Goal: Task Accomplishment & Management: Manage account settings

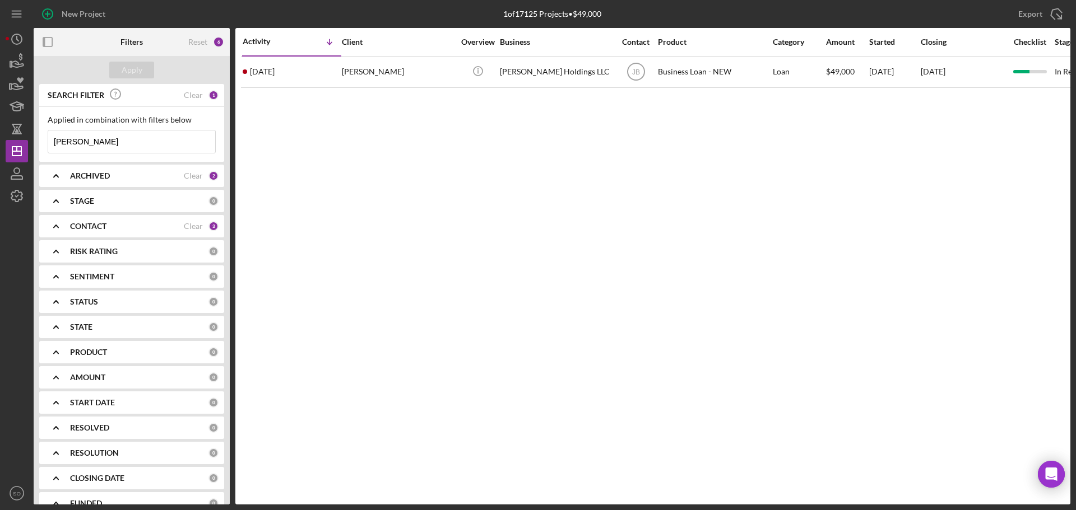
click at [0, 143] on div "New Project 1 of 17125 Projects • $49,000 hackworth Export Icon/Export Filters …" at bounding box center [538, 255] width 1076 height 510
type input "[PERSON_NAME]"
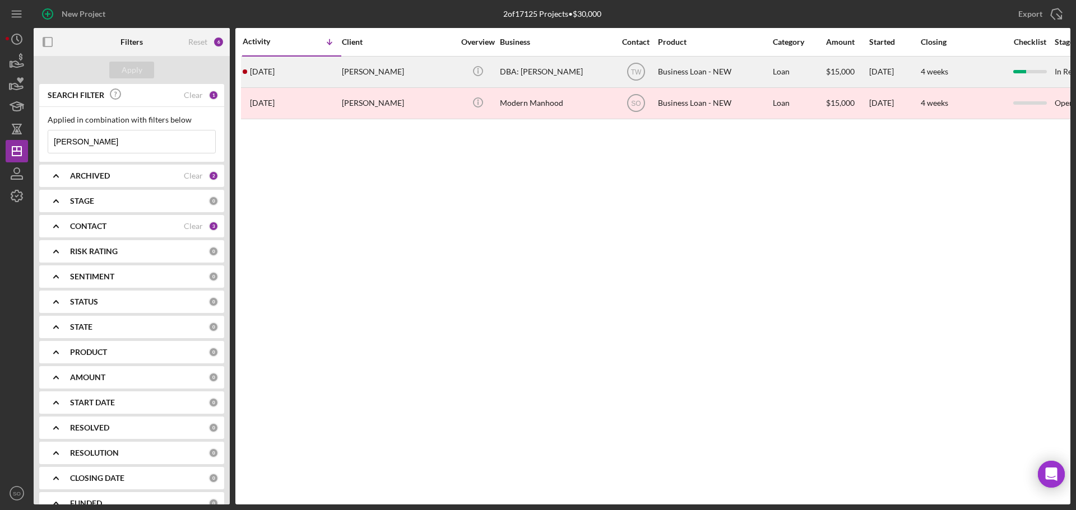
click at [328, 76] on div "[DATE] [PERSON_NAME]" at bounding box center [292, 72] width 98 height 30
click at [336, 82] on div "[DATE] [PERSON_NAME]" at bounding box center [292, 72] width 98 height 30
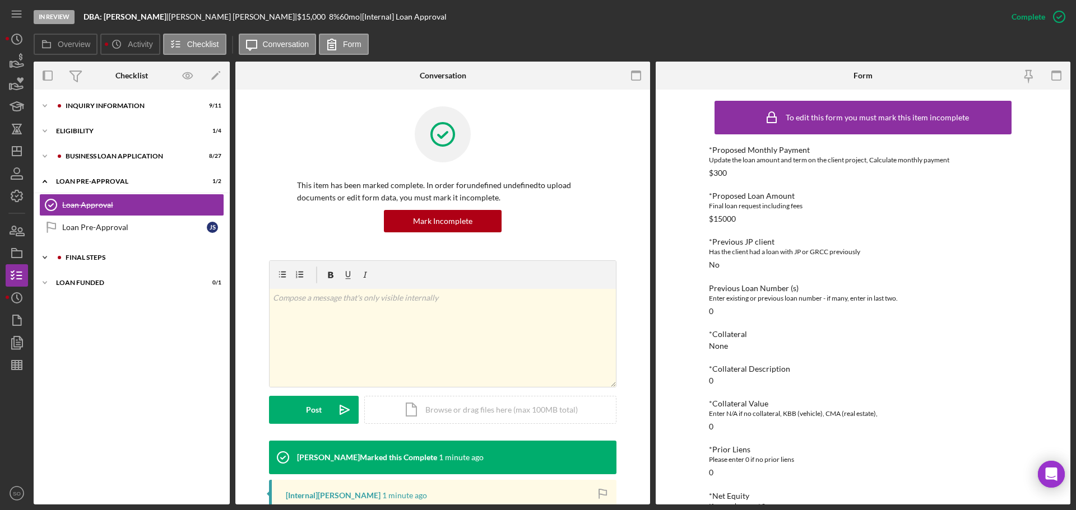
click at [97, 255] on div "Icon/Expander FINAL STEPS 6 / 19" at bounding box center [132, 257] width 196 height 22
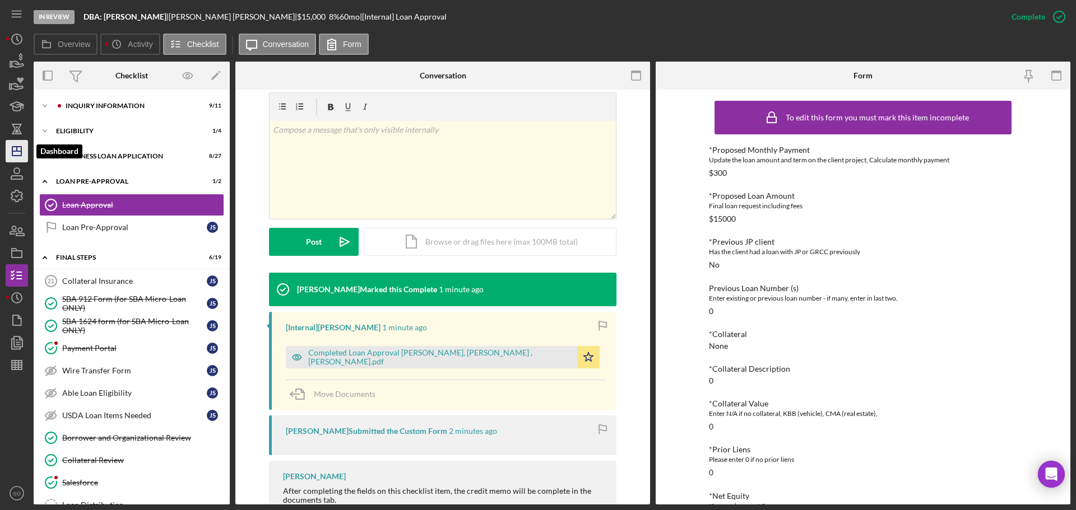
click at [10, 152] on icon "Icon/Dashboard" at bounding box center [17, 151] width 28 height 28
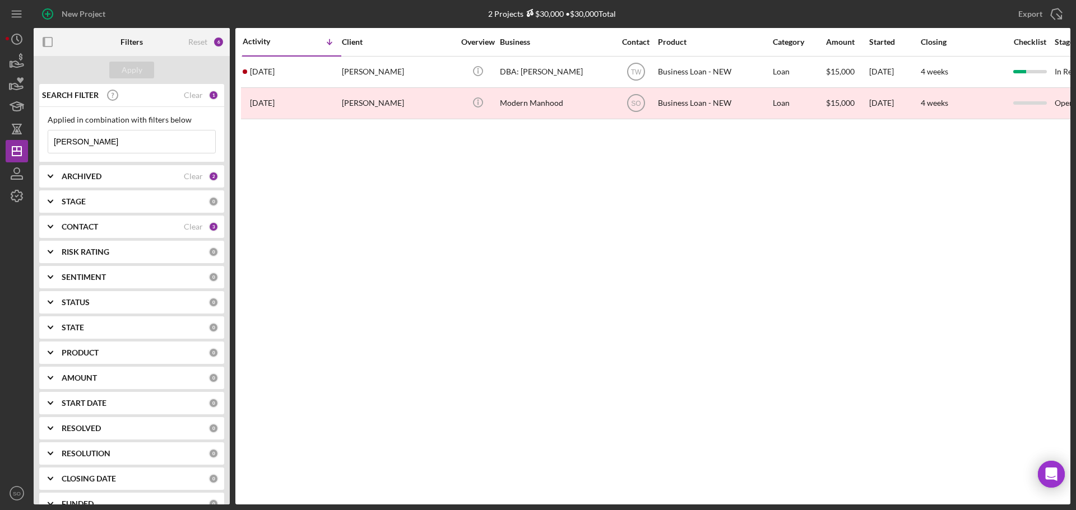
click at [162, 223] on div "CONTACT" at bounding box center [123, 226] width 122 height 9
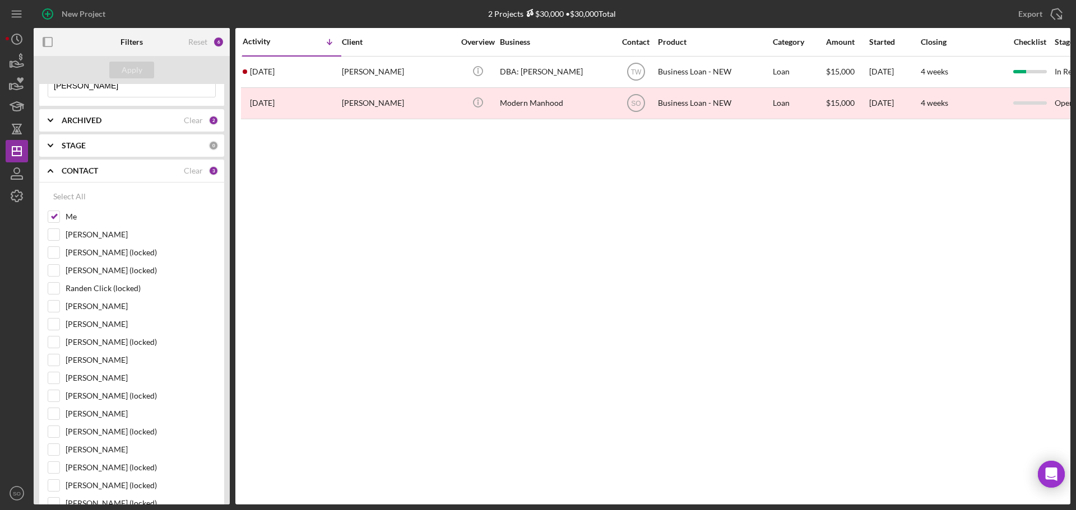
scroll to position [168, 0]
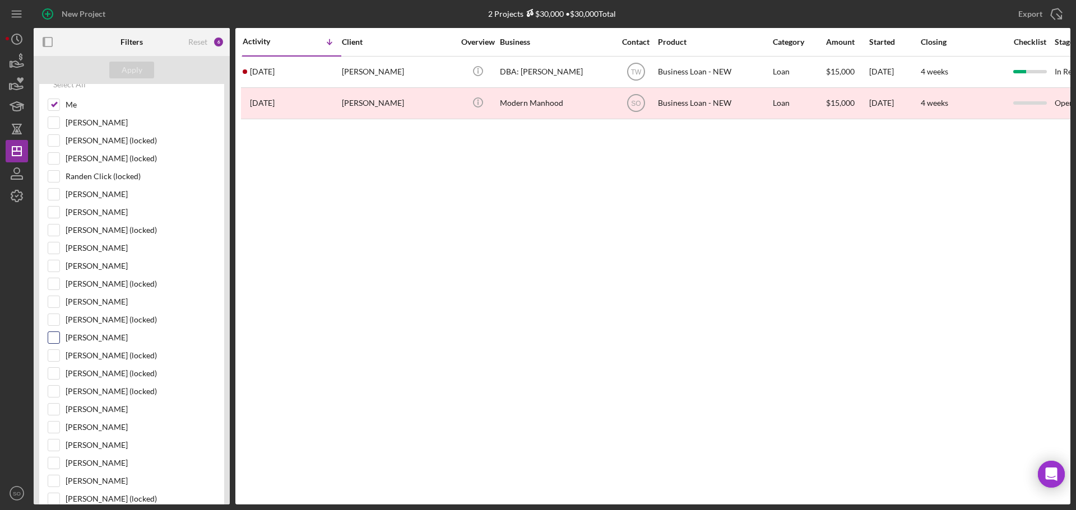
click at [55, 336] on input "Kimberly Moore" at bounding box center [53, 337] width 11 height 11
checkbox input "true"
click at [123, 72] on div "Apply" at bounding box center [132, 70] width 21 height 17
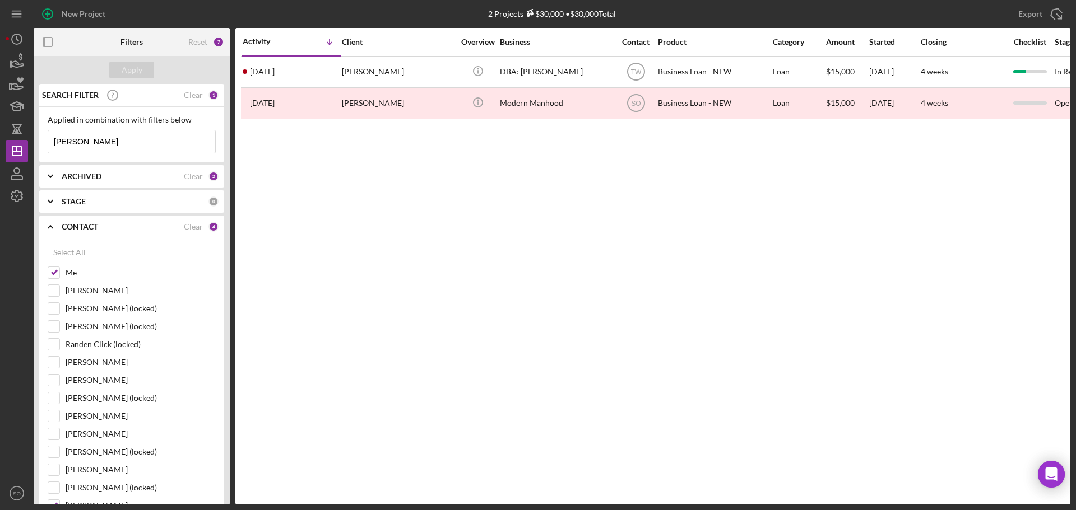
drag, startPoint x: 115, startPoint y: 143, endPoint x: 0, endPoint y: 124, distance: 116.9
click at [0, 124] on div "New Project 2 Projects $30,000 • $30,000 Total sebok Export Icon/Export Filters…" at bounding box center [538, 255] width 1076 height 510
type input "haley"
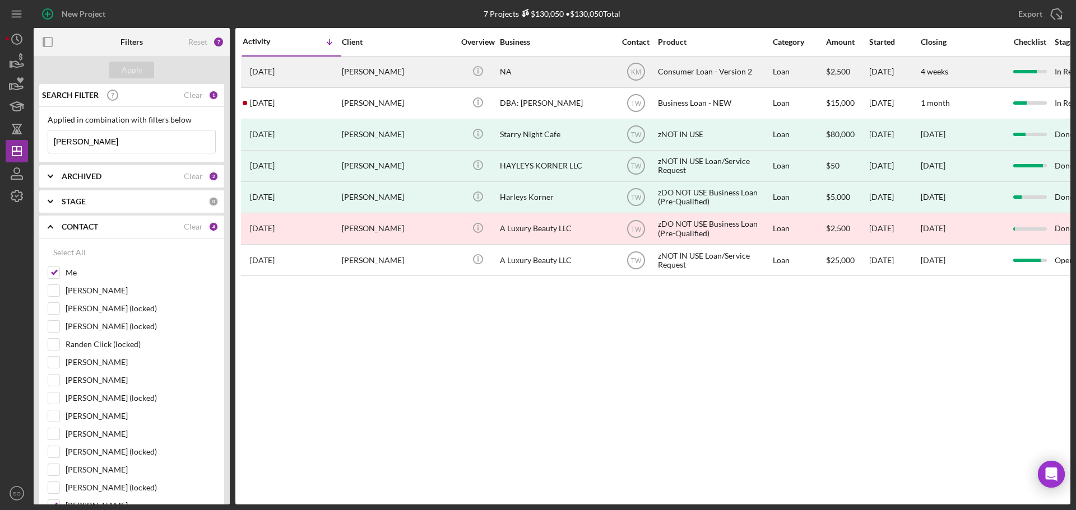
click at [332, 76] on div "1 week ago Haley Hudman" at bounding box center [292, 72] width 98 height 30
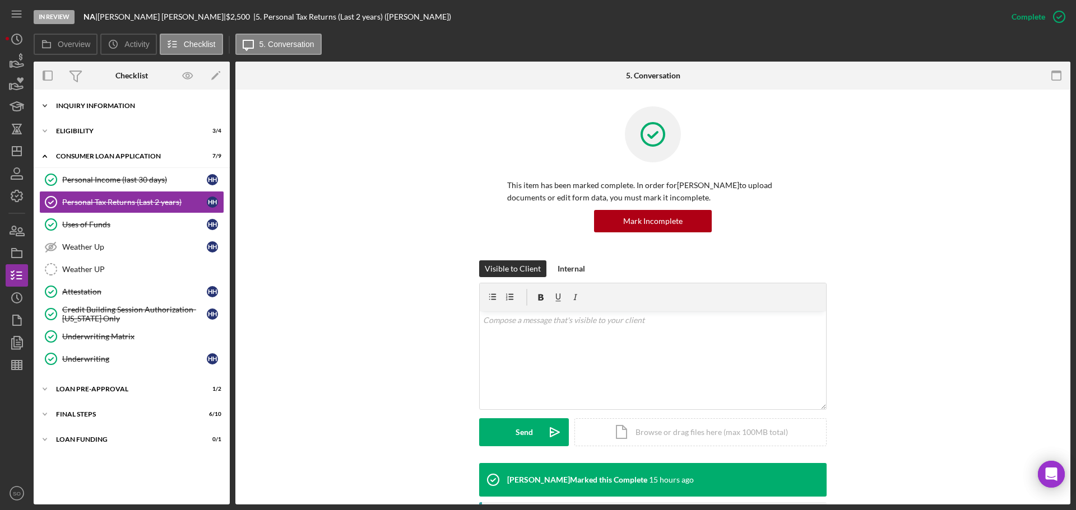
click at [115, 112] on div "Icon/Expander Inquiry Information 7 / 8" at bounding box center [132, 106] width 196 height 22
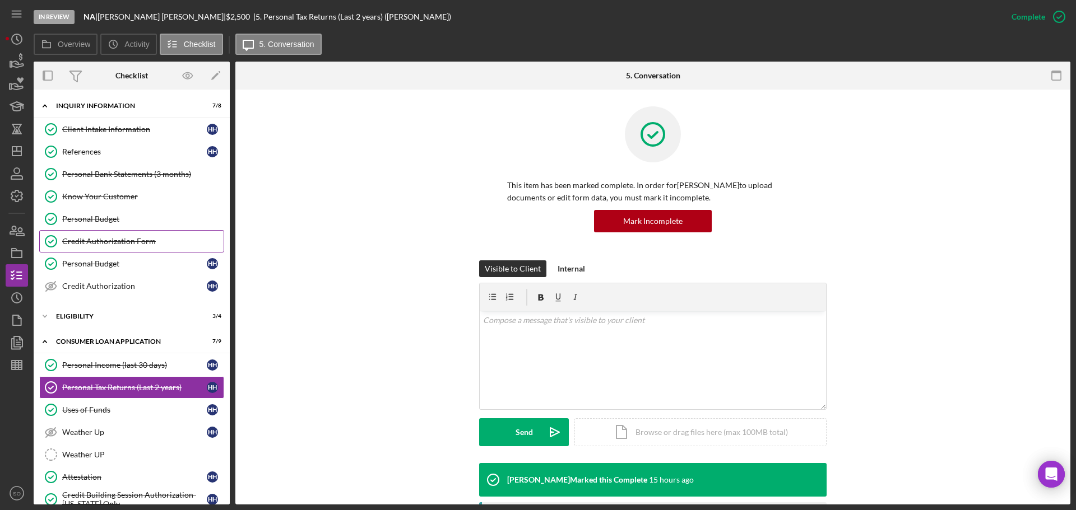
scroll to position [138, 0]
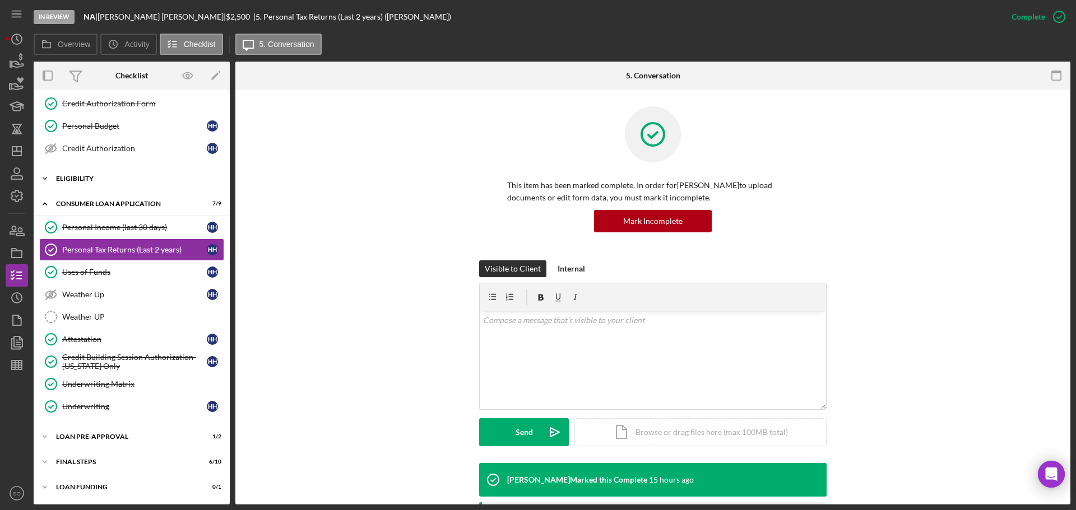
click at [90, 180] on div "Eligibility" at bounding box center [136, 178] width 160 height 7
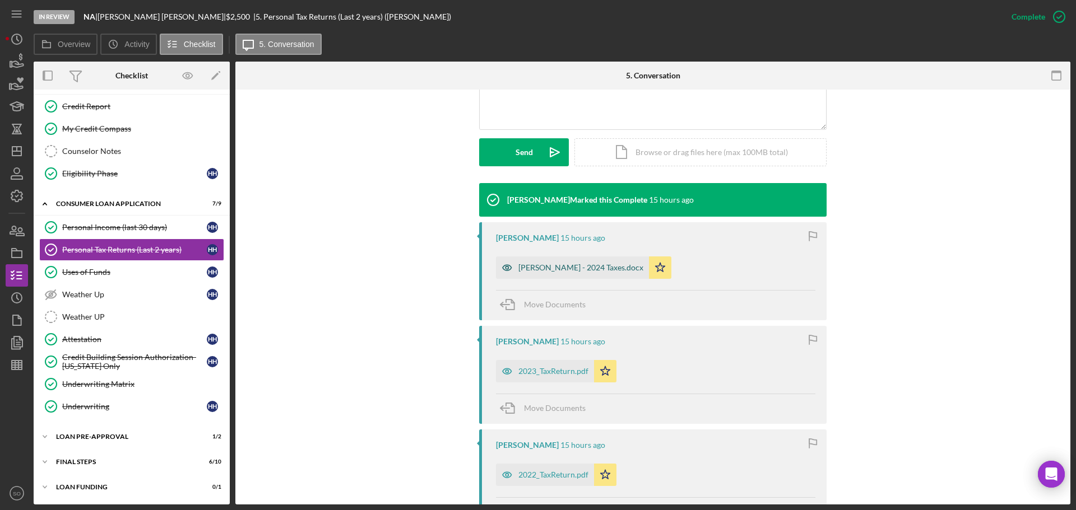
click at [548, 269] on div "LOE - 2024 Taxes.docx" at bounding box center [580, 267] width 125 height 9
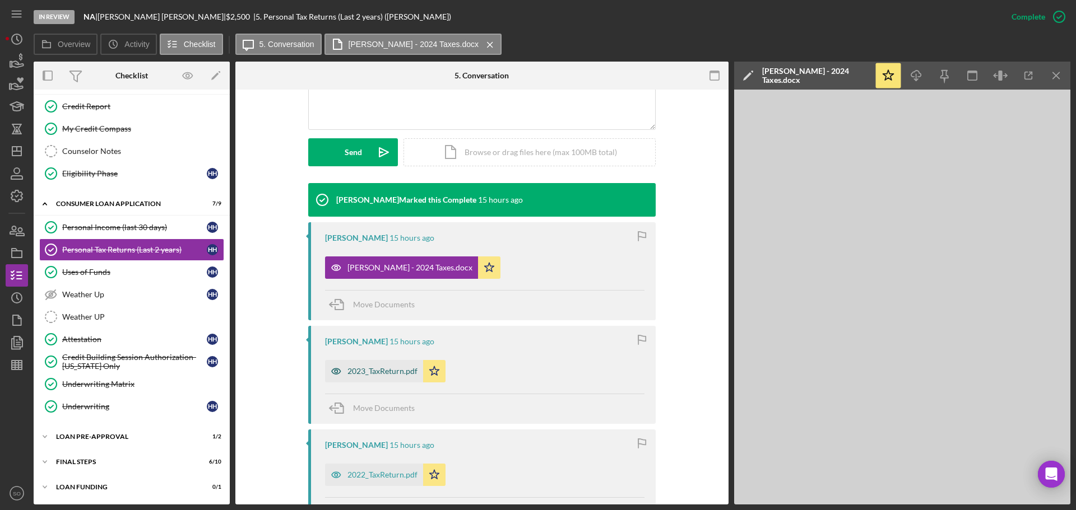
click at [383, 371] on div "2023_TaxReturn.pdf" at bounding box center [382, 371] width 70 height 9
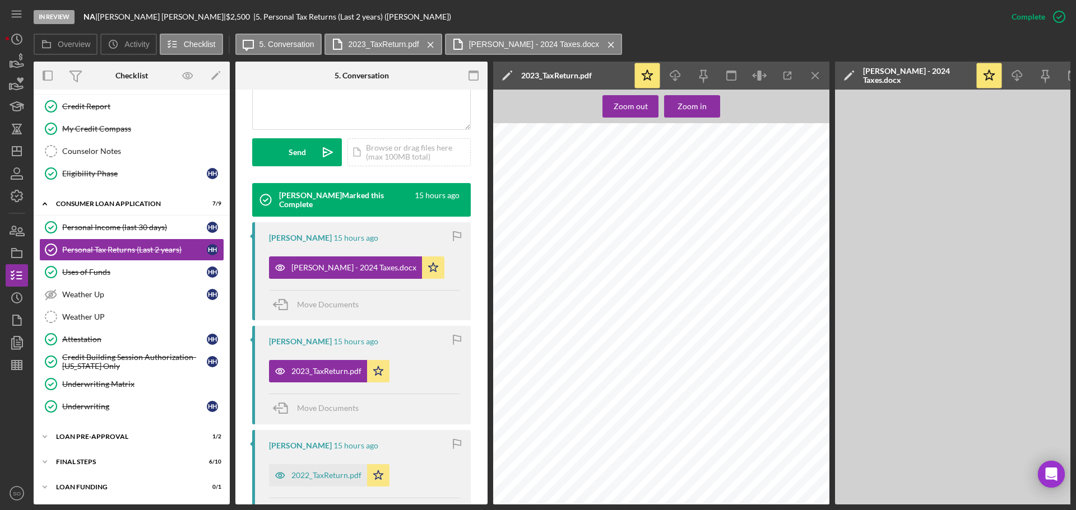
scroll to position [0, 0]
click at [16, 147] on polygon "button" at bounding box center [16, 151] width 9 height 9
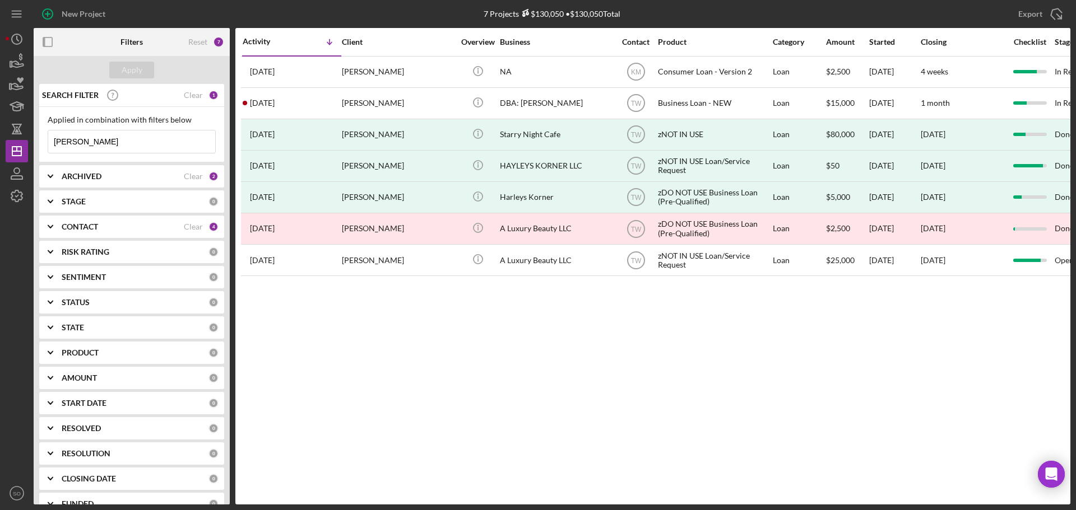
click at [164, 225] on div "CONTACT" at bounding box center [123, 226] width 122 height 9
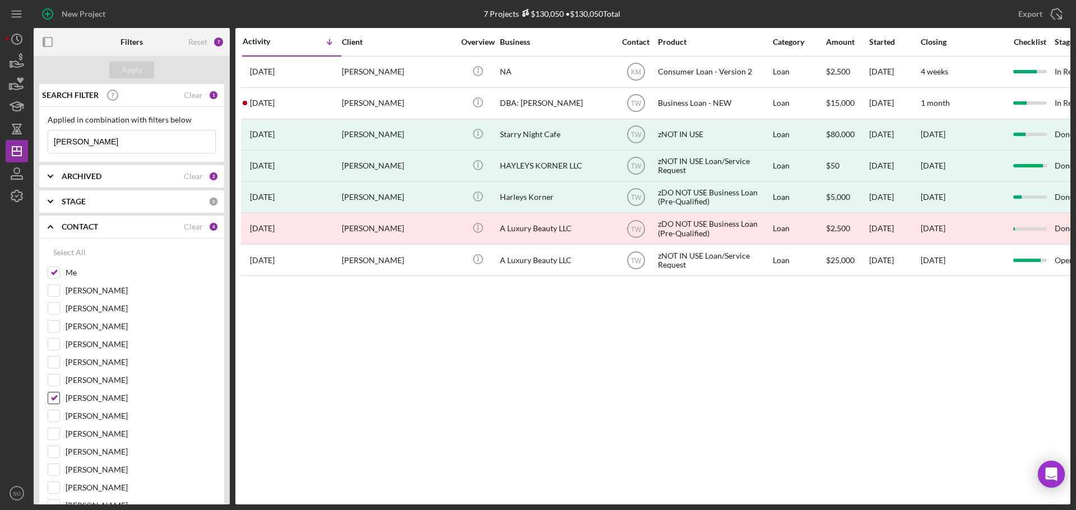
drag, startPoint x: 58, startPoint y: 395, endPoint x: 94, endPoint y: 399, distance: 36.7
click at [58, 395] on input "Kimberly Moore" at bounding box center [53, 398] width 11 height 11
checkbox input "false"
click at [140, 69] on div "Apply" at bounding box center [132, 70] width 21 height 17
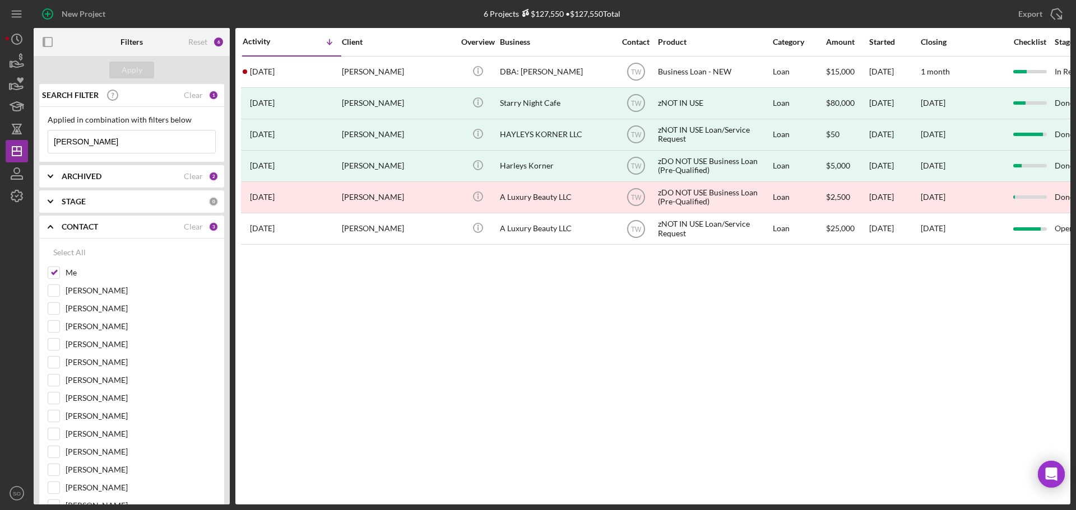
click at [0, 141] on div "New Project 6 Projects $127,550 • $127,550 Total haley Export Icon/Export Filte…" at bounding box center [538, 255] width 1076 height 510
type input "michael chase"
click at [138, 78] on div "Apply" at bounding box center [132, 70] width 196 height 28
click at [138, 74] on div "Apply" at bounding box center [132, 70] width 21 height 17
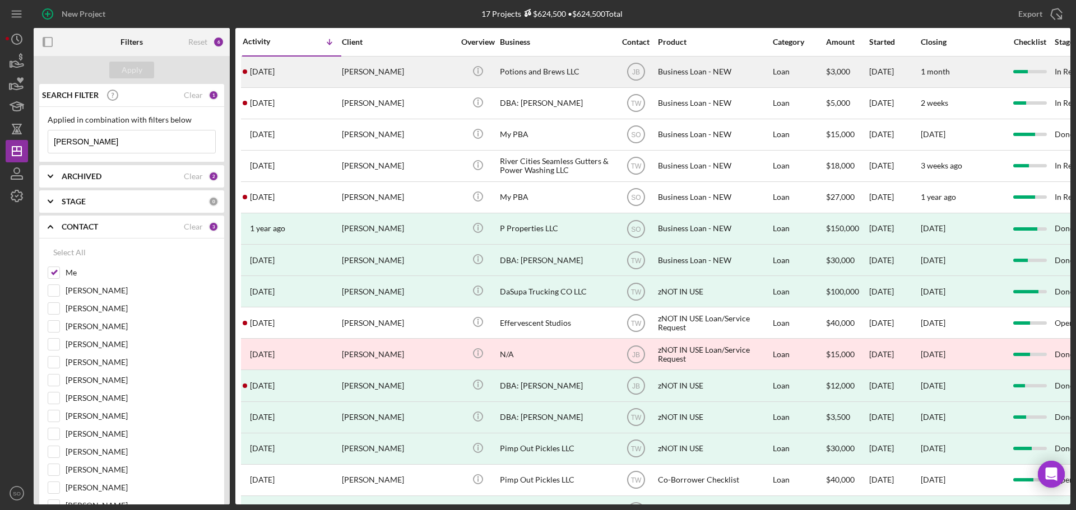
click at [348, 78] on div "Michael Chase" at bounding box center [398, 72] width 112 height 30
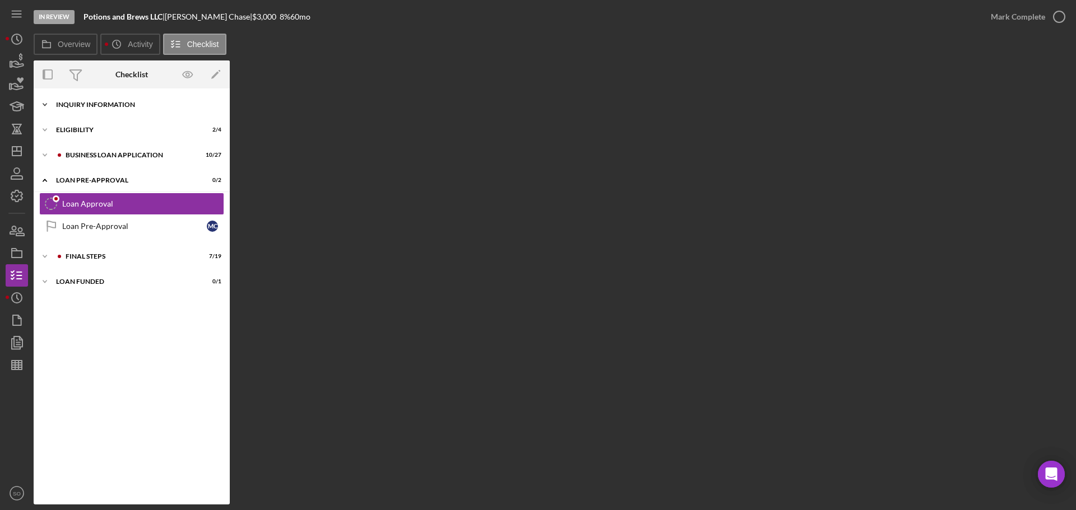
click at [82, 105] on div "INQUIRY INFORMATION" at bounding box center [136, 104] width 160 height 7
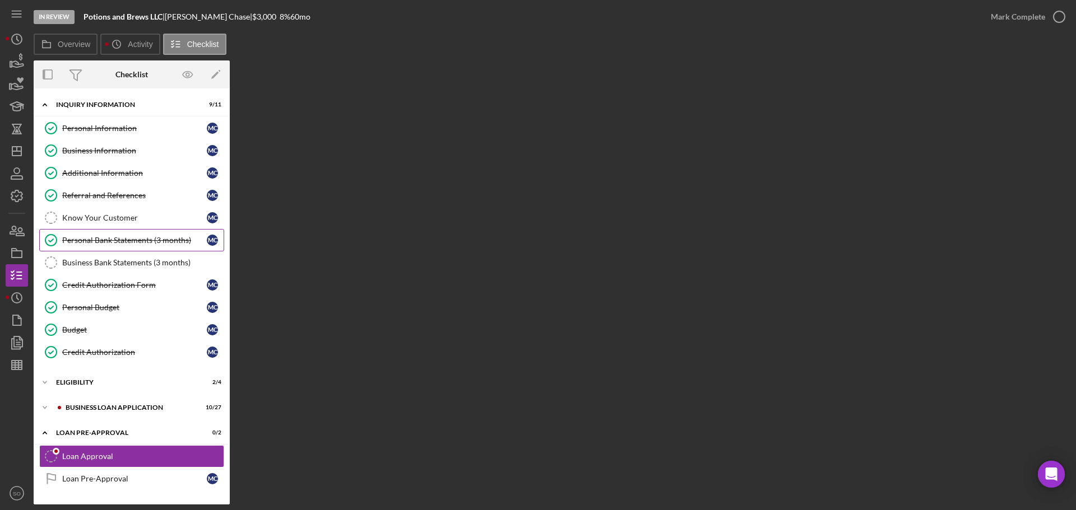
click at [128, 237] on div "Personal Bank Statements (3 months)" at bounding box center [134, 240] width 145 height 9
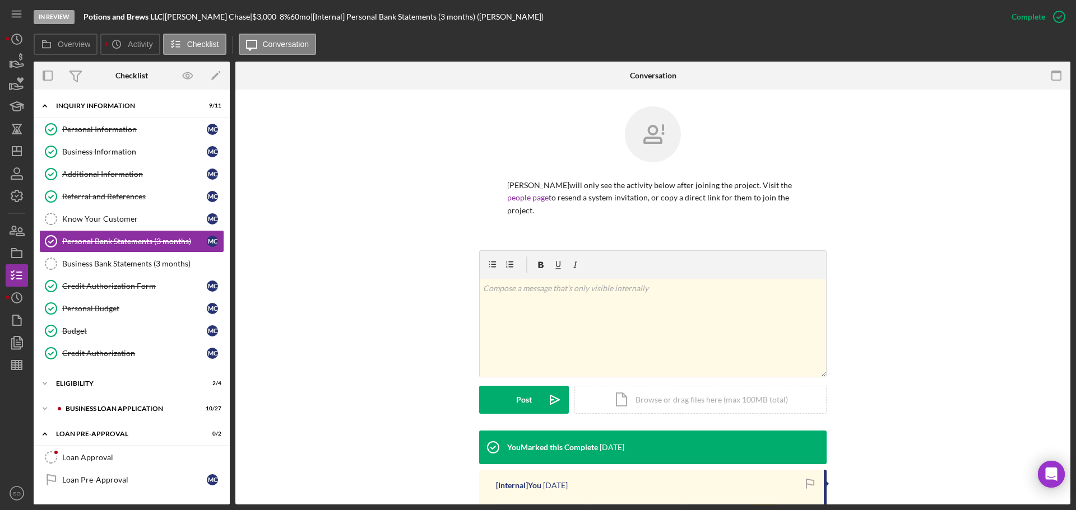
scroll to position [151, 0]
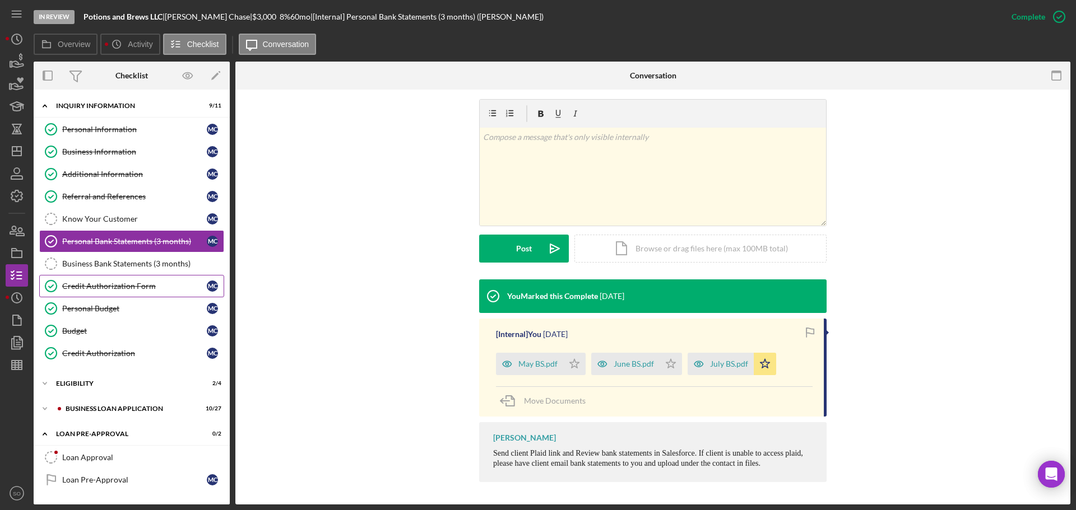
click at [151, 295] on link "Credit Authorization Form Credit Authorization Form M C" at bounding box center [131, 286] width 185 height 22
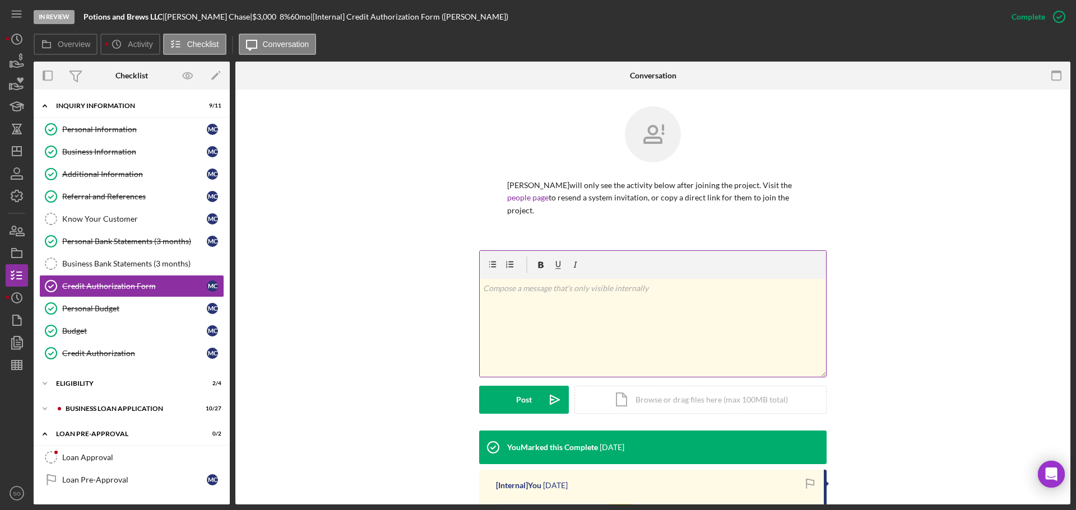
scroll to position [212, 0]
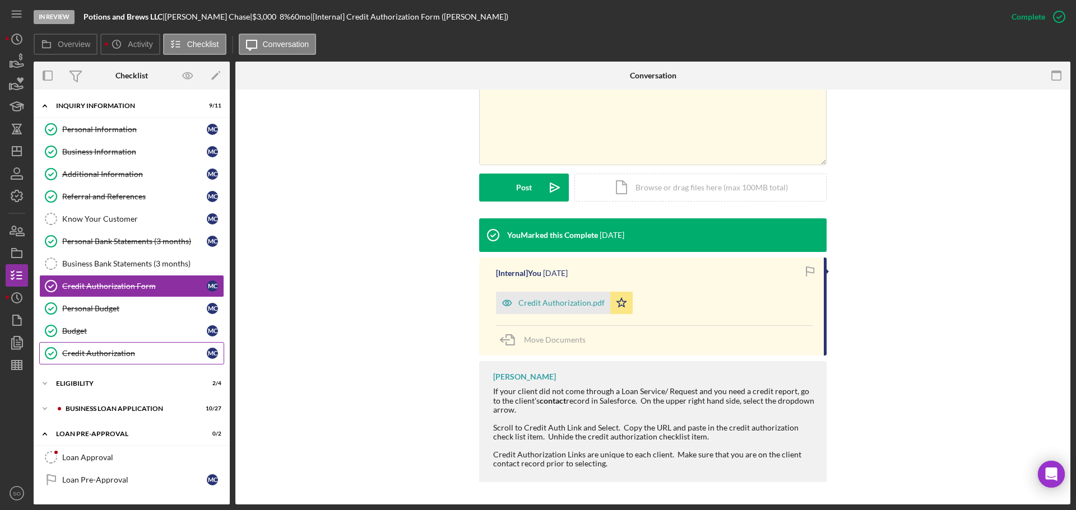
click at [106, 357] on div "Credit Authorization" at bounding box center [134, 353] width 145 height 9
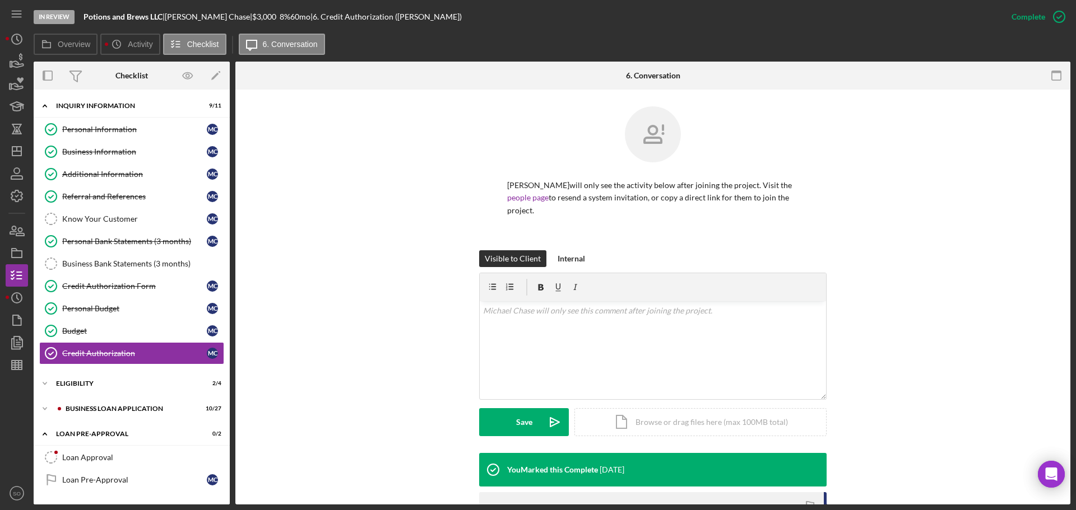
scroll to position [181, 0]
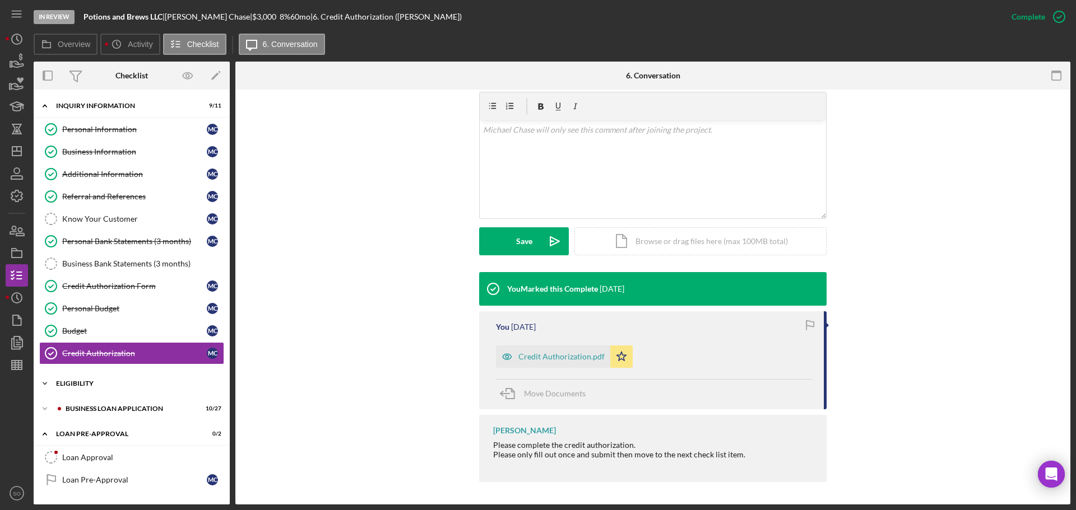
click at [77, 382] on div "ELIGIBILITY" at bounding box center [136, 383] width 160 height 7
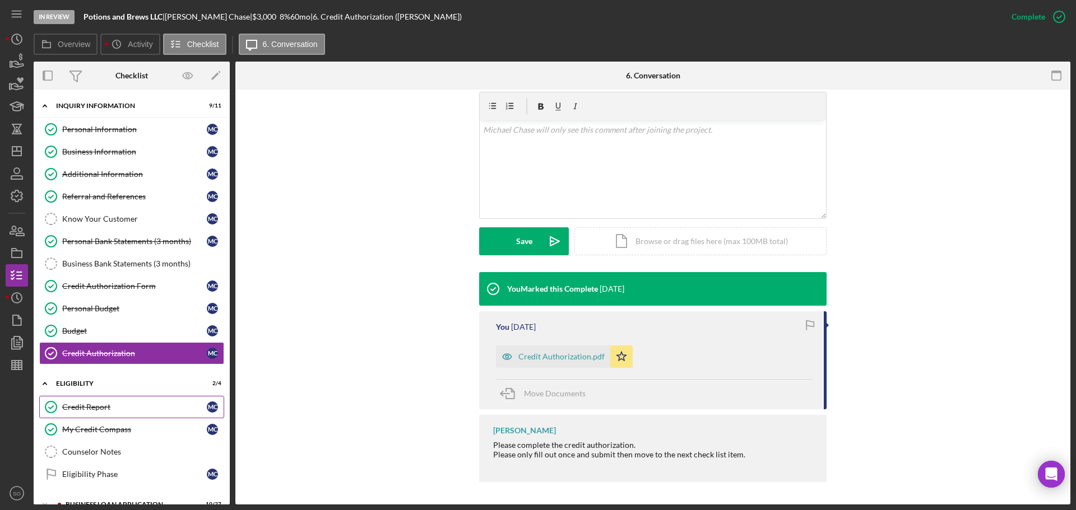
click at [87, 403] on div "Credit Report" at bounding box center [134, 407] width 145 height 9
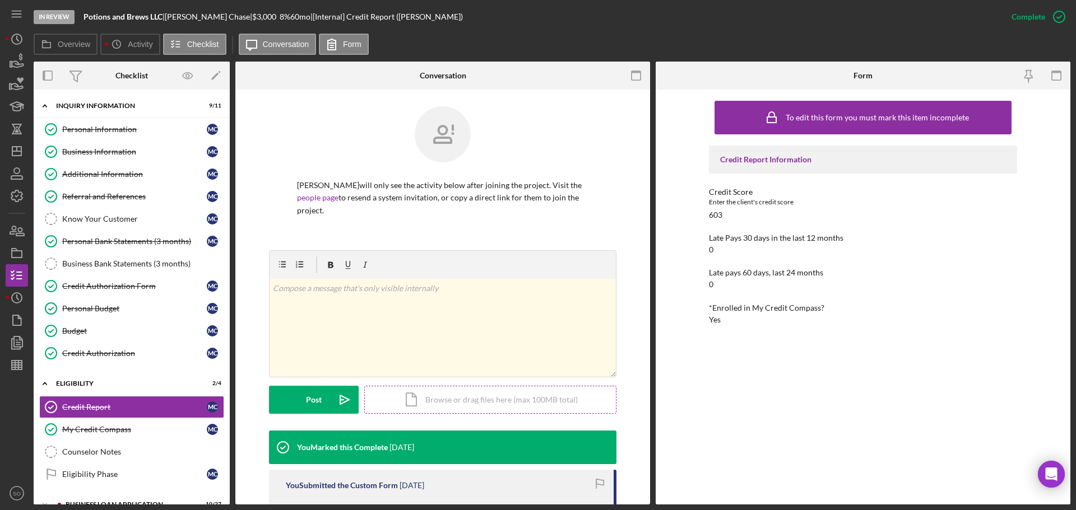
scroll to position [224, 0]
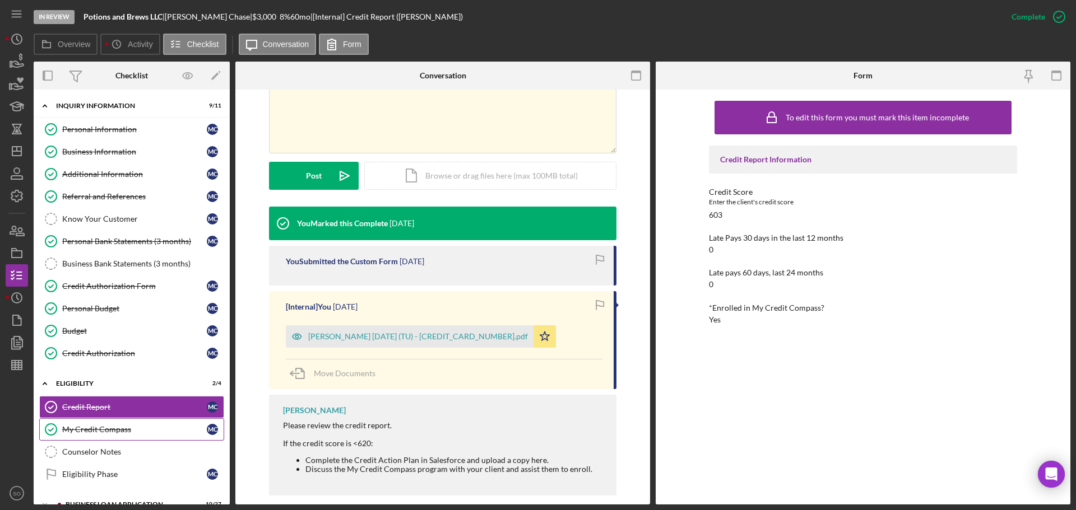
click at [105, 426] on div "My Credit Compass" at bounding box center [134, 429] width 145 height 9
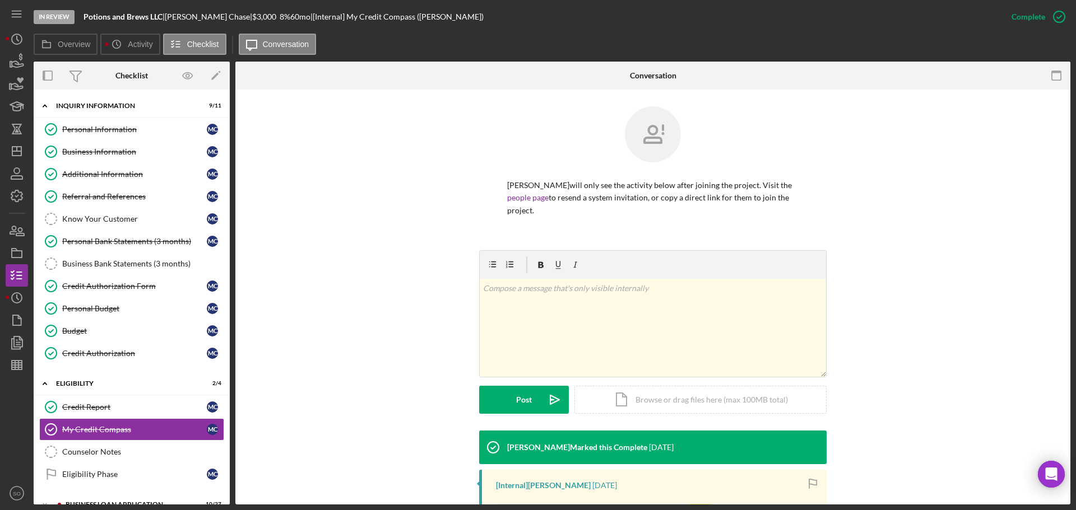
scroll to position [168, 0]
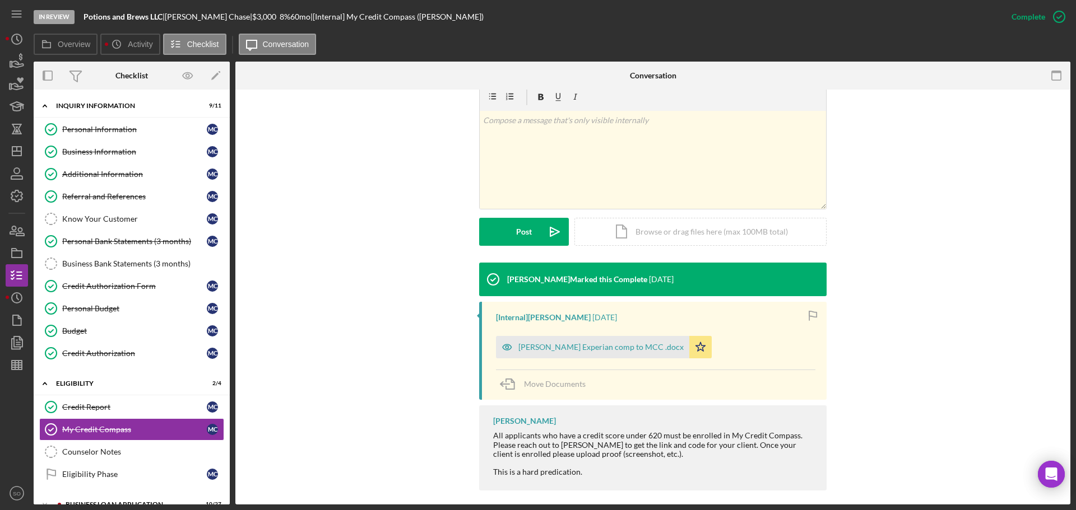
drag, startPoint x: 558, startPoint y: 351, endPoint x: 555, endPoint y: 358, distance: 7.5
click at [558, 351] on div "Michael Chase Experian comp to MCC .docx" at bounding box center [600, 347] width 165 height 9
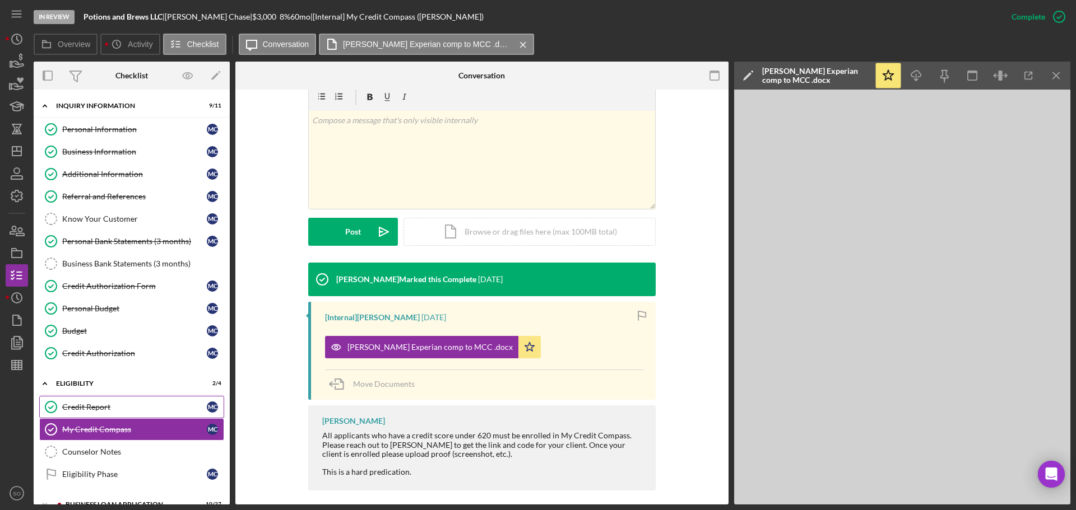
scroll to position [144, 0]
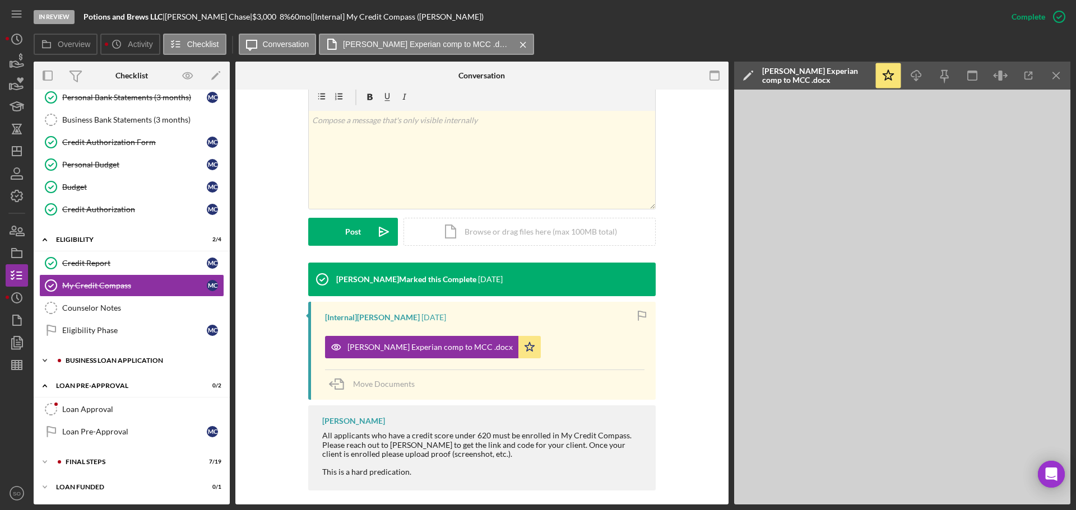
click at [117, 362] on div "BUSINESS LOAN APPLICATION" at bounding box center [141, 360] width 150 height 7
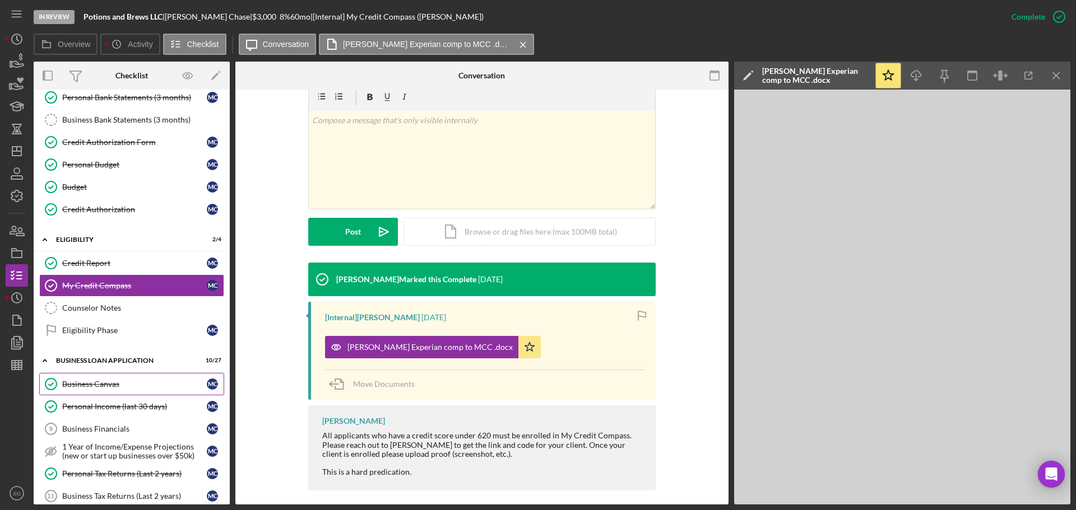
click at [115, 390] on link "Business Canvas Business Canvas M C" at bounding box center [131, 384] width 185 height 22
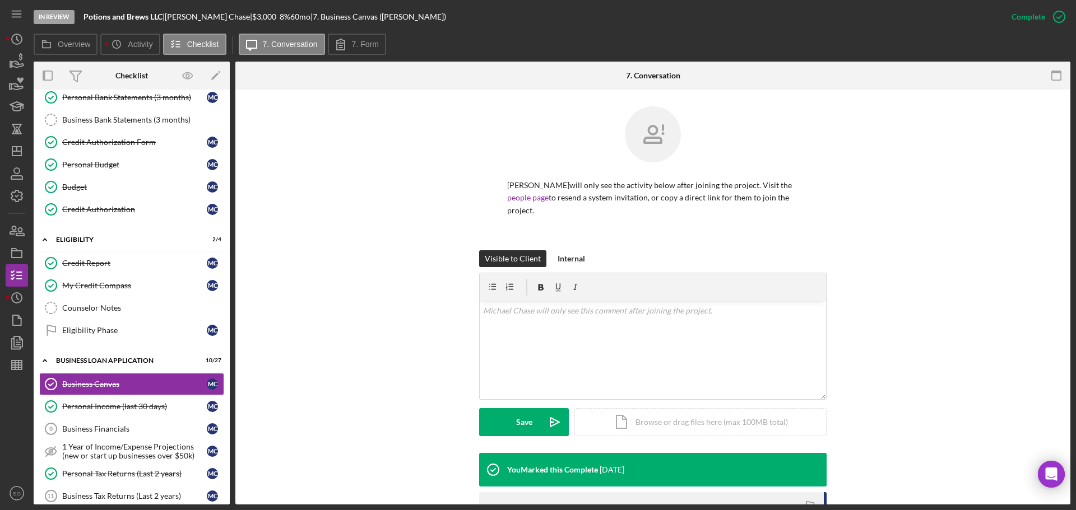
scroll to position [244, 0]
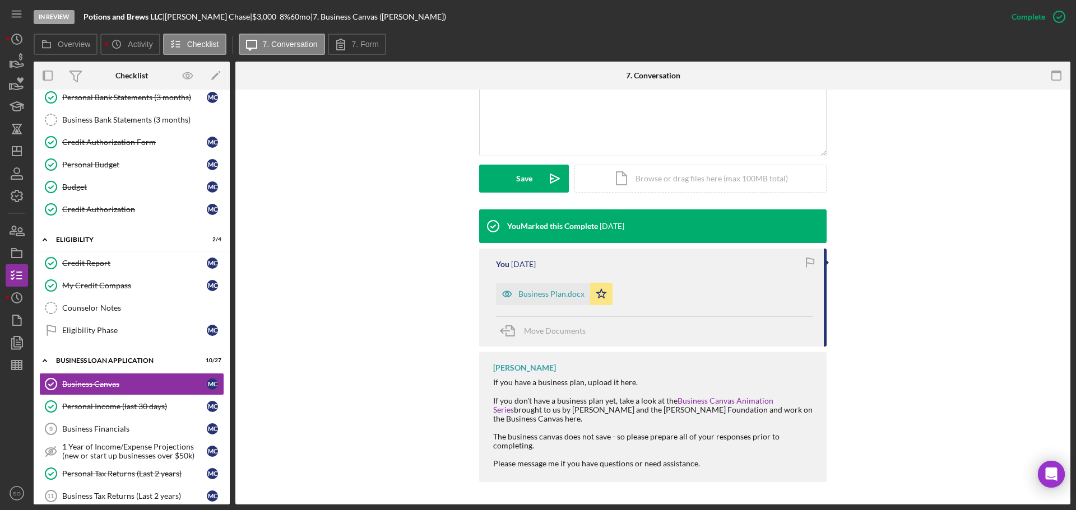
click at [524, 295] on div "Business Plan.docx" at bounding box center [551, 294] width 66 height 9
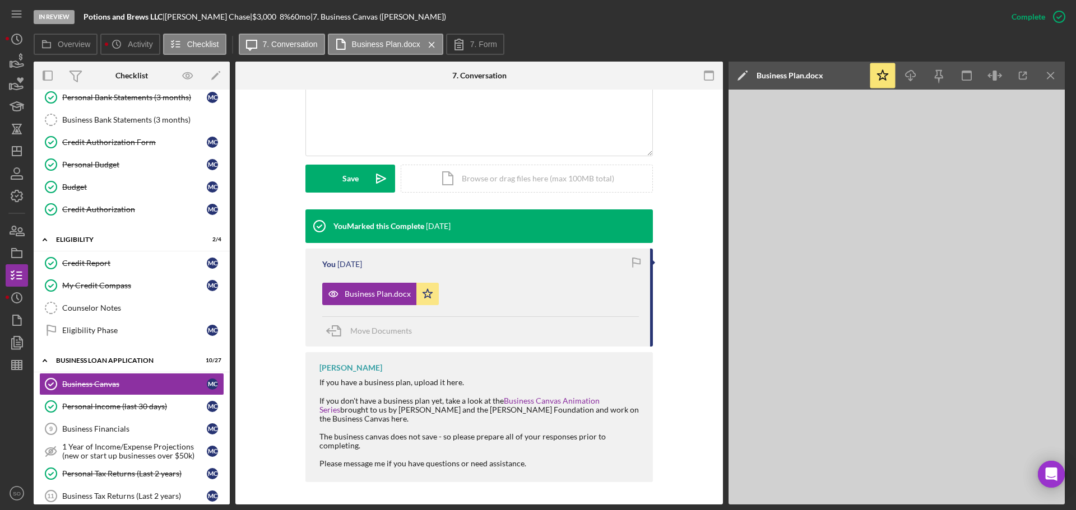
drag, startPoint x: 1044, startPoint y: 80, endPoint x: 1037, endPoint y: 85, distance: 8.8
click at [1044, 80] on icon "Icon/Menu Close" at bounding box center [1050, 75] width 25 height 25
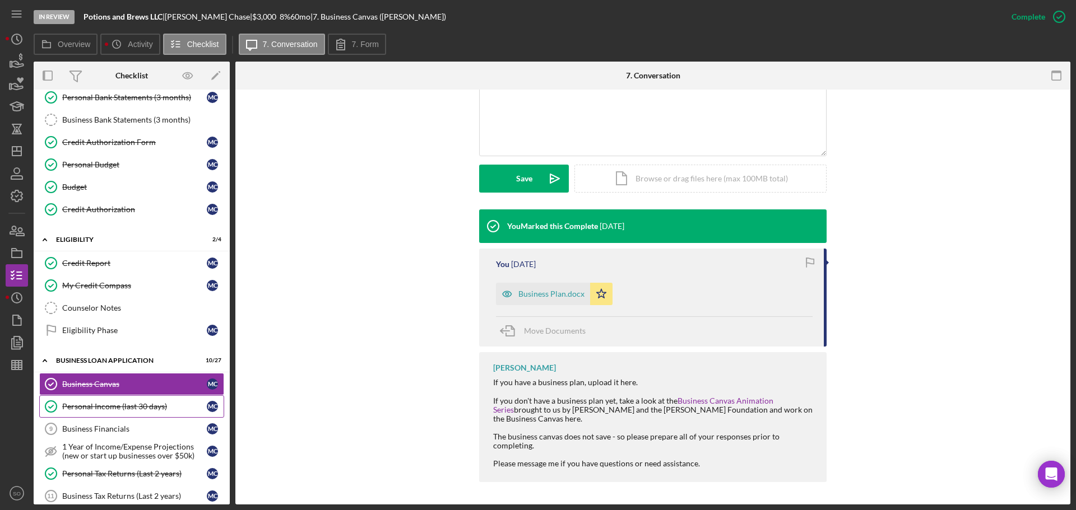
click at [151, 411] on div "Personal Income (last 30 days)" at bounding box center [134, 406] width 145 height 9
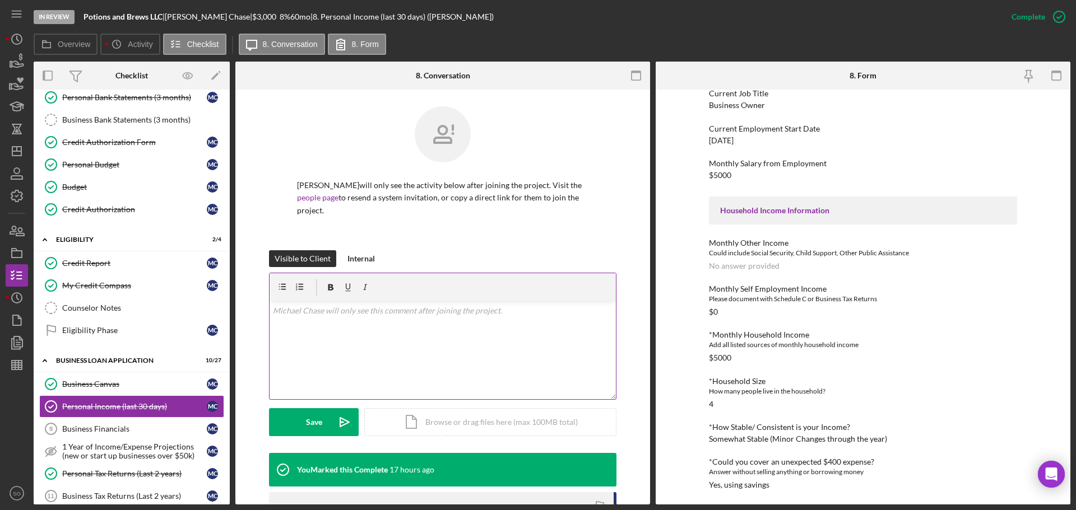
scroll to position [280, 0]
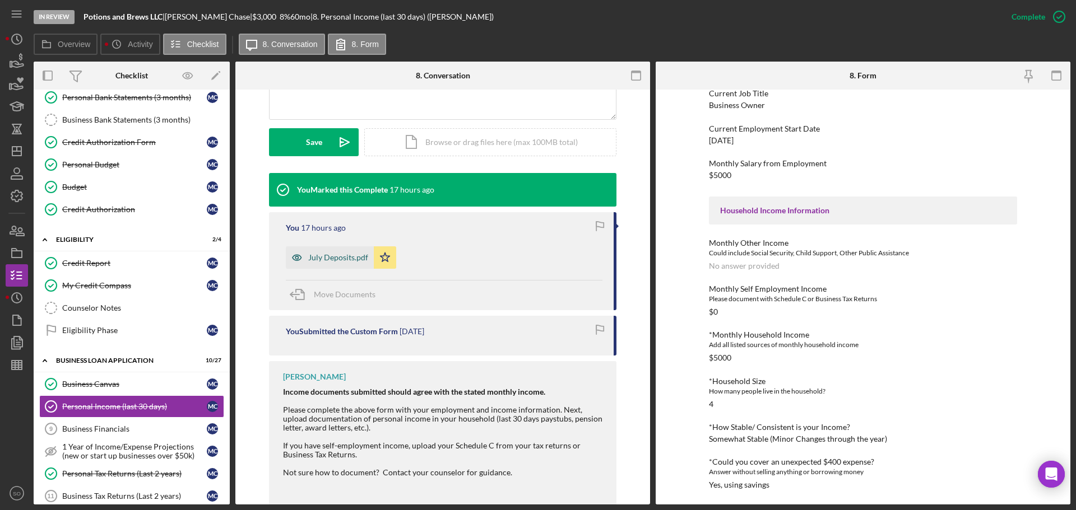
click at [321, 259] on div "July Deposits.pdf" at bounding box center [338, 257] width 60 height 9
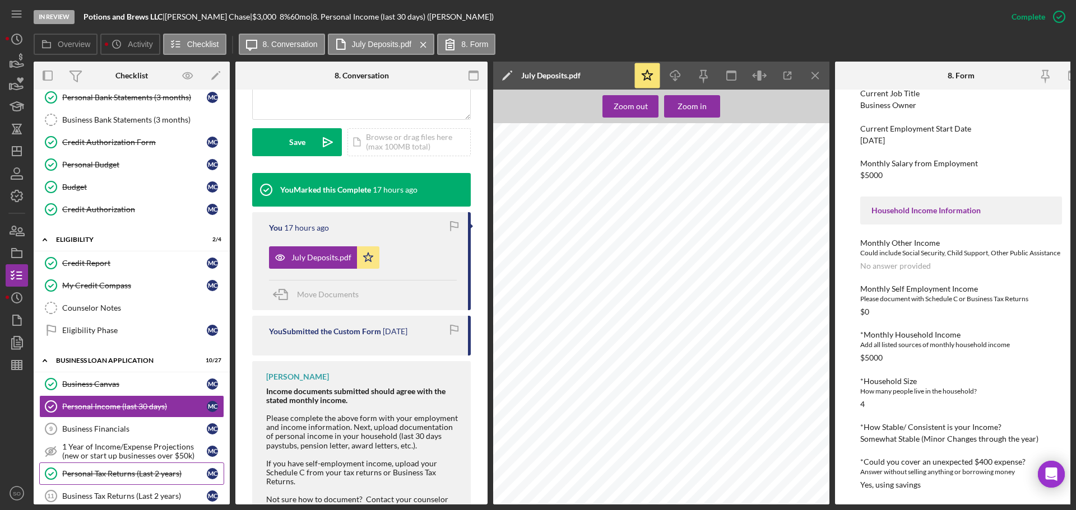
scroll to position [200, 0]
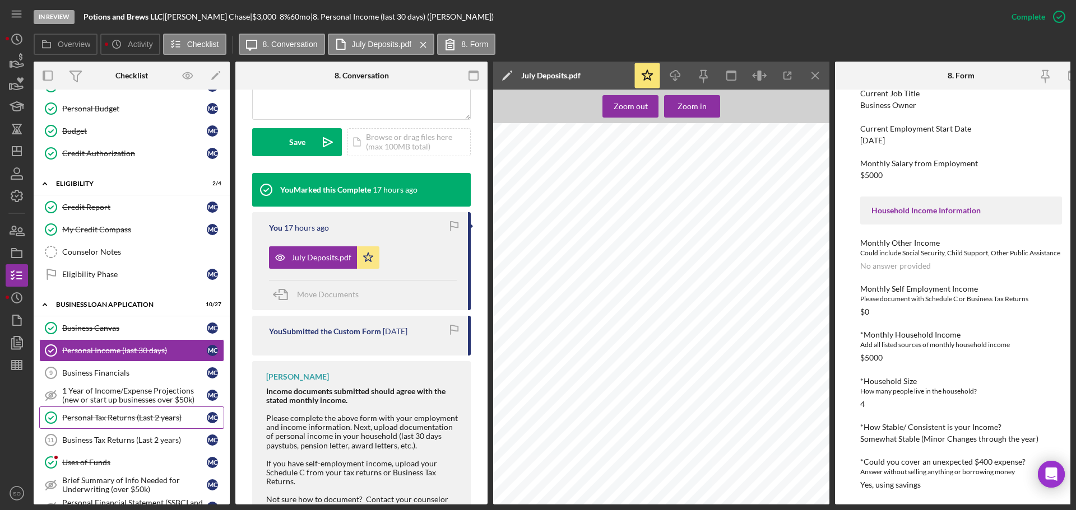
click at [150, 421] on div "Personal Tax Returns (Last 2 years)" at bounding box center [134, 417] width 145 height 9
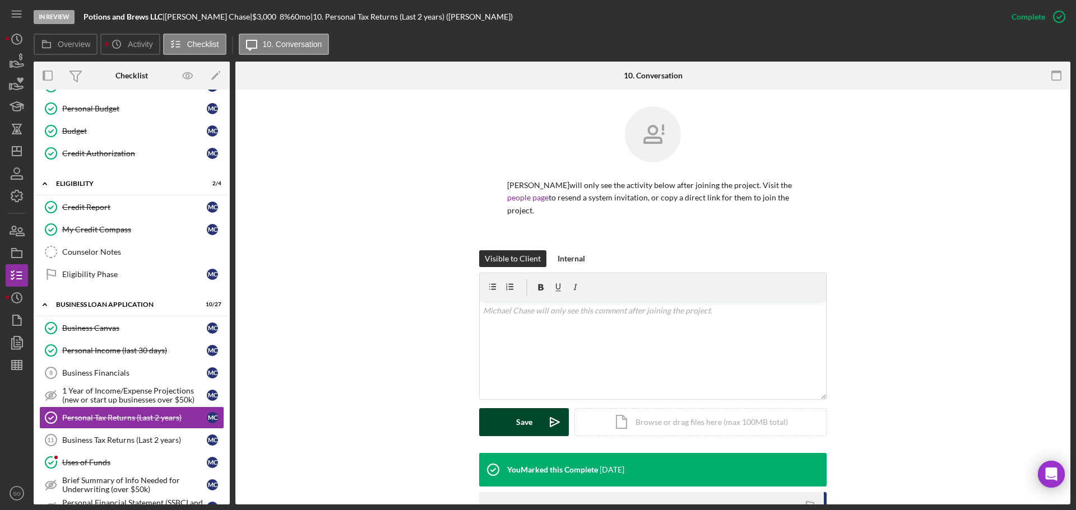
scroll to position [168, 0]
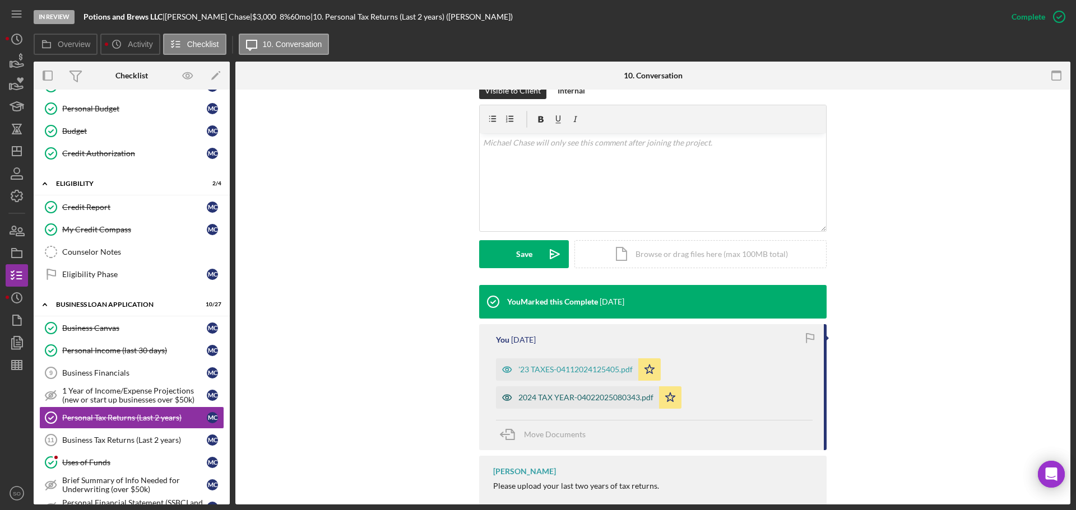
click at [547, 401] on div "2024 TAX YEAR-04022025080343.pdf" at bounding box center [585, 397] width 135 height 9
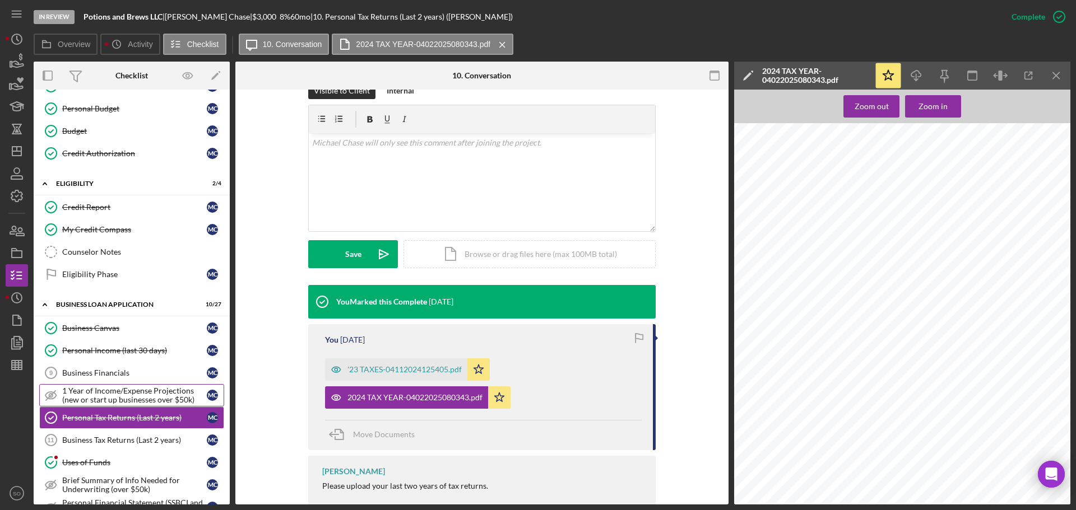
scroll to position [256, 0]
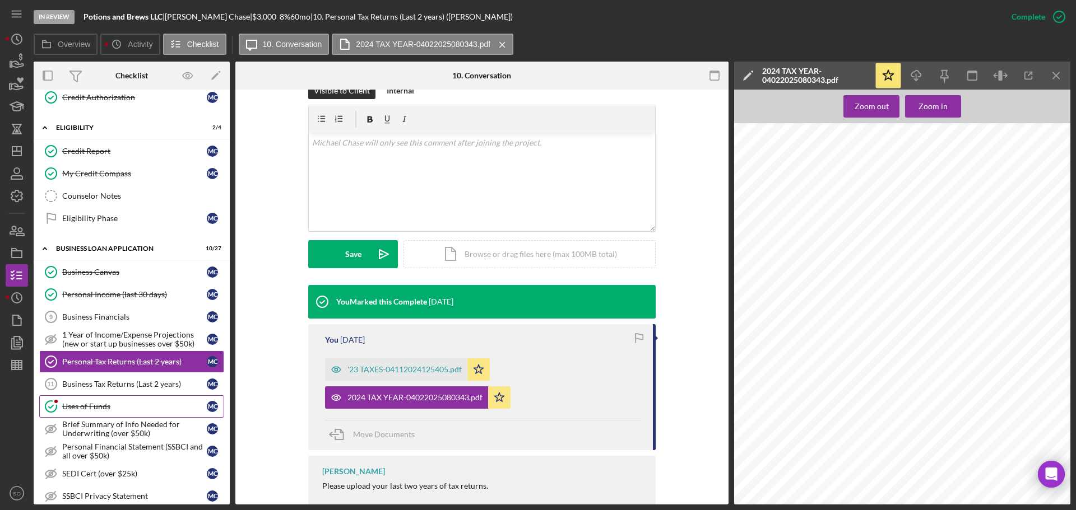
click at [95, 408] on div "Uses of Funds" at bounding box center [134, 406] width 145 height 9
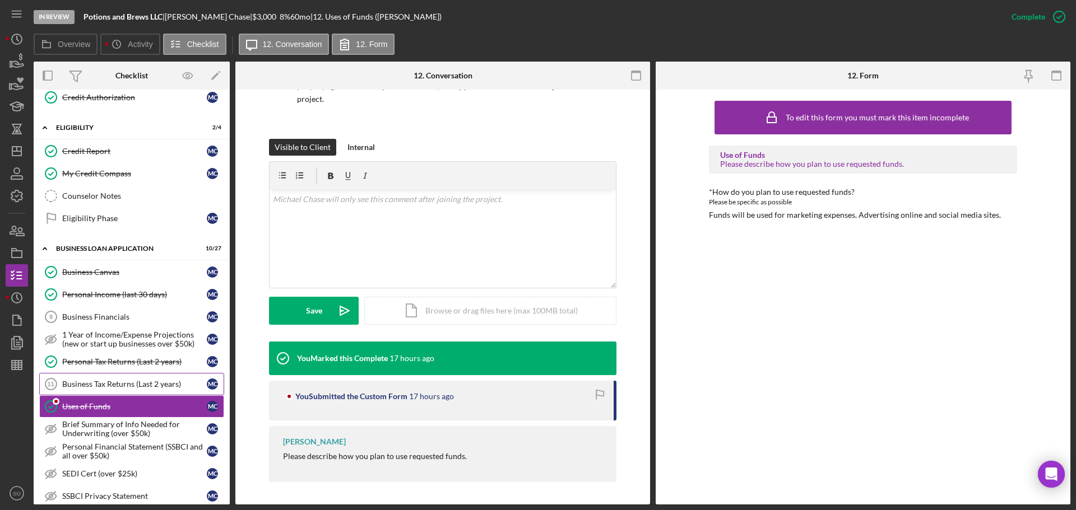
scroll to position [424, 0]
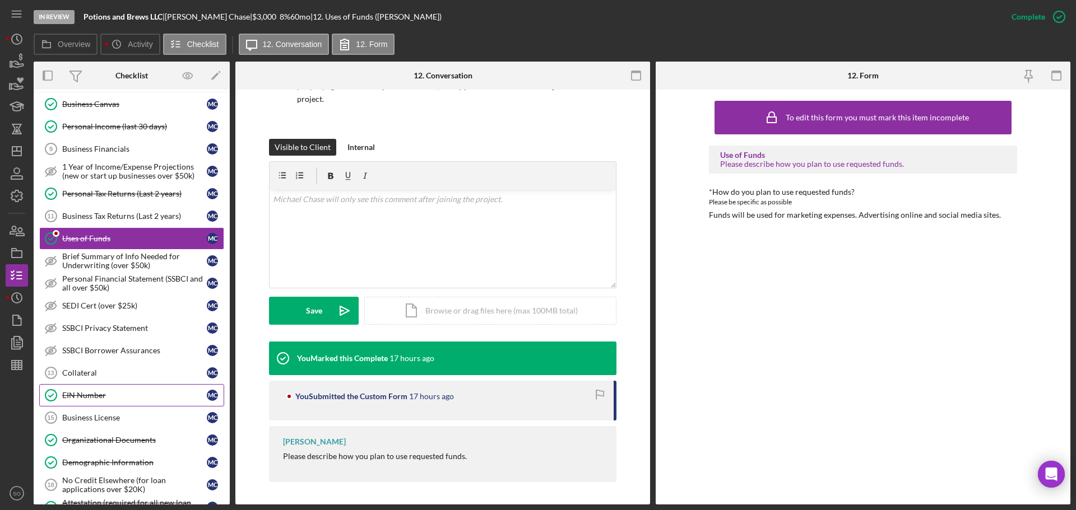
click at [94, 393] on div "EIN Number" at bounding box center [134, 395] width 145 height 9
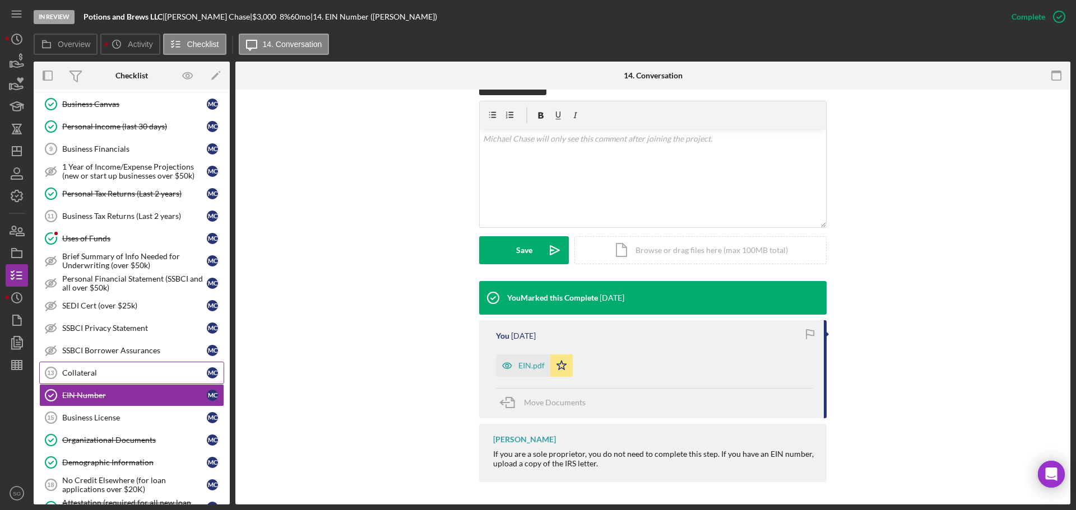
scroll to position [480, 0]
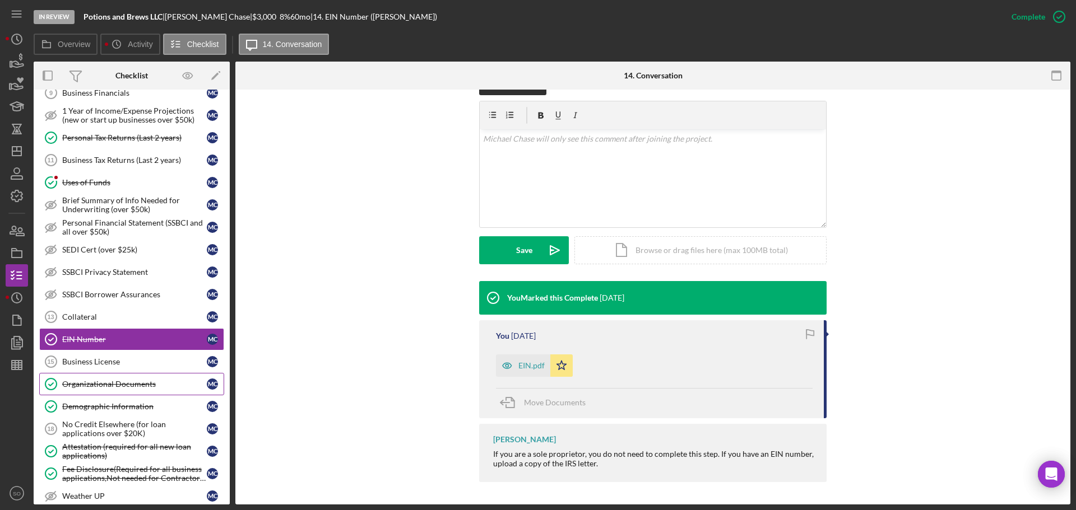
click at [143, 384] on div "Organizational Documents" at bounding box center [134, 384] width 145 height 9
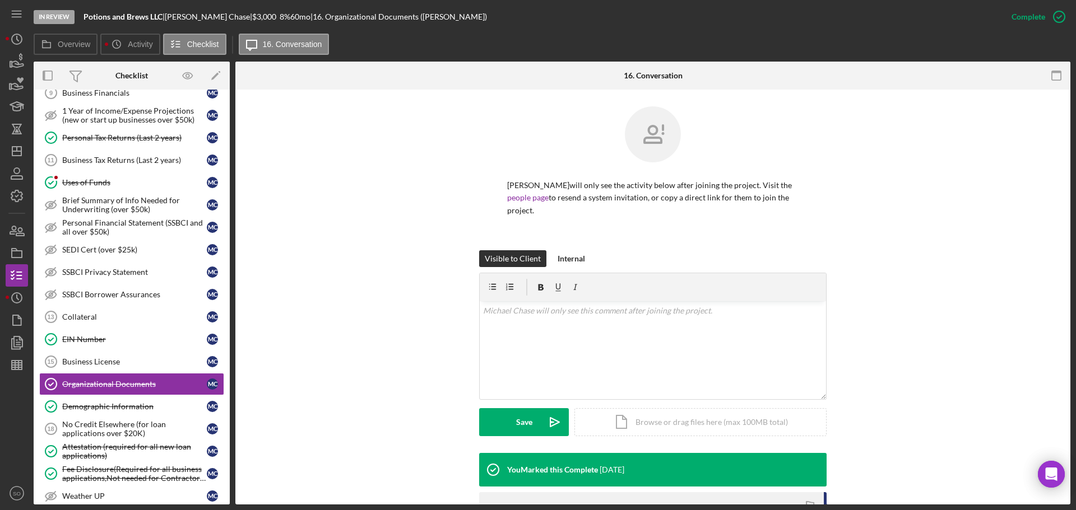
scroll to position [208, 0]
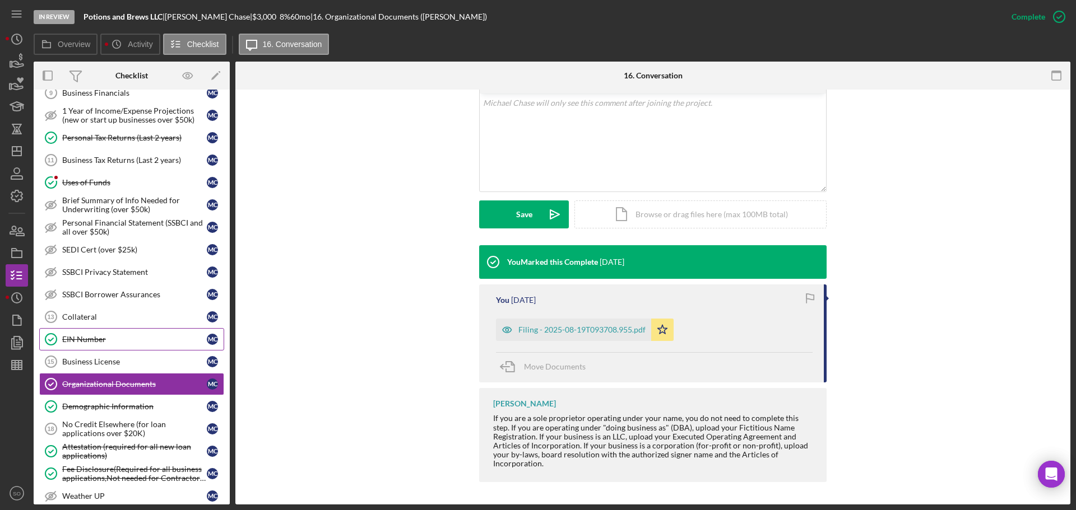
click at [94, 342] on div "EIN Number" at bounding box center [134, 339] width 145 height 9
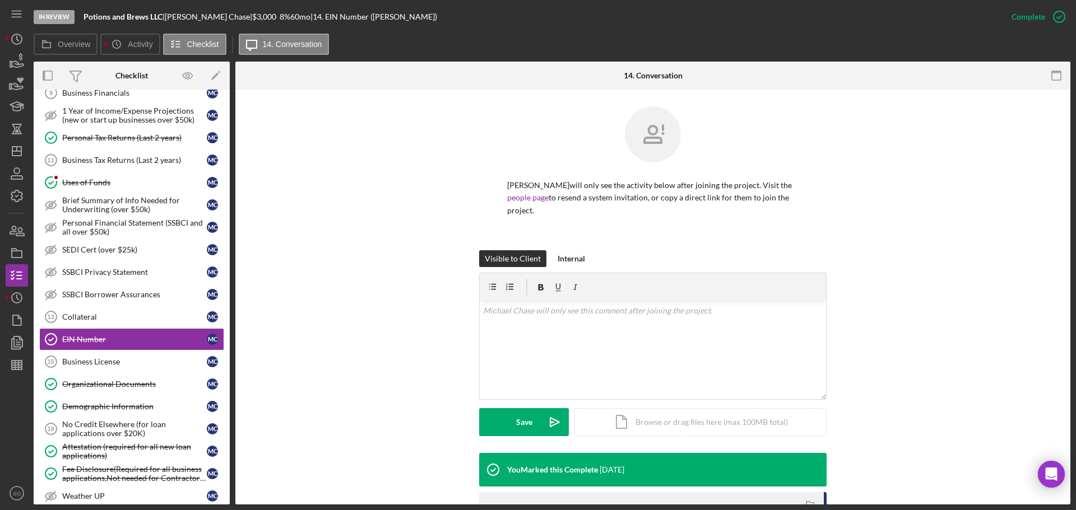
scroll to position [168, 0]
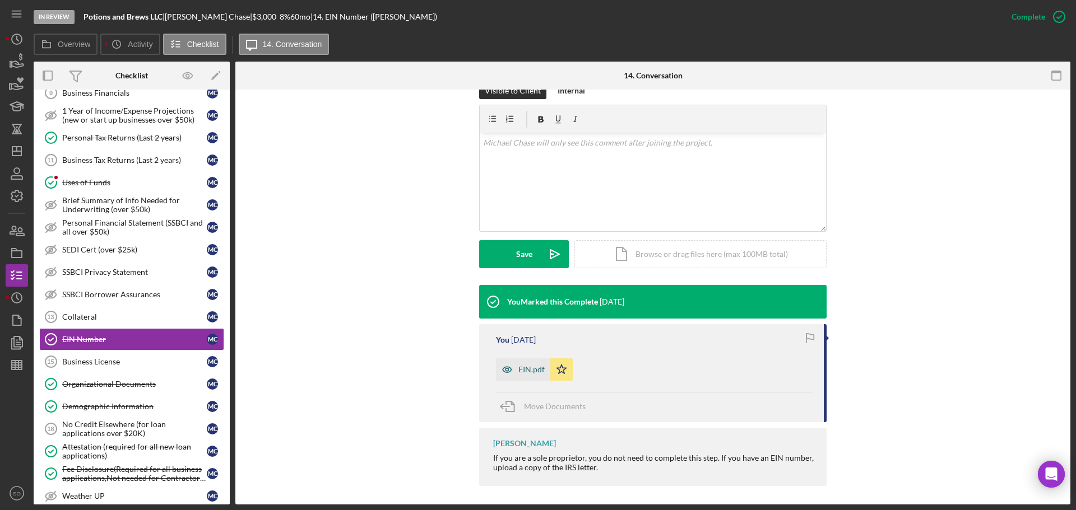
click at [527, 371] on div "EIN.pdf" at bounding box center [531, 369] width 26 height 9
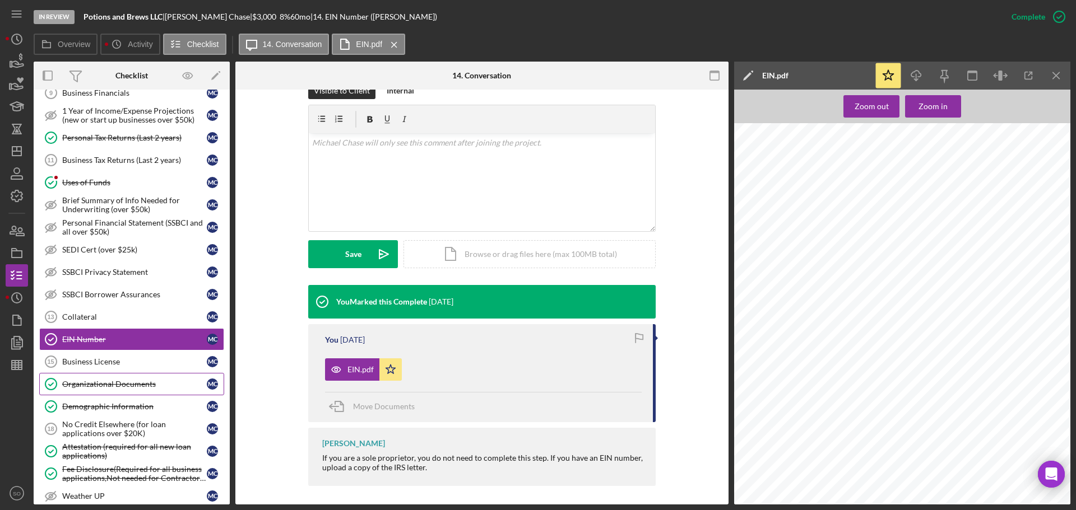
click at [81, 385] on div "Organizational Documents" at bounding box center [134, 384] width 145 height 9
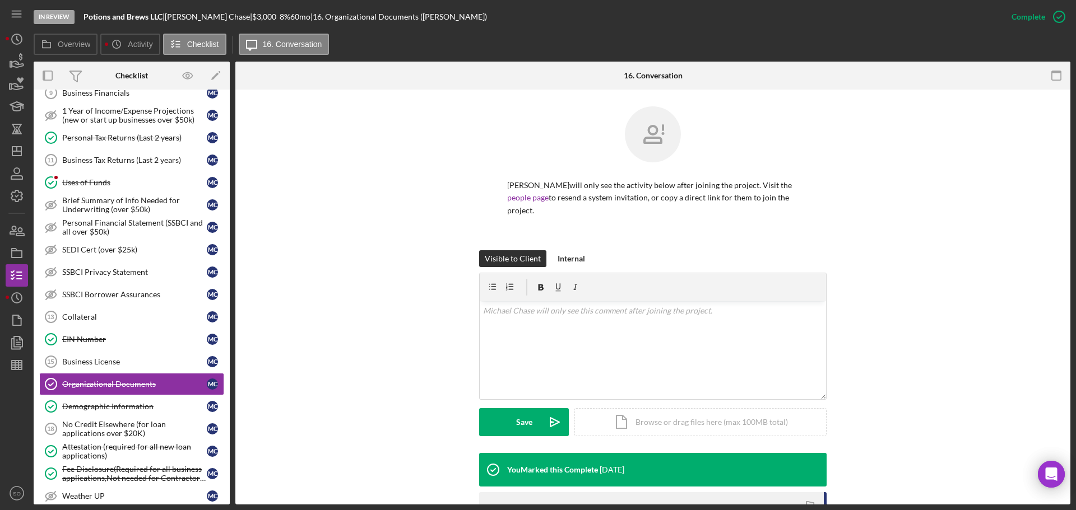
scroll to position [208, 0]
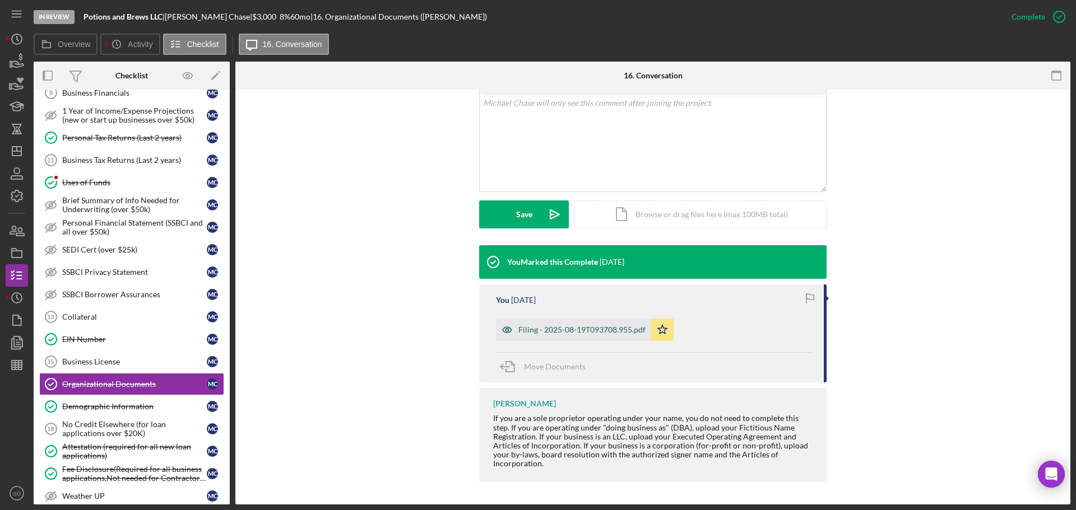
click at [575, 333] on div "Filing - 2025-08-19T093708.955.pdf" at bounding box center [581, 329] width 127 height 9
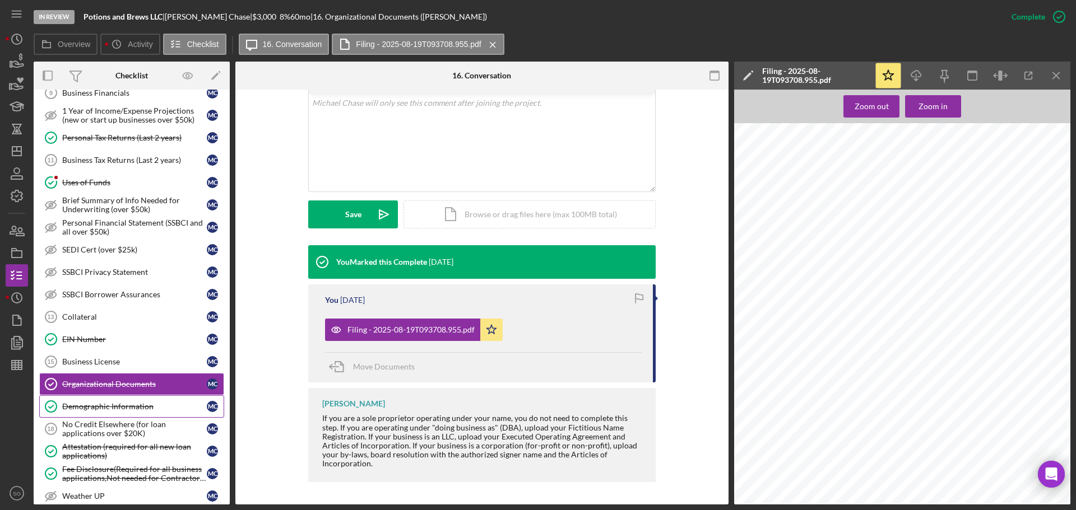
click at [106, 412] on link "Demographic Information Demographic Information M C" at bounding box center [131, 406] width 185 height 22
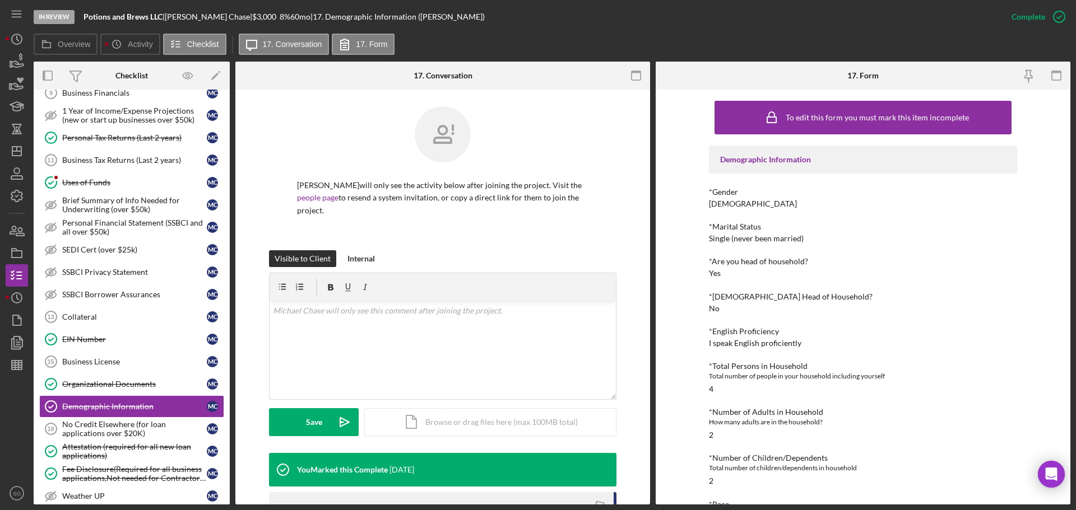
scroll to position [112, 0]
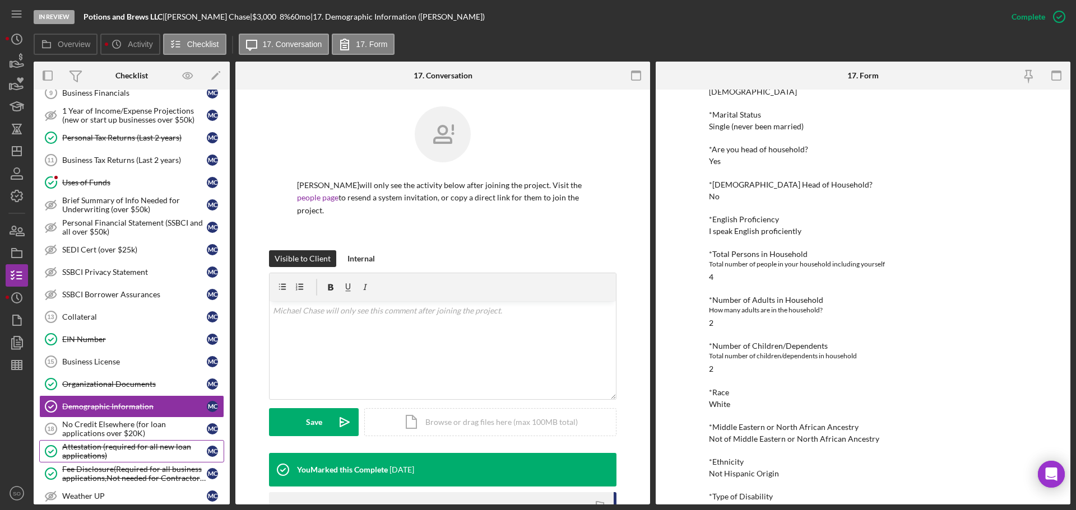
click at [154, 446] on div "Attestation (required for all new loan applications)" at bounding box center [134, 452] width 145 height 18
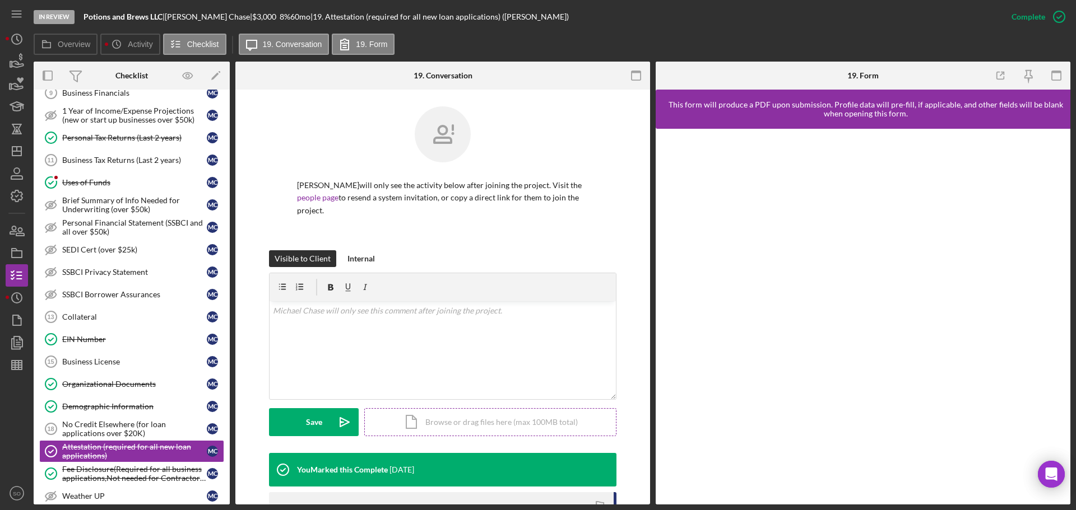
scroll to position [172, 0]
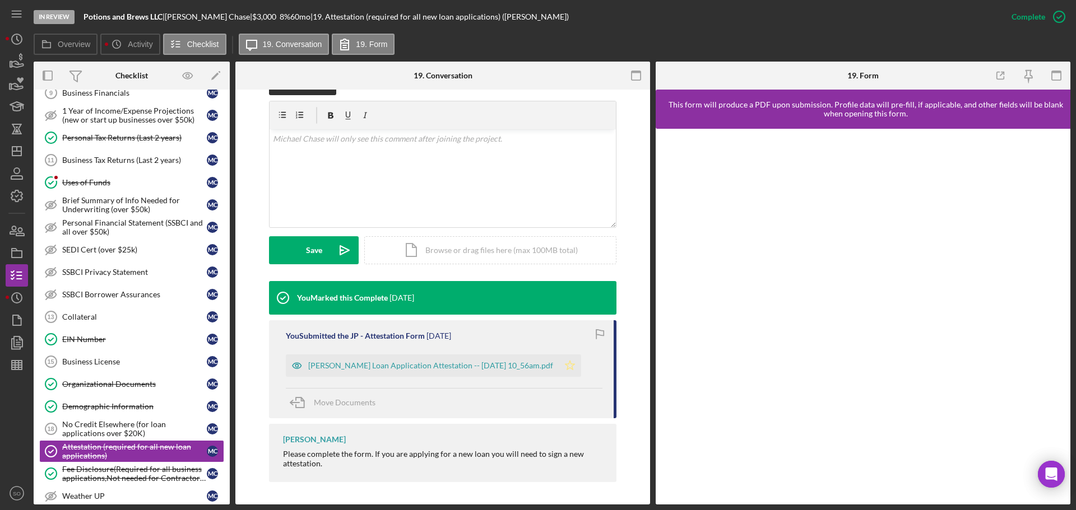
click at [572, 365] on icon "Icon/Star" at bounding box center [569, 366] width 22 height 22
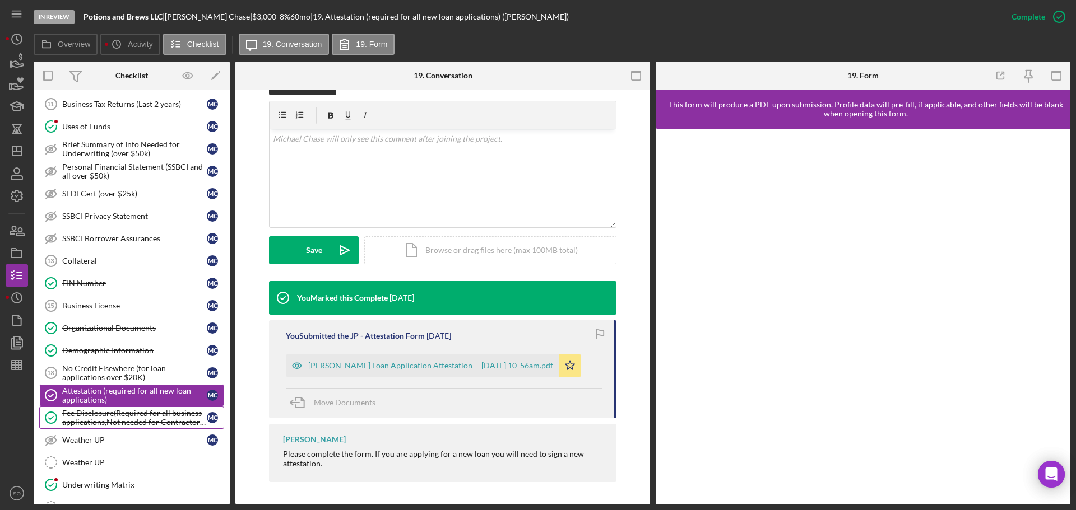
click at [118, 424] on div "Fee Disclosure(Required for all business applications,Not needed for Contractor…" at bounding box center [134, 418] width 145 height 18
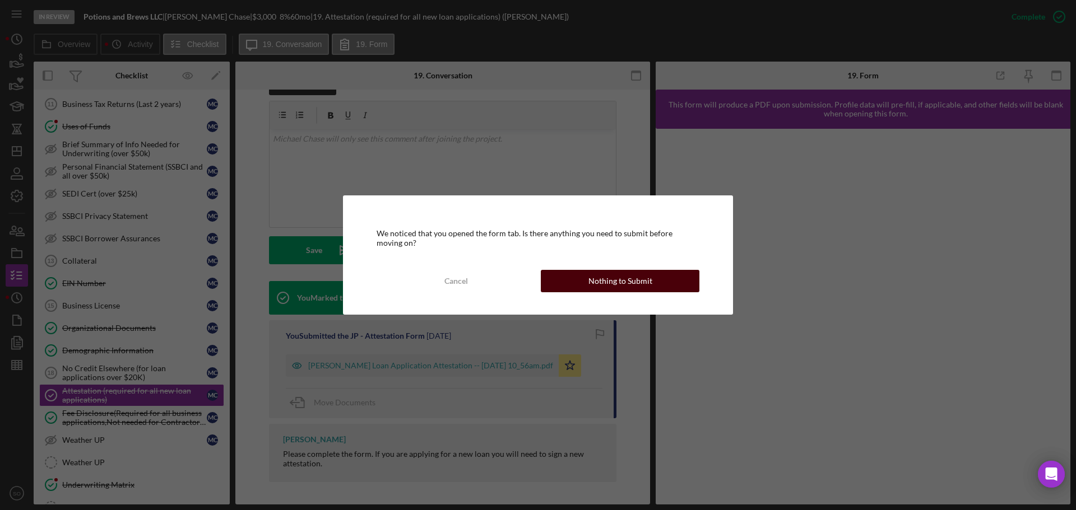
click at [581, 282] on button "Nothing to Submit" at bounding box center [620, 281] width 159 height 22
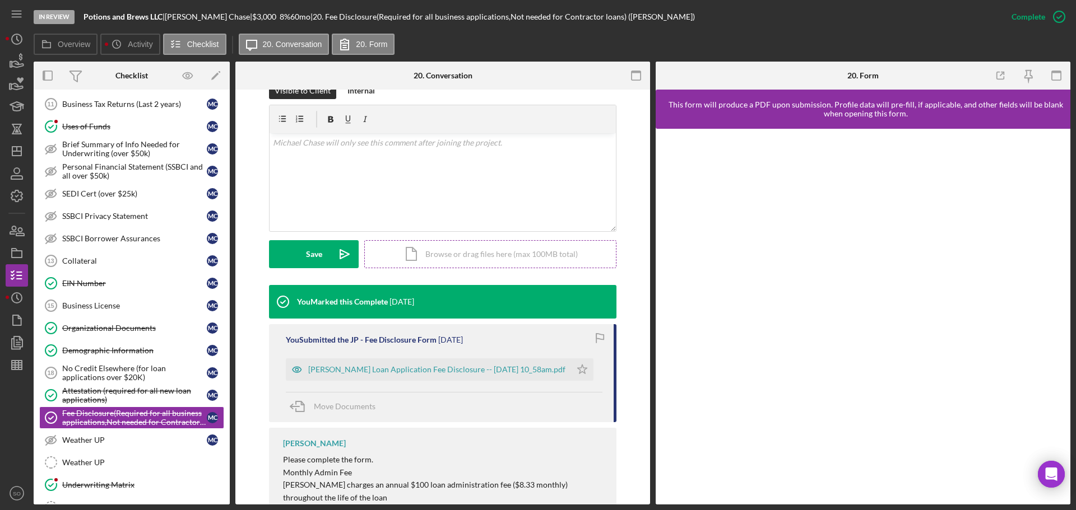
scroll to position [204, 0]
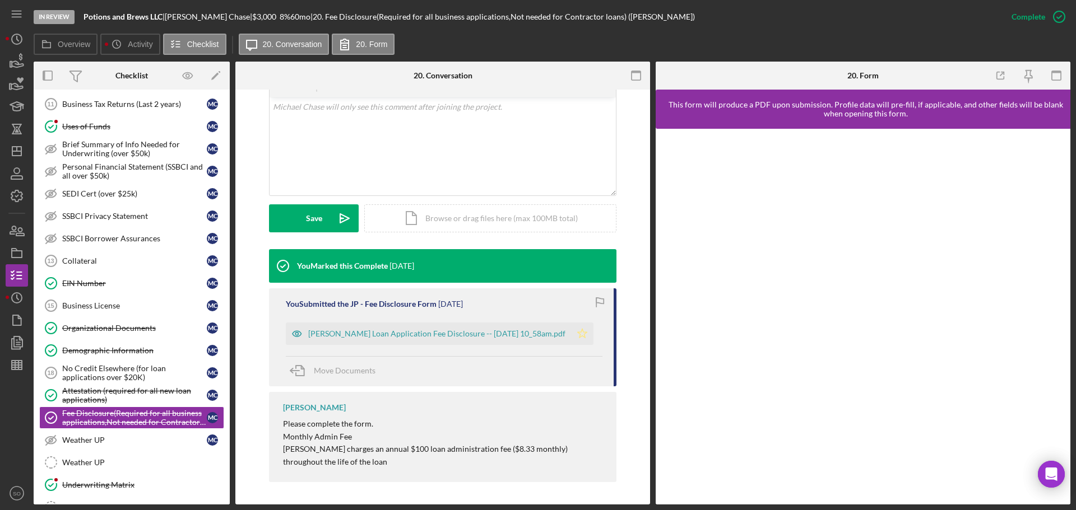
click at [579, 329] on icon "Icon/Star" at bounding box center [582, 334] width 22 height 22
click at [122, 480] on link "Underwriting Matrix Underwriting Matrix" at bounding box center [131, 485] width 185 height 22
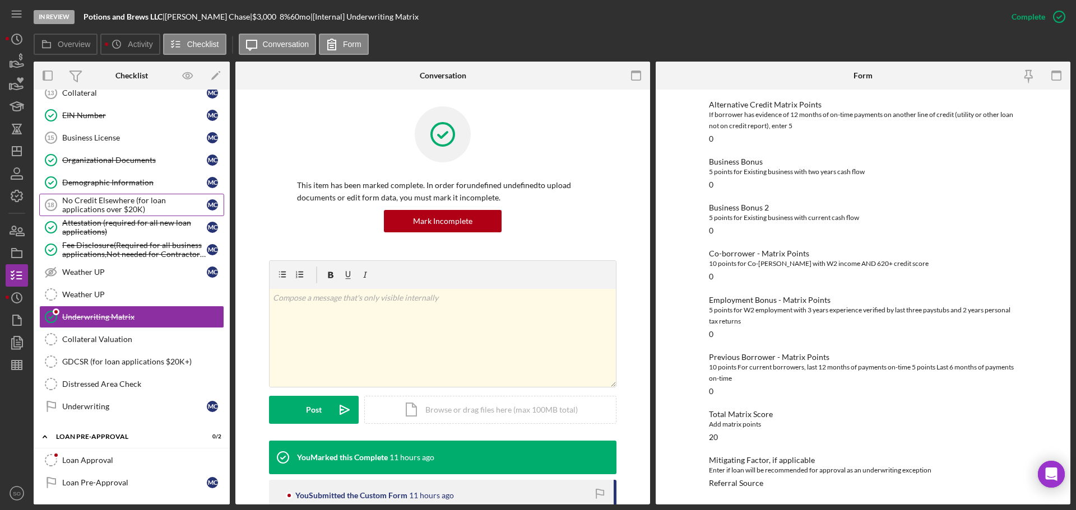
scroll to position [755, 0]
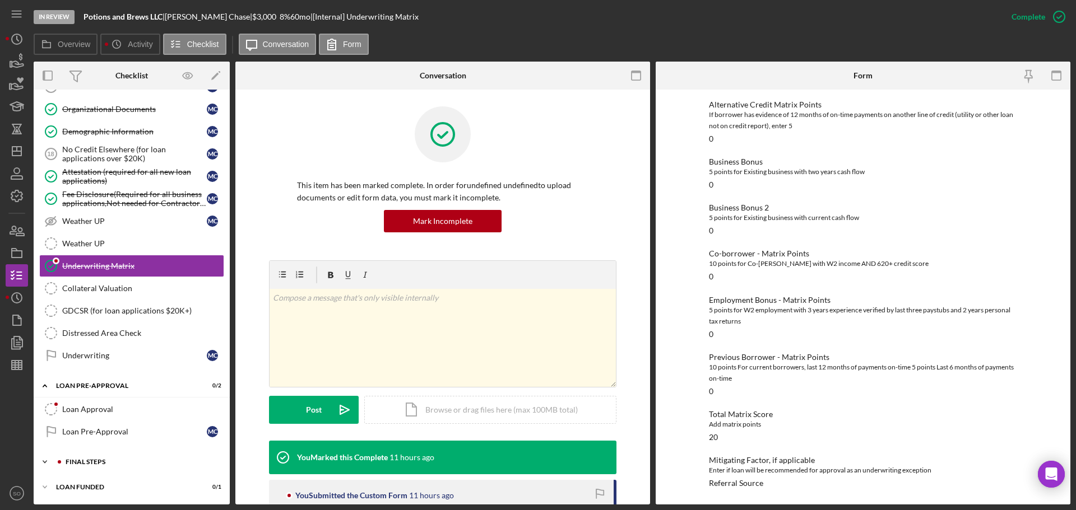
click at [112, 462] on div "FINAL STEPS" at bounding box center [141, 462] width 150 height 7
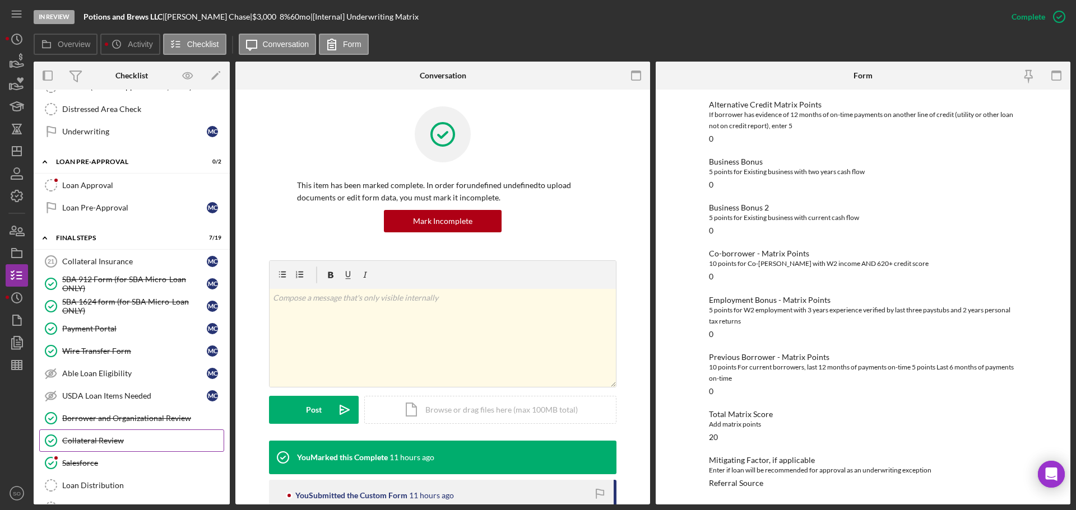
scroll to position [923, 0]
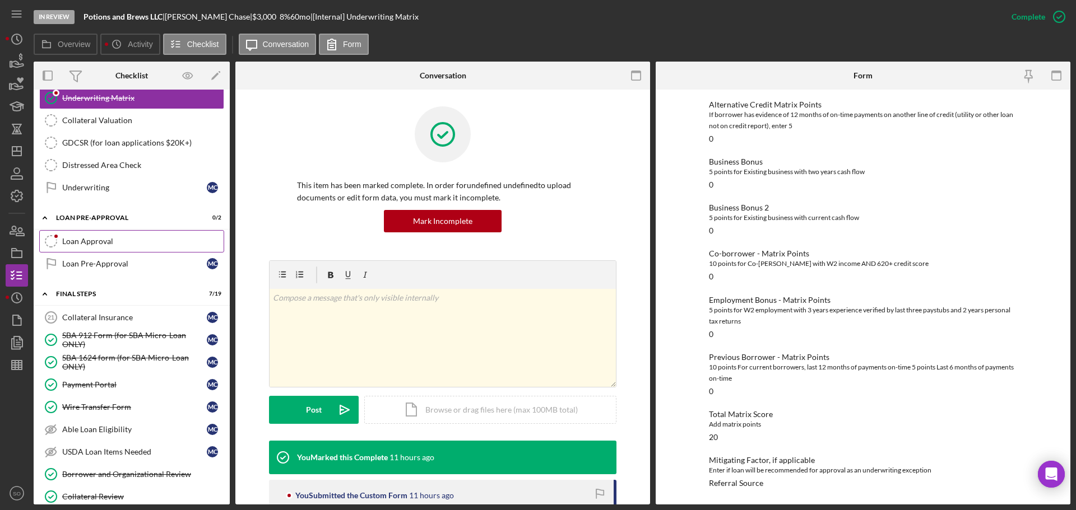
click at [103, 243] on div "Loan Approval" at bounding box center [142, 241] width 161 height 9
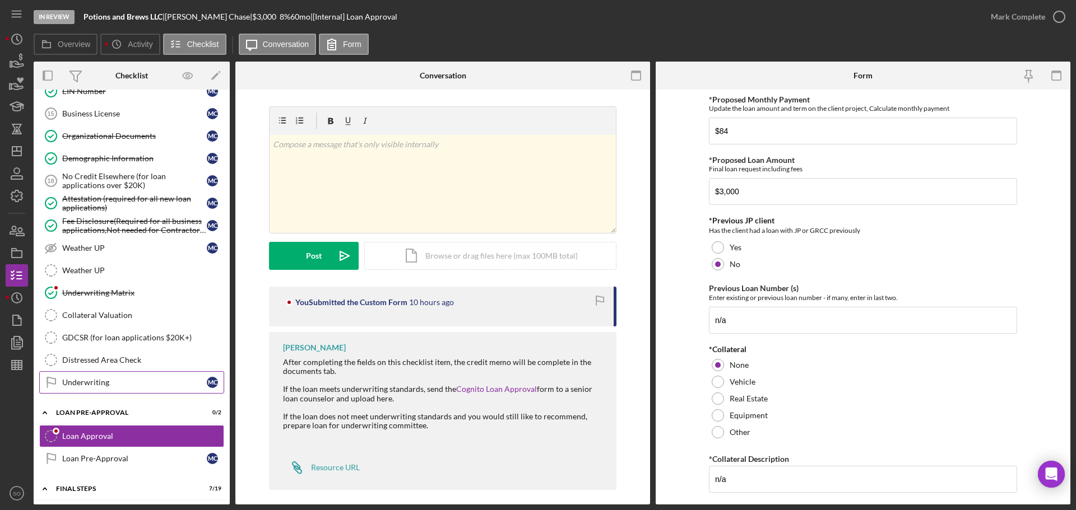
scroll to position [952, 0]
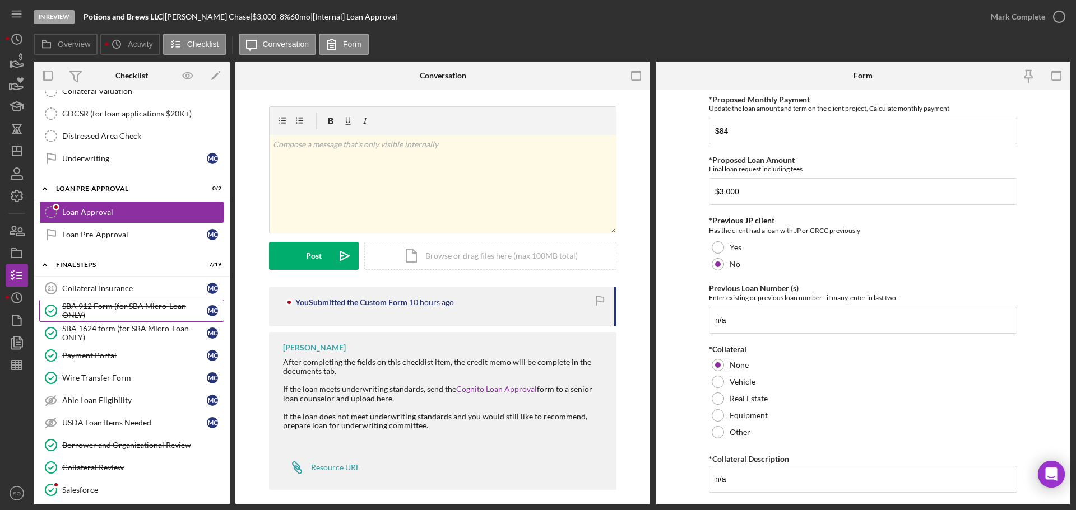
click at [129, 318] on div "SBA 912 Form (for SBA Micro-Loan ONLY)" at bounding box center [134, 311] width 145 height 18
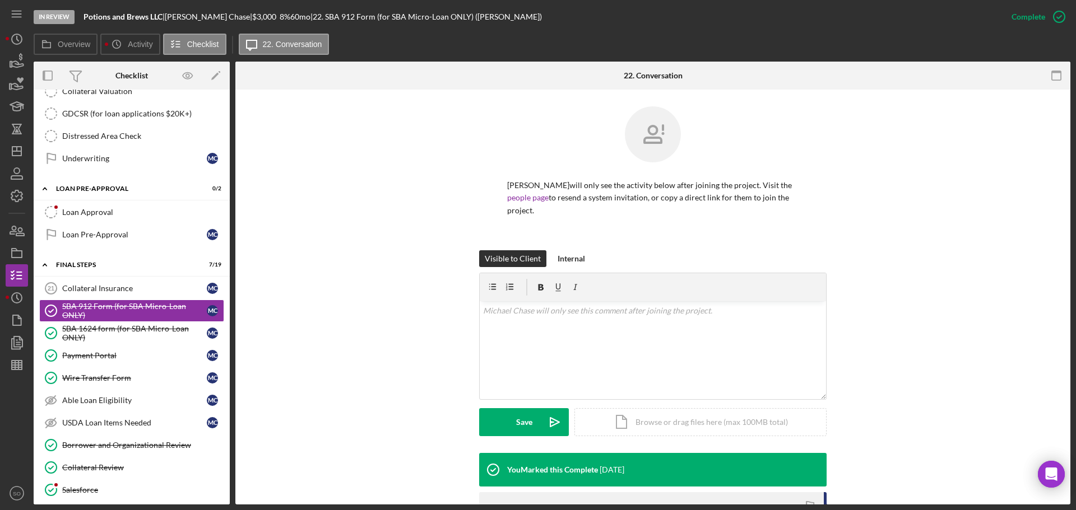
scroll to position [168, 0]
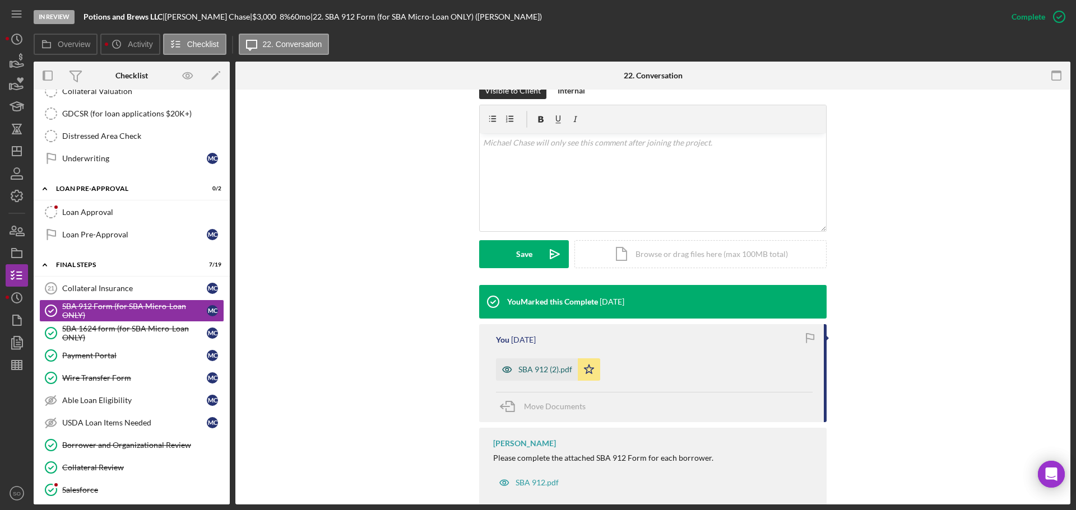
click at [544, 368] on div "SBA 912 (2).pdf" at bounding box center [545, 369] width 54 height 9
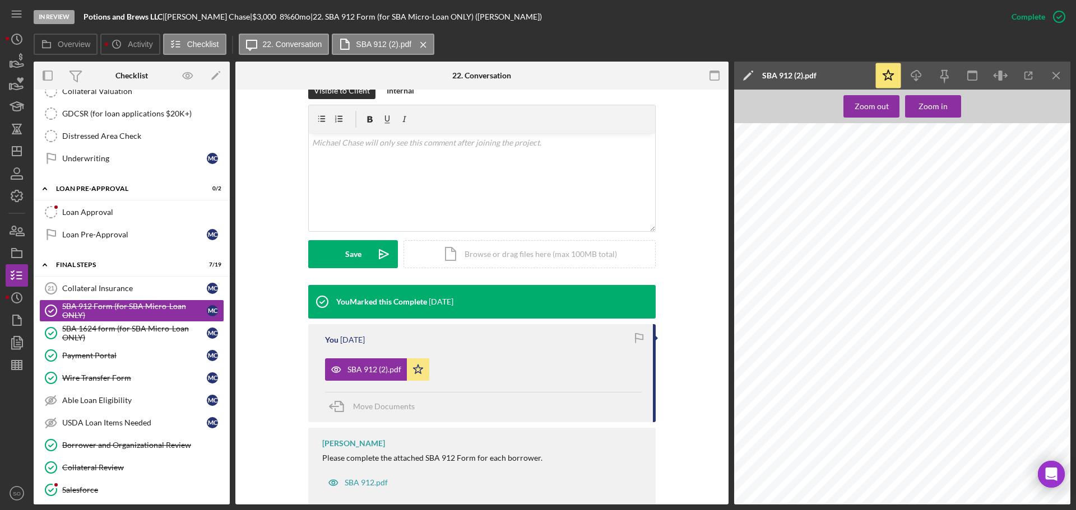
scroll to position [0, 0]
click at [99, 340] on div "SBA 1624 form (for SBA Micro-Loan ONLY)" at bounding box center [134, 333] width 145 height 18
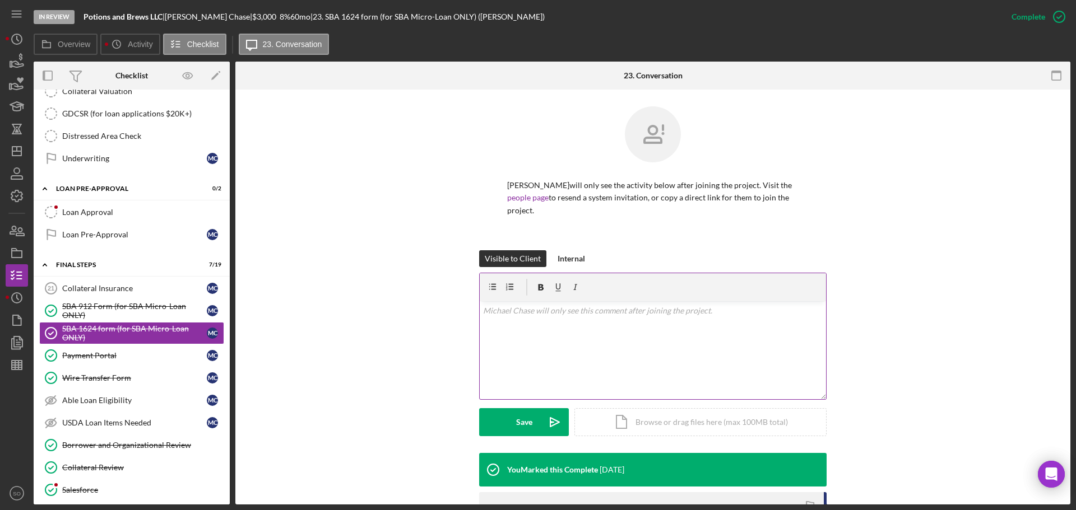
scroll to position [191, 0]
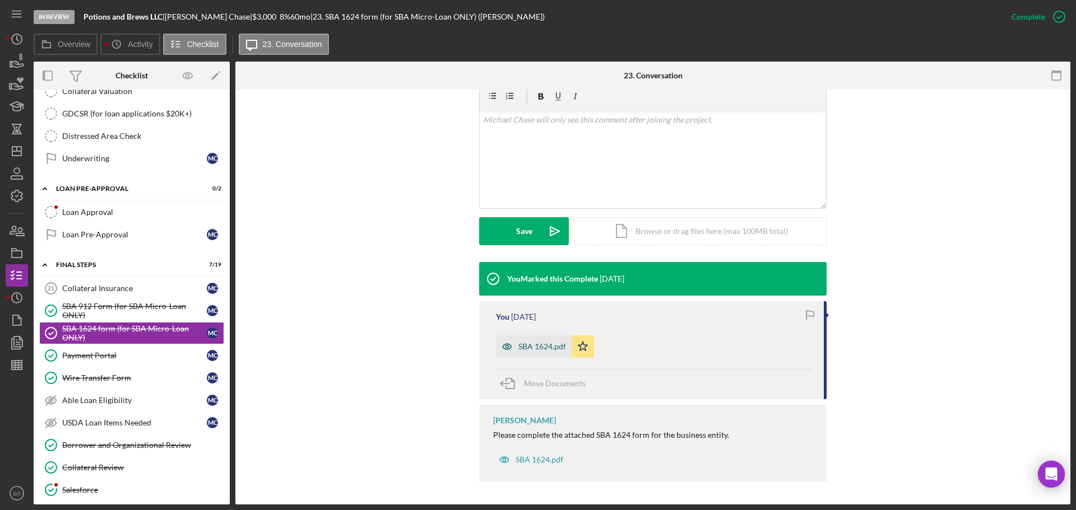
click at [541, 351] on div "SBA 1624.pdf" at bounding box center [542, 346] width 48 height 9
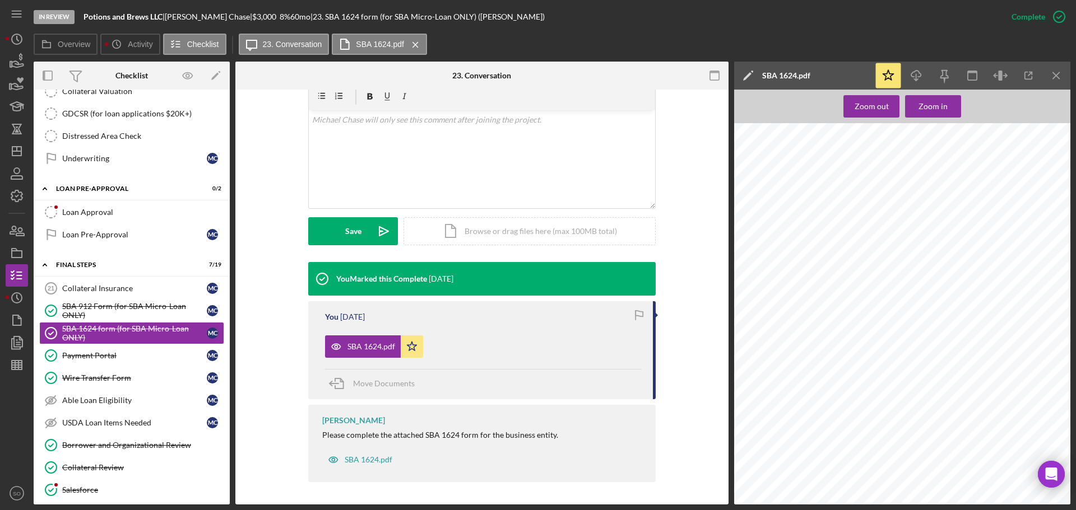
scroll to position [224, 0]
click at [91, 362] on link "Payment Portal Payment Portal M C" at bounding box center [131, 356] width 185 height 22
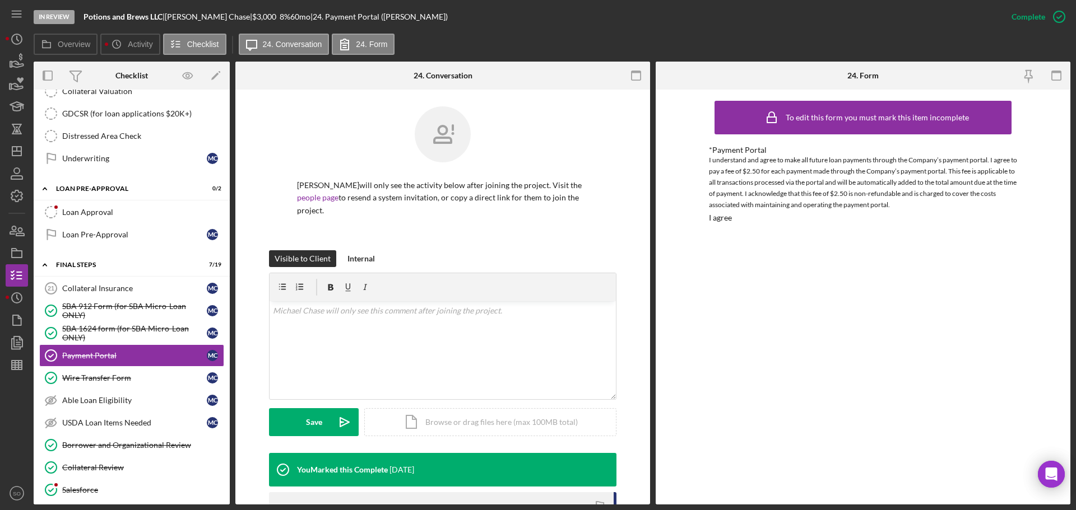
scroll to position [208, 0]
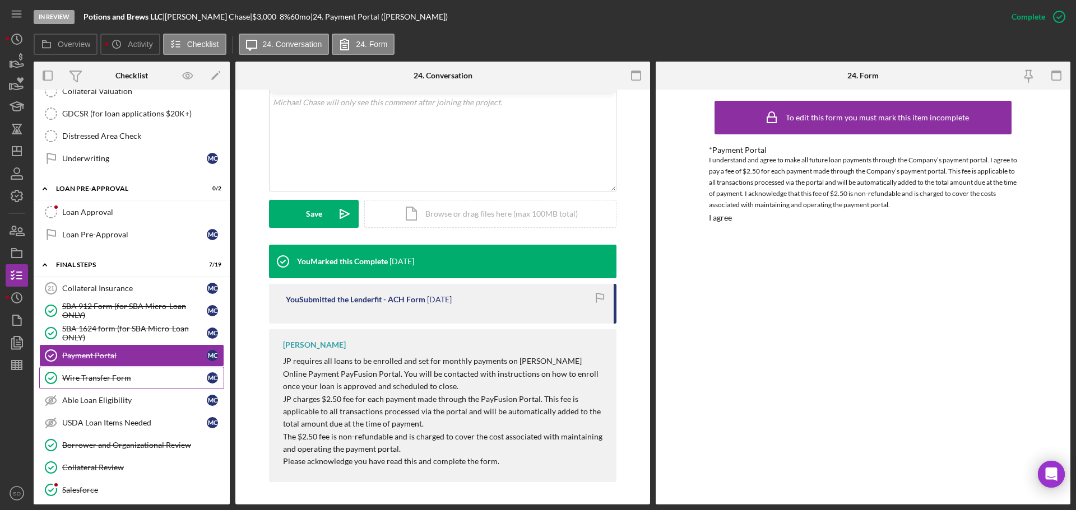
click at [118, 374] on div "Wire Transfer Form" at bounding box center [134, 378] width 145 height 9
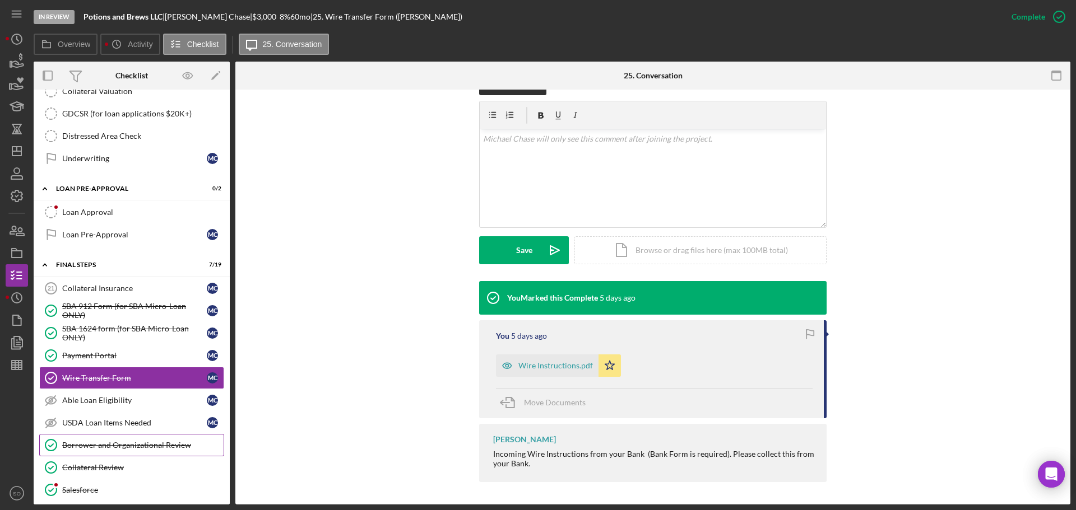
scroll to position [1064, 0]
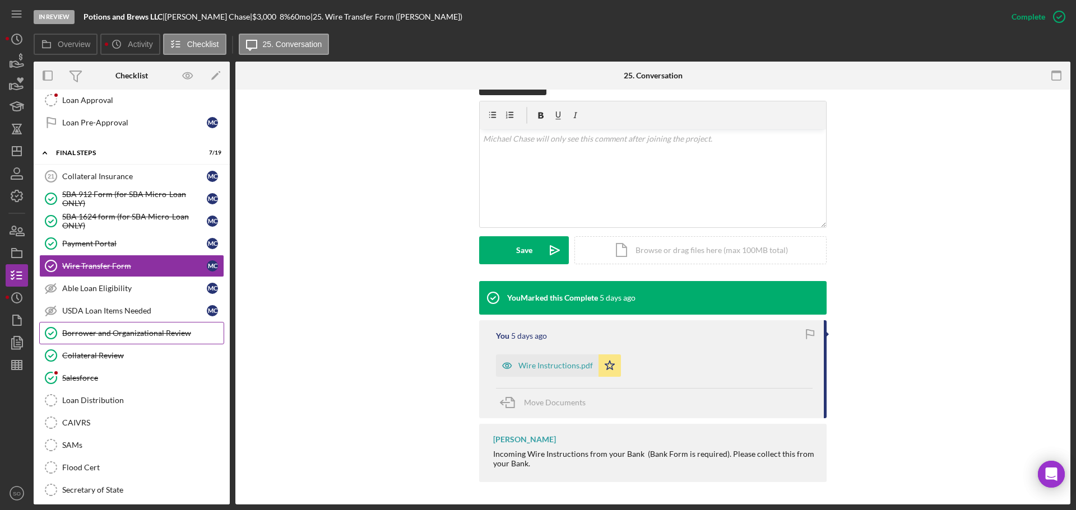
click at [149, 336] on div "Borrower and Organizational Review" at bounding box center [142, 333] width 161 height 9
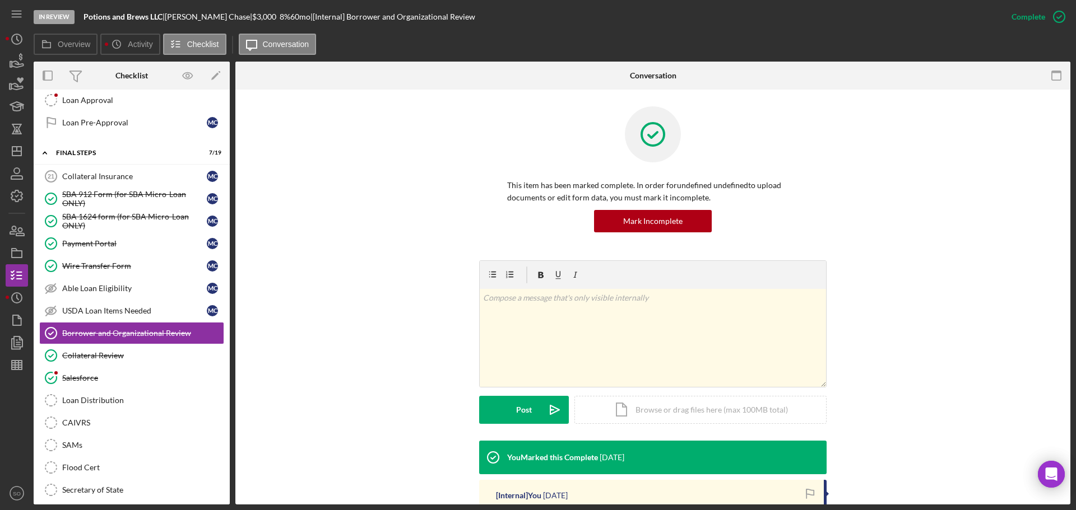
scroll to position [168, 0]
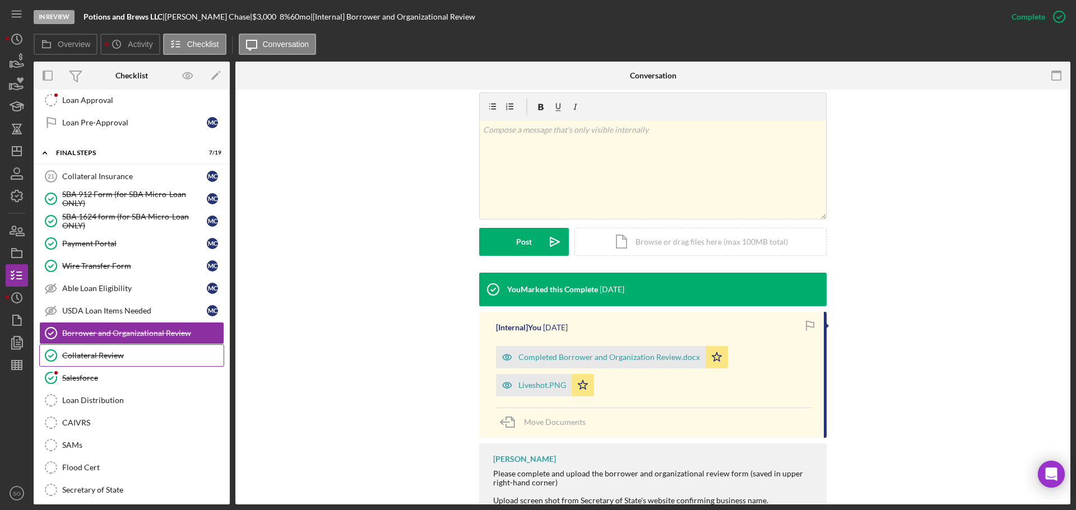
click at [109, 365] on link "Collateral Review Collateral Review" at bounding box center [131, 356] width 185 height 22
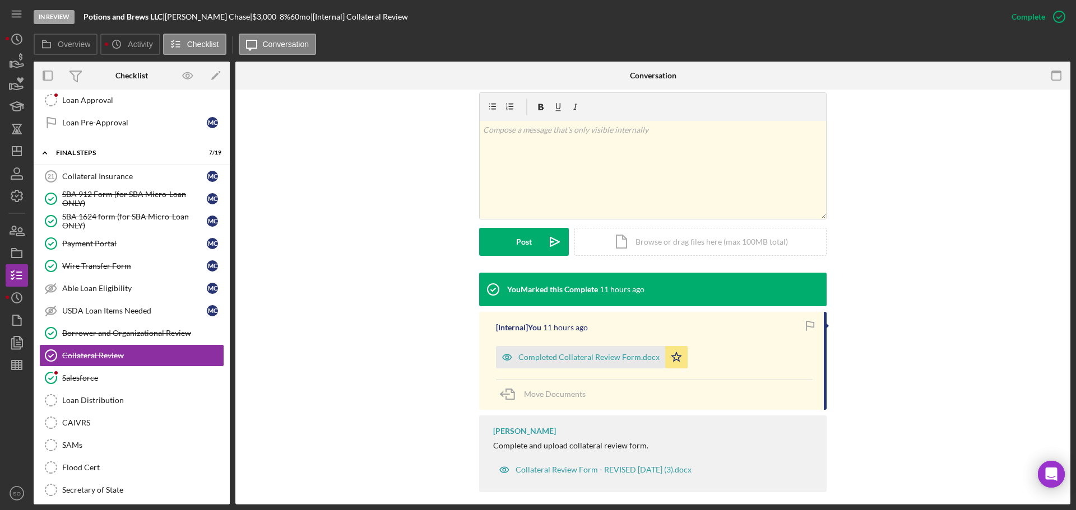
scroll to position [178, 0]
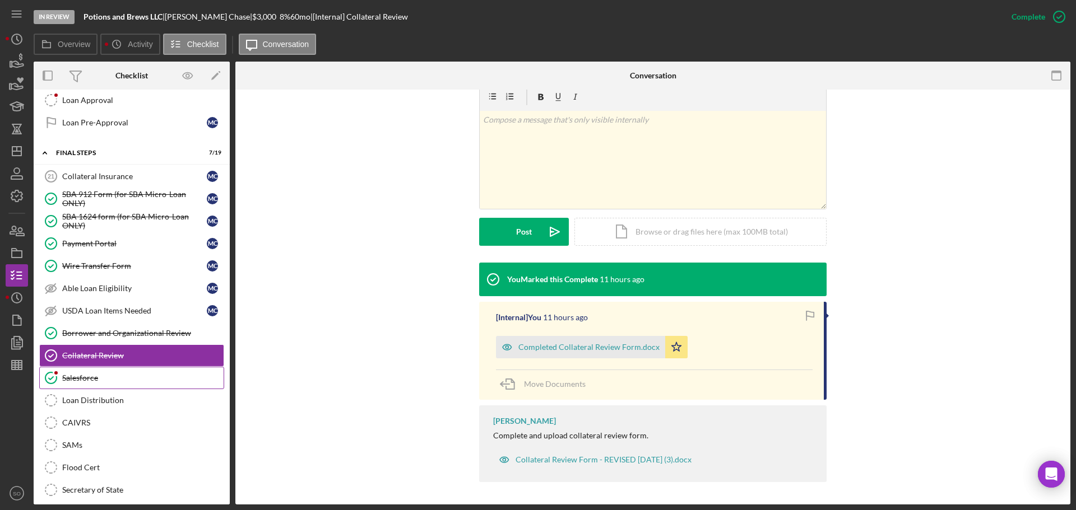
click at [110, 378] on div "Salesforce" at bounding box center [142, 378] width 161 height 9
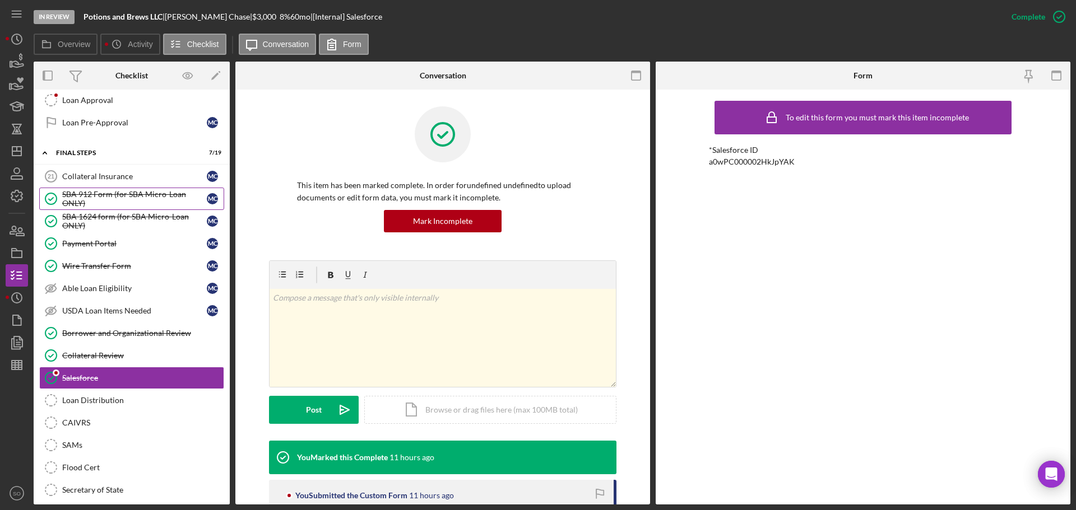
click at [112, 190] on div "SBA 912 Form (for SBA Micro-Loan ONLY)" at bounding box center [134, 199] width 145 height 18
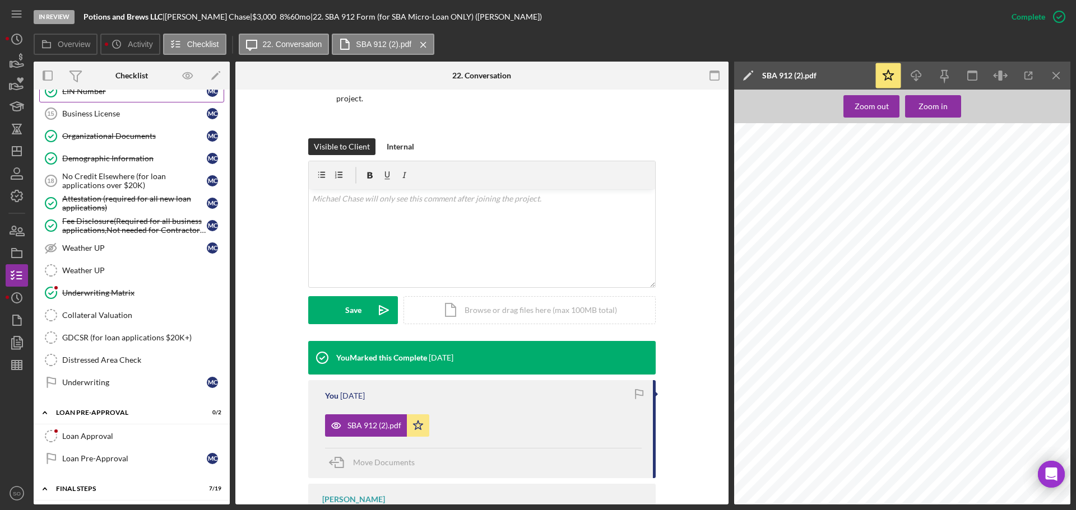
scroll to position [896, 0]
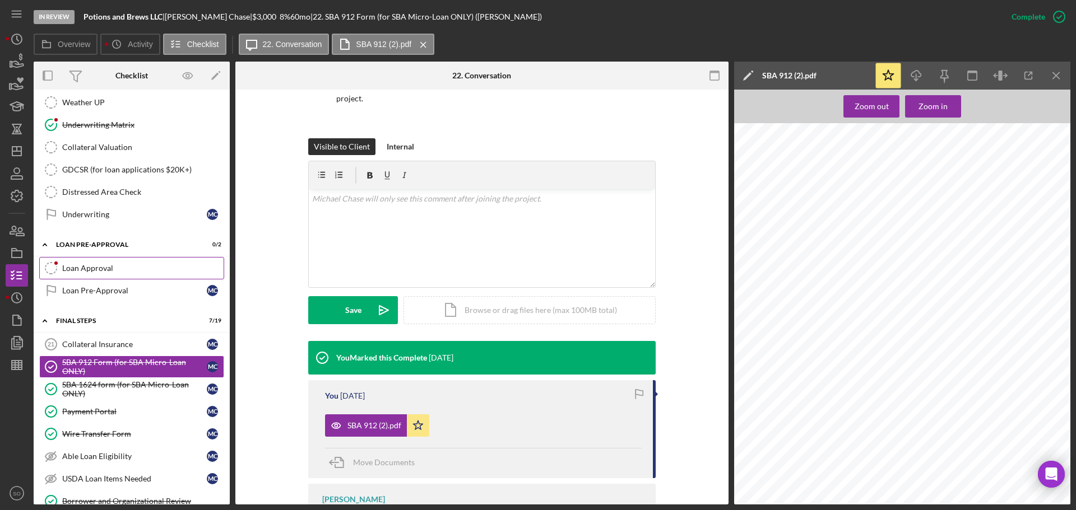
click at [86, 268] on div "Loan Approval" at bounding box center [142, 268] width 161 height 9
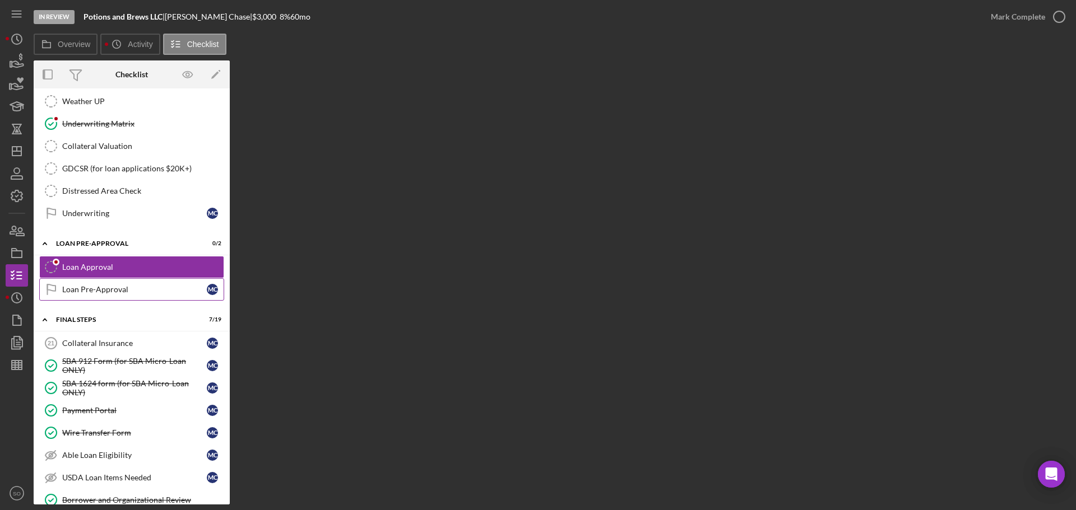
click at [102, 287] on div "Loan Pre-Approval" at bounding box center [134, 289] width 145 height 9
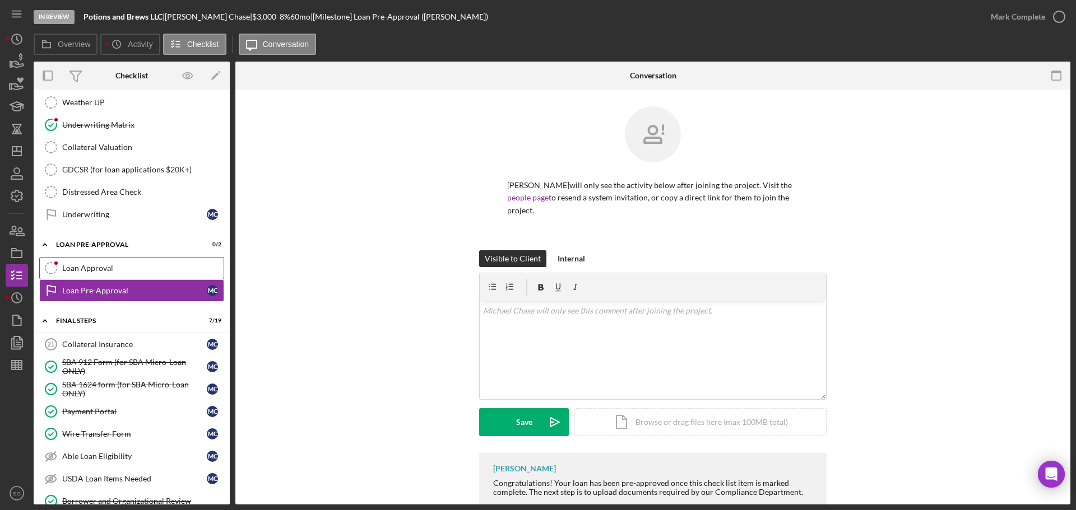
click at [88, 266] on div "Loan Approval" at bounding box center [142, 268] width 161 height 9
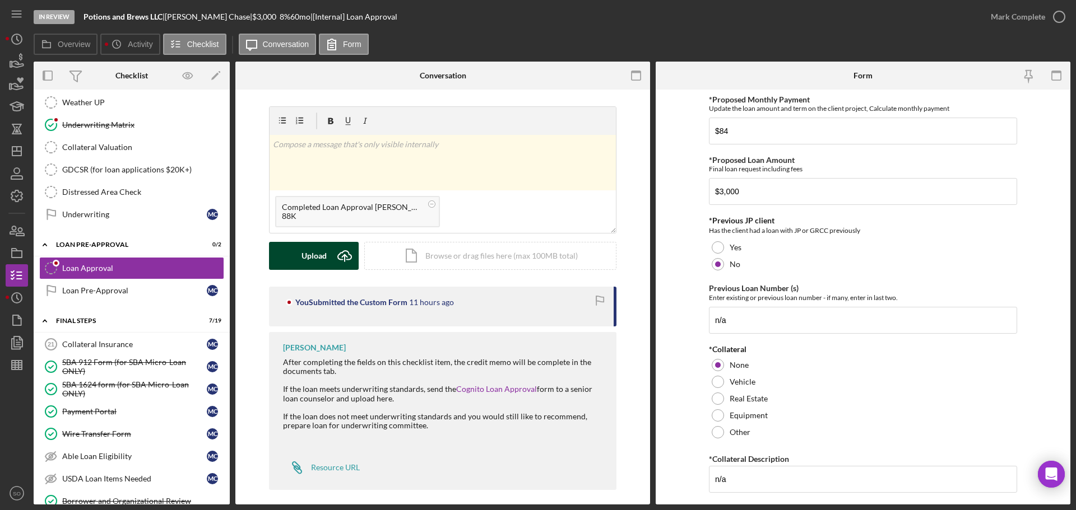
click at [308, 249] on div "Upload" at bounding box center [313, 256] width 25 height 28
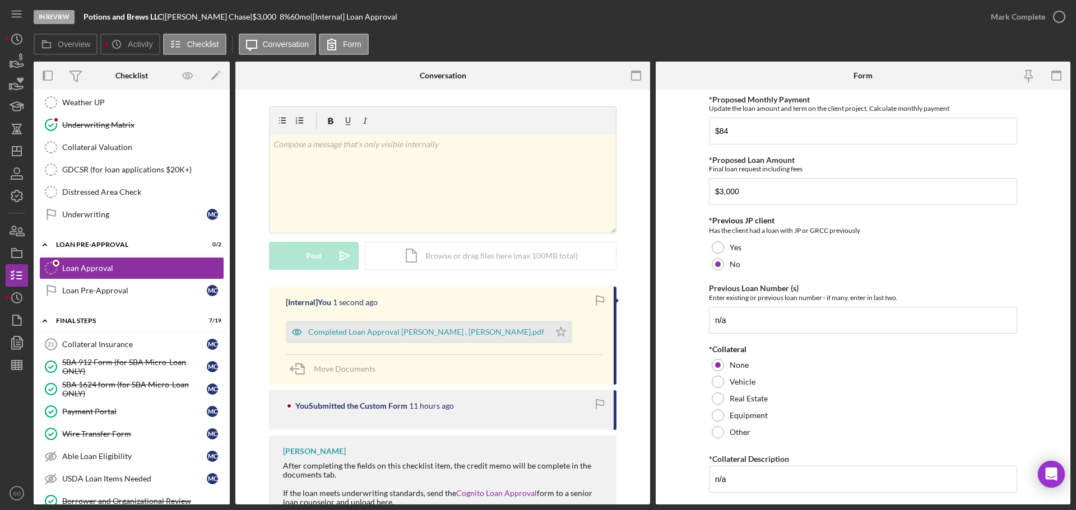
click at [556, 330] on polygon "button" at bounding box center [561, 331] width 10 height 9
click at [1006, 18] on div "Mark Complete" at bounding box center [1017, 17] width 54 height 22
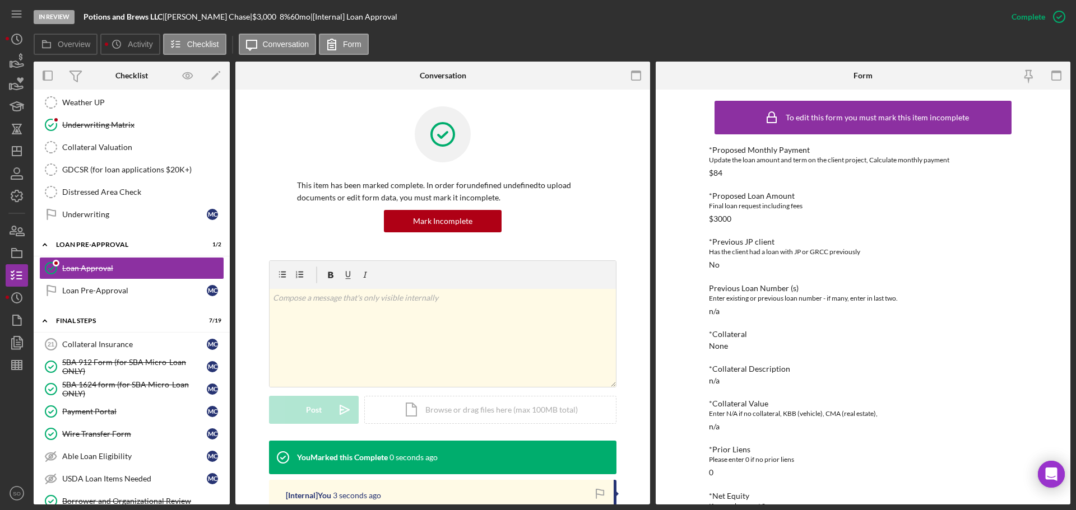
scroll to position [168, 0]
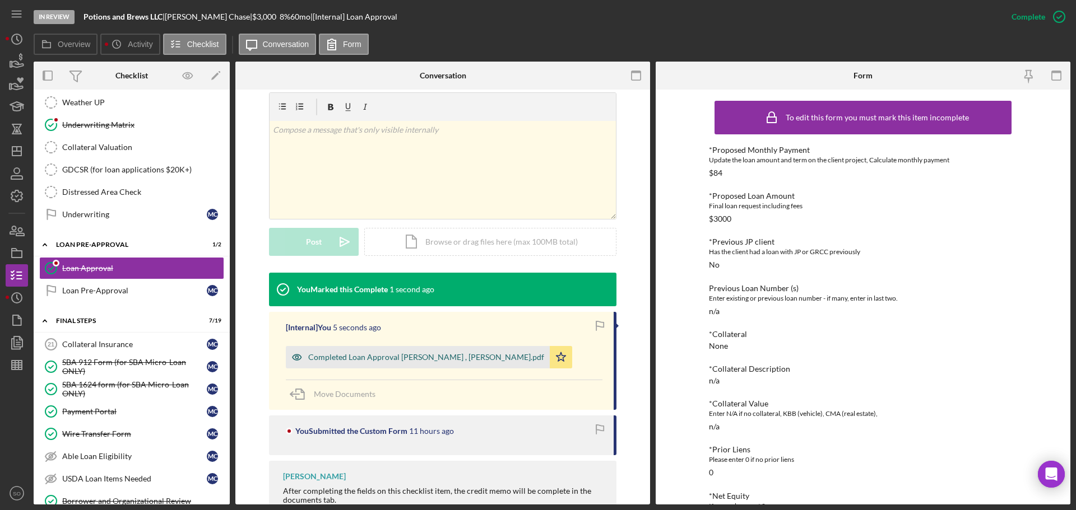
click at [390, 358] on div "Completed Loan Approval Boyle, Jim , Michael Chase.pdf" at bounding box center [426, 357] width 236 height 9
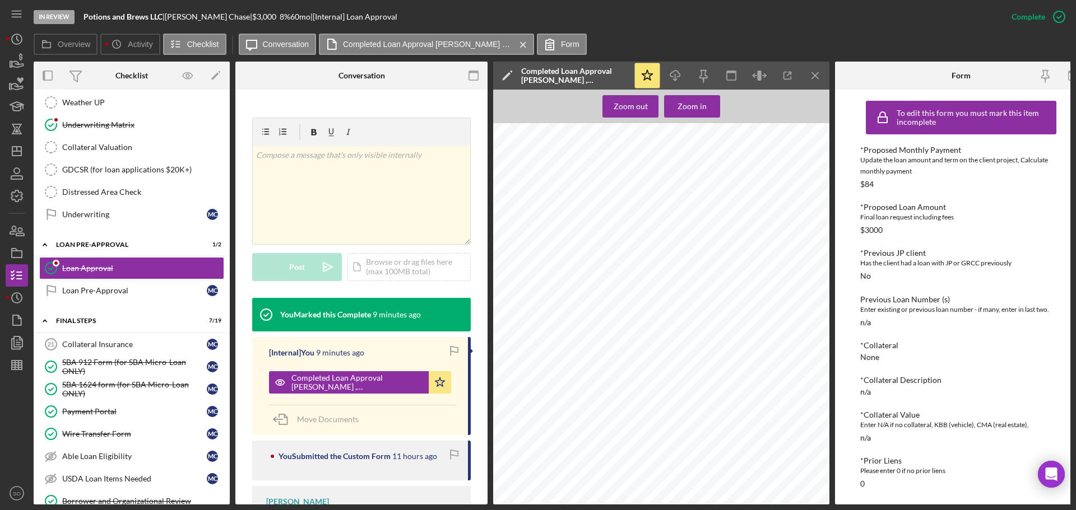
scroll to position [1190, 0]
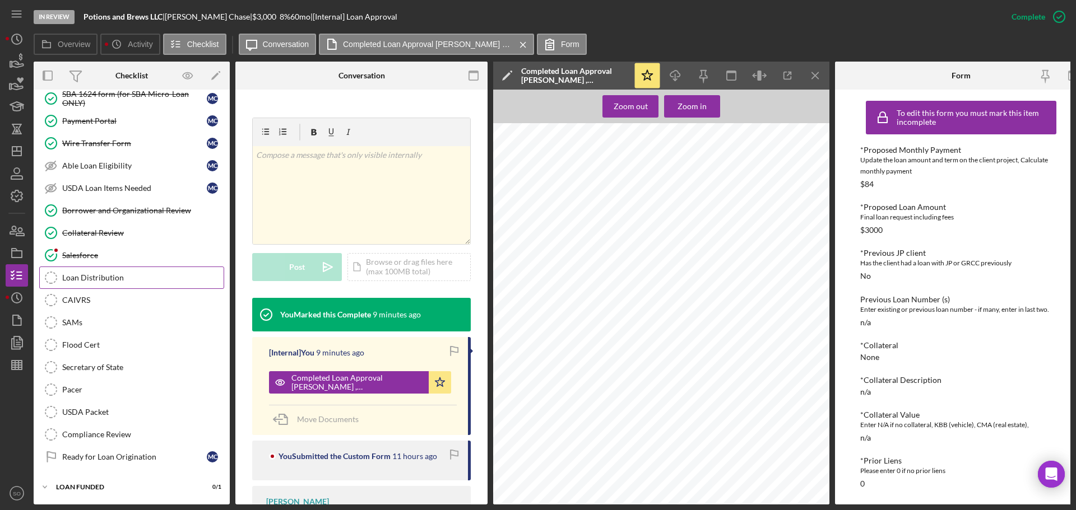
drag, startPoint x: 103, startPoint y: 280, endPoint x: 110, endPoint y: 286, distance: 10.0
click at [103, 280] on link "Loan Distribution Loan Distribution" at bounding box center [131, 278] width 185 height 22
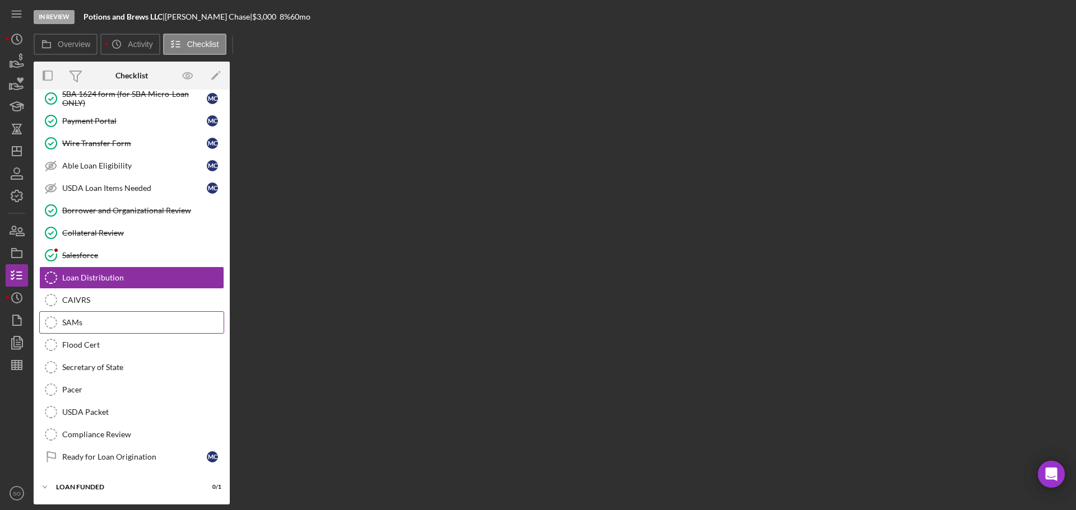
scroll to position [1186, 0]
click at [108, 255] on div "Salesforce" at bounding box center [142, 255] width 161 height 9
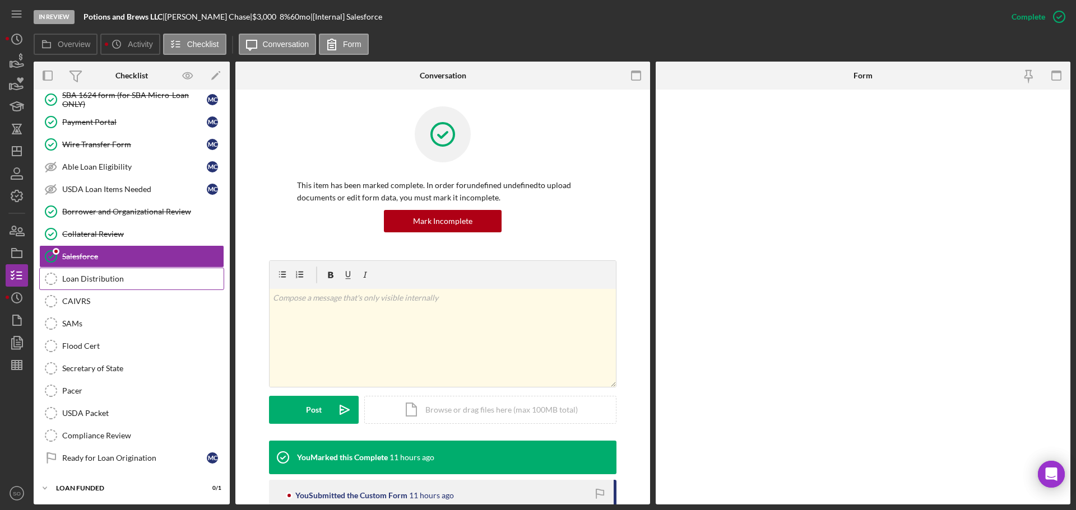
click at [101, 274] on div "Loan Distribution" at bounding box center [142, 278] width 161 height 9
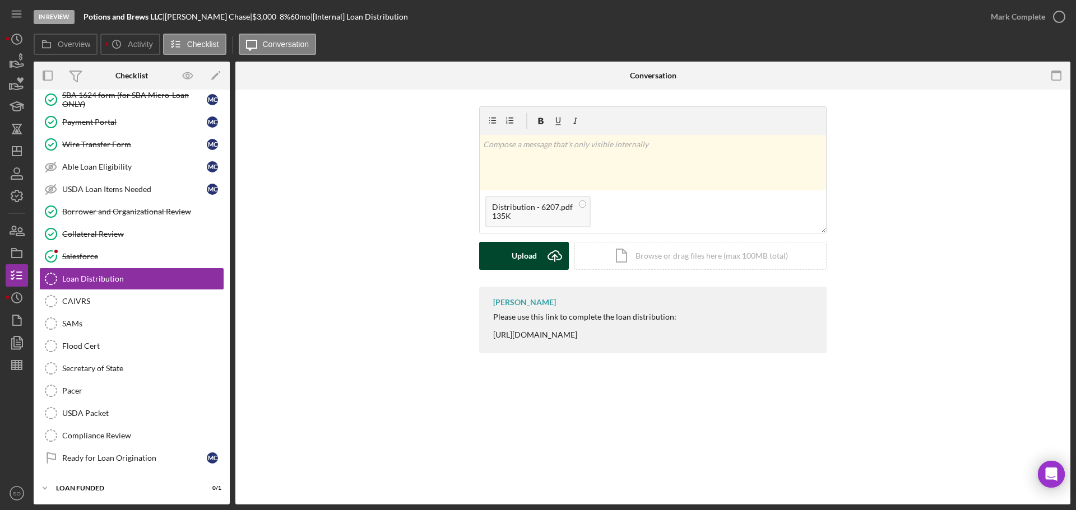
click at [486, 249] on button "Upload Icon/Upload" at bounding box center [524, 256] width 90 height 28
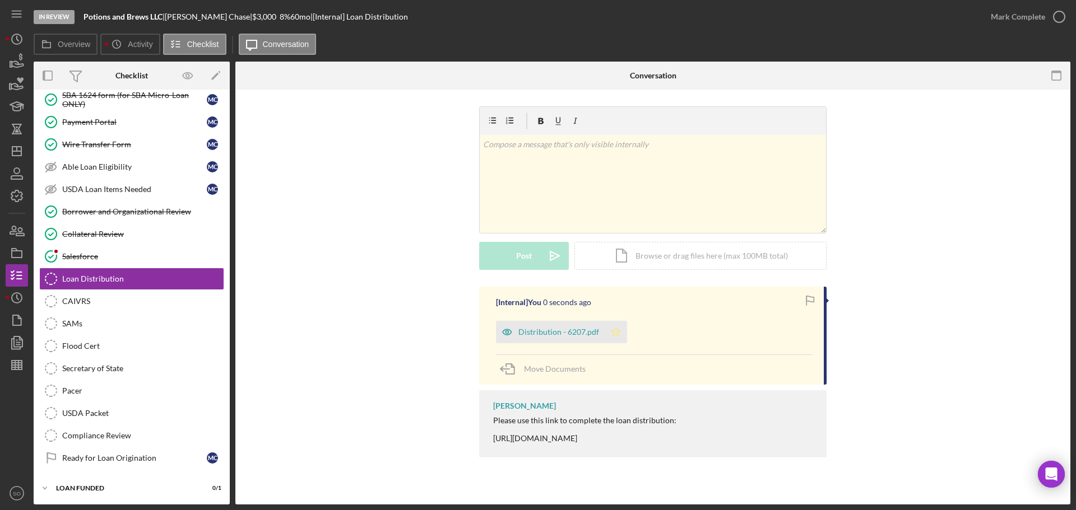
click at [618, 327] on icon "Icon/Star" at bounding box center [615, 332] width 22 height 22
click at [1001, 18] on div "Mark Complete" at bounding box center [1017, 17] width 54 height 22
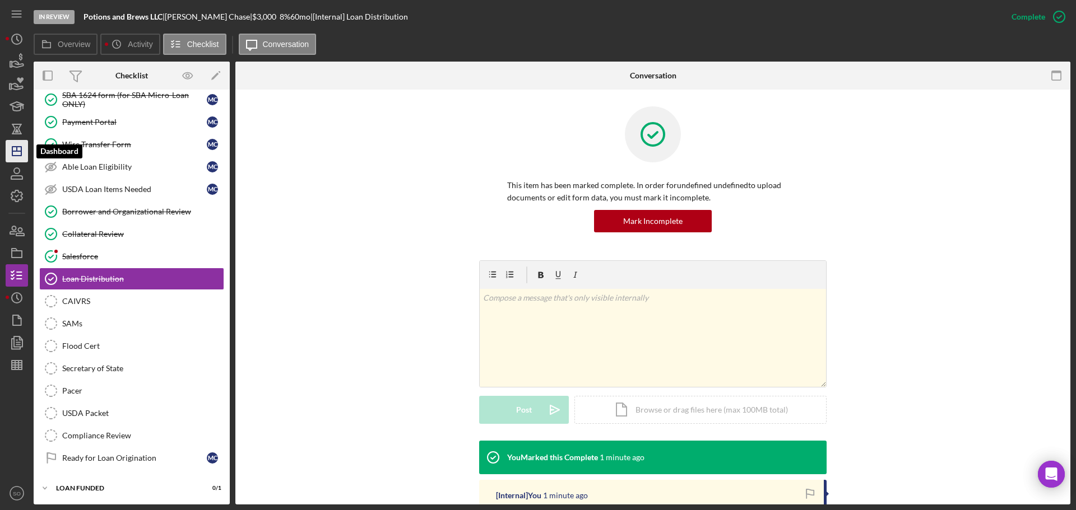
click at [21, 149] on polygon "button" at bounding box center [16, 151] width 9 height 9
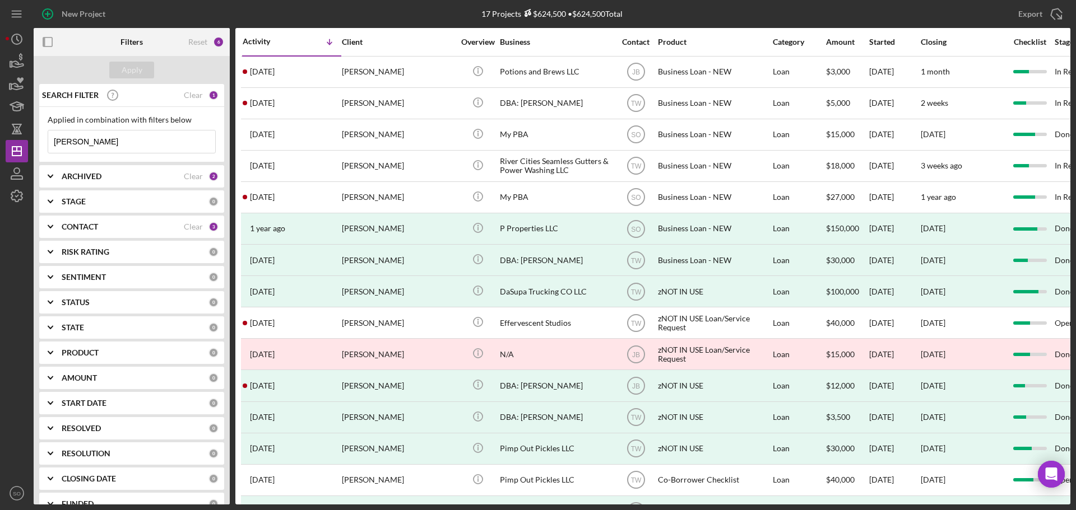
drag, startPoint x: 117, startPoint y: 146, endPoint x: 28, endPoint y: 145, distance: 89.1
click at [40, 137] on div "Applied in combination with filters below michael chase Icon/Menu Close" at bounding box center [131, 134] width 185 height 55
type input "marlena davis"
click at [131, 69] on div "Apply" at bounding box center [132, 70] width 21 height 17
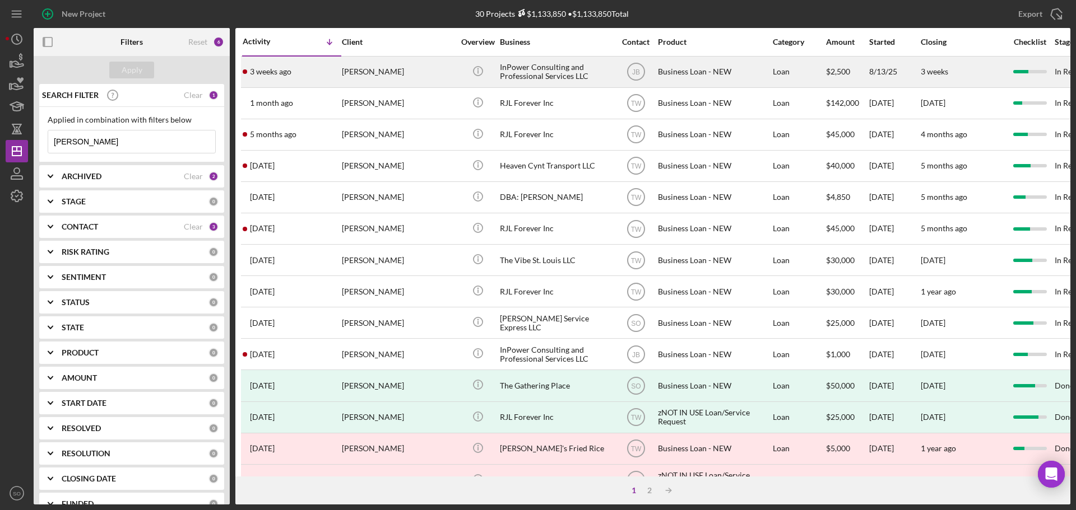
click at [339, 75] on div "3 weeks ago Marlena Davis" at bounding box center [292, 72] width 98 height 30
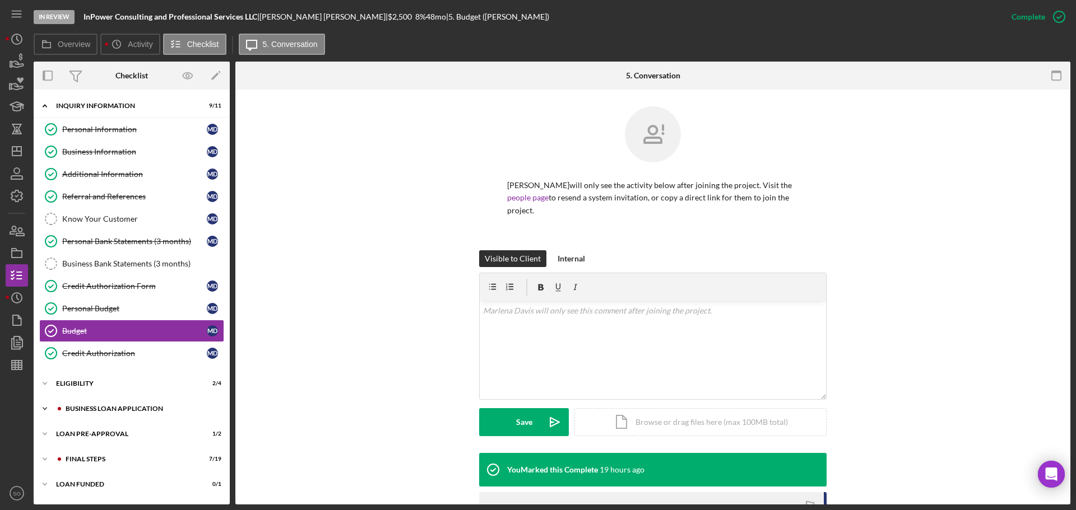
click at [109, 409] on div "BUSINESS LOAN APPLICATION" at bounding box center [141, 409] width 150 height 7
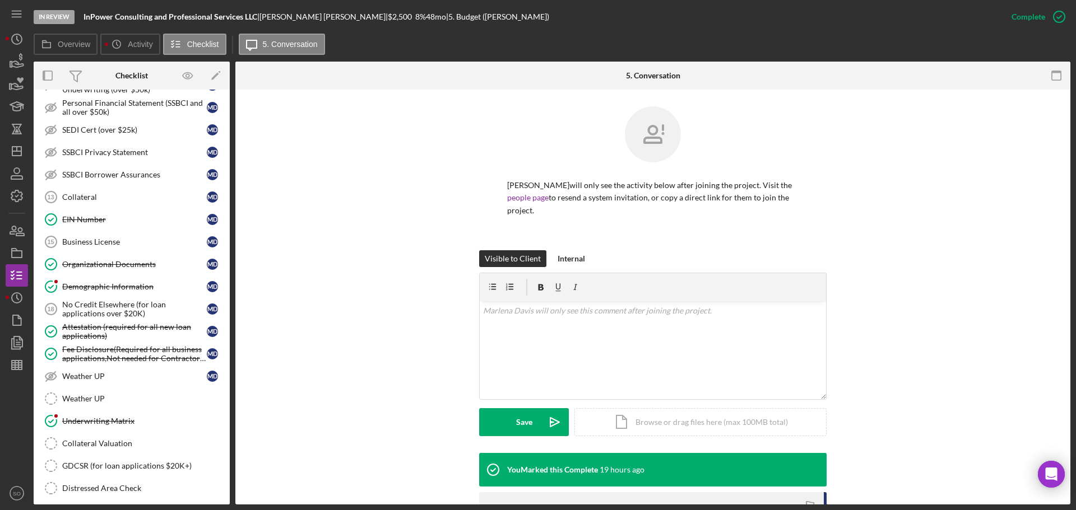
scroll to position [608, 0]
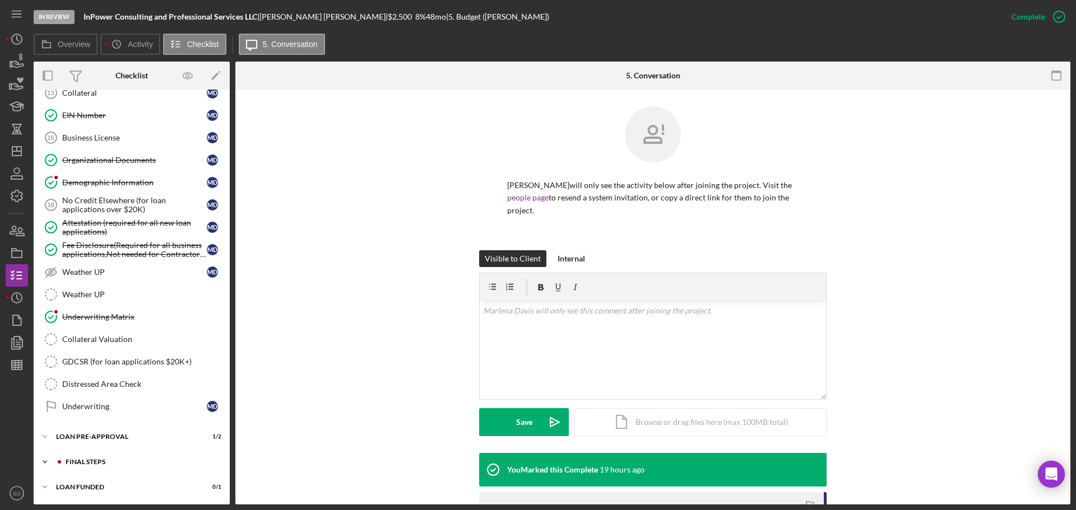
drag, startPoint x: 111, startPoint y: 454, endPoint x: 114, endPoint y: 461, distance: 7.3
click at [113, 458] on div "Icon/Expander FINAL STEPS 7 / 19" at bounding box center [132, 462] width 196 height 22
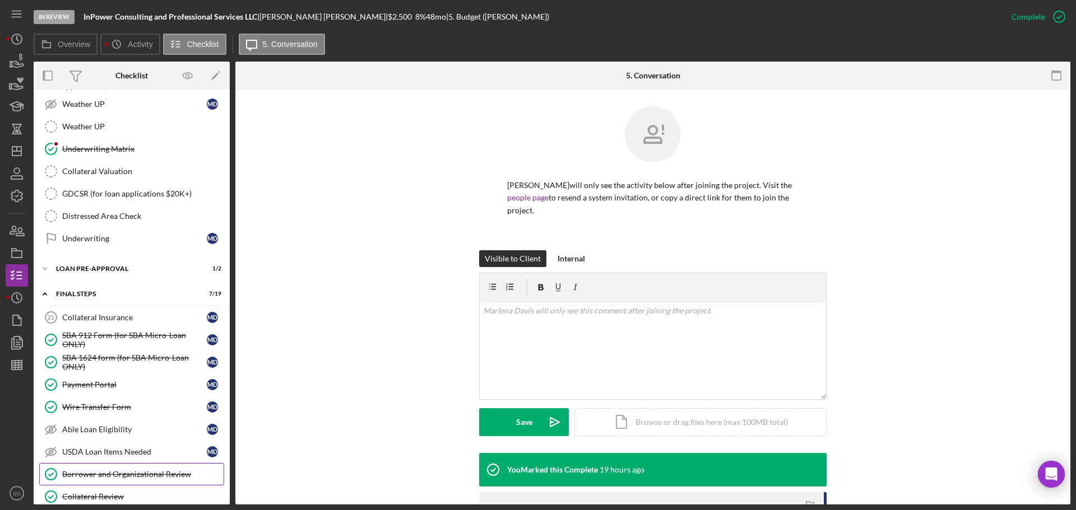
scroll to position [888, 0]
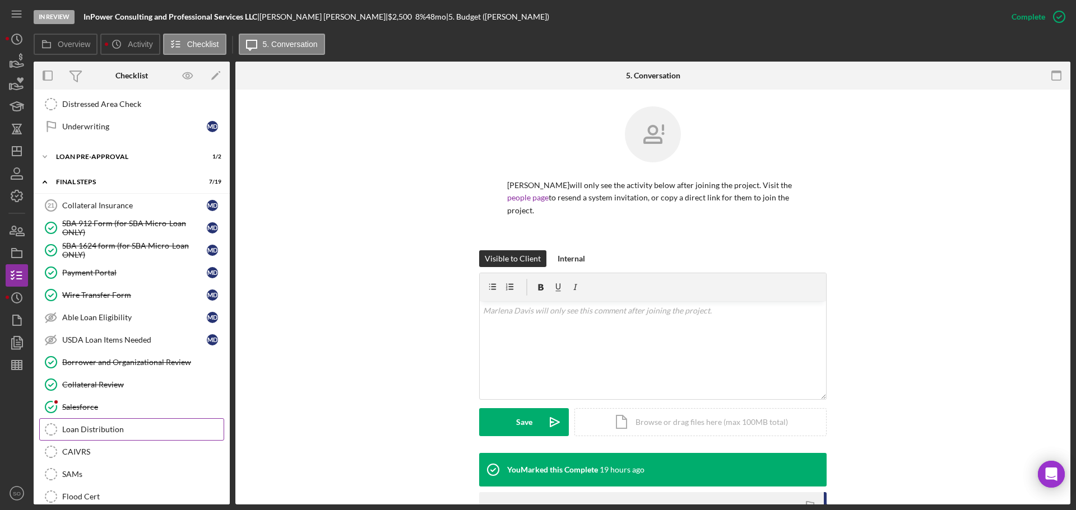
click at [118, 431] on div "Loan Distribution" at bounding box center [142, 429] width 161 height 9
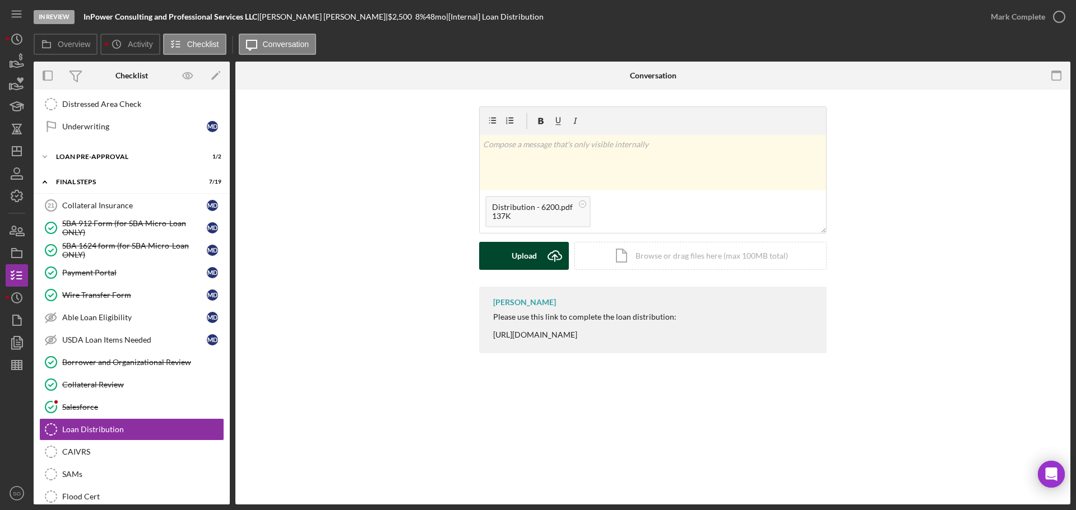
click at [533, 257] on div "Upload" at bounding box center [523, 256] width 25 height 28
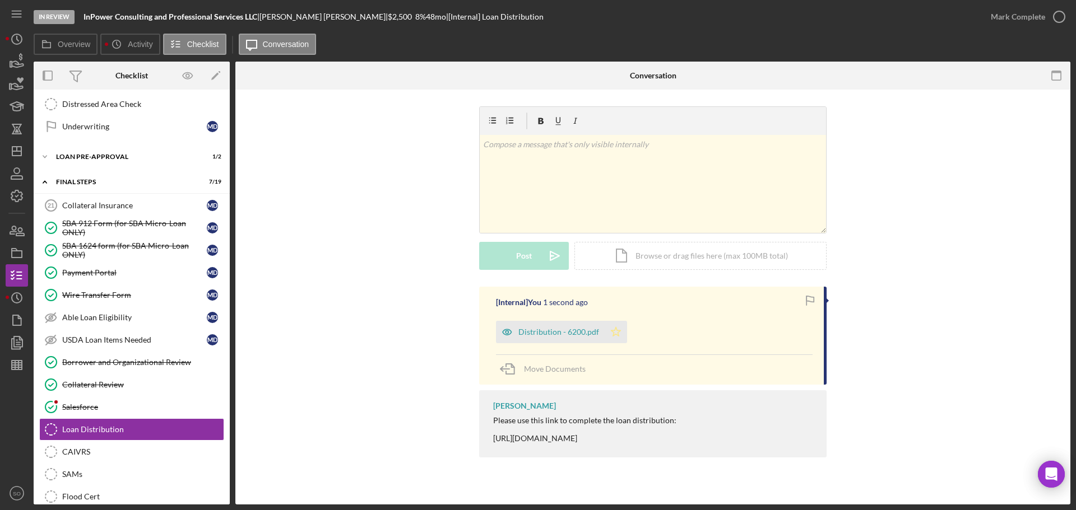
click at [613, 334] on polygon "button" at bounding box center [616, 331] width 10 height 9
click at [1014, 11] on div "Mark Complete" at bounding box center [1017, 17] width 54 height 22
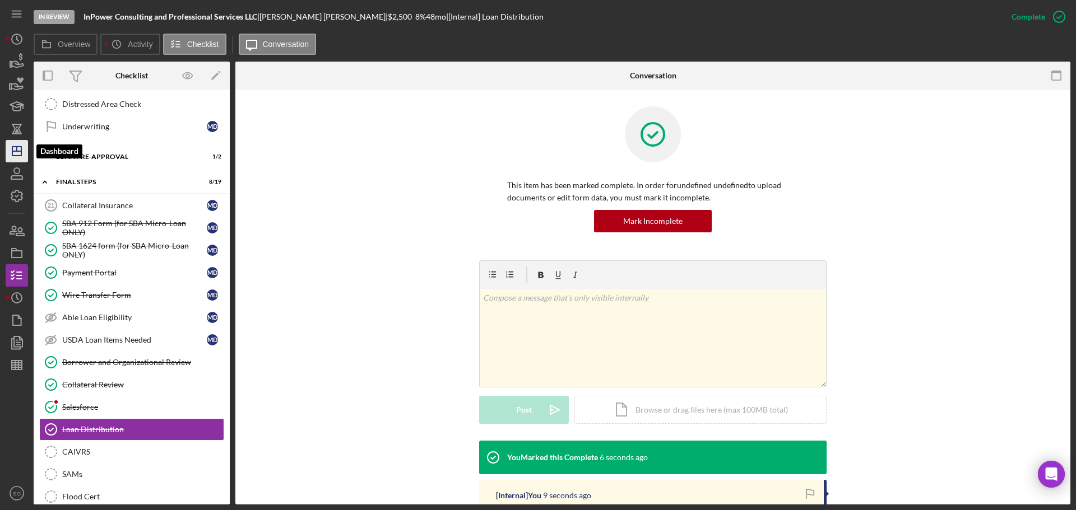
click at [19, 148] on icon "Icon/Dashboard" at bounding box center [17, 151] width 28 height 28
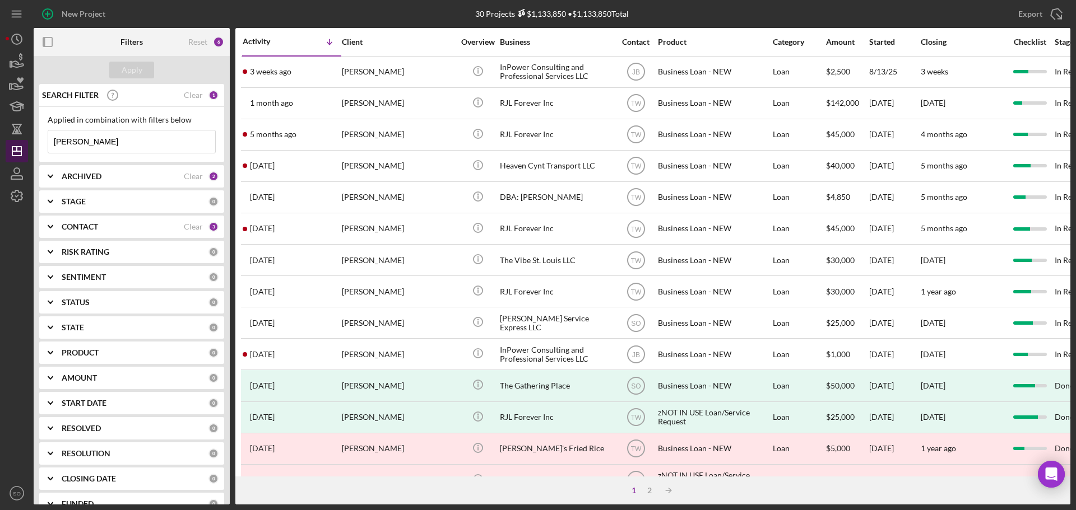
drag, startPoint x: 121, startPoint y: 141, endPoint x: 8, endPoint y: 150, distance: 113.5
click at [8, 150] on div "New Project 30 Projects $1,133,850 • $1,133,850 Total marlena davis Export Icon…" at bounding box center [538, 252] width 1064 height 505
type input "west"
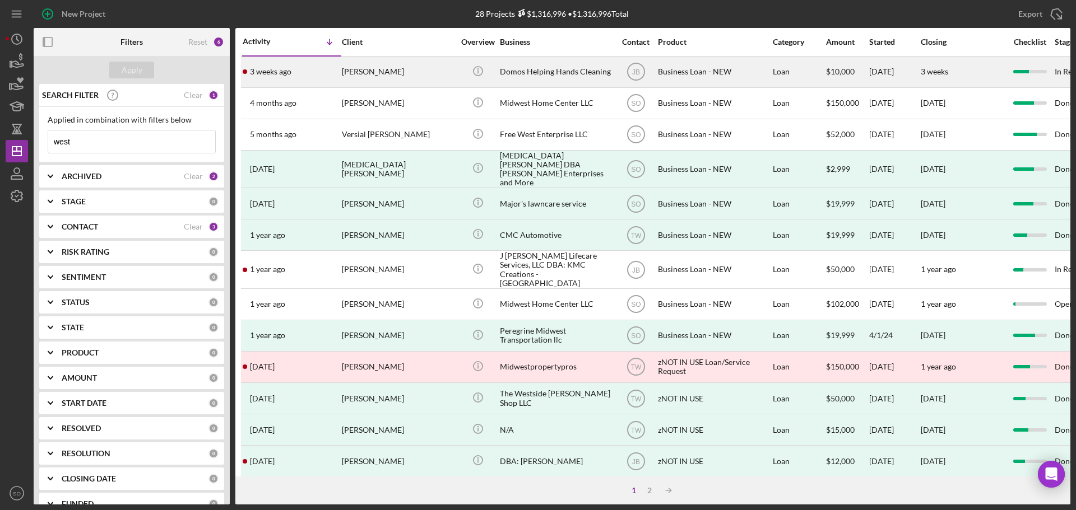
click at [331, 82] on div "3 weeks ago Joyce West" at bounding box center [292, 72] width 98 height 30
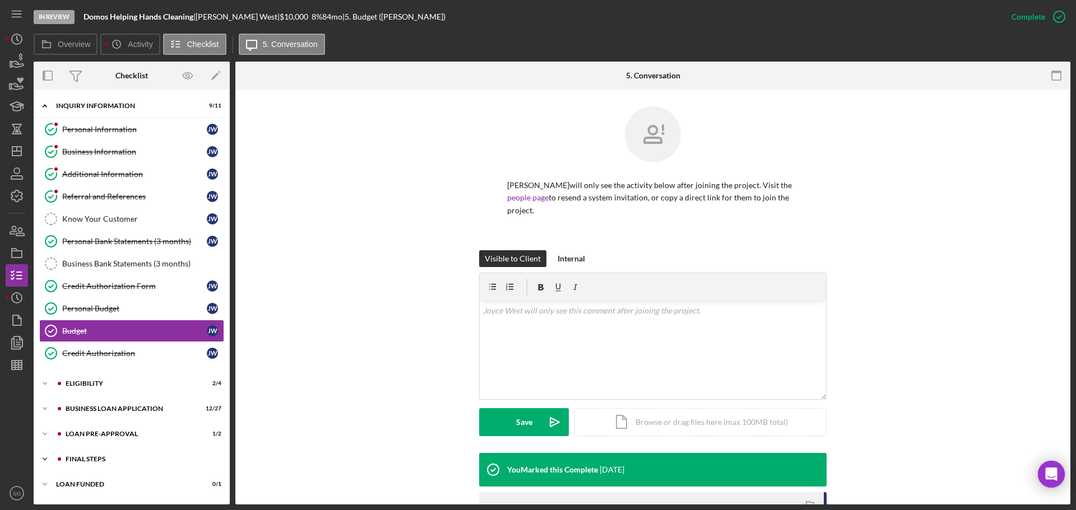
click at [96, 459] on div "FINAL STEPS" at bounding box center [141, 459] width 150 height 7
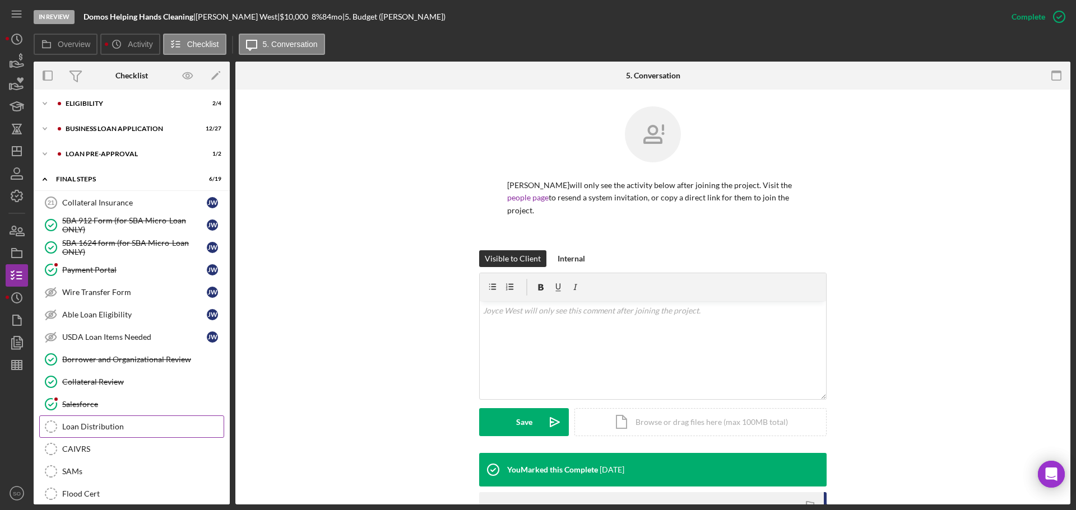
click at [110, 429] on div "Loan Distribution" at bounding box center [142, 426] width 161 height 9
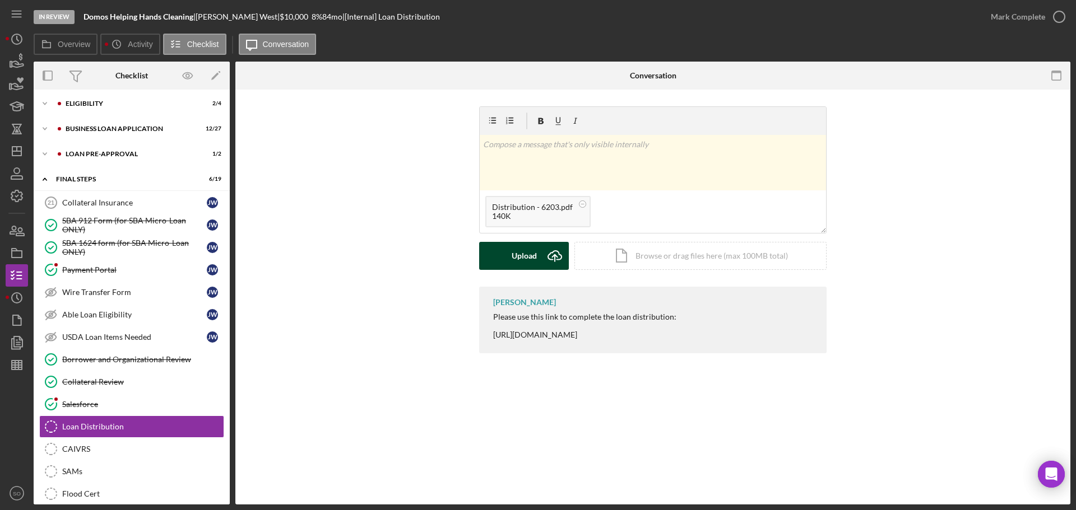
click at [516, 260] on div "Upload" at bounding box center [523, 256] width 25 height 28
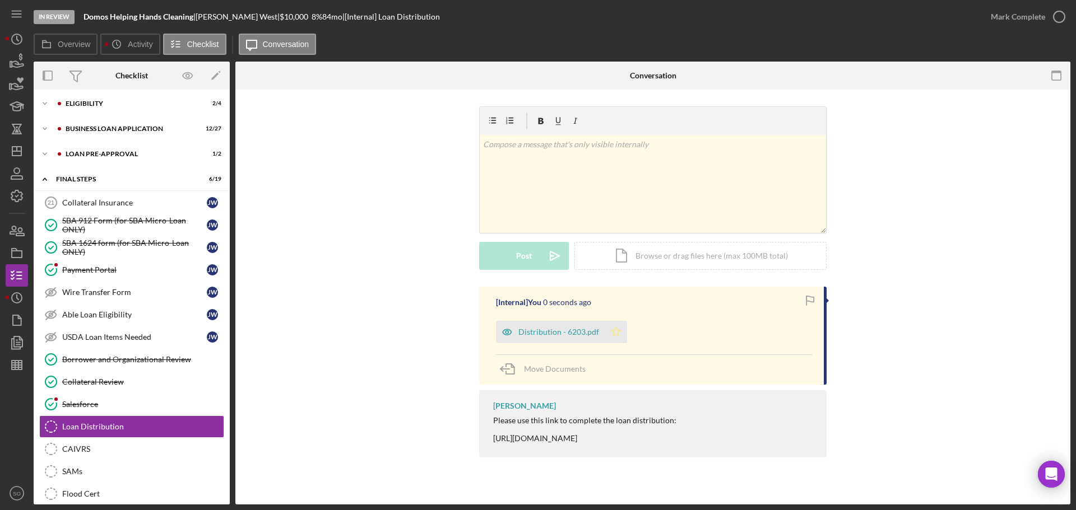
click at [621, 329] on icon "Icon/Star" at bounding box center [615, 332] width 22 height 22
click at [1002, 25] on div "Mark Complete" at bounding box center [1017, 17] width 54 height 22
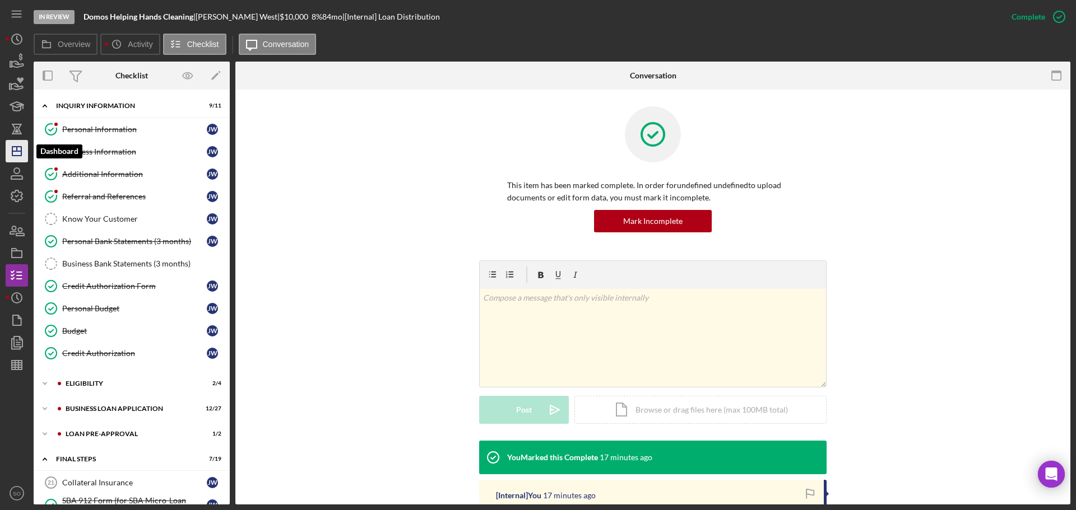
click at [12, 159] on icon "Icon/Dashboard" at bounding box center [17, 151] width 28 height 28
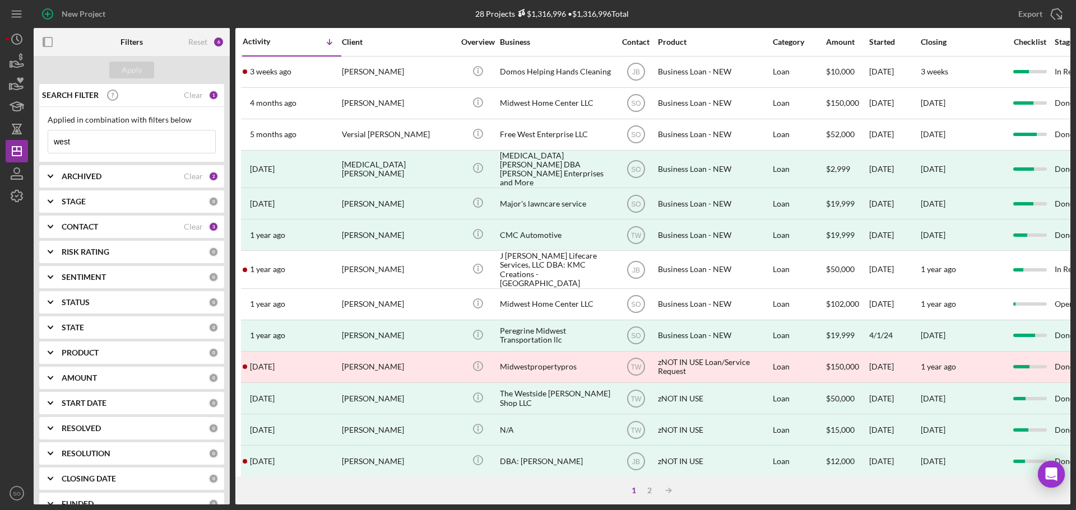
drag, startPoint x: 85, startPoint y: 142, endPoint x: 4, endPoint y: 142, distance: 80.7
click at [4, 142] on div "New Project 28 Projects $1,316,996 • $1,316,996 Total west Export Icon/Export F…" at bounding box center [538, 255] width 1076 height 510
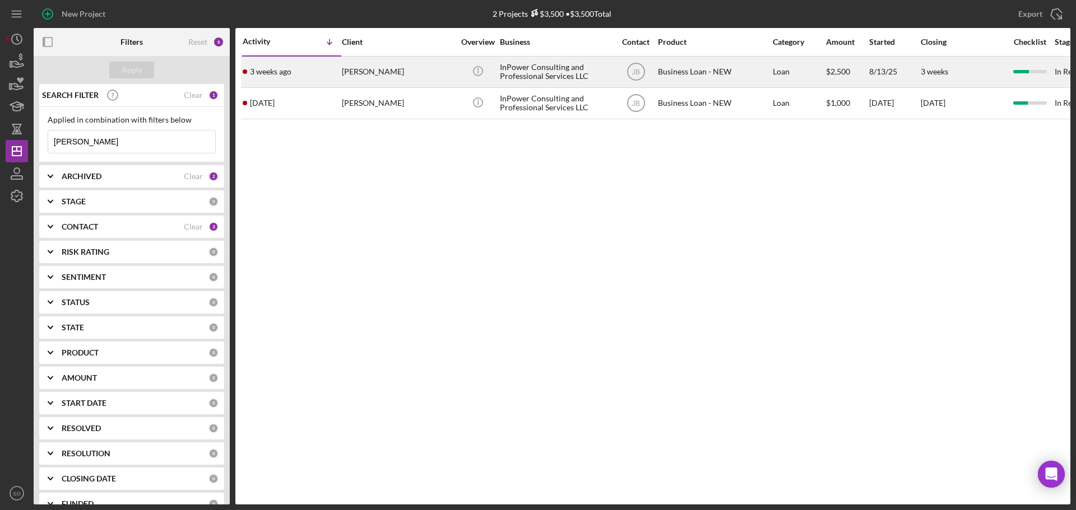
type input "marlena"
click at [279, 82] on div "3 weeks ago Marlena Davis" at bounding box center [292, 72] width 98 height 30
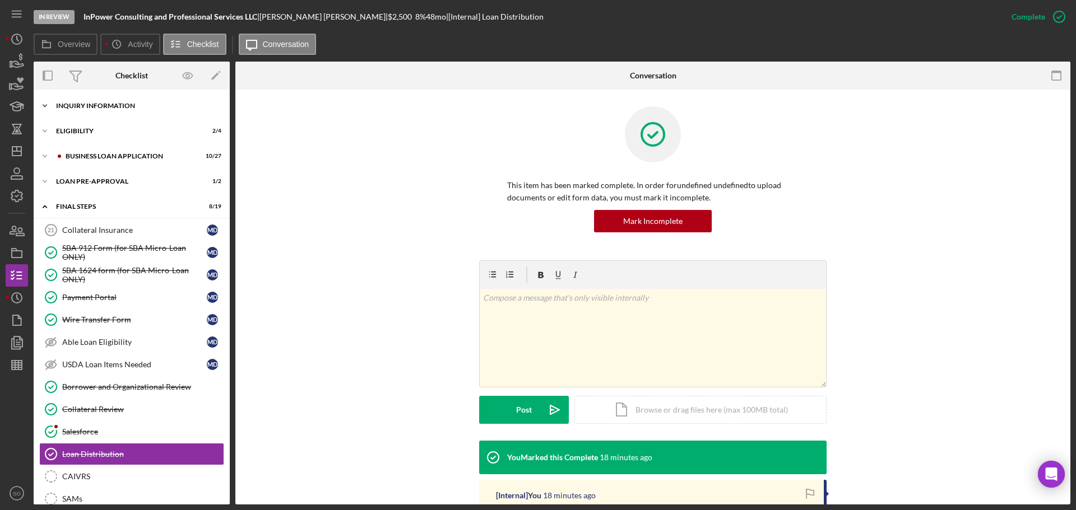
click at [104, 110] on div "Icon/Expander INQUIRY INFORMATION 9 / 11" at bounding box center [132, 106] width 196 height 22
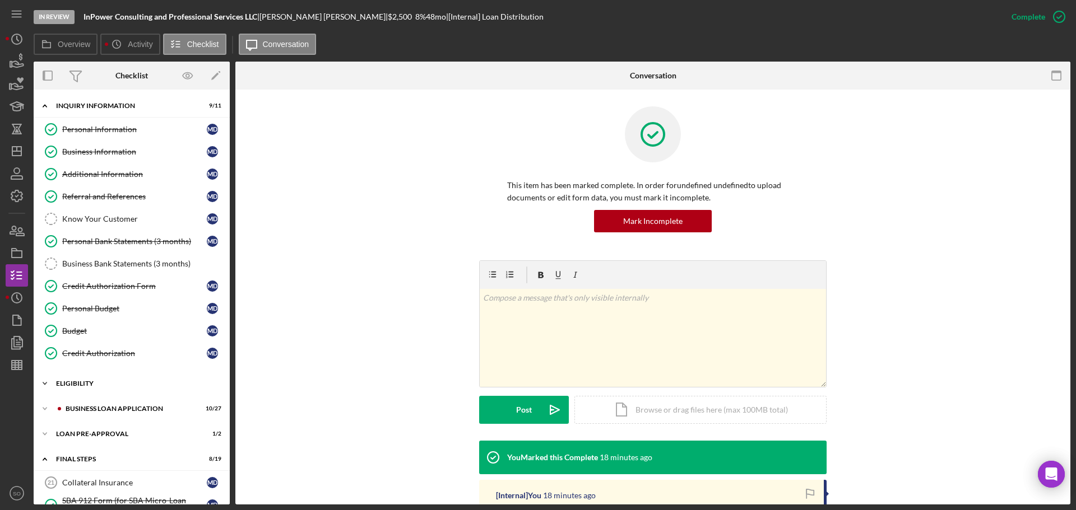
click at [95, 384] on div "ELIGIBILITY" at bounding box center [136, 383] width 160 height 7
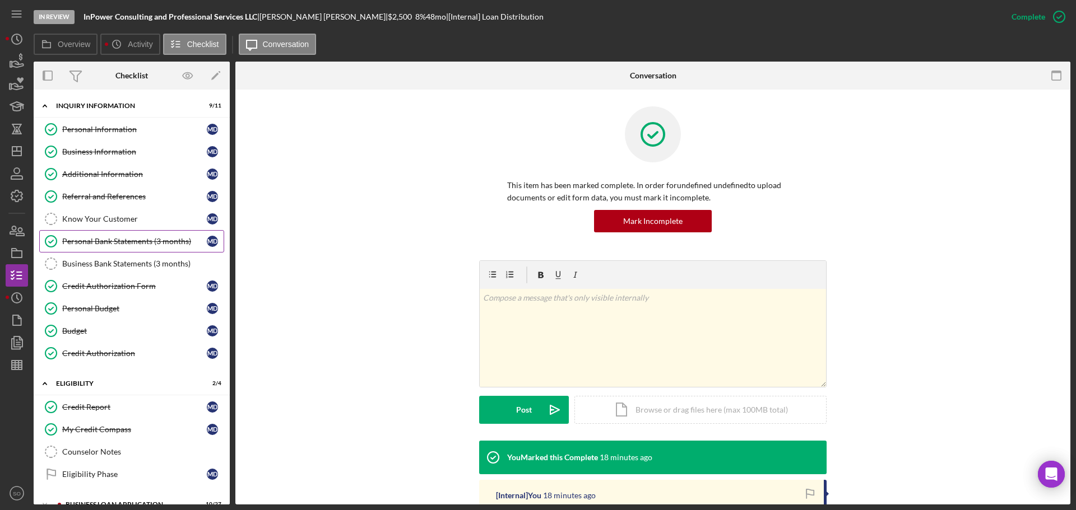
click at [123, 244] on div "Personal Bank Statements (3 months)" at bounding box center [134, 241] width 145 height 9
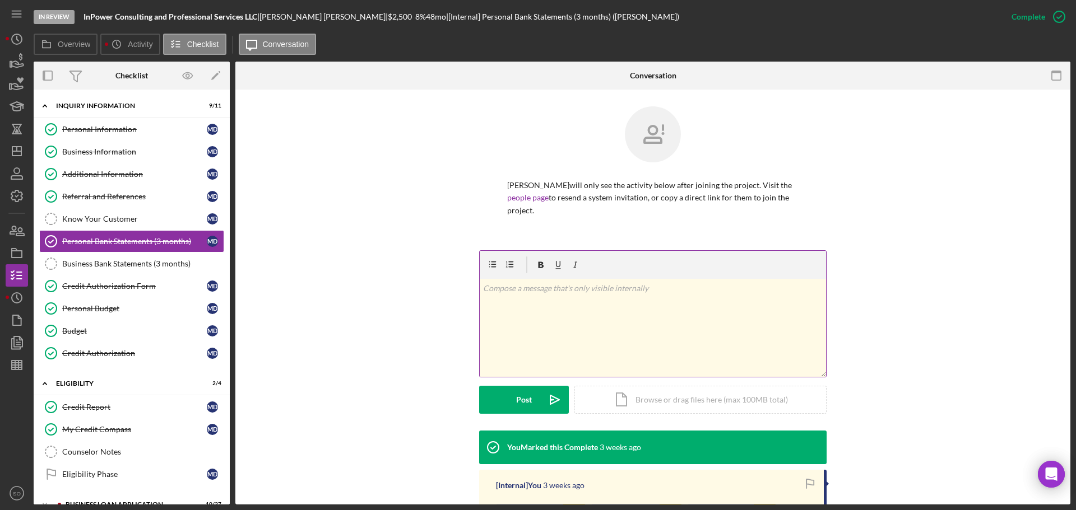
scroll to position [151, 0]
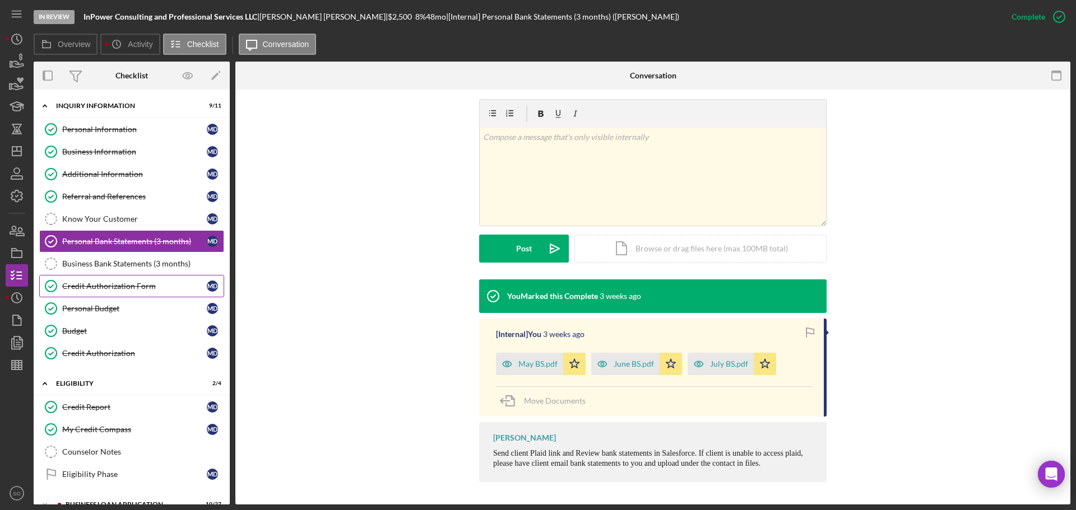
click at [122, 287] on div "Credit Authorization Form" at bounding box center [134, 286] width 145 height 9
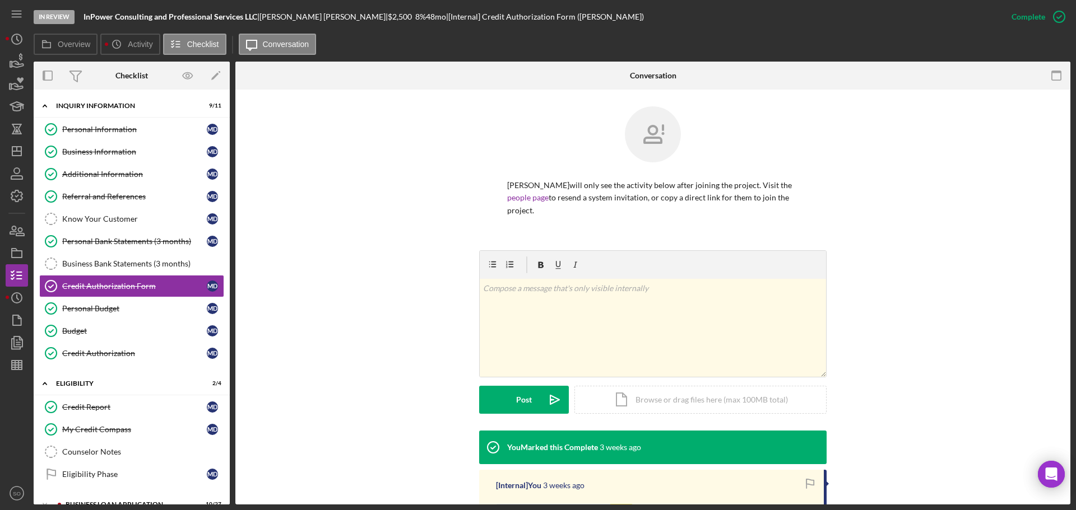
scroll to position [212, 0]
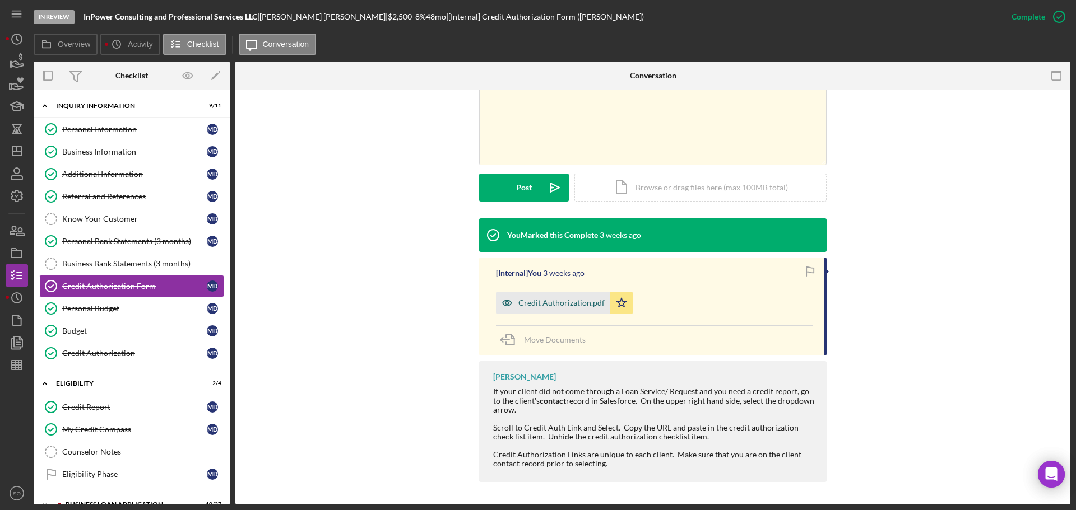
click at [563, 312] on div "Credit Authorization.pdf" at bounding box center [553, 303] width 114 height 22
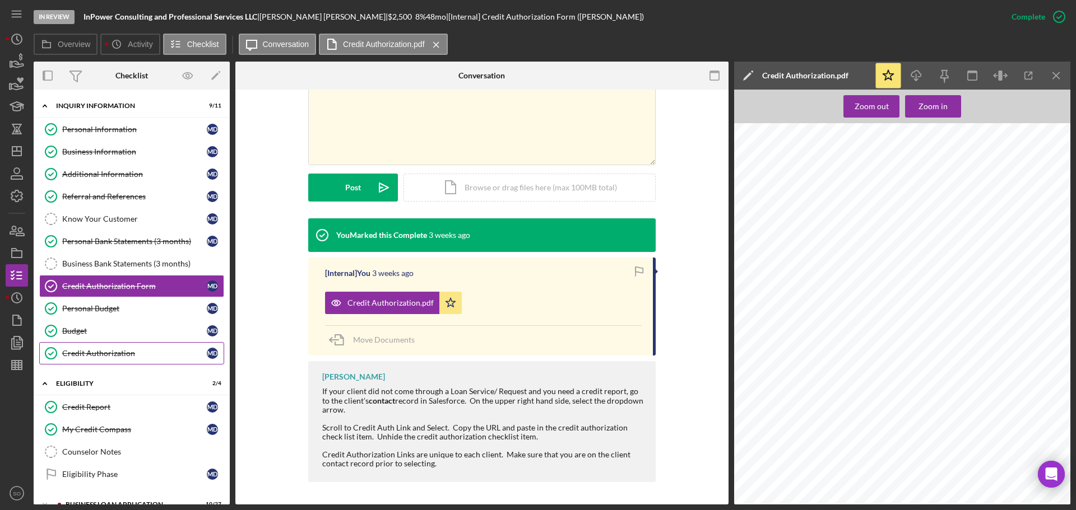
click at [105, 353] on div "Credit Authorization" at bounding box center [134, 353] width 145 height 9
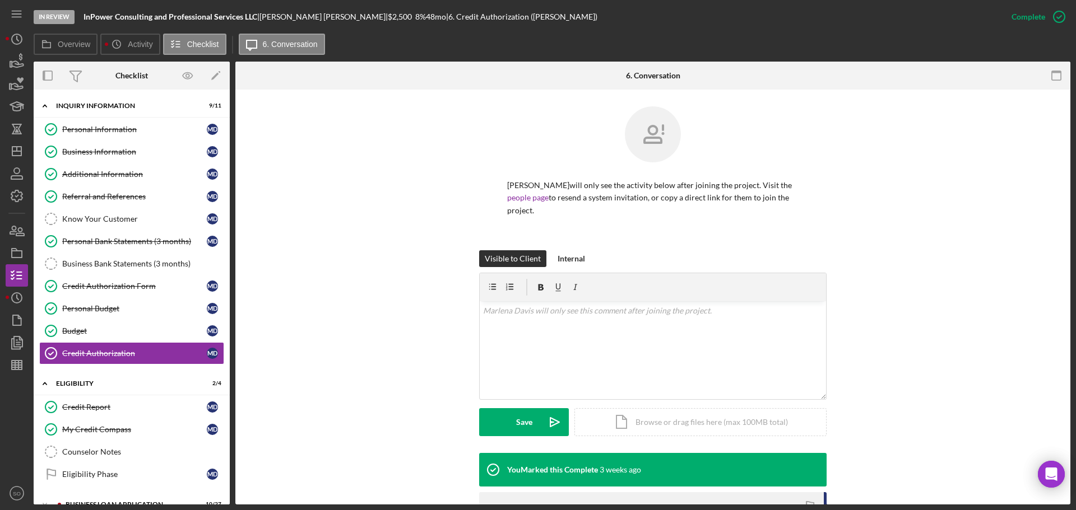
scroll to position [168, 0]
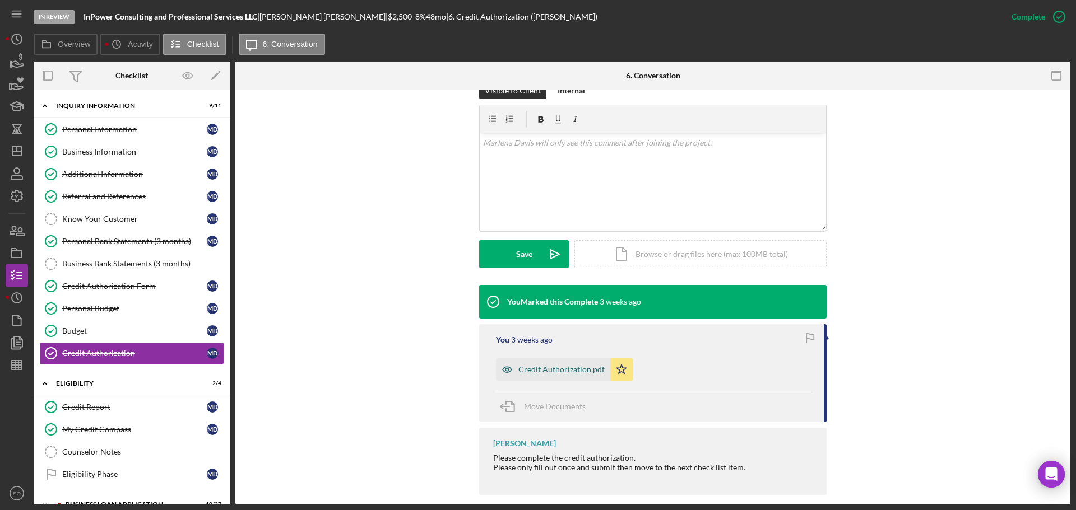
click at [529, 372] on div "Credit Authorization.pdf" at bounding box center [561, 369] width 86 height 9
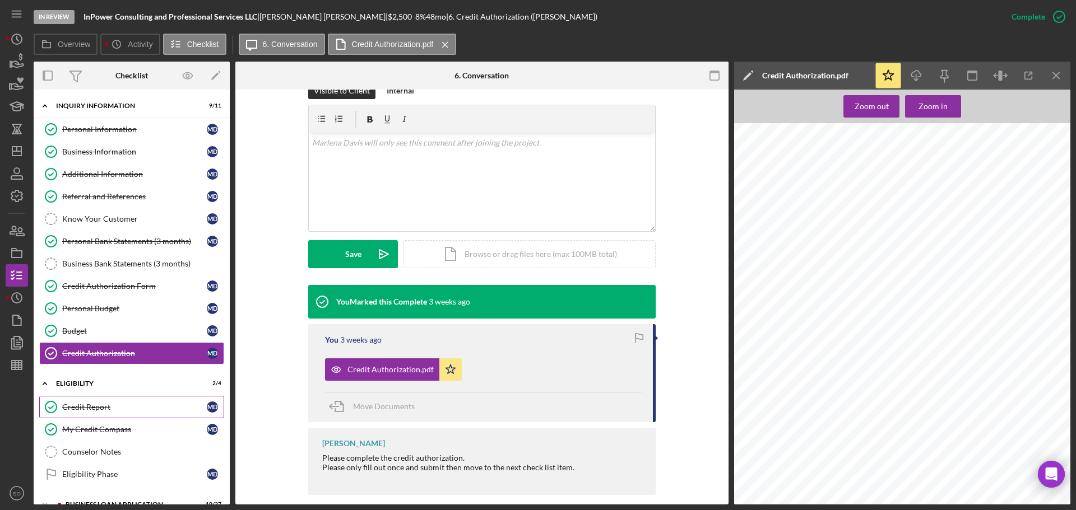
click at [115, 408] on div "Credit Report" at bounding box center [134, 407] width 145 height 9
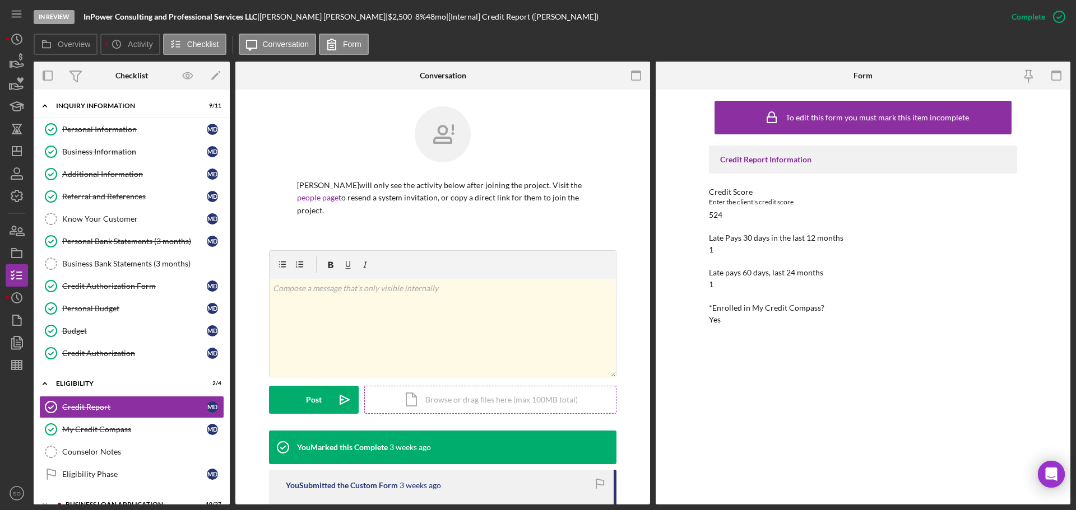
scroll to position [168, 0]
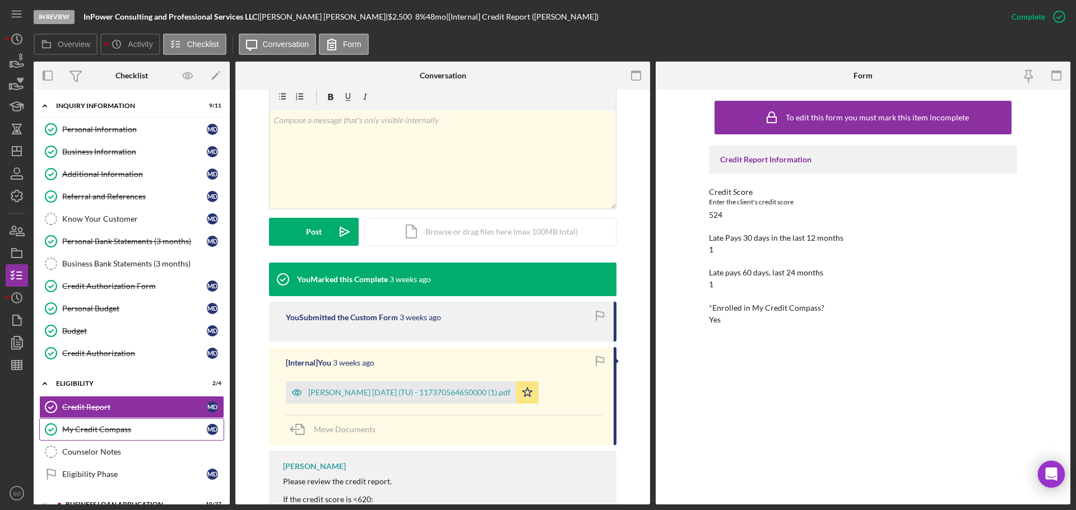
click at [124, 431] on div "My Credit Compass" at bounding box center [134, 429] width 145 height 9
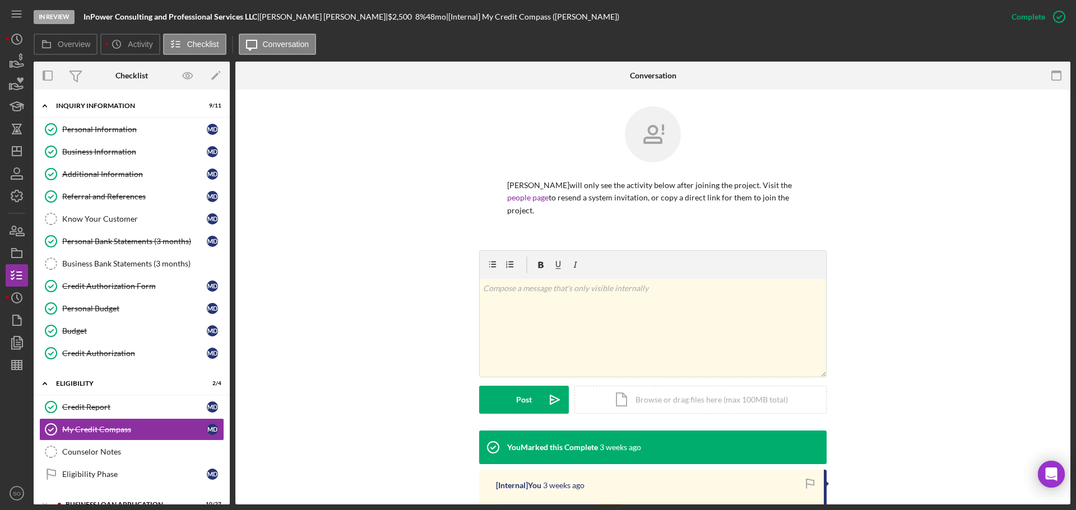
scroll to position [176, 0]
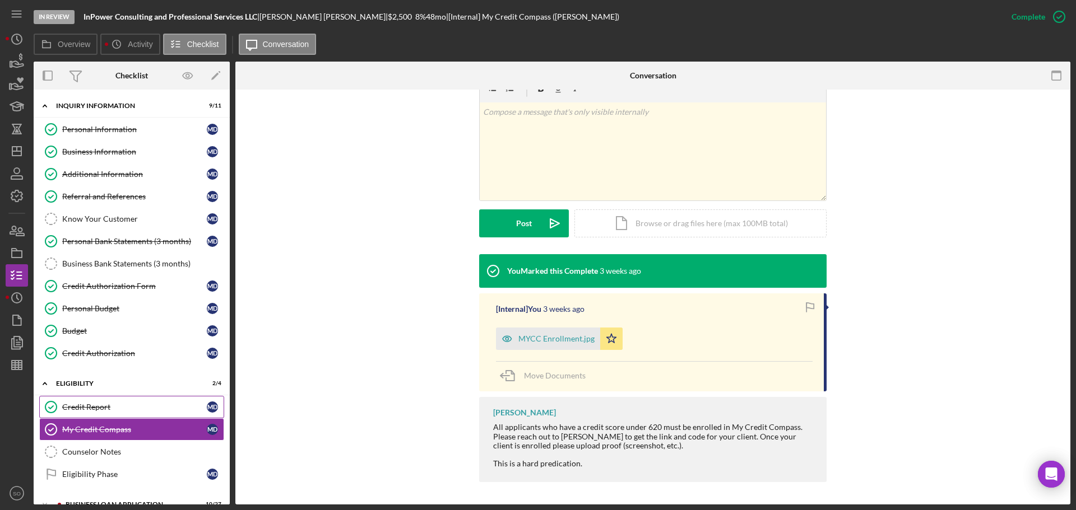
click at [95, 401] on link "Credit Report Credit Report M D" at bounding box center [131, 407] width 185 height 22
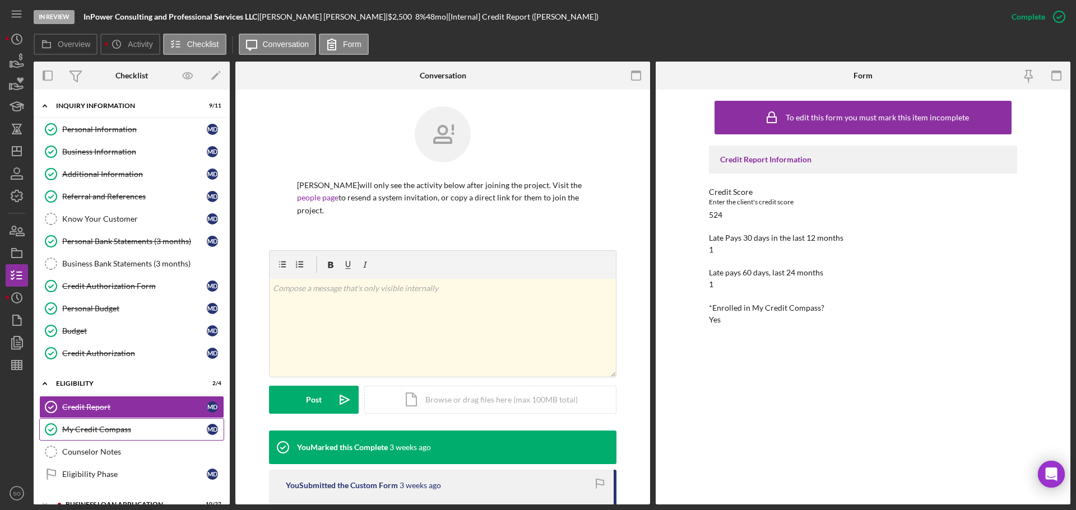
drag, startPoint x: 101, startPoint y: 433, endPoint x: 132, endPoint y: 439, distance: 30.8
click at [102, 434] on div "My Credit Compass" at bounding box center [134, 429] width 145 height 9
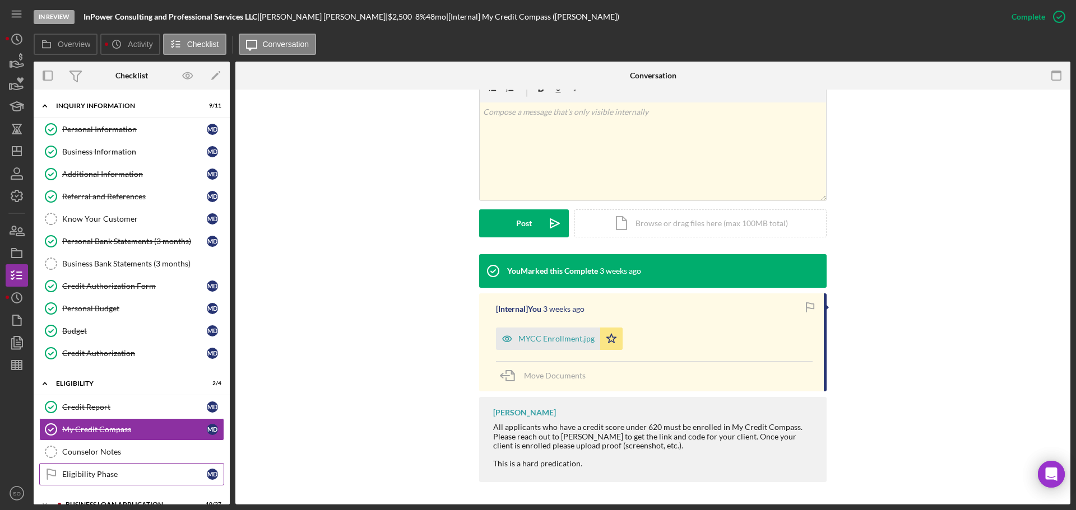
scroll to position [168, 0]
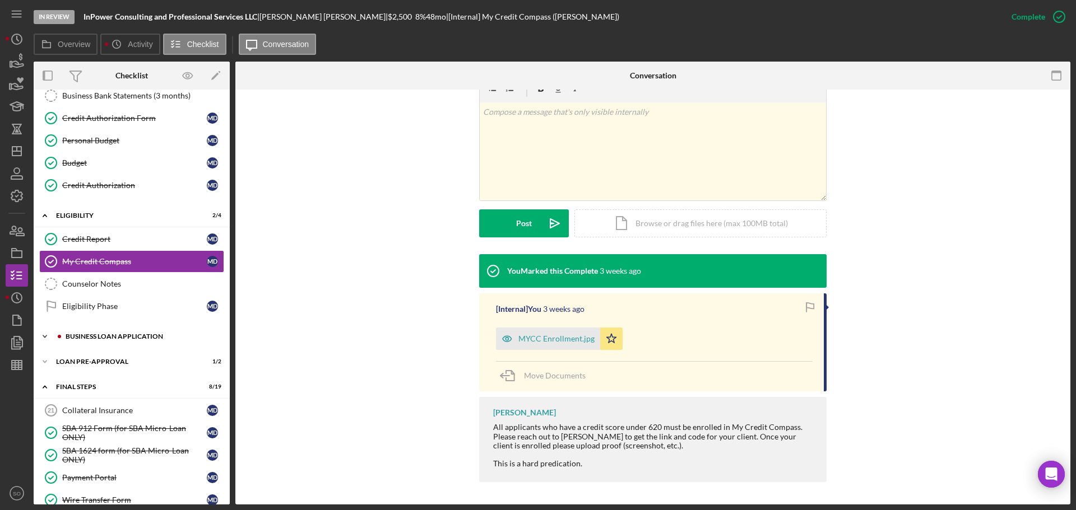
click at [89, 338] on div "BUSINESS LOAN APPLICATION" at bounding box center [141, 336] width 150 height 7
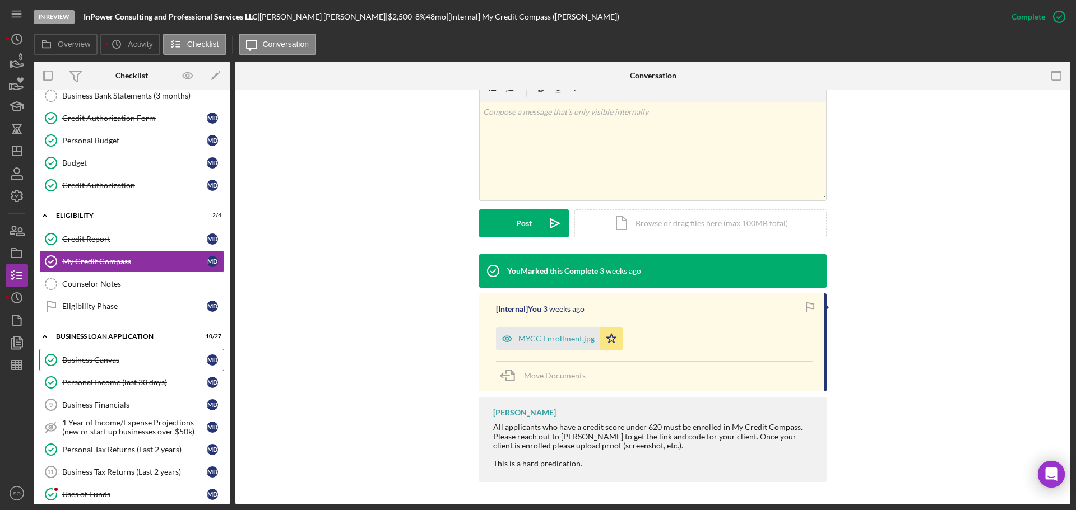
click at [105, 362] on div "Business Canvas" at bounding box center [134, 360] width 145 height 9
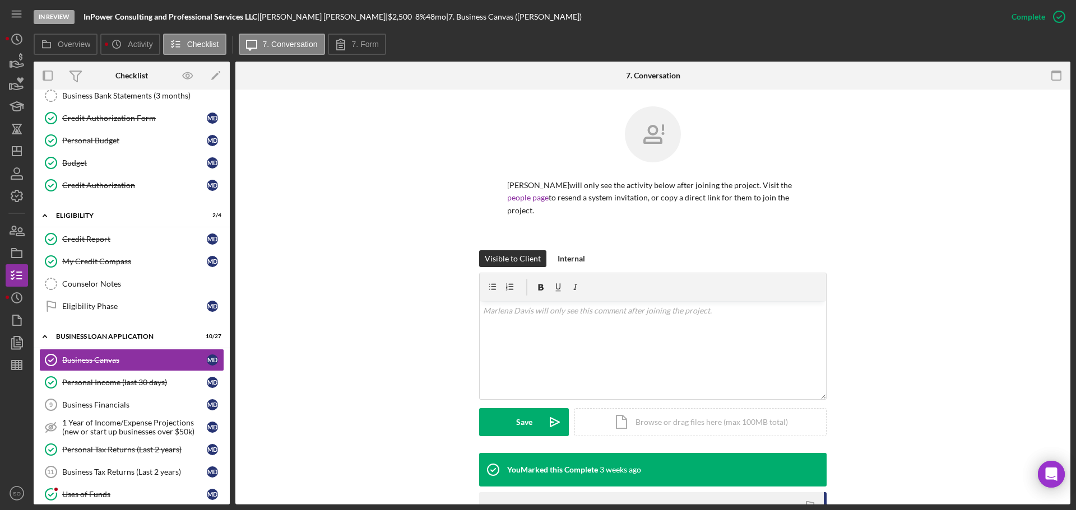
scroll to position [244, 0]
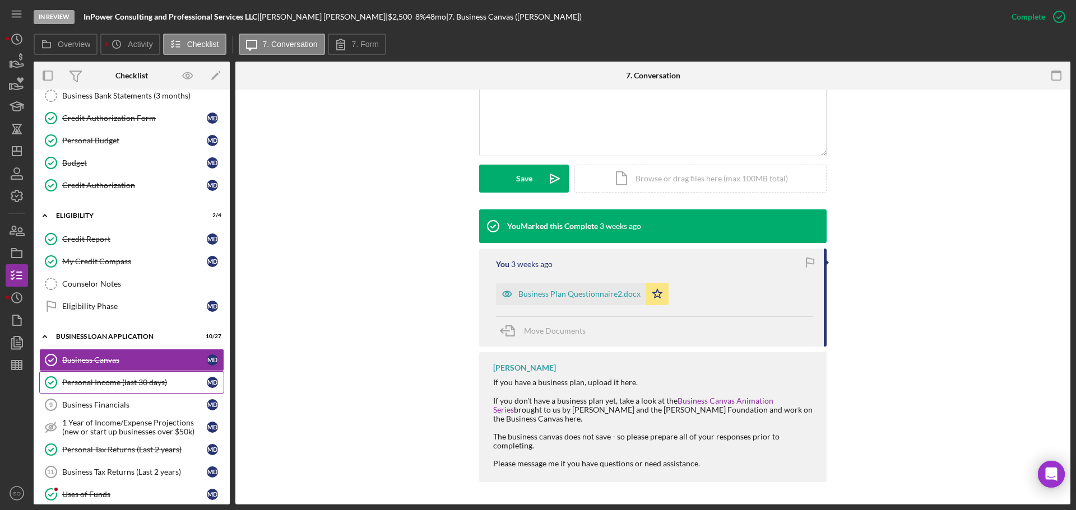
click at [101, 383] on div "Personal Income (last 30 days)" at bounding box center [134, 382] width 145 height 9
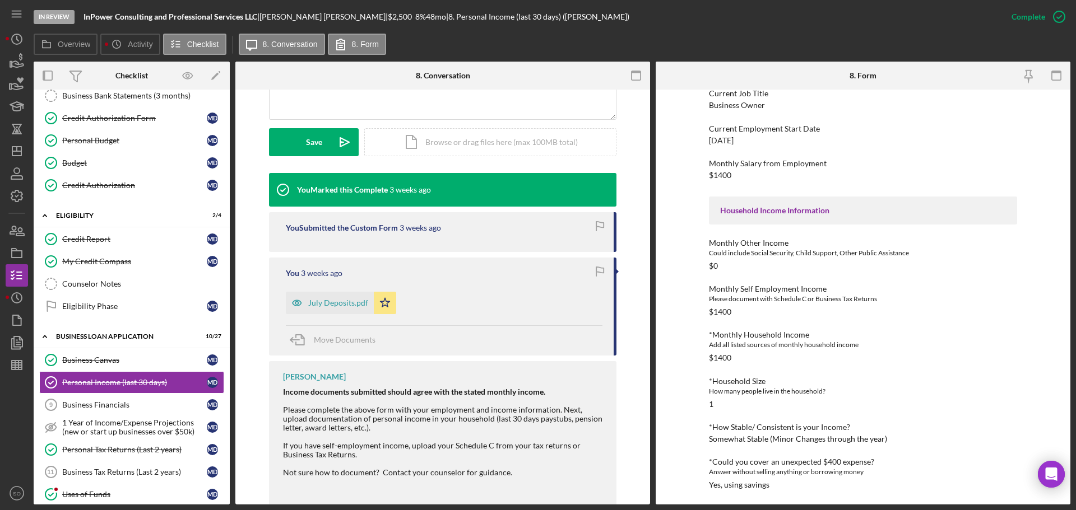
scroll to position [308, 0]
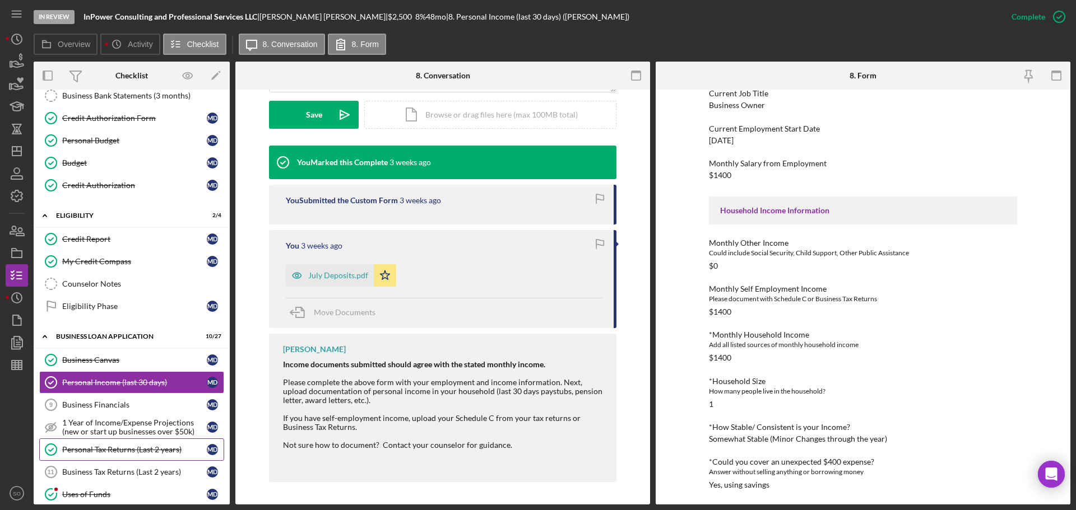
click at [126, 443] on link "Personal Tax Returns (Last 2 years) Personal Tax Returns (Last 2 years) M D" at bounding box center [131, 450] width 185 height 22
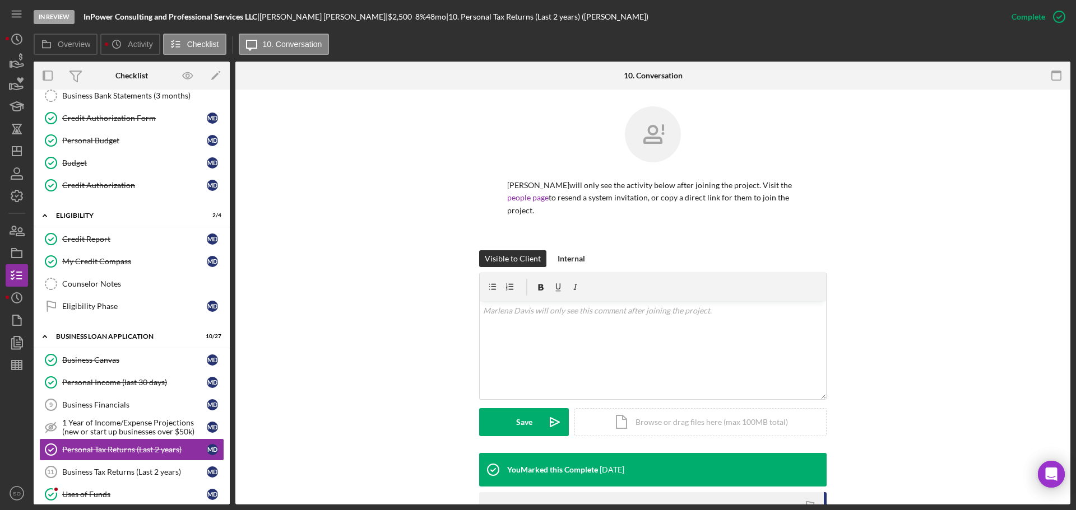
scroll to position [170, 0]
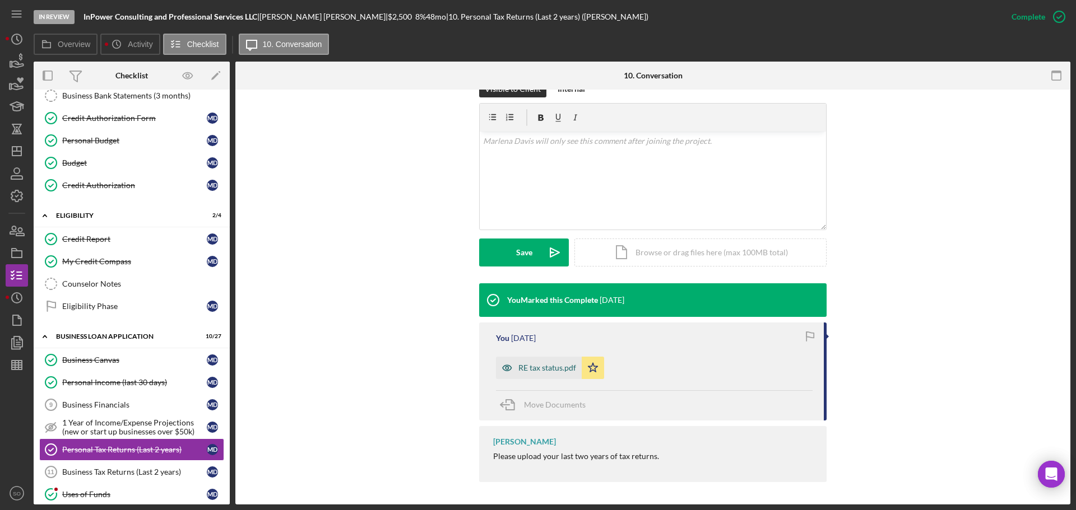
click at [535, 373] on div "RE tax status.pdf" at bounding box center [539, 368] width 86 height 22
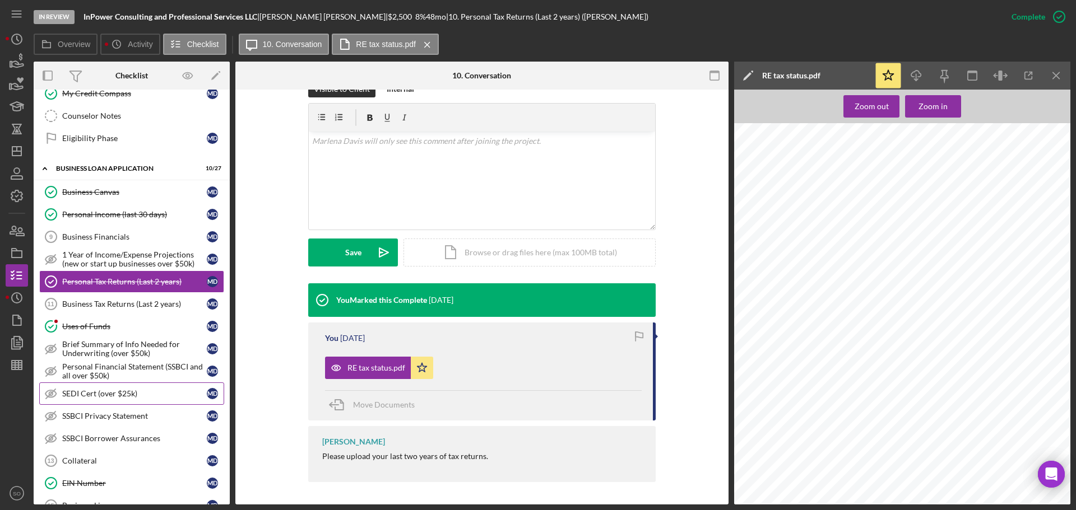
scroll to position [392, 0]
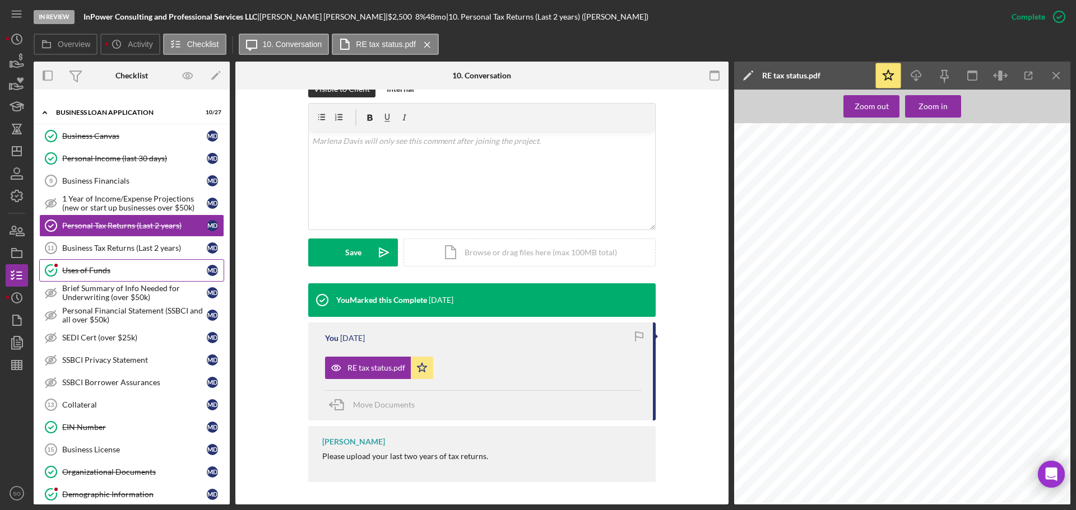
click at [120, 273] on div "Uses of Funds" at bounding box center [134, 270] width 145 height 9
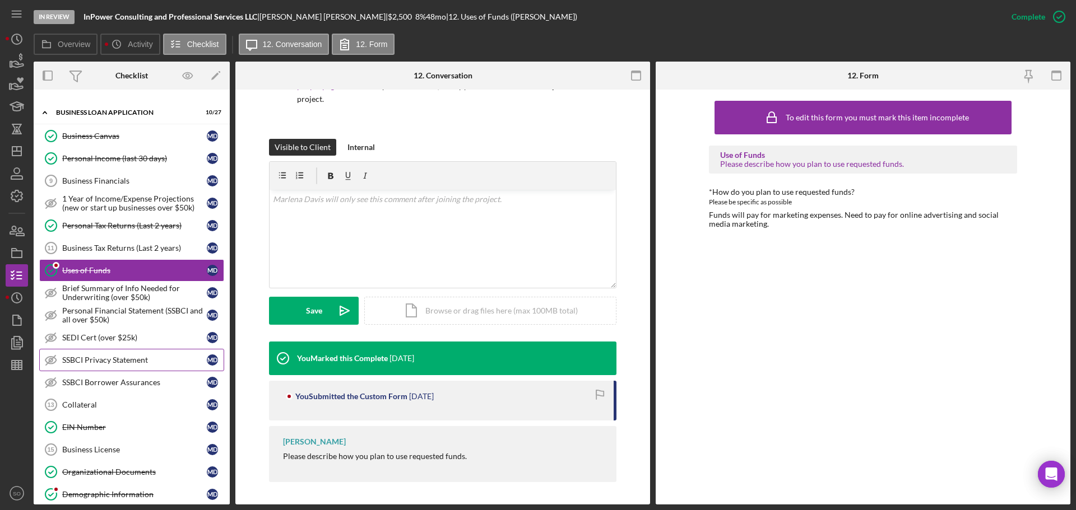
scroll to position [448, 0]
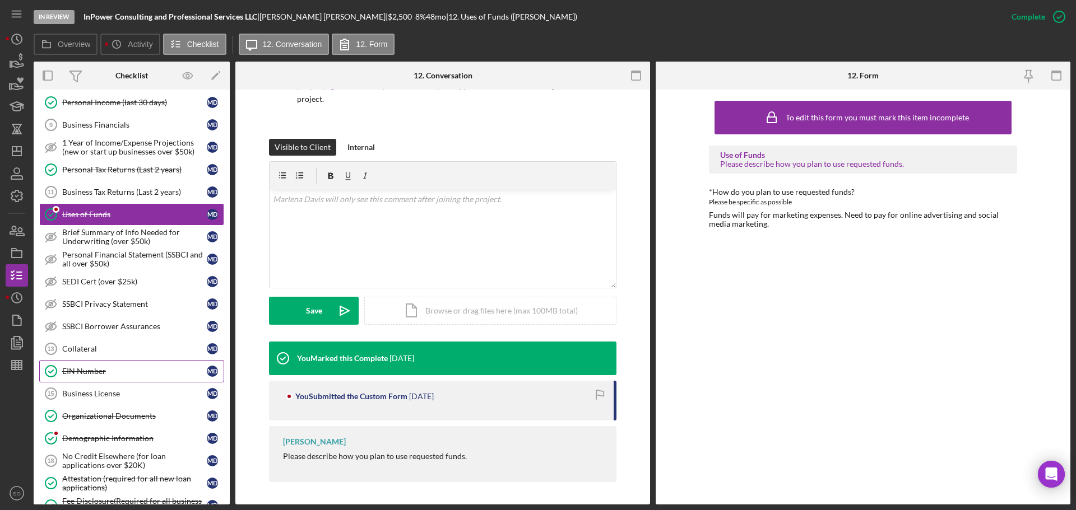
click at [152, 372] on div "EIN Number" at bounding box center [134, 371] width 145 height 9
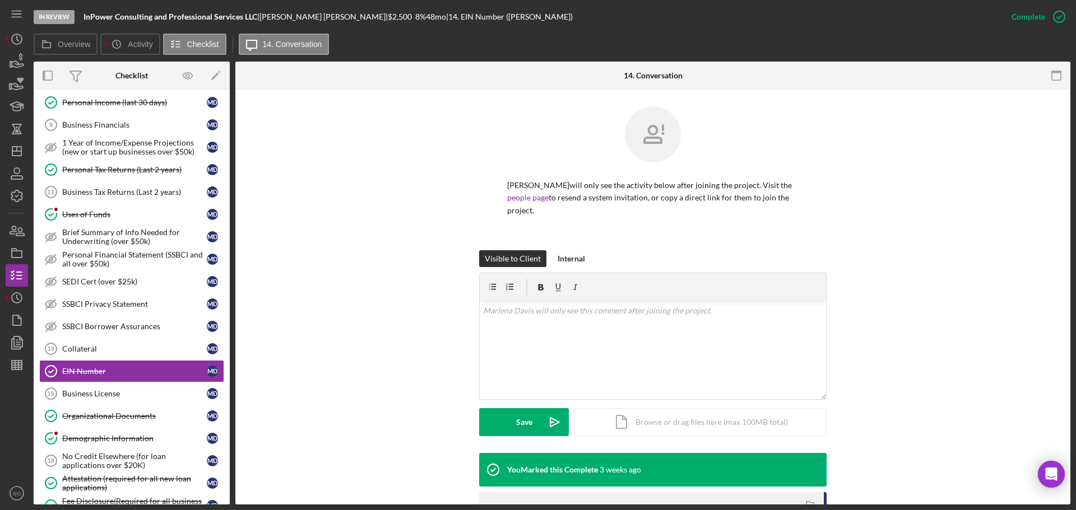
scroll to position [172, 0]
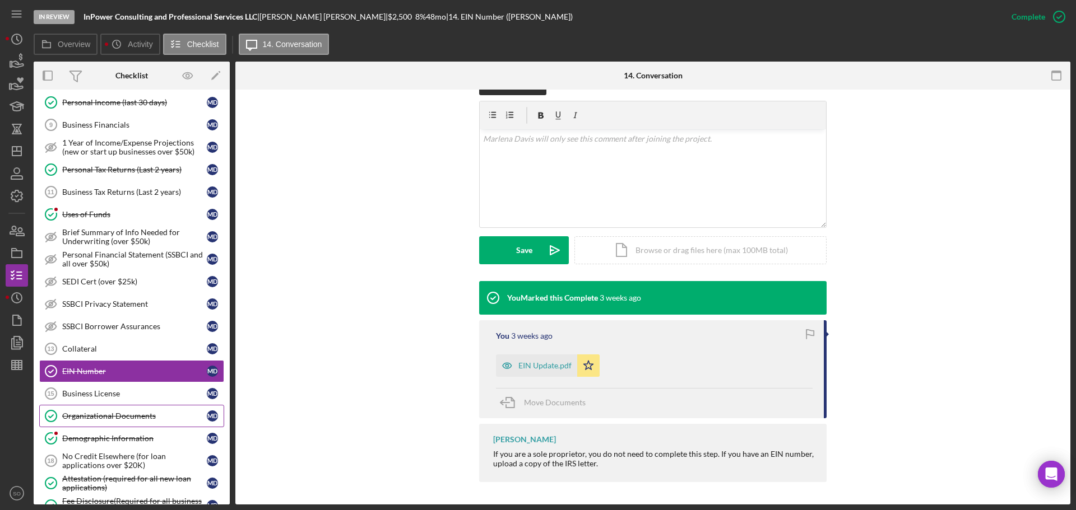
click at [109, 415] on div "Organizational Documents" at bounding box center [134, 416] width 145 height 9
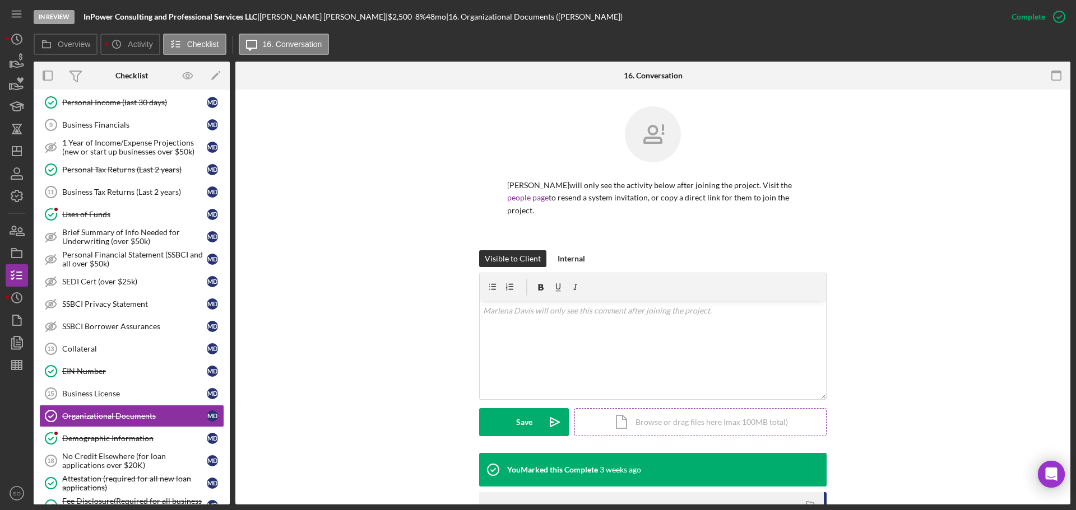
scroll to position [208, 0]
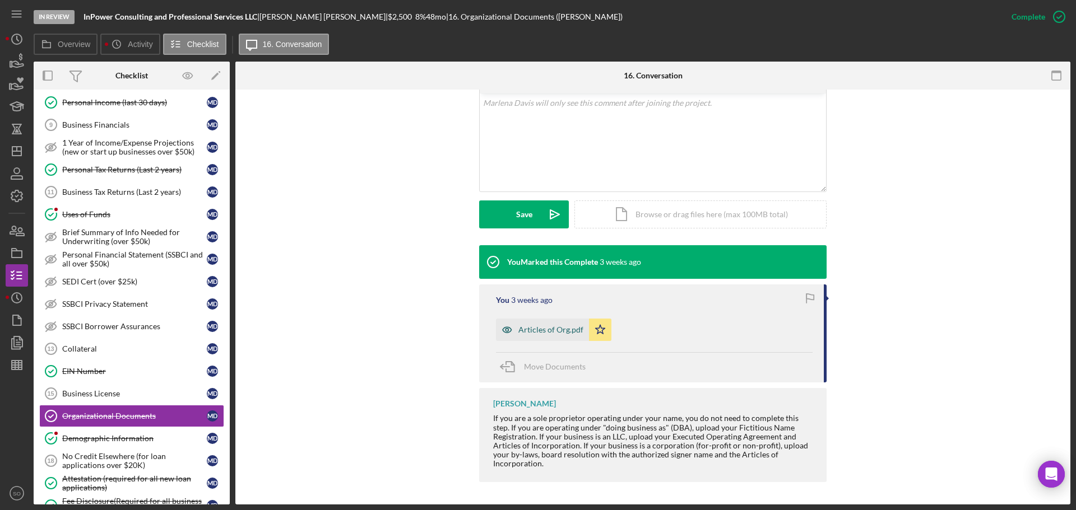
click at [533, 323] on div "Articles of Org.pdf" at bounding box center [542, 330] width 93 height 22
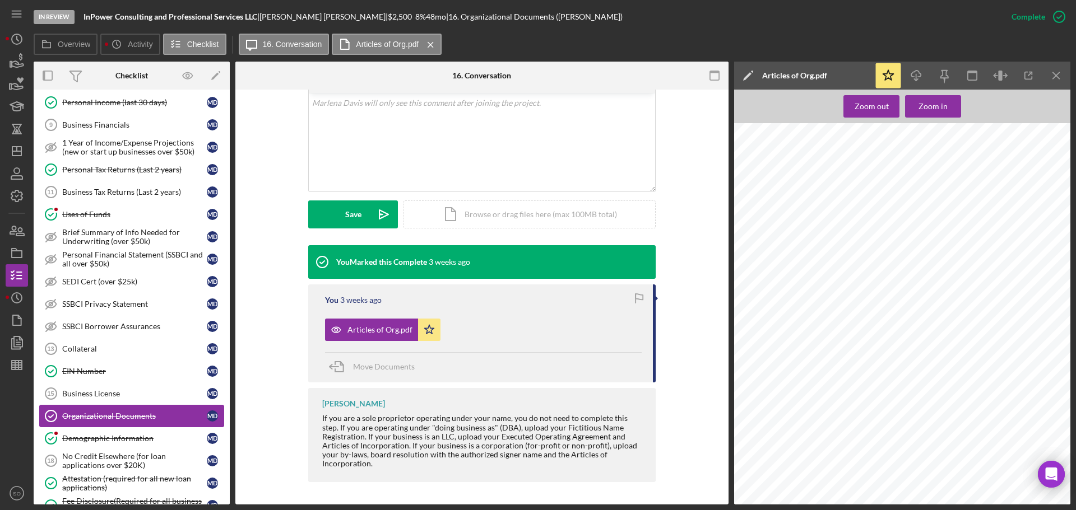
scroll to position [504, 0]
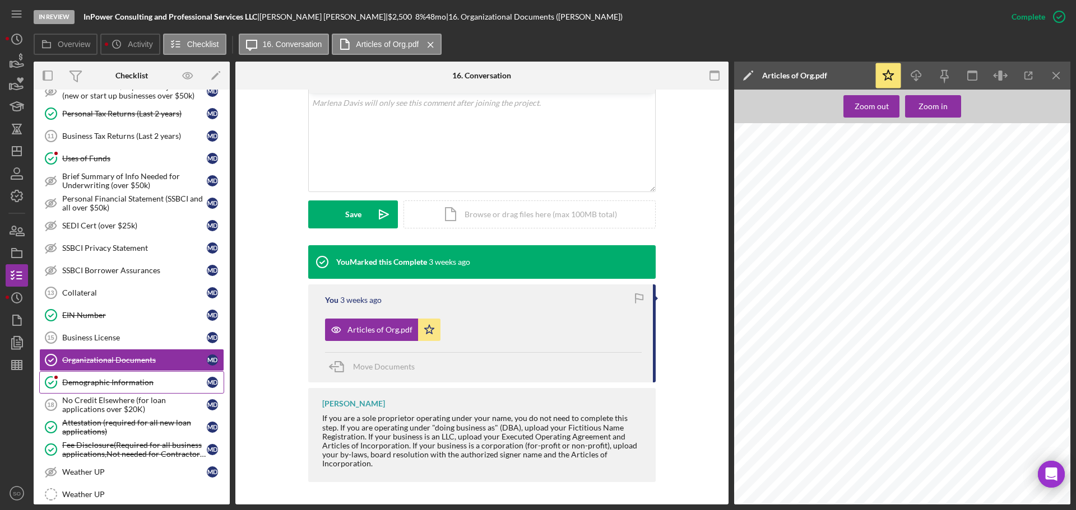
click at [127, 380] on div "Demographic Information" at bounding box center [134, 382] width 145 height 9
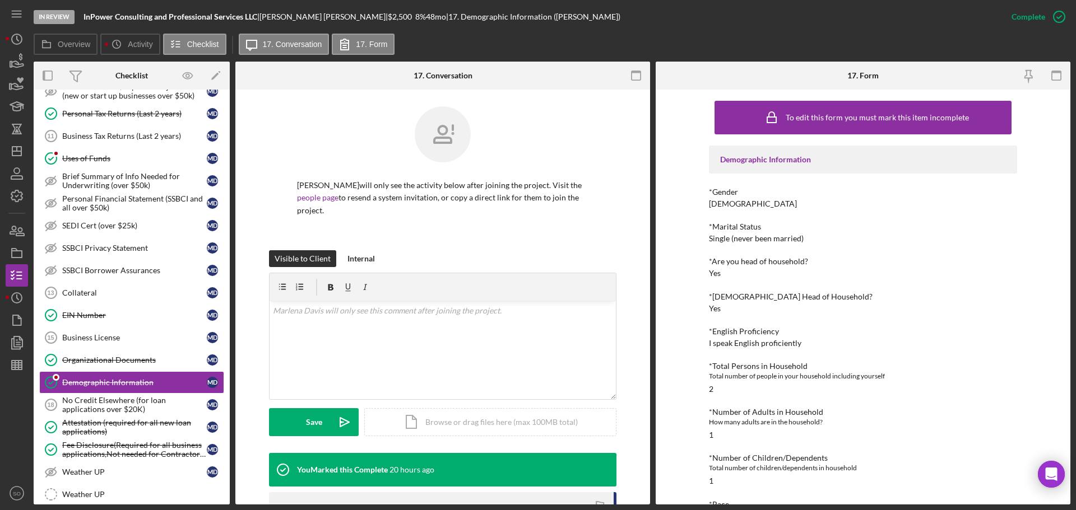
scroll to position [56, 0]
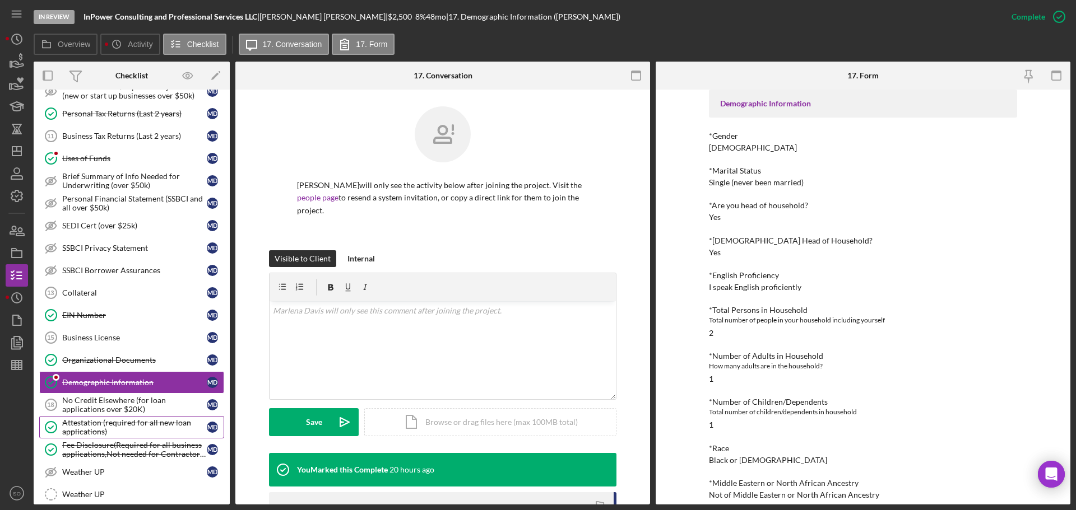
click at [132, 425] on div "Attestation (required for all new loan applications)" at bounding box center [134, 427] width 145 height 18
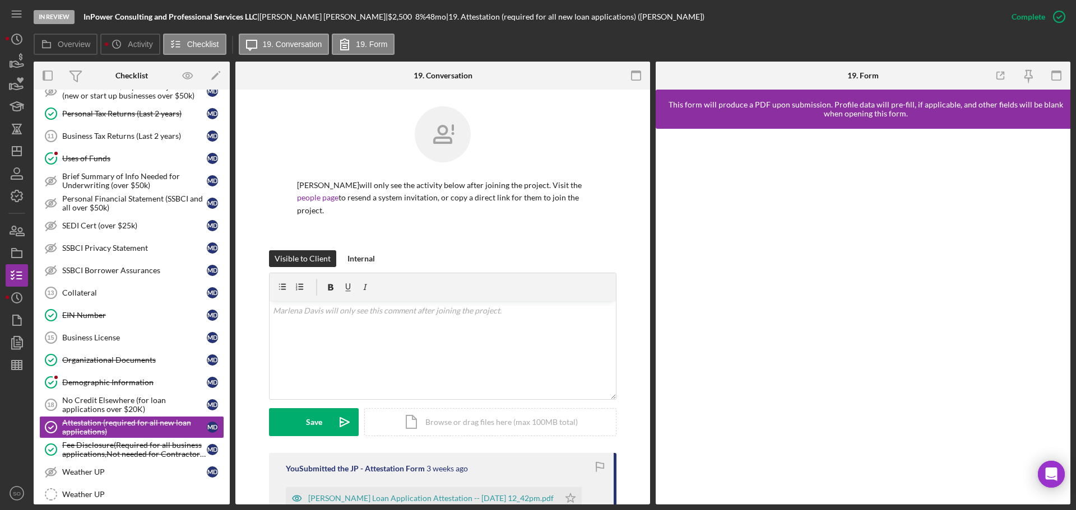
scroll to position [168, 0]
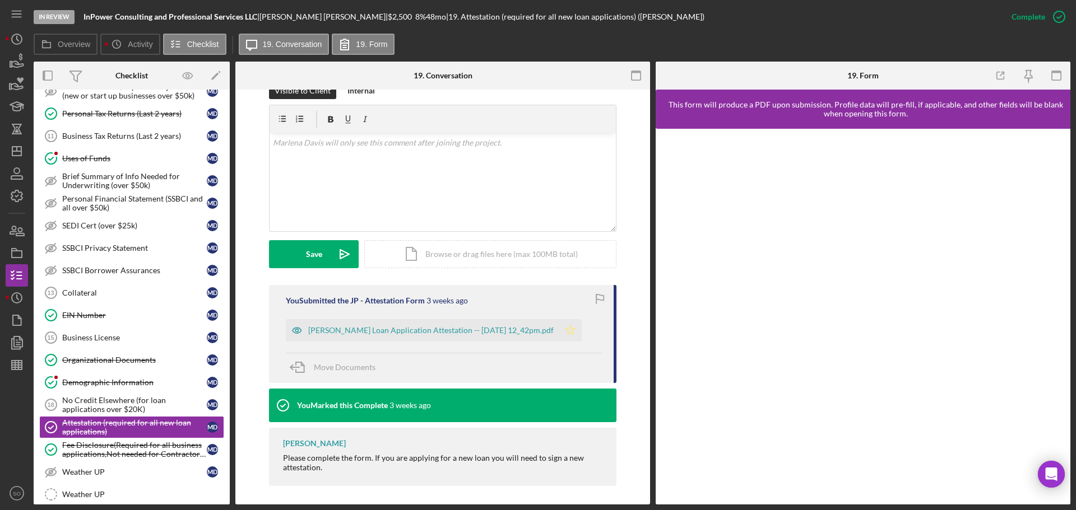
click at [576, 328] on icon "Icon/Star" at bounding box center [570, 330] width 22 height 22
click at [129, 447] on div "Fee Disclosure(Required for all business applications,Not needed for Contractor…" at bounding box center [134, 450] width 145 height 18
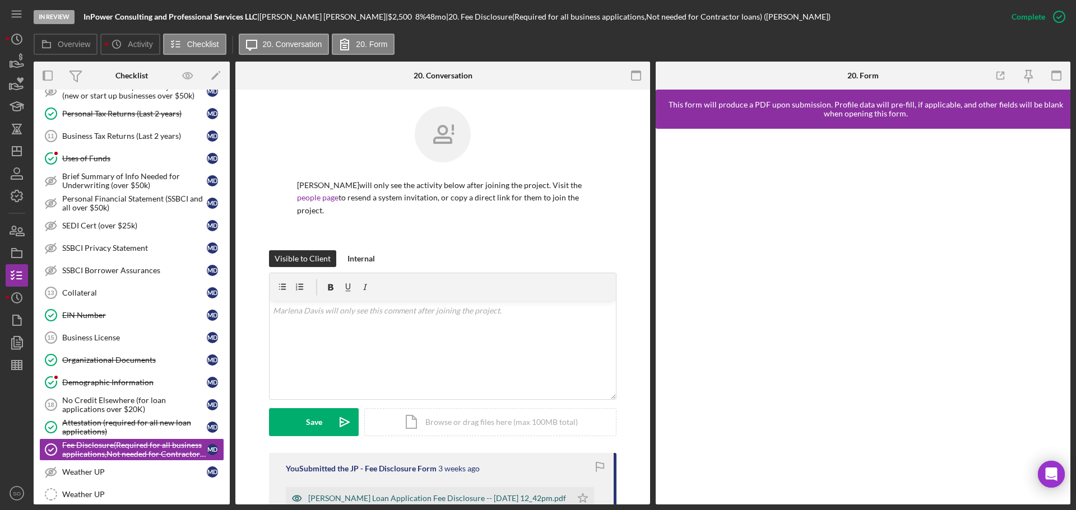
scroll to position [204, 0]
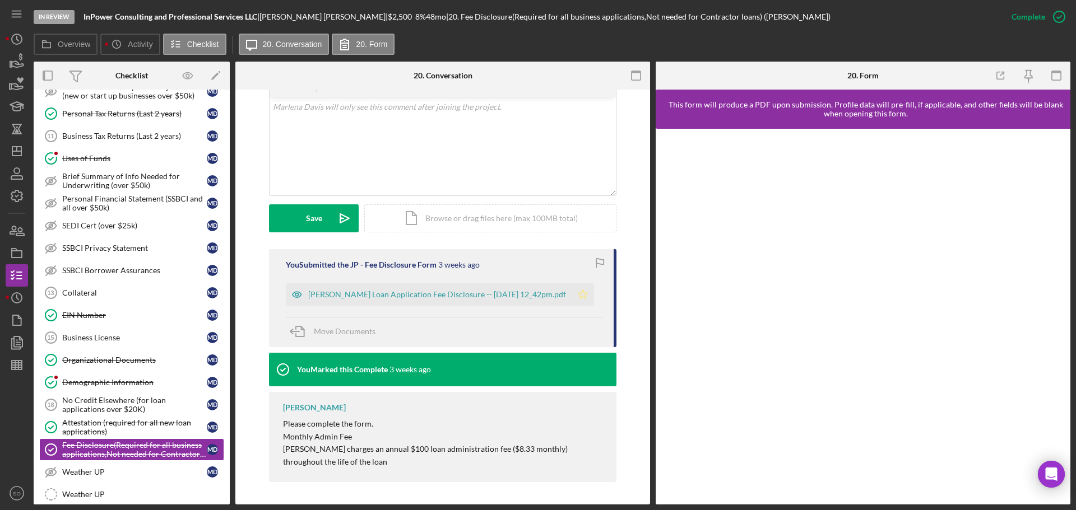
click at [583, 297] on polygon "button" at bounding box center [583, 294] width 10 height 9
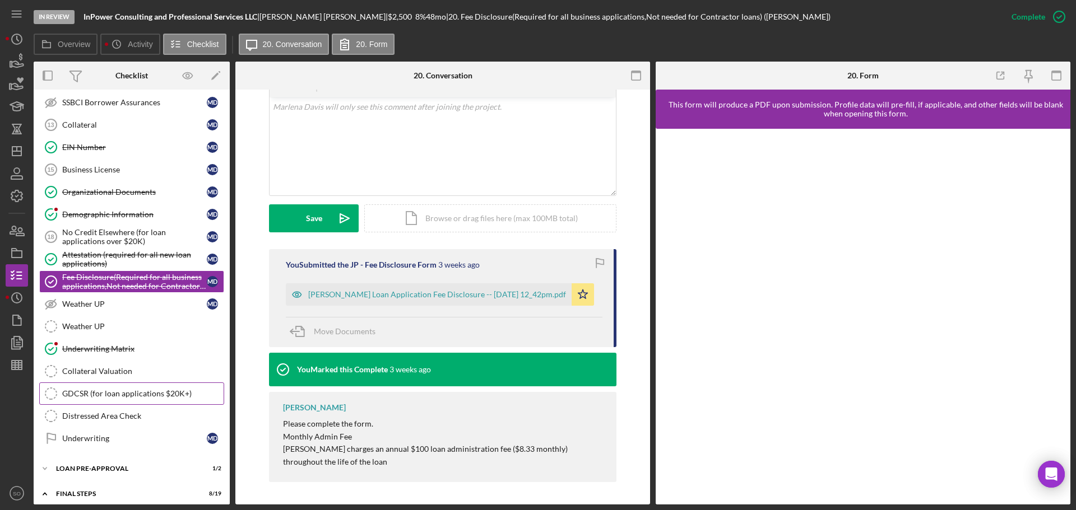
scroll to position [784, 0]
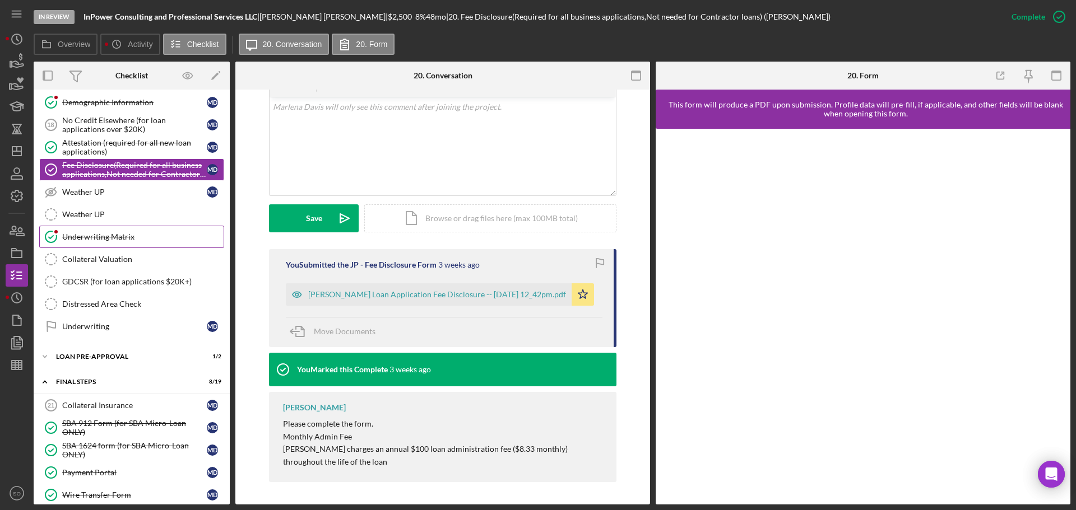
click at [113, 243] on link "Underwriting Matrix Underwriting Matrix" at bounding box center [131, 237] width 185 height 22
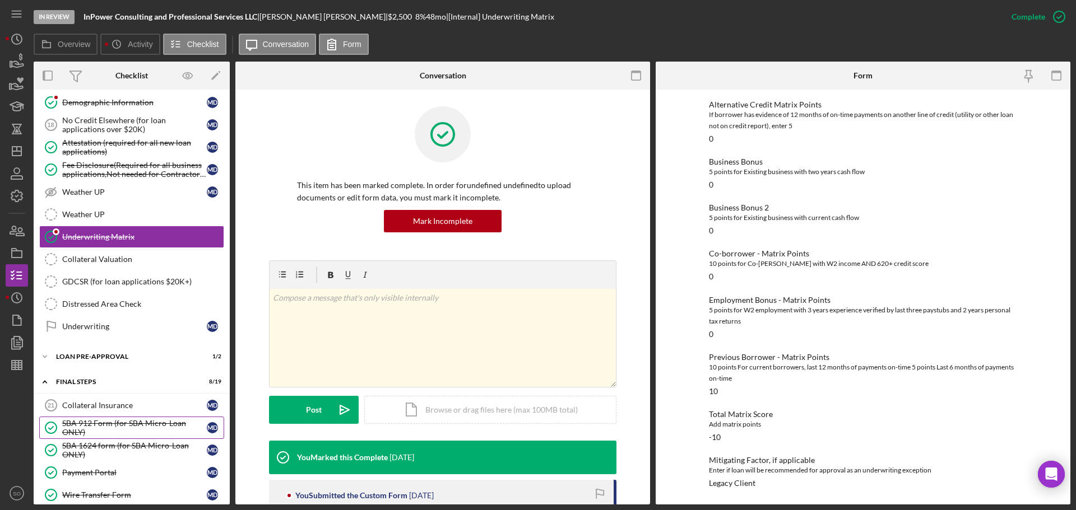
scroll to position [840, 0]
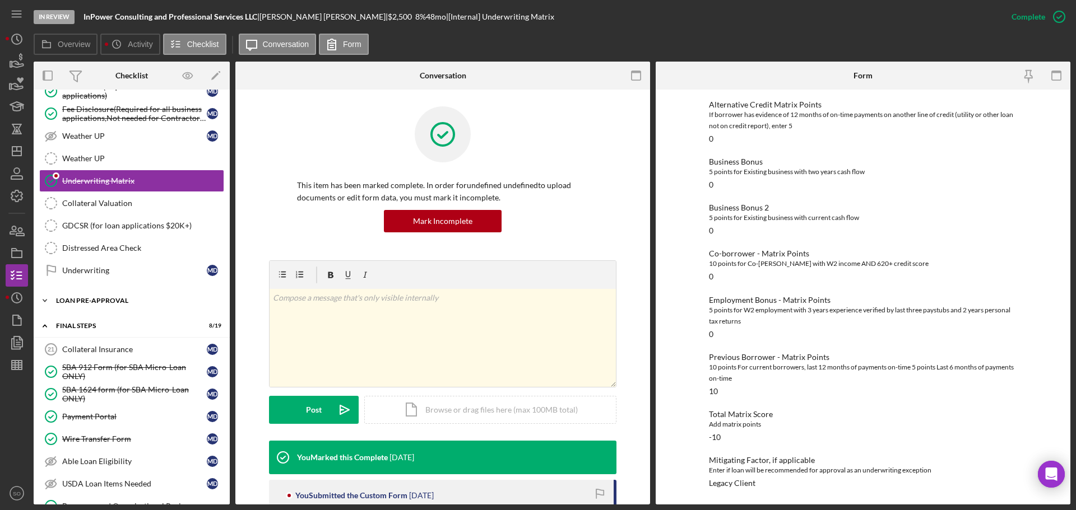
click at [103, 306] on div "Icon/Expander LOAN PRE-APPROVAL 1 / 2" at bounding box center [132, 301] width 196 height 22
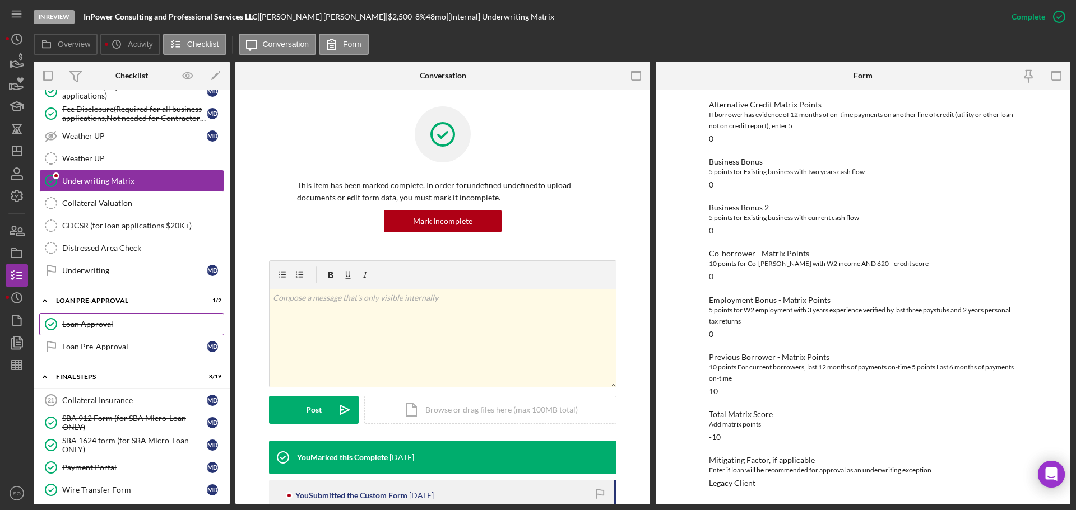
click at [92, 324] on div "Loan Approval" at bounding box center [142, 324] width 161 height 9
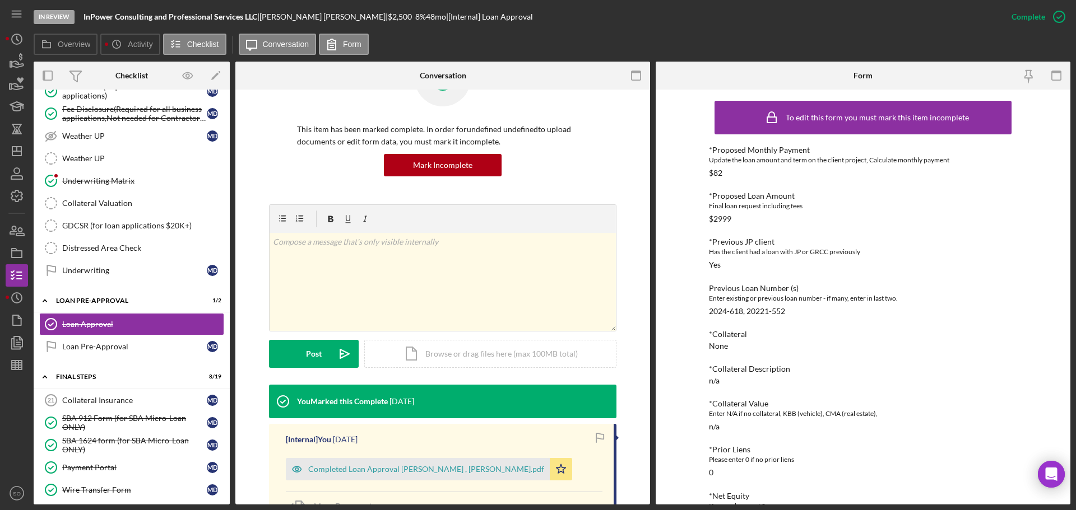
scroll to position [168, 0]
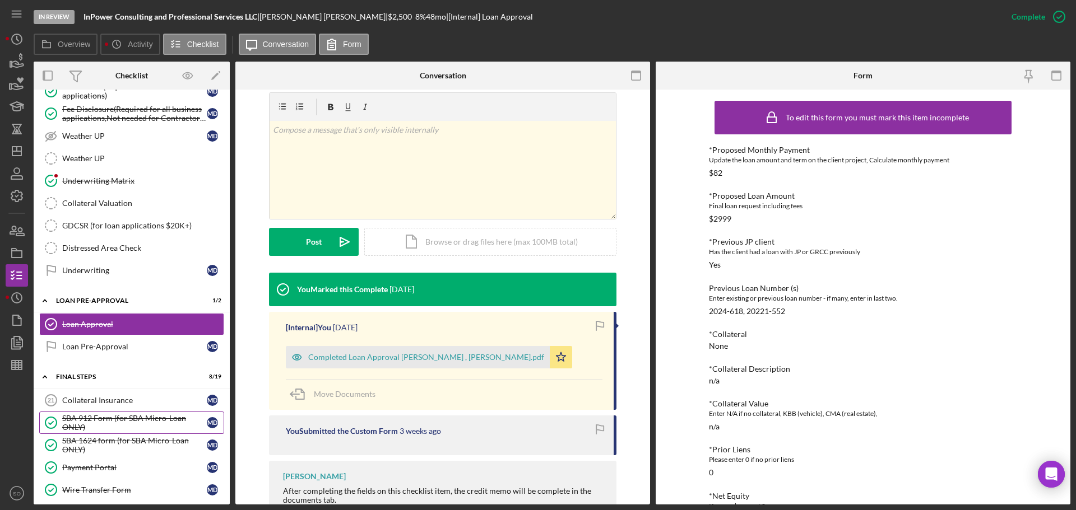
click at [103, 419] on div "SBA 912 Form (for SBA Micro-Loan ONLY)" at bounding box center [134, 423] width 145 height 18
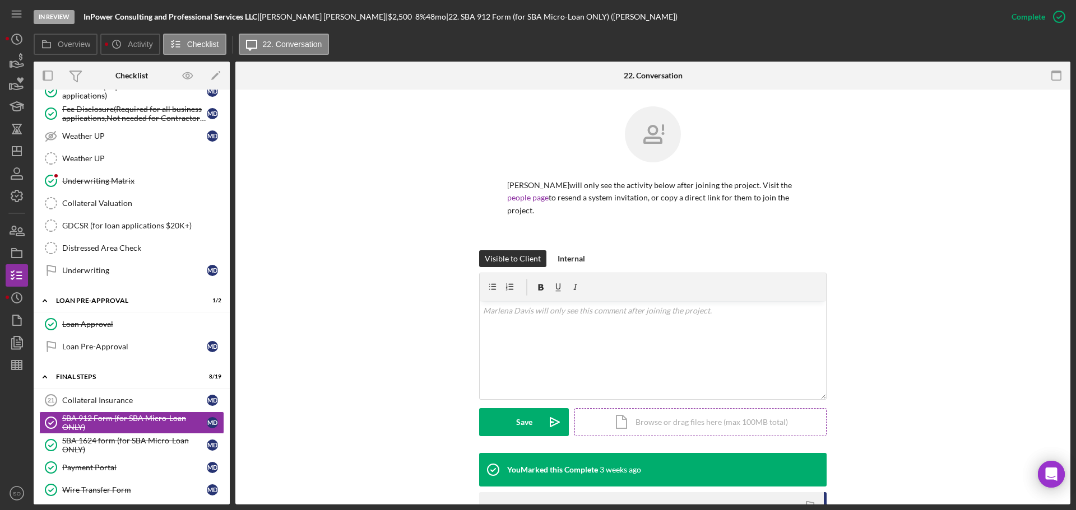
scroll to position [191, 0]
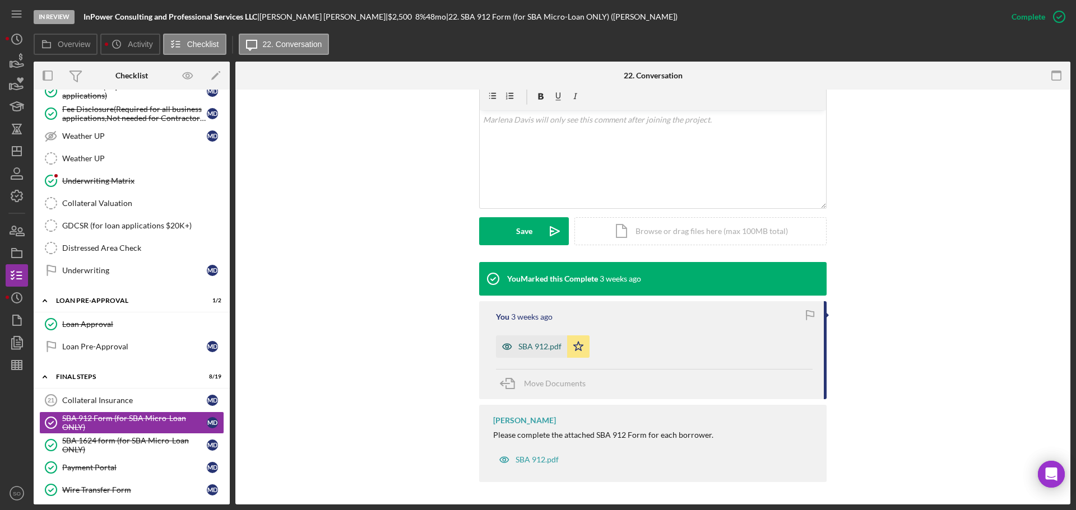
click at [530, 346] on div "SBA 912.pdf" at bounding box center [539, 346] width 43 height 9
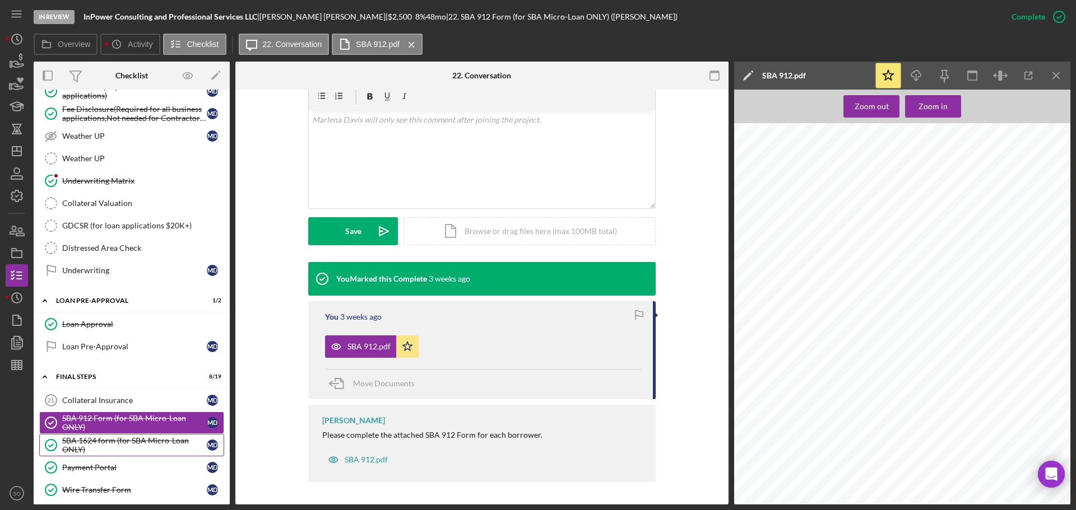
click at [128, 436] on div "SBA 1624 form (for SBA Micro-Loan ONLY)" at bounding box center [134, 445] width 145 height 18
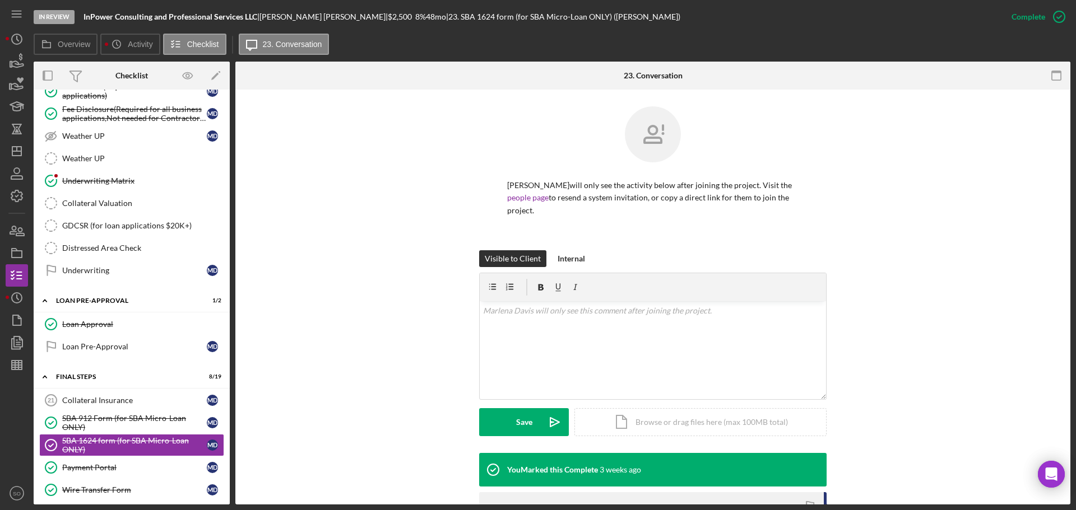
scroll to position [191, 0]
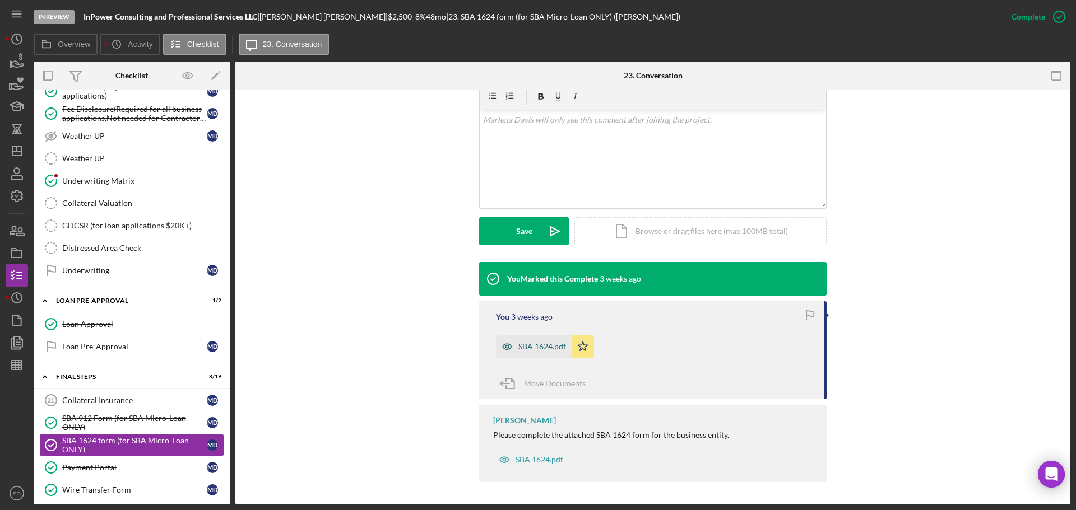
click at [532, 349] on div "SBA 1624.pdf" at bounding box center [542, 346] width 48 height 9
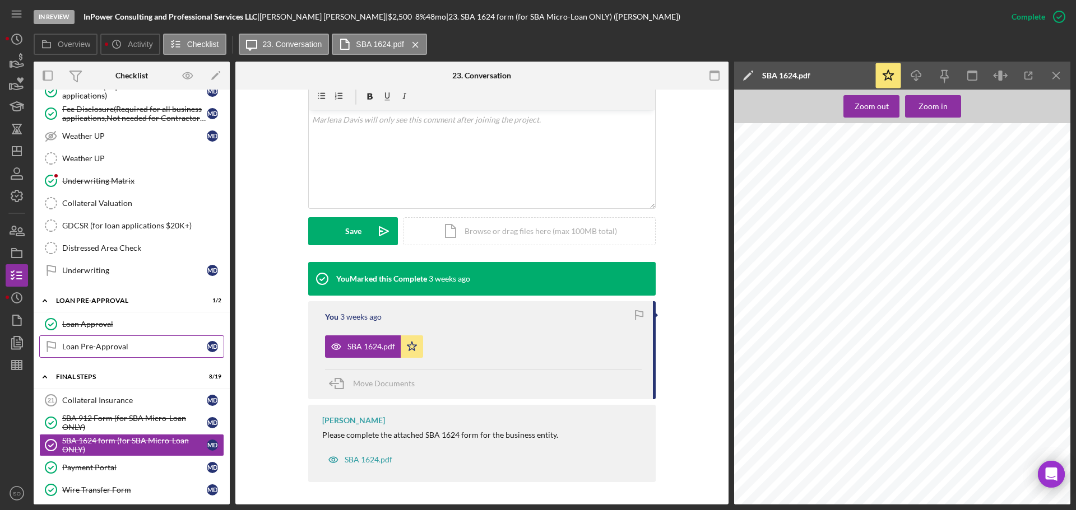
scroll to position [952, 0]
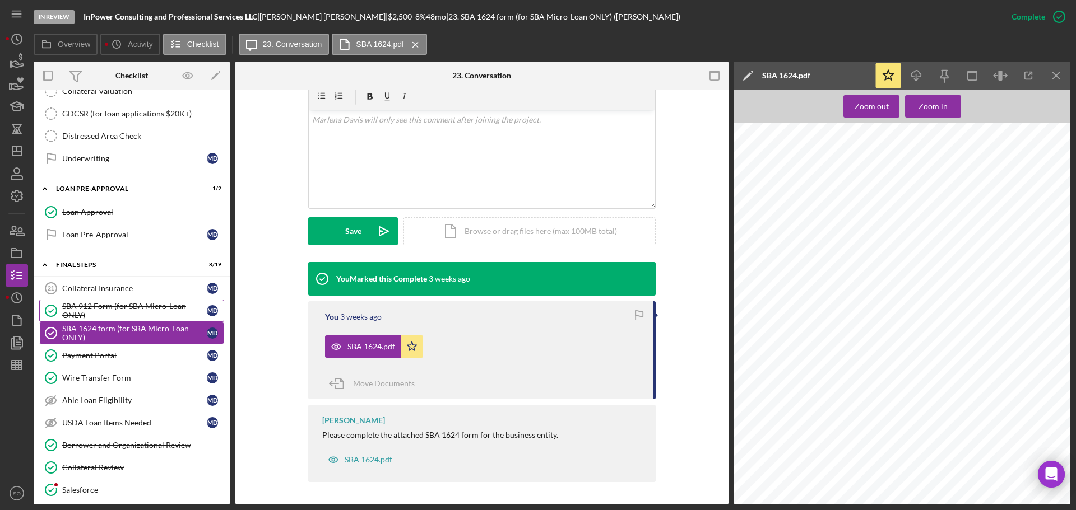
click at [112, 303] on div "SBA 912 Form (for SBA Micro-Loan ONLY)" at bounding box center [134, 311] width 145 height 18
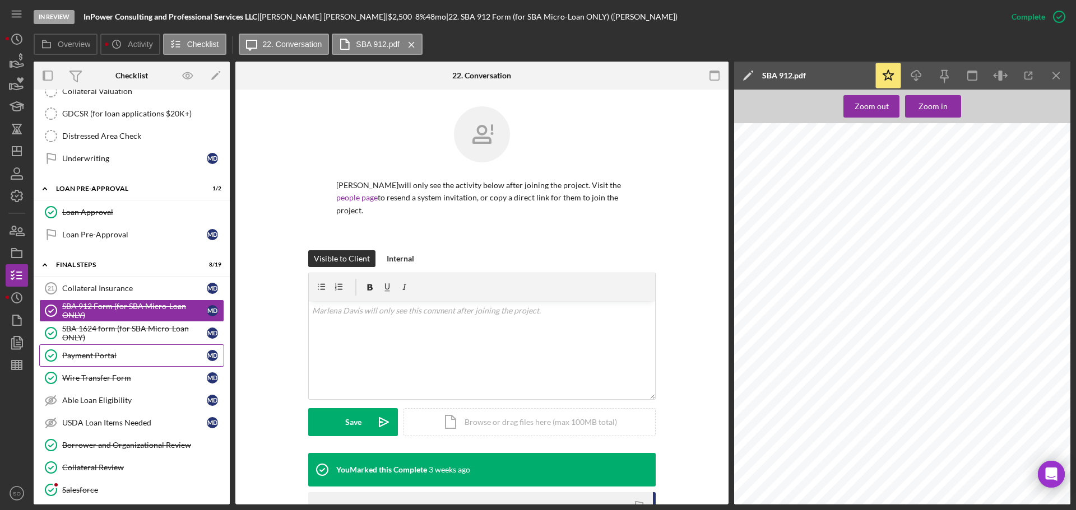
click at [87, 360] on div "Payment Portal" at bounding box center [134, 355] width 145 height 9
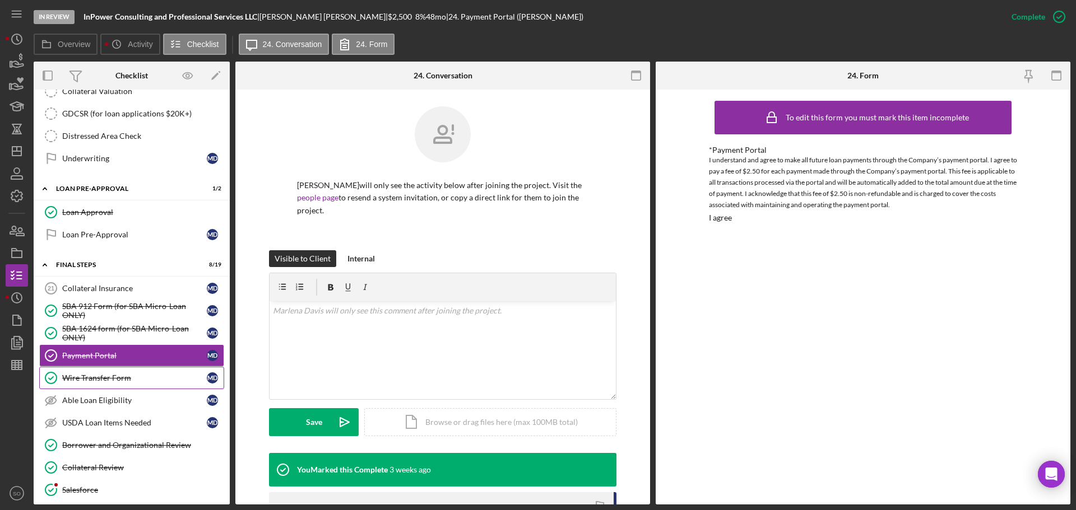
click at [95, 386] on link "Wire Transfer Form Wire Transfer Form M D" at bounding box center [131, 378] width 185 height 22
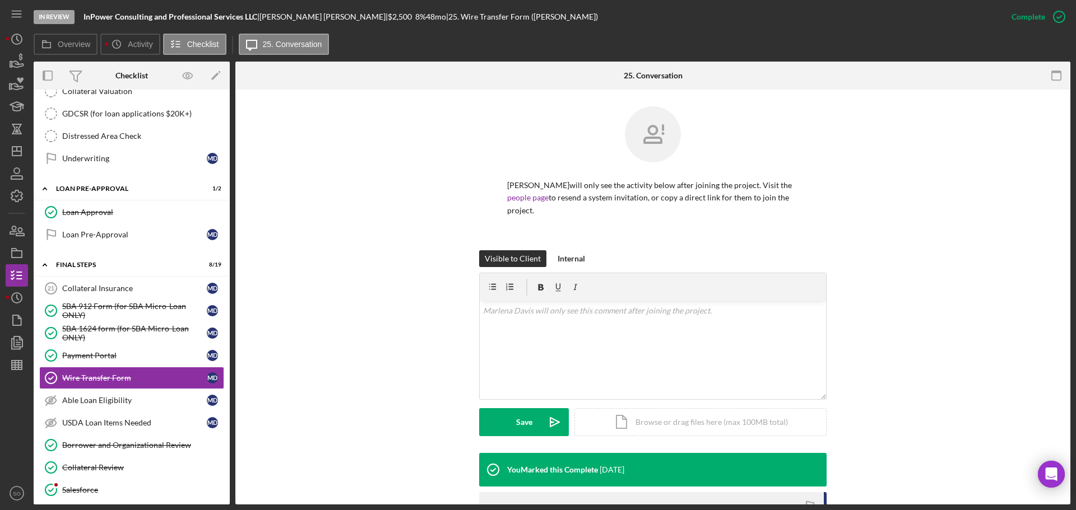
scroll to position [172, 0]
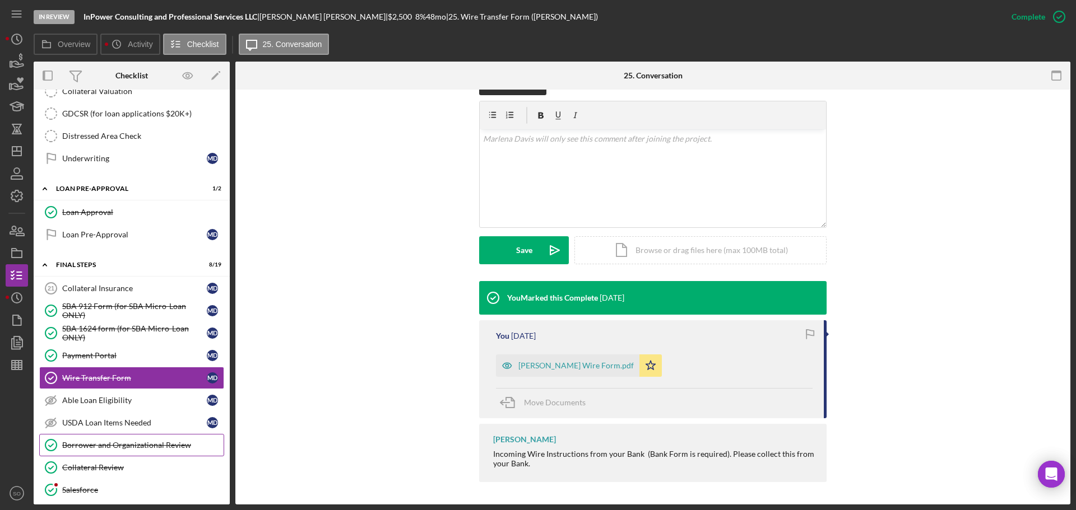
click at [151, 443] on div "Borrower and Organizational Review" at bounding box center [142, 445] width 161 height 9
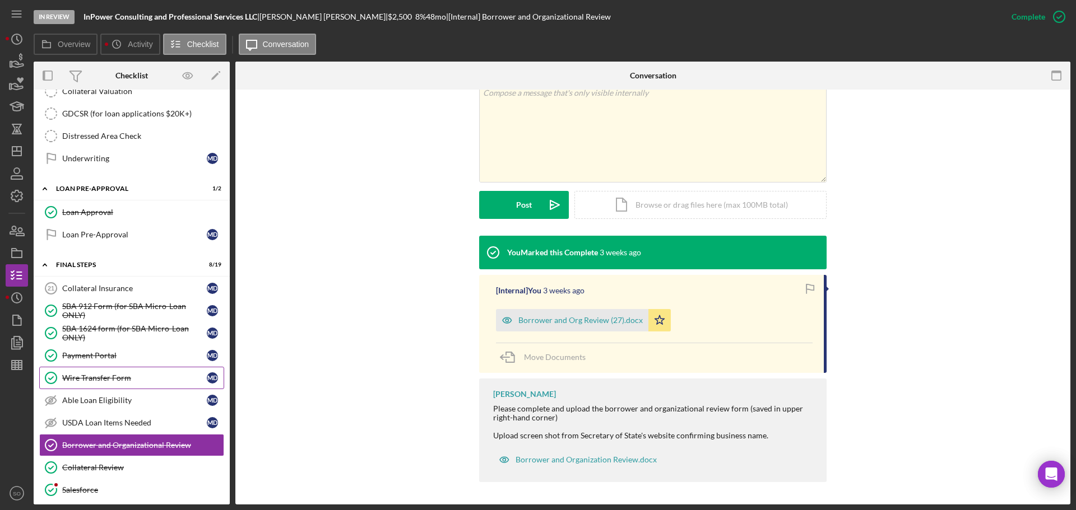
scroll to position [1064, 0]
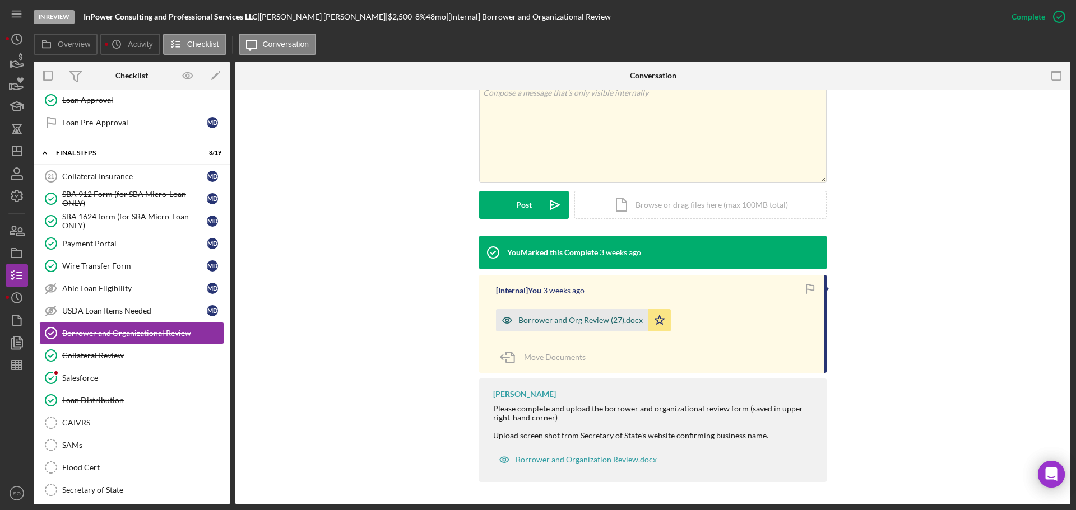
click at [551, 316] on div "Borrower and Org Review (27).docx" at bounding box center [580, 320] width 124 height 9
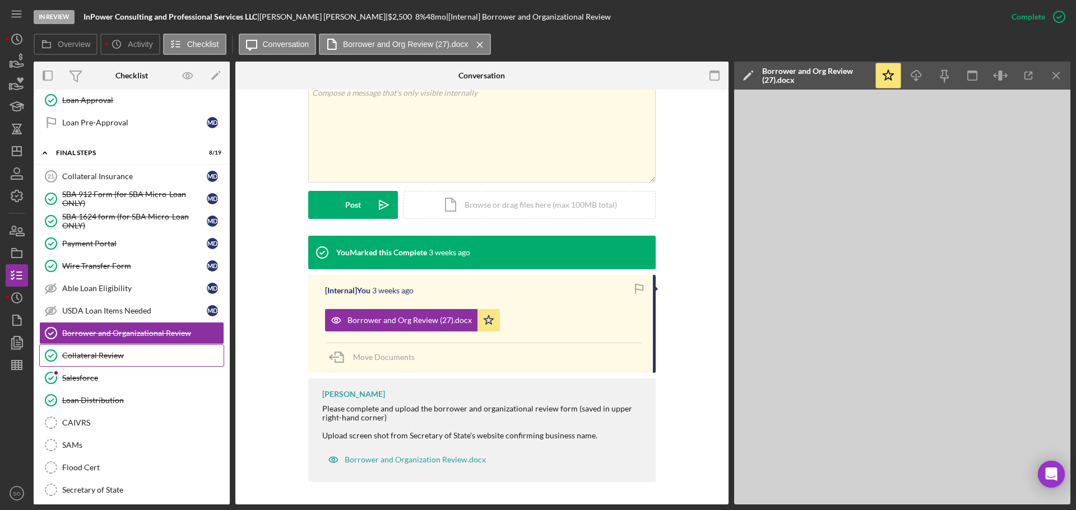
click at [95, 362] on link "Collateral Review Collateral Review" at bounding box center [131, 356] width 185 height 22
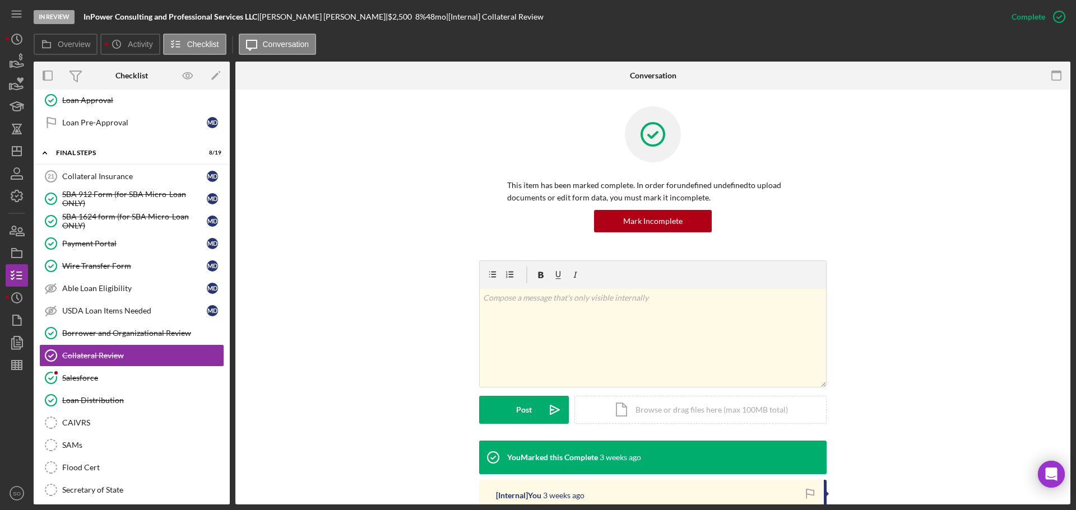
scroll to position [168, 0]
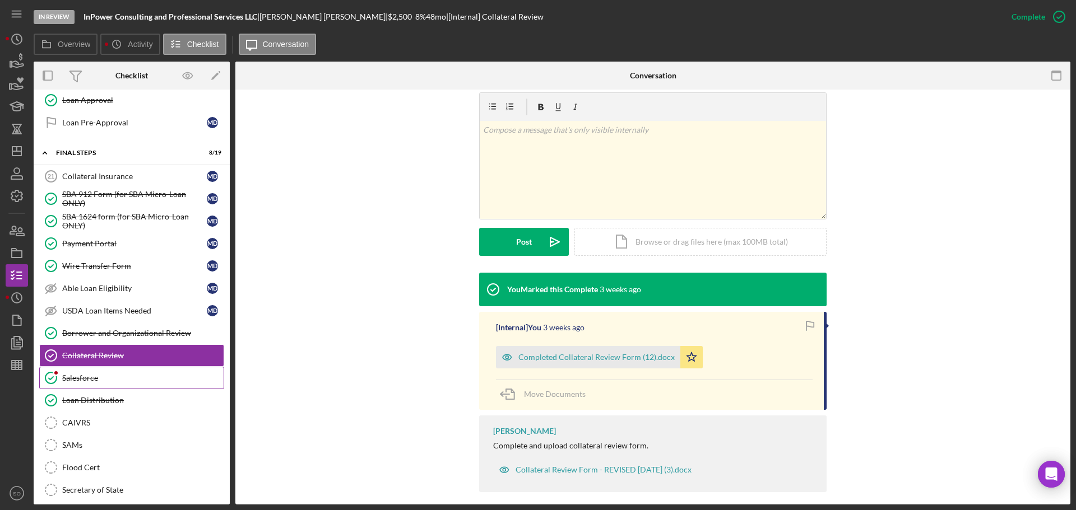
click at [120, 377] on div "Salesforce" at bounding box center [142, 378] width 161 height 9
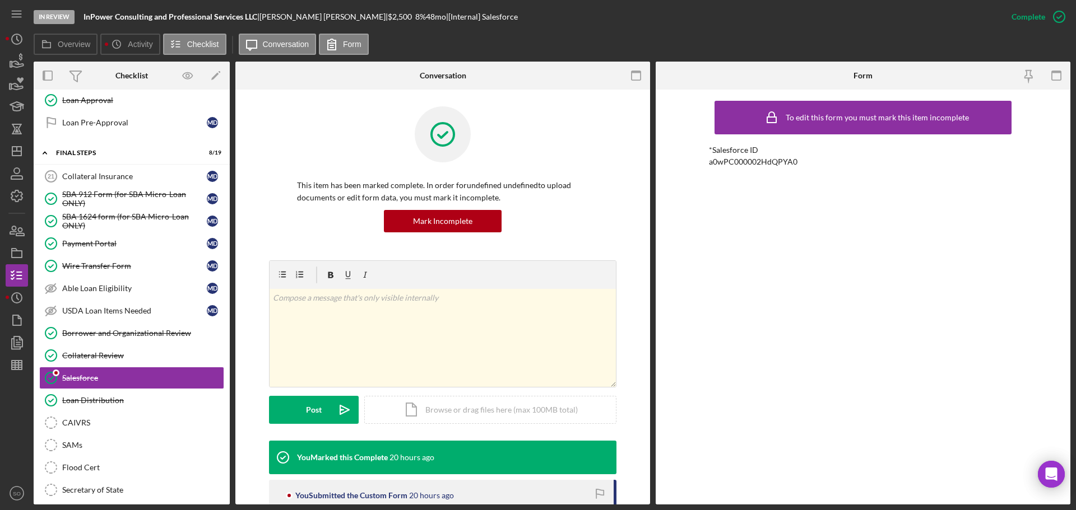
scroll to position [101, 0]
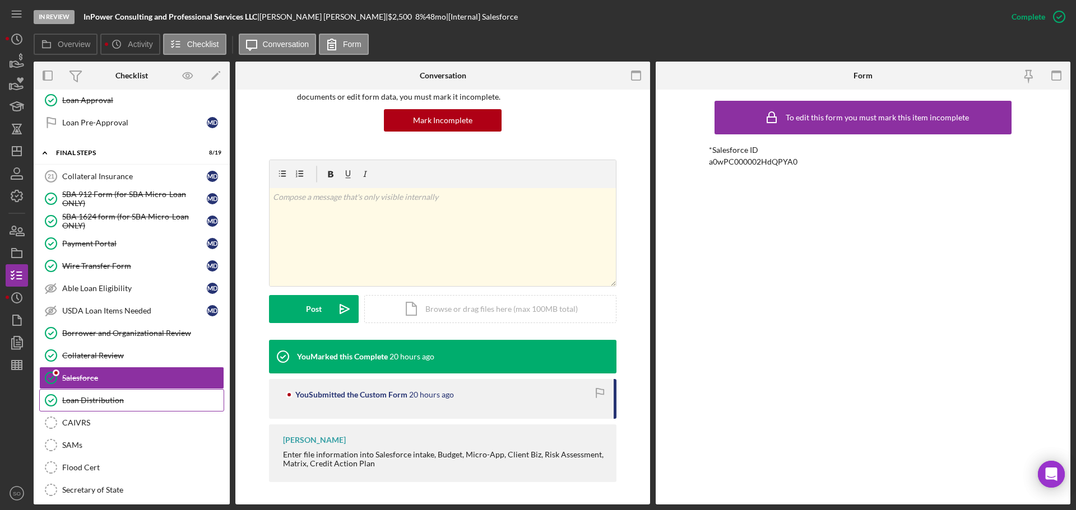
click at [107, 396] on div "Loan Distribution" at bounding box center [142, 400] width 161 height 9
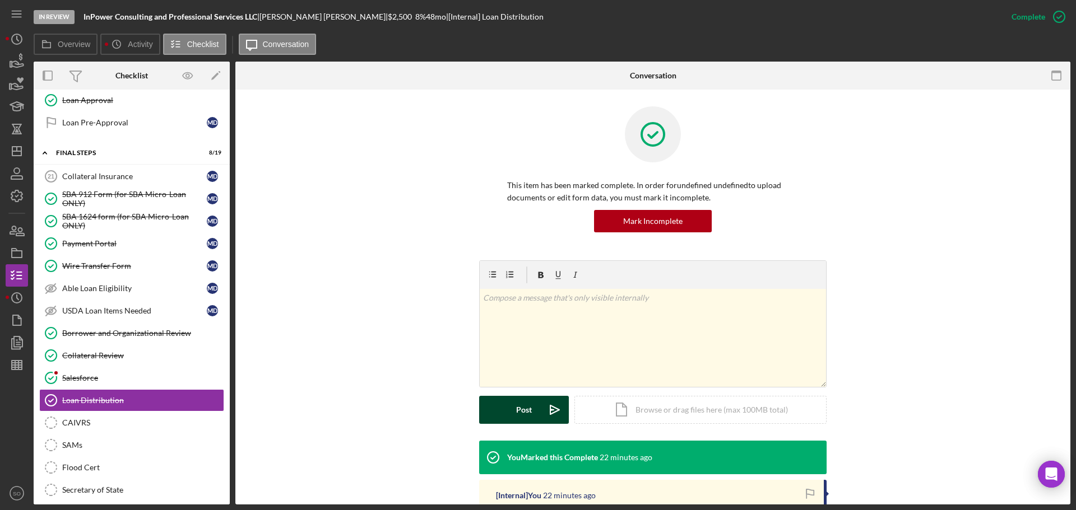
scroll to position [168, 0]
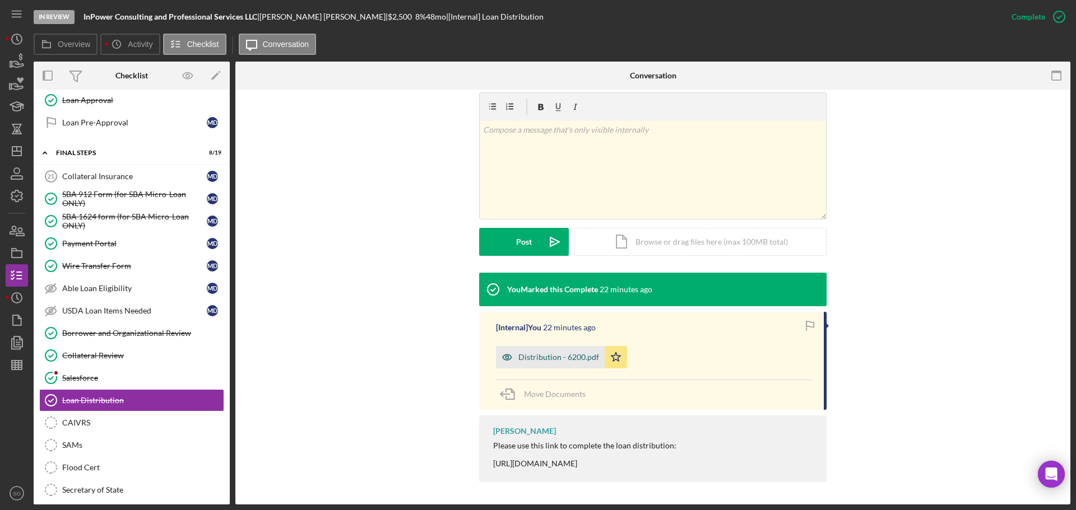
click at [547, 351] on div "Distribution - 6200.pdf" at bounding box center [550, 357] width 109 height 22
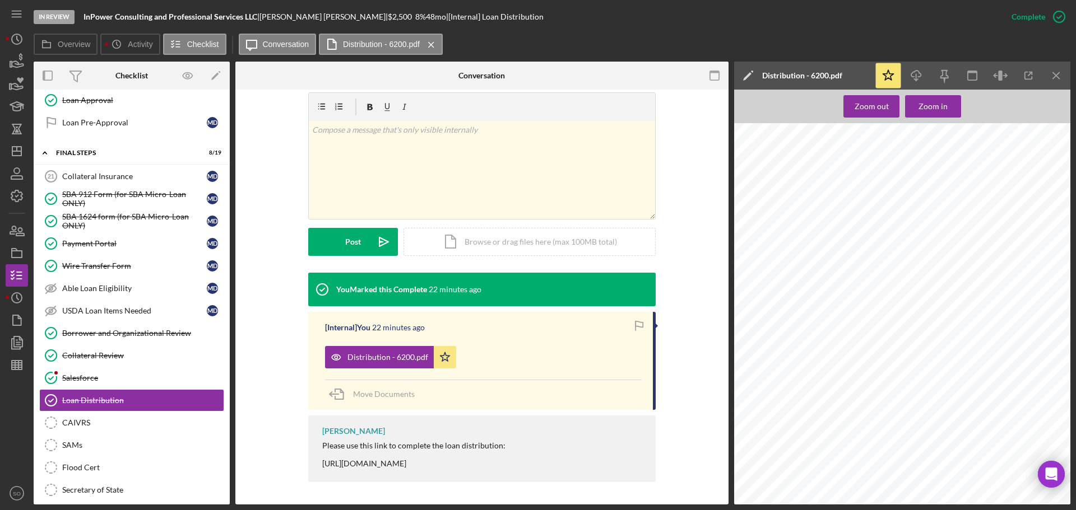
scroll to position [56, 0]
click at [15, 151] on line "button" at bounding box center [16, 151] width 9 height 0
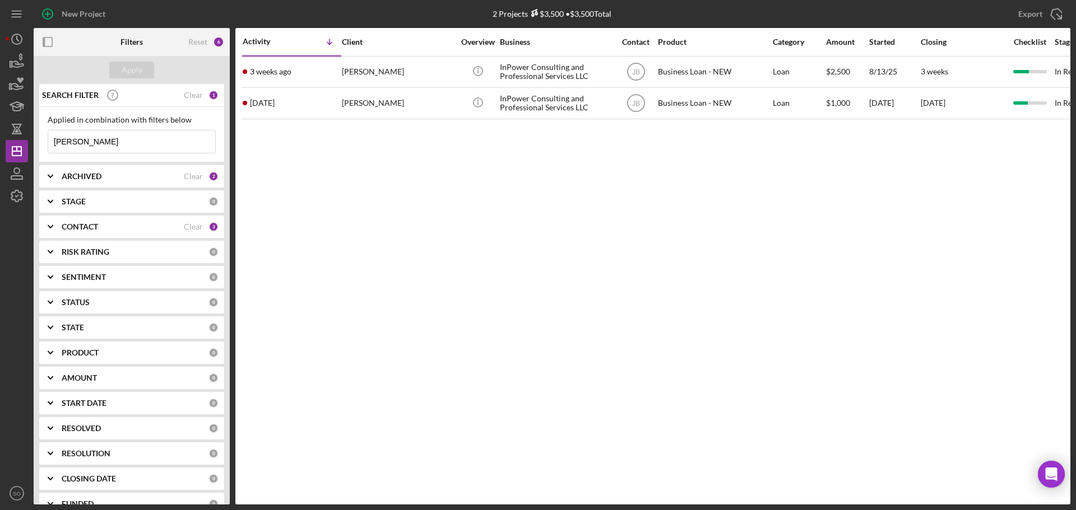
drag, startPoint x: 116, startPoint y: 146, endPoint x: 0, endPoint y: 148, distance: 116.0
click at [0, 148] on div "New Project 2 Projects $3,500 • $3,500 Total marlena Export Icon/Export Filters…" at bounding box center [538, 255] width 1076 height 510
type input "joyce"
click at [120, 75] on button "Apply" at bounding box center [131, 70] width 45 height 17
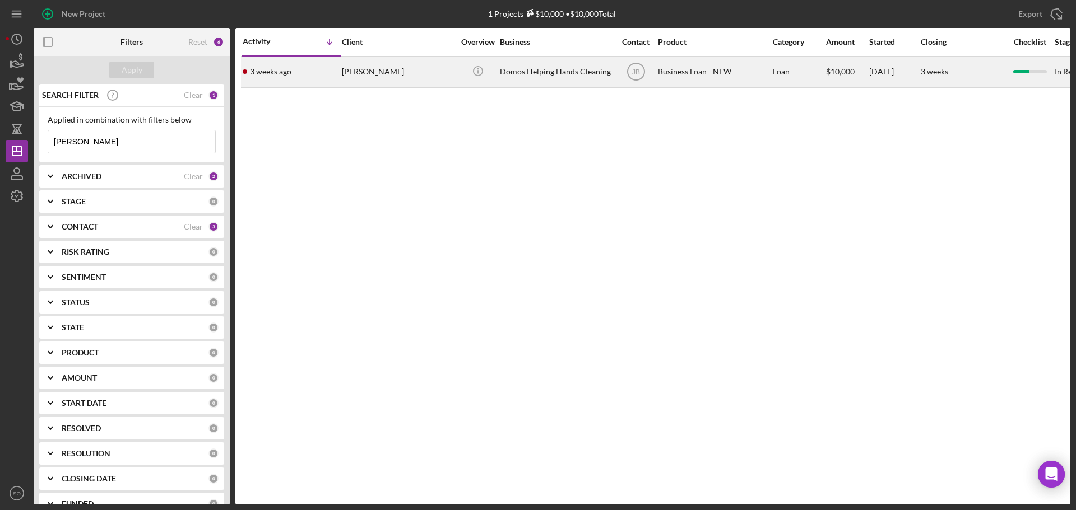
click at [322, 81] on div "3 weeks ago Joyce West" at bounding box center [292, 72] width 98 height 30
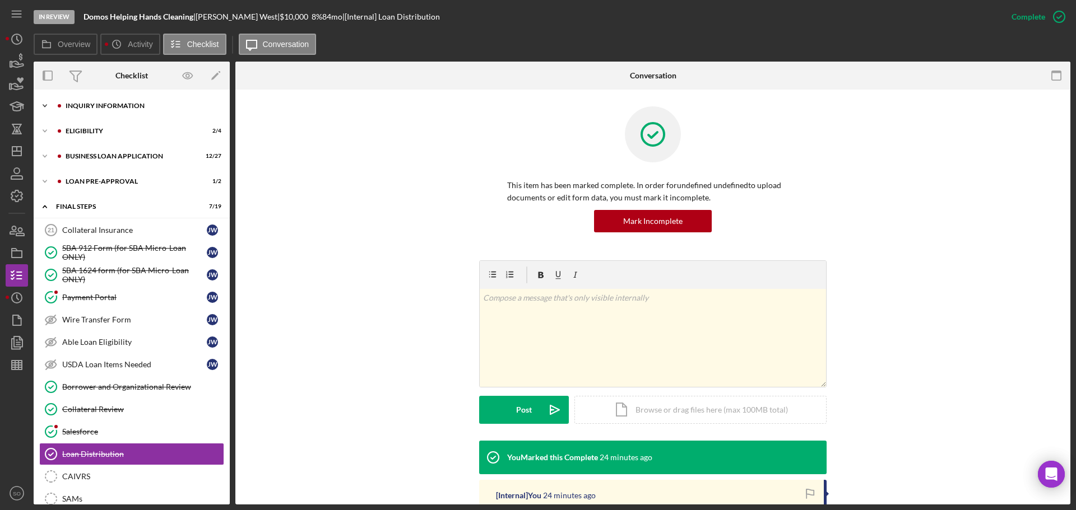
click at [117, 106] on div "INQUIRY INFORMATION" at bounding box center [141, 106] width 150 height 7
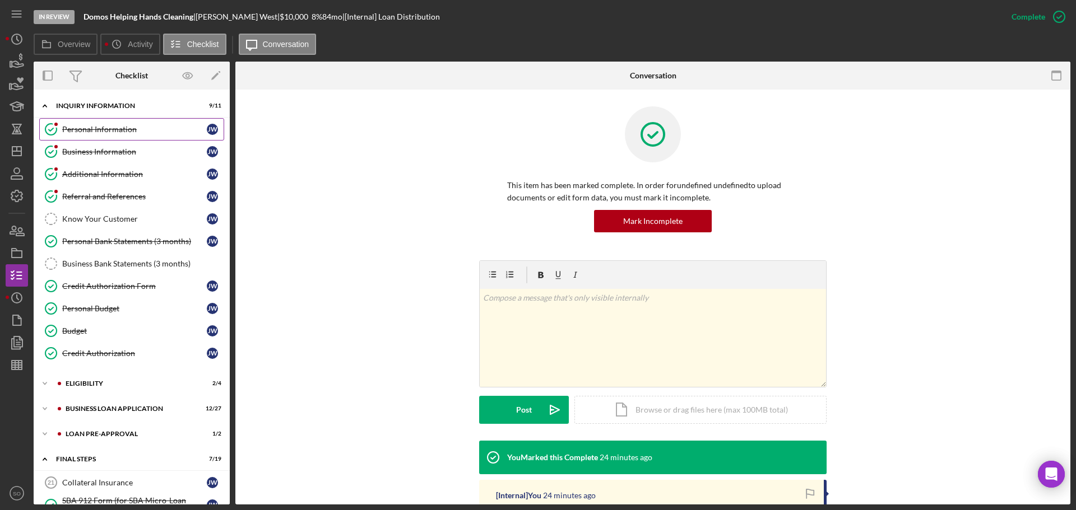
click at [117, 138] on link "Personal Information Personal Information J W" at bounding box center [131, 129] width 185 height 22
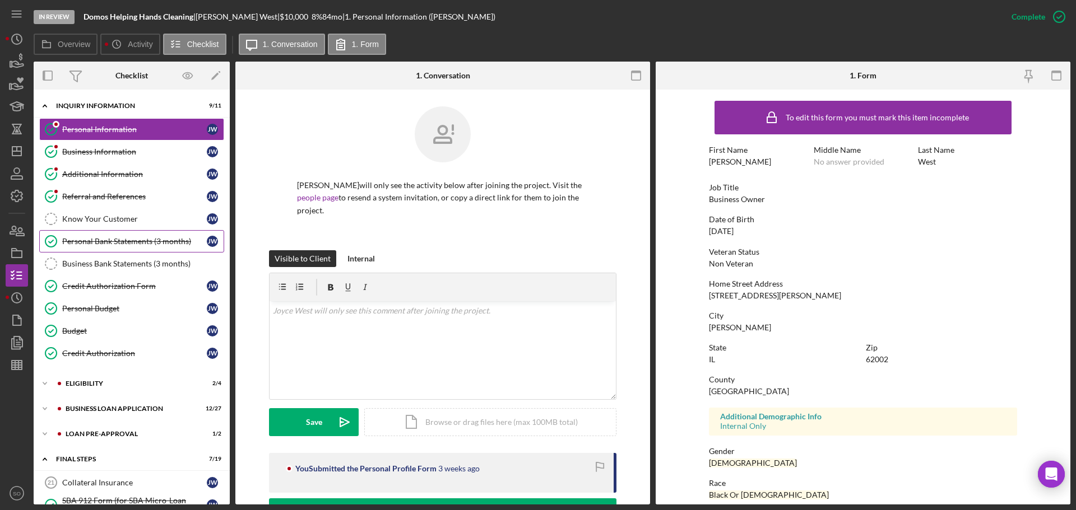
click at [122, 238] on div "Personal Bank Statements (3 months)" at bounding box center [134, 241] width 145 height 9
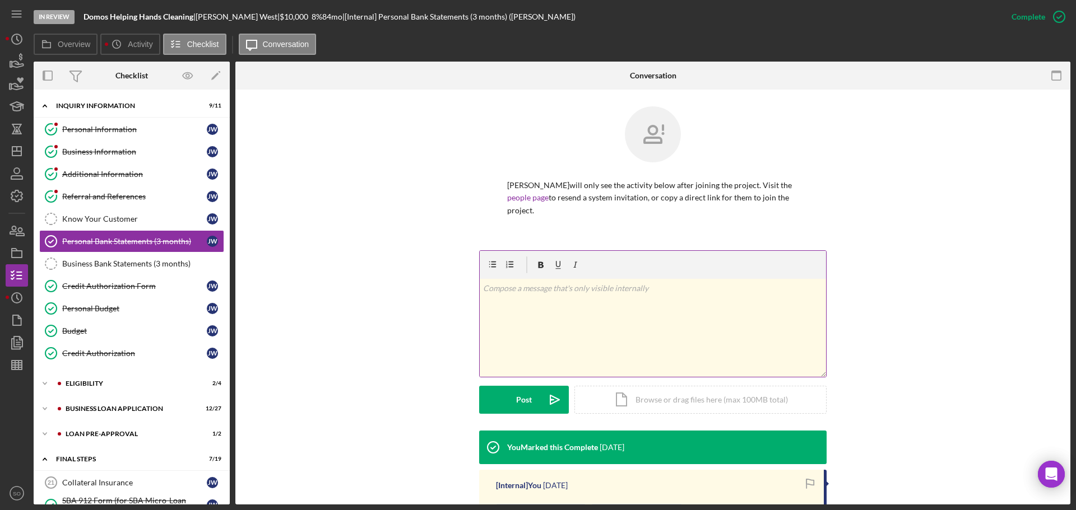
scroll to position [167, 0]
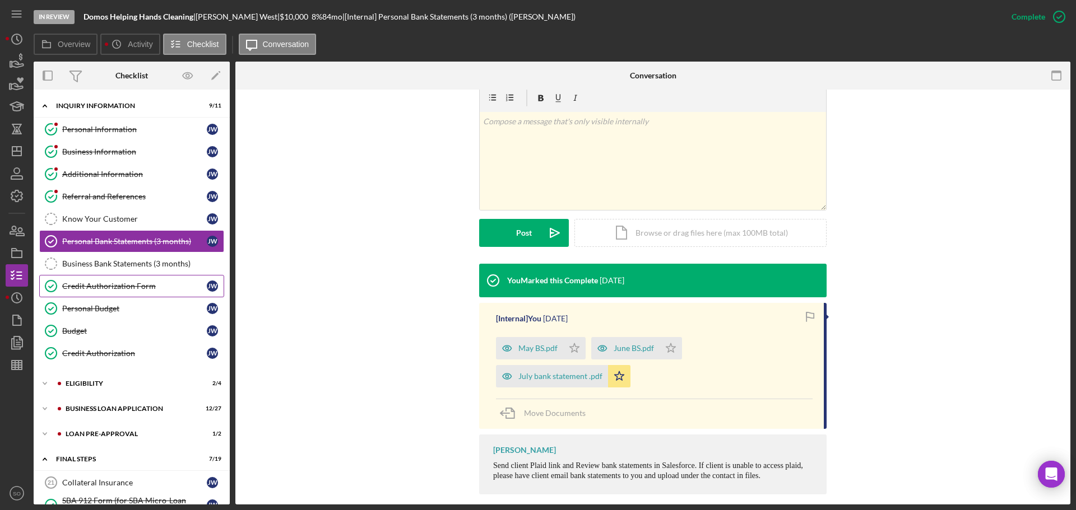
click at [91, 287] on div "Credit Authorization Form" at bounding box center [134, 286] width 145 height 9
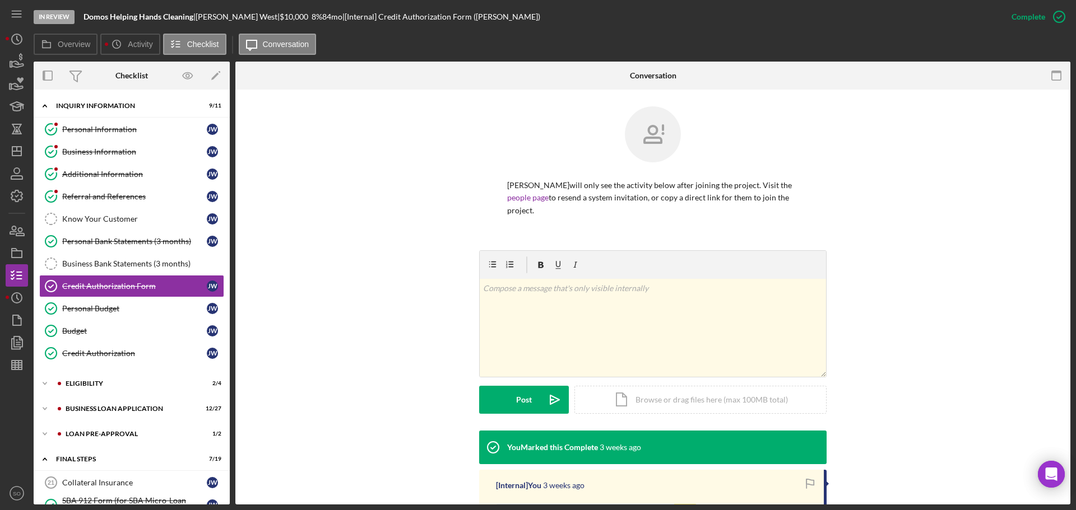
scroll to position [224, 0]
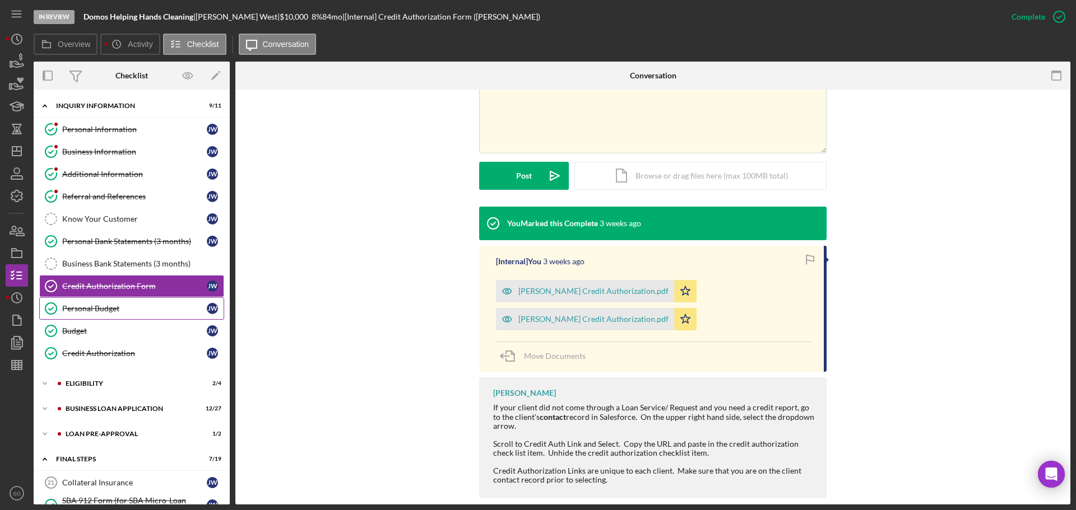
click at [98, 315] on link "Personal Budget Personal Budget J W" at bounding box center [131, 308] width 185 height 22
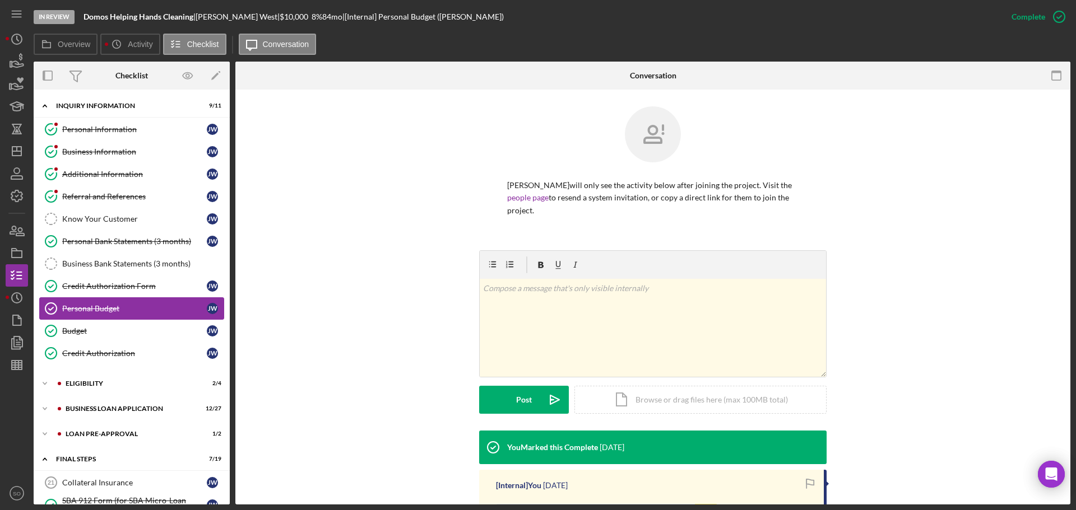
click at [95, 299] on link "Personal Budget Personal Budget J W" at bounding box center [131, 308] width 185 height 22
click at [95, 297] on link "Credit Authorization Form Credit Authorization Form J W" at bounding box center [131, 286] width 185 height 22
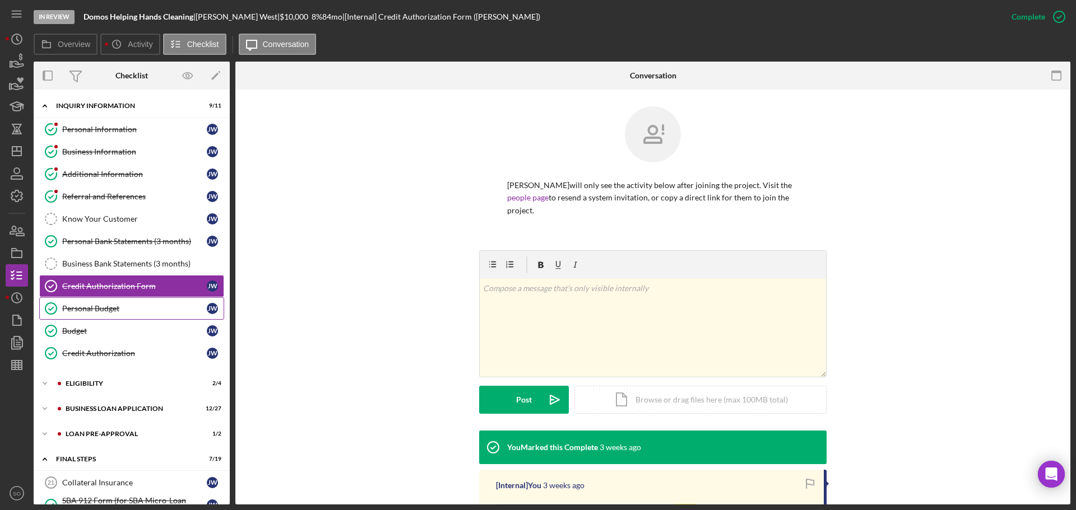
click at [95, 308] on div "Personal Budget" at bounding box center [134, 308] width 145 height 9
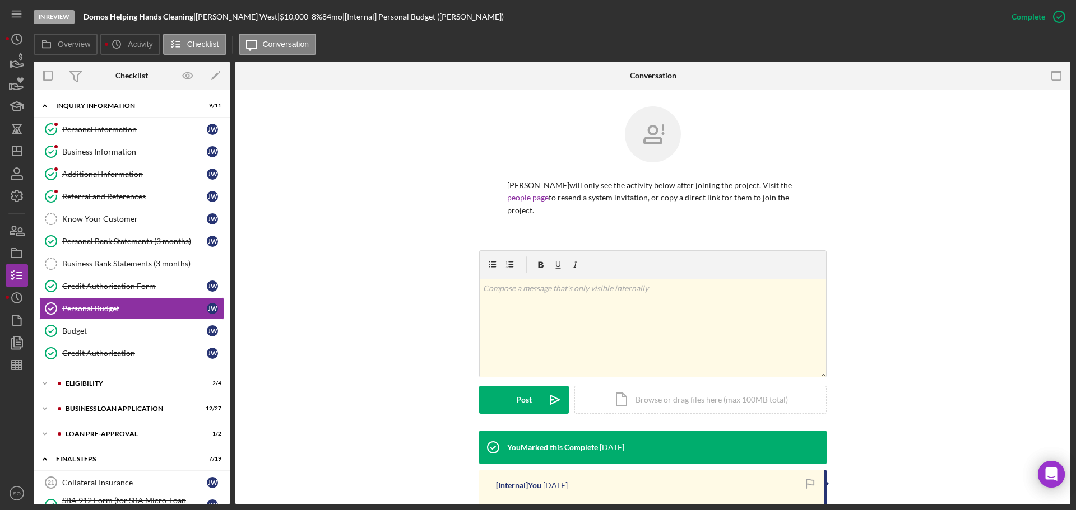
scroll to position [168, 0]
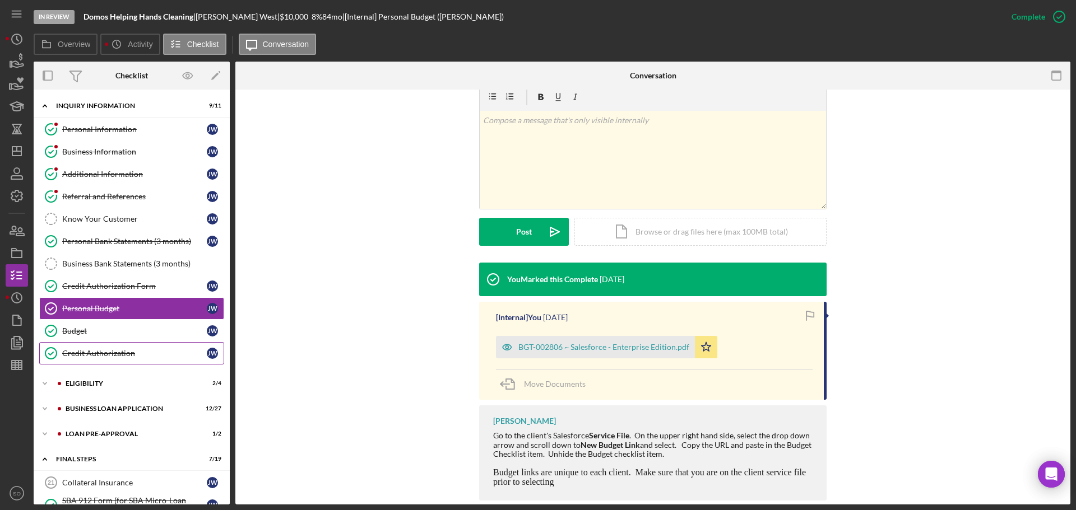
click at [118, 350] on div "Credit Authorization" at bounding box center [134, 353] width 145 height 9
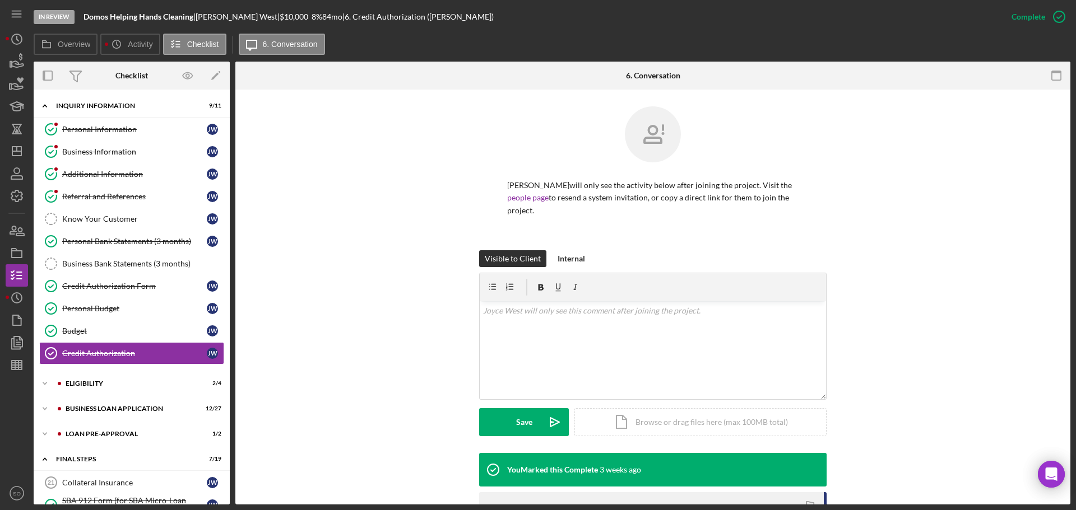
scroll to position [196, 0]
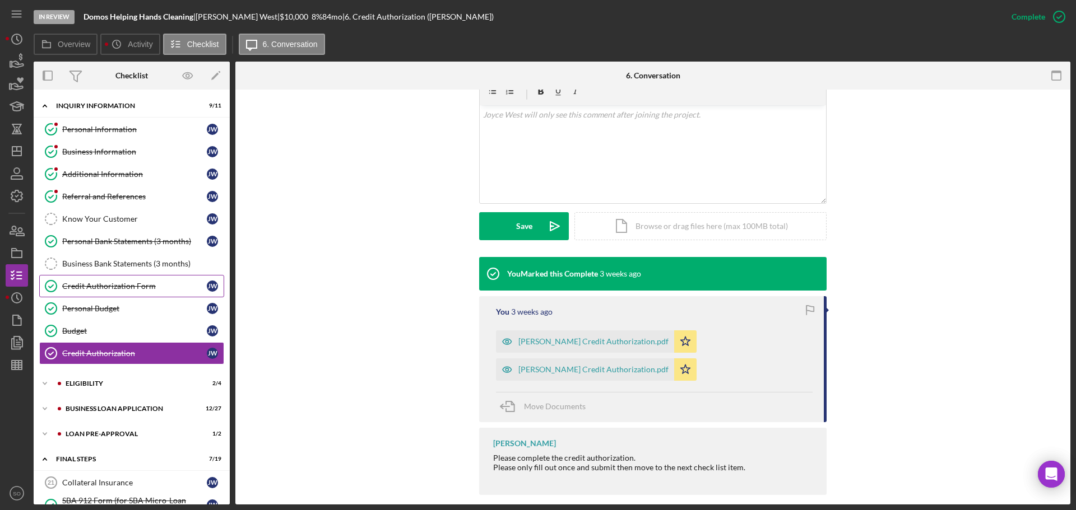
click at [107, 288] on div "Credit Authorization Form" at bounding box center [134, 286] width 145 height 9
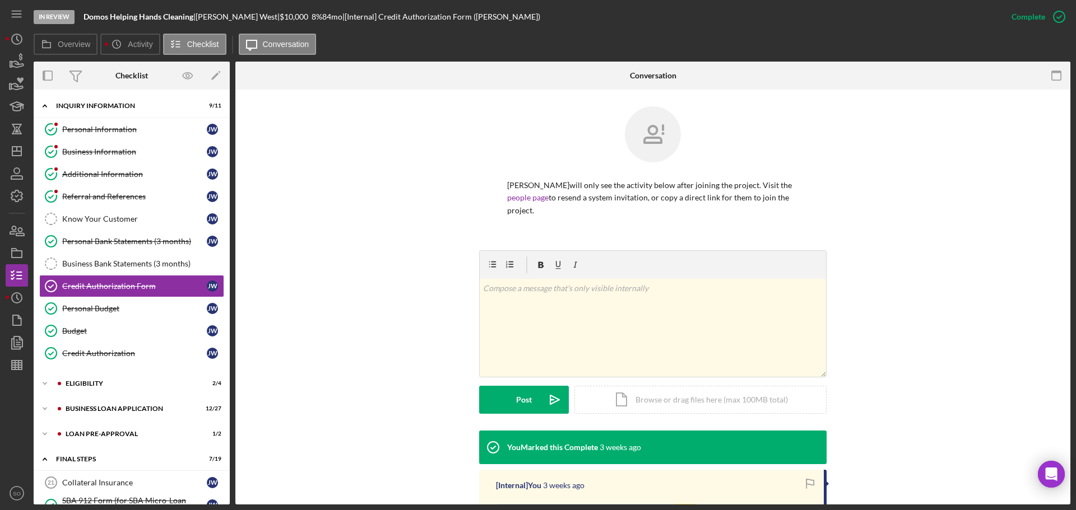
scroll to position [168, 0]
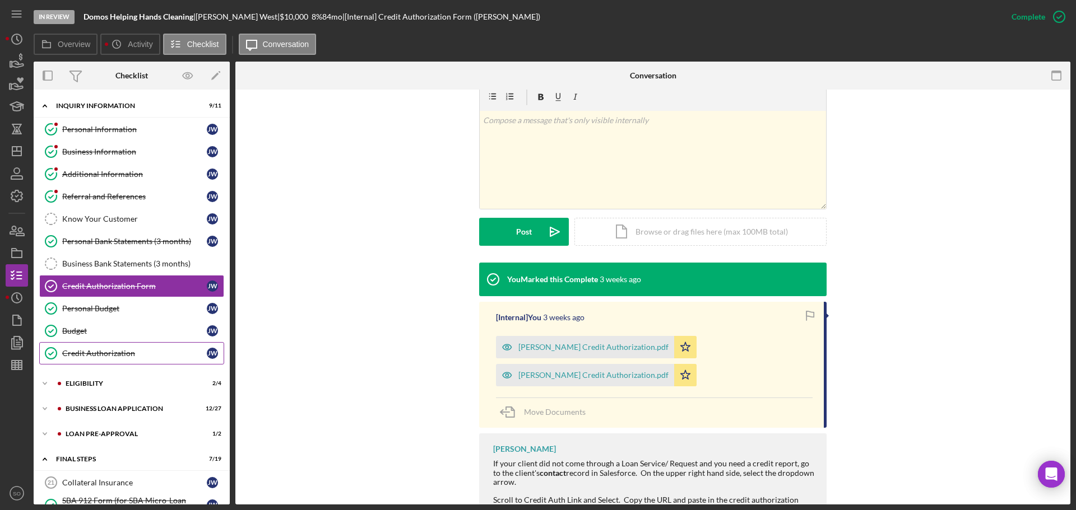
click at [123, 351] on div "Credit Authorization" at bounding box center [134, 353] width 145 height 9
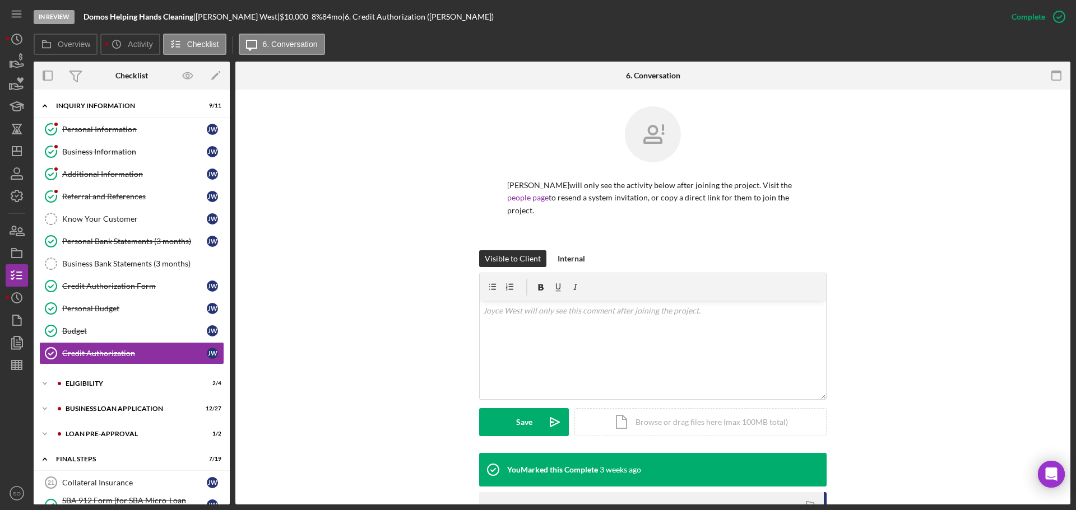
scroll to position [196, 0]
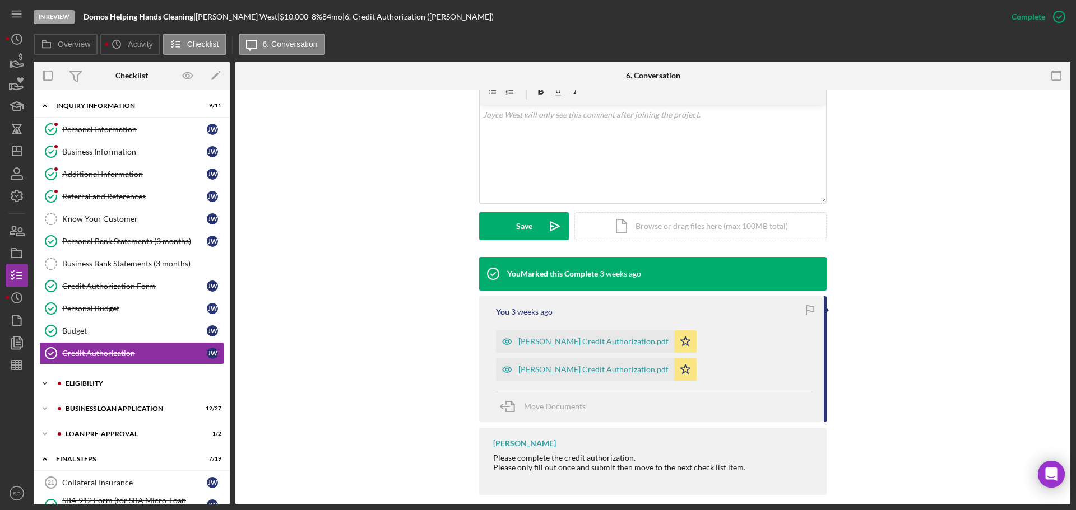
click at [101, 386] on div "ELIGIBILITY" at bounding box center [141, 383] width 150 height 7
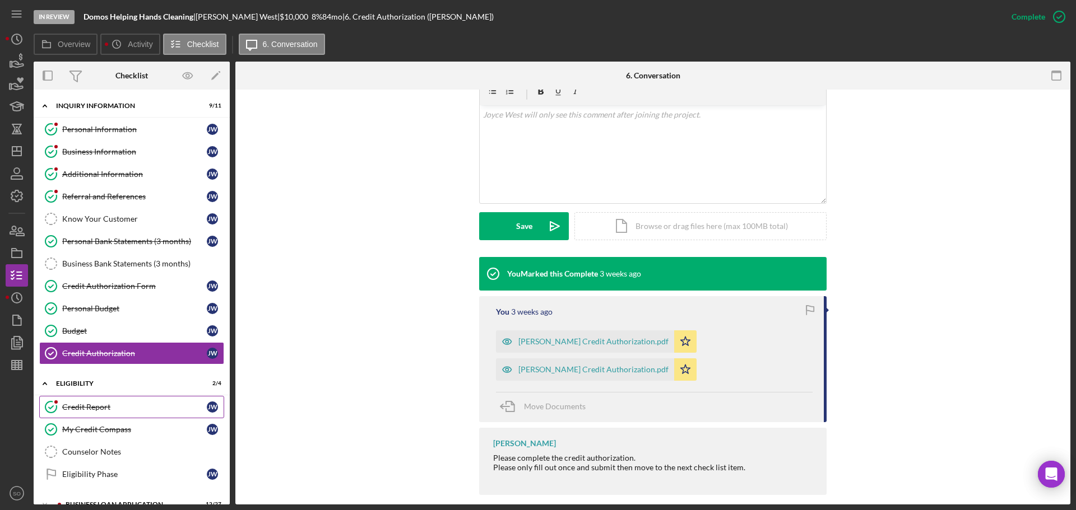
click at [118, 413] on link "Credit Report Credit Report J W" at bounding box center [131, 407] width 185 height 22
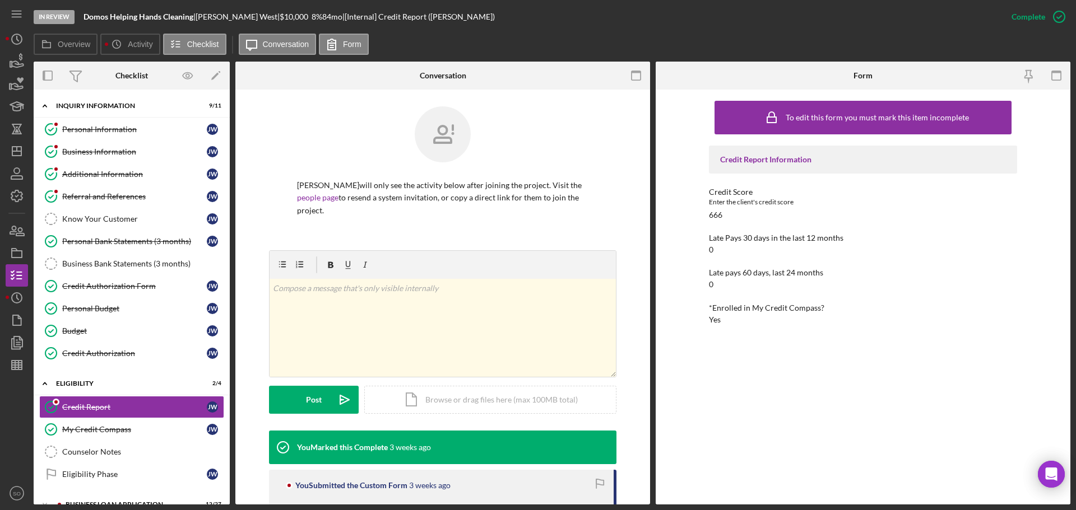
scroll to position [224, 0]
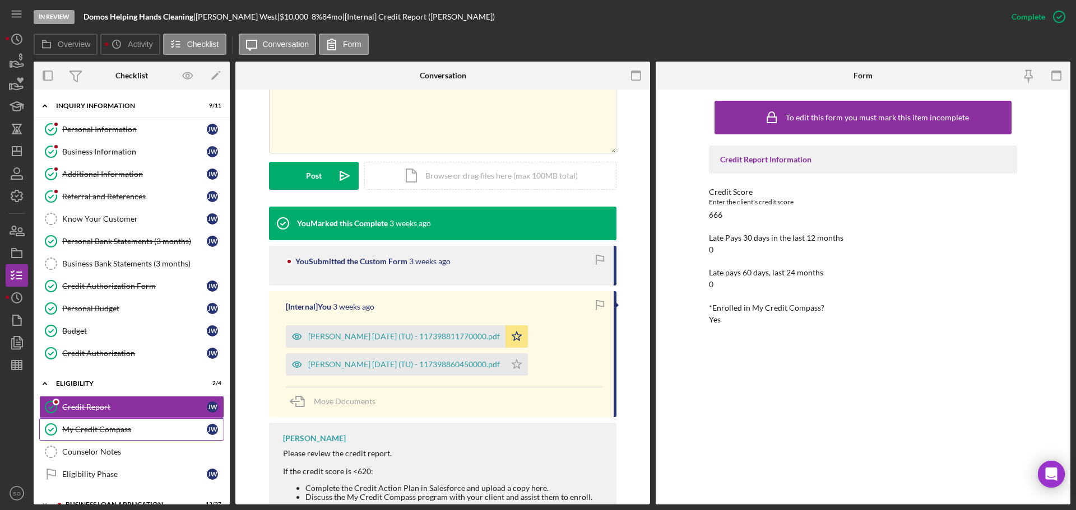
click at [124, 432] on div "My Credit Compass" at bounding box center [134, 429] width 145 height 9
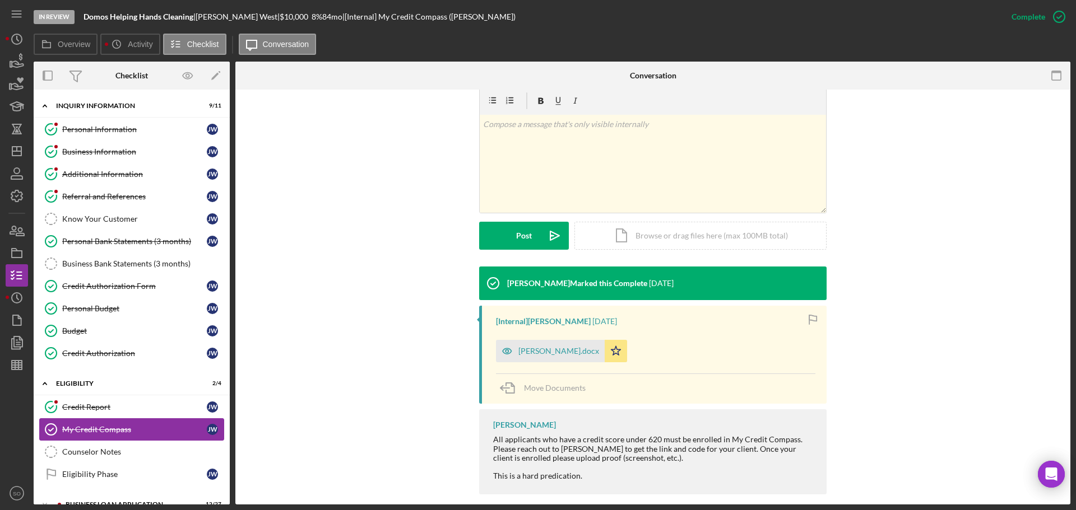
scroll to position [112, 0]
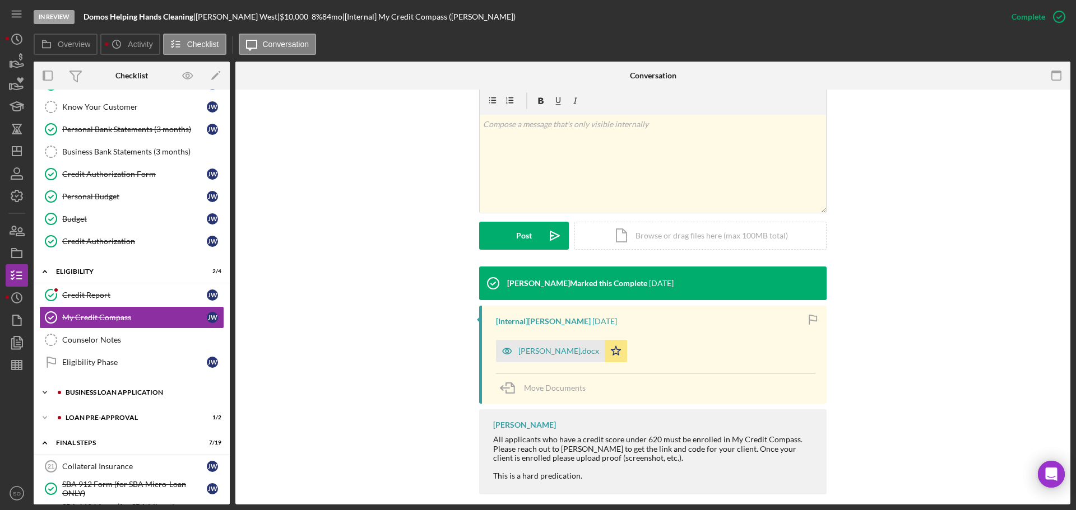
click at [108, 399] on div "Icon/Expander BUSINESS LOAN APPLICATION 12 / 27" at bounding box center [132, 392] width 196 height 22
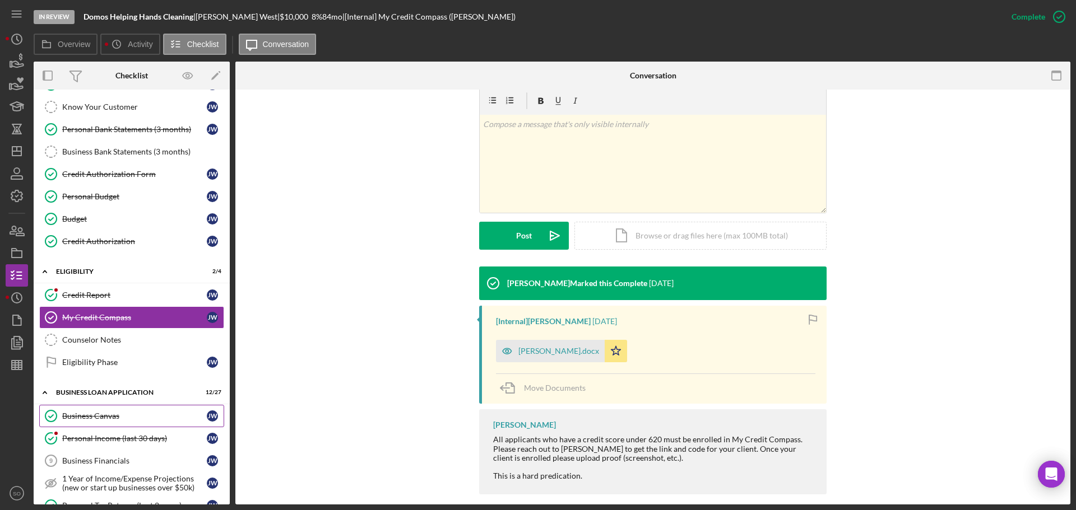
click at [120, 409] on link "Business Canvas Business Canvas J W" at bounding box center [131, 416] width 185 height 22
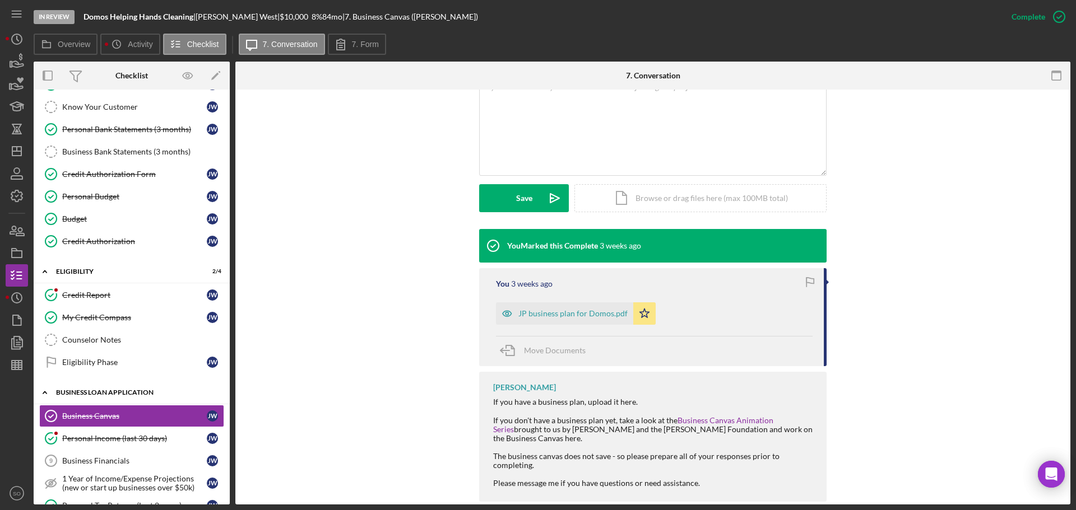
scroll to position [168, 0]
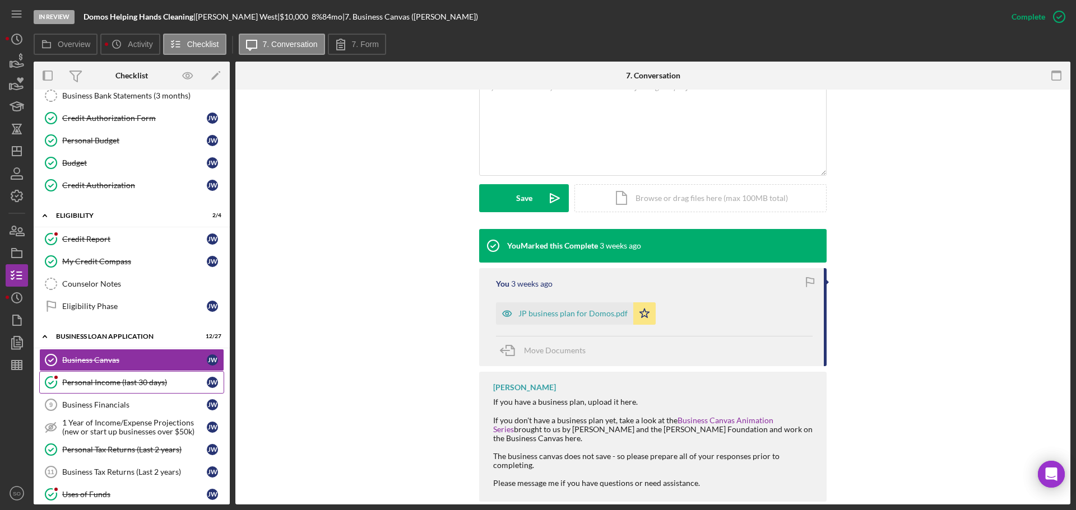
click at [124, 385] on div "Personal Income (last 30 days)" at bounding box center [134, 382] width 145 height 9
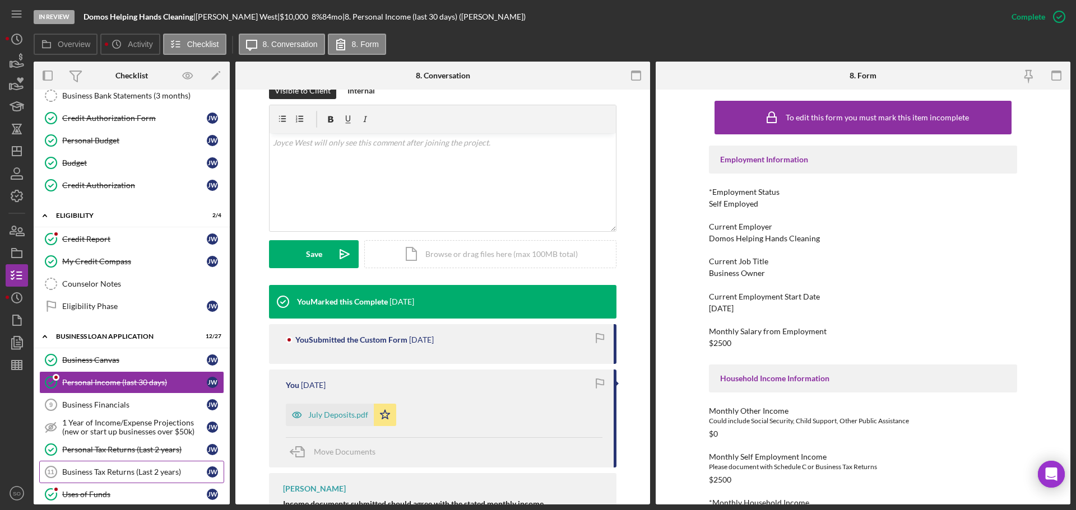
scroll to position [280, 0]
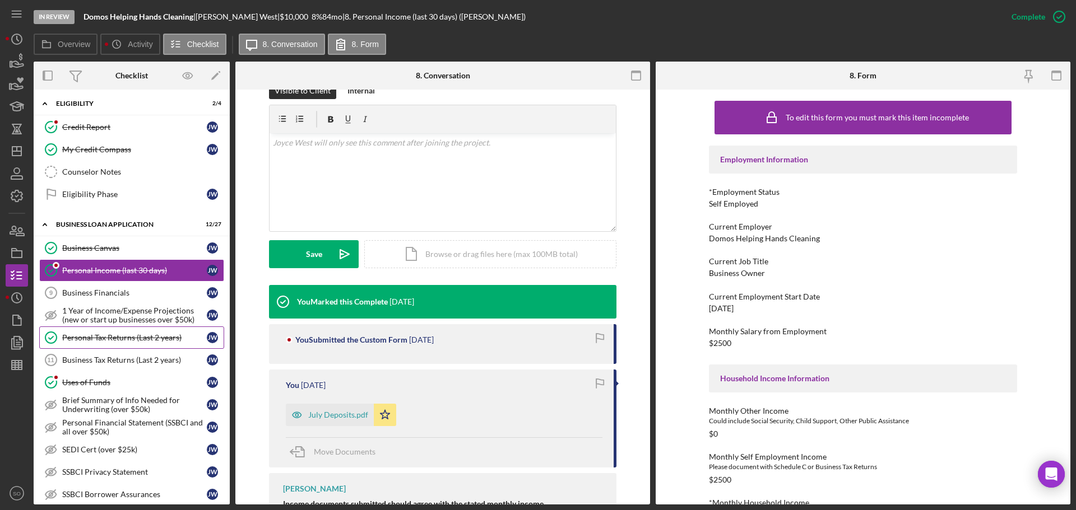
click at [121, 339] on div "Personal Tax Returns (Last 2 years)" at bounding box center [134, 337] width 145 height 9
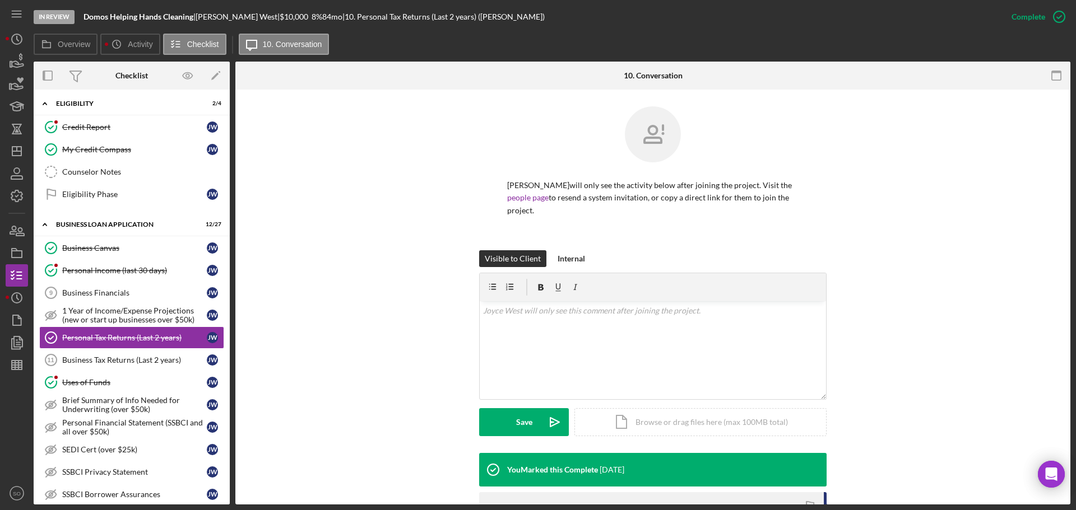
scroll to position [168, 0]
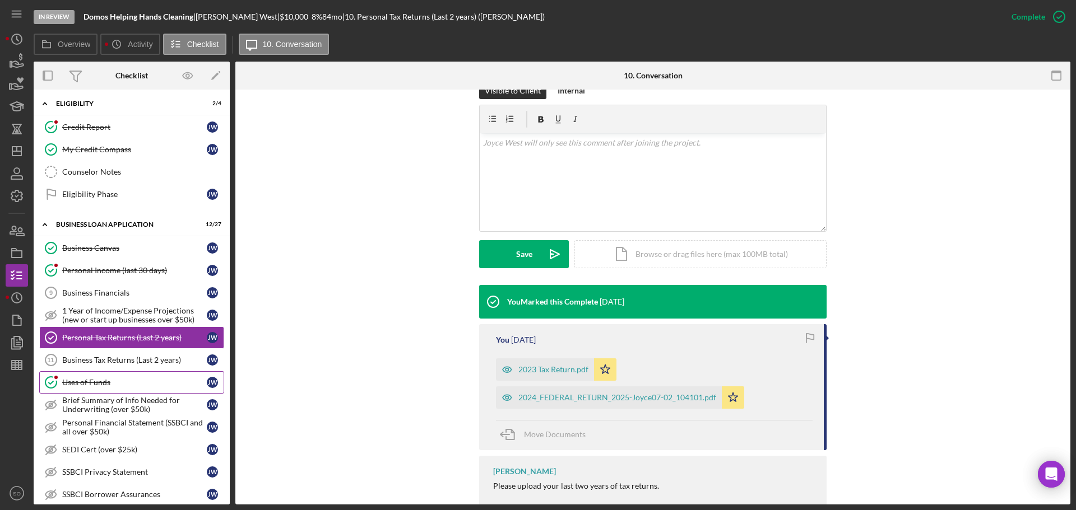
click at [124, 387] on div "Uses of Funds" at bounding box center [134, 382] width 145 height 9
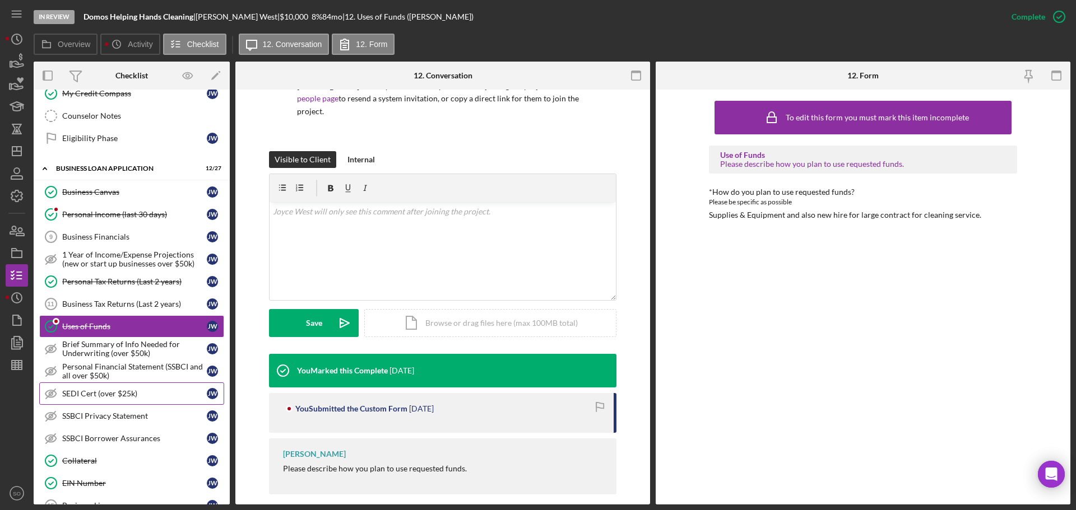
scroll to position [392, 0]
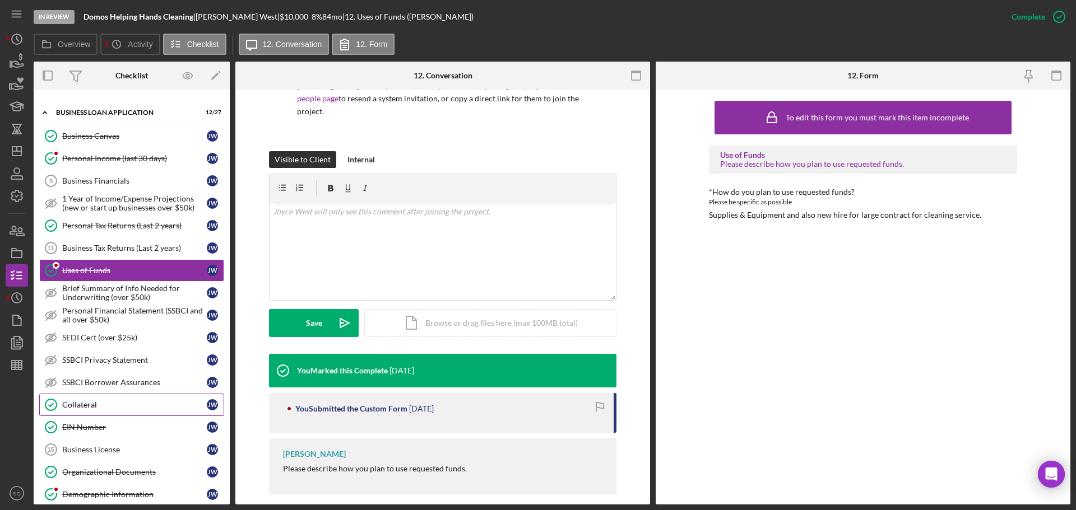
click at [106, 403] on div "Collateral" at bounding box center [134, 405] width 145 height 9
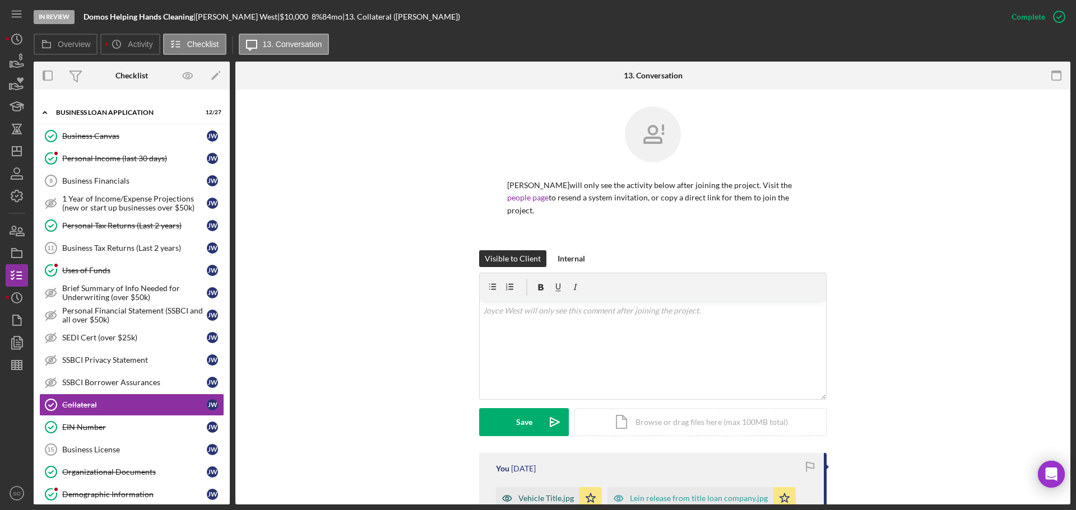
scroll to position [224, 0]
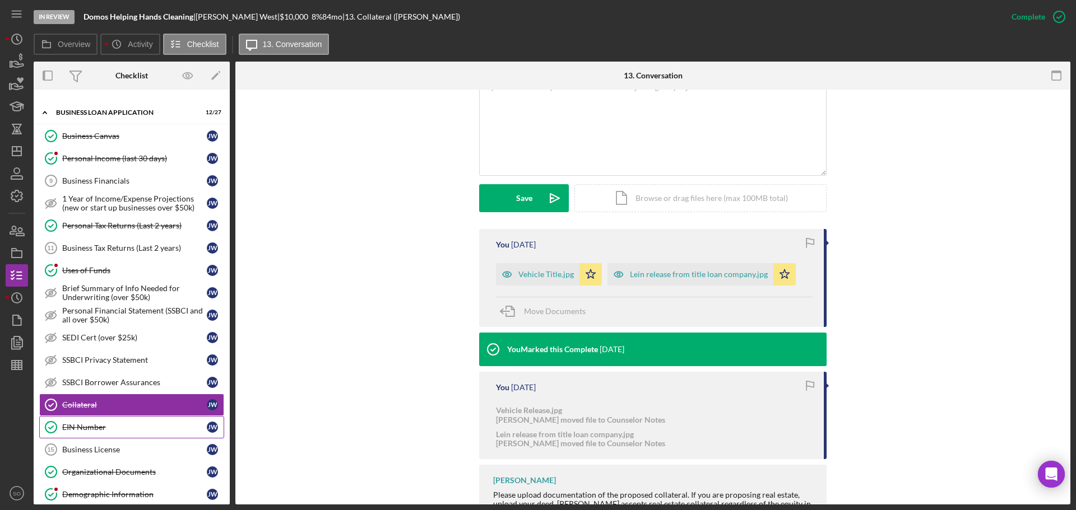
click at [102, 425] on div "EIN Number" at bounding box center [134, 427] width 145 height 9
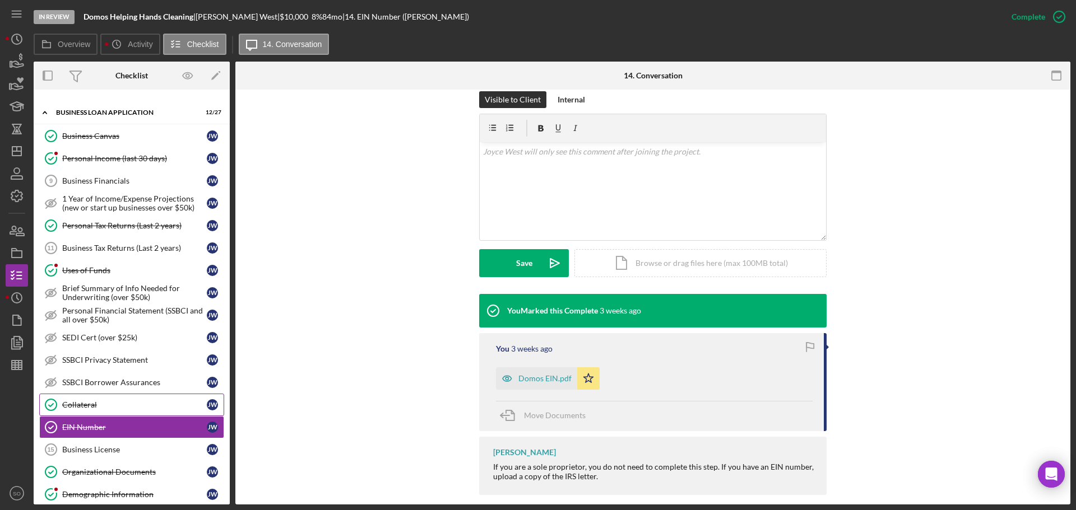
scroll to position [504, 0]
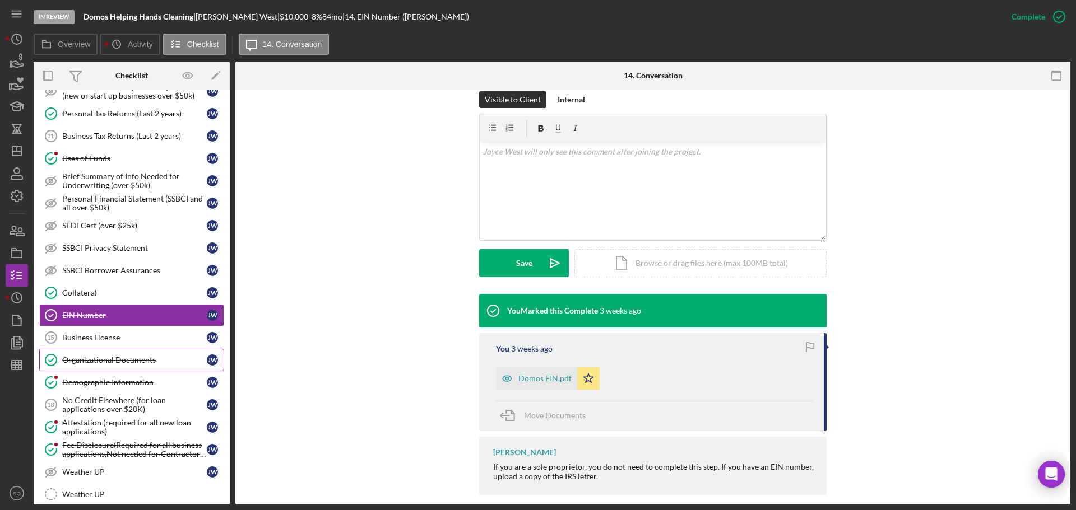
click at [125, 365] on div "Organizational Documents" at bounding box center [134, 360] width 145 height 9
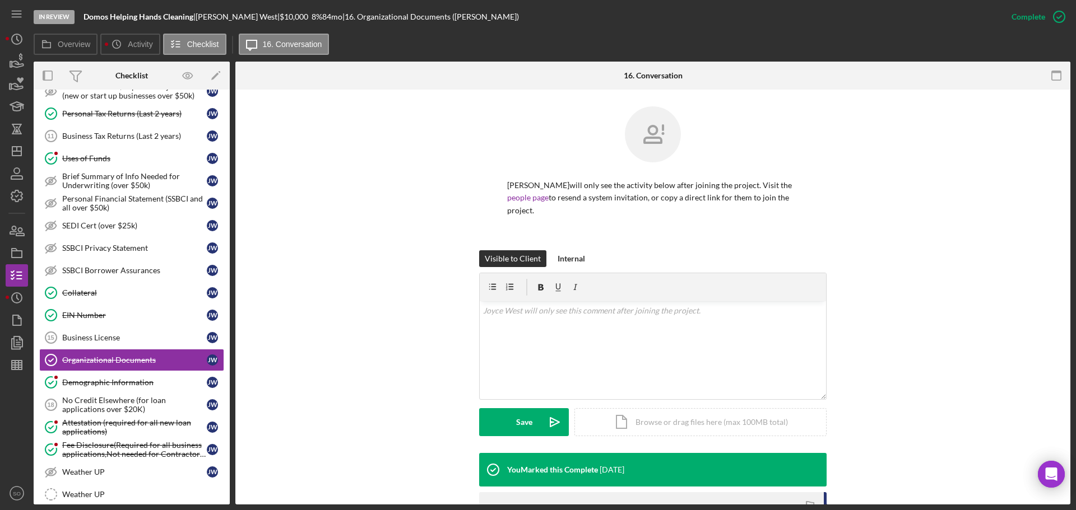
scroll to position [168, 0]
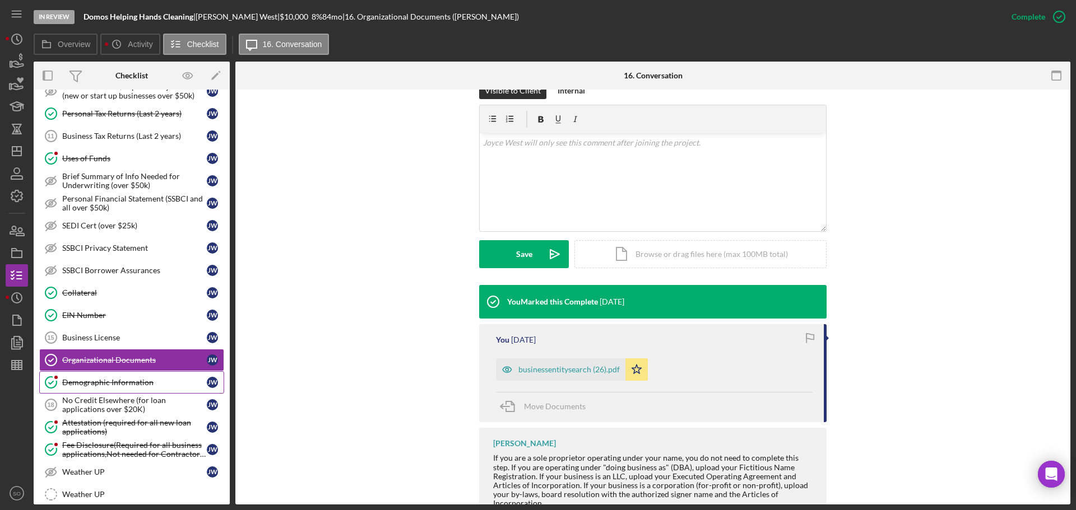
click at [111, 381] on div "Demographic Information" at bounding box center [134, 382] width 145 height 9
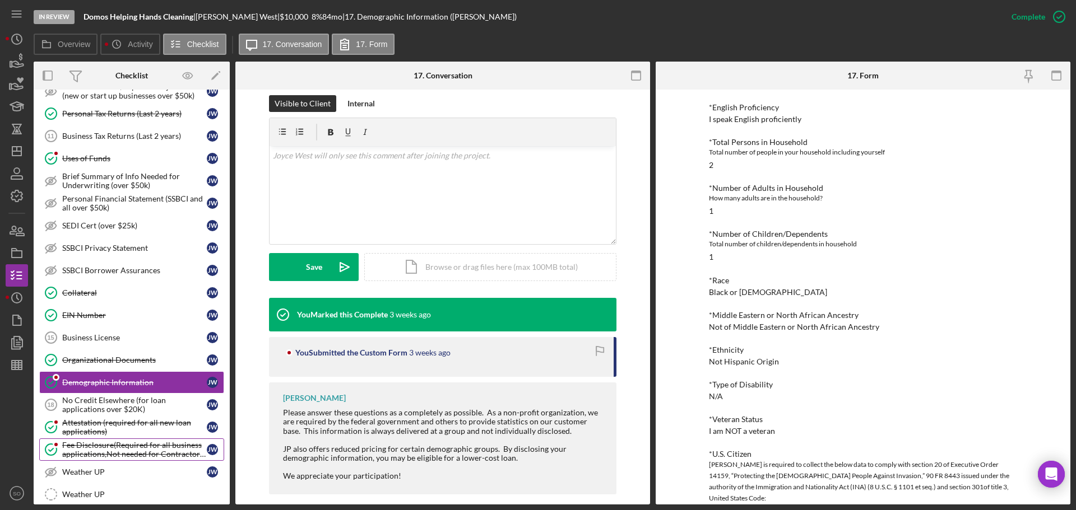
scroll to position [560, 0]
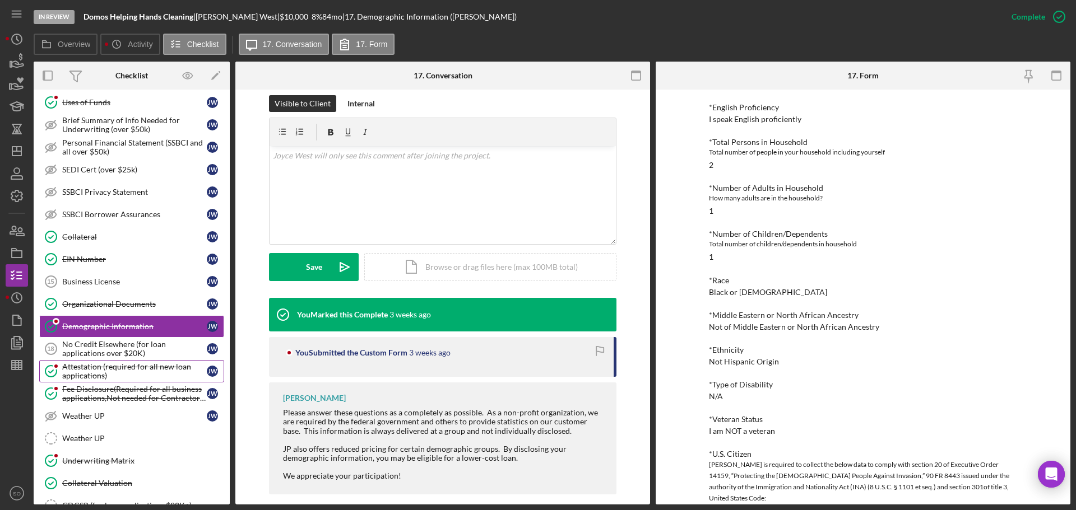
click at [104, 374] on div "Attestation (required for all new loan applications)" at bounding box center [134, 371] width 145 height 18
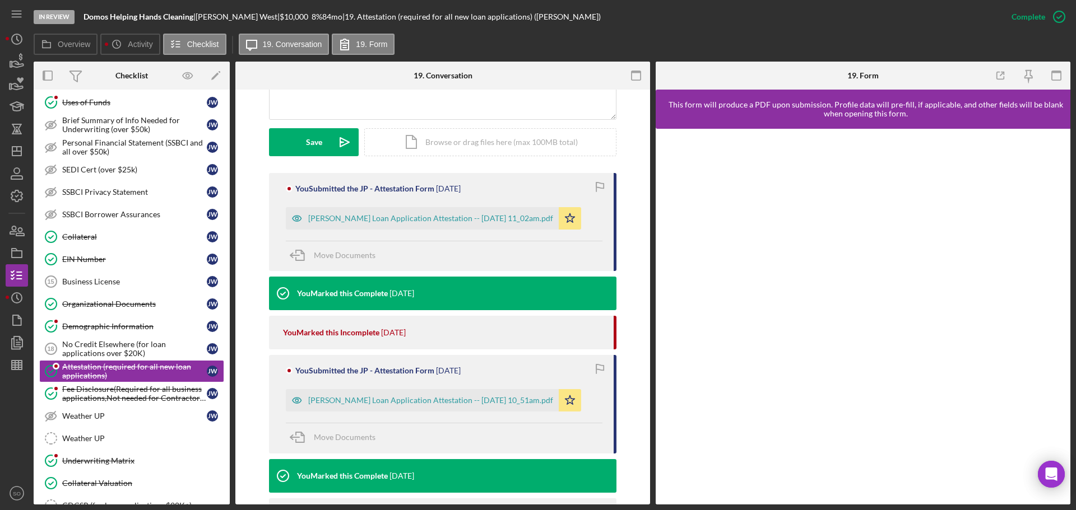
scroll to position [341, 0]
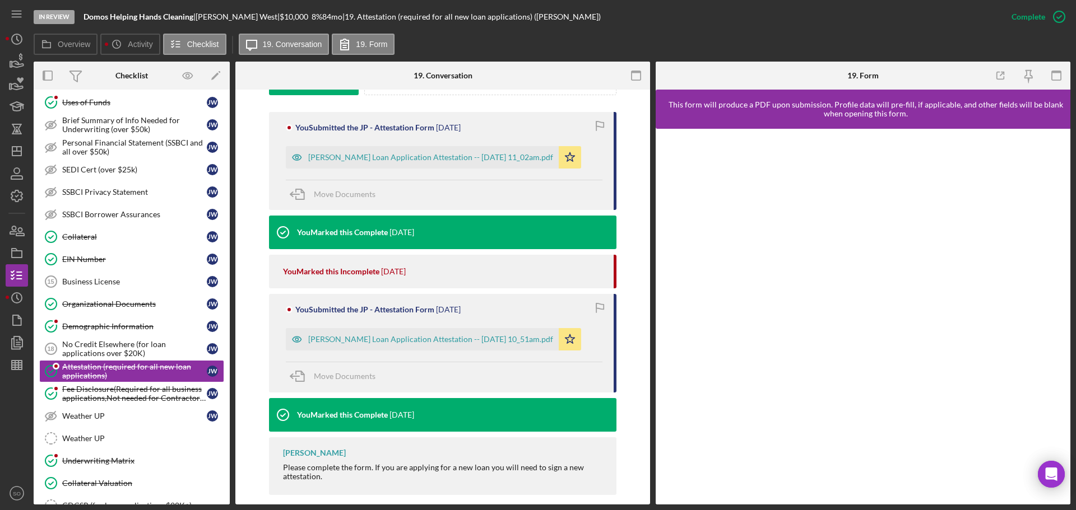
click at [359, 335] on div "Justine Petersen Loan Application Attestation -- 2025-08-18 10_51am.pdf" at bounding box center [430, 339] width 245 height 9
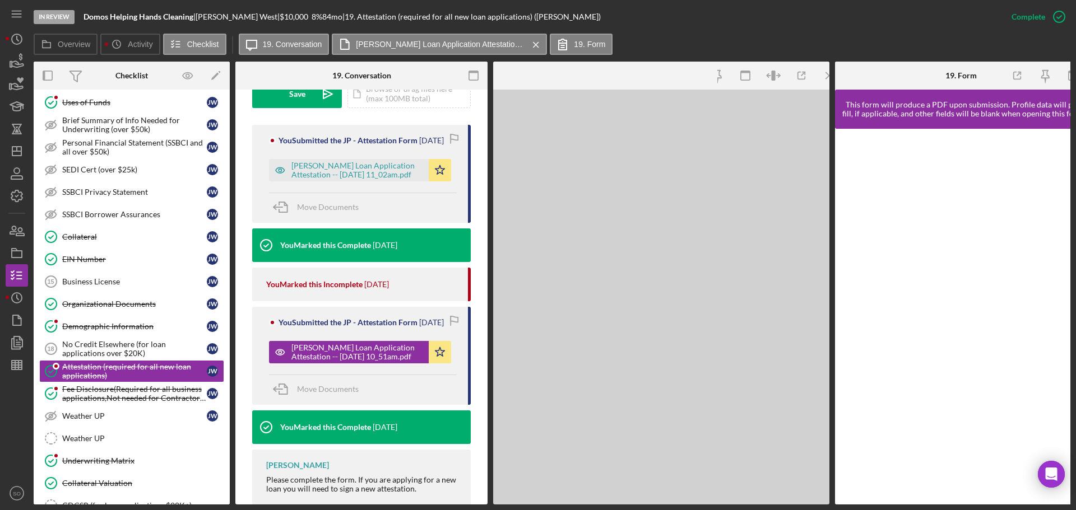
scroll to position [366, 0]
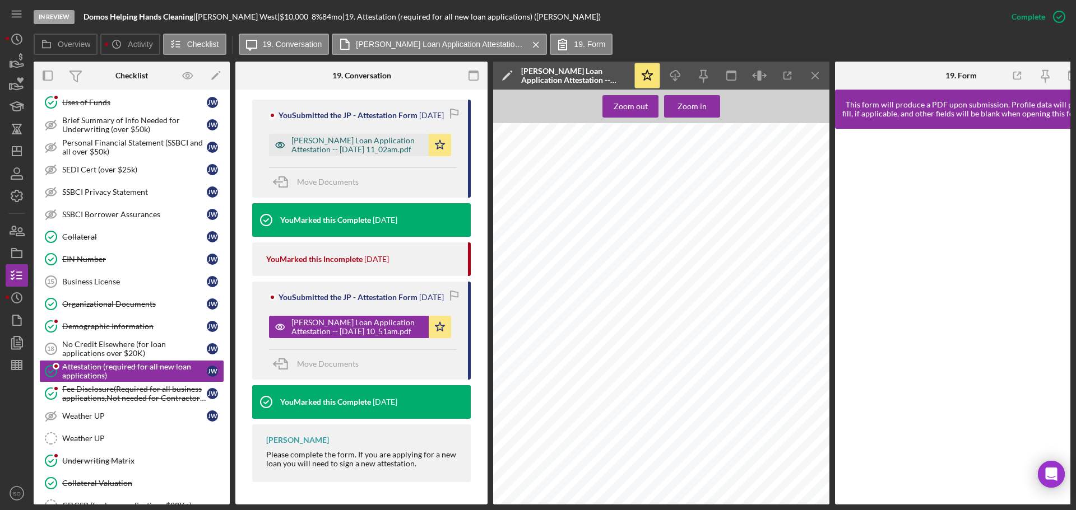
click at [330, 154] on div "Justine Petersen Loan Application Attestation -- 2025-08-18 11_02am.pdf" at bounding box center [357, 145] width 132 height 18
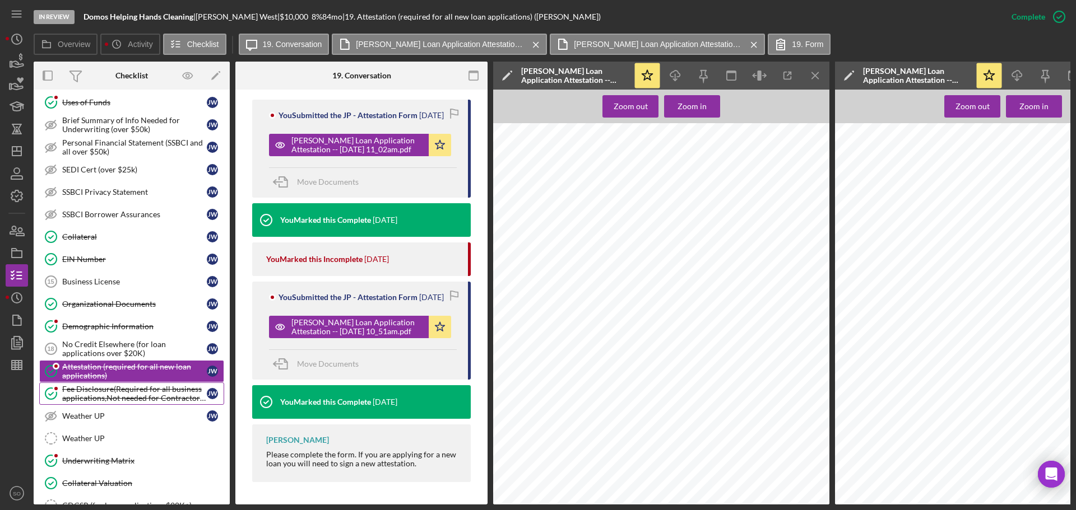
click at [117, 388] on div "Fee Disclosure(Required for all business applications,Not needed for Contractor…" at bounding box center [134, 394] width 145 height 18
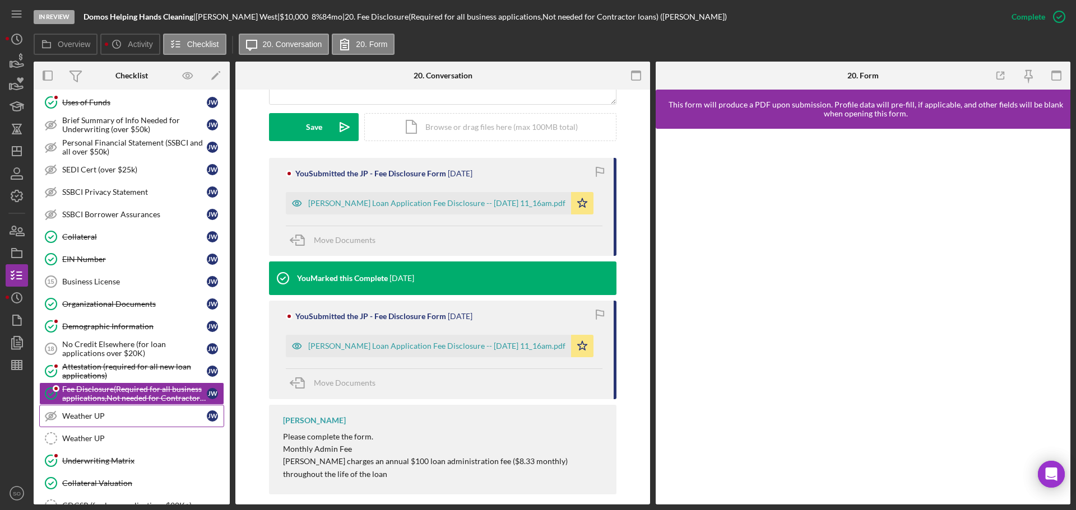
scroll to position [672, 0]
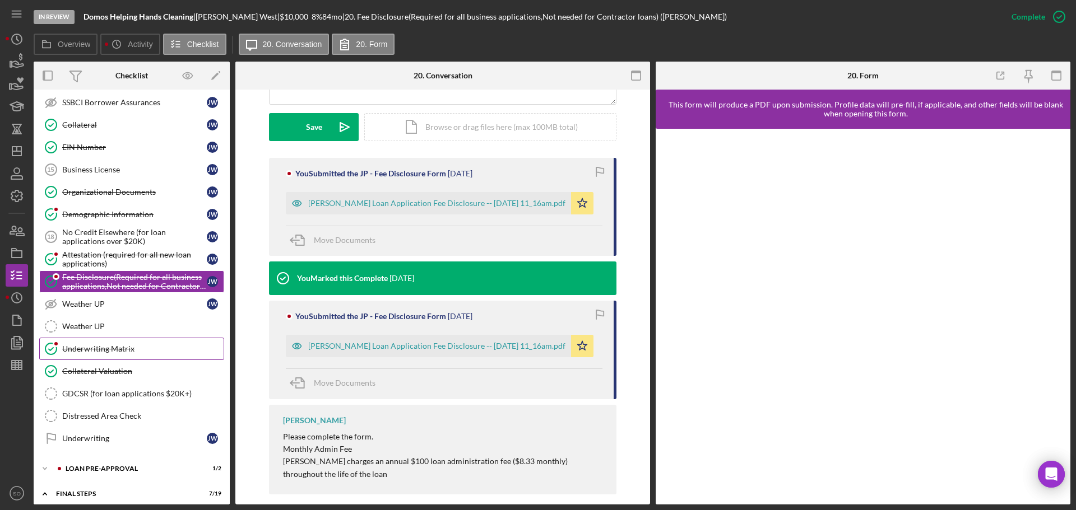
click at [99, 343] on link "Underwriting Matrix Underwriting Matrix" at bounding box center [131, 349] width 185 height 22
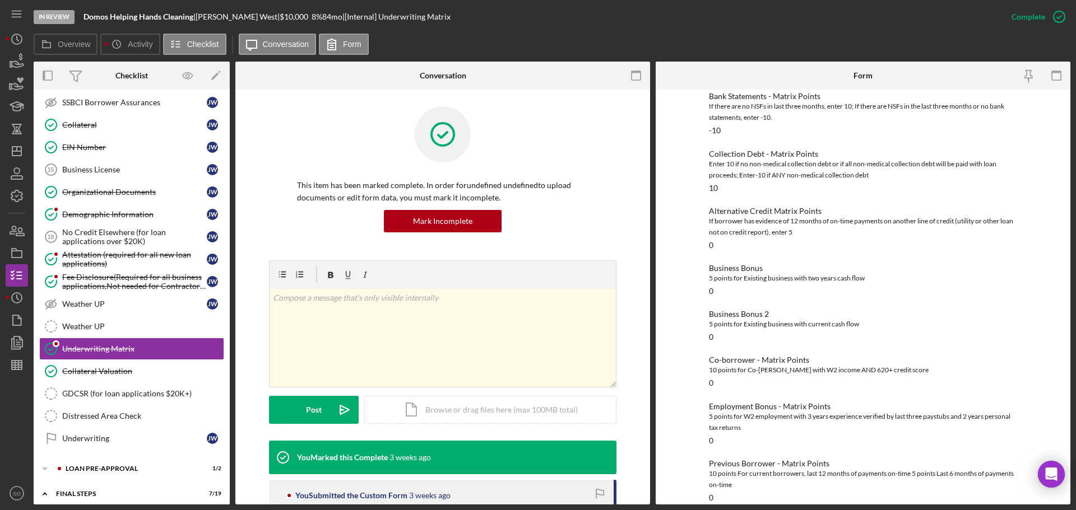
scroll to position [112, 0]
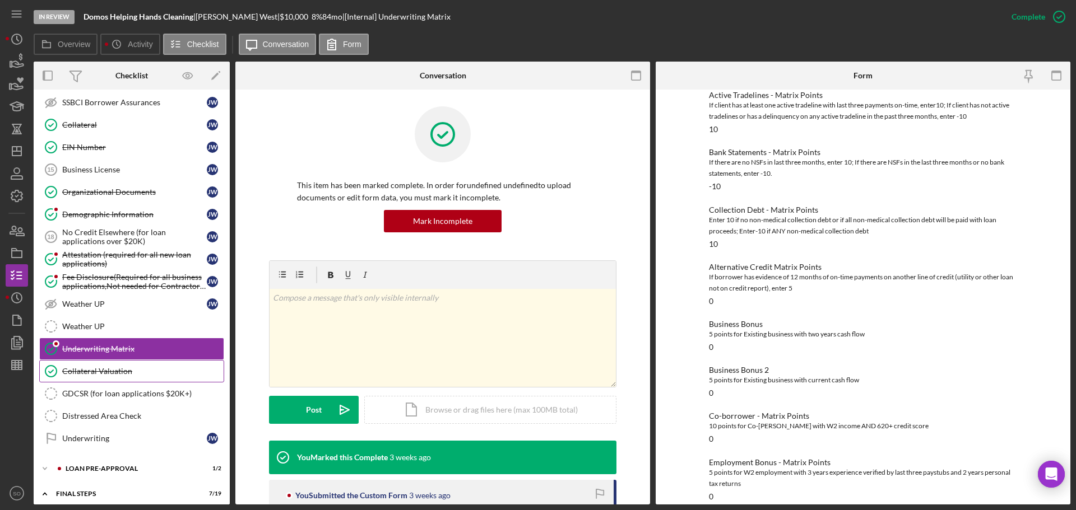
click at [113, 375] on div "Collateral Valuation" at bounding box center [142, 371] width 161 height 9
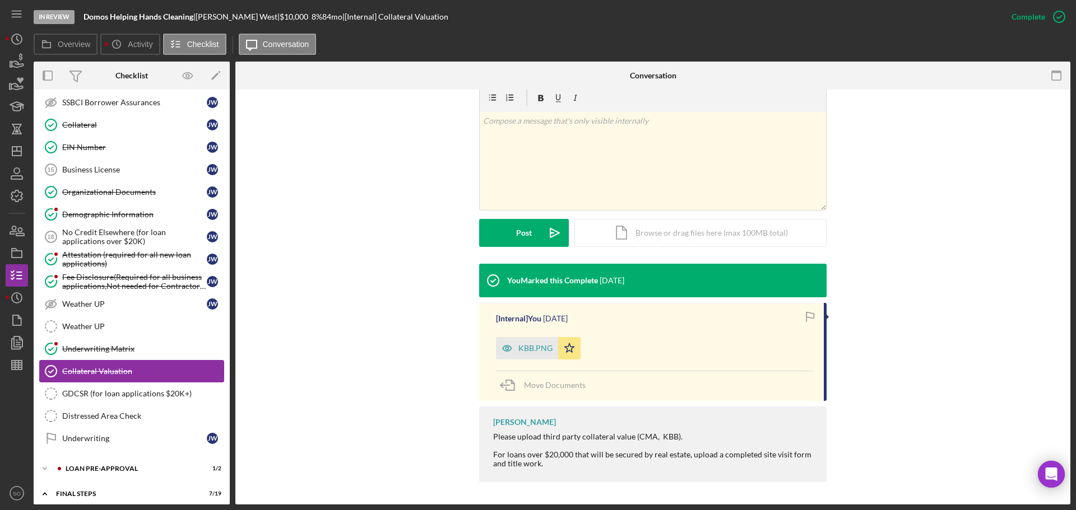
scroll to position [840, 0]
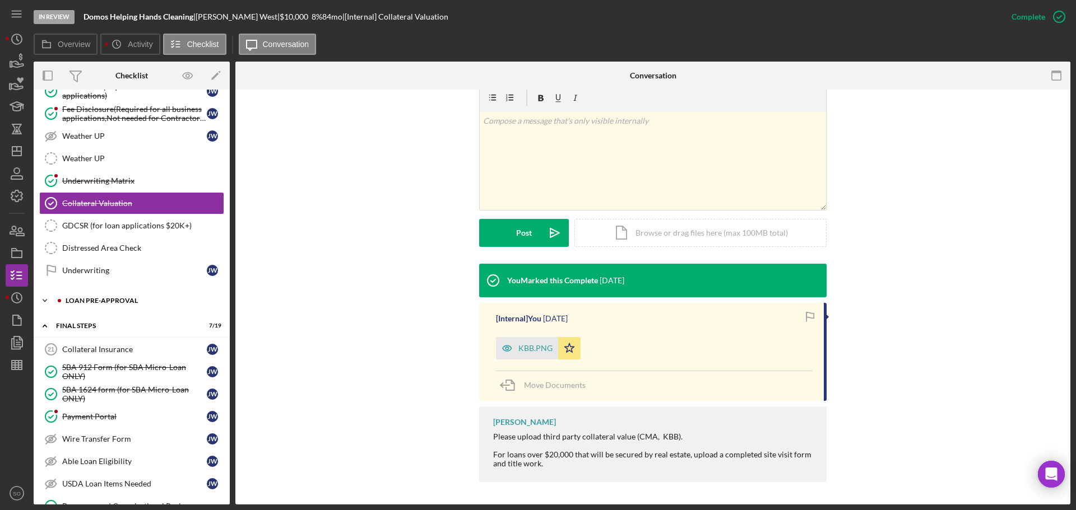
click at [102, 302] on div "LOAN PRE-APPROVAL" at bounding box center [141, 300] width 150 height 7
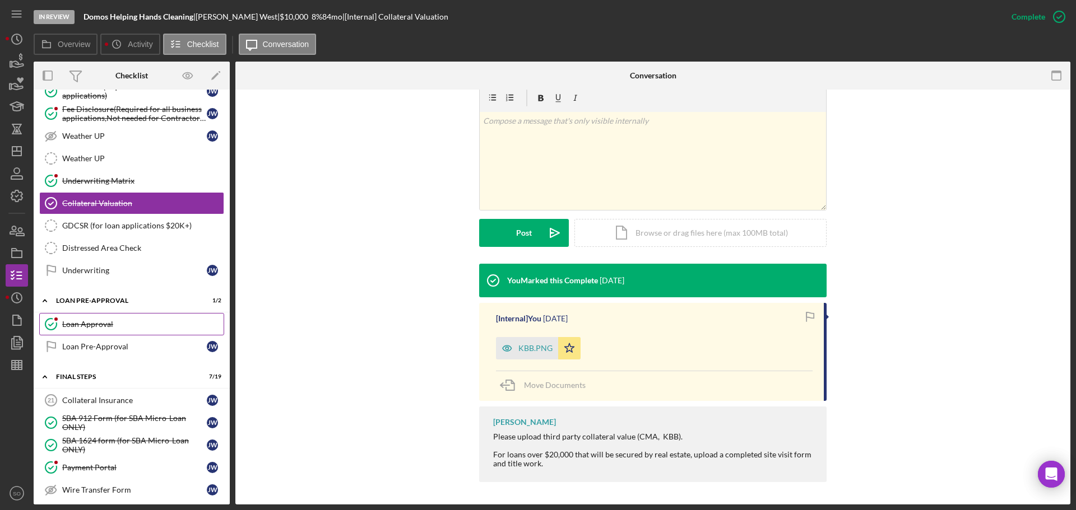
click at [111, 328] on div "Loan Approval" at bounding box center [142, 324] width 161 height 9
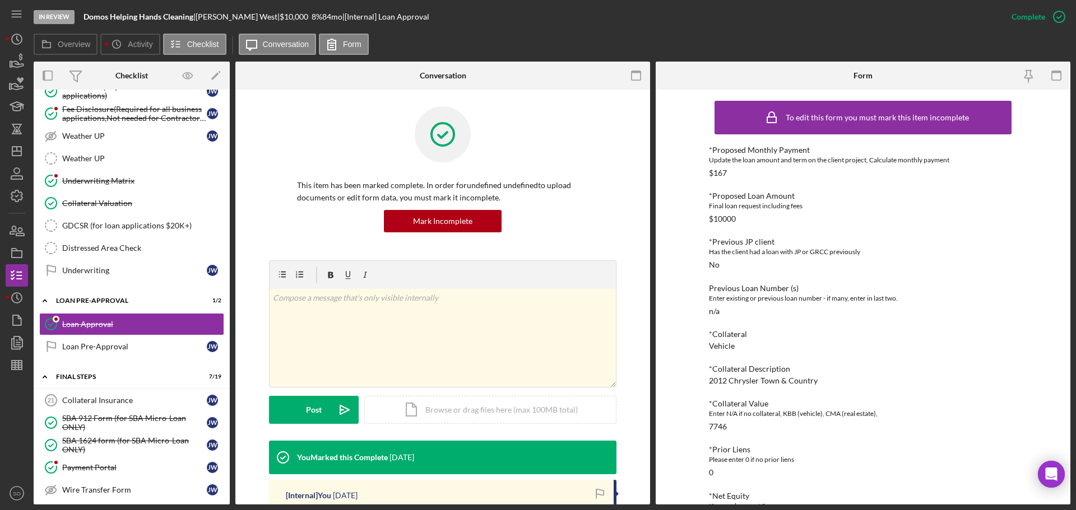
scroll to position [168, 0]
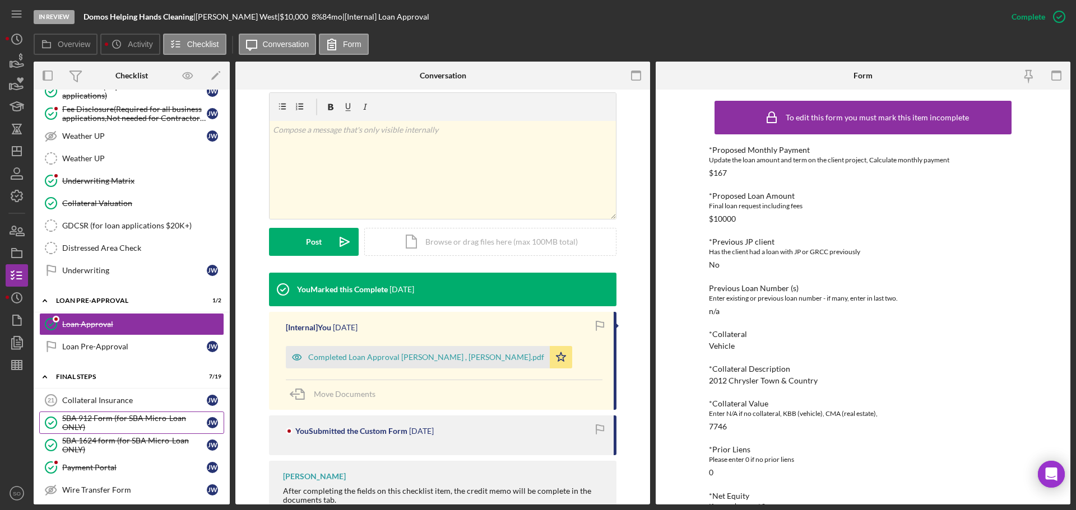
click at [90, 415] on div "SBA 912 Form (for SBA Micro-Loan ONLY)" at bounding box center [134, 423] width 145 height 18
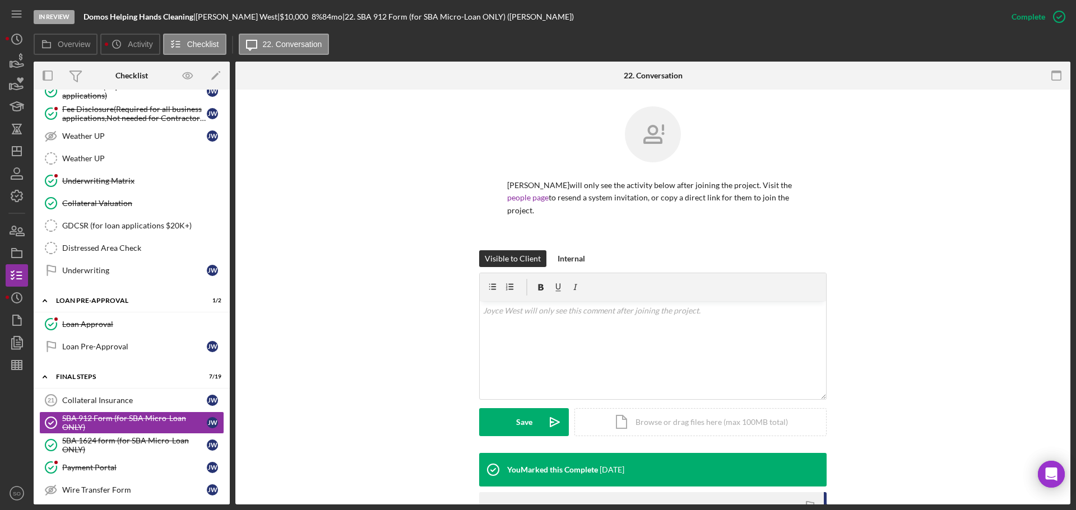
scroll to position [178, 0]
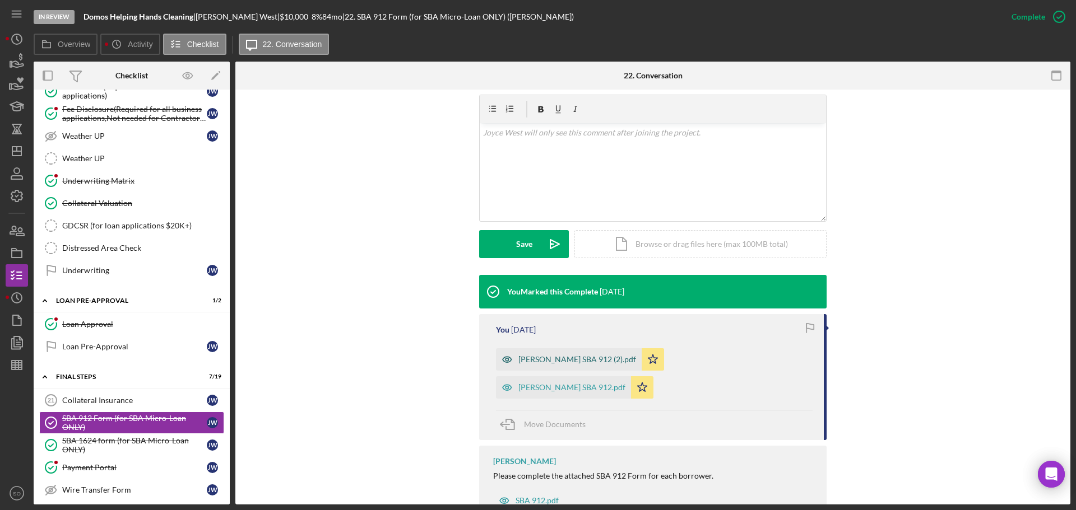
click at [553, 355] on div "Joyce West SBA 912 (2).pdf" at bounding box center [577, 359] width 118 height 9
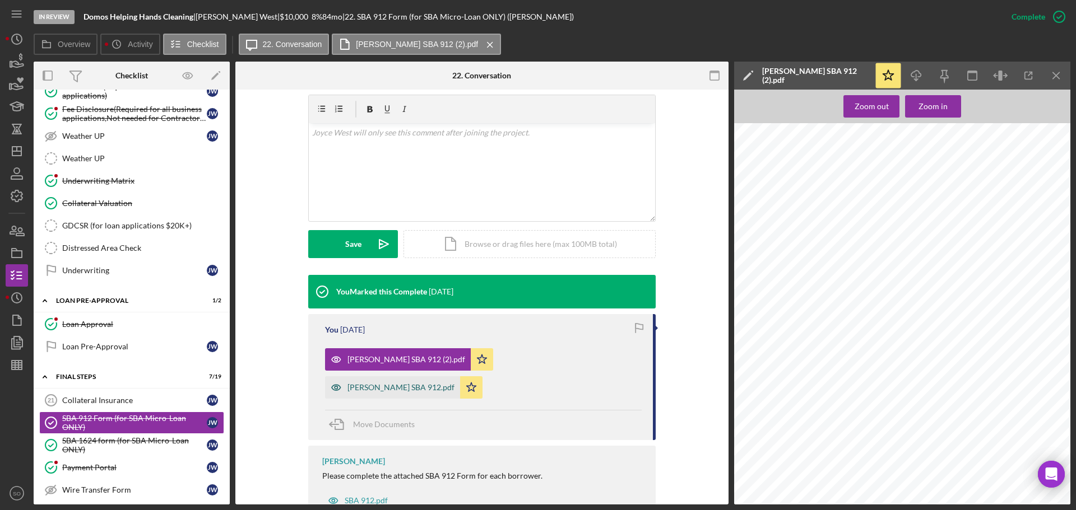
click at [454, 383] on div "Jennifer Mason SBA 912.pdf" at bounding box center [400, 387] width 107 height 9
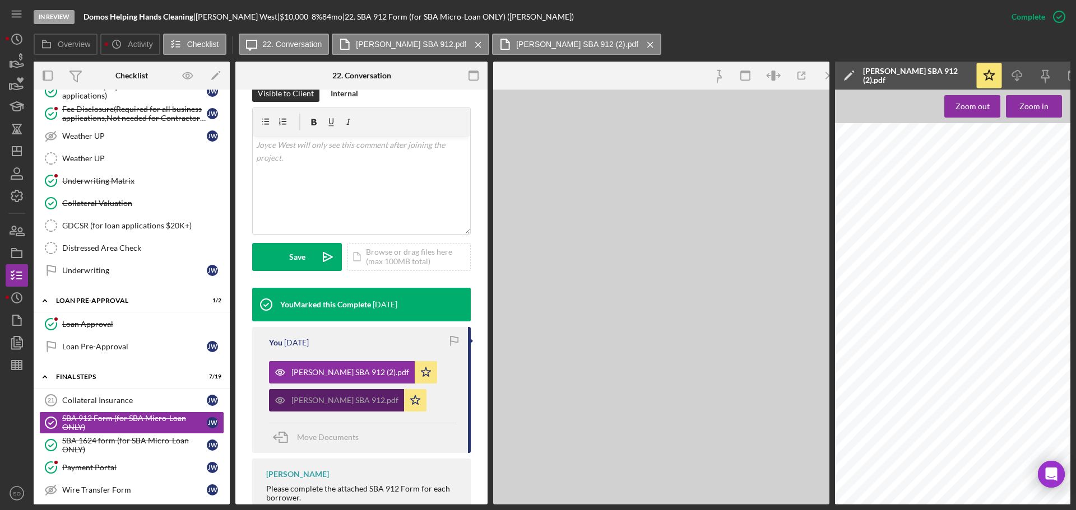
scroll to position [203, 0]
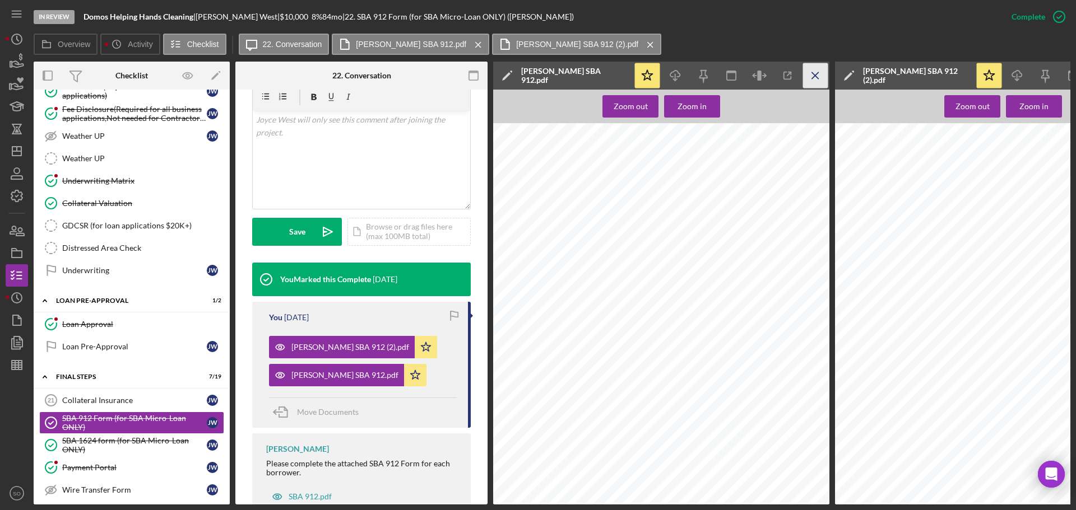
click at [815, 78] on icon "Icon/Menu Close" at bounding box center [815, 75] width 25 height 25
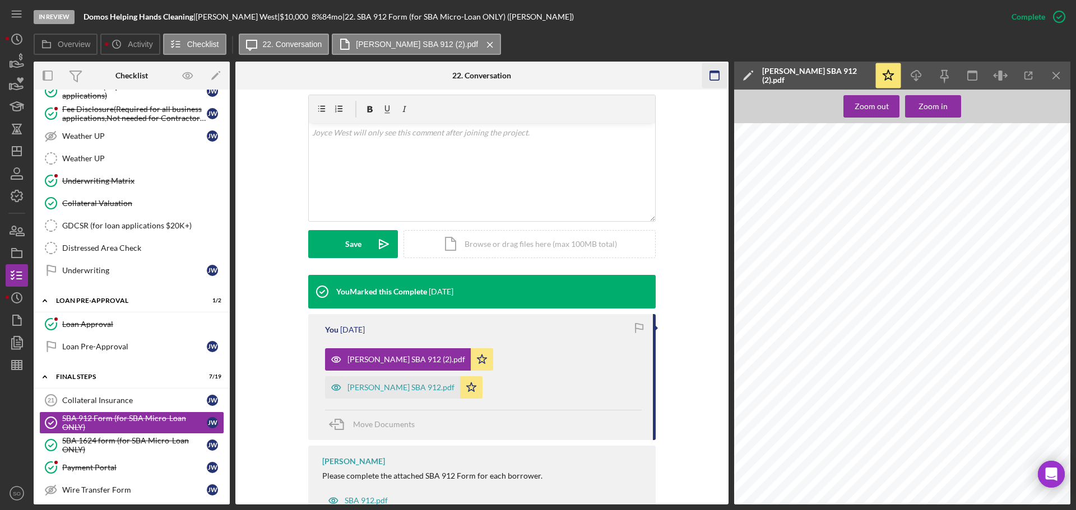
click at [1054, 77] on line "button" at bounding box center [1056, 75] width 6 height 6
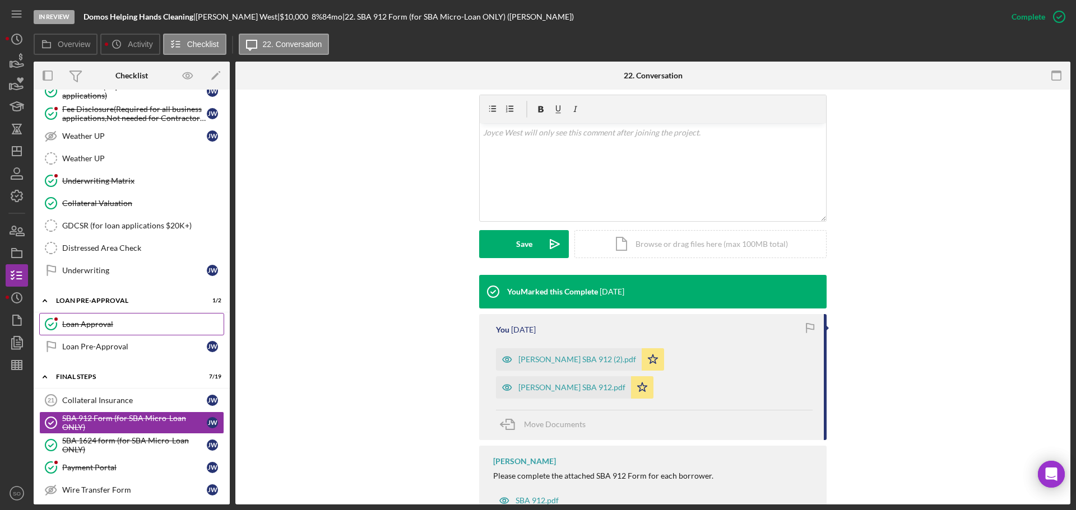
scroll to position [952, 0]
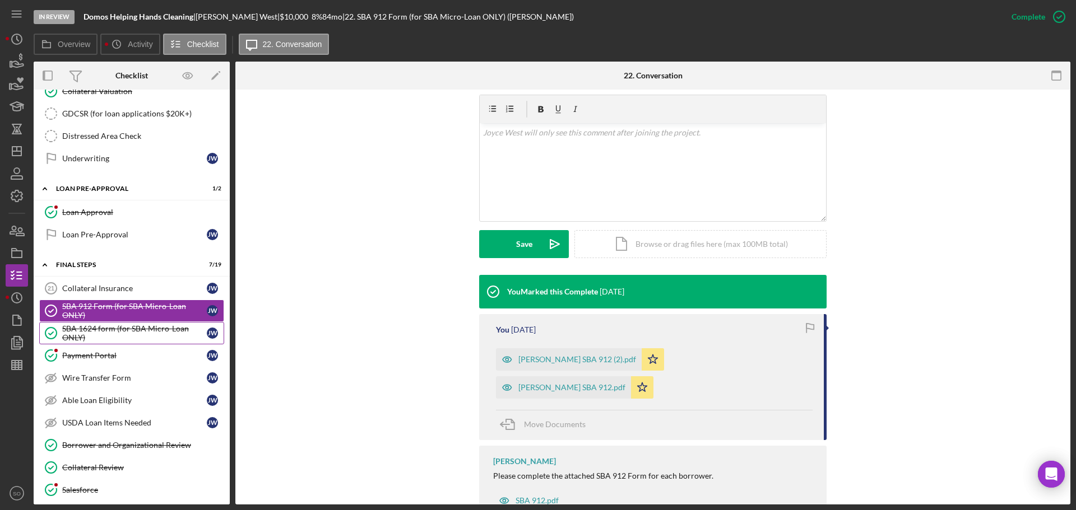
click at [111, 331] on div "SBA 1624 form (for SBA Micro-Loan ONLY)" at bounding box center [134, 333] width 145 height 18
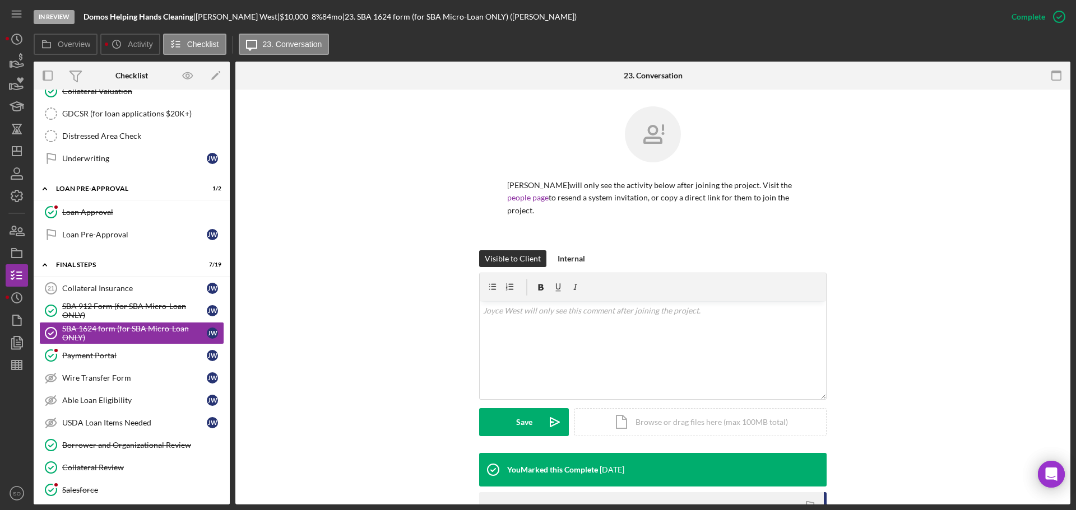
scroll to position [178, 0]
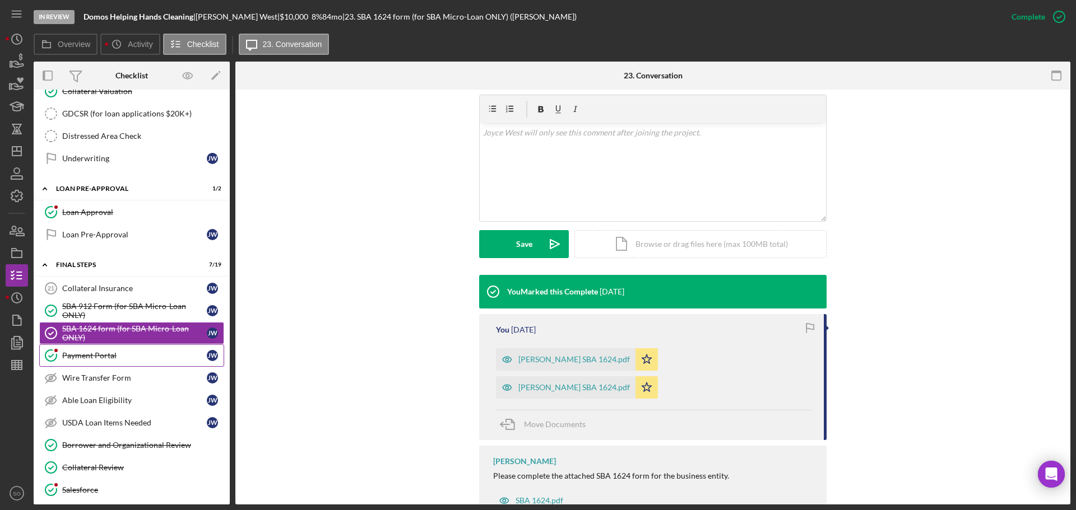
click at [112, 355] on div "Payment Portal" at bounding box center [134, 355] width 145 height 9
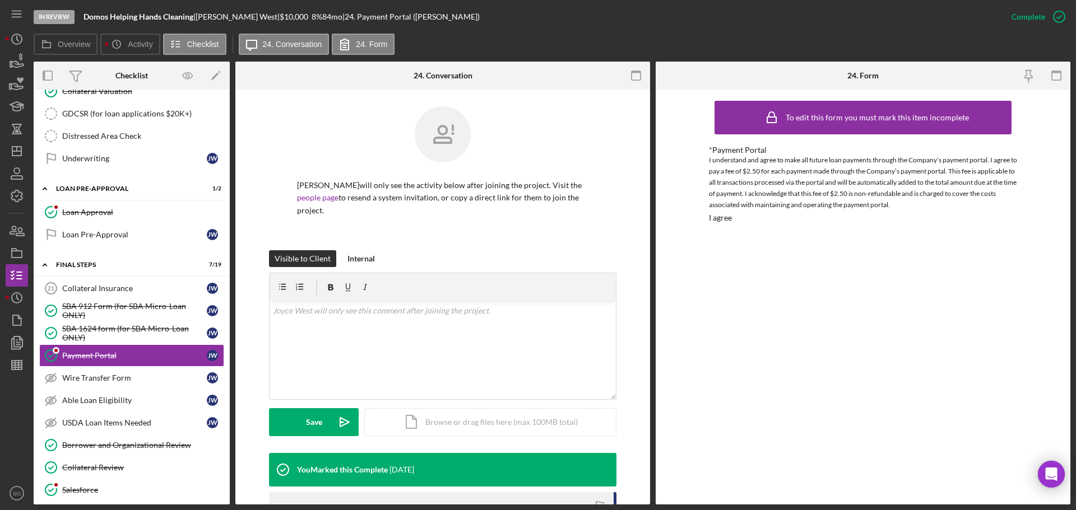
scroll to position [195, 0]
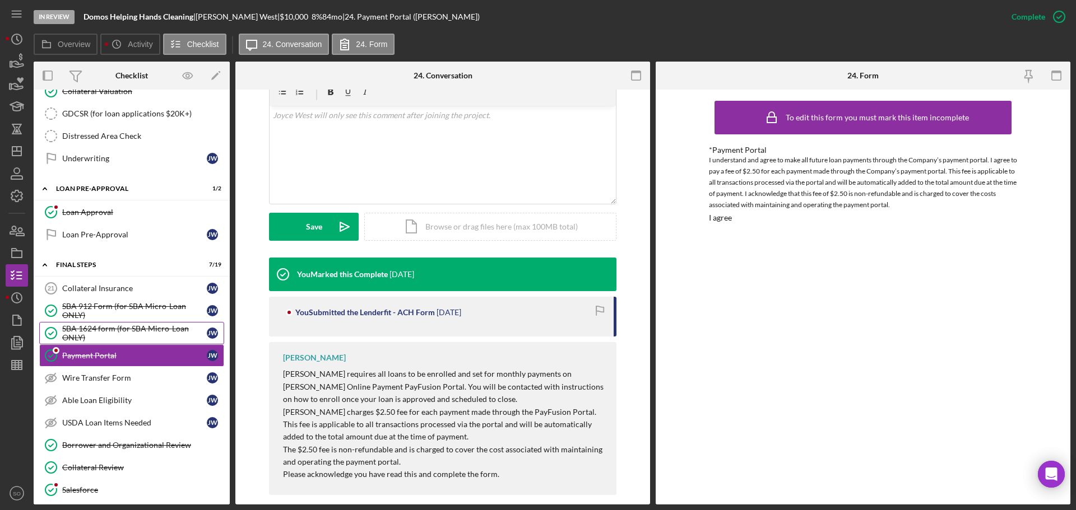
click at [97, 340] on div "SBA 1624 form (for SBA Micro-Loan ONLY)" at bounding box center [134, 333] width 145 height 18
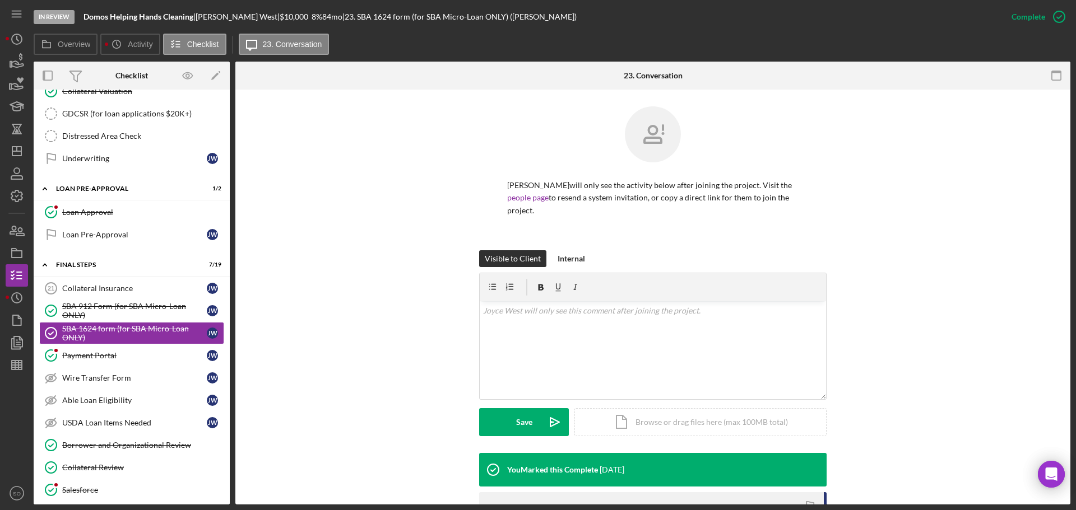
scroll to position [178, 0]
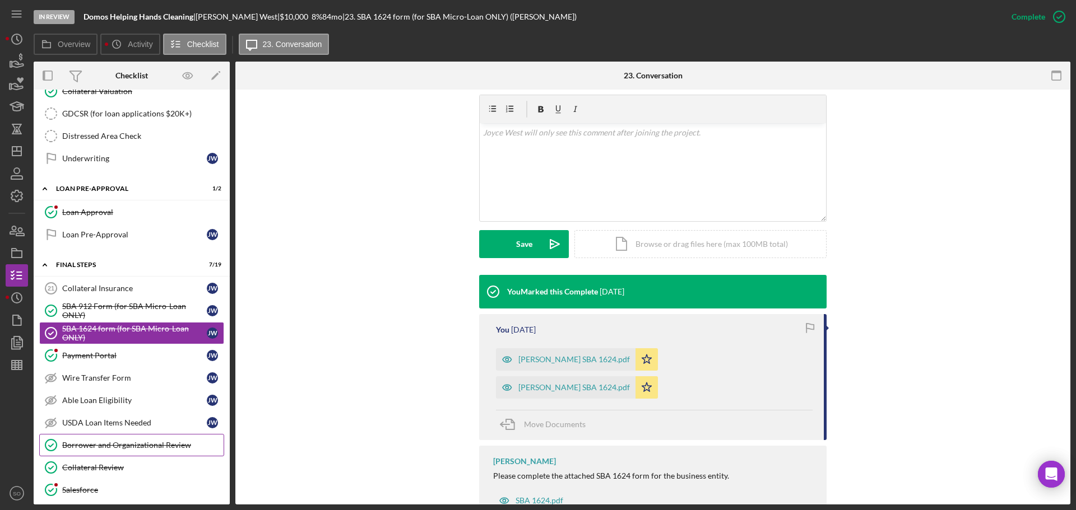
drag, startPoint x: 125, startPoint y: 439, endPoint x: 154, endPoint y: 440, distance: 29.1
click at [125, 440] on link "Borrower and Organizational Review Borrower and Organizational Review" at bounding box center [131, 445] width 185 height 22
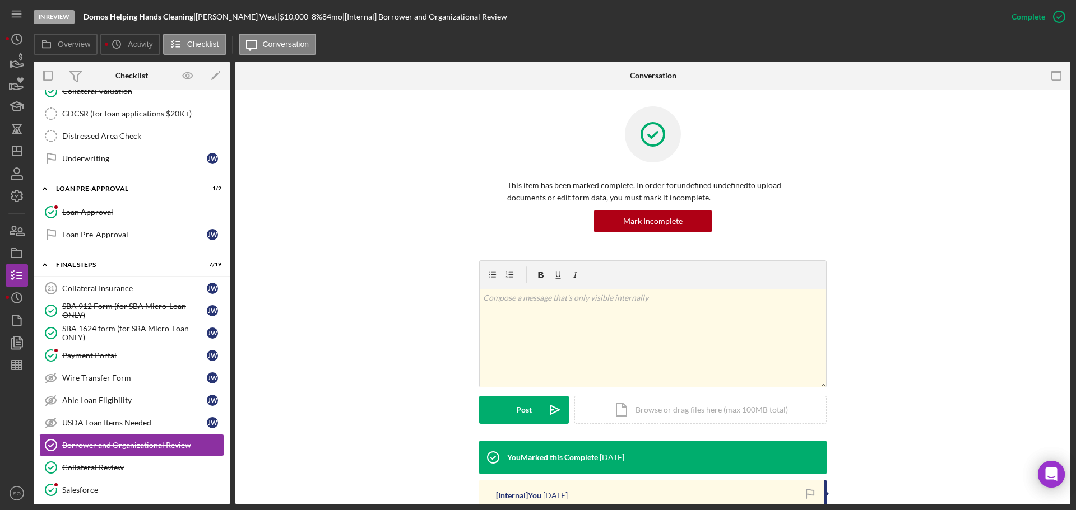
scroll to position [205, 0]
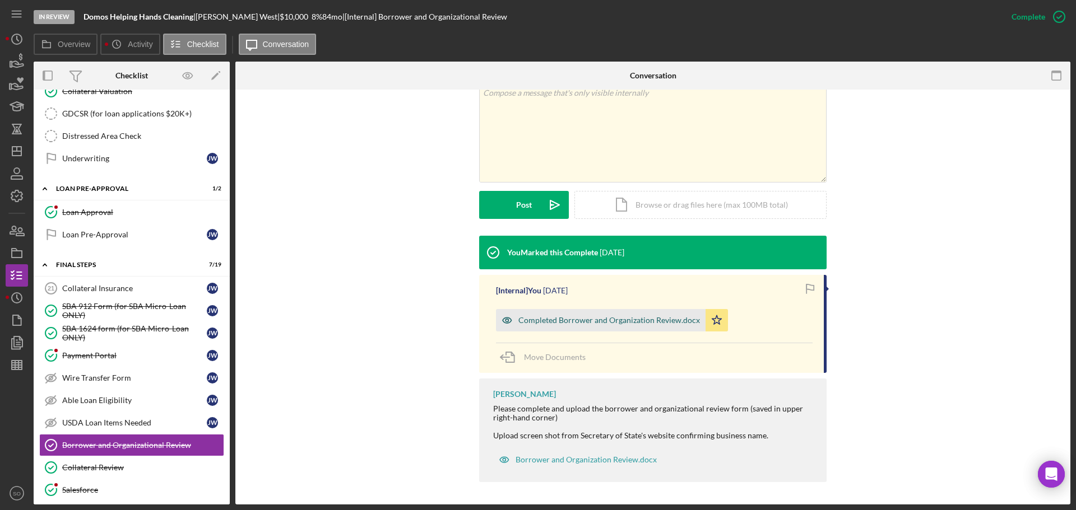
click at [579, 322] on div "Completed Borrower and Organization Review.docx" at bounding box center [608, 320] width 181 height 9
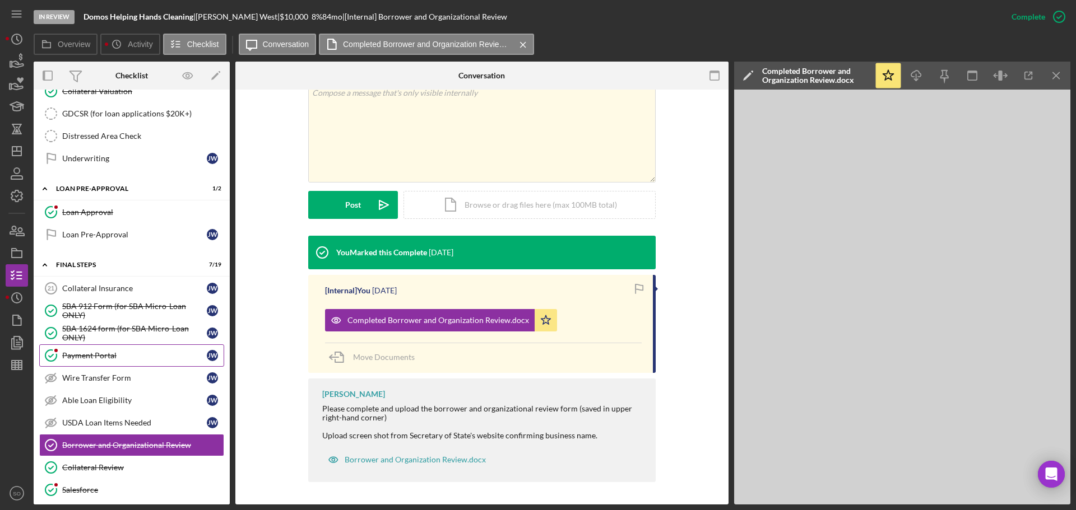
scroll to position [1008, 0]
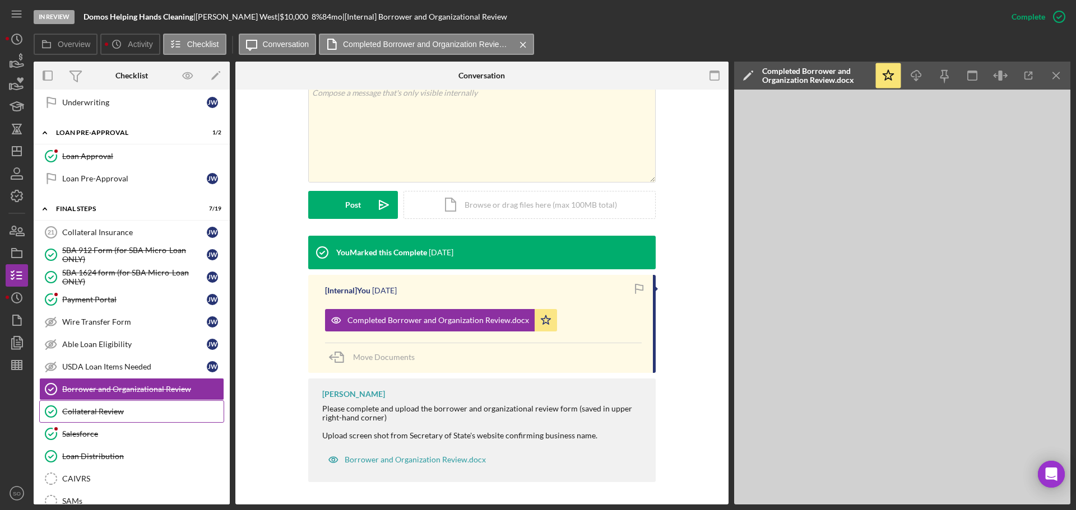
click at [92, 407] on div "Collateral Review" at bounding box center [142, 411] width 161 height 9
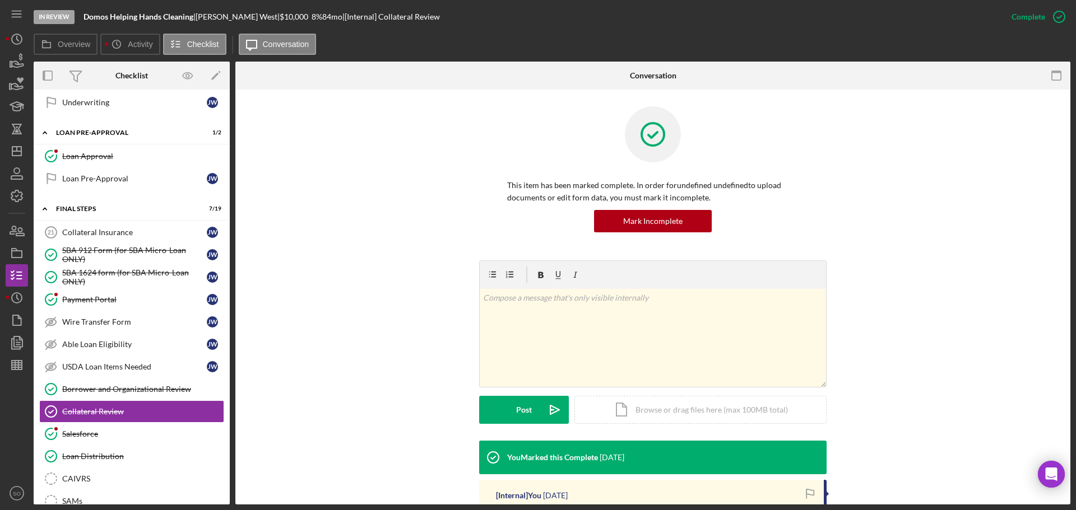
scroll to position [178, 0]
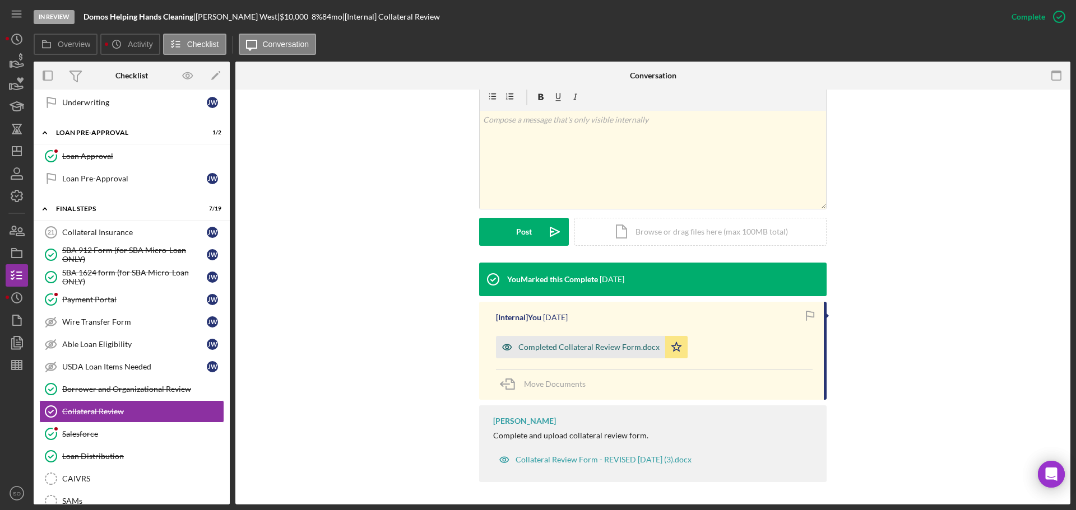
click at [574, 351] on div "Completed Collateral Review Form.docx" at bounding box center [588, 347] width 141 height 9
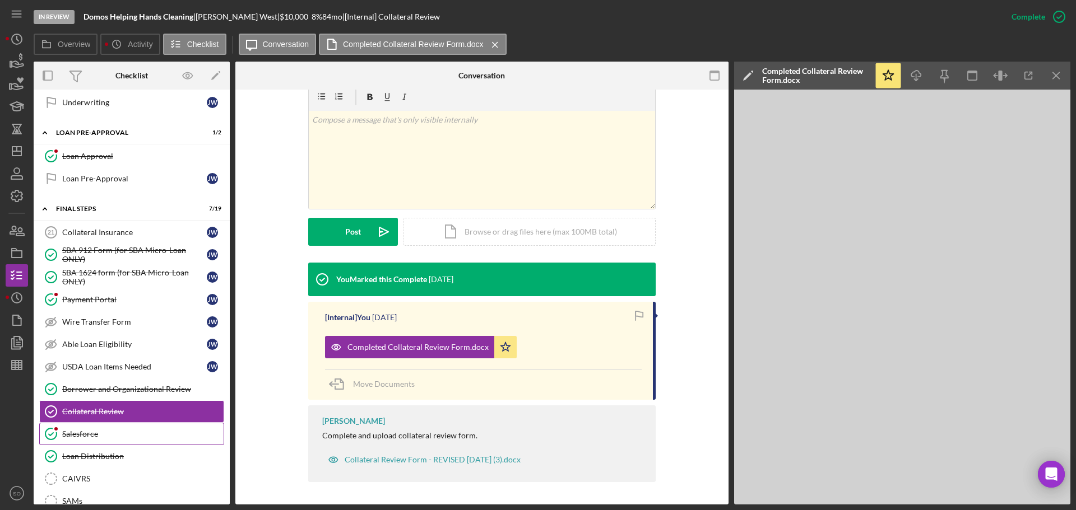
click at [96, 426] on link "Salesforce Salesforce" at bounding box center [131, 434] width 185 height 22
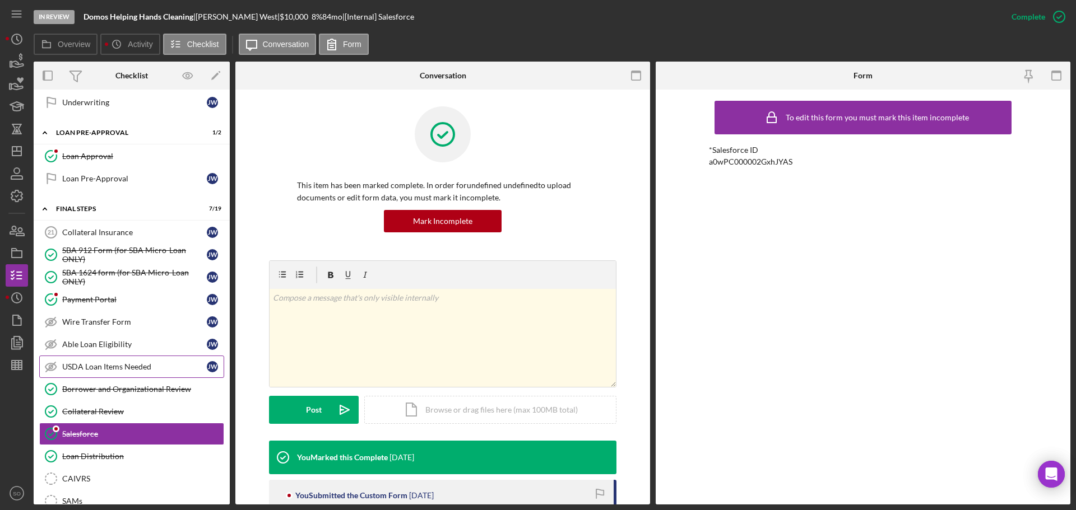
scroll to position [1064, 0]
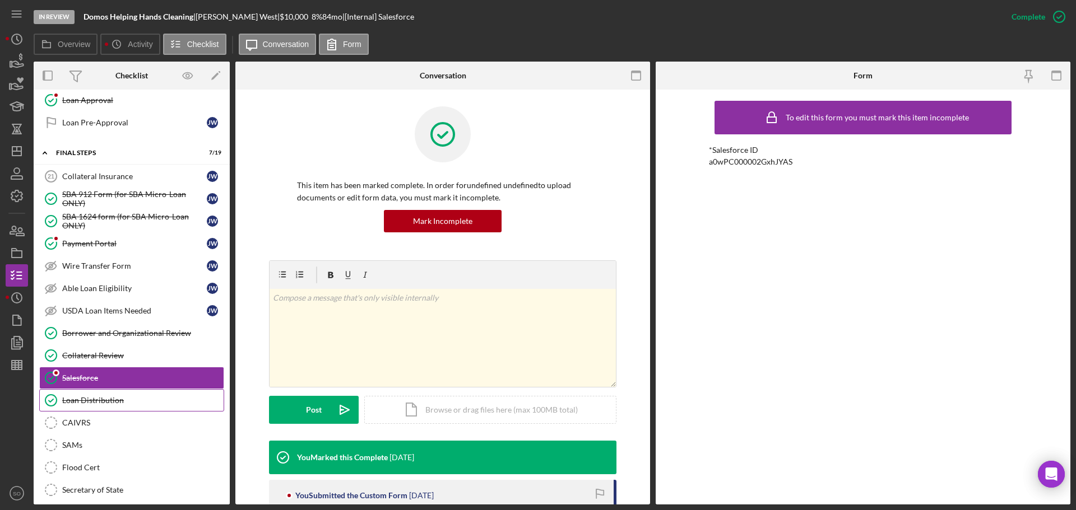
click at [134, 401] on div "Loan Distribution" at bounding box center [142, 400] width 161 height 9
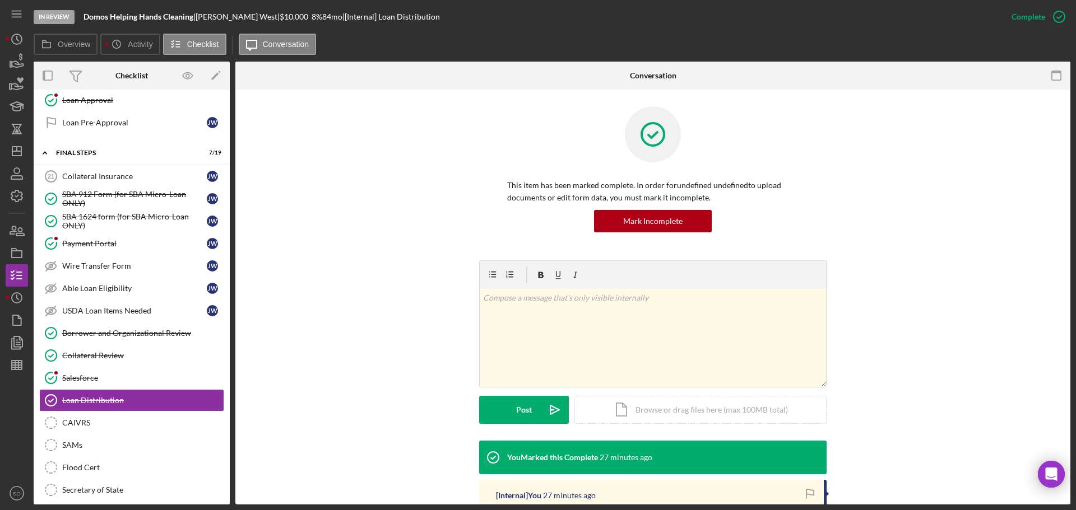
scroll to position [168, 0]
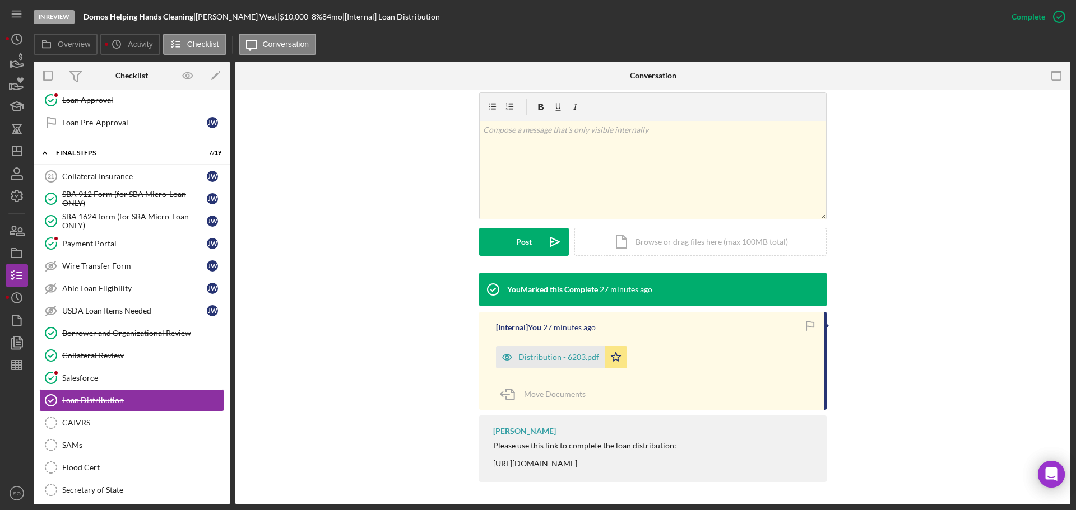
click at [547, 358] on div "Distribution - 6203.pdf" at bounding box center [558, 357] width 81 height 9
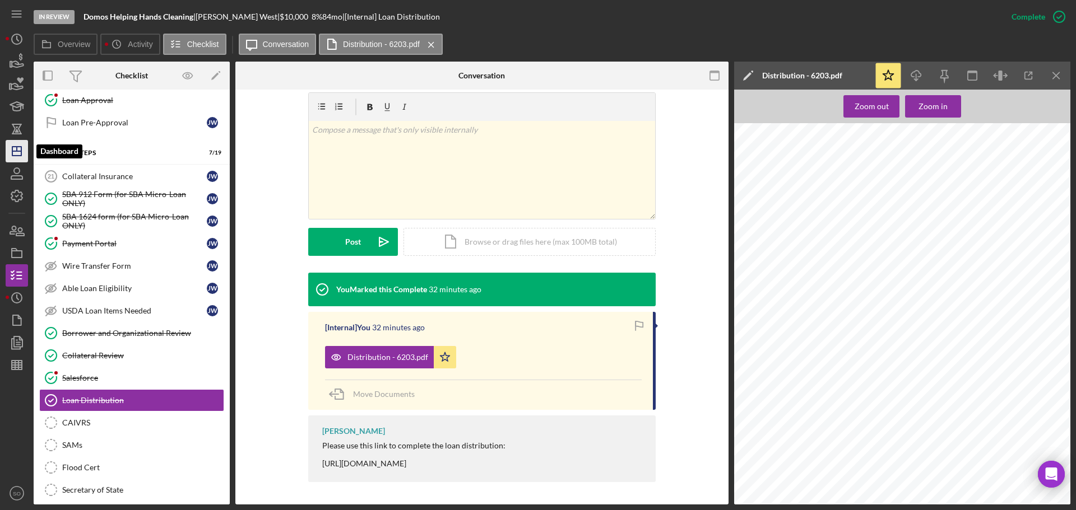
click at [16, 151] on line "button" at bounding box center [16, 151] width 9 height 0
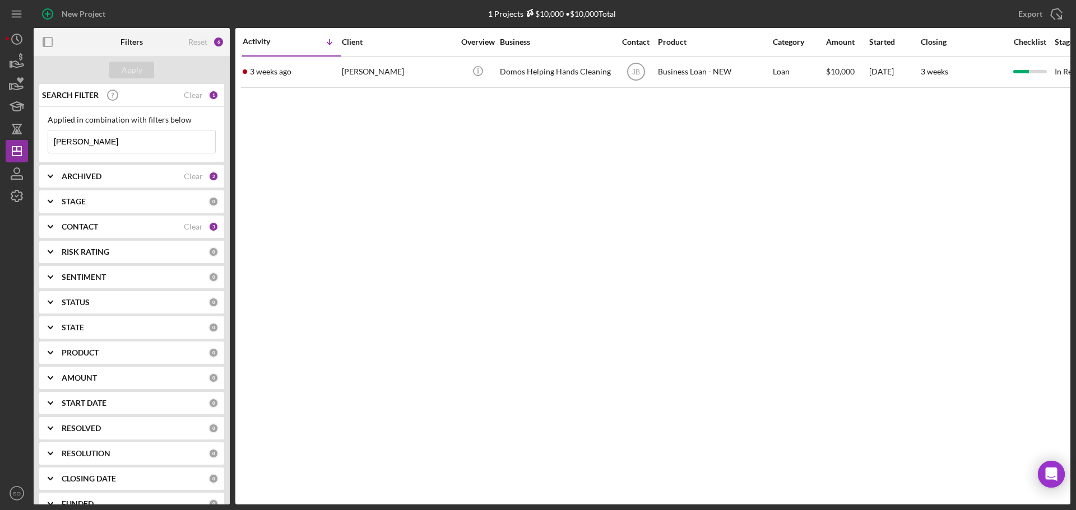
drag, startPoint x: 82, startPoint y: 139, endPoint x: 0, endPoint y: 142, distance: 81.8
click at [0, 142] on div "New Project 1 Projects $10,000 • $10,000 Total joyce Export Icon/Export Filters…" at bounding box center [538, 255] width 1076 height 510
type input "sebok"
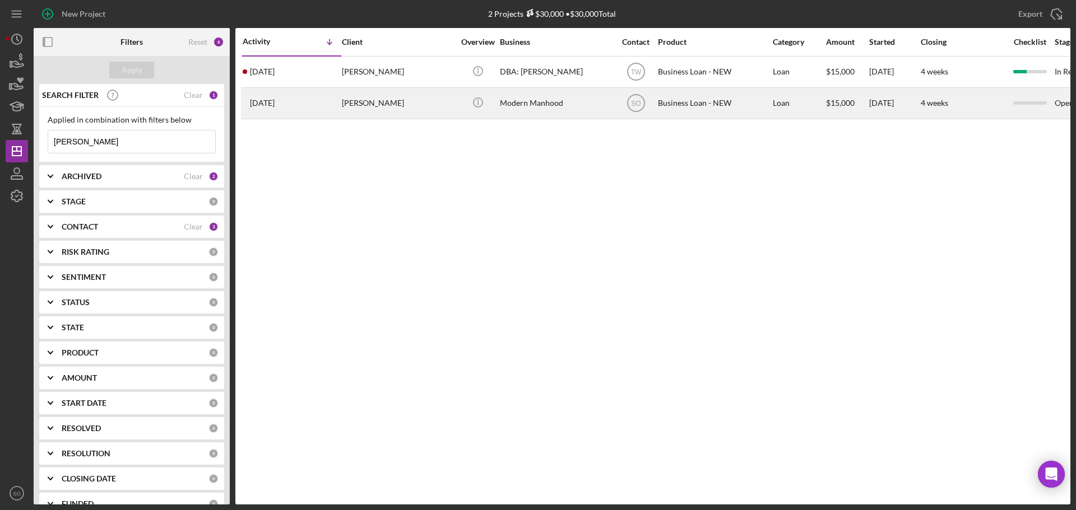
click at [343, 111] on div "Jacob Sebok" at bounding box center [398, 104] width 112 height 30
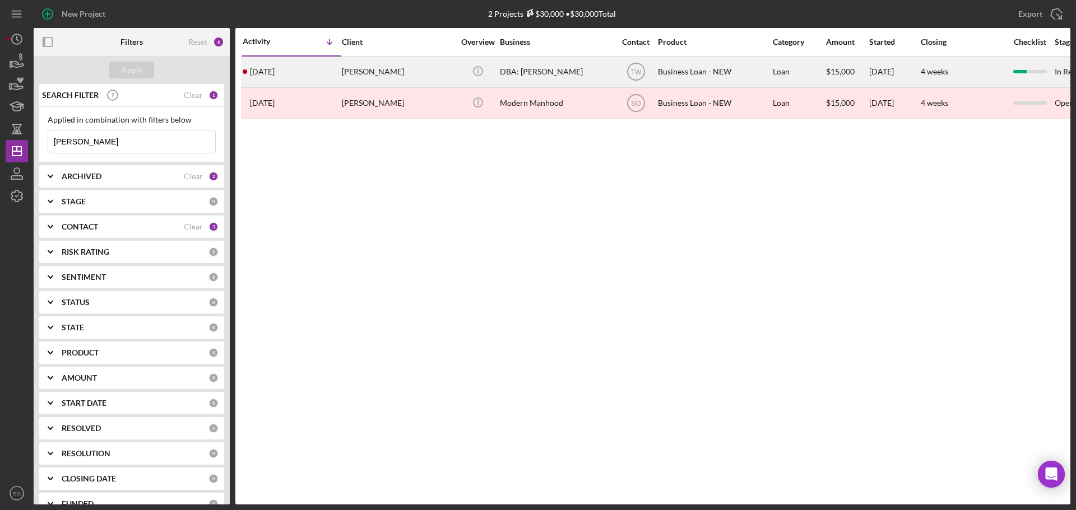
click at [354, 83] on div "Jacob Sebok" at bounding box center [398, 72] width 112 height 30
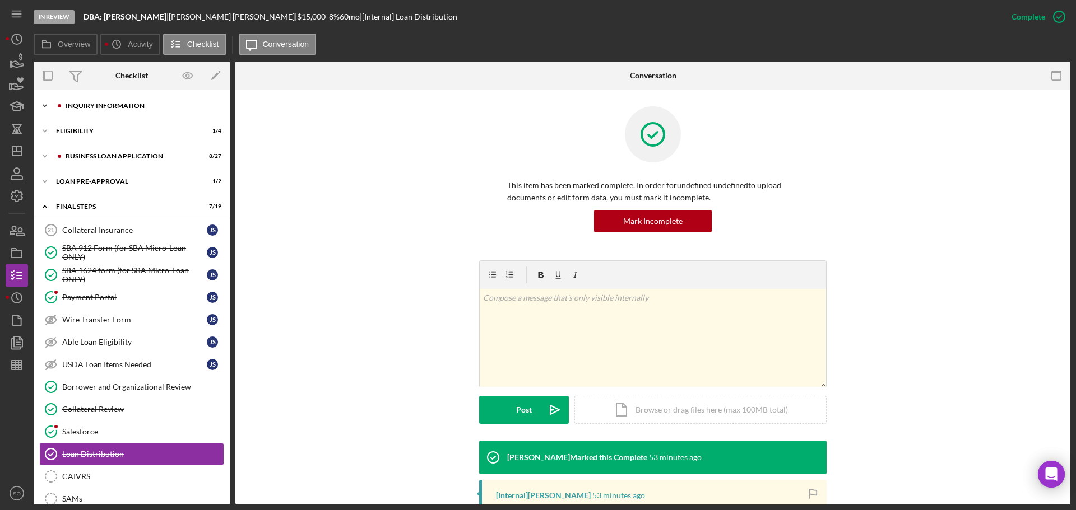
click at [115, 107] on div "INQUIRY INFORMATION" at bounding box center [141, 106] width 150 height 7
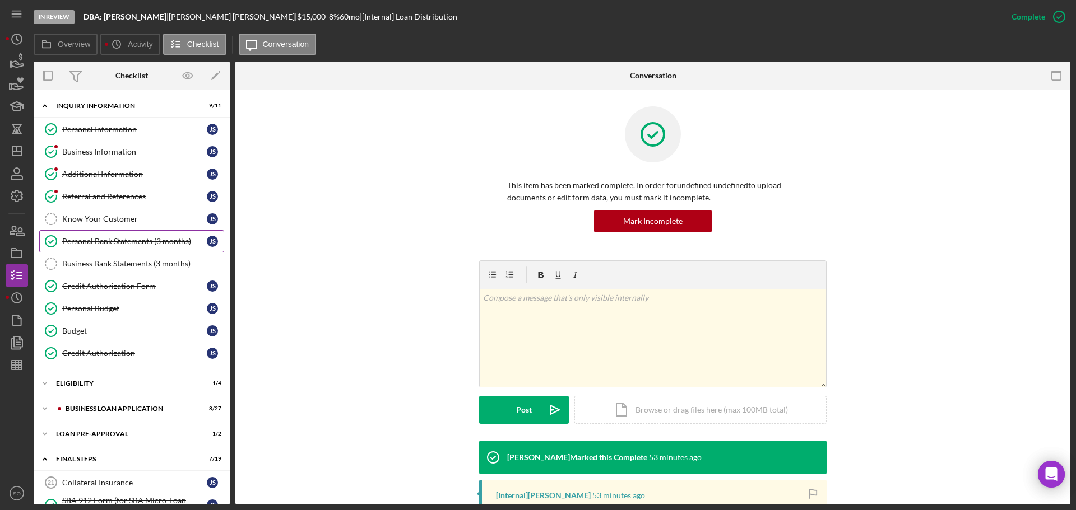
click at [139, 245] on div "Personal Bank Statements (3 months)" at bounding box center [134, 241] width 145 height 9
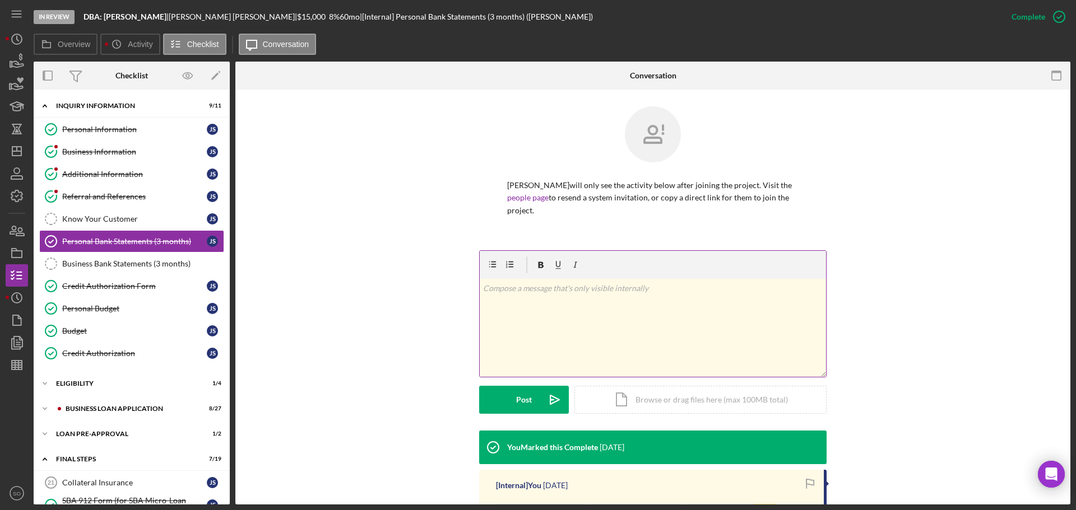
scroll to position [139, 0]
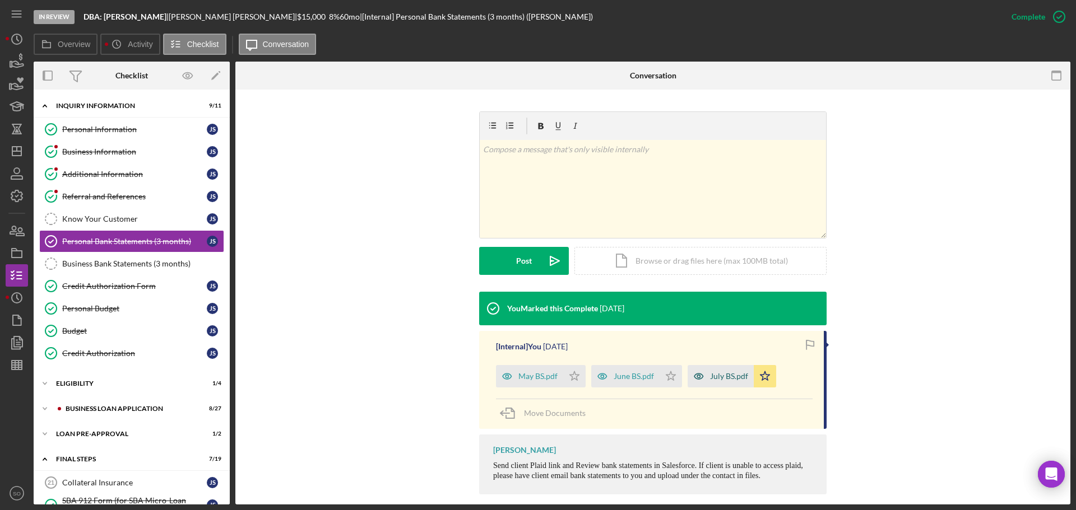
click at [726, 372] on div "July BS.pdf" at bounding box center [729, 376] width 38 height 9
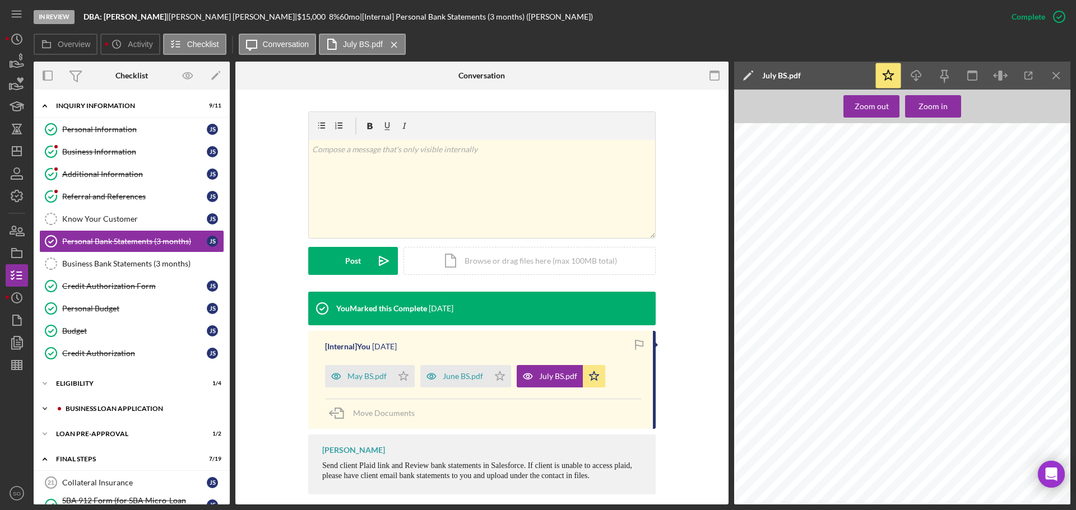
scroll to position [224, 0]
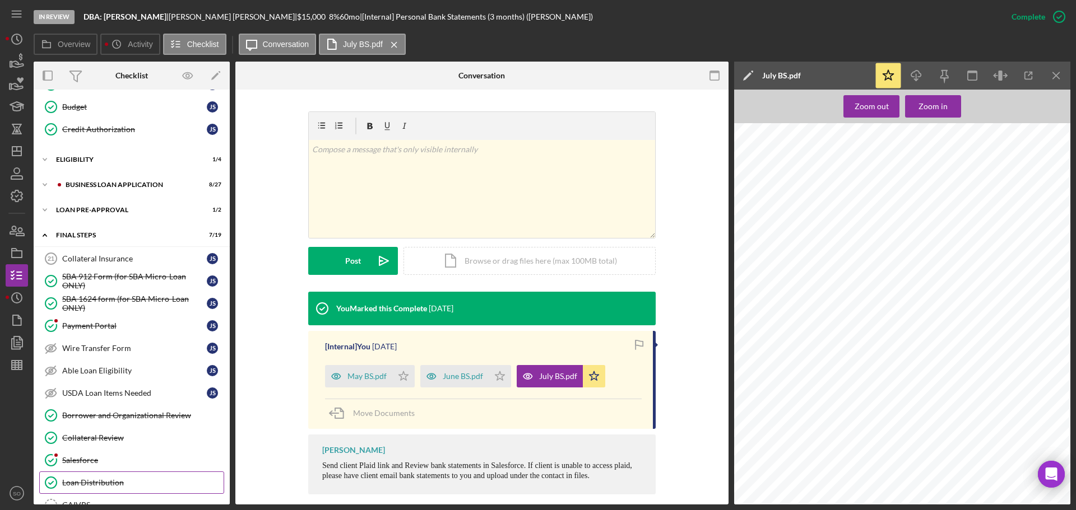
click at [120, 486] on div "Loan Distribution" at bounding box center [142, 482] width 161 height 9
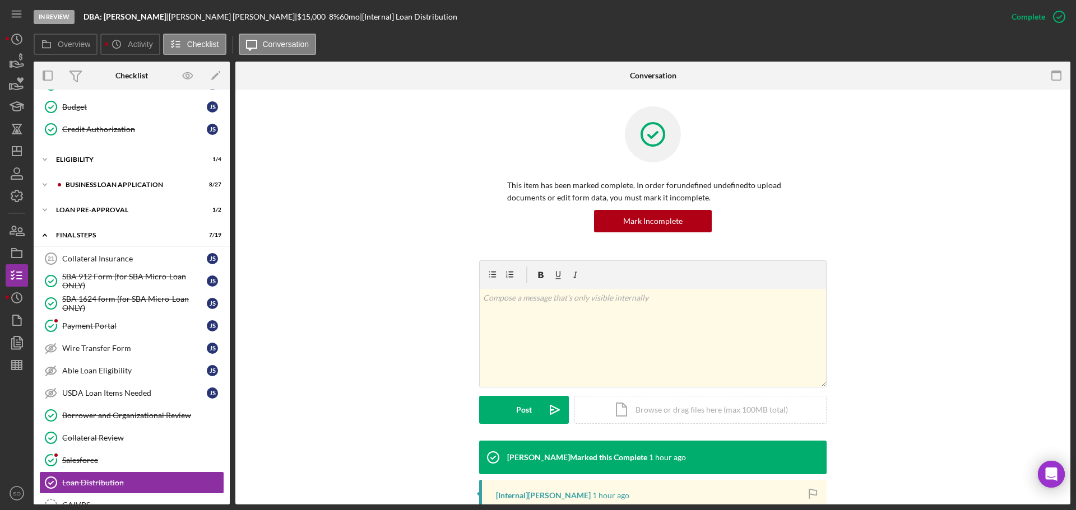
scroll to position [168, 0]
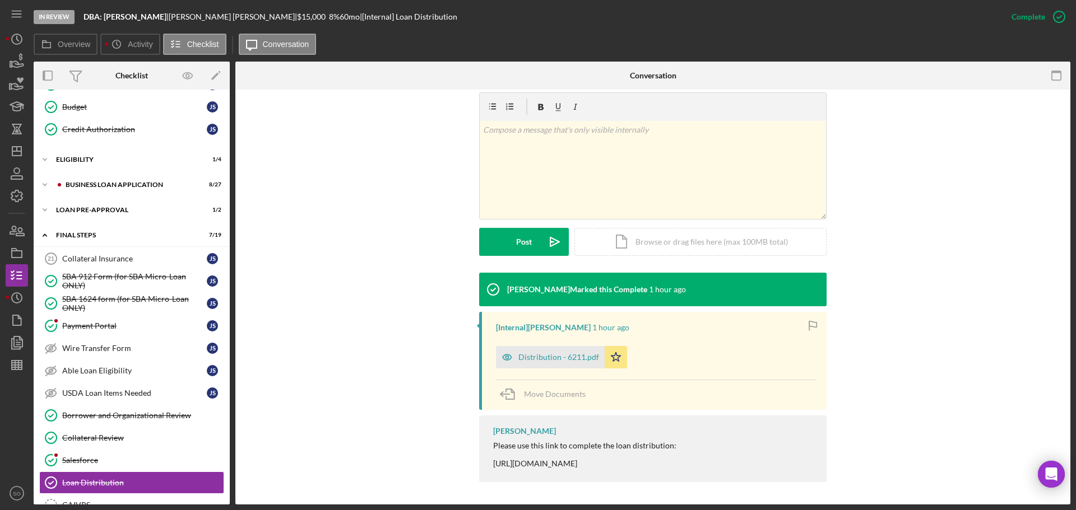
click at [544, 360] on div "Distribution - 6211.pdf" at bounding box center [558, 357] width 81 height 9
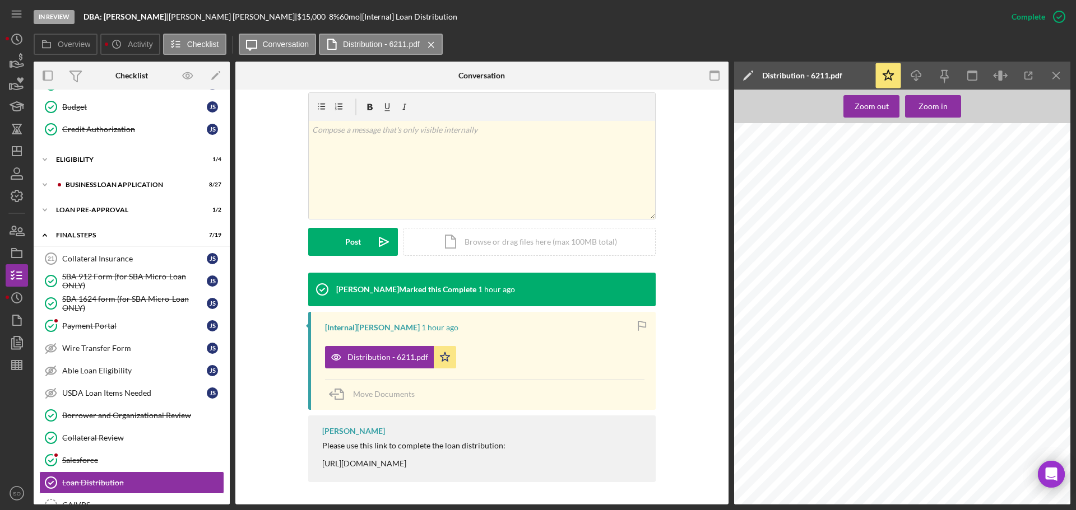
click at [924, 94] on div "Zoom out Zoom in Distribution You will not be able to make edits once you submi…" at bounding box center [902, 297] width 336 height 415
click at [918, 84] on icon "Icon/Download" at bounding box center [916, 75] width 25 height 25
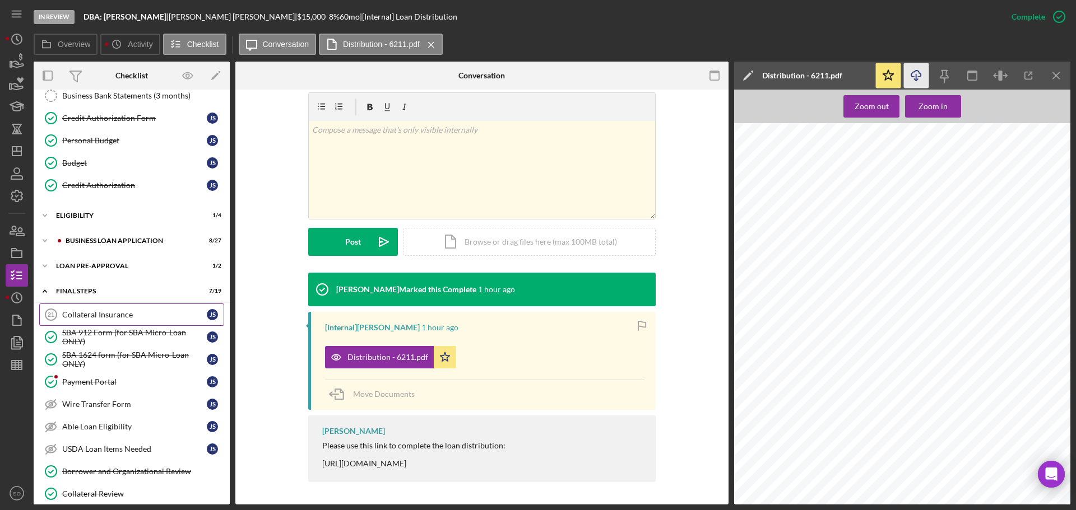
scroll to position [0, 0]
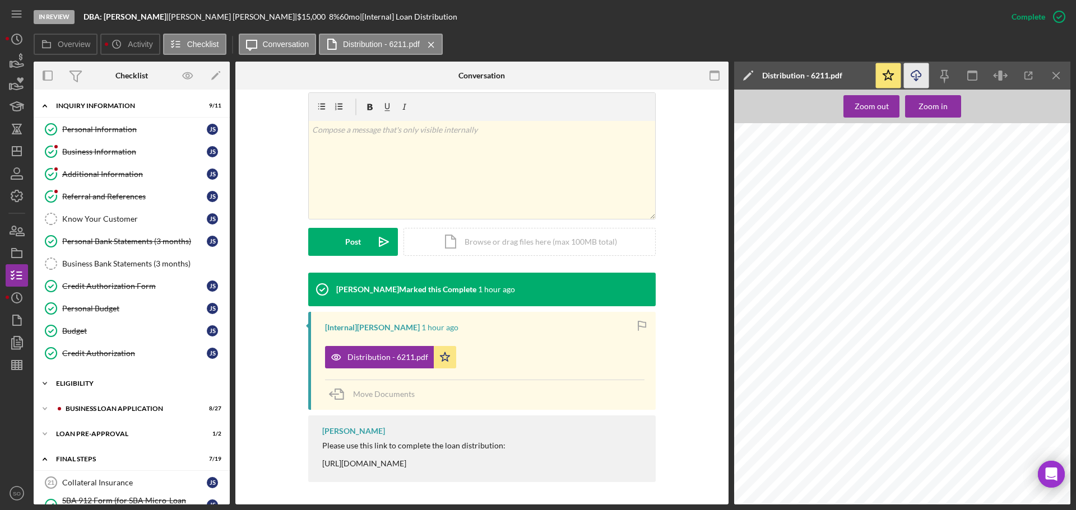
click at [91, 380] on div "ELIGIBILITY" at bounding box center [136, 383] width 160 height 7
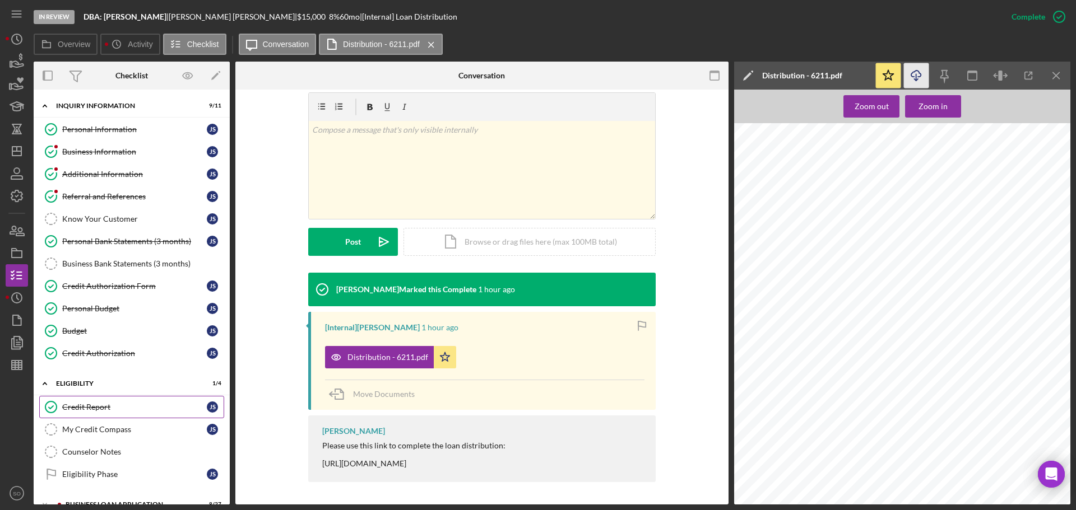
click at [99, 406] on div "Credit Report" at bounding box center [134, 407] width 145 height 9
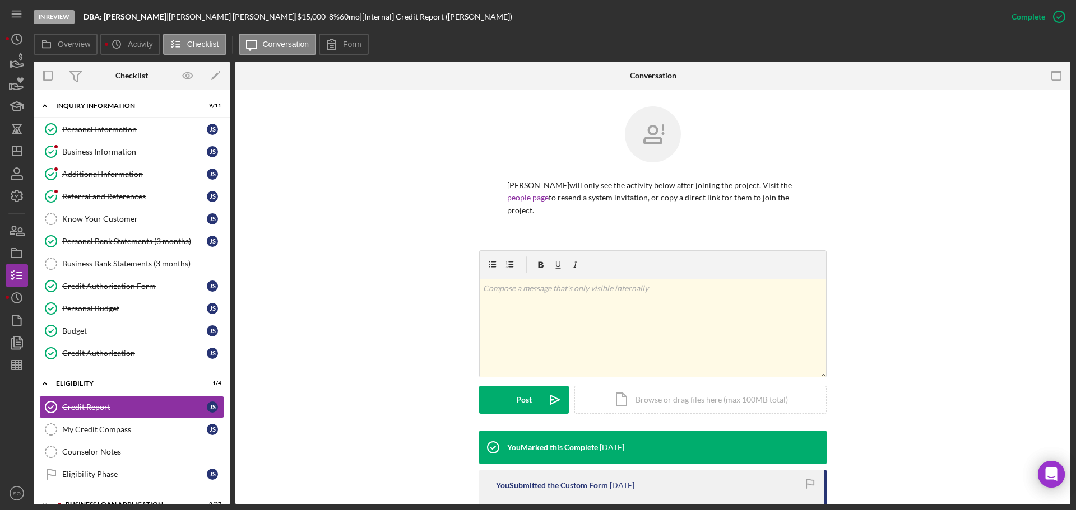
scroll to position [225, 0]
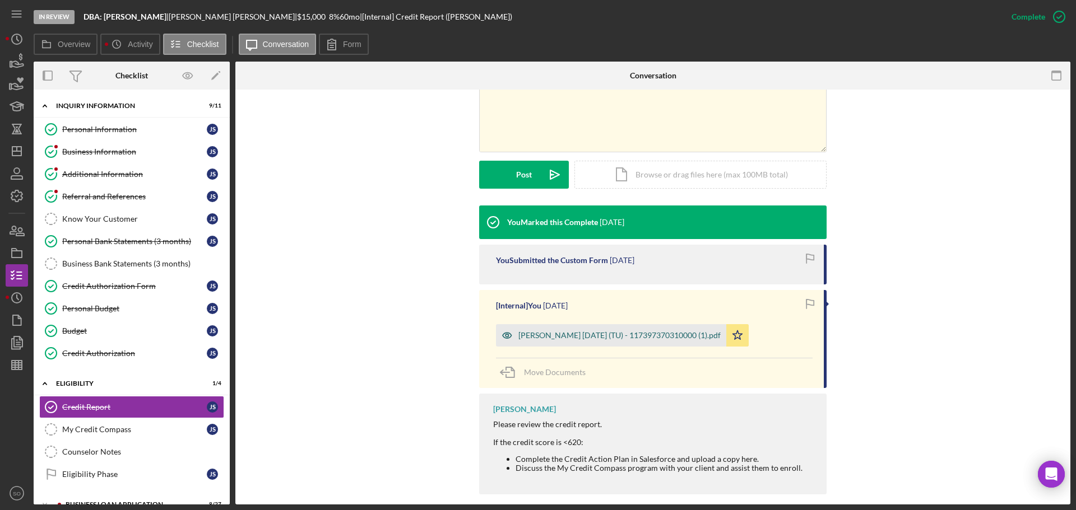
click at [573, 331] on div "Sebok, Jacob 2025-08-11 (TU) - 117397370310000 (1).pdf" at bounding box center [619, 335] width 202 height 9
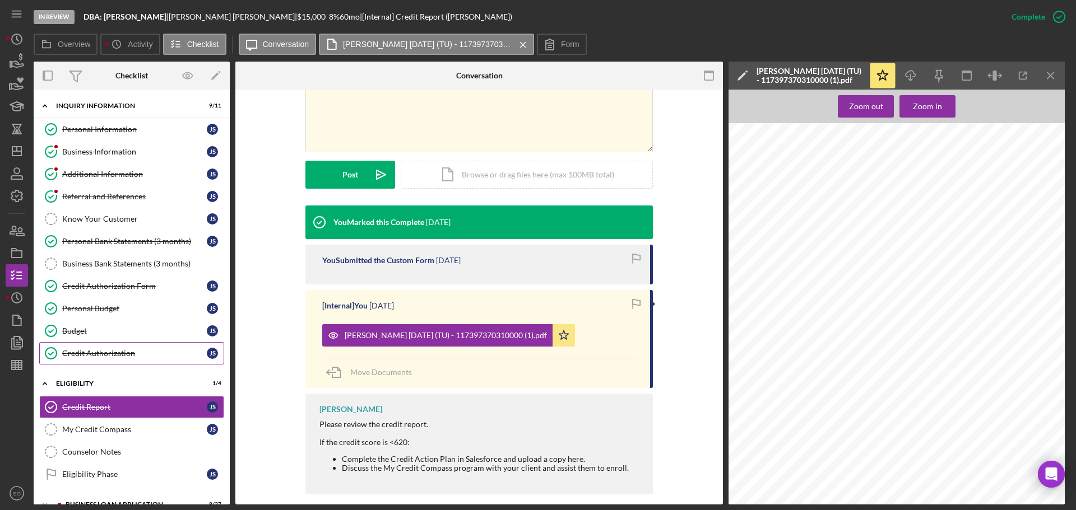
scroll to position [112, 0]
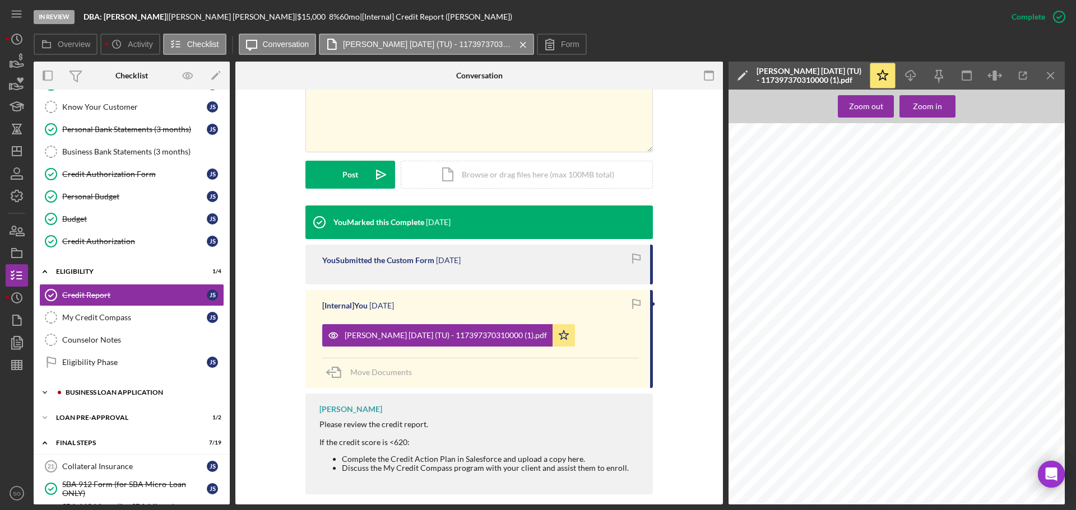
click at [130, 387] on div "Icon/Expander BUSINESS LOAN APPLICATION 8 / 27" at bounding box center [132, 392] width 196 height 22
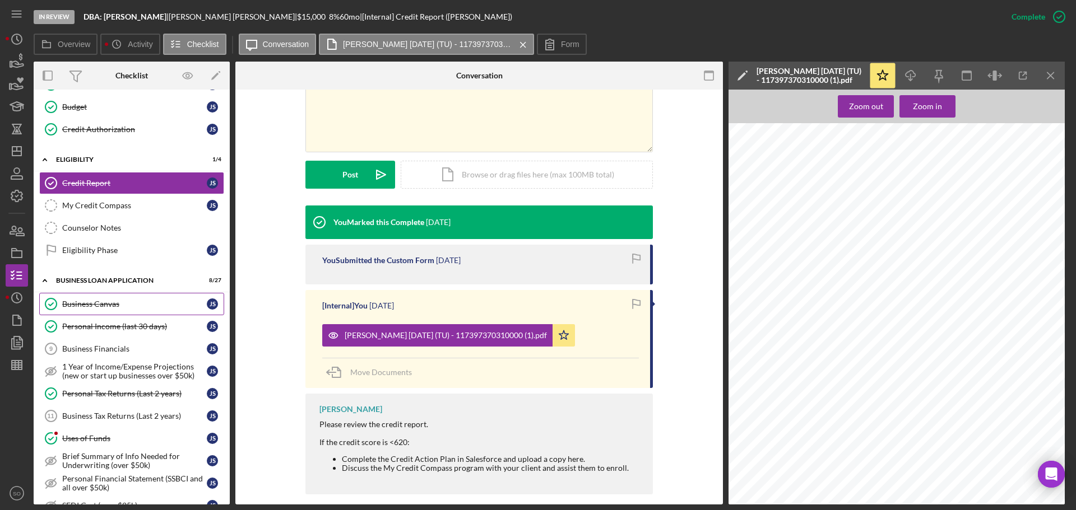
click at [92, 310] on link "Business Canvas Business Canvas J S" at bounding box center [131, 304] width 185 height 22
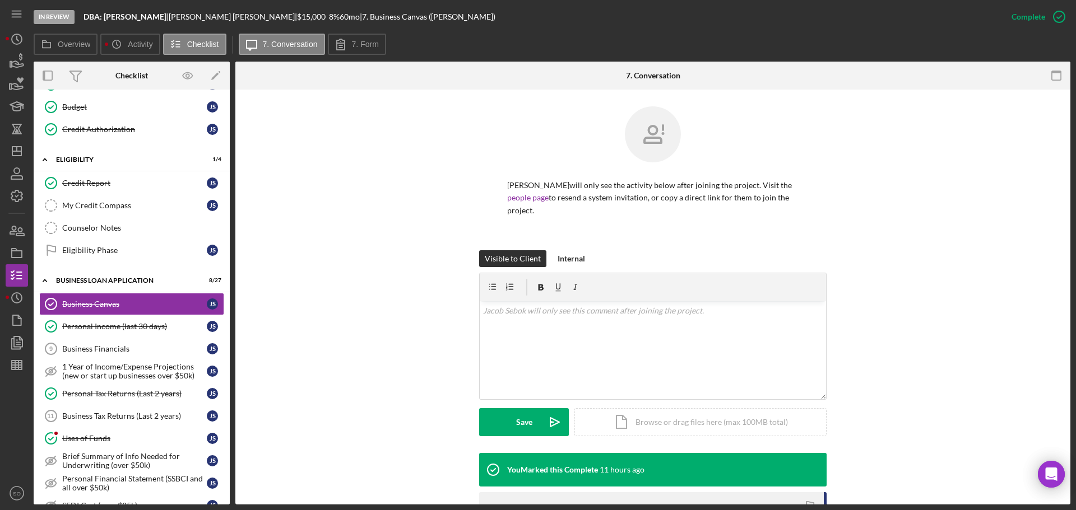
scroll to position [224, 0]
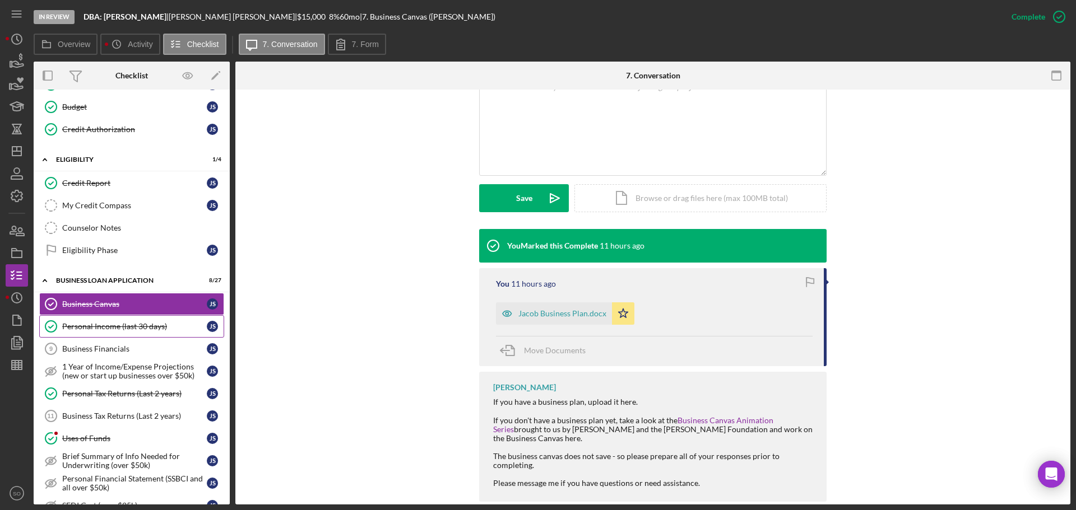
click at [120, 328] on div "Personal Income (last 30 days)" at bounding box center [134, 326] width 145 height 9
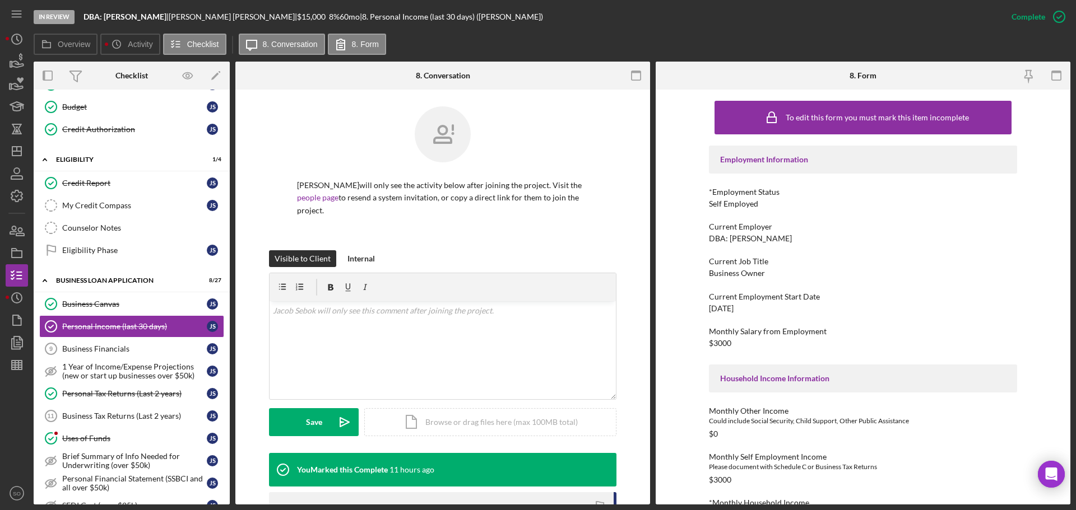
scroll to position [224, 0]
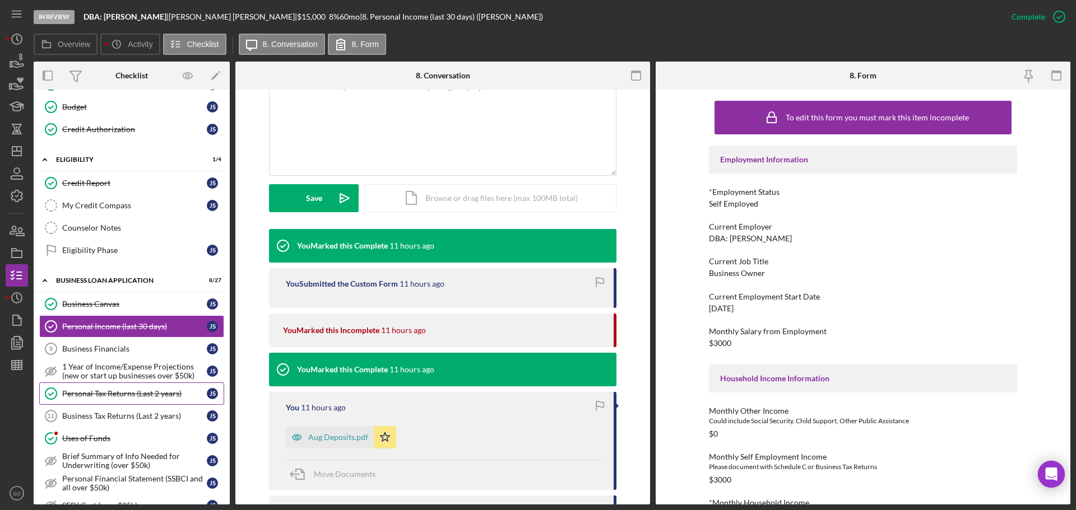
click at [125, 387] on link "Personal Tax Returns (Last 2 years) Personal Tax Returns (Last 2 years) J S" at bounding box center [131, 394] width 185 height 22
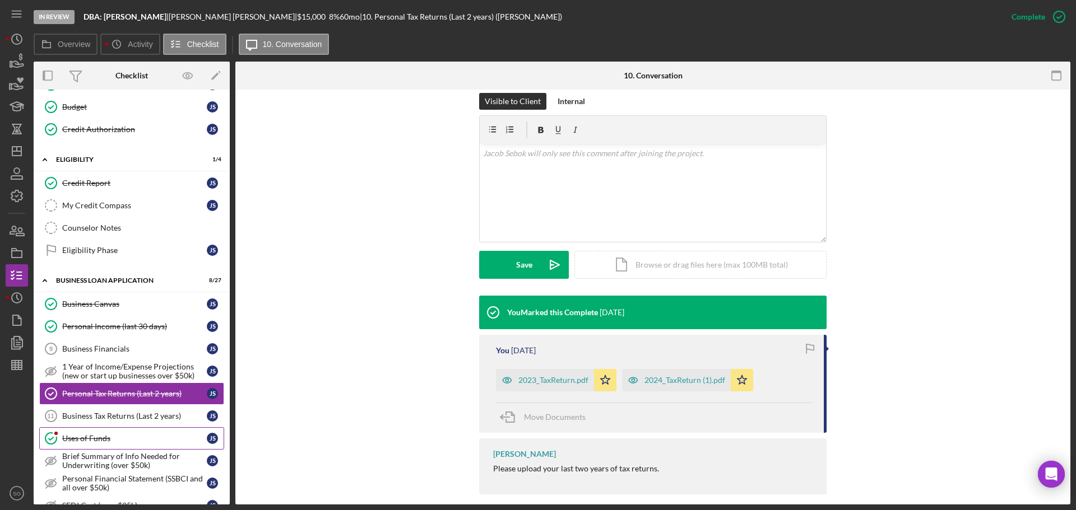
scroll to position [336, 0]
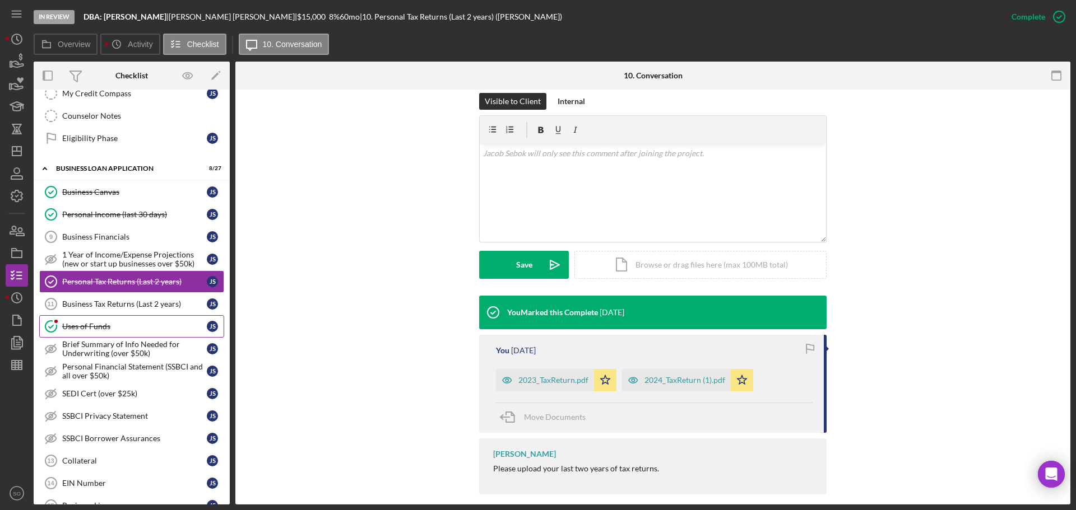
click at [97, 333] on link "Uses of Funds Uses of Funds J S" at bounding box center [131, 326] width 185 height 22
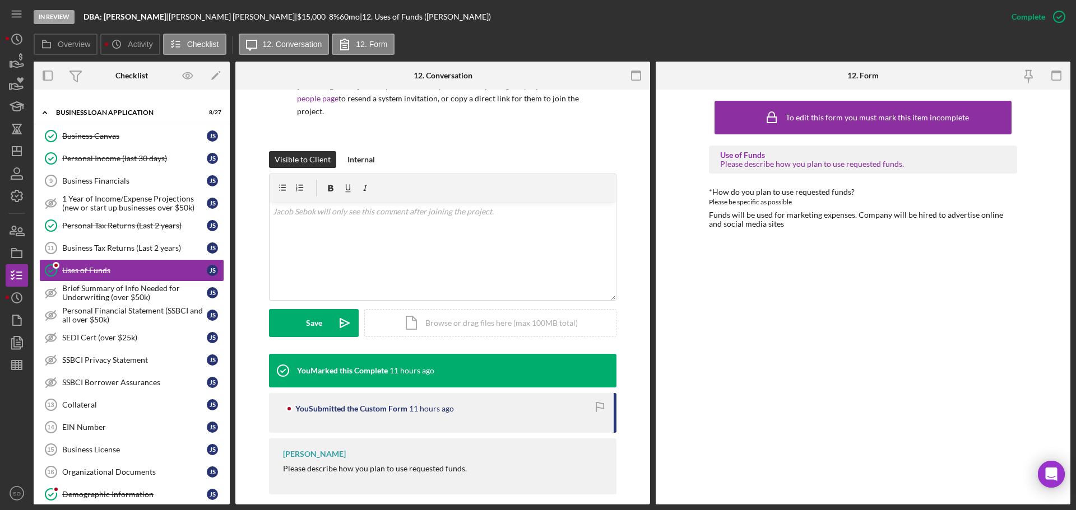
scroll to position [616, 0]
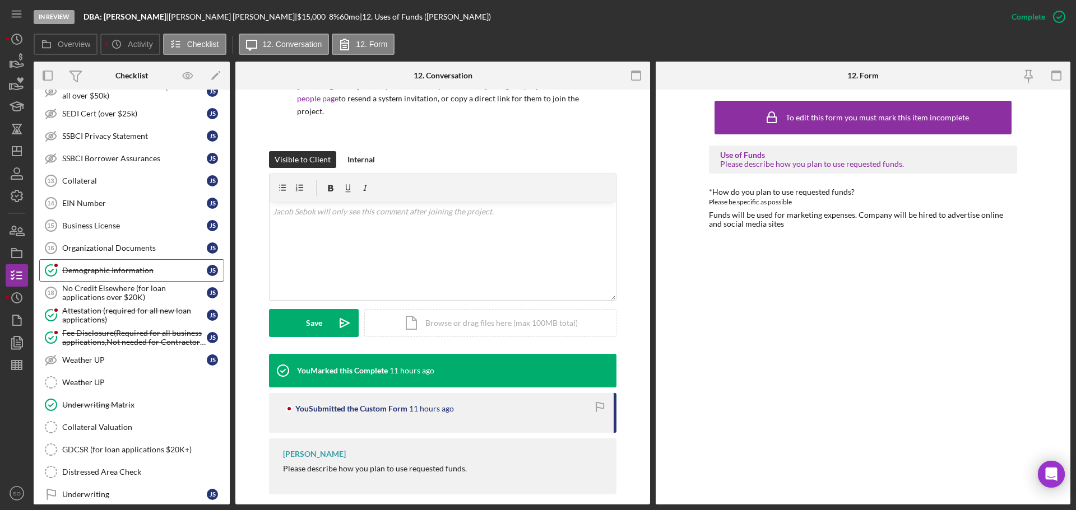
click at [92, 276] on link "Demographic Information Demographic Information J S" at bounding box center [131, 270] width 185 height 22
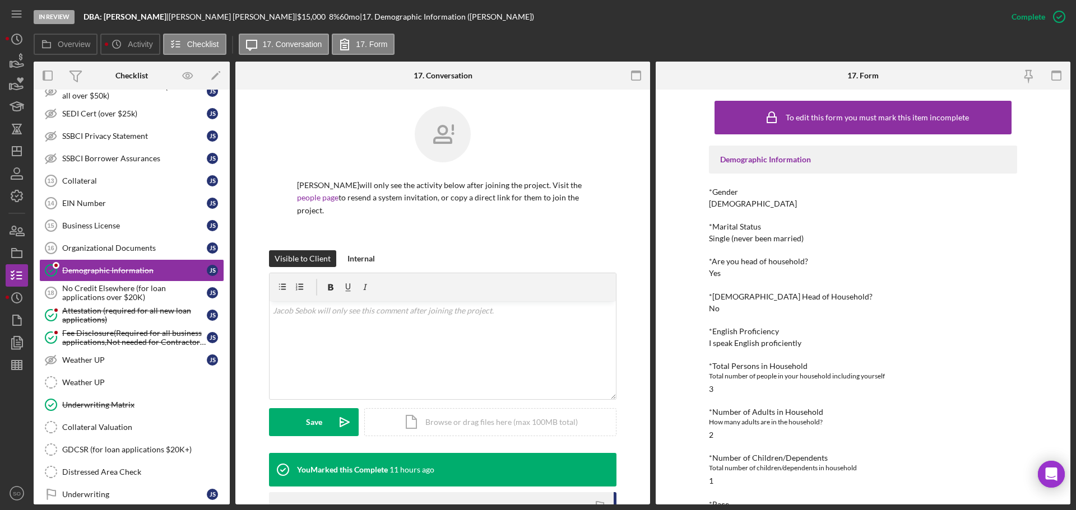
scroll to position [112, 0]
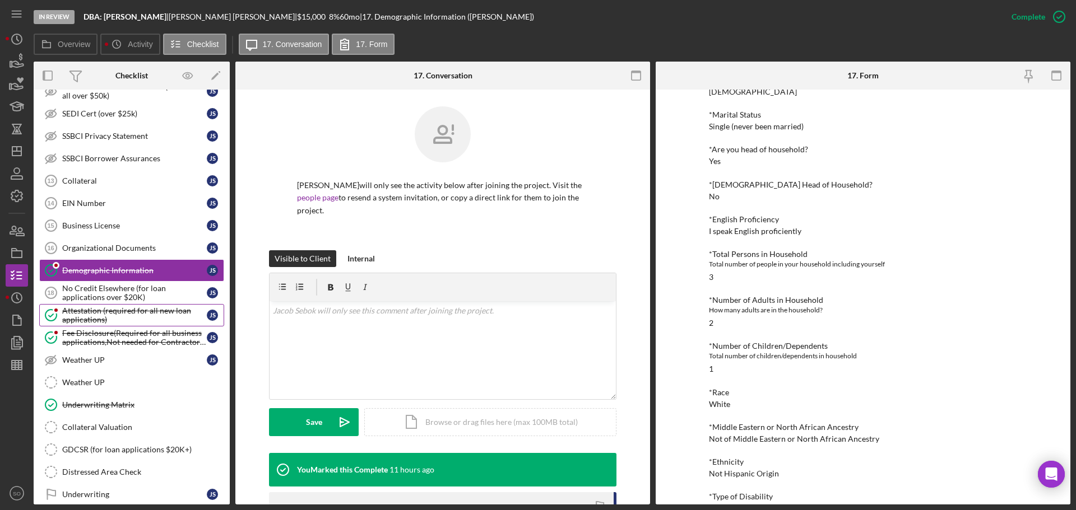
drag, startPoint x: 148, startPoint y: 309, endPoint x: 142, endPoint y: 325, distance: 17.2
click at [147, 309] on div "Attestation (required for all new loan applications)" at bounding box center [134, 315] width 145 height 18
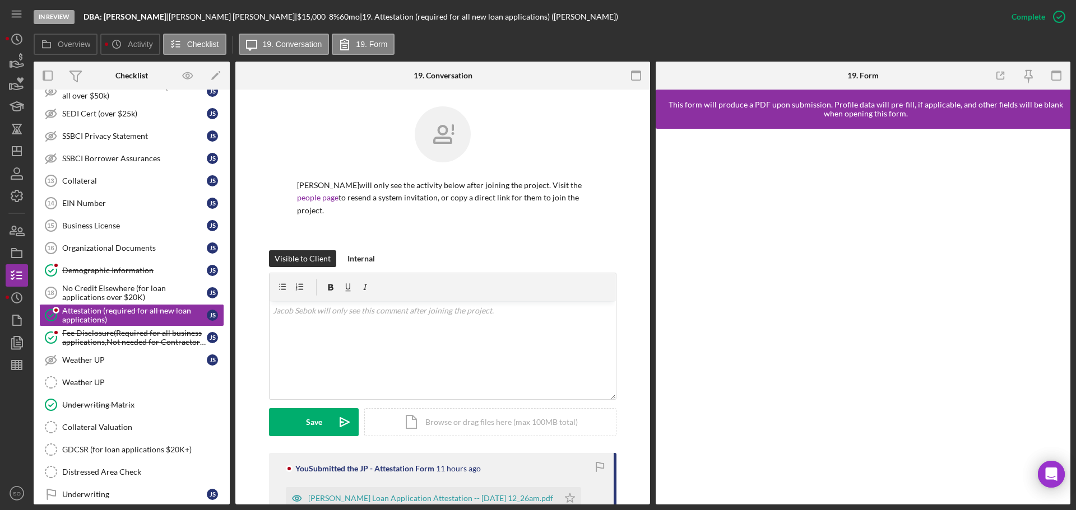
scroll to position [159, 0]
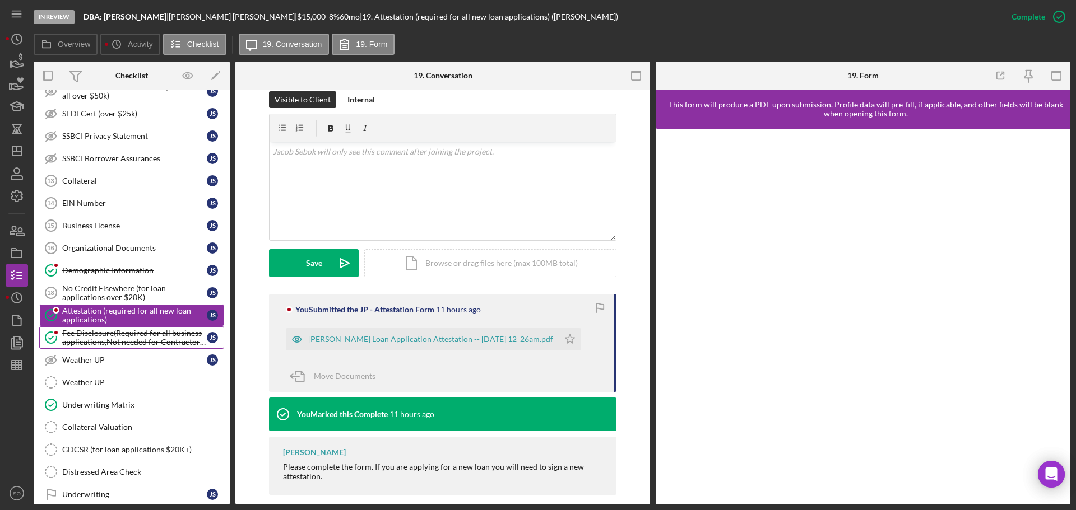
click at [122, 336] on div "Fee Disclosure(Required for all business applications,Not needed for Contractor…" at bounding box center [134, 338] width 145 height 18
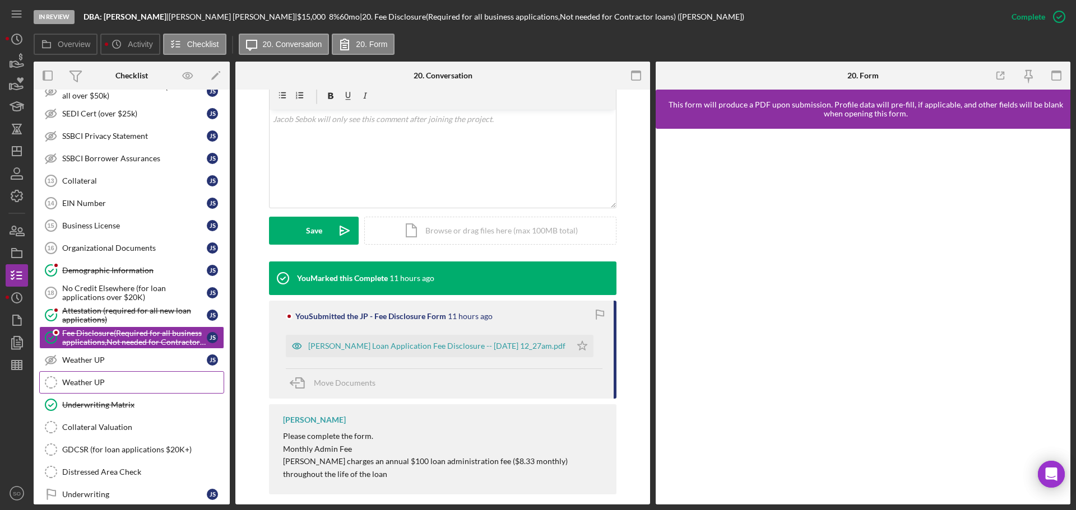
scroll to position [840, 0]
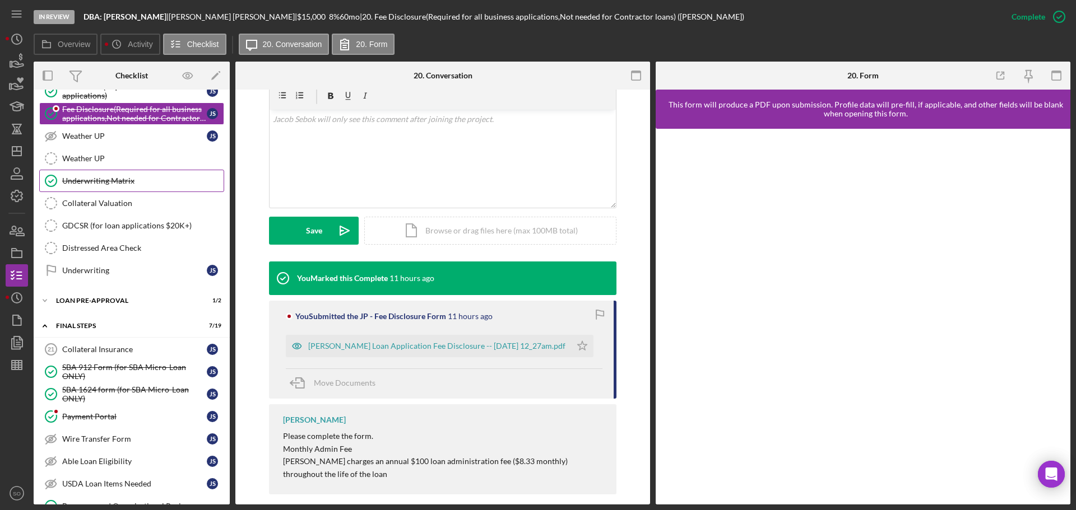
click at [89, 180] on div "Underwriting Matrix" at bounding box center [142, 180] width 161 height 9
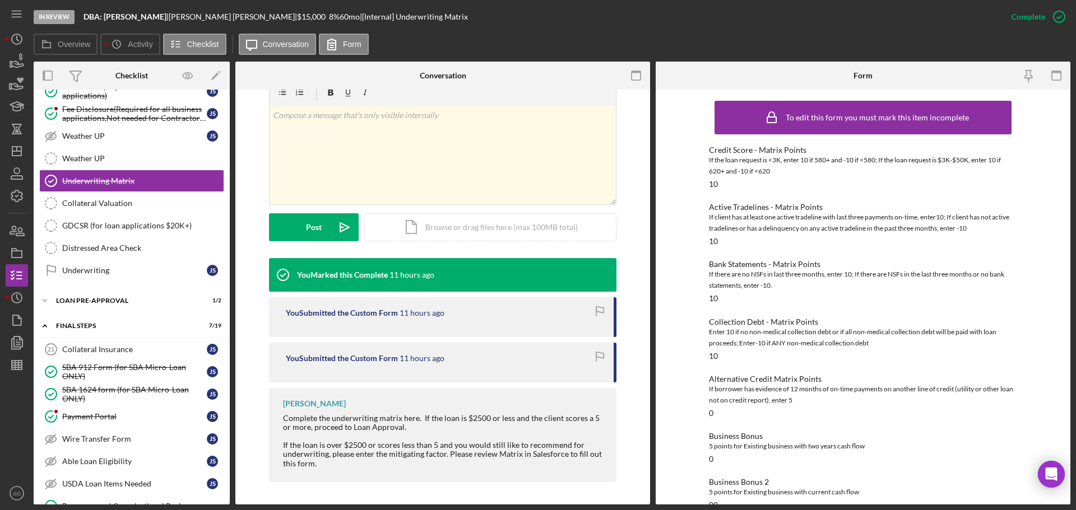
scroll to position [274, 0]
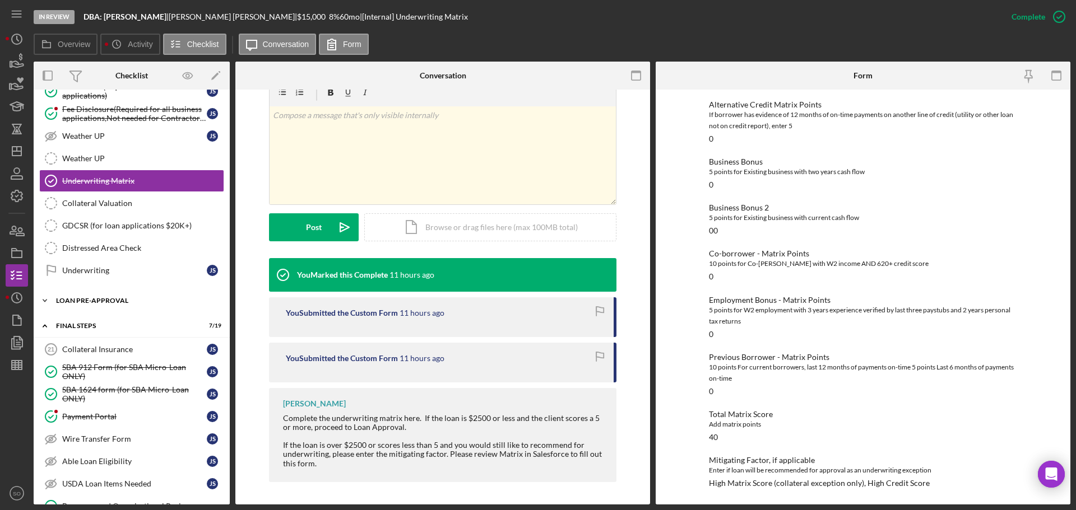
click at [92, 307] on div "Icon/Expander LOAN PRE-APPROVAL 1 / 2" at bounding box center [132, 301] width 196 height 22
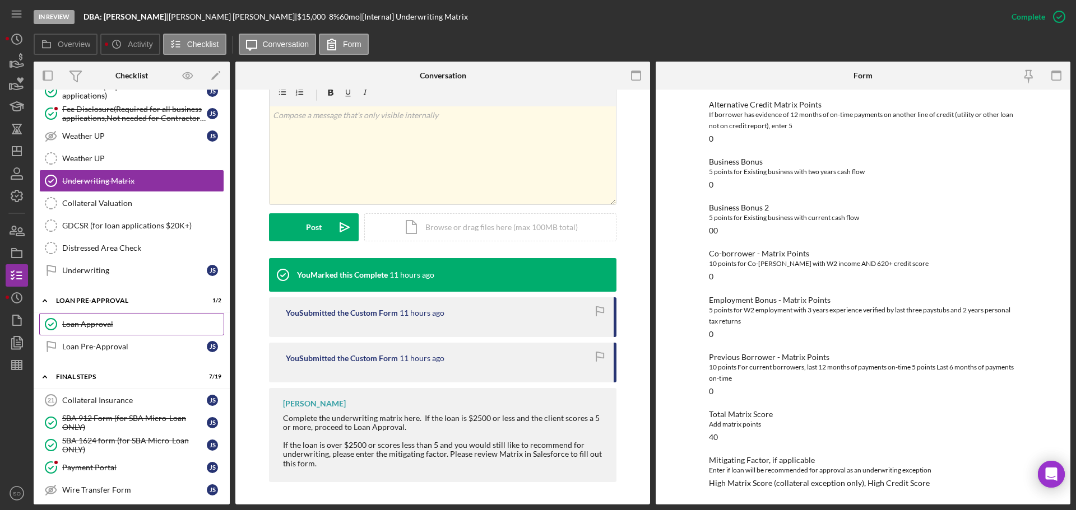
click at [94, 323] on div "Loan Approval" at bounding box center [142, 324] width 161 height 9
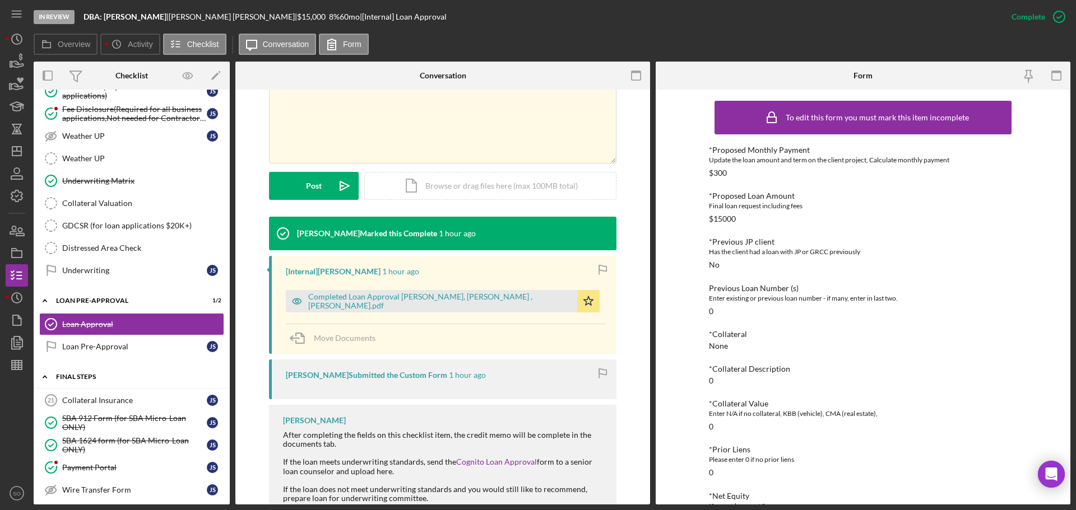
scroll to position [952, 0]
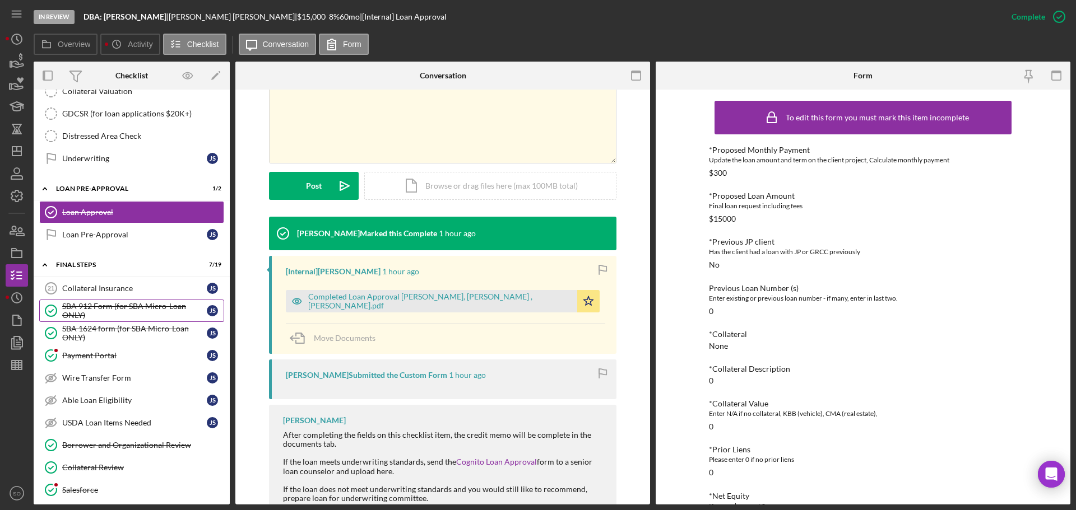
click at [92, 310] on div "SBA 912 Form (for SBA Micro-Loan ONLY)" at bounding box center [134, 311] width 145 height 18
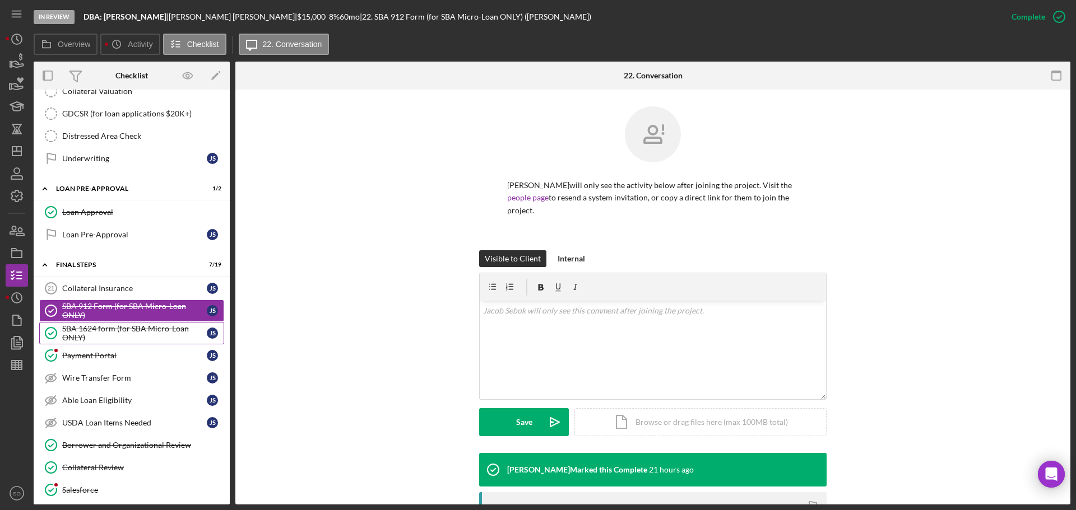
click at [114, 333] on div "SBA 1624 form (for SBA Micro-Loan ONLY)" at bounding box center [134, 333] width 145 height 18
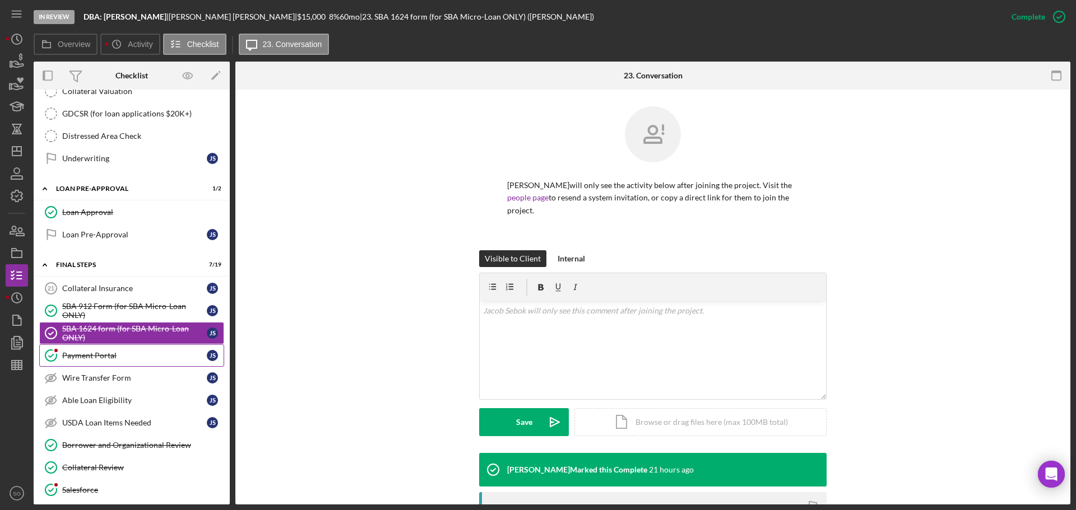
click at [101, 351] on div "Payment Portal" at bounding box center [134, 355] width 145 height 9
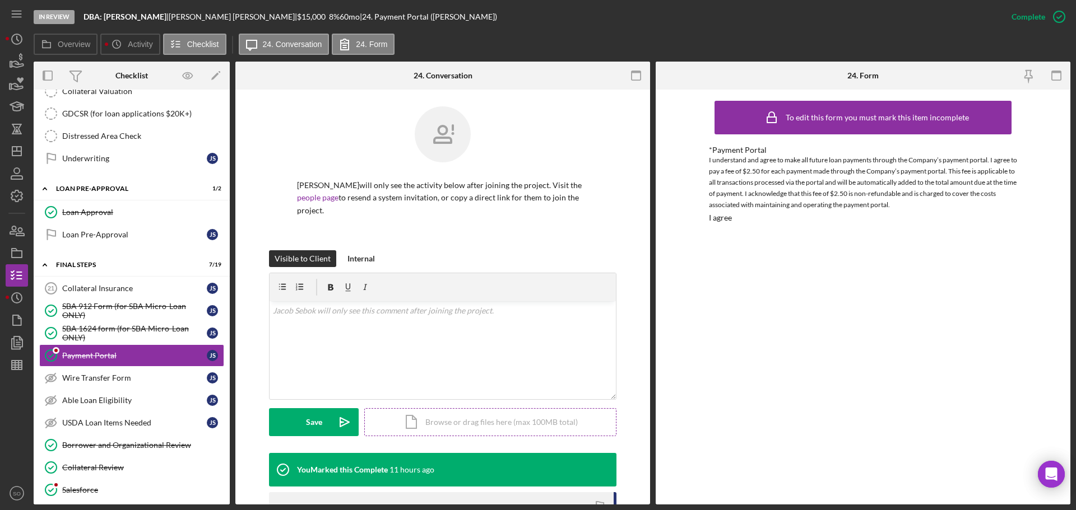
scroll to position [195, 0]
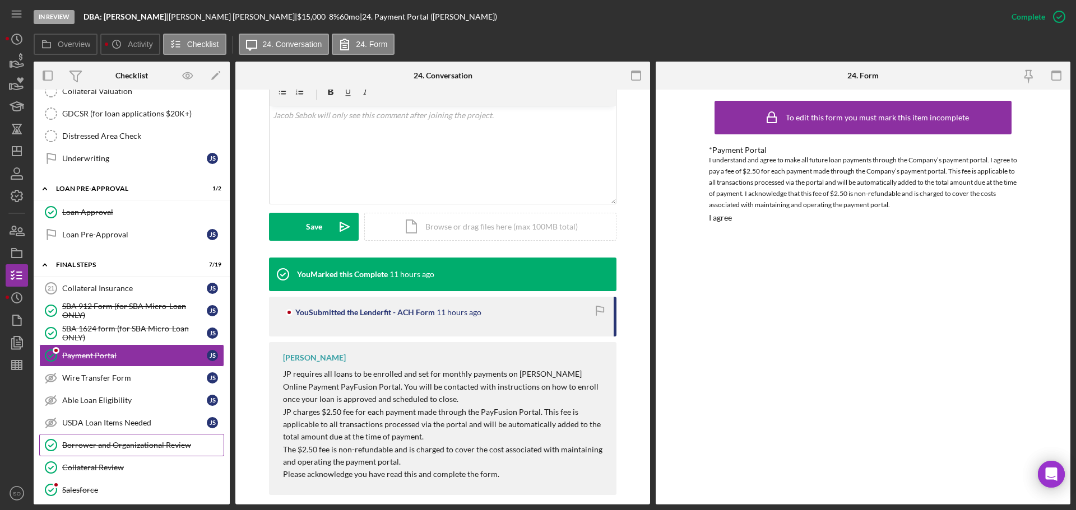
click at [138, 441] on div "Borrower and Organizational Review" at bounding box center [142, 445] width 161 height 9
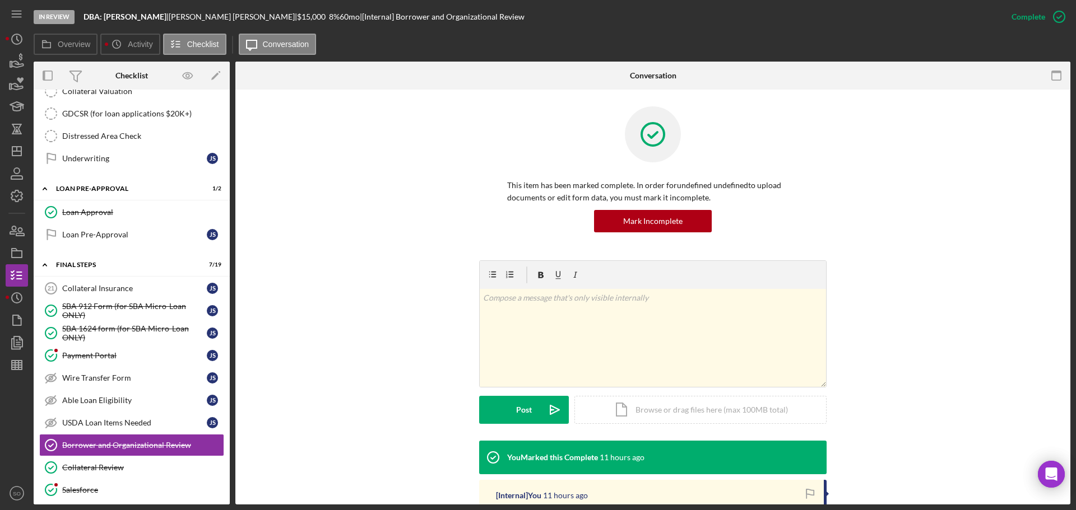
scroll to position [112, 0]
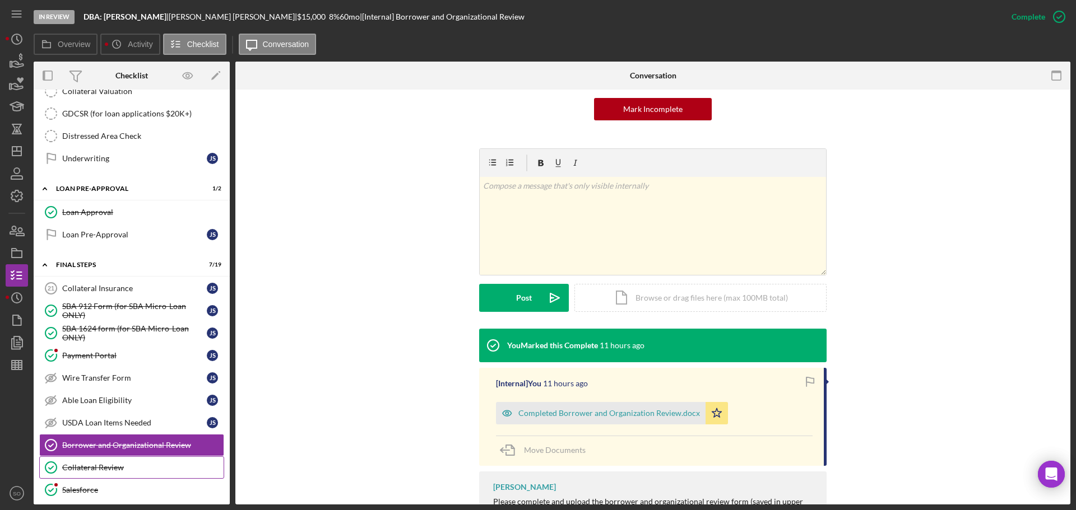
click at [128, 465] on div "Collateral Review" at bounding box center [142, 467] width 161 height 9
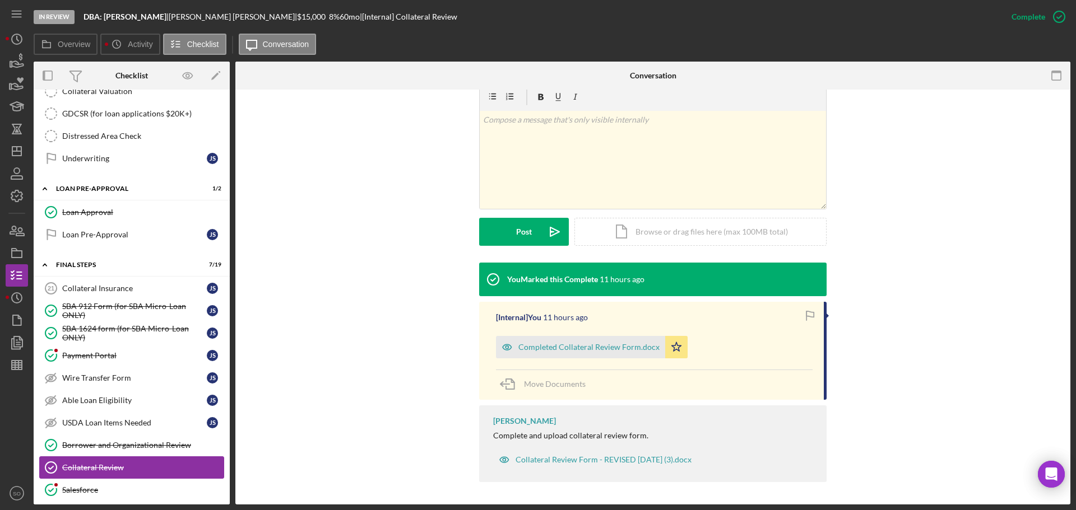
scroll to position [1064, 0]
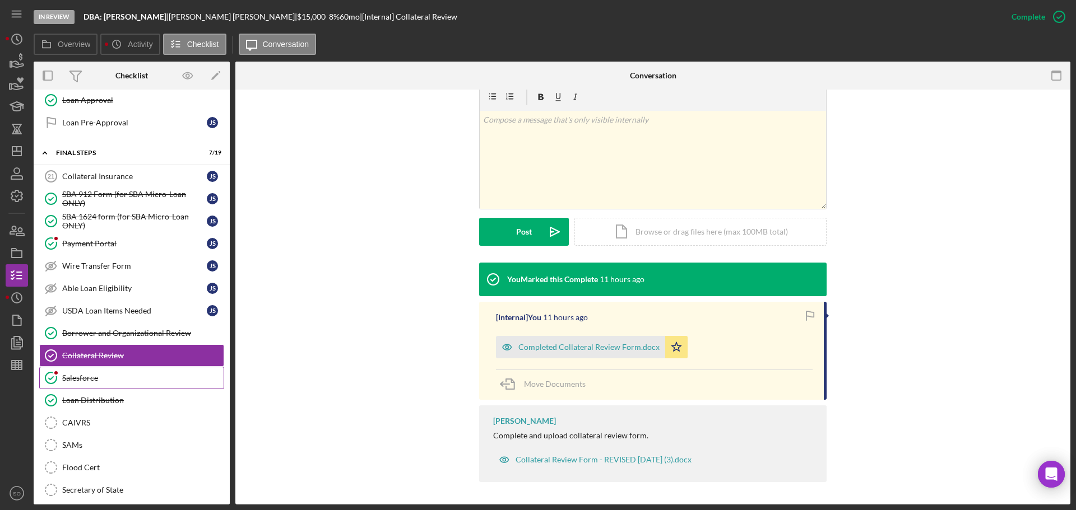
click at [91, 381] on div "Salesforce" at bounding box center [142, 378] width 161 height 9
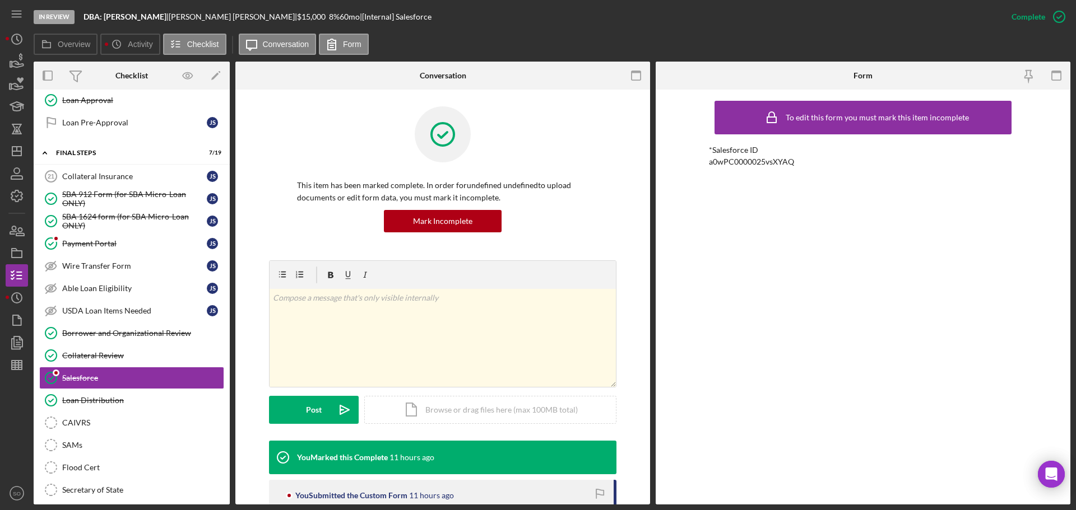
scroll to position [101, 0]
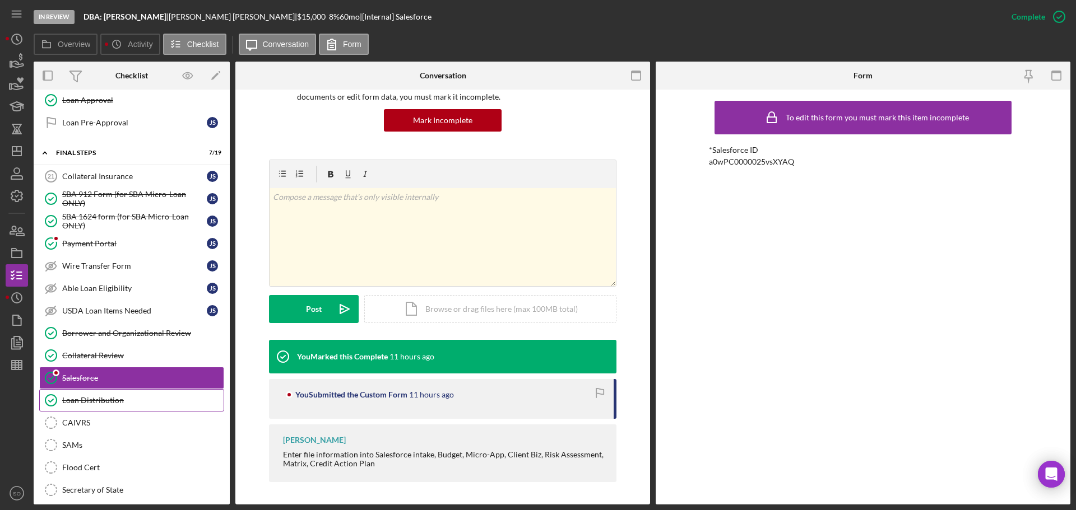
click at [128, 401] on div "Loan Distribution" at bounding box center [142, 400] width 161 height 9
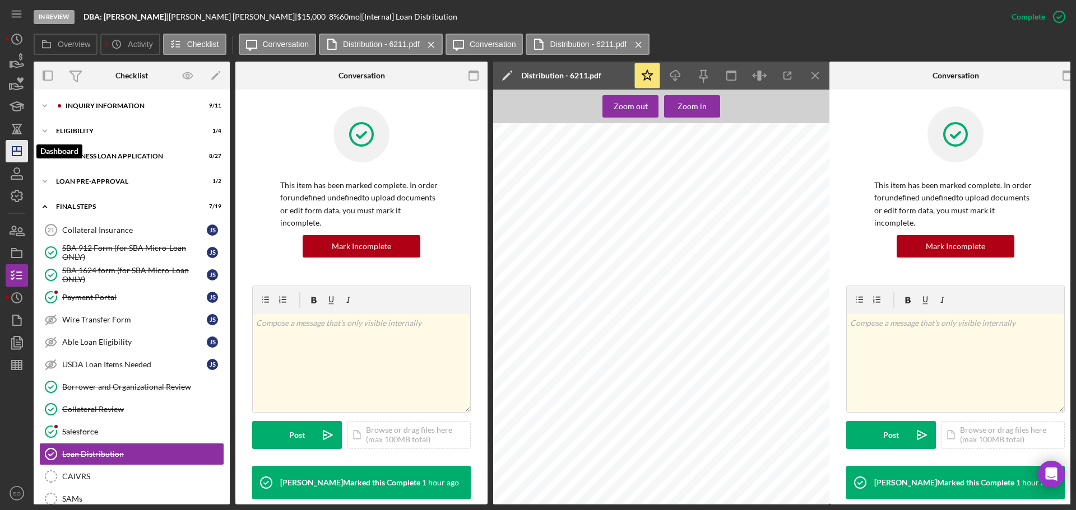
click at [17, 147] on line "button" at bounding box center [17, 149] width 0 height 4
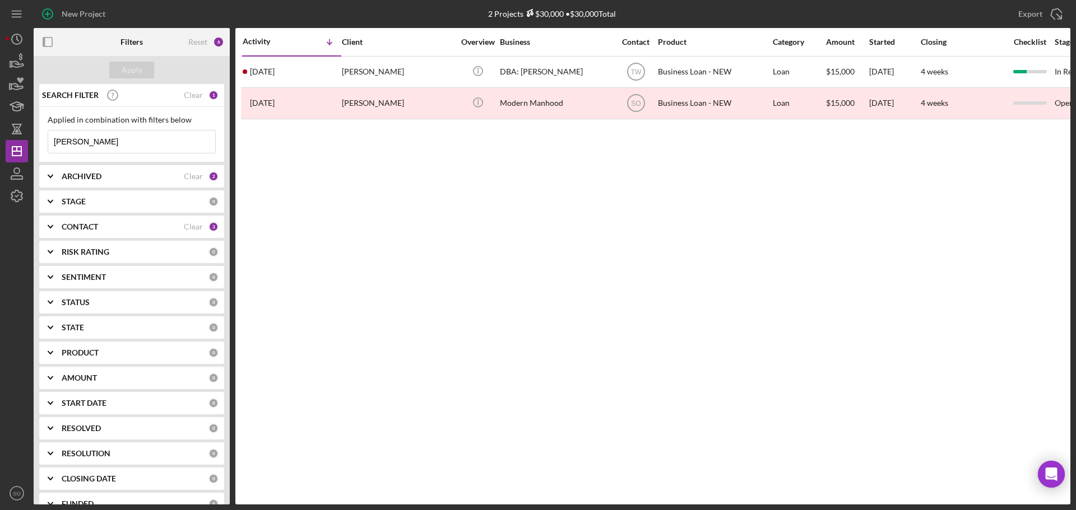
drag, startPoint x: 90, startPoint y: 142, endPoint x: 0, endPoint y: 134, distance: 90.5
click at [0, 134] on div "New Project 2 Projects $30,000 • $30,000 Total sebok Export Icon/Export Filters…" at bounding box center [538, 255] width 1076 height 510
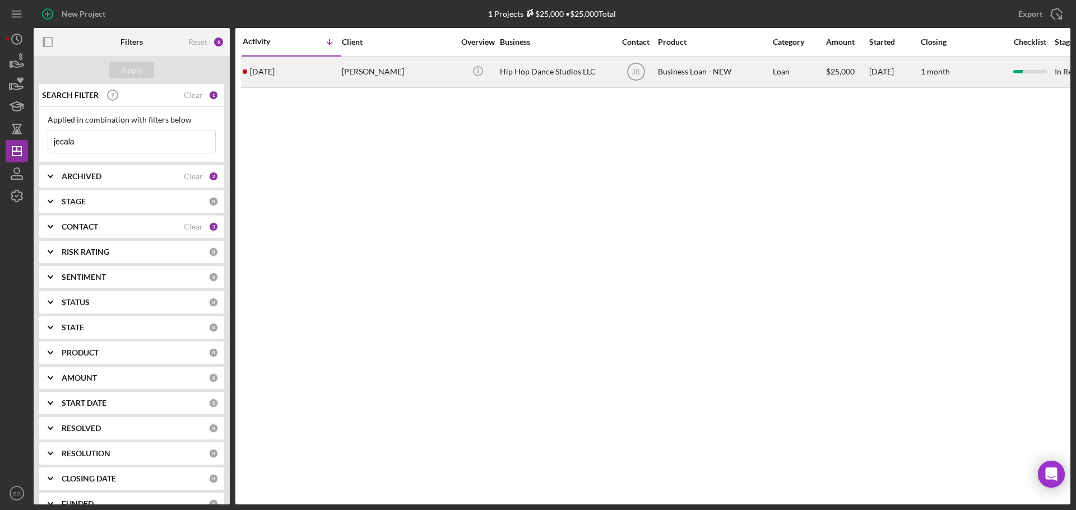
type input "jecala"
click at [359, 71] on div "Jecala Moore" at bounding box center [398, 72] width 112 height 30
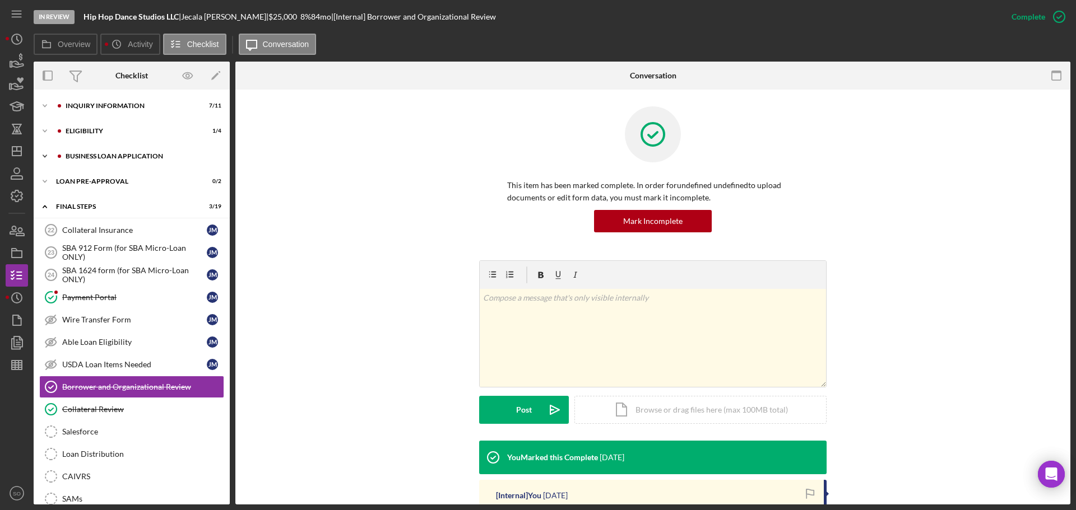
click at [104, 156] on div "BUSINESS LOAN APPLICATION" at bounding box center [141, 156] width 150 height 7
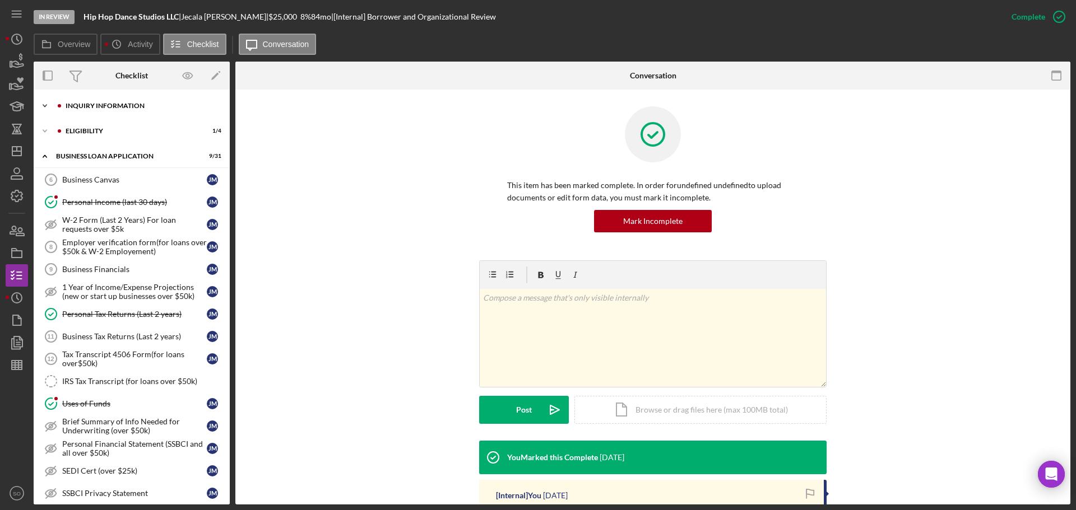
click at [95, 106] on div "INQUIRY INFORMATION" at bounding box center [141, 106] width 150 height 7
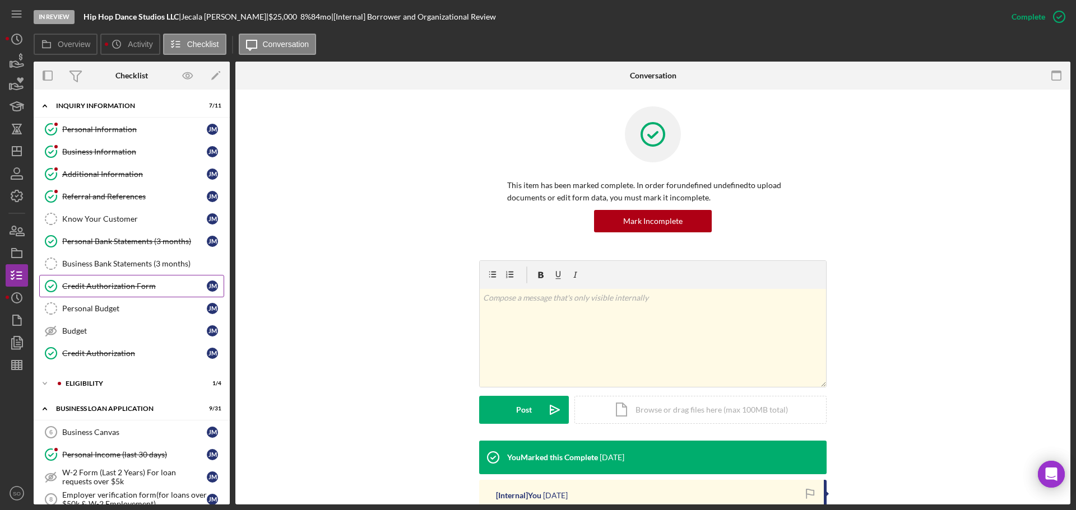
click at [113, 278] on link "Credit Authorization Form Credit Authorization Form J M" at bounding box center [131, 286] width 185 height 22
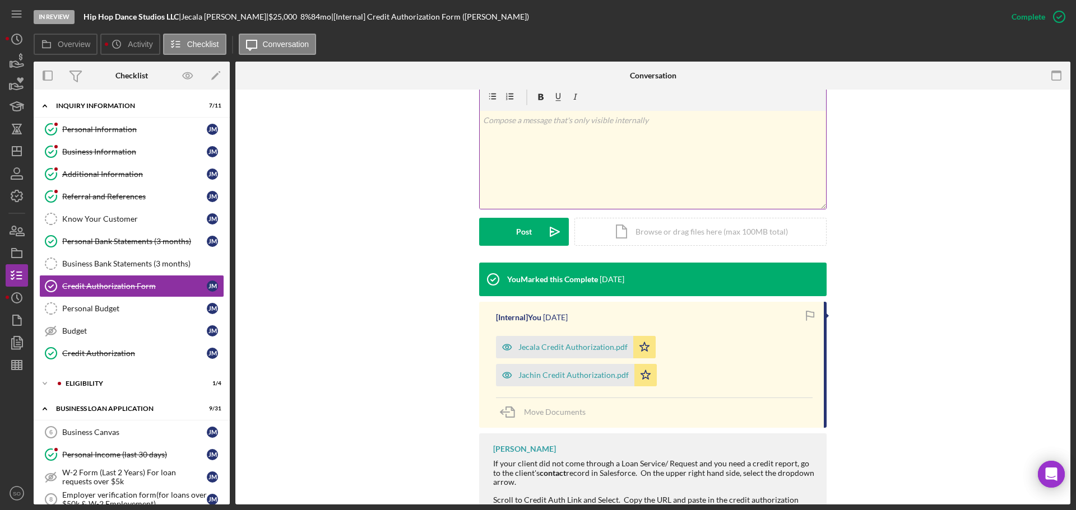
scroll to position [224, 0]
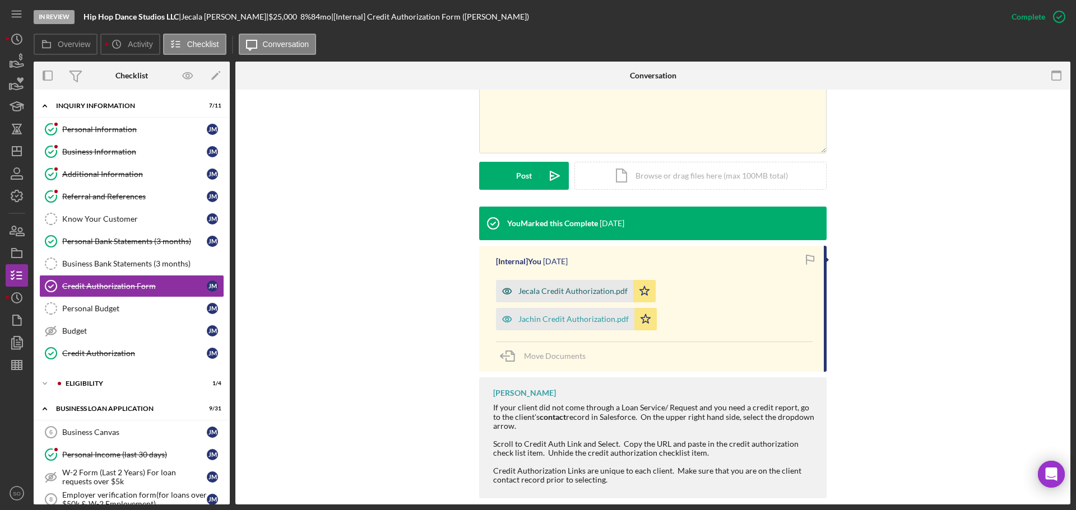
click at [572, 287] on div "Jecala Credit Authorization.pdf" at bounding box center [572, 291] width 109 height 9
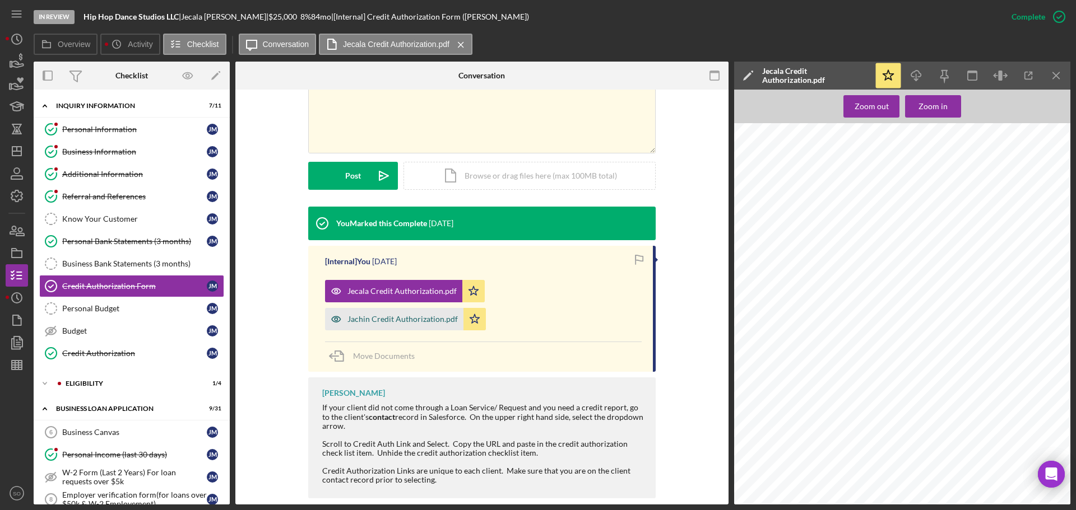
click at [397, 314] on div "Jachin Credit Authorization.pdf" at bounding box center [394, 319] width 138 height 22
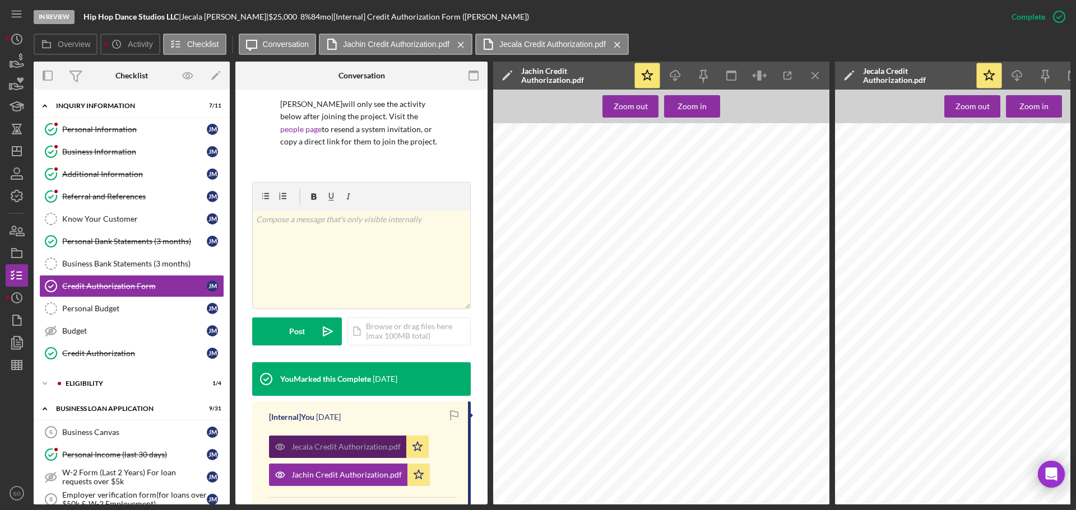
scroll to position [0, 0]
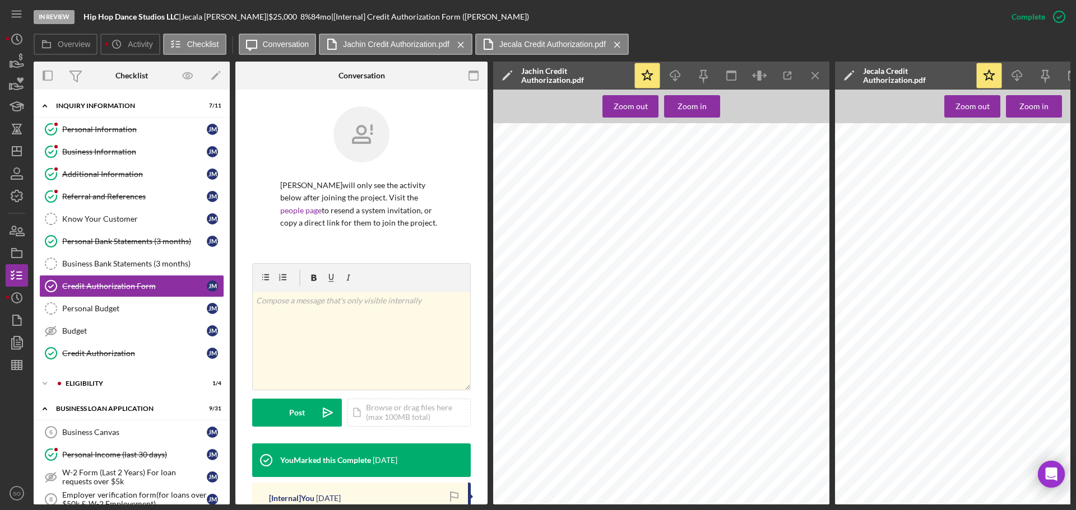
click at [569, 318] on span "jachinmoore22@gmail.com" at bounding box center [599, 317] width 86 height 5
copy span "jachinmoore22@gmail.com"
click at [914, 315] on span "contact.hhdsofficial@gmail.com" at bounding box center [940, 317] width 86 height 5
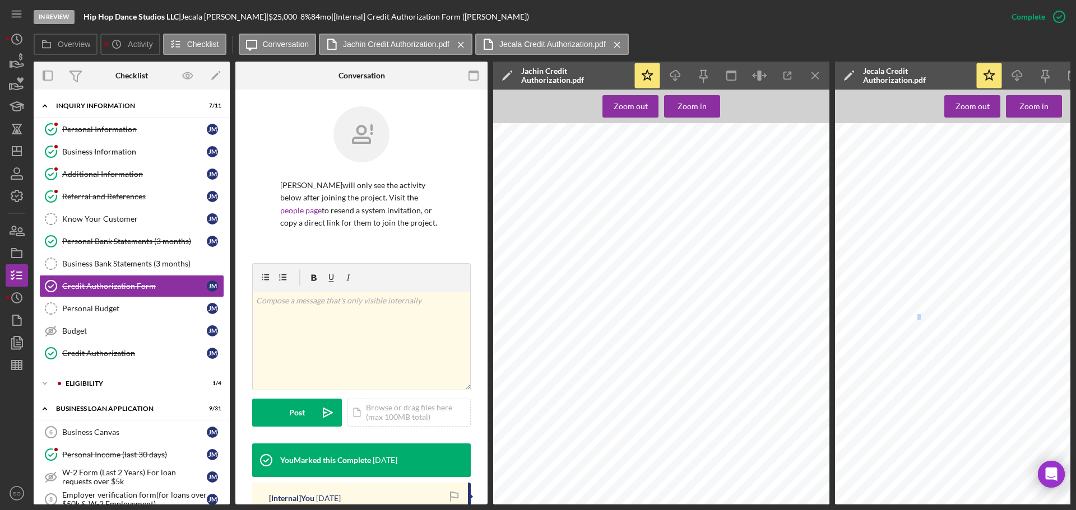
click at [914, 315] on span "contact.hhdsofficial@gmail.com" at bounding box center [940, 317] width 86 height 5
copy span "contact.hhdsofficial@gmail.com"
click at [578, 317] on span "jachinmoore22@gmail.com" at bounding box center [599, 317] width 86 height 5
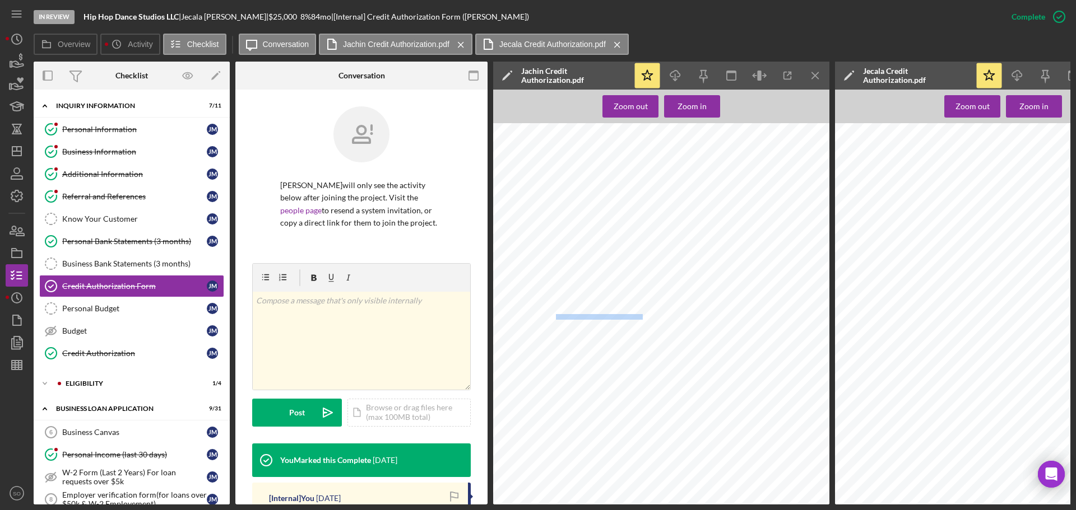
click at [578, 317] on span "jachinmoore22@gmail.com" at bounding box center [599, 317] width 86 height 5
copy span "jachinmoore22@gmail.com"
click at [119, 238] on div "Personal Bank Statements (3 months)" at bounding box center [134, 241] width 145 height 9
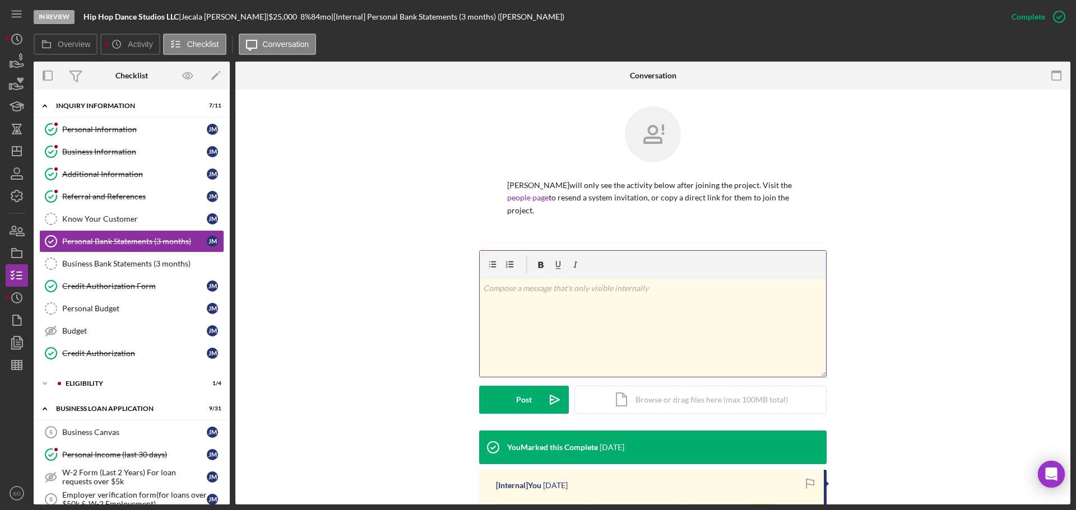
scroll to position [139, 0]
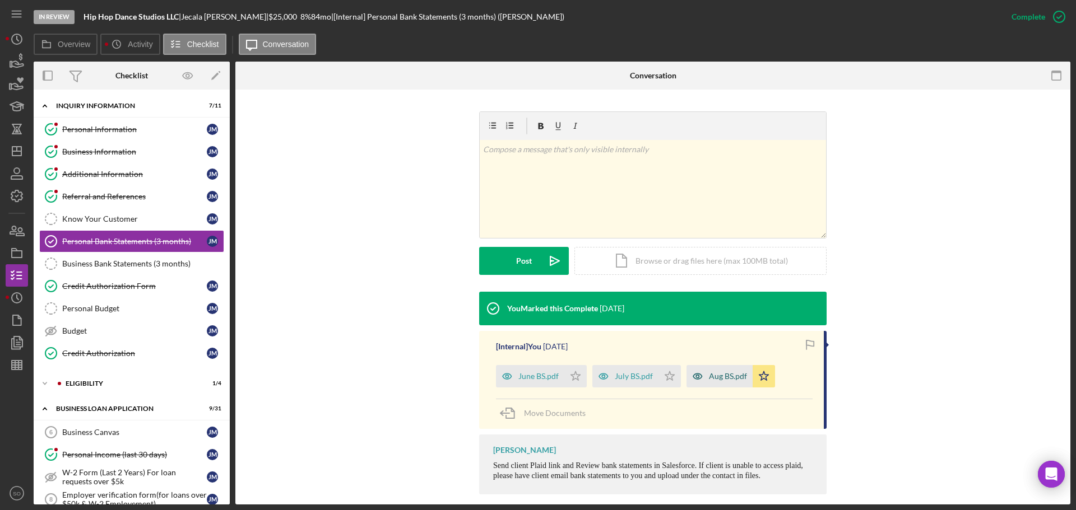
click at [727, 370] on div "Aug BS.pdf" at bounding box center [719, 376] width 66 height 22
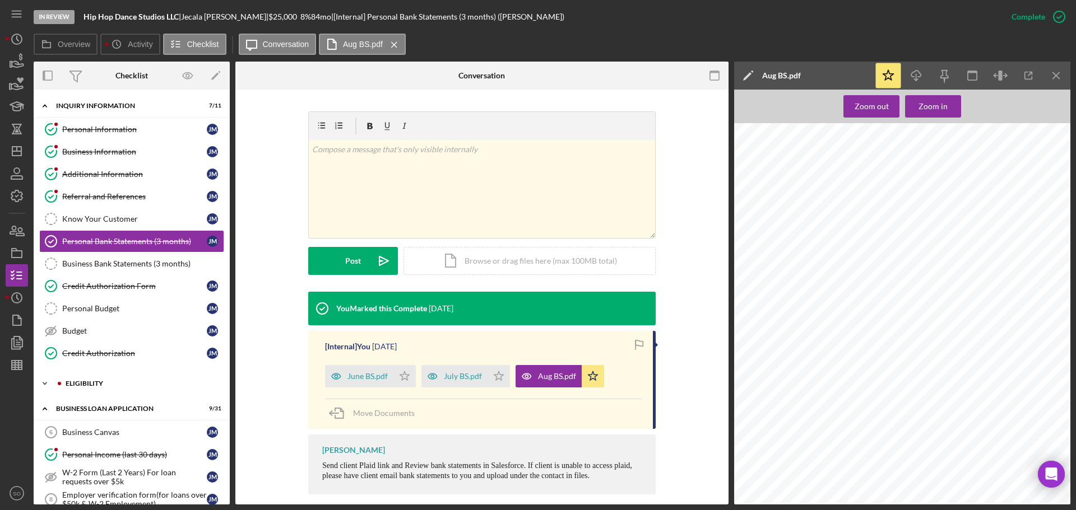
click at [104, 383] on div "ELIGIBILITY" at bounding box center [141, 383] width 150 height 7
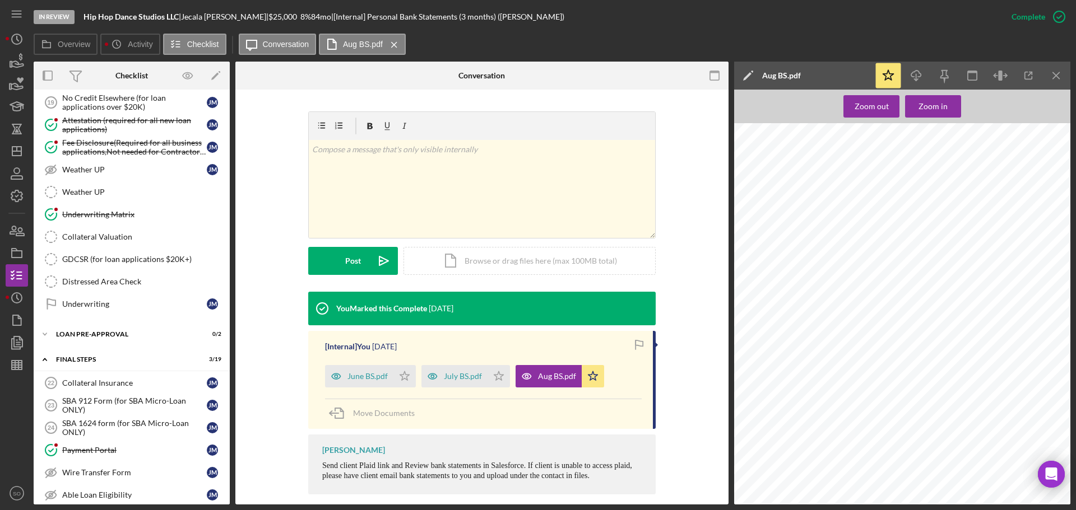
scroll to position [952, 0]
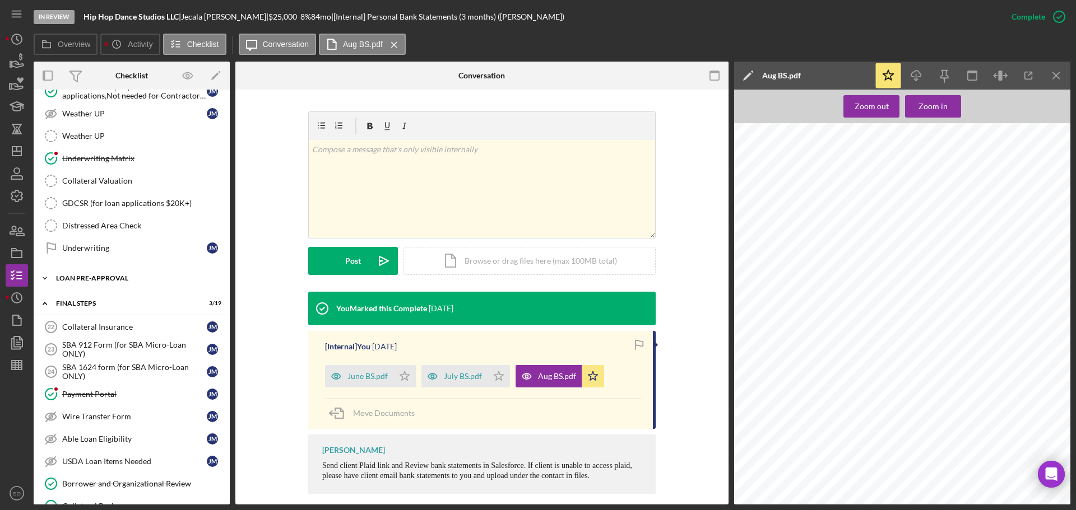
click at [96, 278] on div "LOAN PRE-APPROVAL" at bounding box center [136, 278] width 160 height 7
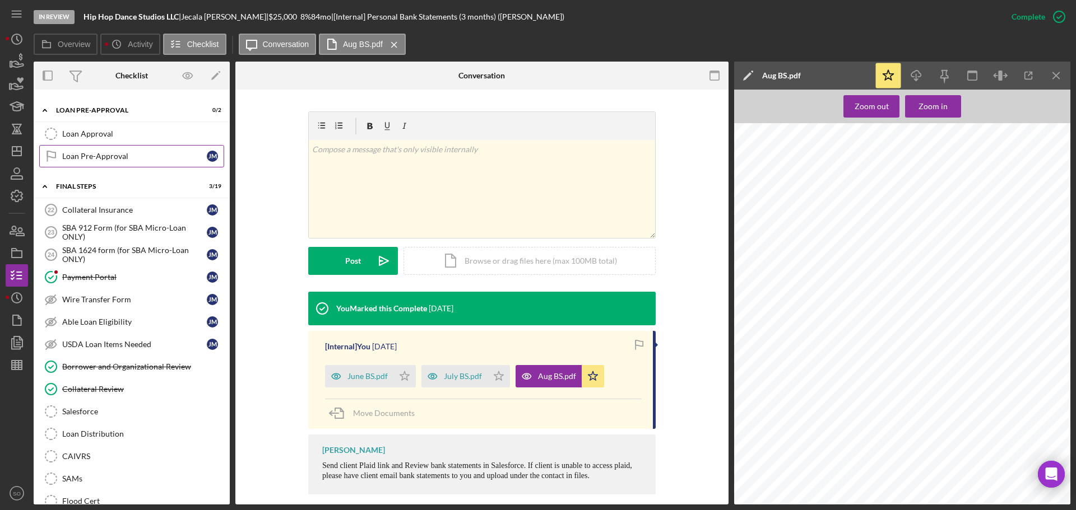
scroll to position [1176, 0]
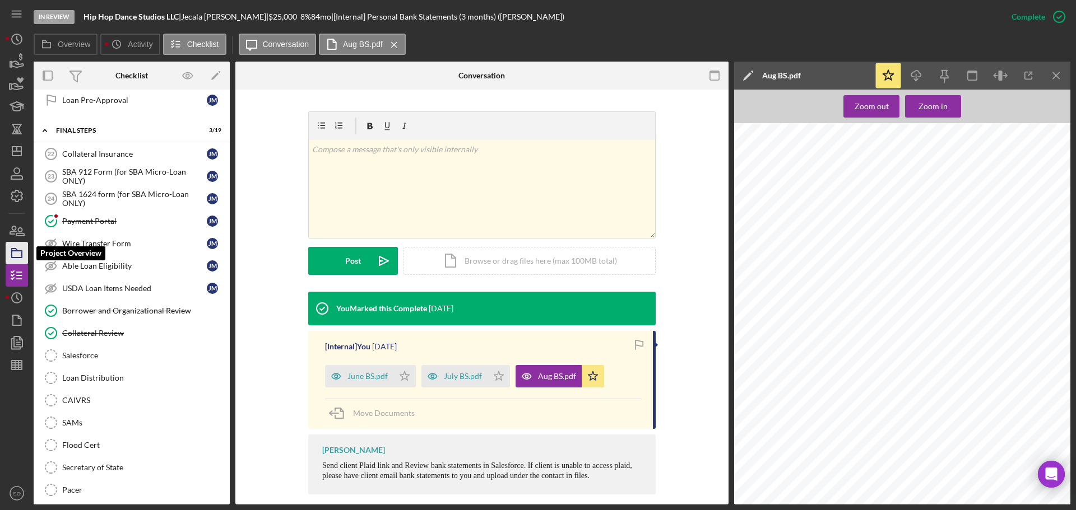
click at [26, 257] on icon "button" at bounding box center [17, 253] width 28 height 28
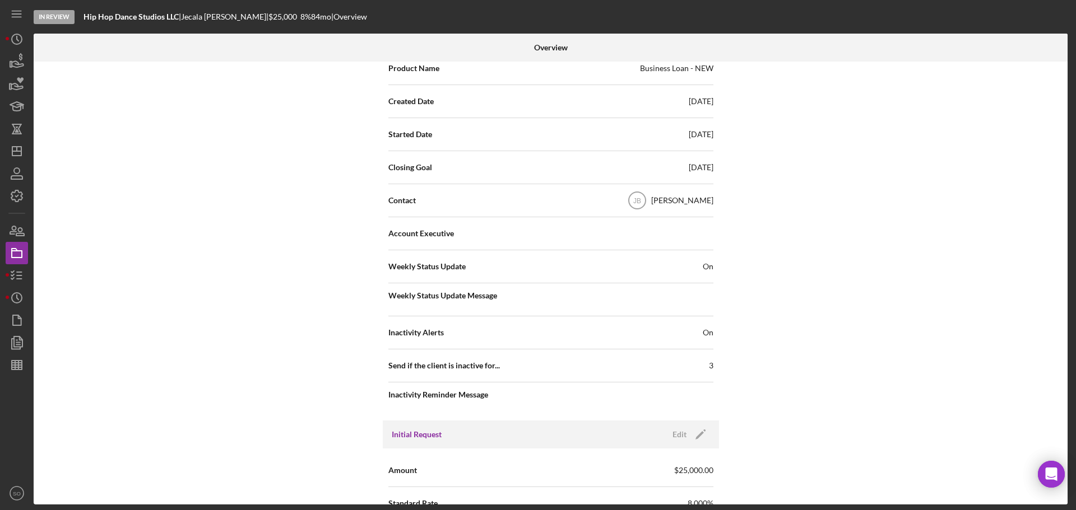
scroll to position [336, 0]
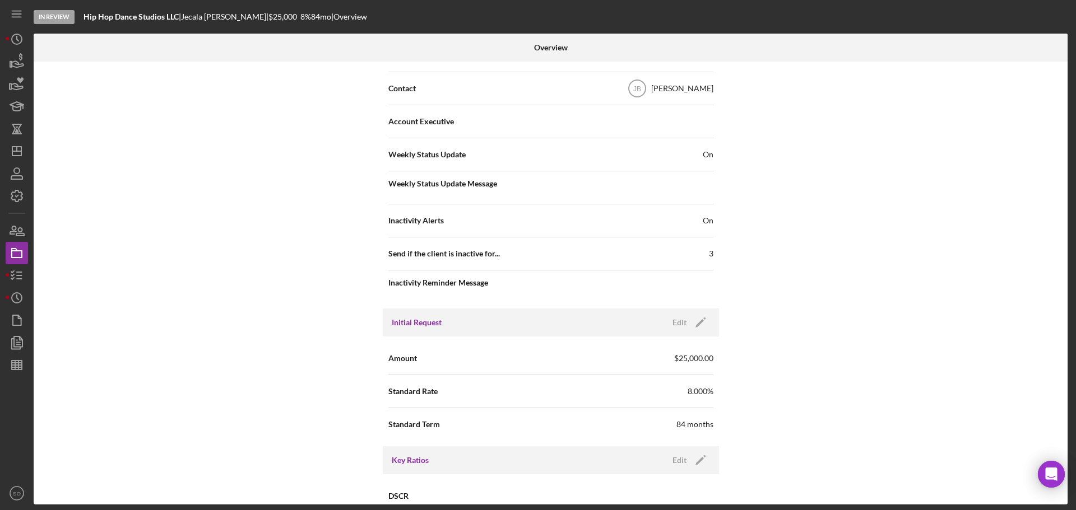
click at [697, 332] on div "Initial Request Edit Icon/Edit" at bounding box center [551, 323] width 336 height 28
click at [698, 328] on icon "Icon/Edit" at bounding box center [700, 323] width 28 height 28
drag, startPoint x: 595, startPoint y: 360, endPoint x: 410, endPoint y: 367, distance: 185.0
click at [410, 367] on div "Amount $25,000" at bounding box center [550, 359] width 325 height 28
type input "$30,000"
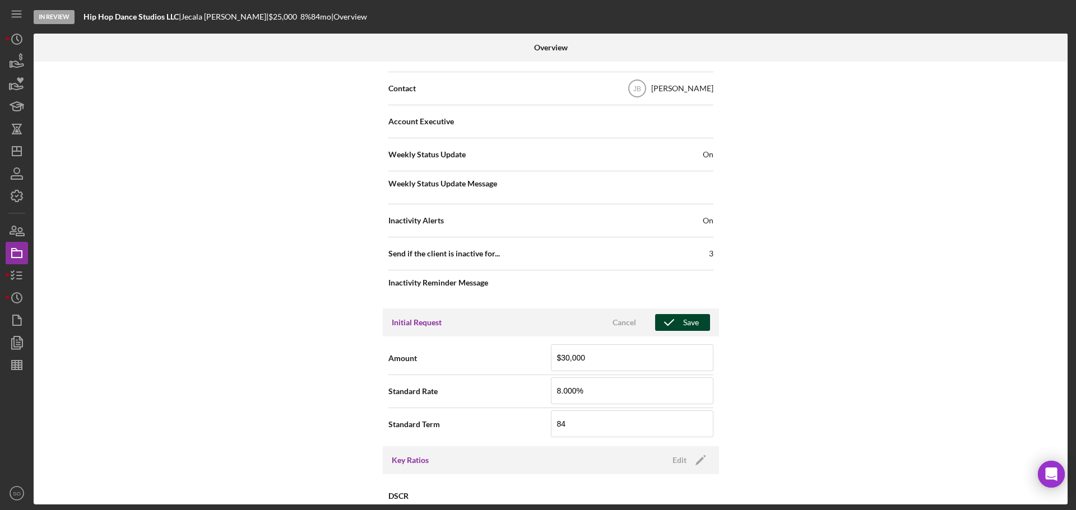
click at [686, 324] on div "Save" at bounding box center [691, 322] width 16 height 17
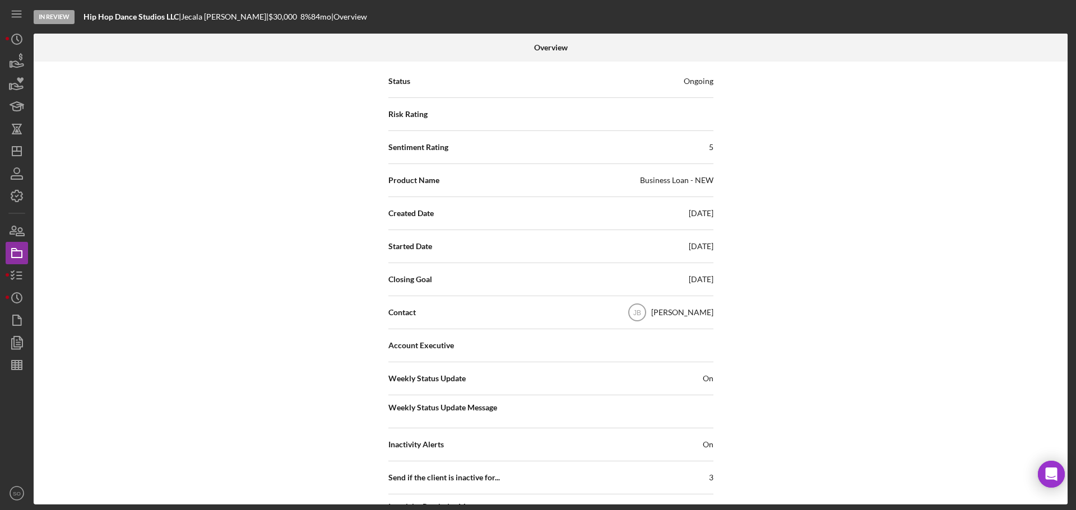
scroll to position [0, 0]
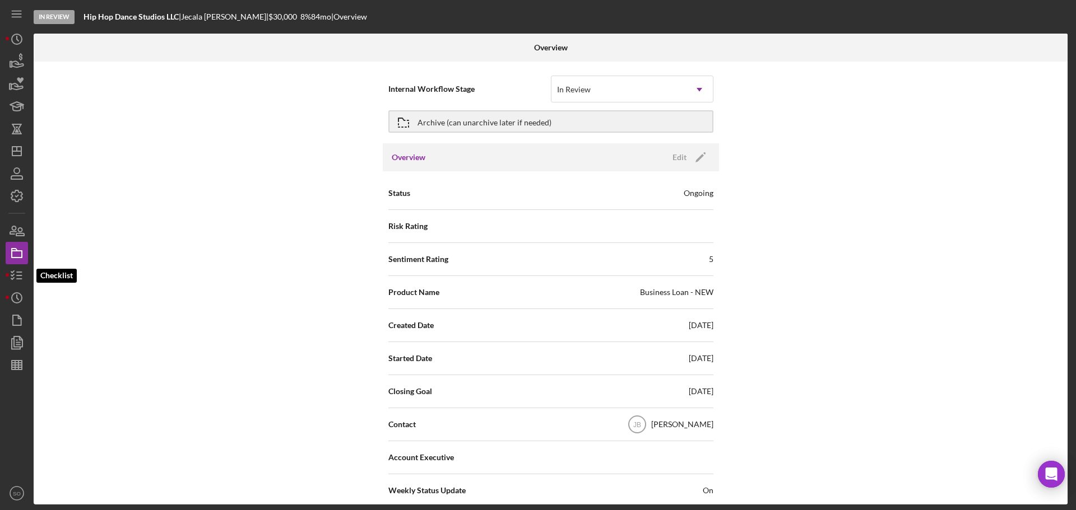
click at [21, 271] on icon "button" at bounding box center [17, 276] width 28 height 28
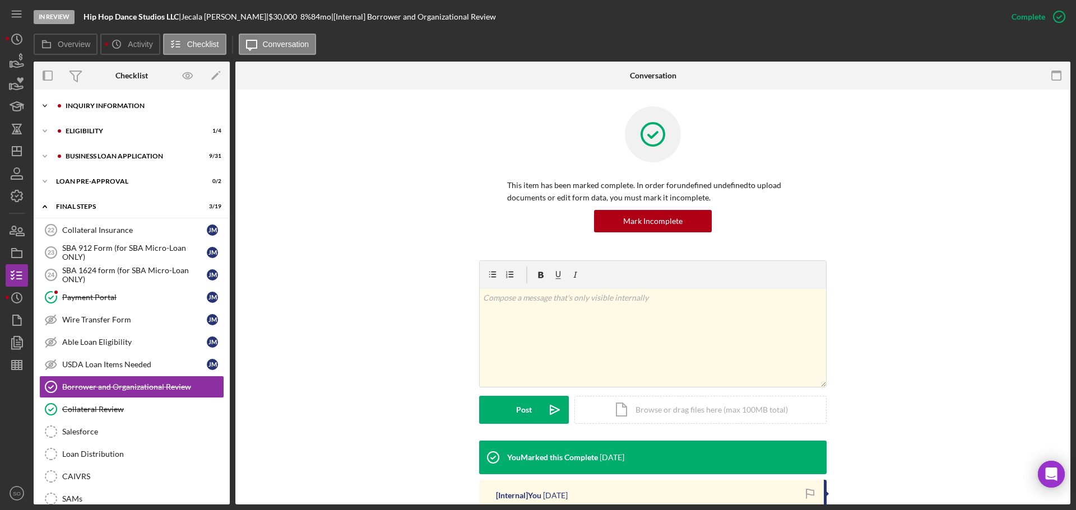
click at [118, 105] on div "INQUIRY INFORMATION" at bounding box center [141, 106] width 150 height 7
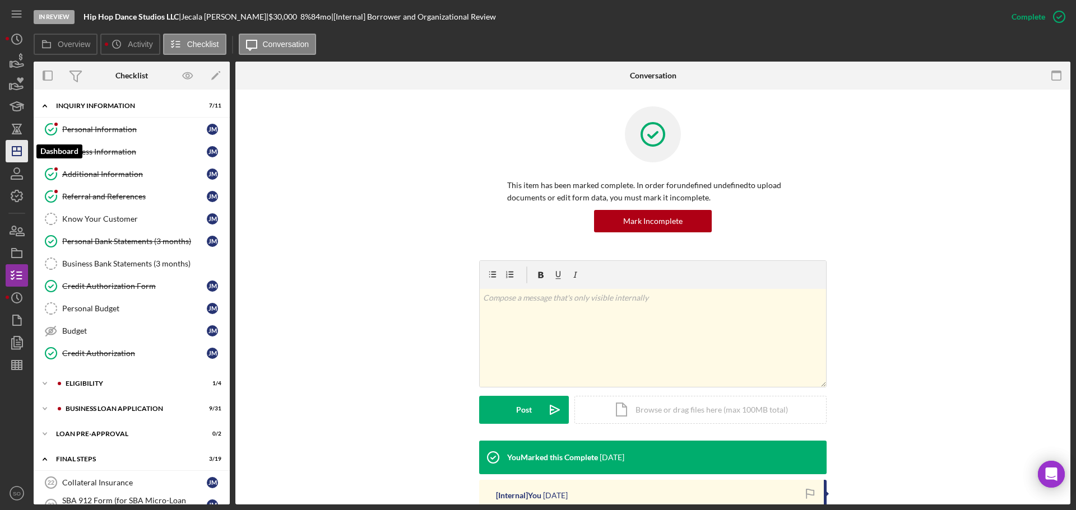
click at [21, 151] on line "button" at bounding box center [16, 151] width 9 height 0
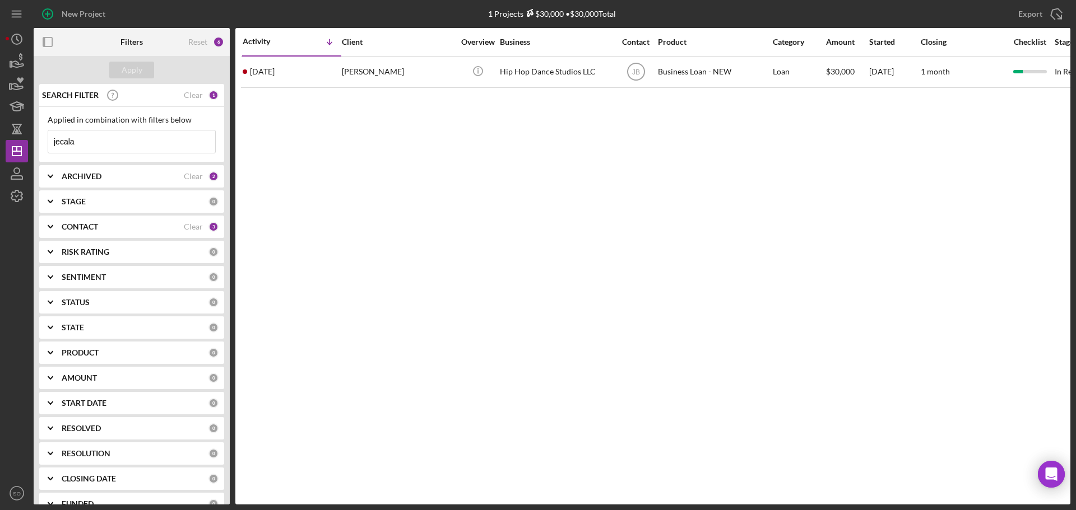
drag, startPoint x: 106, startPoint y: 145, endPoint x: 0, endPoint y: 137, distance: 106.7
click at [0, 137] on div "New Project 1 Projects $30,000 • $30,000 Total jecala Export Icon/Export Filter…" at bounding box center [538, 255] width 1076 height 510
type input "demby"
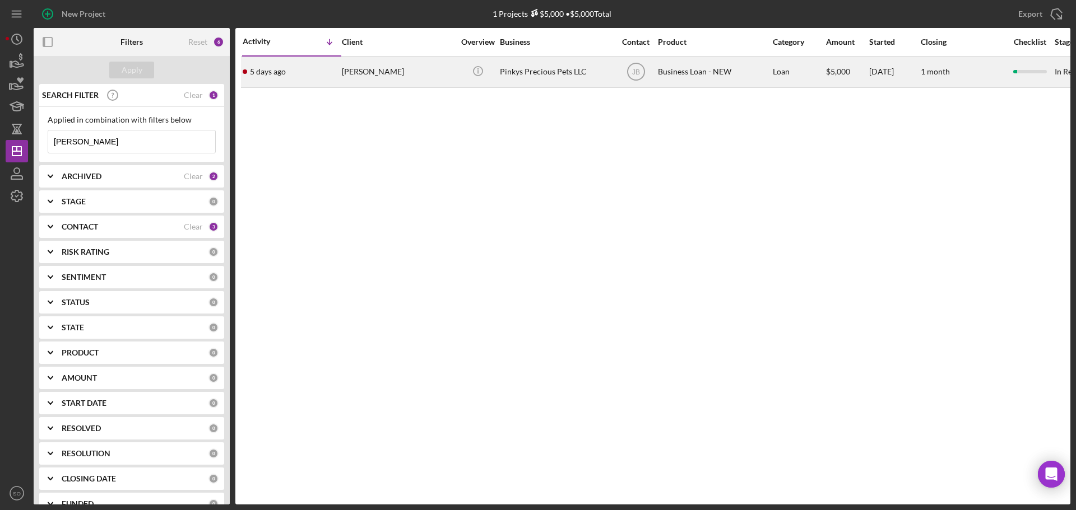
click at [381, 71] on div "[PERSON_NAME]" at bounding box center [398, 72] width 112 height 30
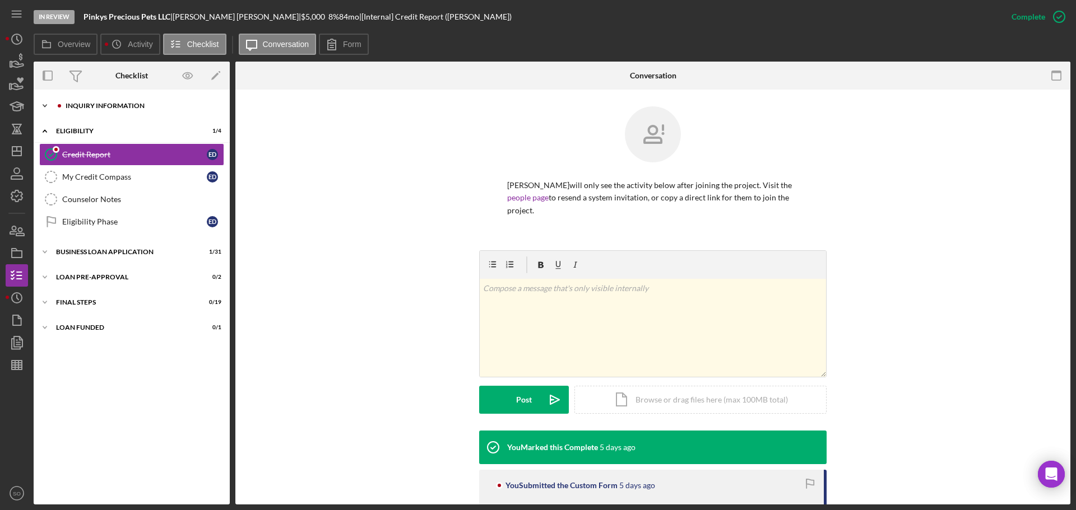
click at [111, 111] on div "Icon/Expander INQUIRY INFORMATION 7 / 11" at bounding box center [132, 106] width 196 height 22
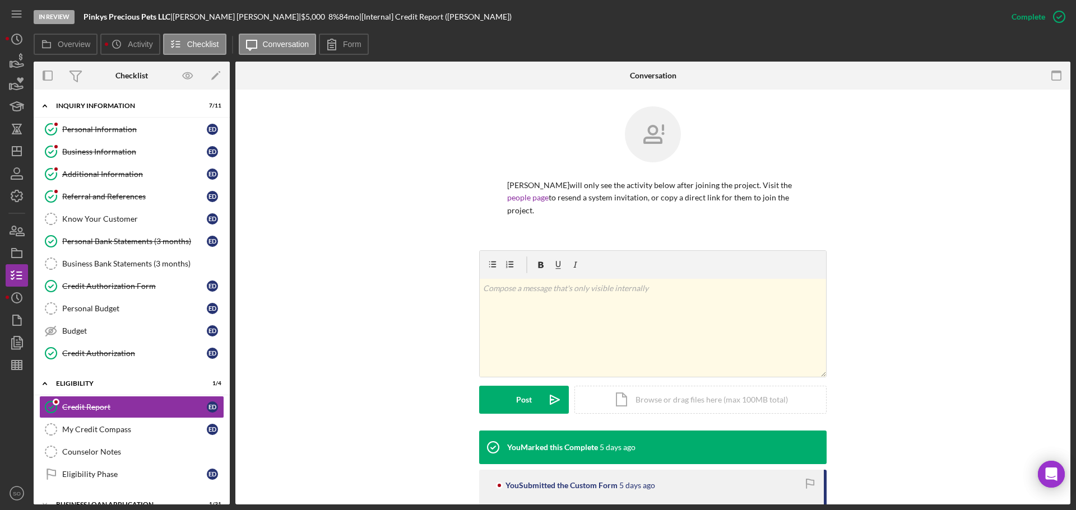
scroll to position [168, 0]
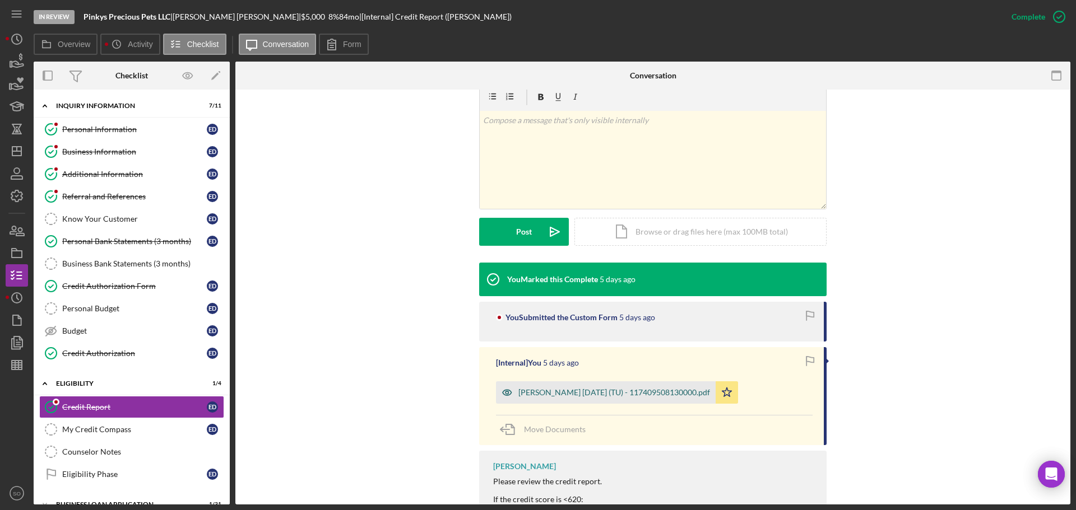
click at [600, 388] on div "Demby, Erica 2025-08-20 (TU) - 117409508130000.pdf" at bounding box center [614, 392] width 192 height 9
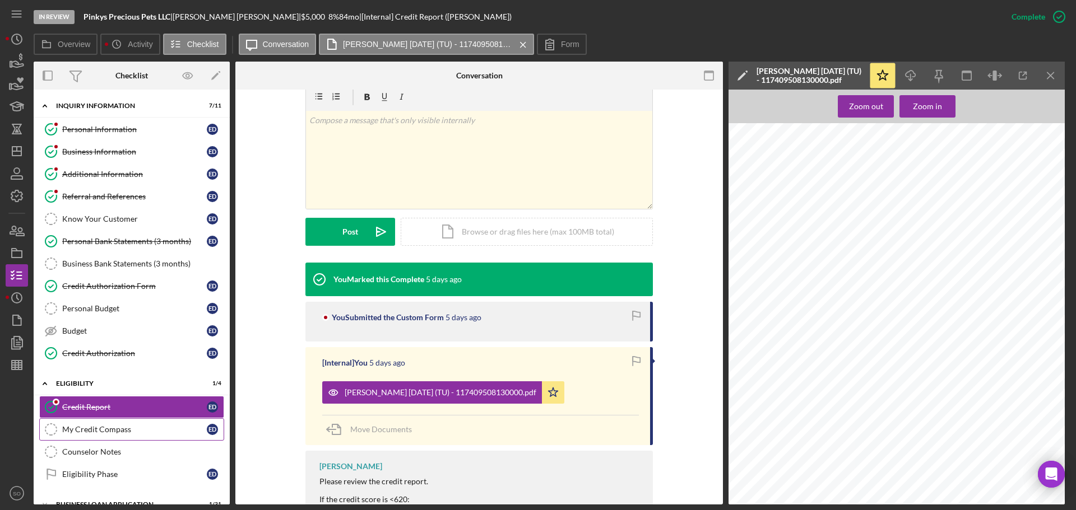
scroll to position [56, 0]
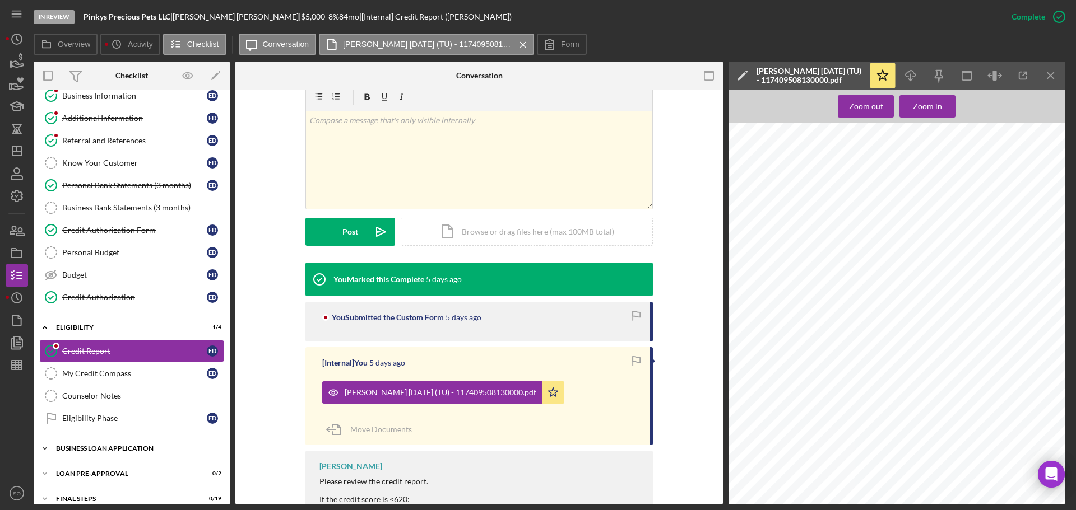
click at [128, 446] on div "BUSINESS LOAN APPLICATION" at bounding box center [136, 448] width 160 height 7
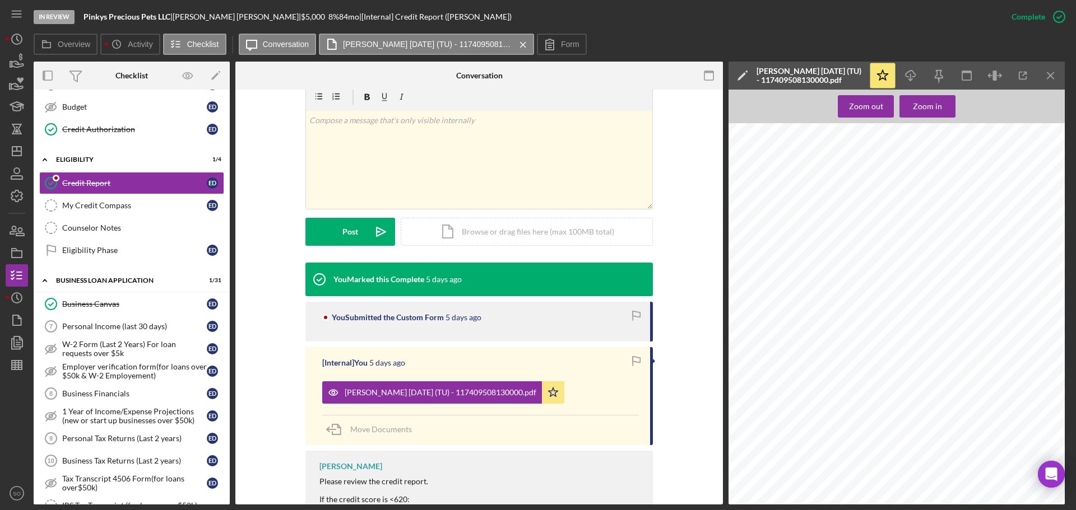
scroll to position [0, 0]
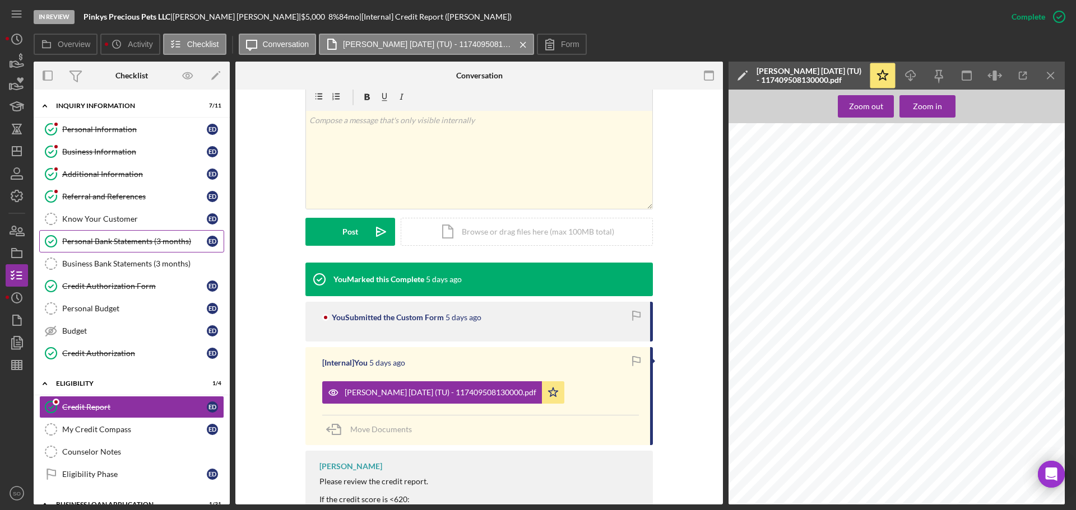
click at [157, 239] on div "Personal Bank Statements (3 months)" at bounding box center [134, 241] width 145 height 9
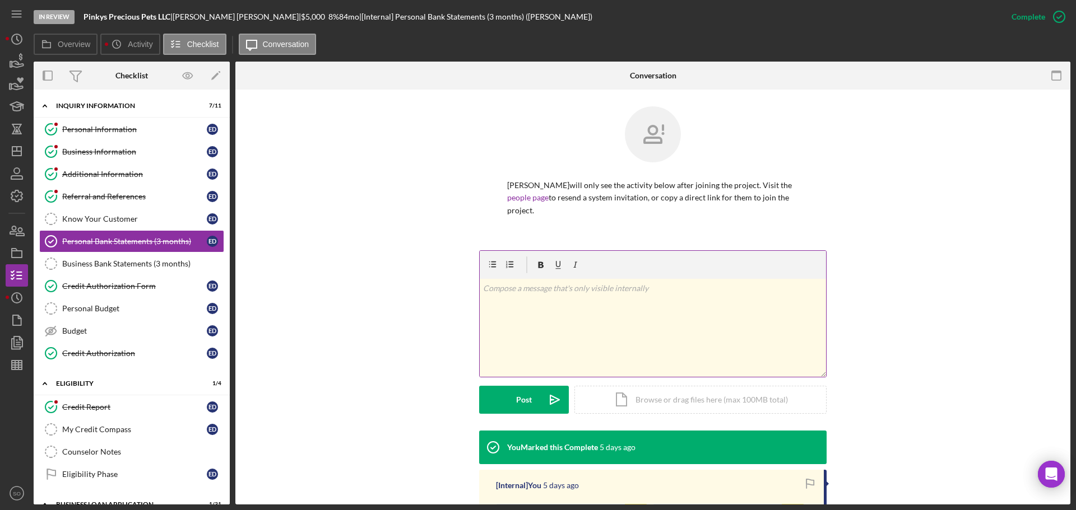
scroll to position [167, 0]
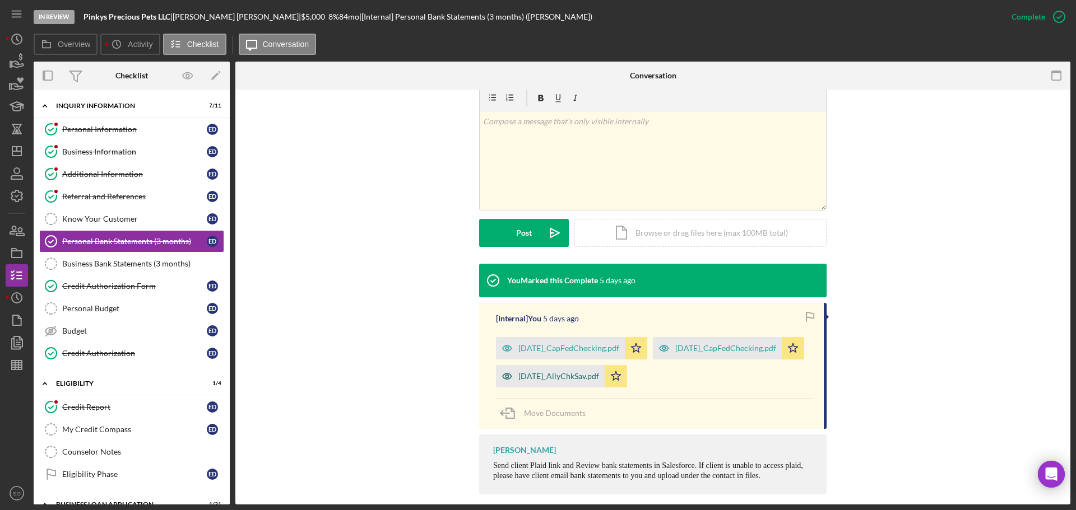
click at [604, 370] on div "July2025_AllyChkSav.pdf" at bounding box center [550, 376] width 109 height 22
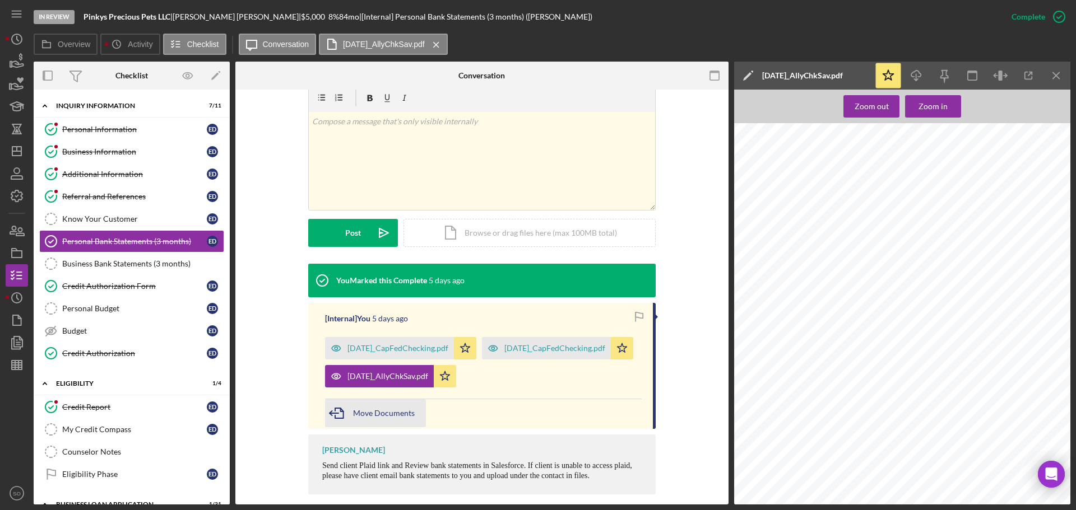
click at [389, 408] on span "Move Documents" at bounding box center [384, 413] width 62 height 10
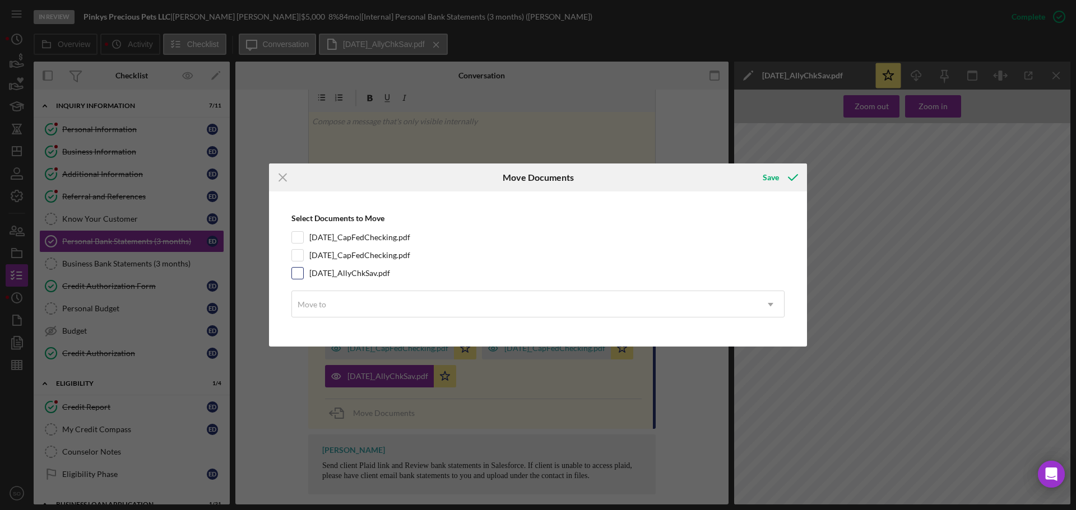
click at [294, 273] on input "July2025_AllyChkSav.pdf" at bounding box center [297, 273] width 11 height 11
checkbox input "true"
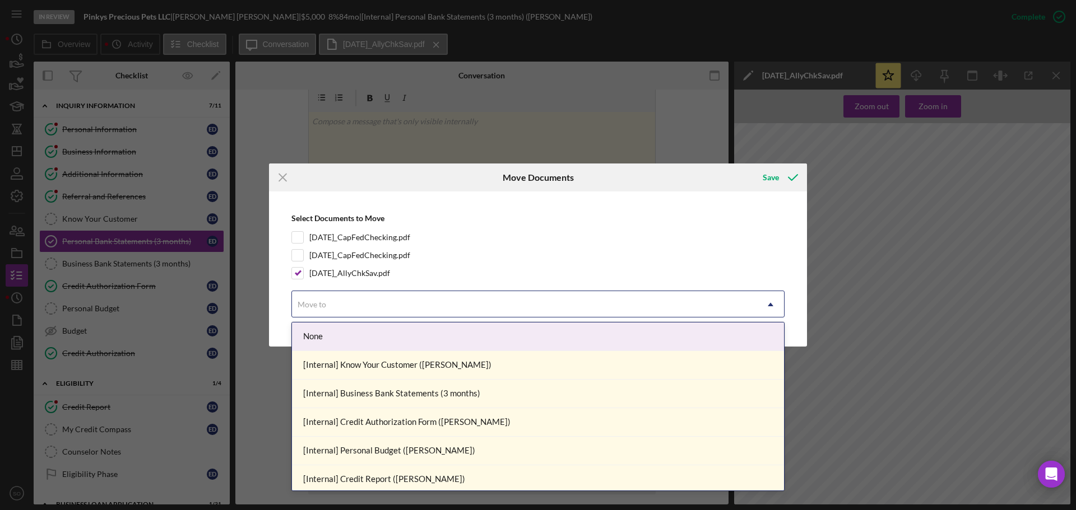
click at [348, 301] on div "Move to" at bounding box center [524, 305] width 465 height 26
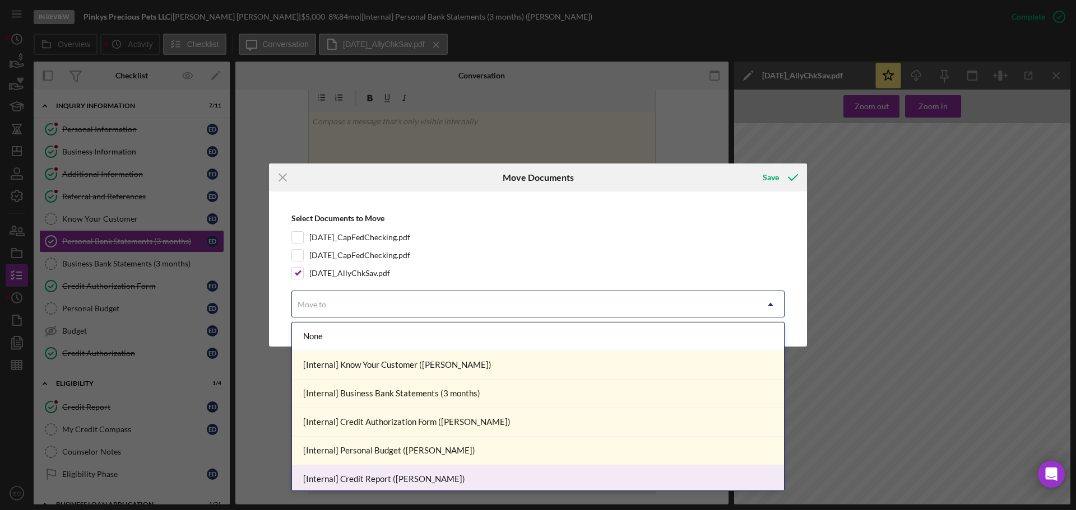
scroll to position [112, 0]
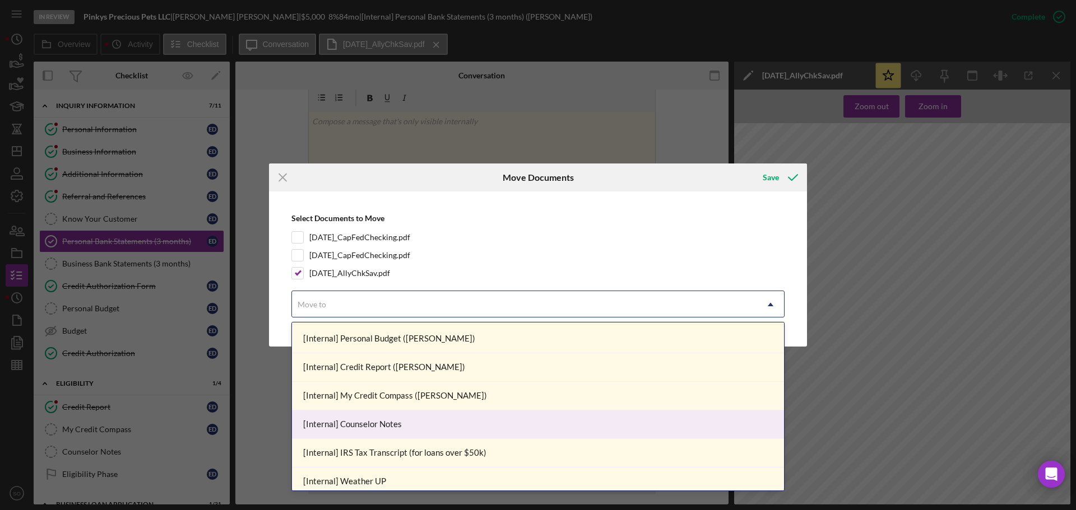
click at [388, 435] on div "[Internal] Counselor Notes" at bounding box center [538, 425] width 492 height 29
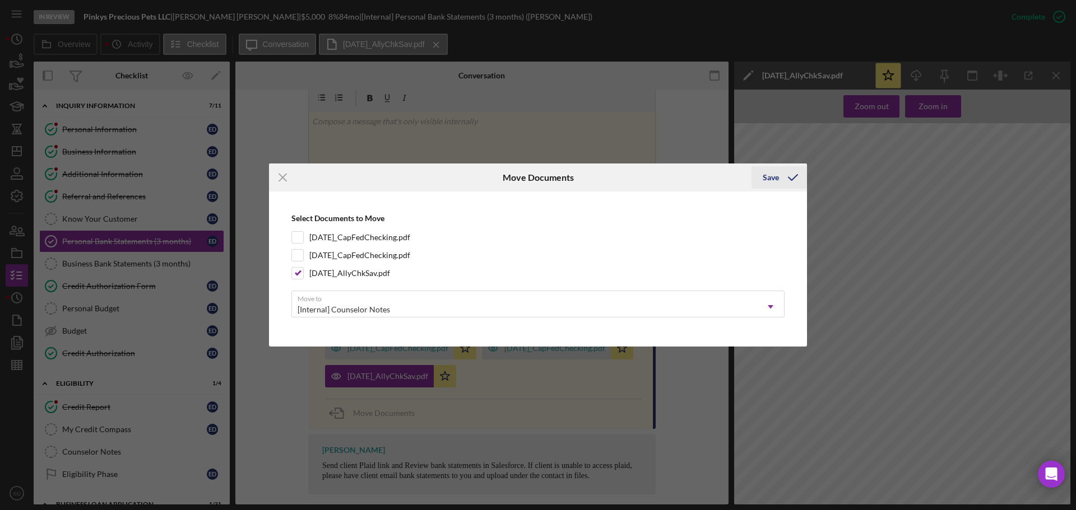
click at [765, 180] on div "Save" at bounding box center [770, 177] width 16 height 22
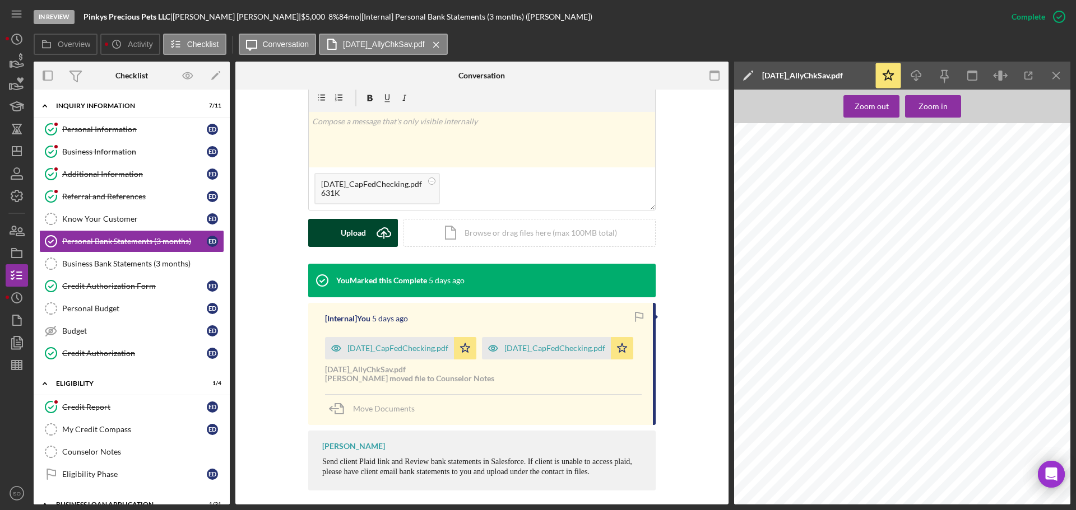
click at [353, 222] on div "Upload" at bounding box center [353, 233] width 25 height 28
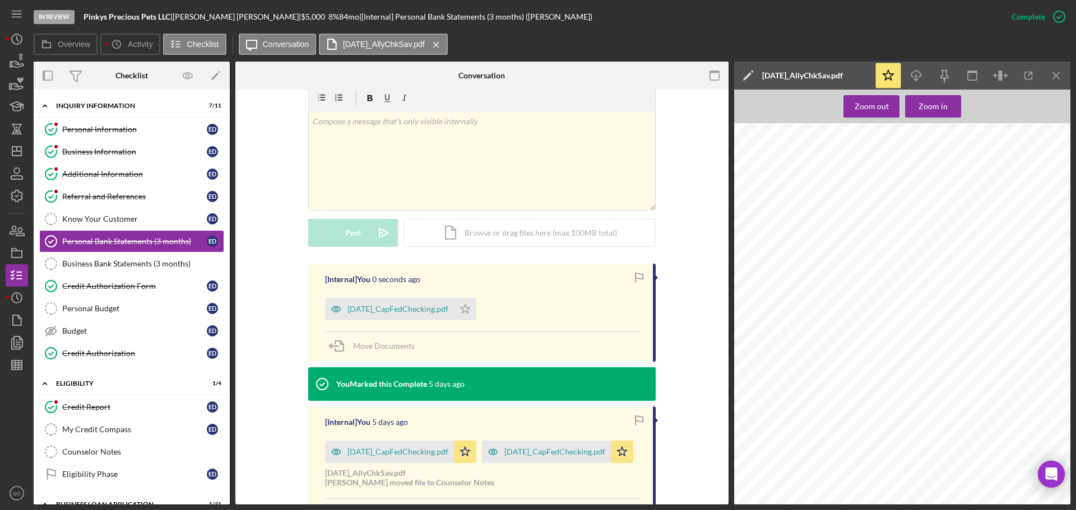
scroll to position [279, 0]
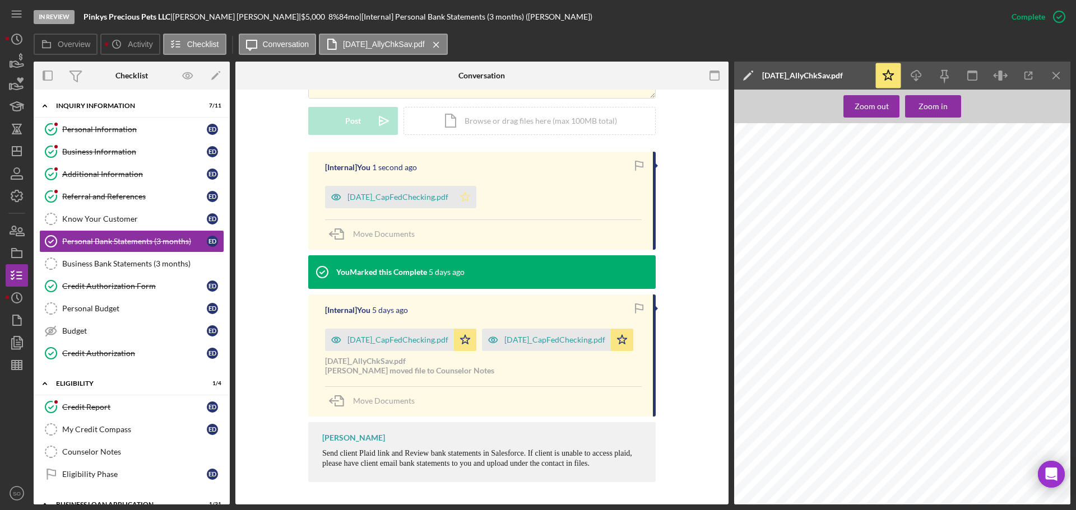
click at [462, 186] on icon "Icon/Star" at bounding box center [465, 197] width 22 height 22
click at [432, 193] on div "July2025_CapFedChecking.pdf" at bounding box center [397, 197] width 101 height 9
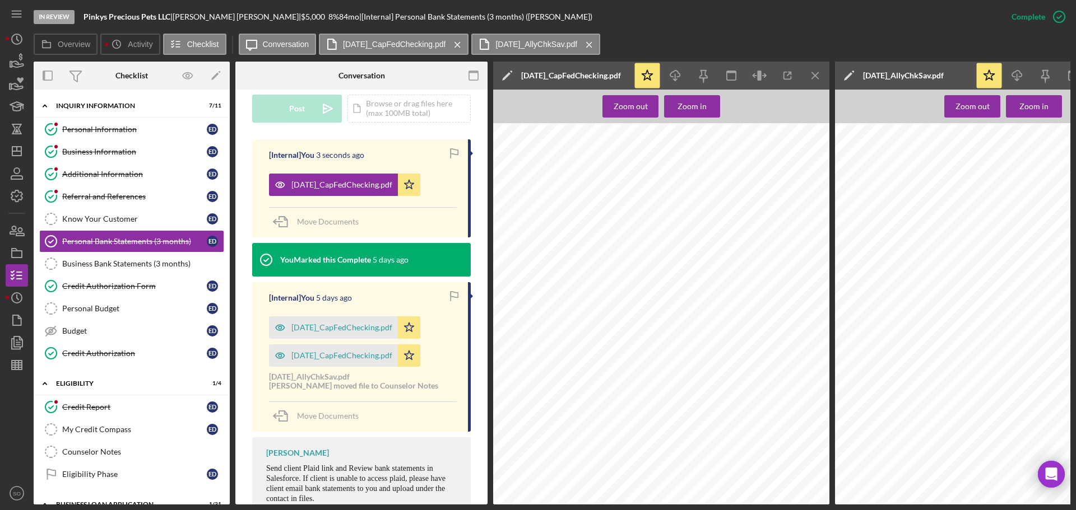
scroll to position [224, 0]
click at [370, 355] on div "June2025_CapFedChecking.pdf" at bounding box center [341, 355] width 101 height 9
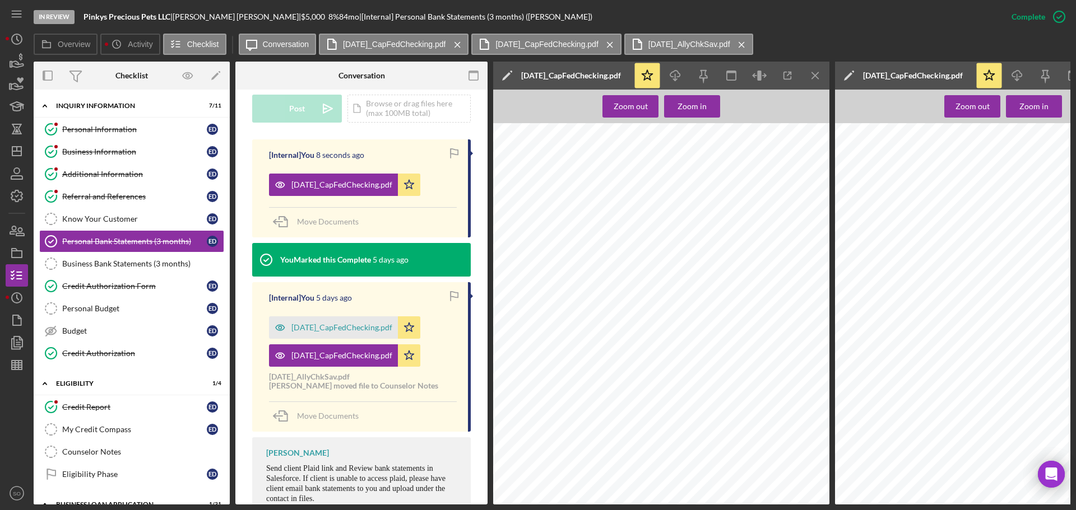
scroll to position [56, 0]
click at [142, 283] on div "Credit Authorization Form" at bounding box center [134, 286] width 145 height 9
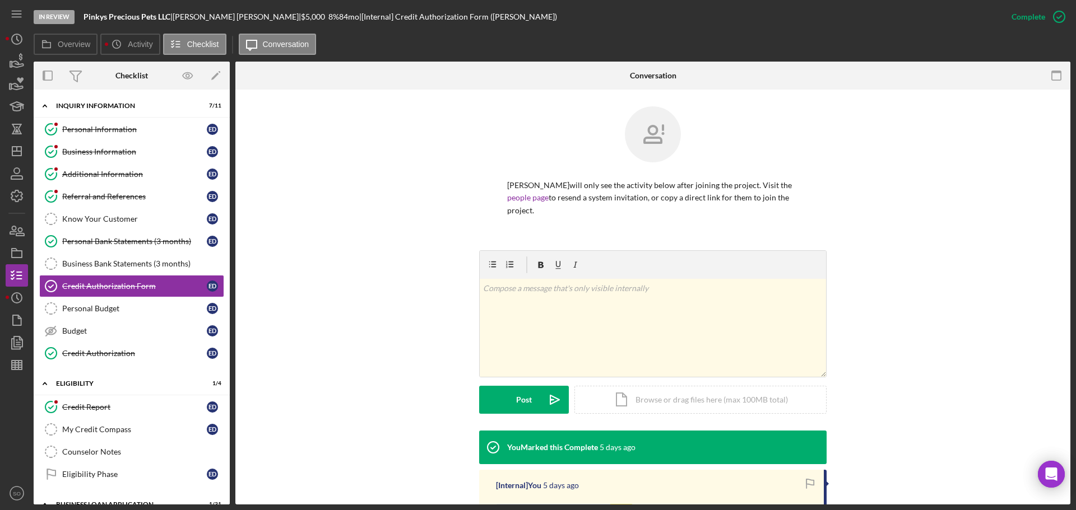
scroll to position [200, 0]
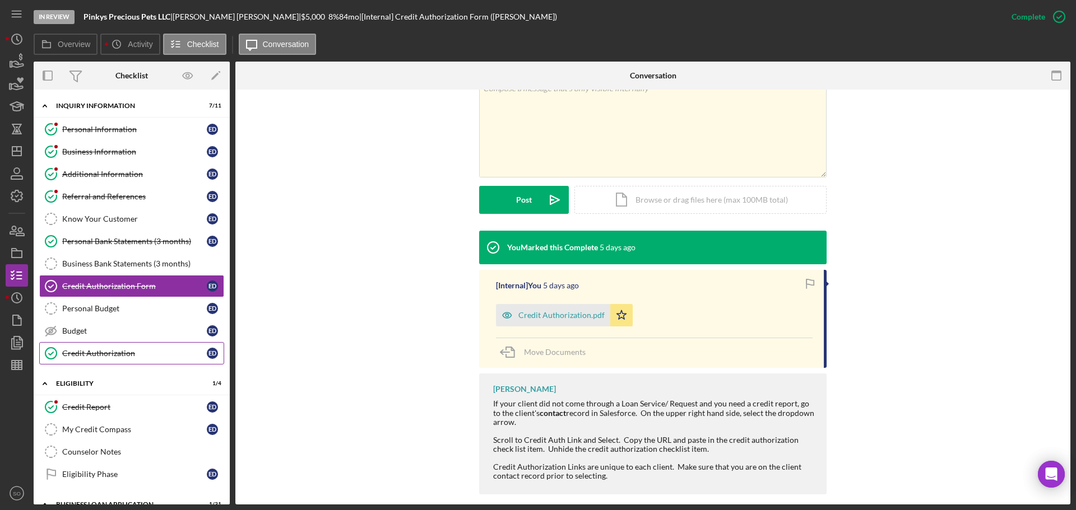
click at [134, 352] on div "Credit Authorization" at bounding box center [134, 353] width 145 height 9
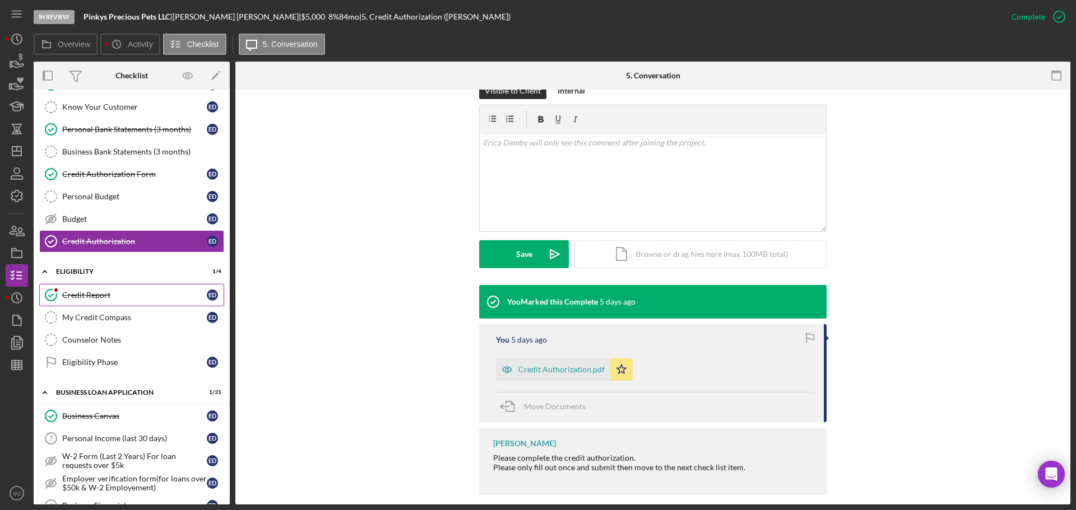
scroll to position [168, 0]
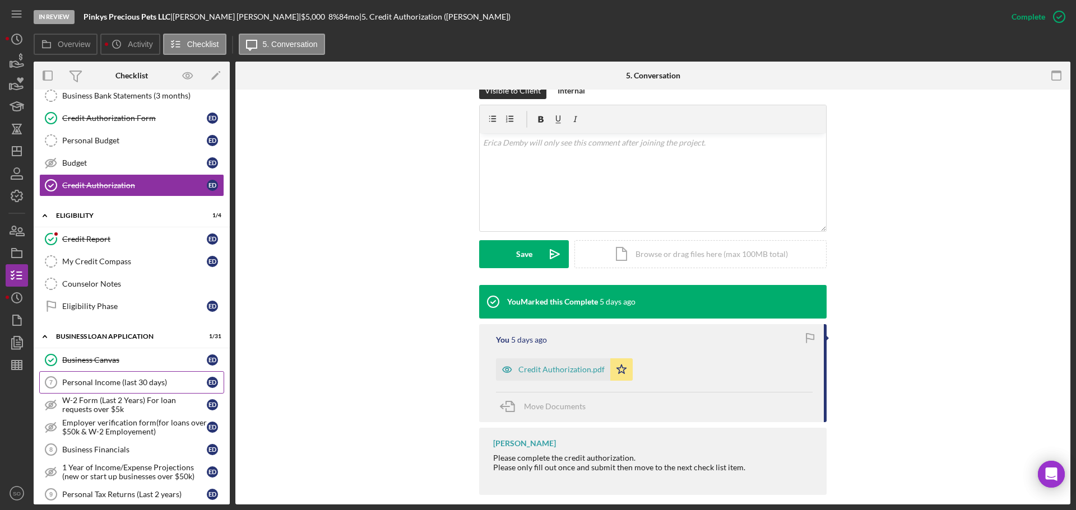
click at [142, 383] on div "Personal Income (last 30 days)" at bounding box center [134, 382] width 145 height 9
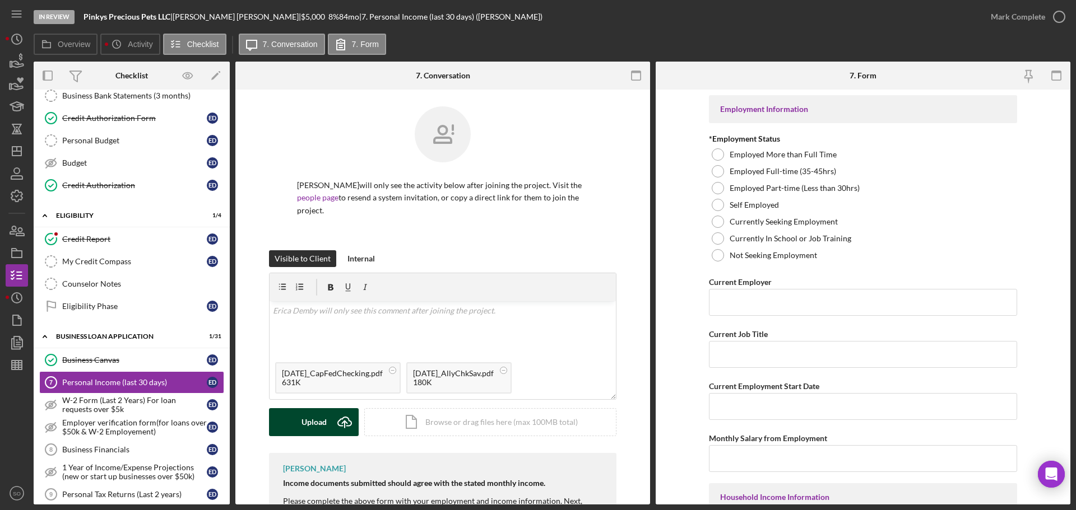
click at [306, 411] on div "Upload" at bounding box center [313, 422] width 25 height 28
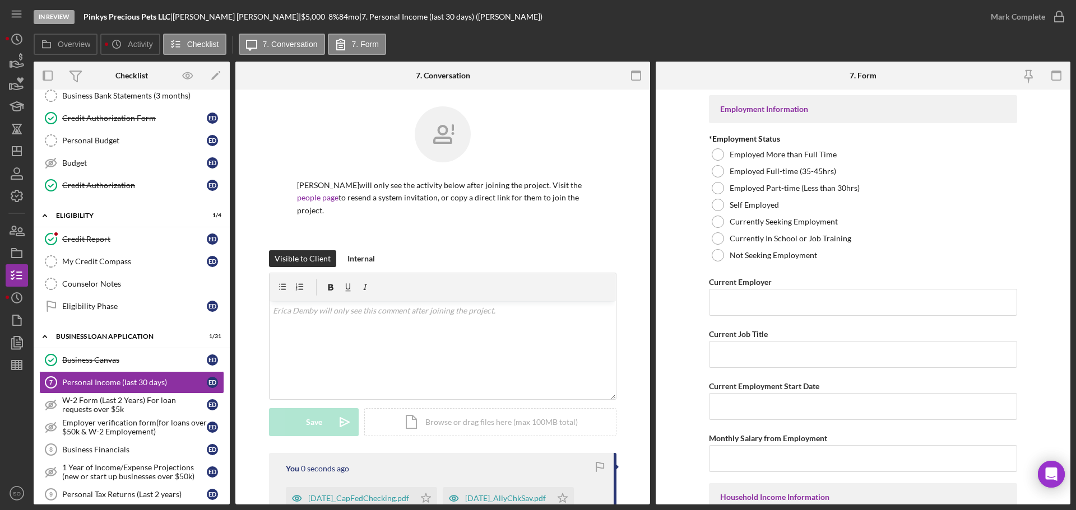
scroll to position [112, 0]
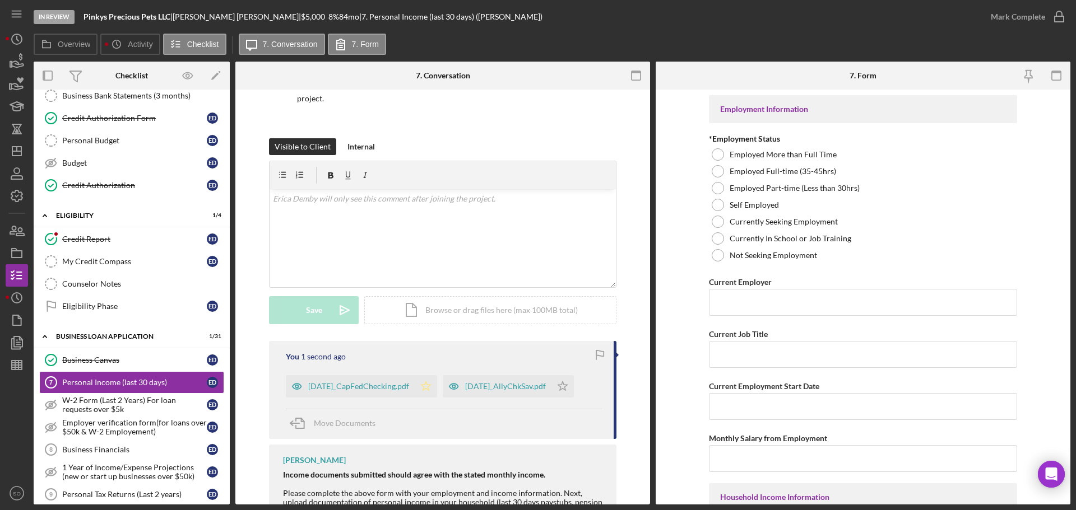
click at [426, 375] on icon "Icon/Star" at bounding box center [426, 386] width 22 height 22
click at [378, 382] on div "July2025_CapFedChecking.pdf" at bounding box center [358, 386] width 101 height 9
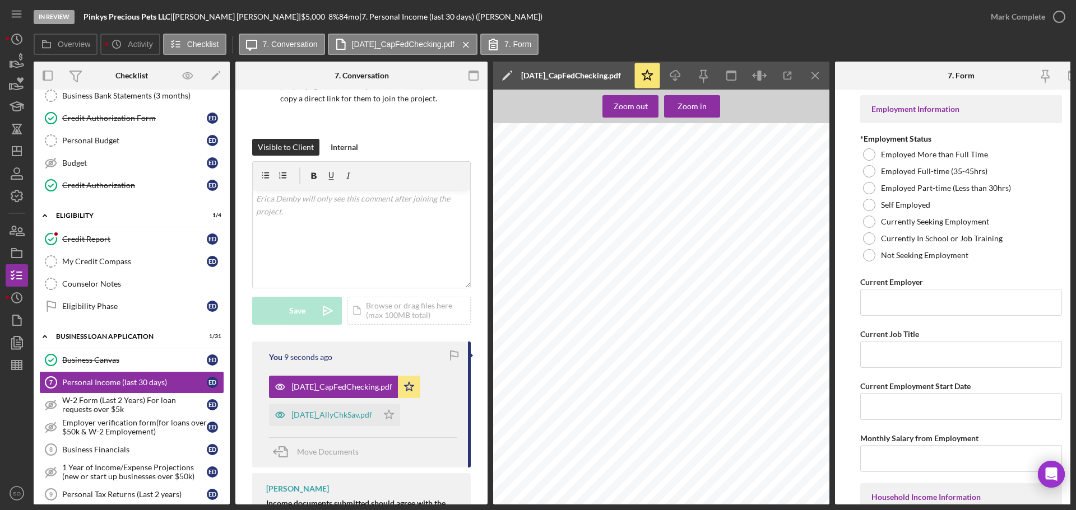
scroll to position [0, 0]
click at [820, 80] on icon "Icon/Menu Close" at bounding box center [815, 75] width 25 height 25
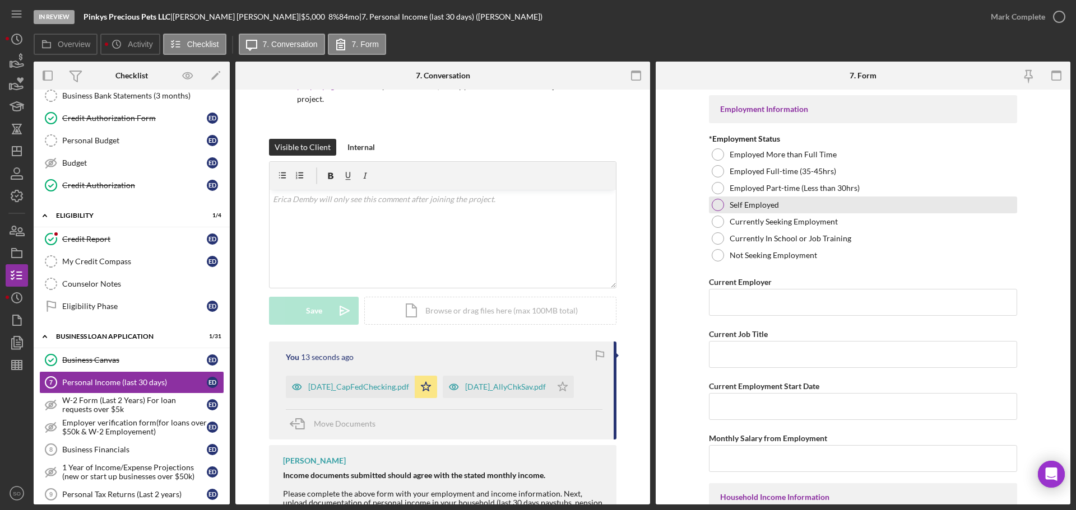
click at [718, 204] on div at bounding box center [717, 205] width 12 height 12
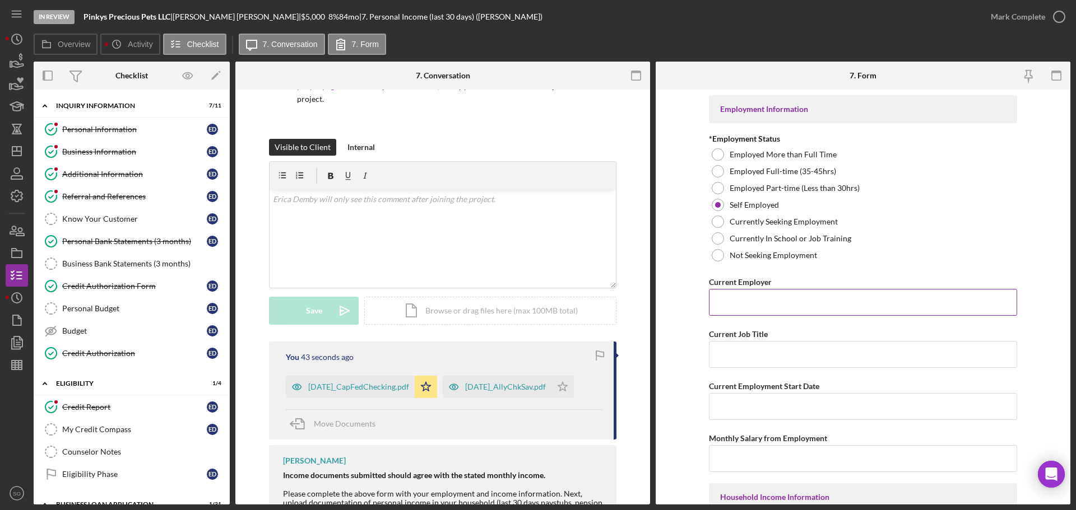
click at [753, 311] on input "Current Employer" at bounding box center [863, 302] width 308 height 27
paste input "Pinkys Precious Pets LLC"
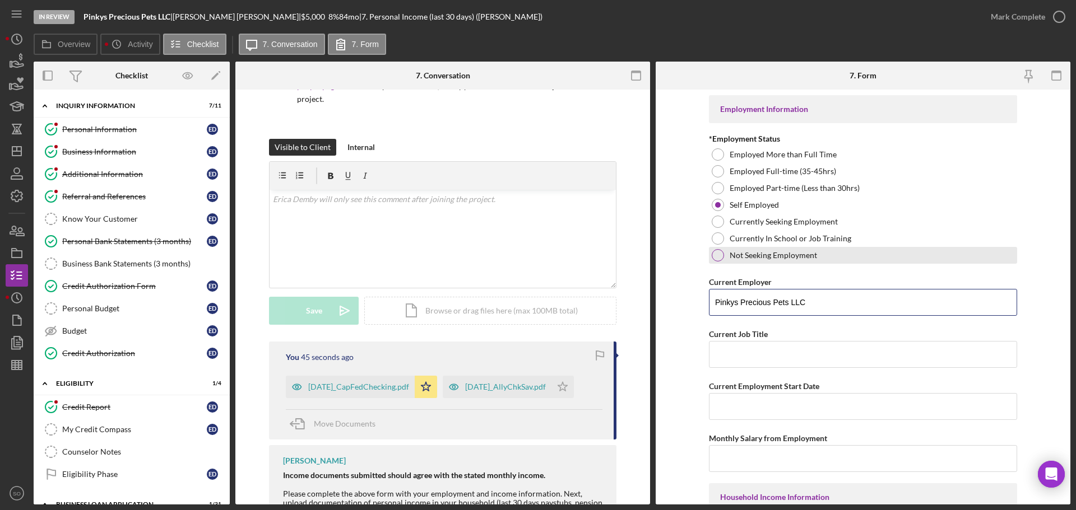
type input "Pinkys Precious Pets LLC"
click at [796, 350] on input "Current Job Title" at bounding box center [863, 354] width 308 height 27
paste input "Business Owner"
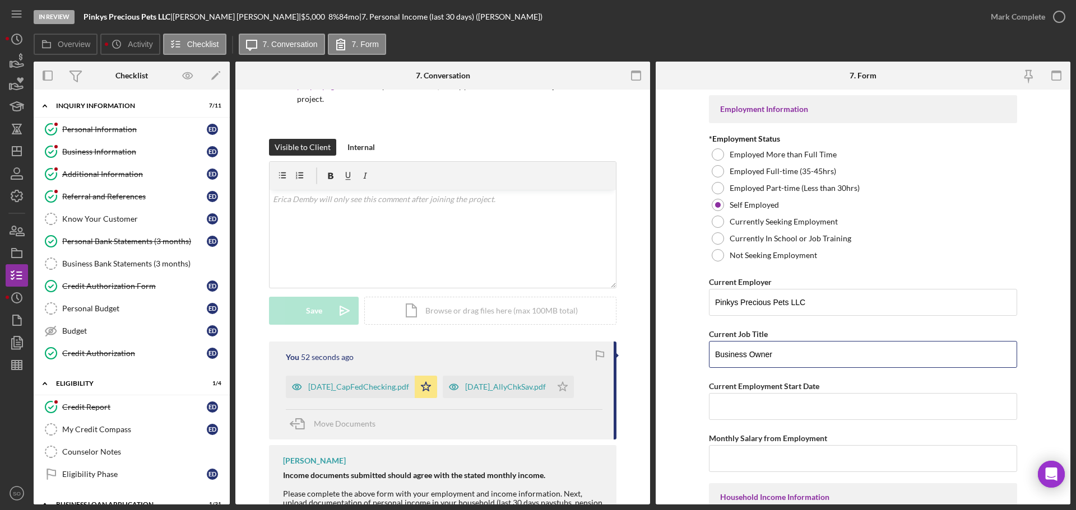
type input "Business Owner"
click at [691, 313] on form "Employment Information *Employment Status Employed More than Full Time Employed…" at bounding box center [862, 297] width 415 height 415
click at [790, 412] on input "Current Employment Start Date" at bounding box center [863, 406] width 308 height 27
paste input "[DATE]"
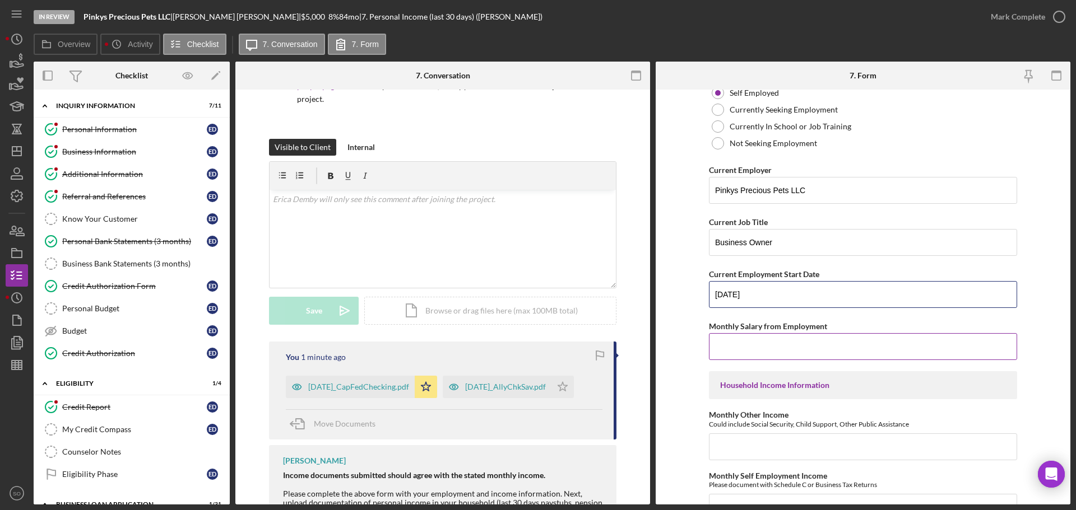
type input "[DATE]"
click at [774, 342] on input "Monthly Salary from Employment" at bounding box center [863, 346] width 308 height 27
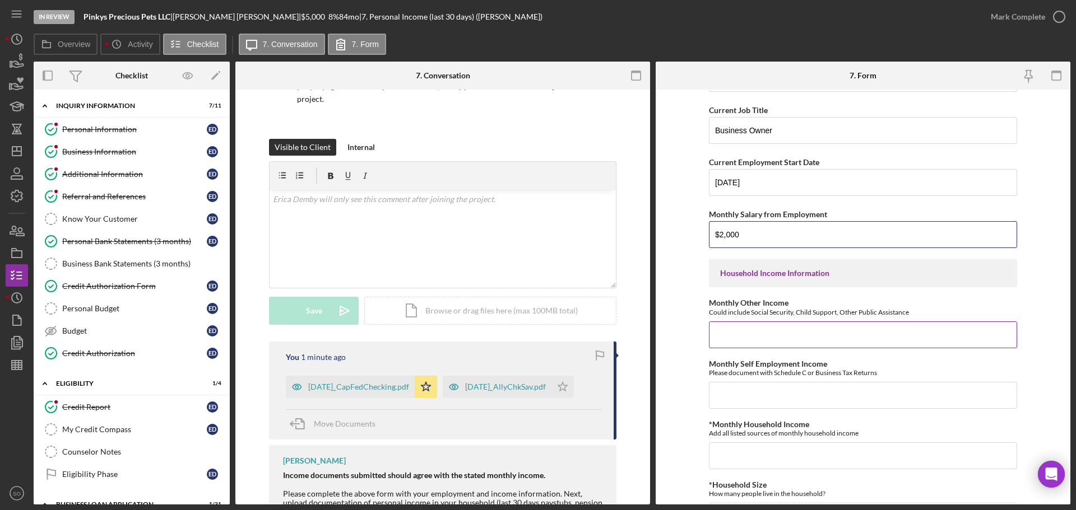
type input "$2,000"
click at [762, 334] on input "Monthly Other Income" at bounding box center [863, 335] width 308 height 27
type input "$0"
click at [783, 403] on input "Monthly Self Employment Income" at bounding box center [863, 395] width 308 height 27
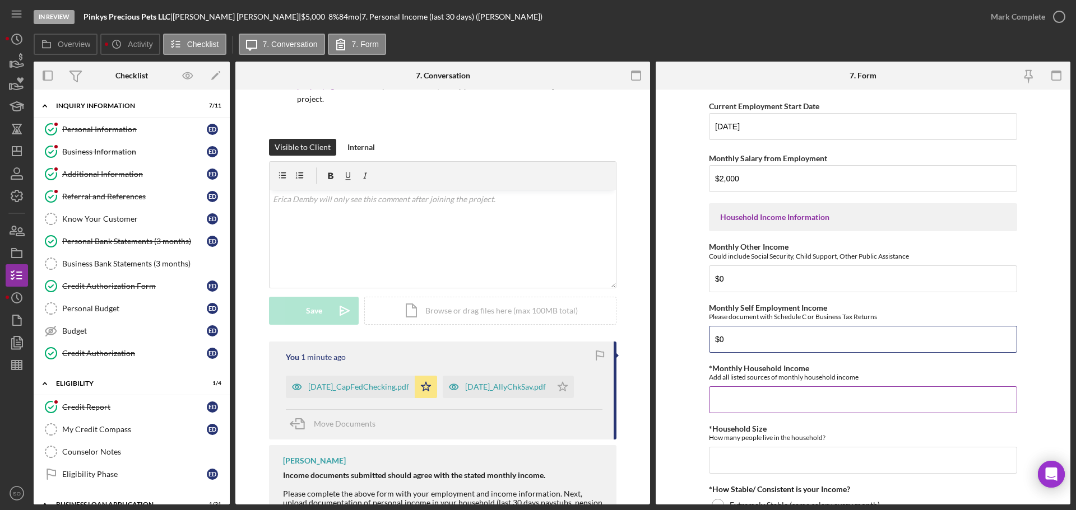
type input "$0"
click at [781, 403] on input "*Monthly Household Income" at bounding box center [863, 400] width 308 height 27
type input "$2,000"
drag, startPoint x: 726, startPoint y: 334, endPoint x: 655, endPoint y: 351, distance: 72.7
click at [655, 347] on form "Employment Information *Employment Status Employed More than Full Time Employed…" at bounding box center [862, 297] width 415 height 415
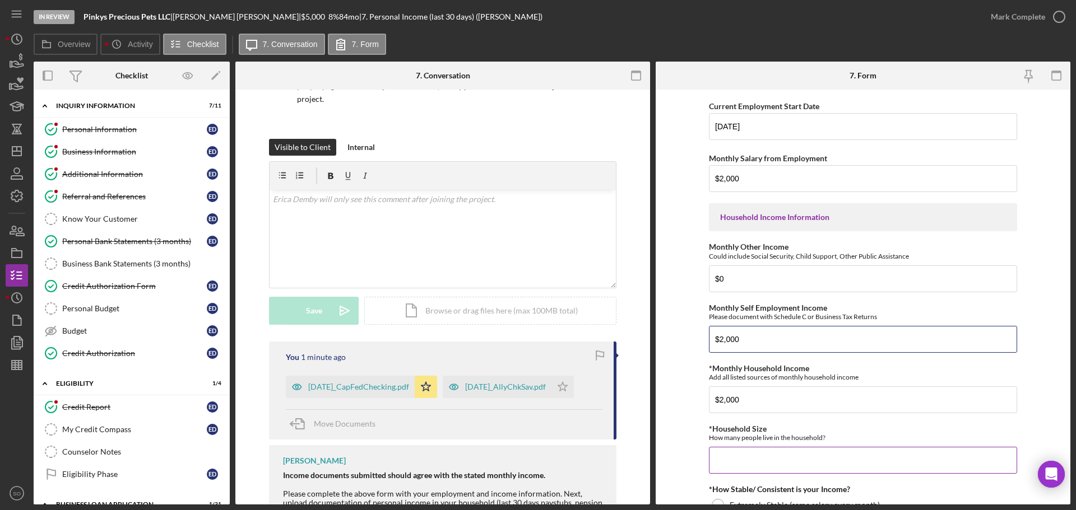
type input "$2,000"
click at [748, 455] on input "*Household Size" at bounding box center [863, 460] width 308 height 27
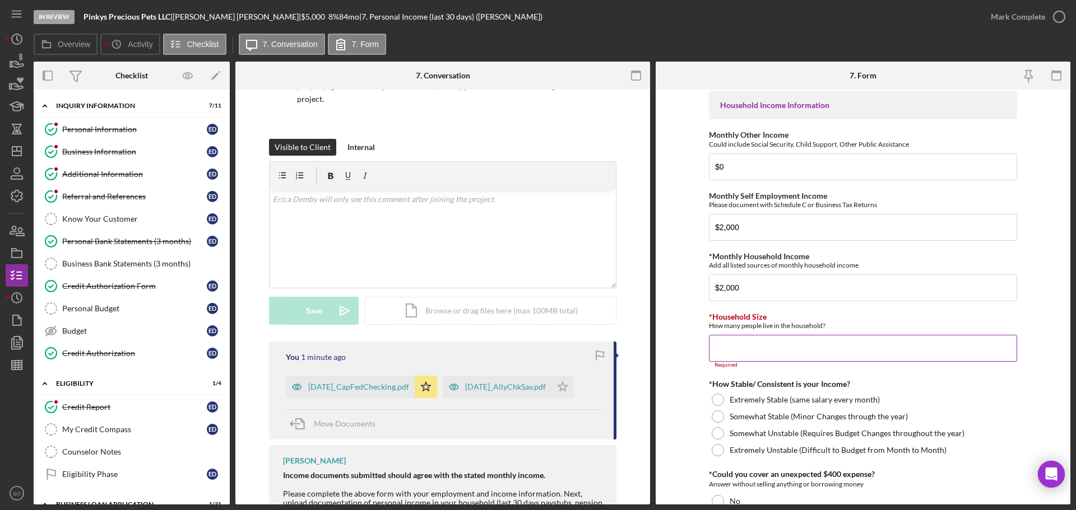
click at [773, 359] on input "*Household Size" at bounding box center [863, 348] width 308 height 27
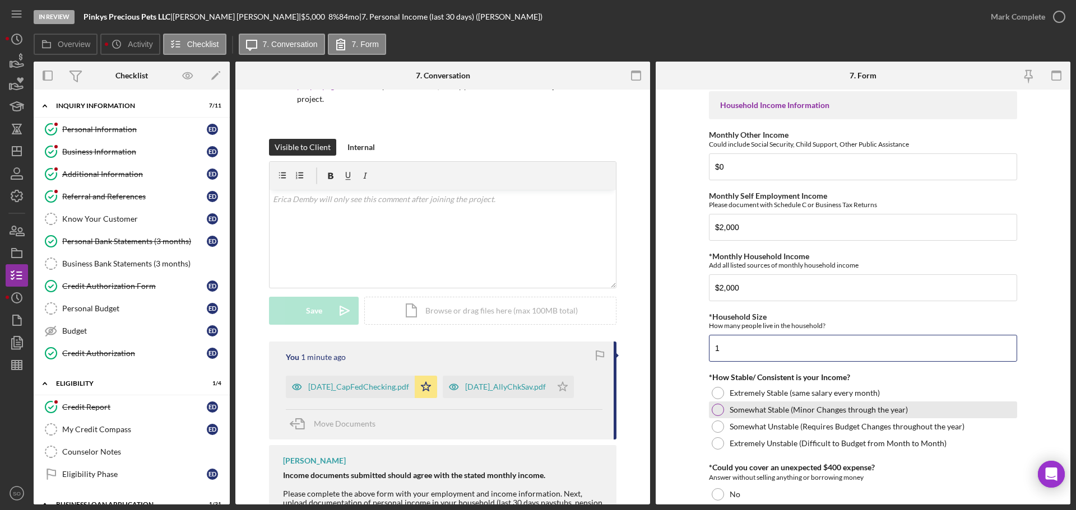
type input "1"
click at [717, 412] on div at bounding box center [717, 410] width 12 height 12
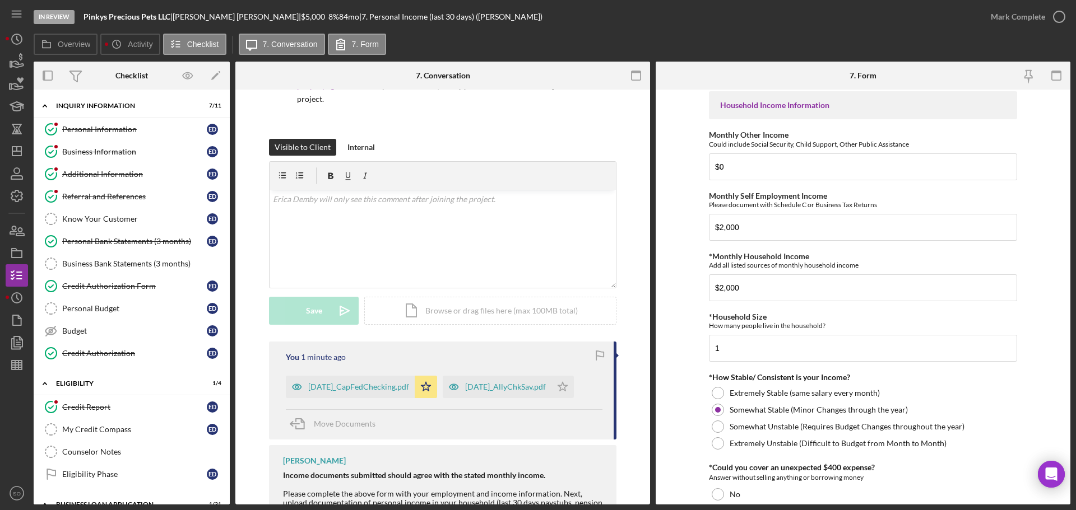
scroll to position [504, 0]
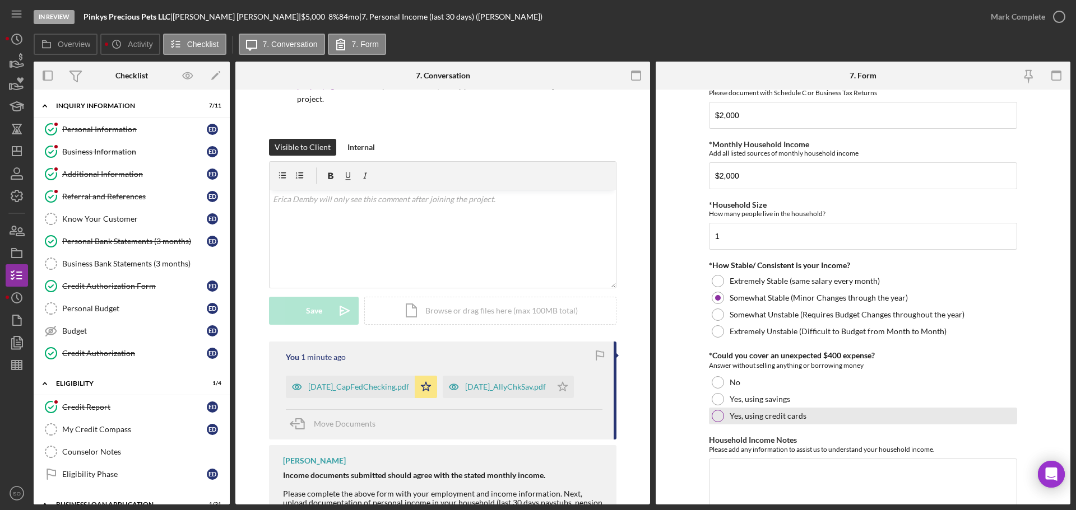
click at [714, 401] on div at bounding box center [717, 399] width 12 height 12
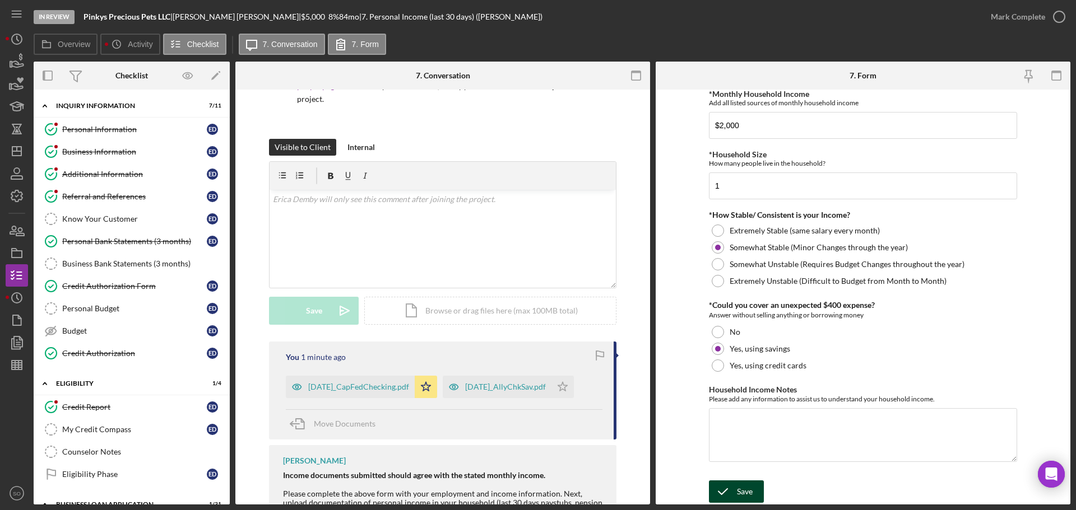
click at [745, 490] on div "Save" at bounding box center [745, 492] width 16 height 22
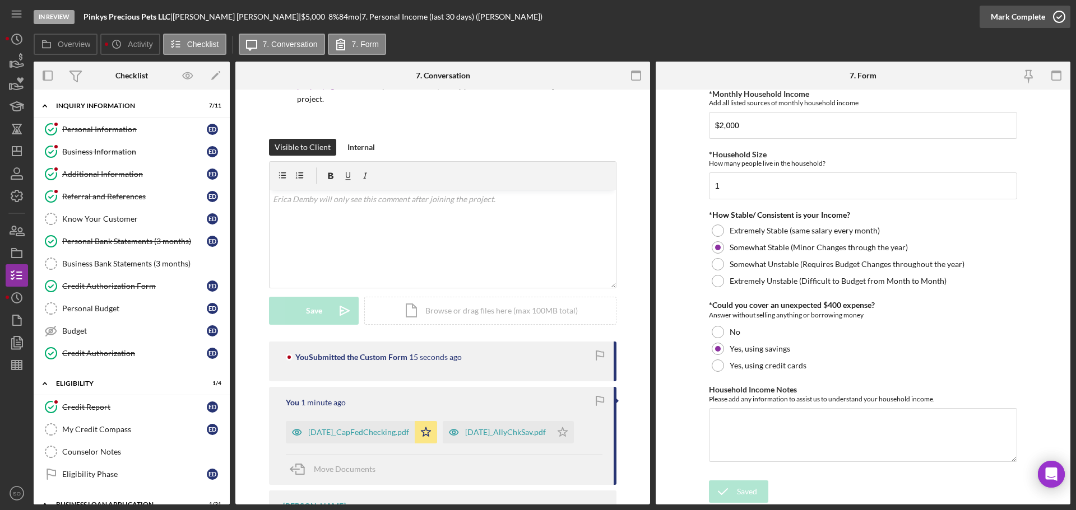
click at [994, 23] on div "Mark Complete" at bounding box center [1017, 17] width 54 height 22
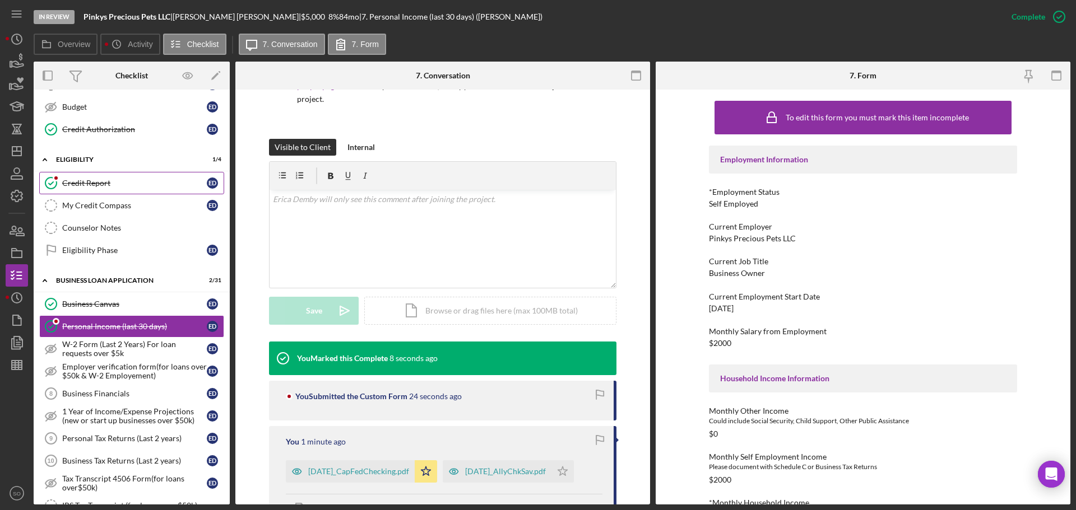
scroll to position [280, 0]
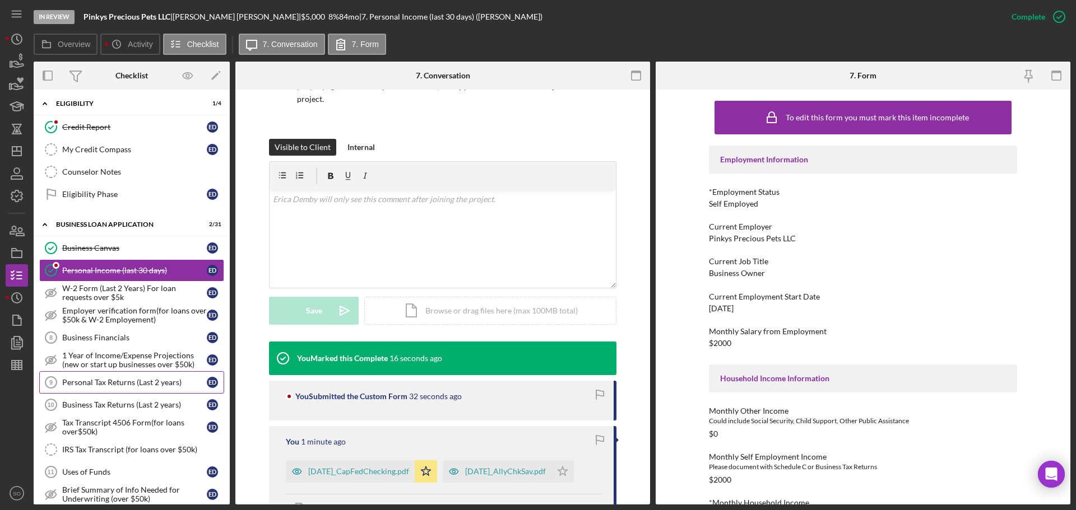
click at [145, 381] on div "Personal Tax Returns (Last 2 years)" at bounding box center [134, 382] width 145 height 9
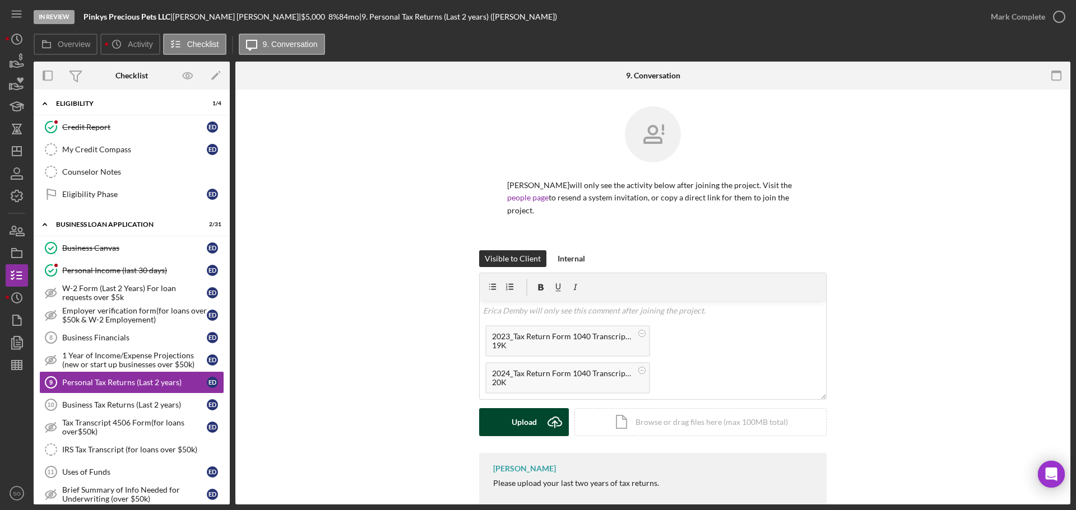
click at [542, 408] on icon "Icon/Upload" at bounding box center [555, 422] width 28 height 28
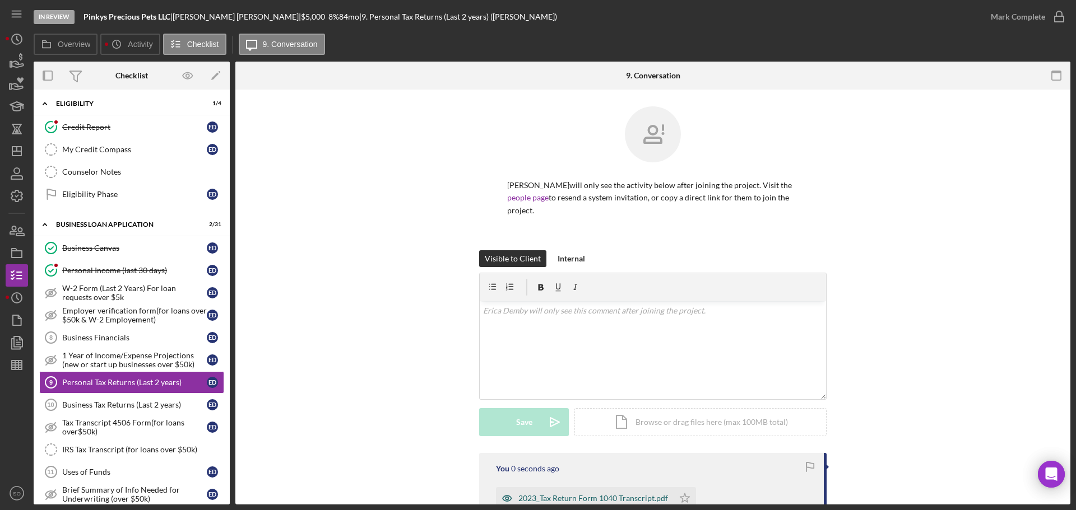
scroll to position [112, 0]
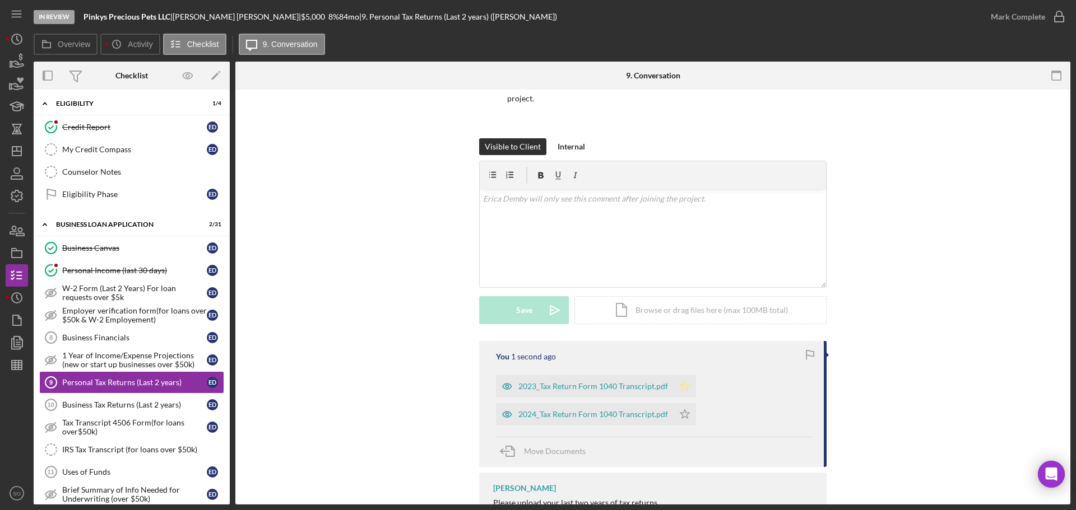
click at [685, 375] on icon "Icon/Star" at bounding box center [684, 386] width 22 height 22
click at [680, 409] on polygon "button" at bounding box center [685, 413] width 10 height 9
click at [993, 13] on div "Mark Complete" at bounding box center [1017, 17] width 54 height 22
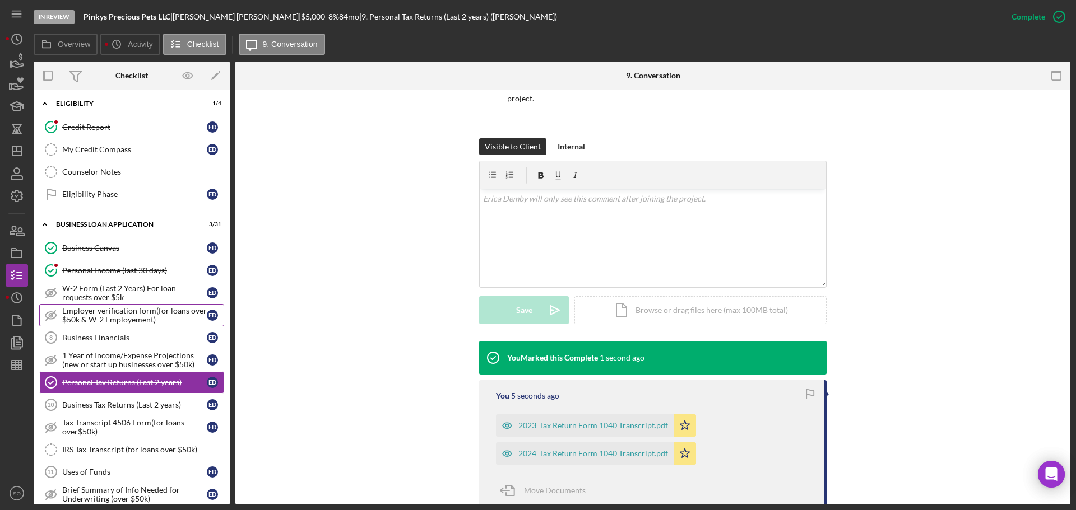
scroll to position [336, 0]
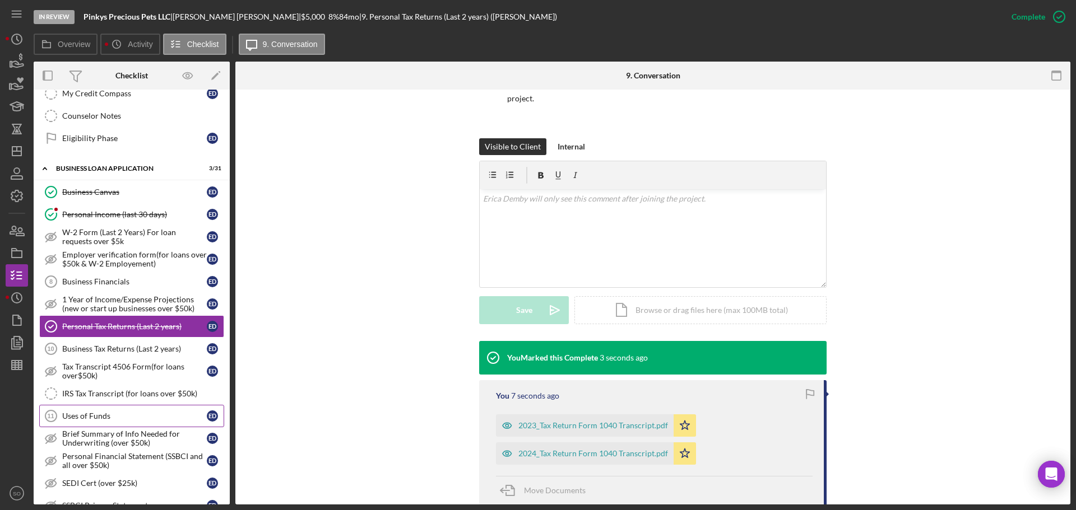
drag, startPoint x: 101, startPoint y: 413, endPoint x: 195, endPoint y: 423, distance: 94.6
click at [101, 413] on div "Uses of Funds" at bounding box center [134, 416] width 145 height 9
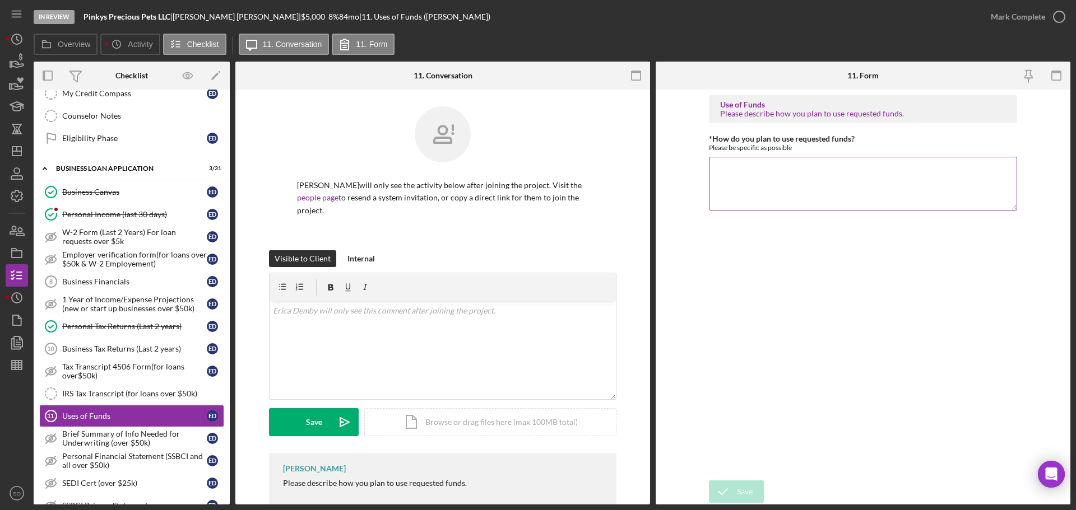
click at [743, 178] on textarea "*How do you plan to use requested funds?" at bounding box center [863, 184] width 308 height 54
click at [995, 169] on textarea "Funds will be used for marketing expenses. Need to advertise over the internet …" at bounding box center [863, 184] width 308 height 54
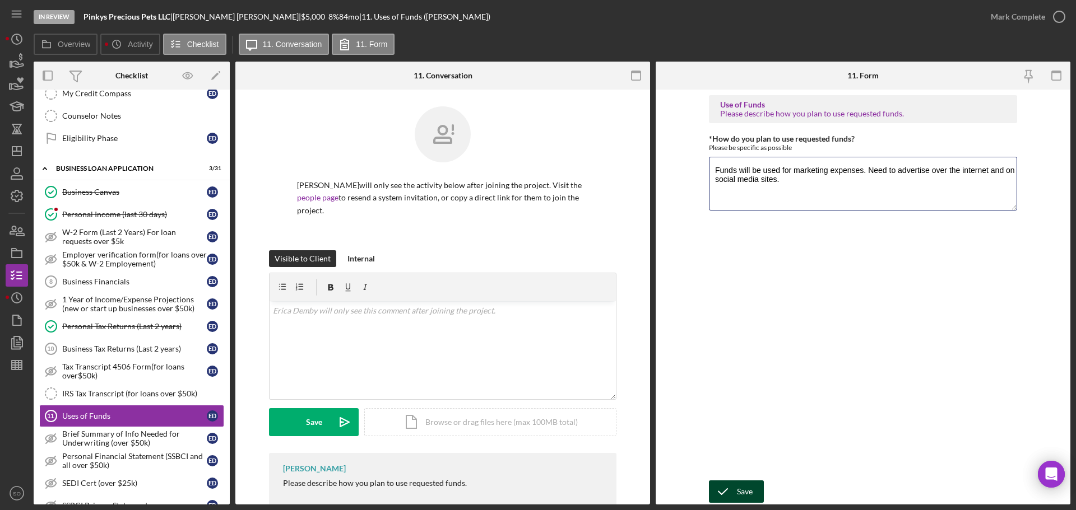
type textarea "Funds will be used for marketing expenses. Need to advertise over the internet …"
click at [744, 497] on div "Save" at bounding box center [745, 492] width 16 height 22
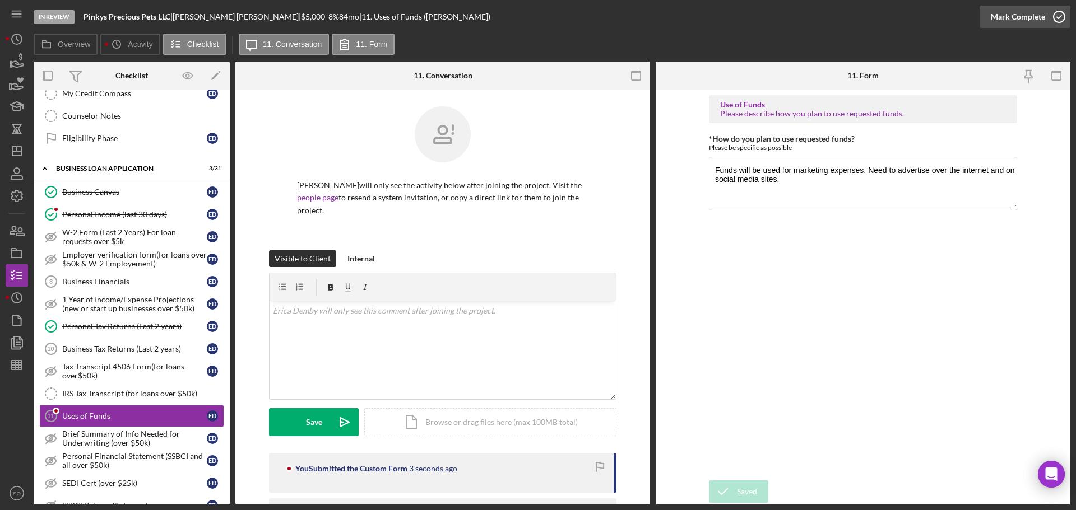
click at [1018, 19] on div "Mark Complete" at bounding box center [1017, 17] width 54 height 22
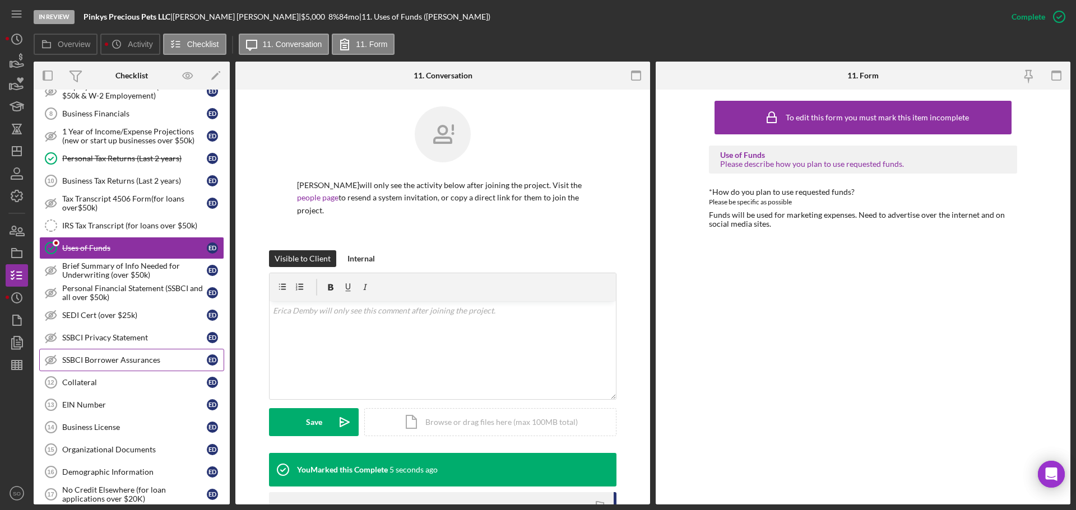
scroll to position [560, 0]
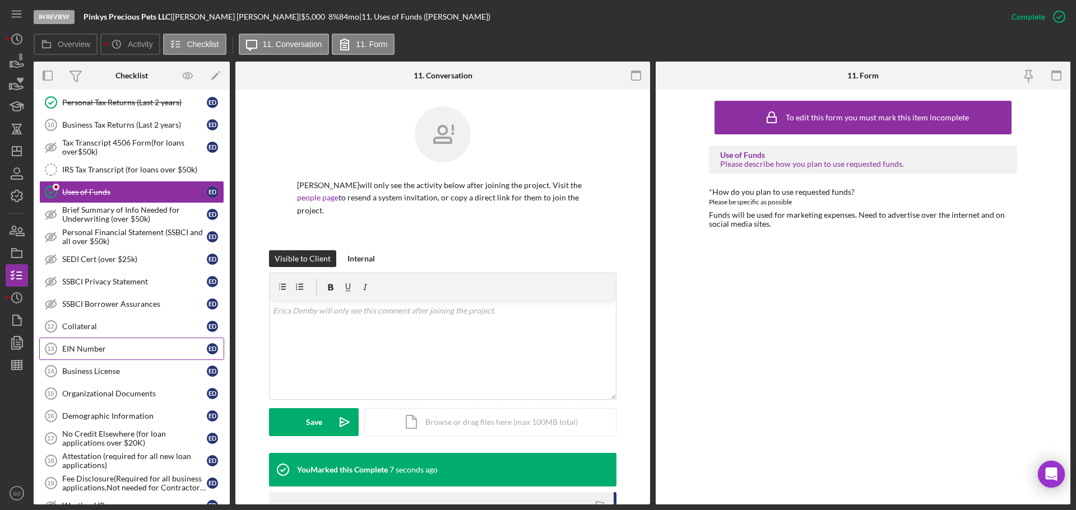
click at [109, 351] on div "EIN Number" at bounding box center [134, 349] width 145 height 9
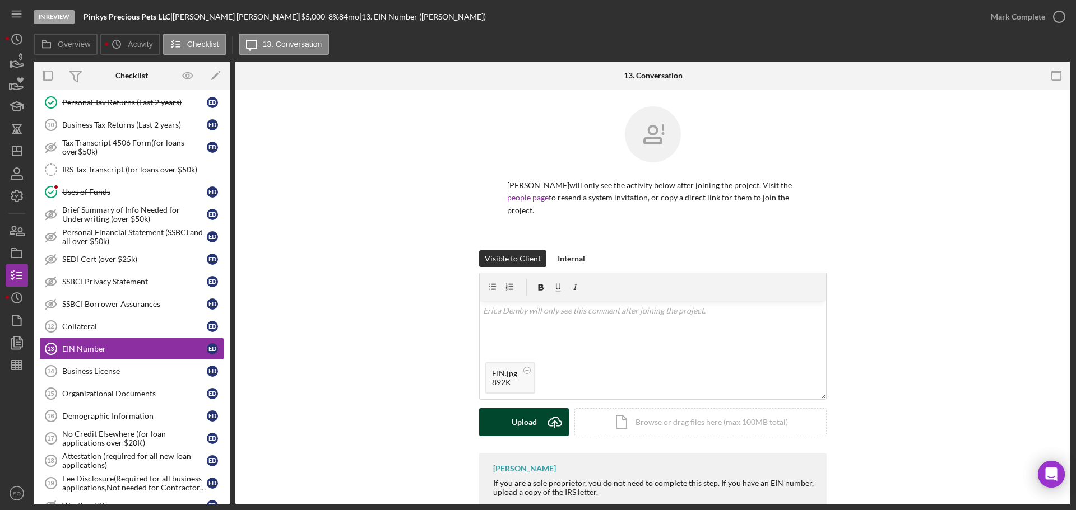
click at [534, 420] on div "Upload" at bounding box center [523, 422] width 25 height 28
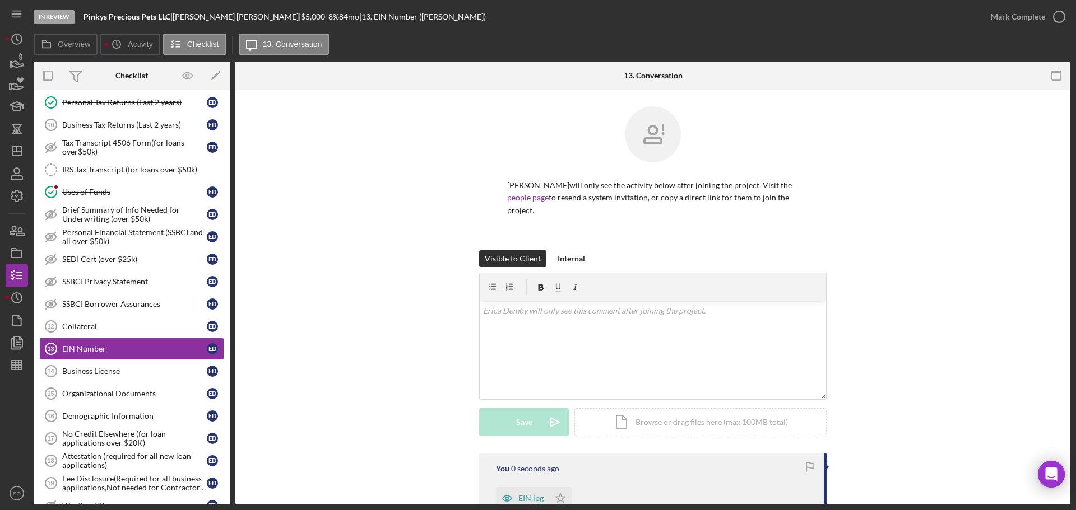
scroll to position [120, 0]
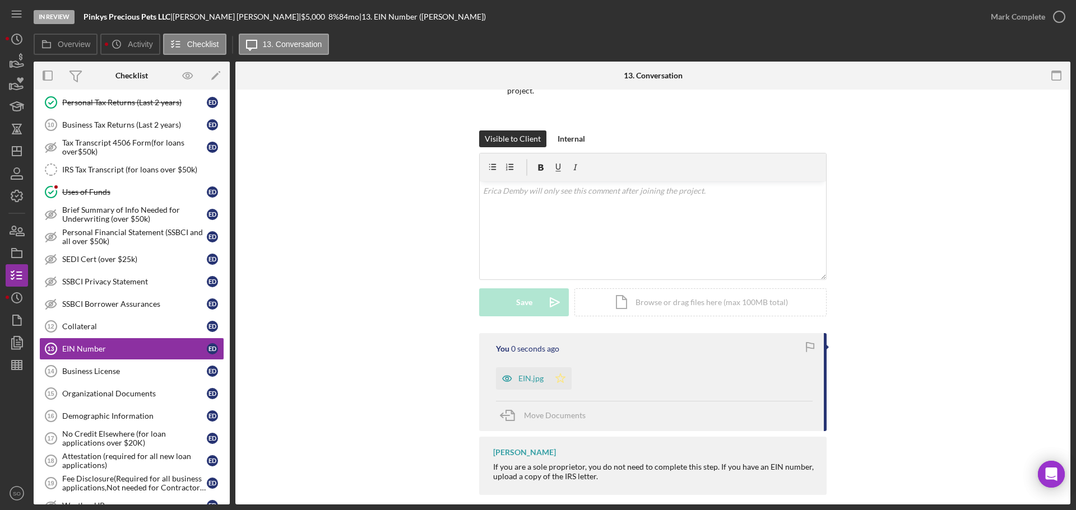
click at [562, 367] on icon "Icon/Star" at bounding box center [560, 378] width 22 height 22
click at [1009, 16] on div "Mark Complete" at bounding box center [1017, 17] width 54 height 22
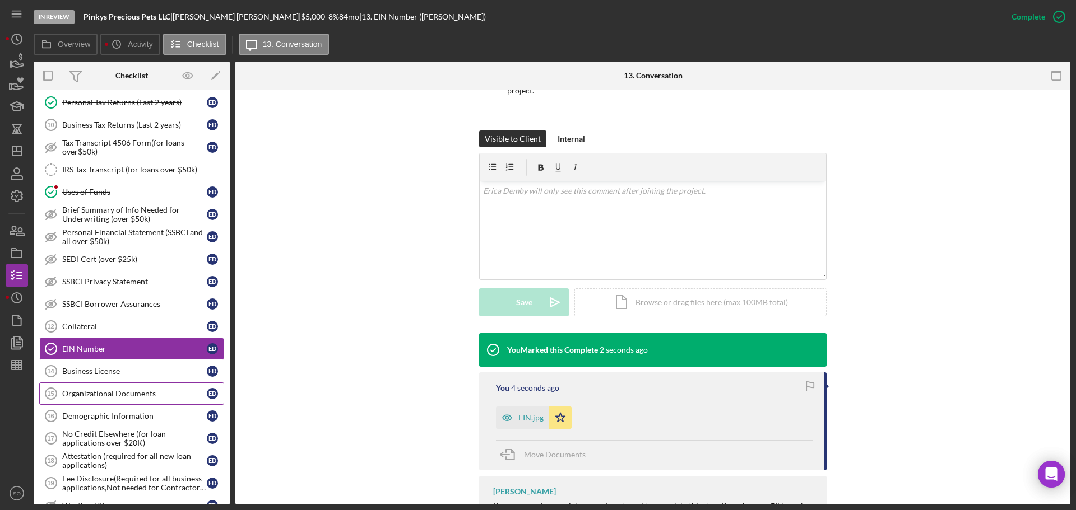
click at [111, 390] on div "Organizational Documents" at bounding box center [134, 393] width 145 height 9
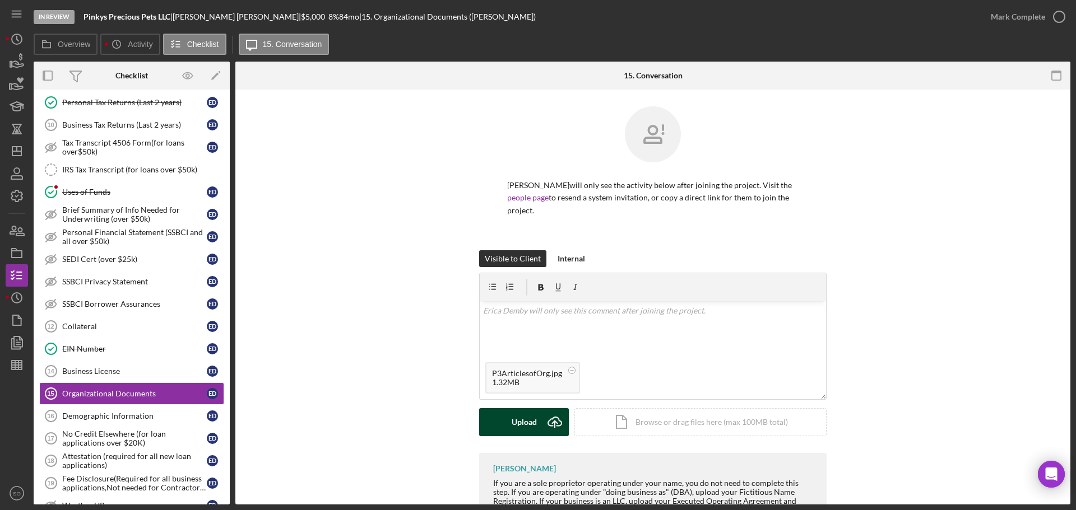
click at [519, 408] on div "Upload" at bounding box center [523, 422] width 25 height 28
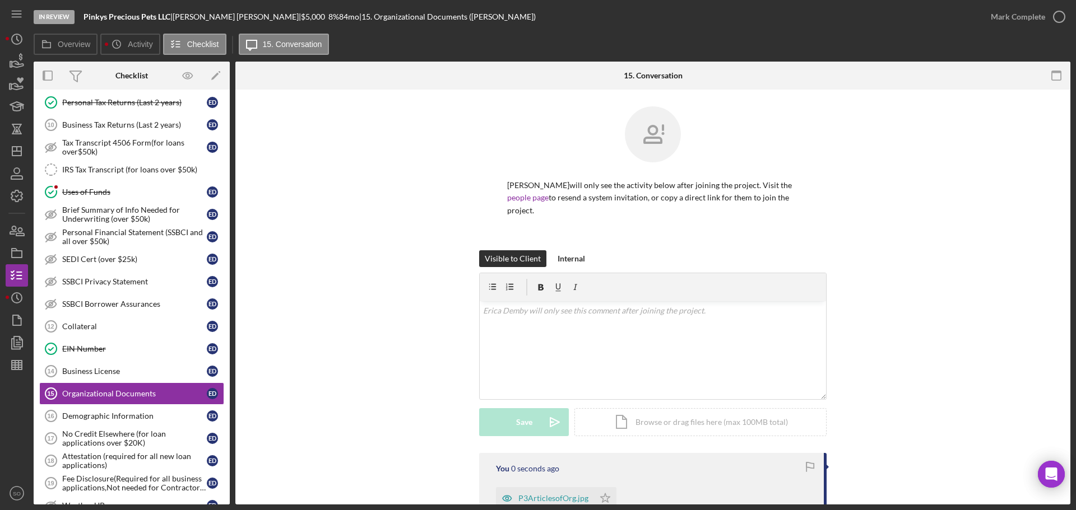
scroll to position [156, 0]
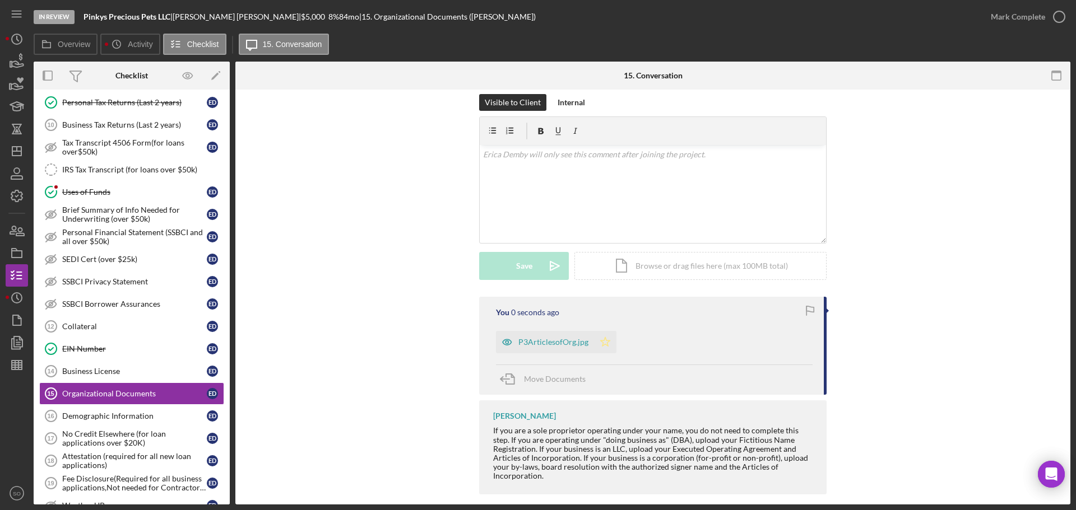
click at [601, 331] on icon "Icon/Star" at bounding box center [605, 342] width 22 height 22
click at [544, 338] on div "P3ArticlesofOrg.jpg" at bounding box center [553, 342] width 70 height 9
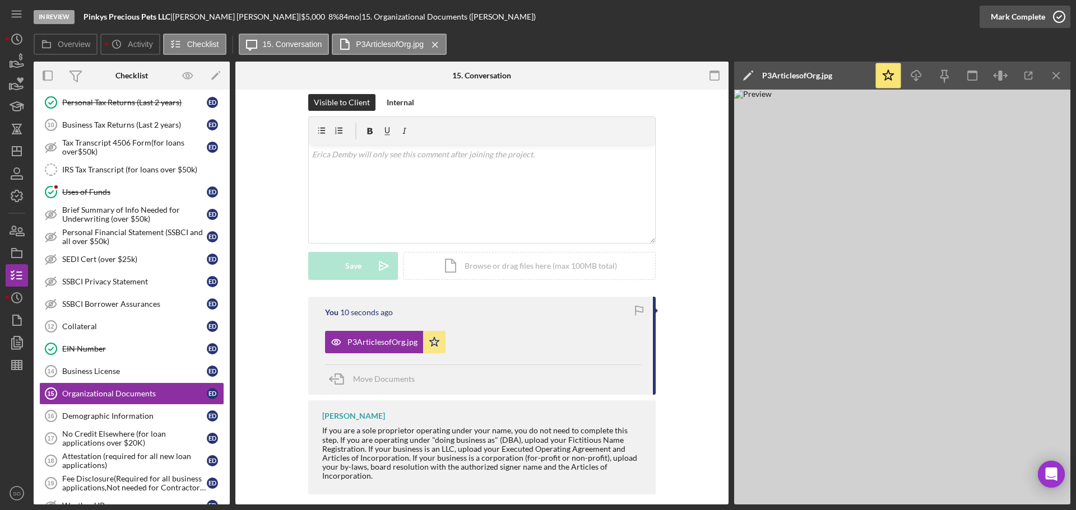
click at [1008, 21] on div "Mark Complete" at bounding box center [1017, 17] width 54 height 22
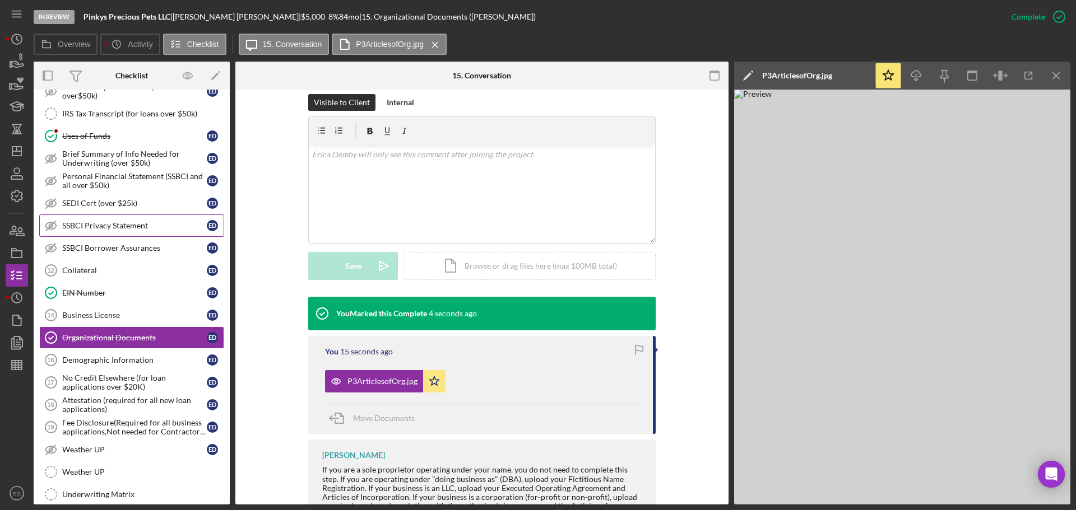
scroll to position [448, 0]
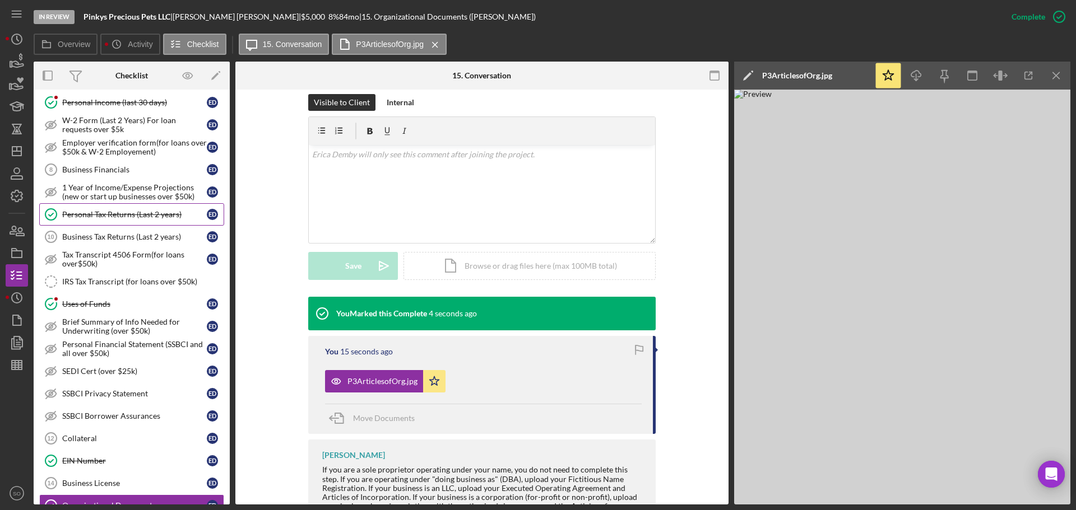
drag, startPoint x: 152, startPoint y: 209, endPoint x: 161, endPoint y: 219, distance: 13.5
click at [152, 209] on link "Personal Tax Returns (Last 2 years) Personal Tax Returns (Last 2 years) E D" at bounding box center [131, 214] width 185 height 22
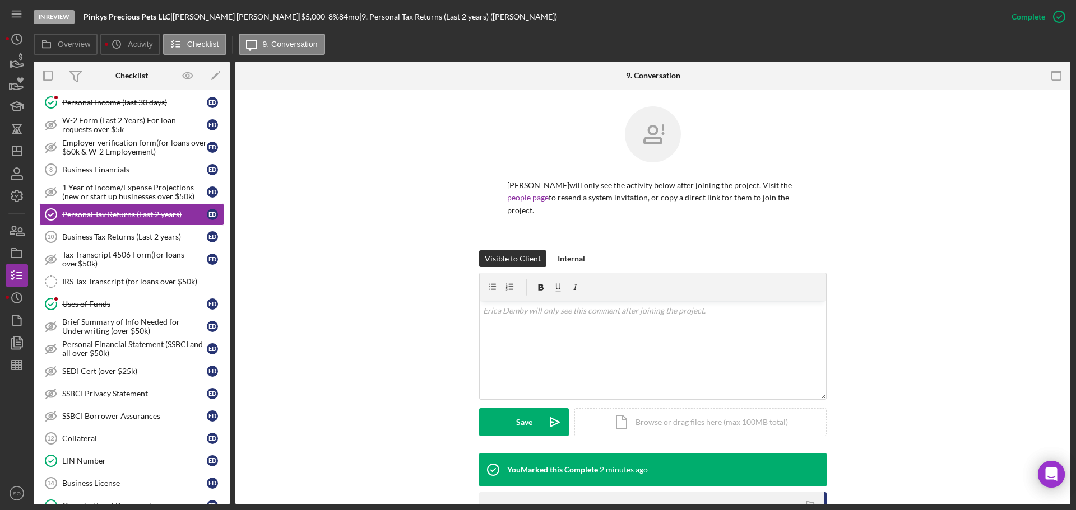
scroll to position [185, 0]
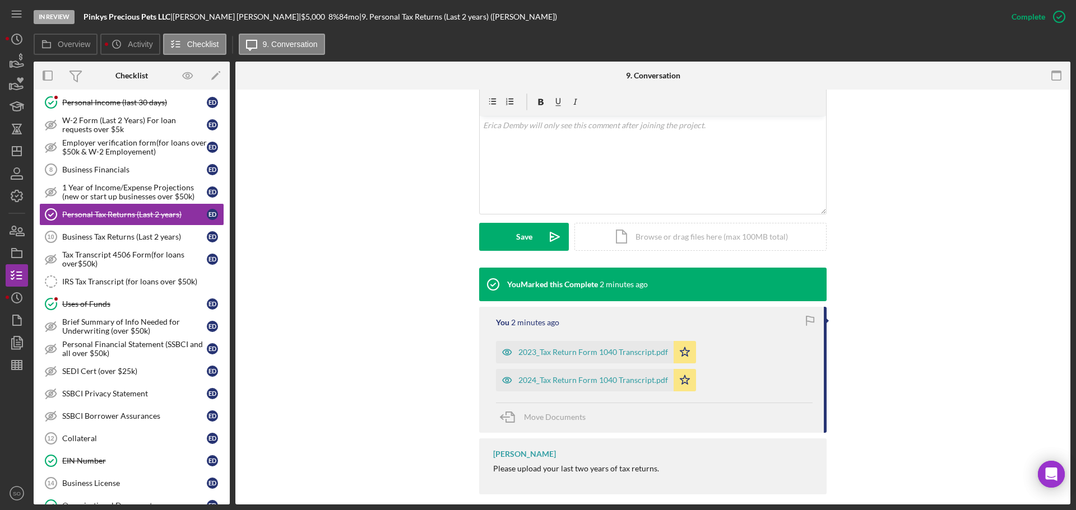
drag, startPoint x: 584, startPoint y: 367, endPoint x: 662, endPoint y: 381, distance: 79.1
click at [584, 376] on div "2024_Tax Return Form 1040 Transcript.pdf" at bounding box center [593, 380] width 150 height 9
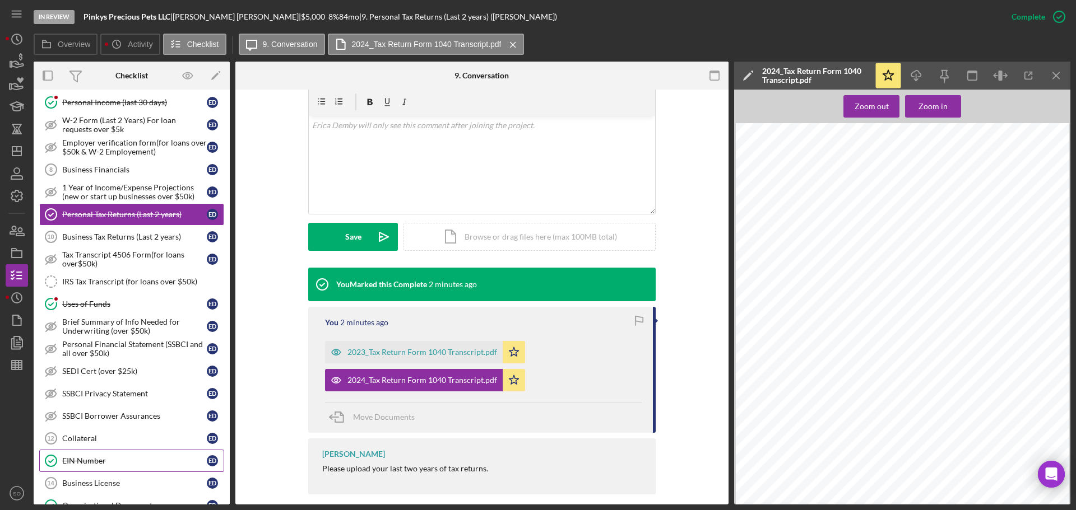
scroll to position [616, 0]
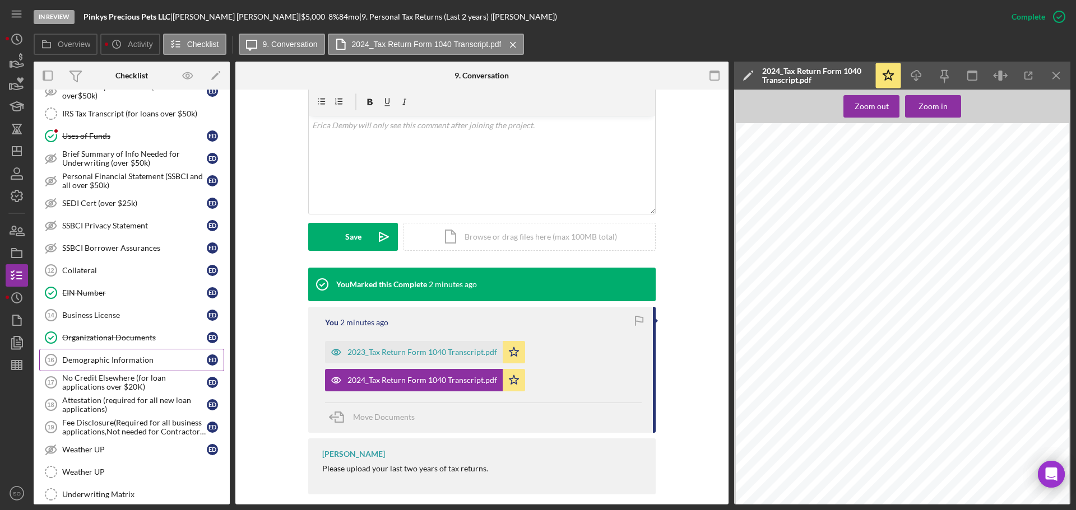
click at [119, 364] on div "Demographic Information" at bounding box center [134, 360] width 145 height 9
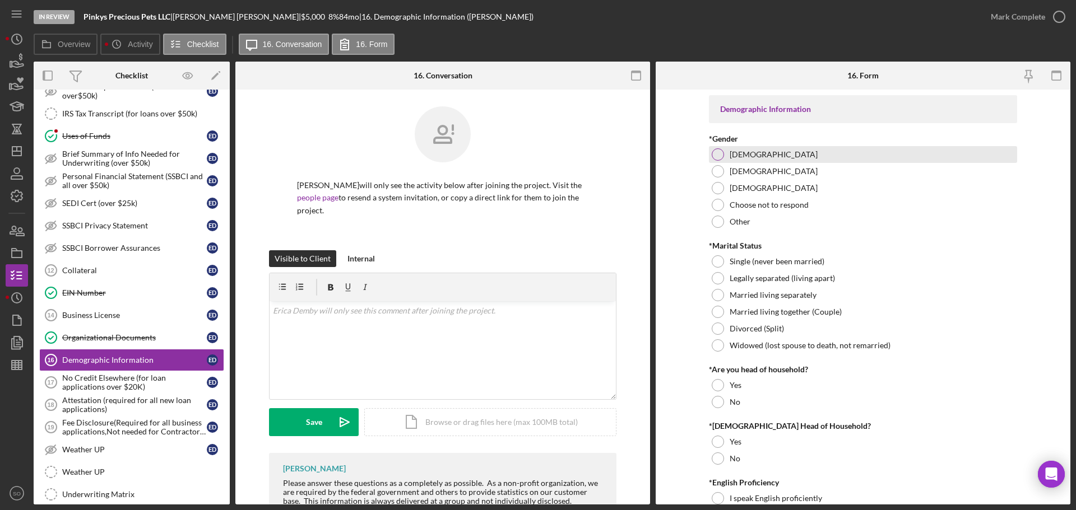
click at [714, 156] on div at bounding box center [717, 154] width 12 height 12
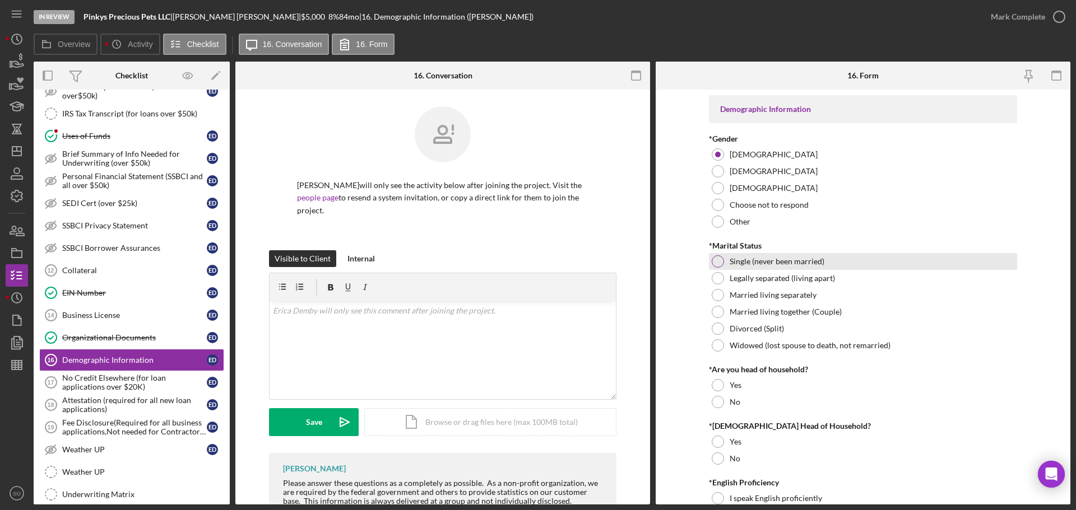
click at [713, 262] on div at bounding box center [717, 261] width 12 height 12
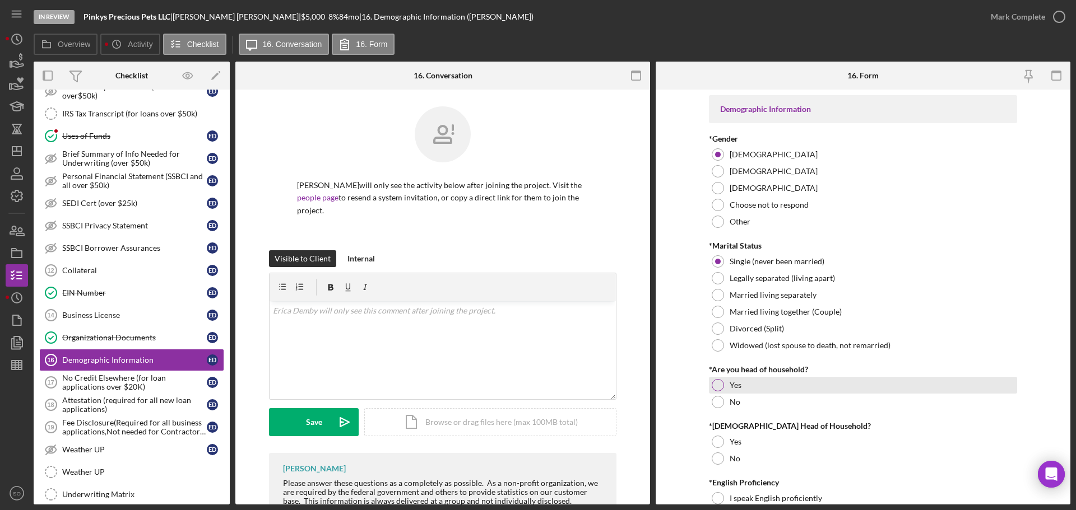
click at [711, 385] on div at bounding box center [717, 385] width 12 height 12
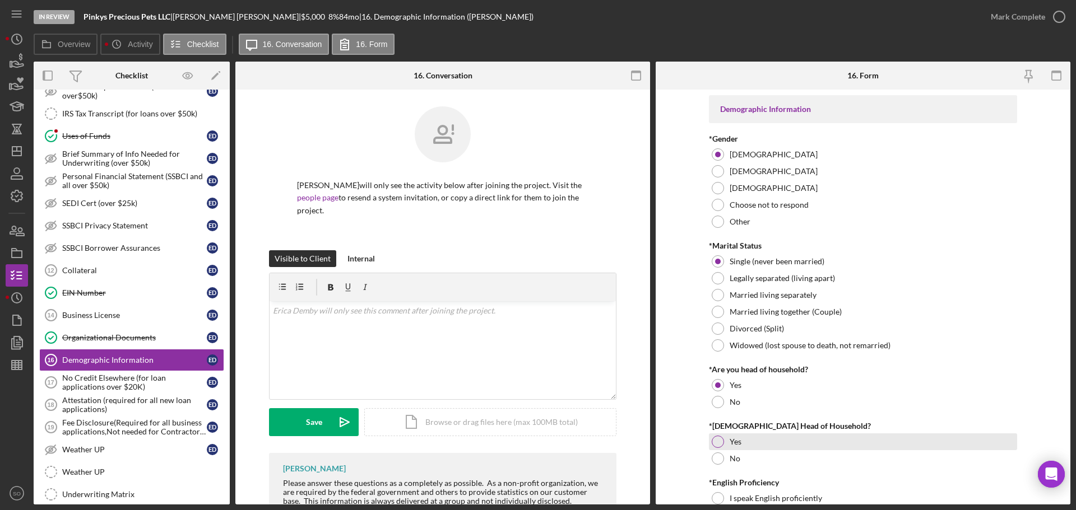
click at [713, 441] on div at bounding box center [717, 442] width 12 height 12
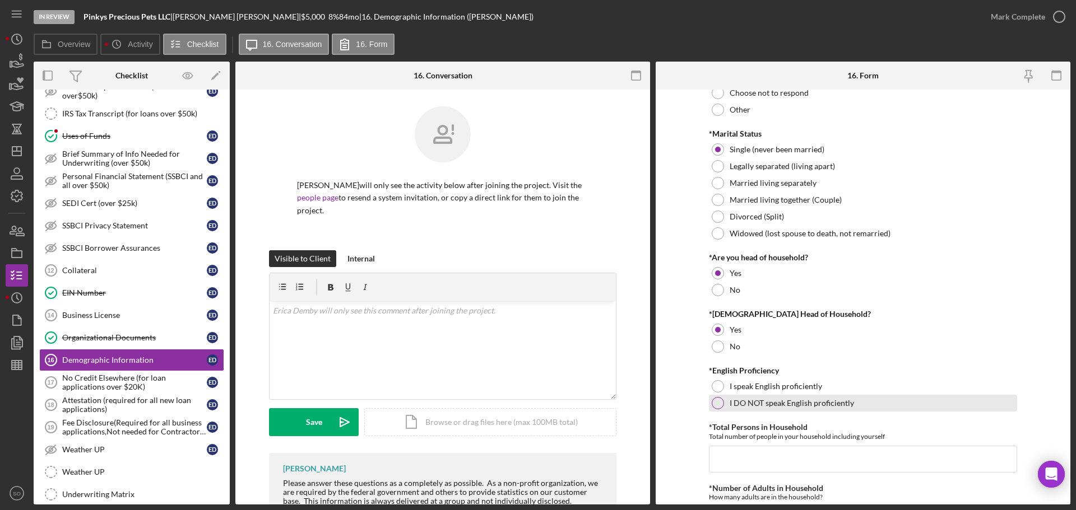
drag, startPoint x: 714, startPoint y: 384, endPoint x: 715, endPoint y: 397, distance: 13.5
click at [714, 384] on div at bounding box center [717, 386] width 12 height 12
click at [758, 460] on input "*Total Persons in Household" at bounding box center [863, 459] width 308 height 27
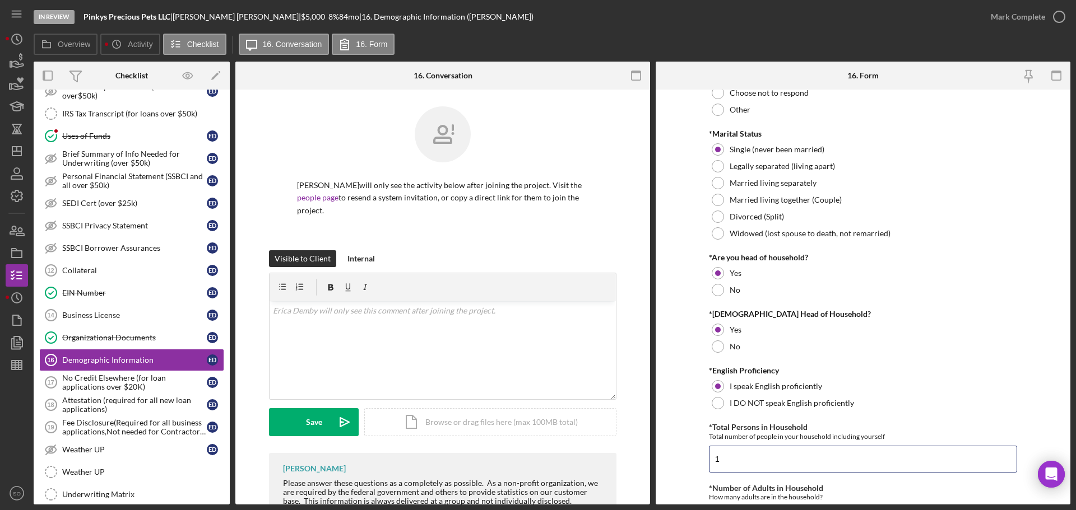
scroll to position [280, 0]
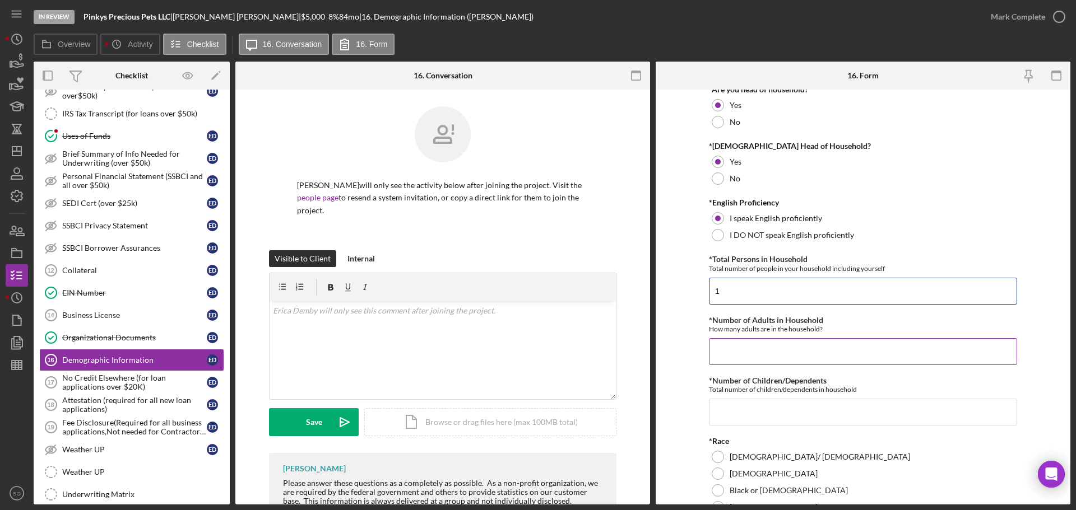
type input "1"
click at [747, 353] on input "*Number of Adults in Household" at bounding box center [863, 351] width 308 height 27
type input "1"
drag, startPoint x: 756, startPoint y: 418, endPoint x: 753, endPoint y: 413, distance: 6.0
click at [753, 413] on input "*Number of Children/Dependents" at bounding box center [863, 412] width 308 height 27
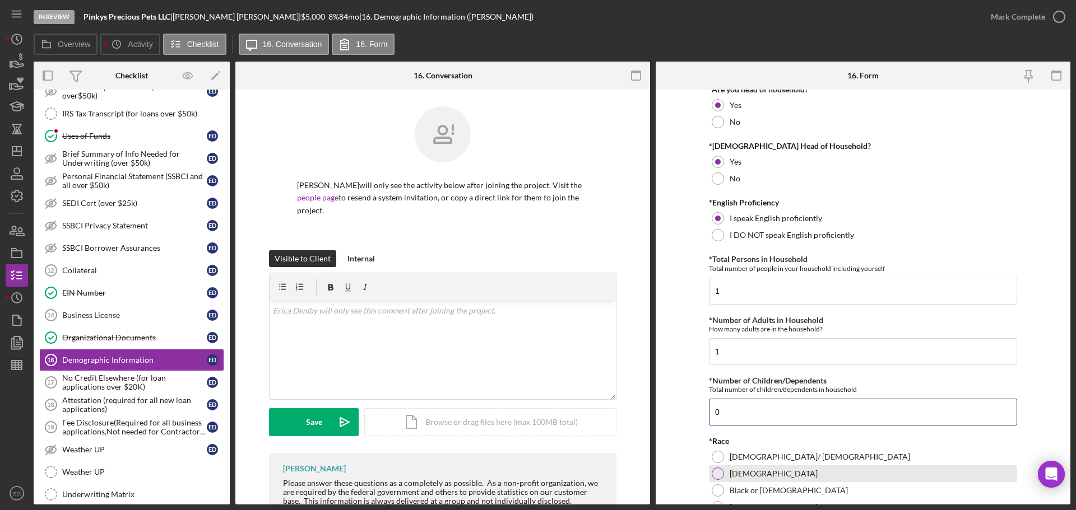
scroll to position [392, 0]
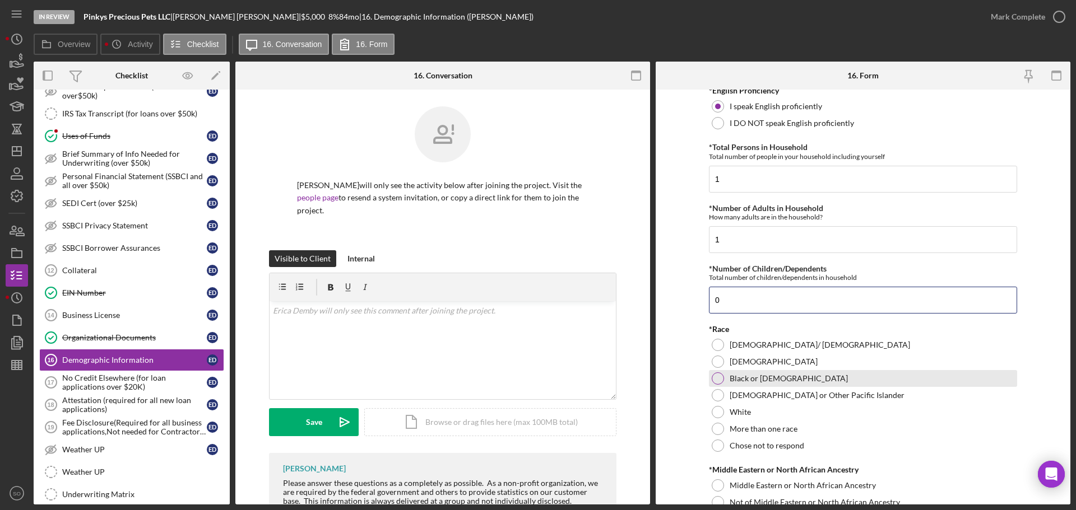
type input "0"
click at [724, 381] on div "Black or African American" at bounding box center [863, 378] width 308 height 17
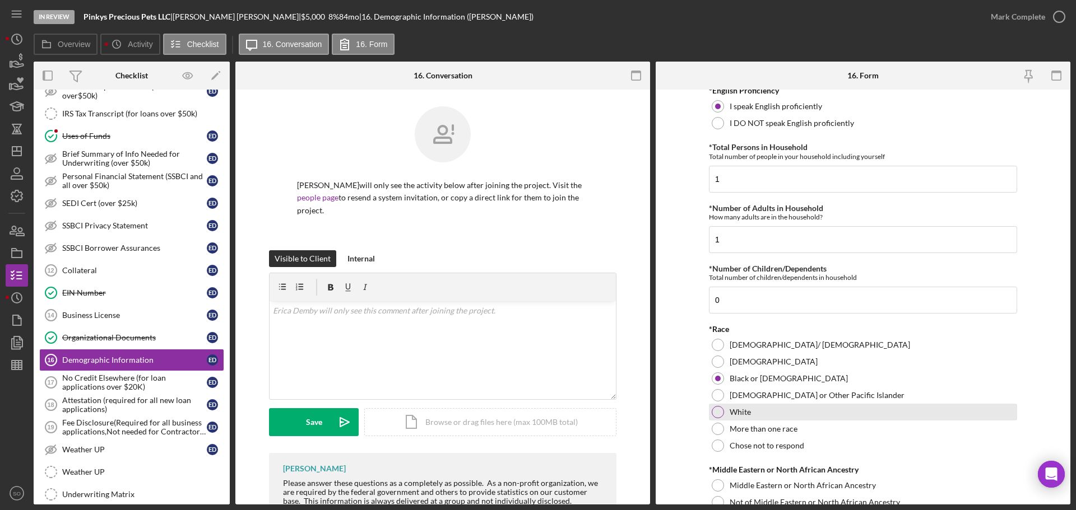
scroll to position [504, 0]
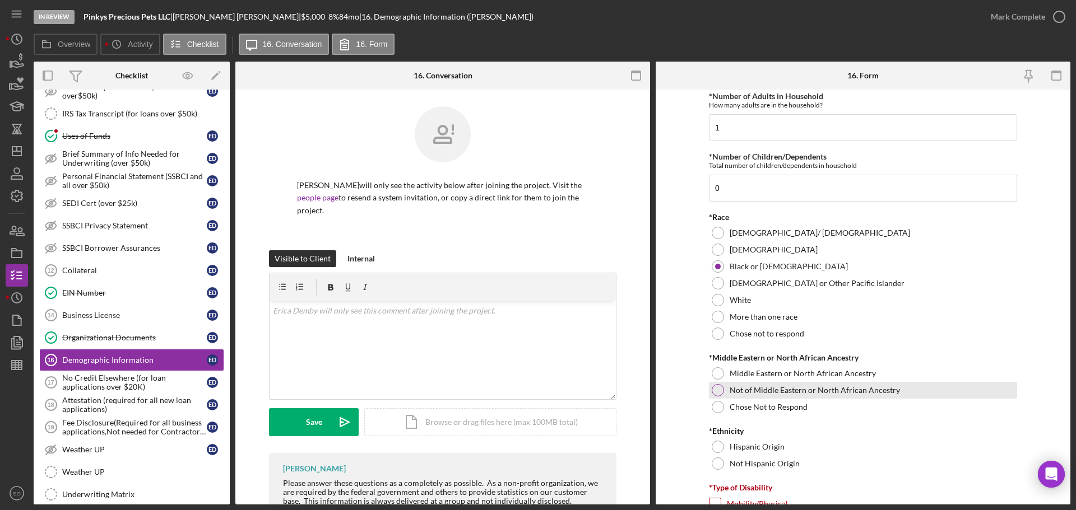
click at [713, 396] on div "Not of Middle Eastern or North African Ancestry" at bounding box center [863, 390] width 308 height 17
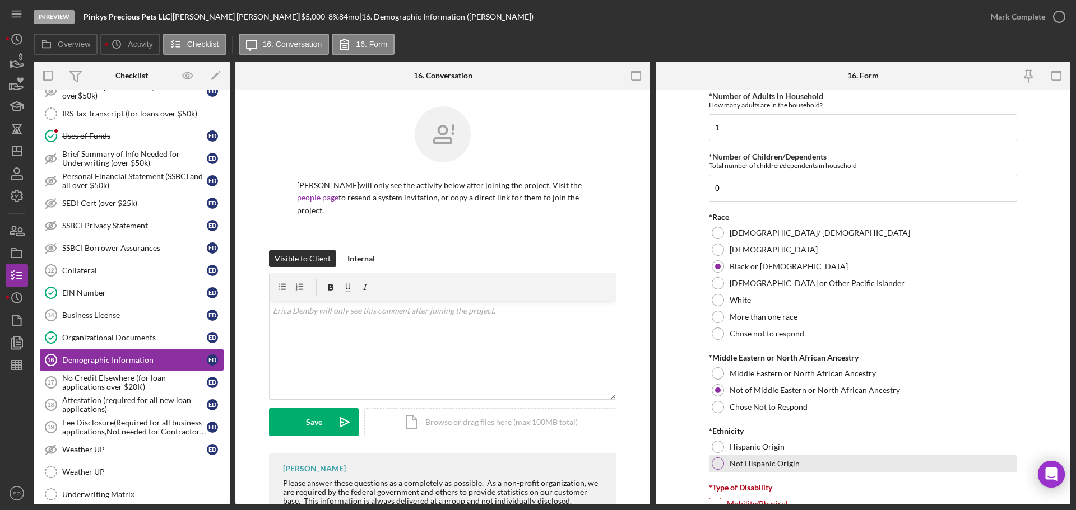
click at [715, 463] on div at bounding box center [717, 464] width 12 height 12
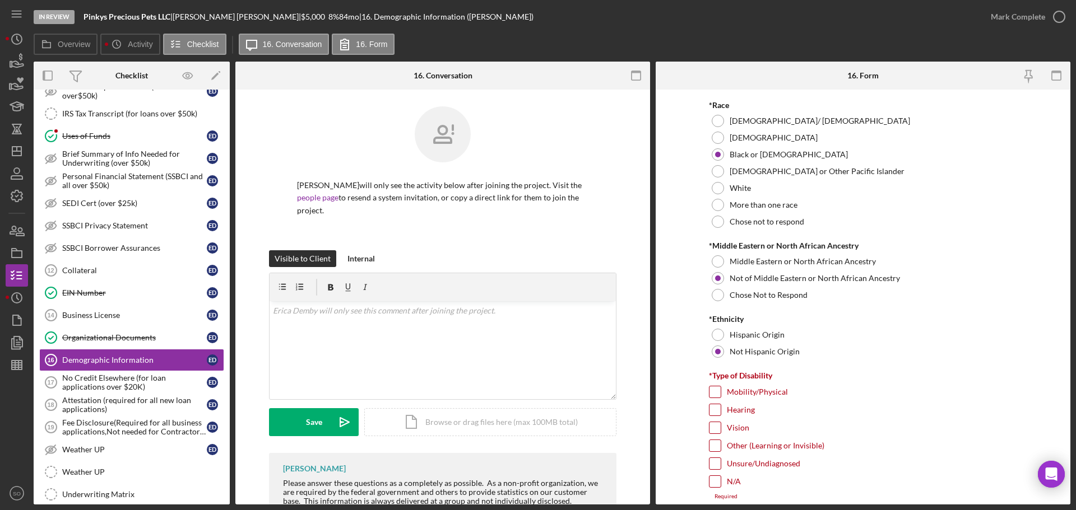
click at [710, 482] on input "N/A" at bounding box center [714, 481] width 11 height 11
checkbox input "true"
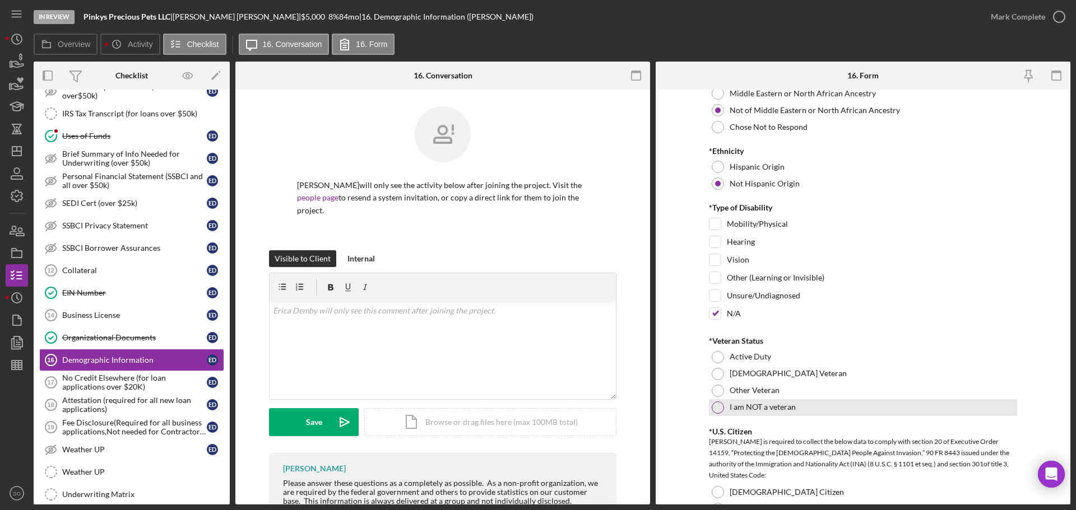
click at [711, 405] on div at bounding box center [717, 408] width 12 height 12
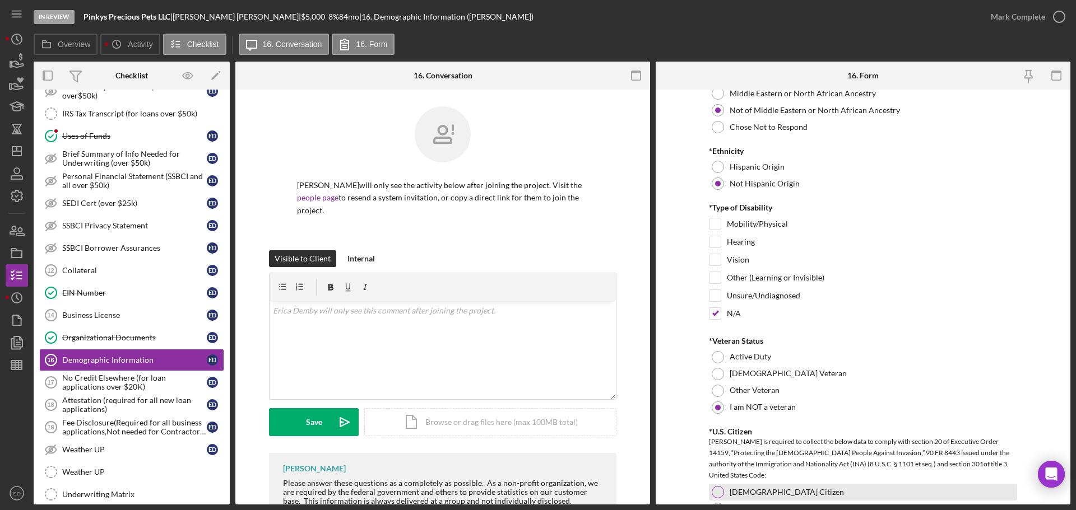
scroll to position [896, 0]
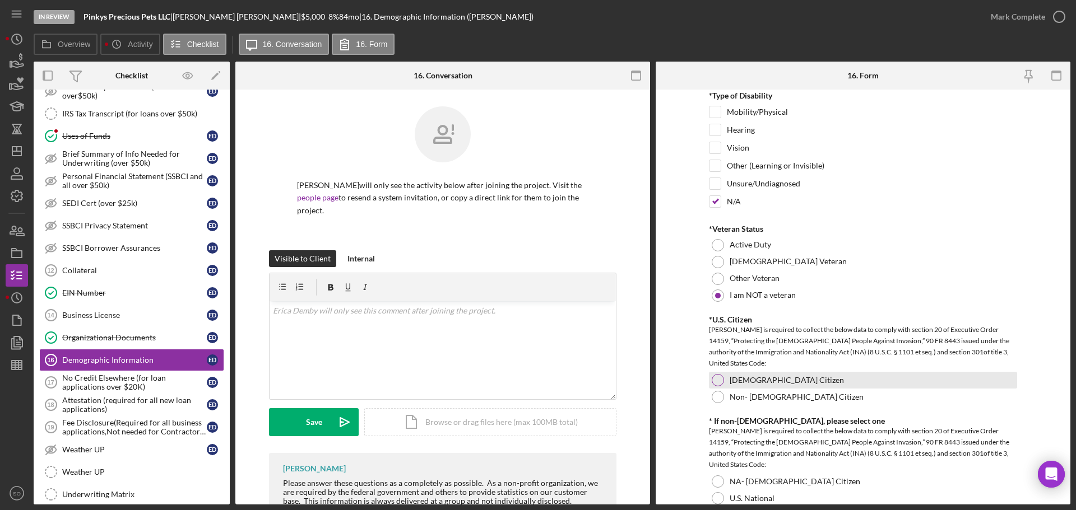
click at [713, 385] on div at bounding box center [717, 380] width 12 height 12
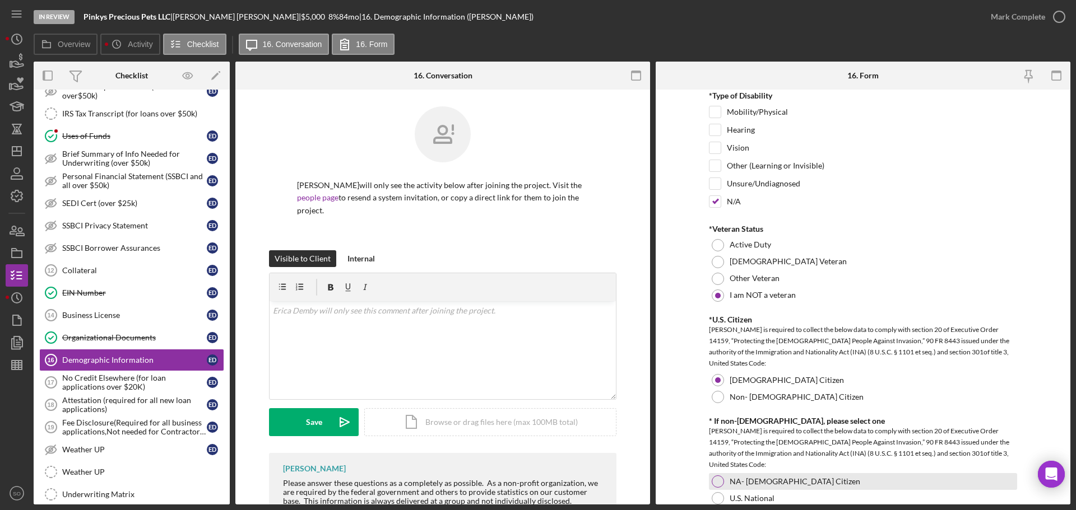
click at [718, 483] on div at bounding box center [717, 482] width 12 height 12
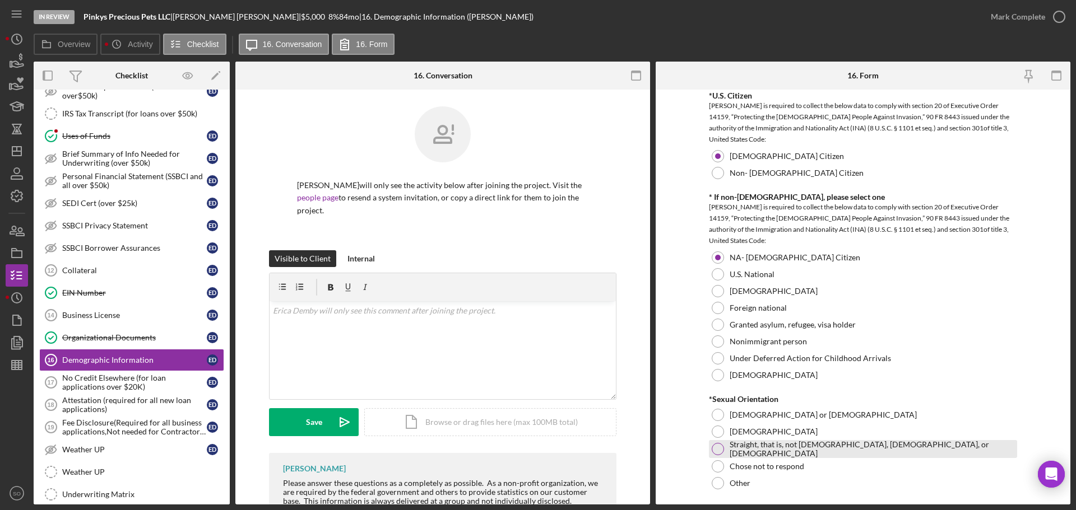
click at [713, 453] on div at bounding box center [717, 449] width 12 height 12
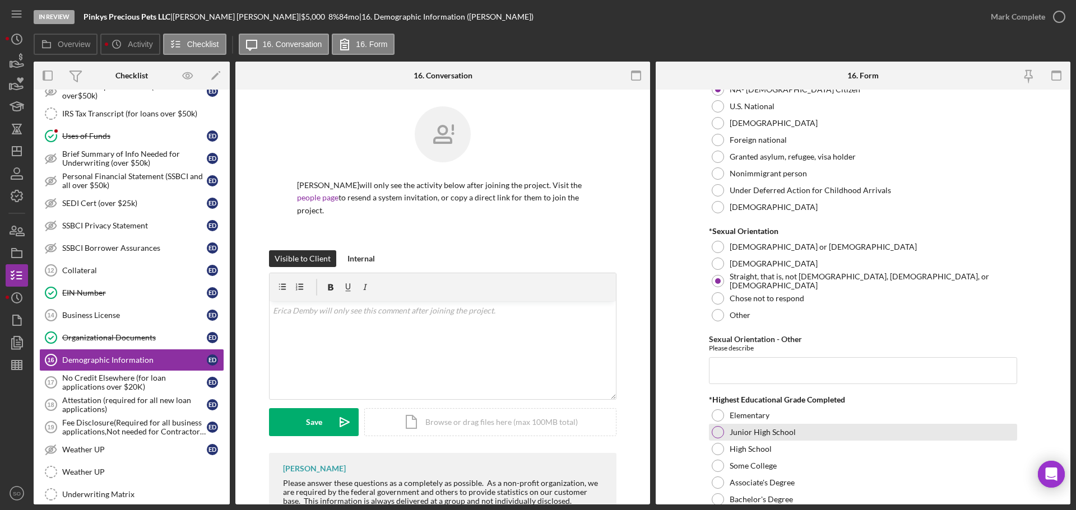
scroll to position [1400, 0]
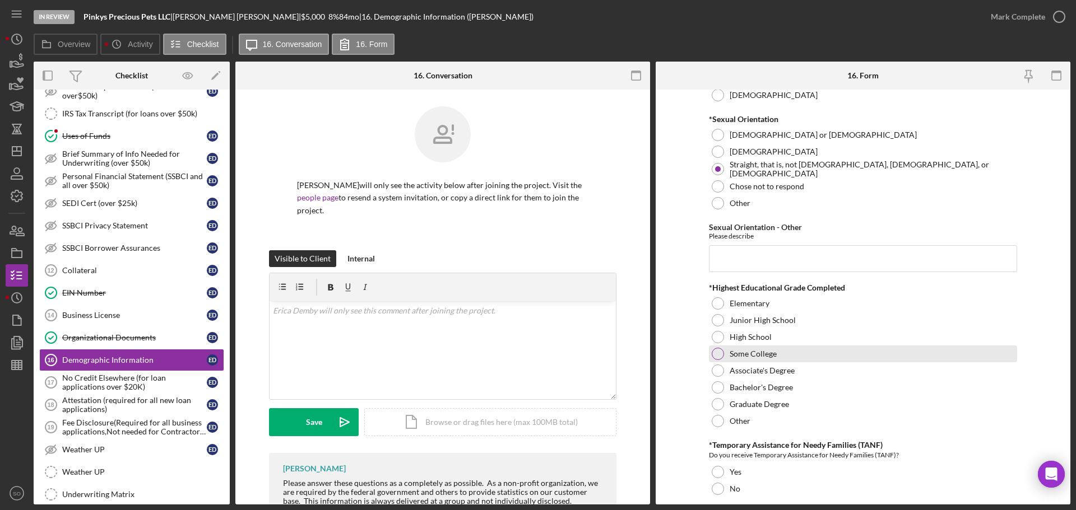
click at [711, 358] on div "Some College" at bounding box center [863, 354] width 308 height 17
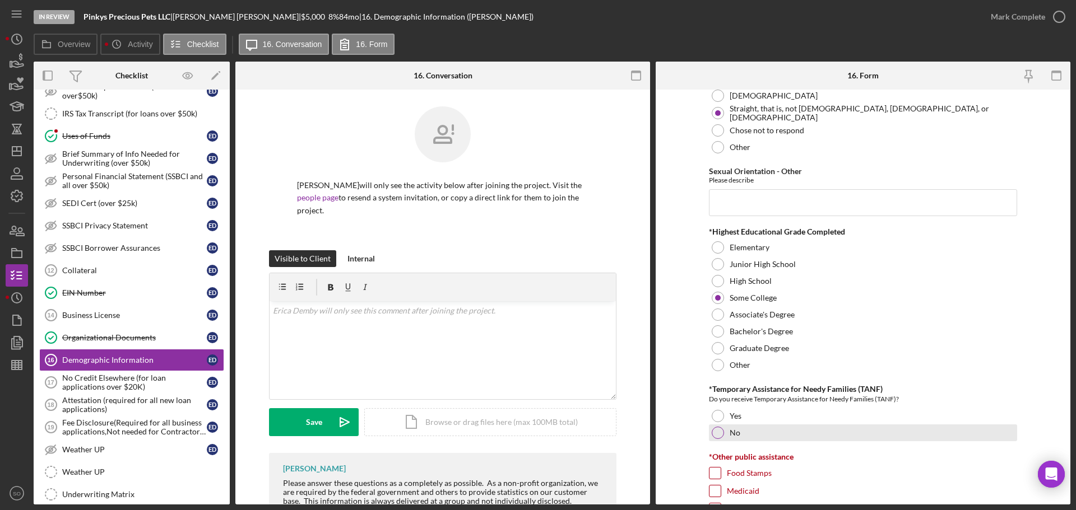
click at [714, 434] on div at bounding box center [717, 433] width 12 height 12
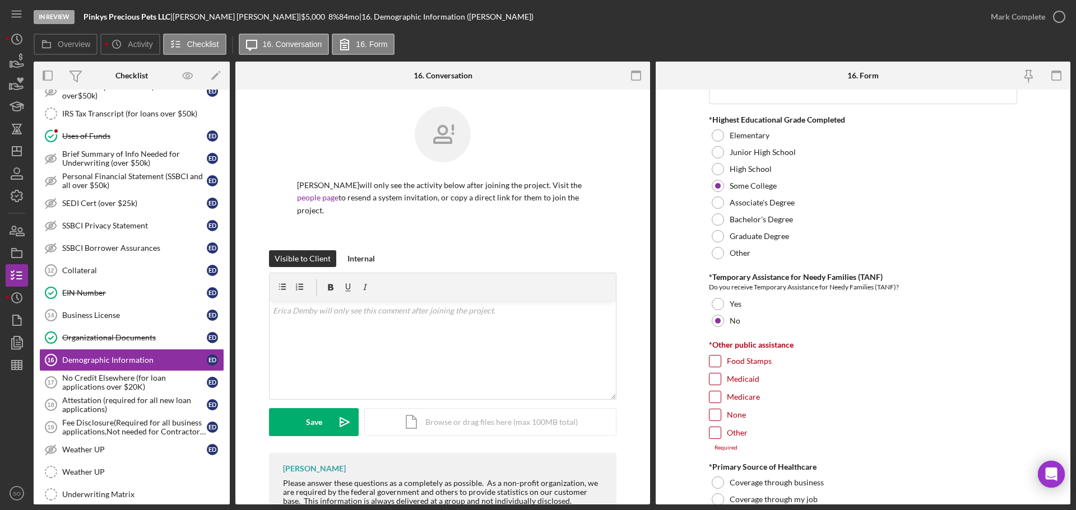
click at [713, 420] on div at bounding box center [715, 415] width 12 height 12
click at [710, 418] on input "None" at bounding box center [714, 414] width 11 height 11
checkbox input "true"
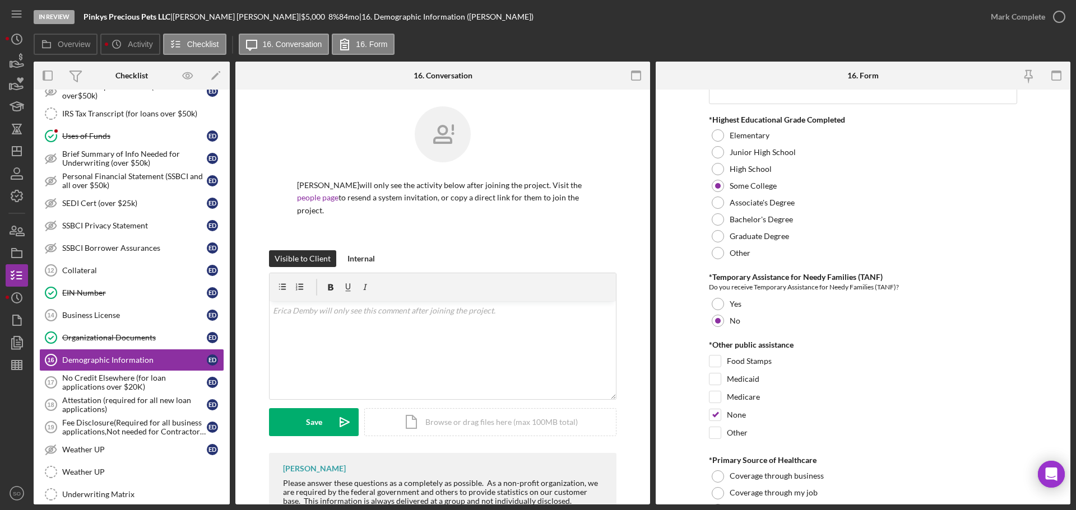
scroll to position [1624, 0]
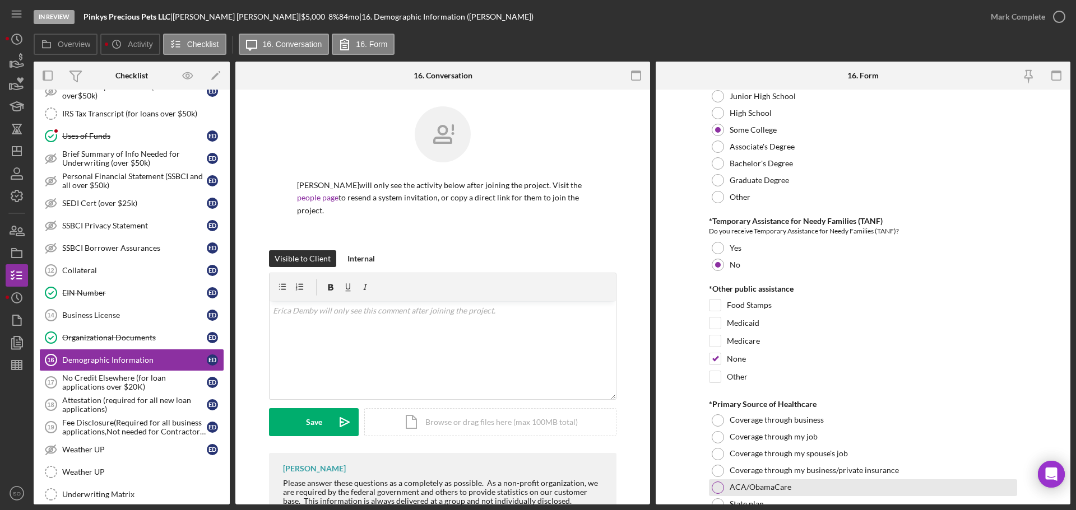
click at [718, 485] on div at bounding box center [717, 488] width 12 height 12
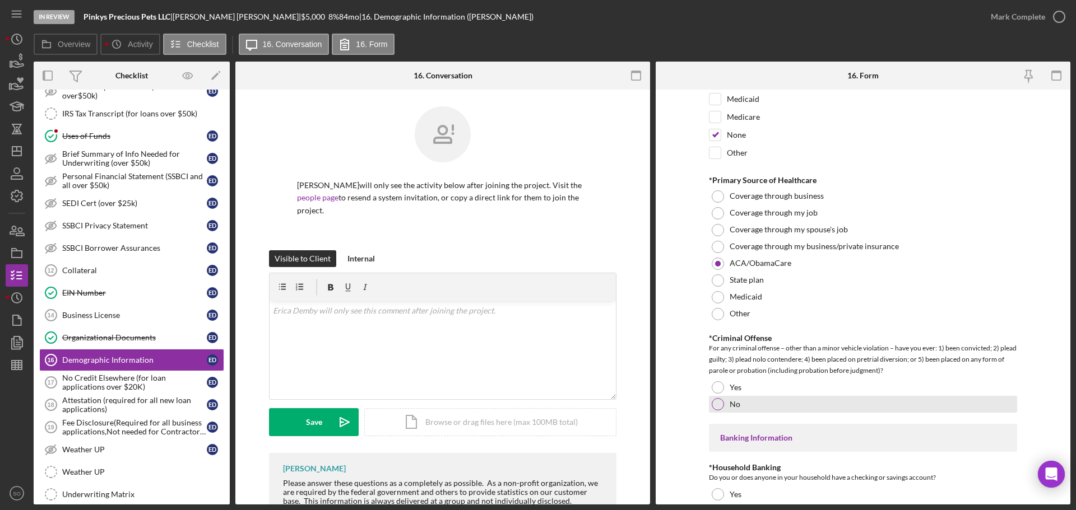
click at [713, 404] on div at bounding box center [717, 404] width 12 height 12
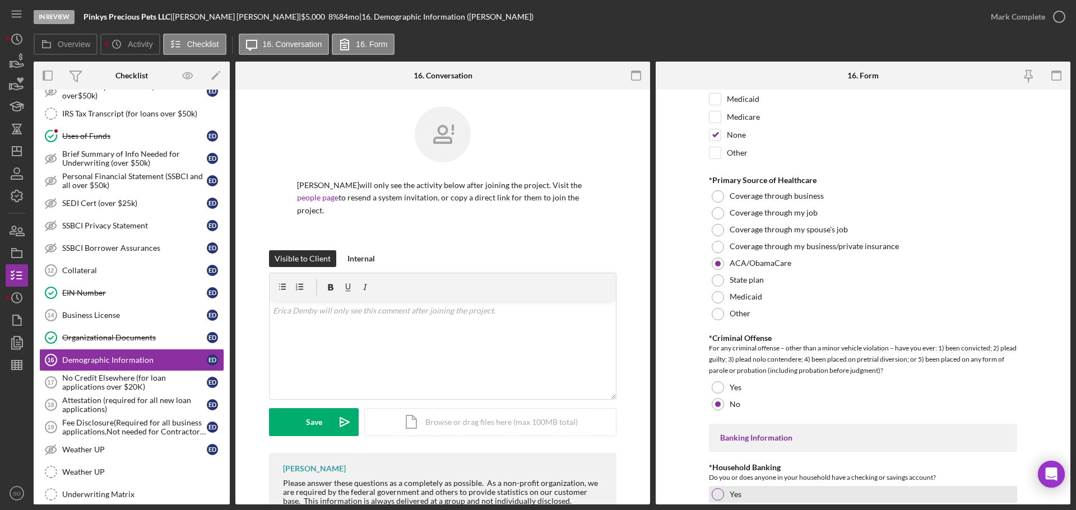
click at [711, 488] on div "Yes" at bounding box center [863, 494] width 308 height 17
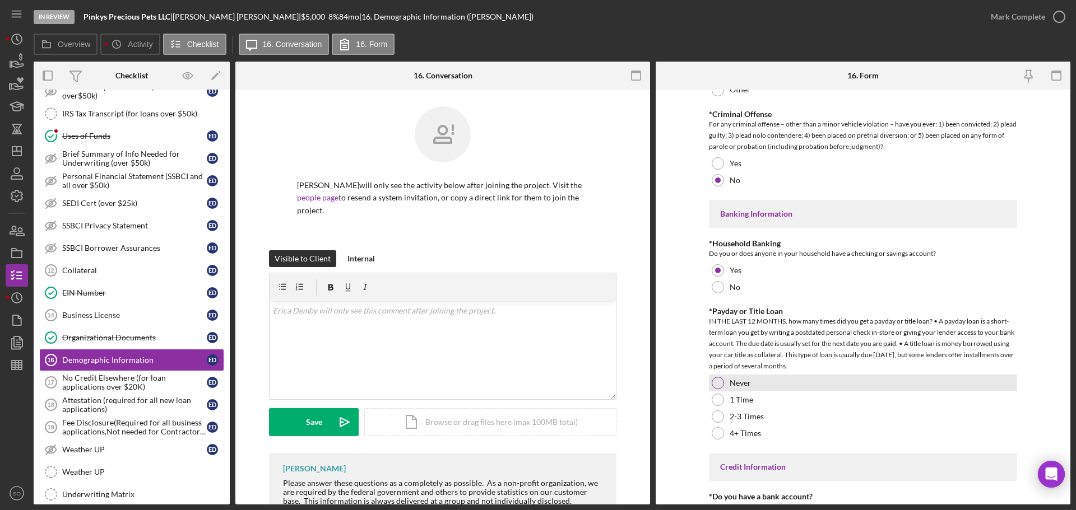
click at [715, 387] on div at bounding box center [717, 383] width 12 height 12
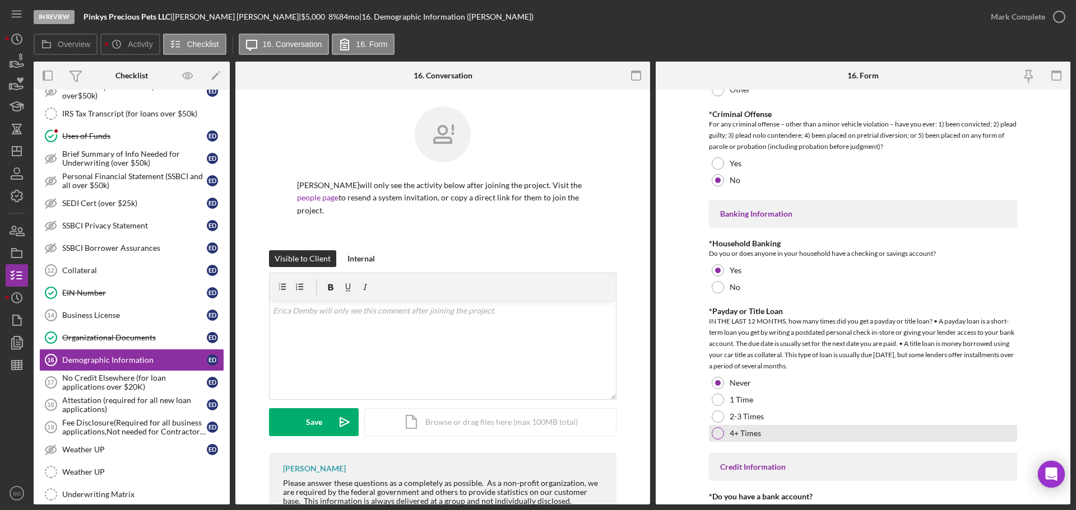
scroll to position [2185, 0]
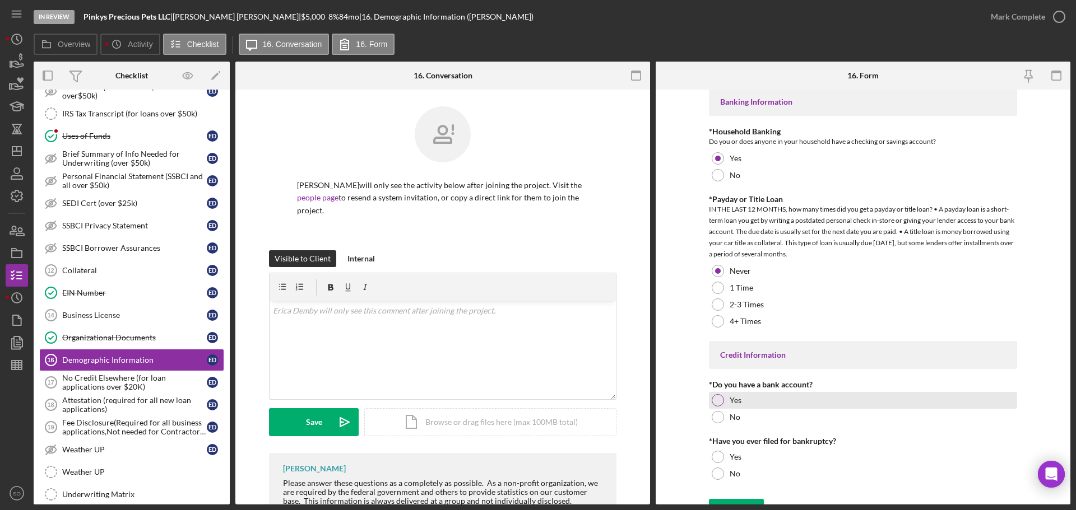
click at [719, 398] on div at bounding box center [717, 400] width 12 height 12
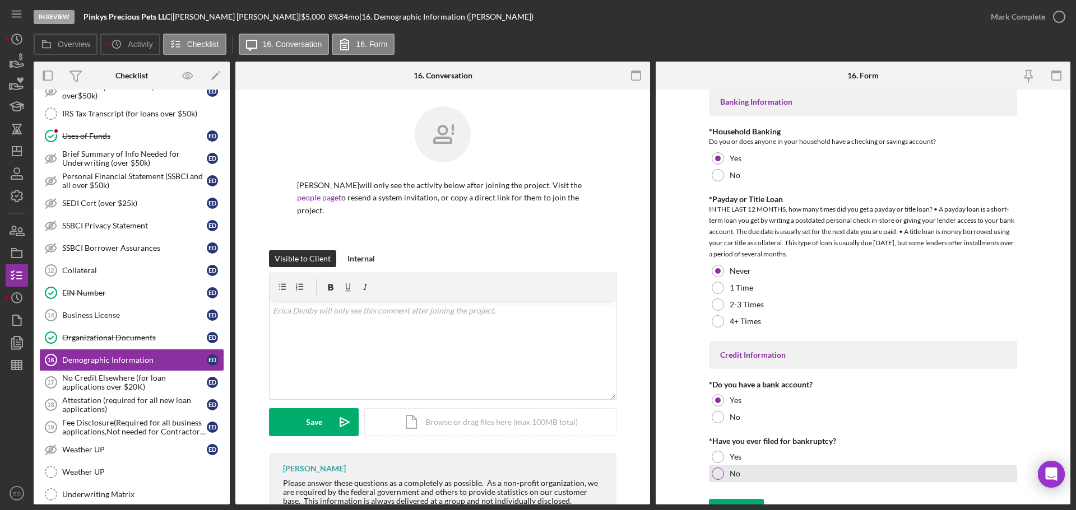
click at [716, 477] on div at bounding box center [717, 474] width 12 height 12
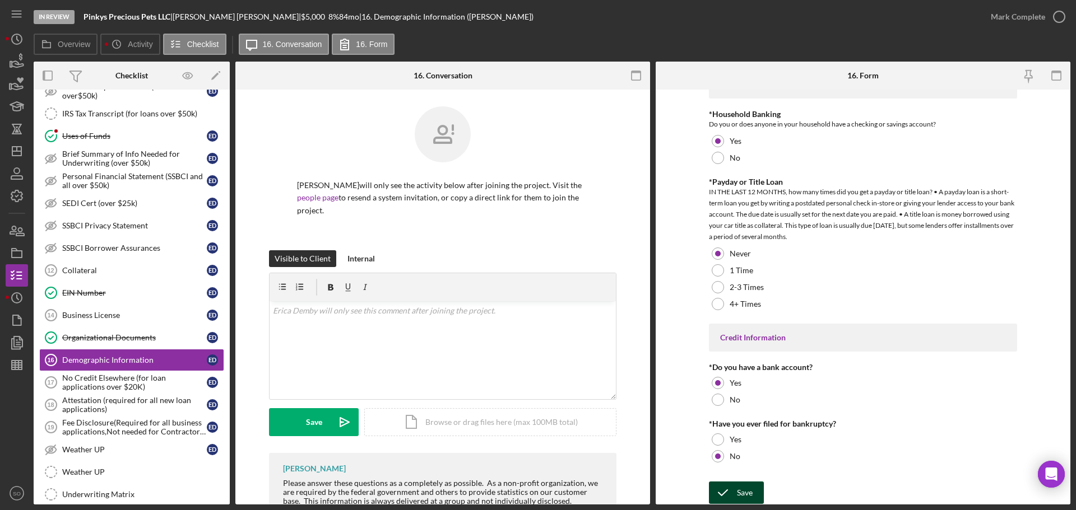
click at [746, 487] on div "Save" at bounding box center [745, 493] width 16 height 22
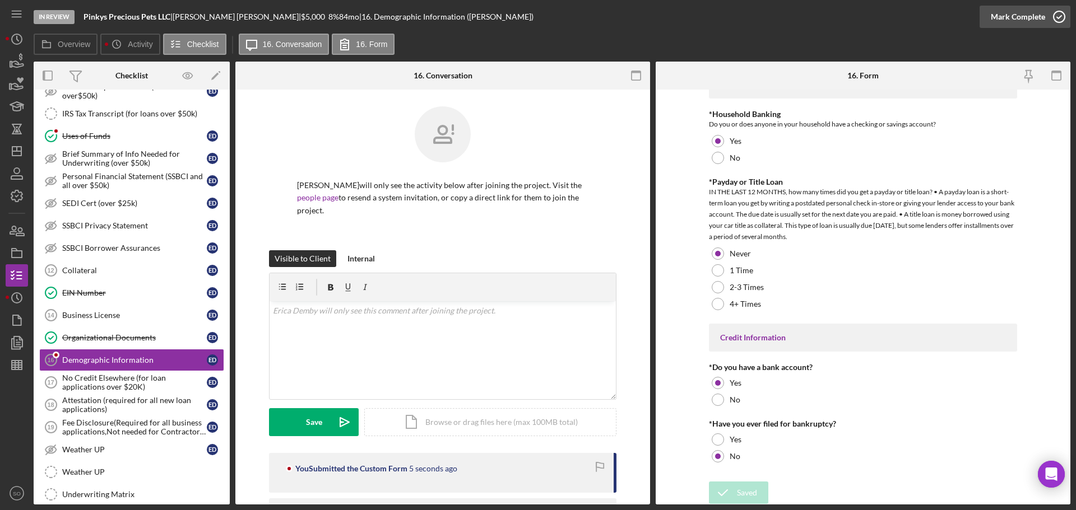
click at [1013, 17] on div "Mark Complete" at bounding box center [1017, 17] width 54 height 22
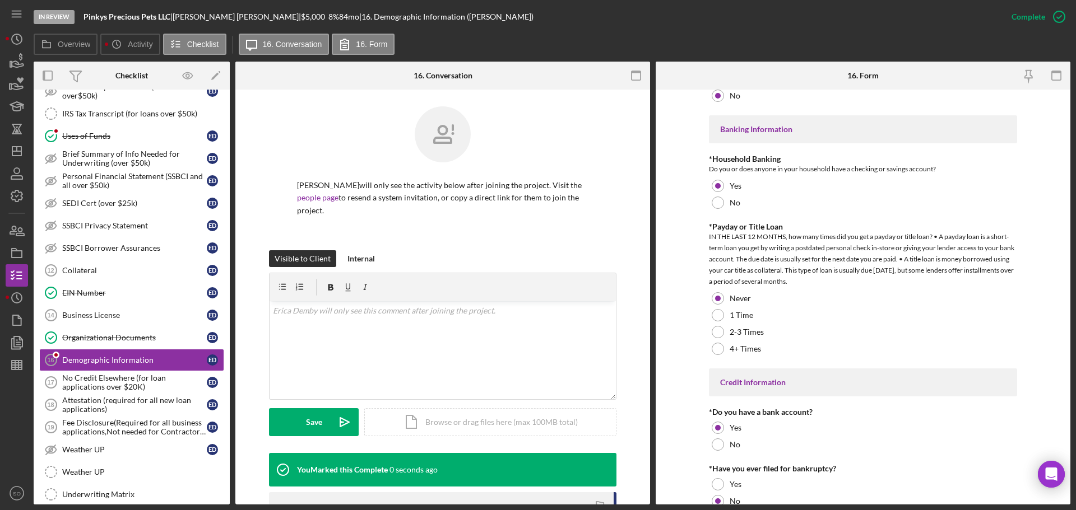
scroll to position [2247, 0]
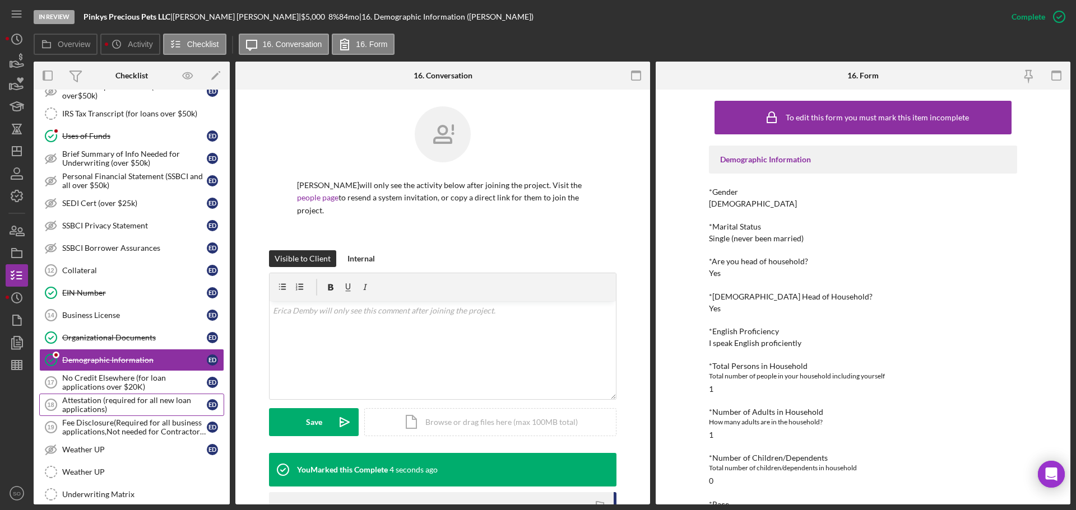
click at [123, 399] on div "Attestation (required for all new loan applications)" at bounding box center [134, 405] width 145 height 18
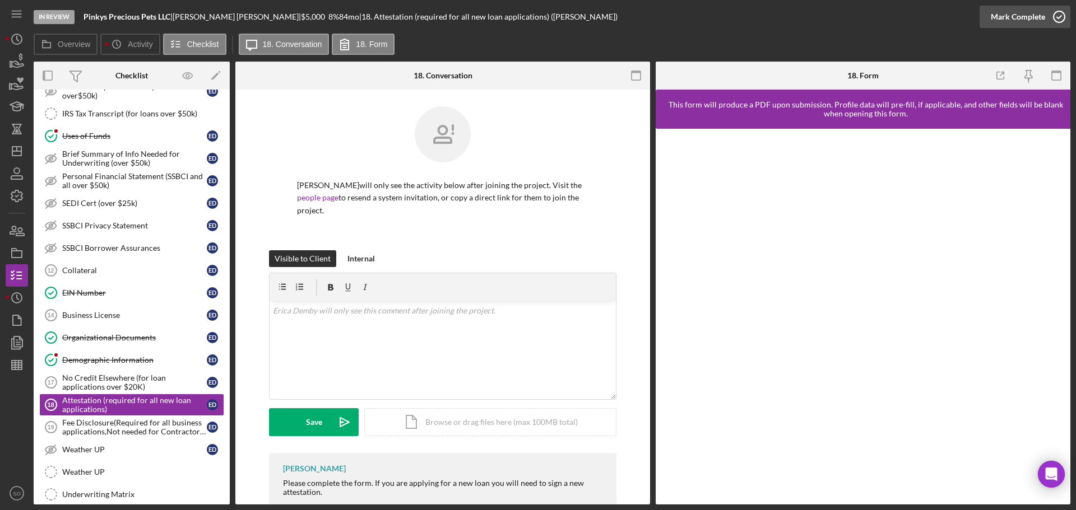
click at [998, 17] on div "Mark Complete" at bounding box center [1017, 17] width 54 height 22
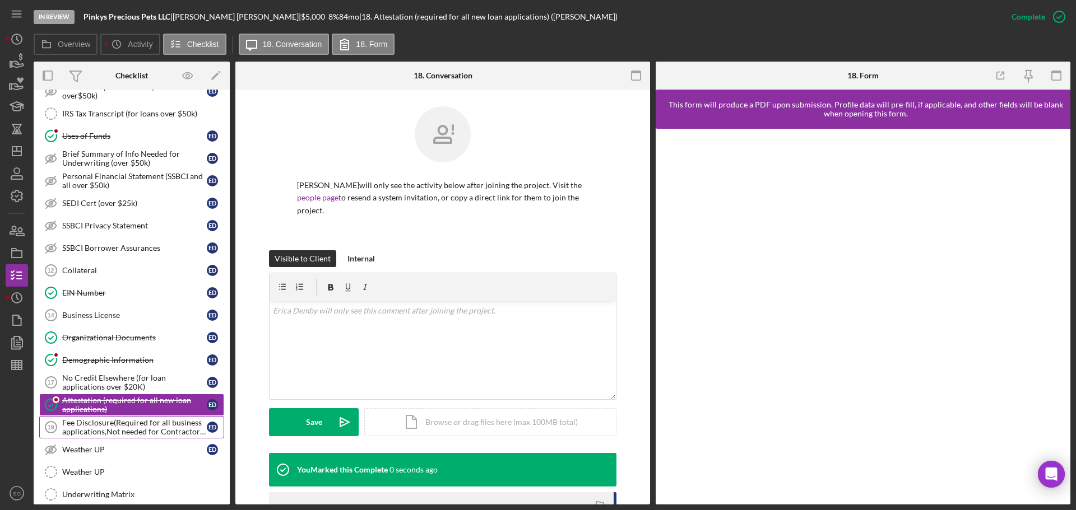
drag, startPoint x: 122, startPoint y: 428, endPoint x: 178, endPoint y: 432, distance: 56.7
click at [122, 429] on div "Fee Disclosure(Required for all business applications,Not needed for Contractor…" at bounding box center [134, 427] width 145 height 18
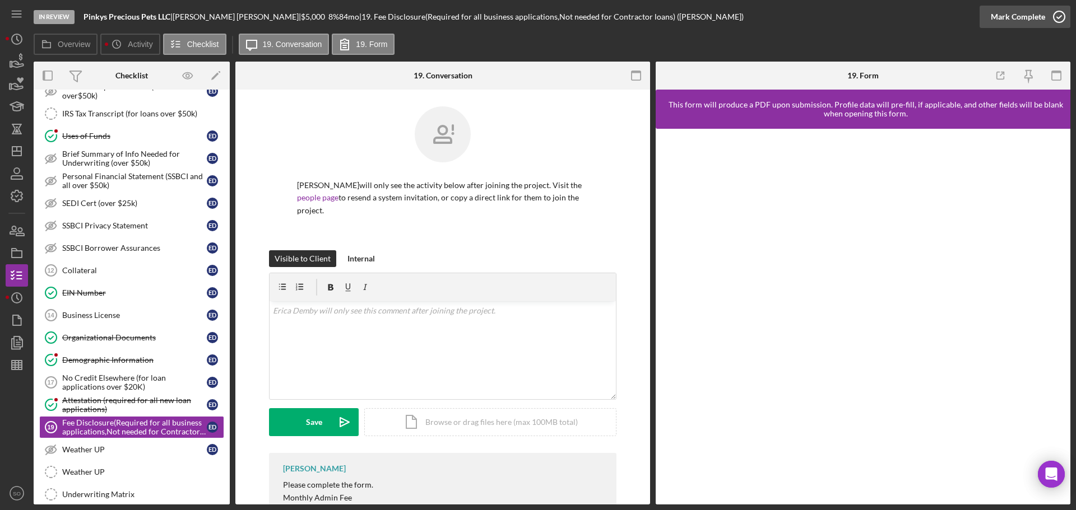
drag, startPoint x: 1020, startPoint y: 16, endPoint x: 1011, endPoint y: 46, distance: 31.5
click at [1020, 18] on div "Mark Complete" at bounding box center [1017, 17] width 54 height 22
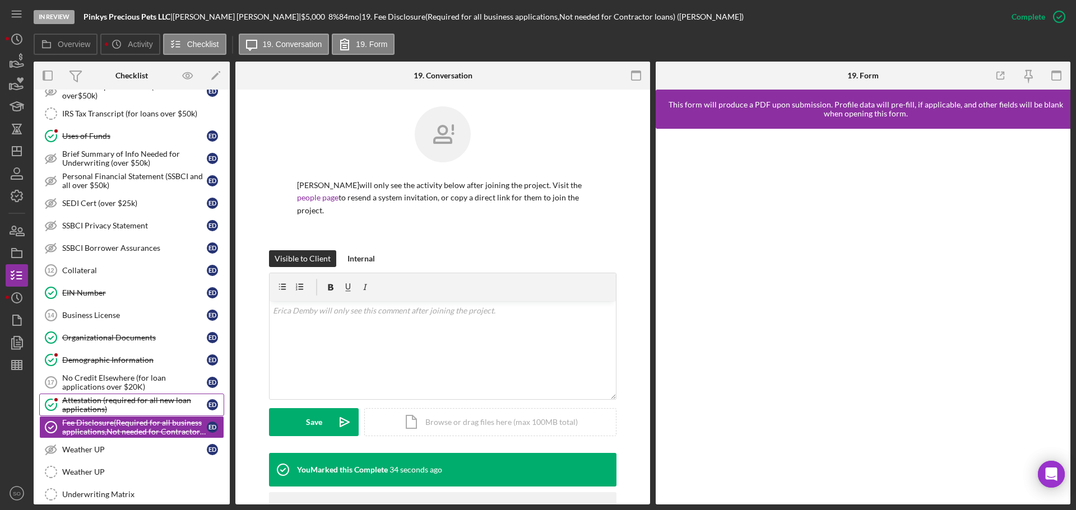
scroll to position [728, 0]
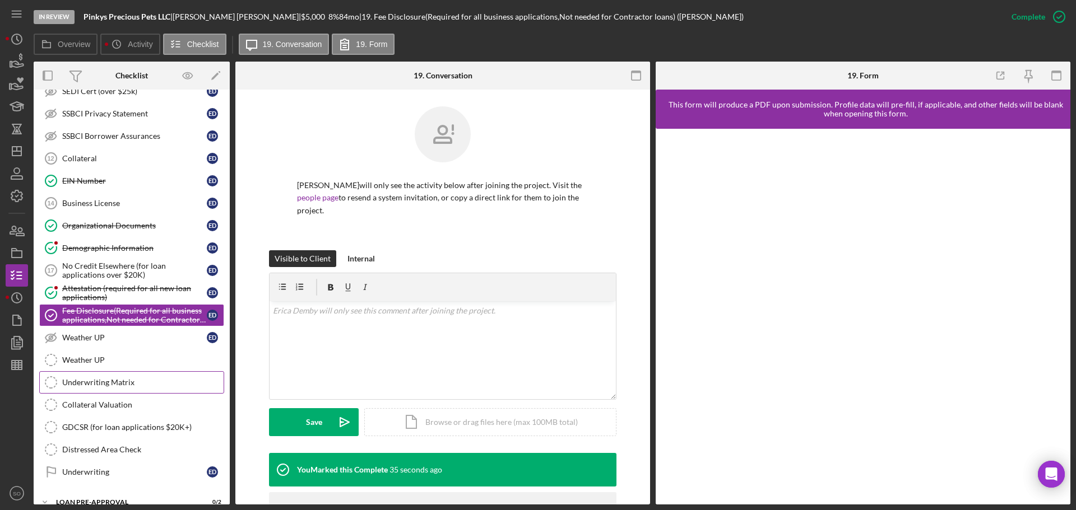
click at [135, 380] on div "Underwriting Matrix" at bounding box center [142, 382] width 161 height 9
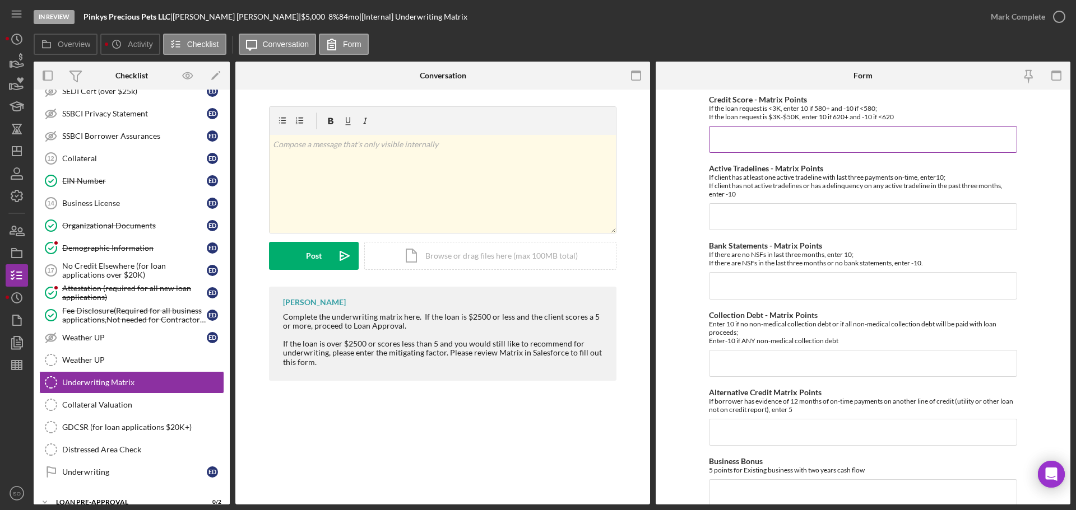
click at [785, 151] on input "Credit Score - Matrix Points" at bounding box center [863, 139] width 308 height 27
type input "10"
click at [816, 362] on input "Collection Debt - Matrix Points" at bounding box center [863, 363] width 308 height 27
type input "-10"
click at [741, 217] on input "Active Tradelines - Matrix Points" at bounding box center [863, 216] width 308 height 27
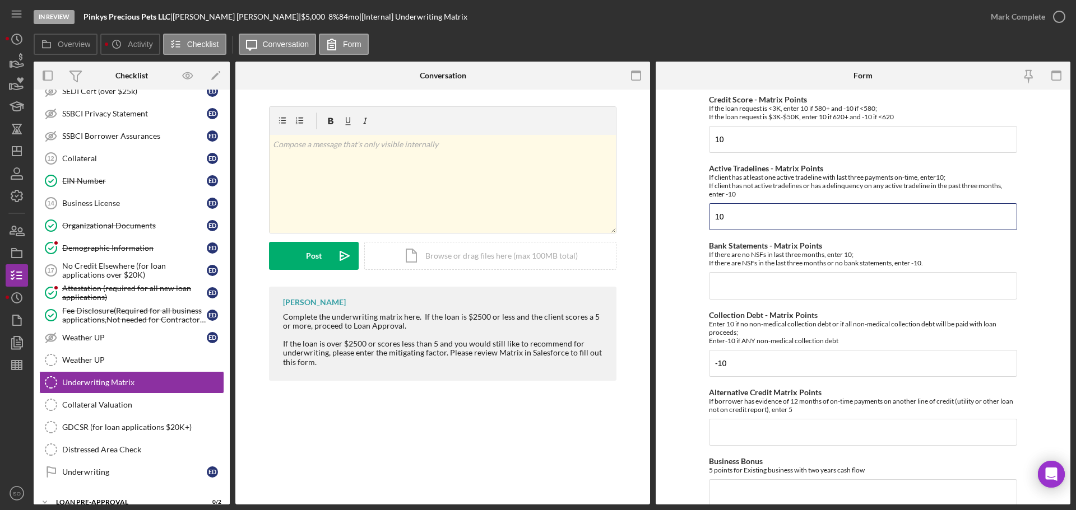
type input "10"
click at [780, 283] on input "Bank Statements - Matrix Points" at bounding box center [863, 285] width 308 height 27
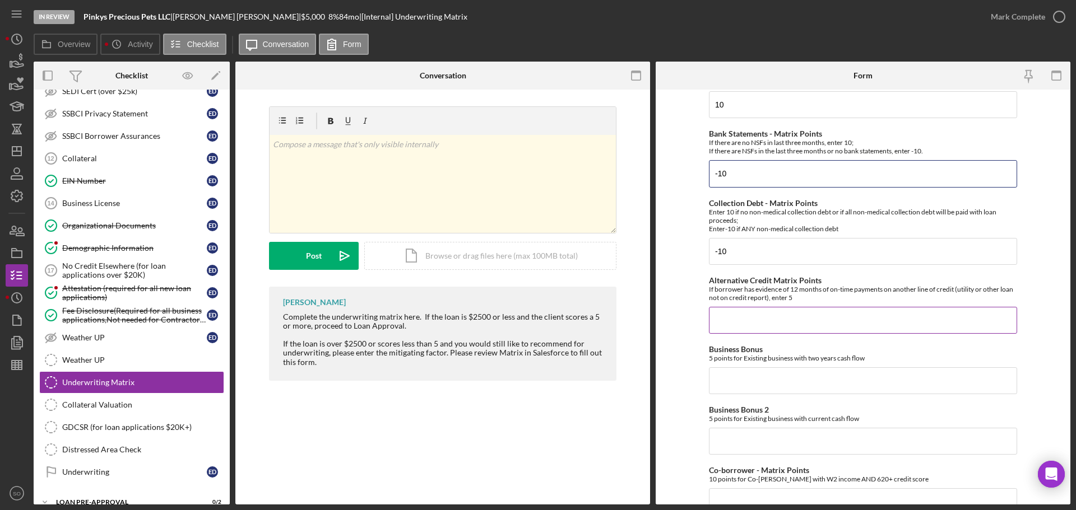
type input "-10"
click at [738, 322] on input "Alternative Credit Matrix Points" at bounding box center [863, 320] width 308 height 27
type input "0"
click at [734, 380] on input "Business Bonus" at bounding box center [863, 380] width 308 height 27
type input "0"
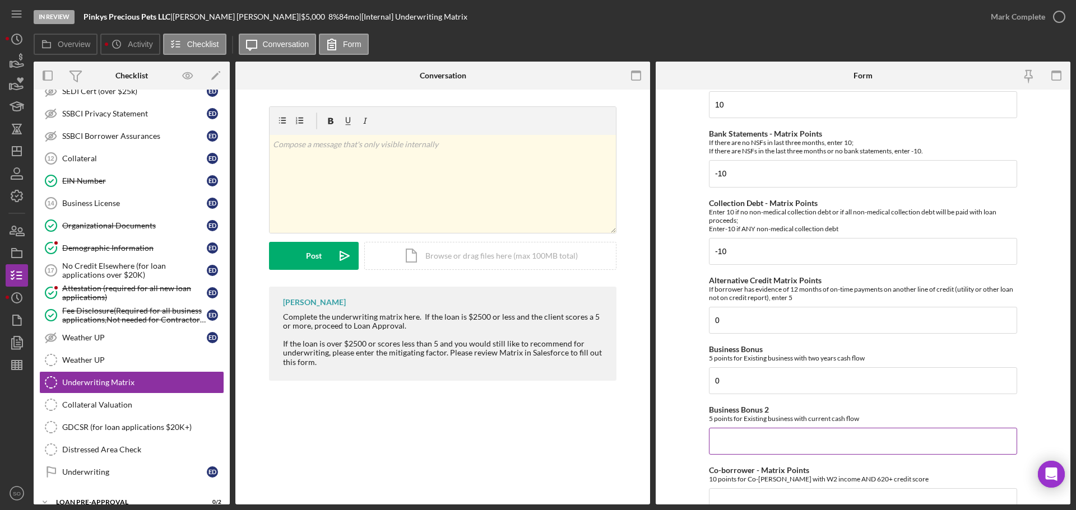
drag, startPoint x: 748, startPoint y: 435, endPoint x: 756, endPoint y: 437, distance: 8.2
click at [748, 435] on input "Business Bonus 2" at bounding box center [863, 441] width 308 height 27
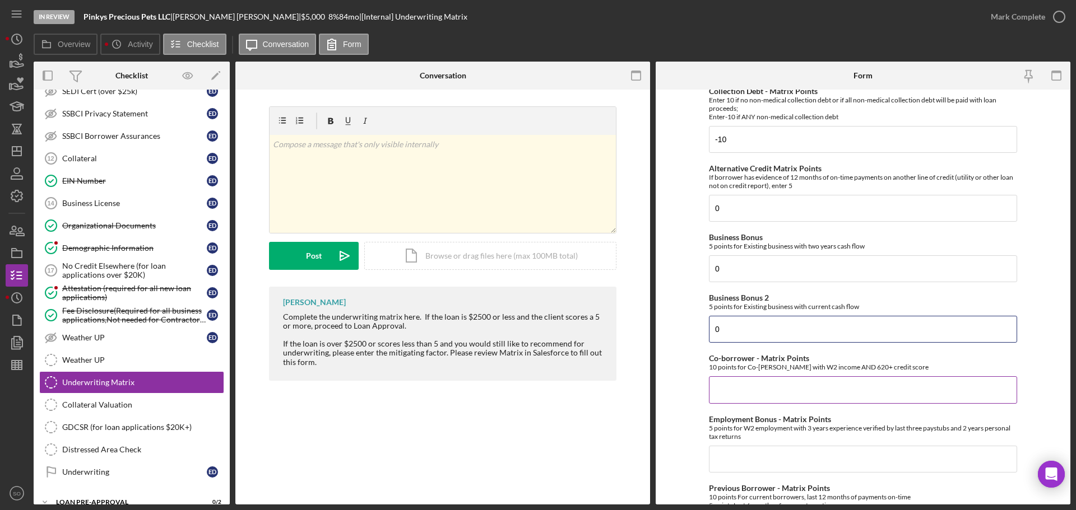
type input "0"
click at [736, 395] on input "Co-borrower - Matrix Points" at bounding box center [863, 389] width 308 height 27
type input "0"
drag, startPoint x: 744, startPoint y: 456, endPoint x: 761, endPoint y: 461, distance: 17.5
click at [747, 459] on input "Employment Bonus - Matrix Points" at bounding box center [863, 459] width 308 height 27
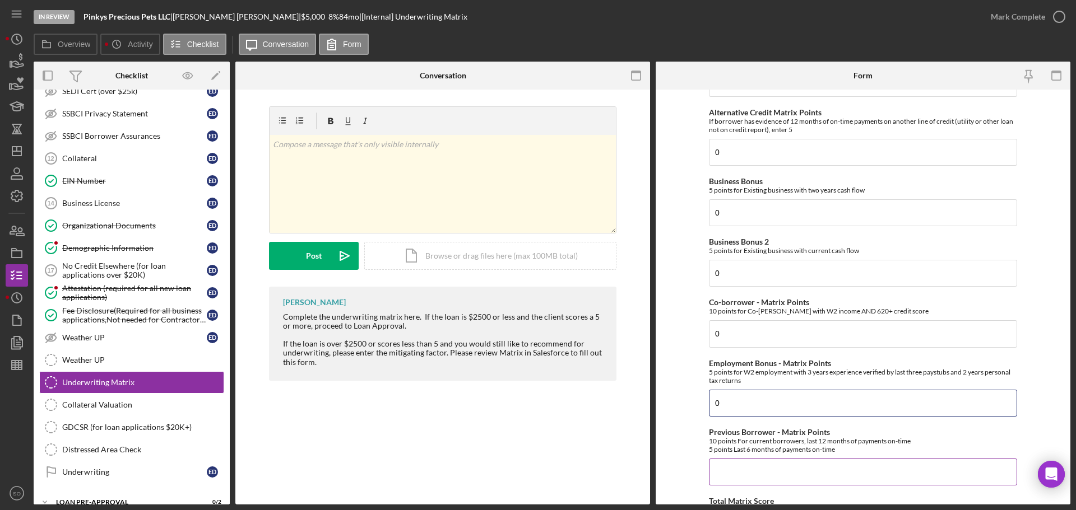
type input "0"
click at [758, 471] on input "Previous Borrower - Matrix Points" at bounding box center [863, 472] width 308 height 27
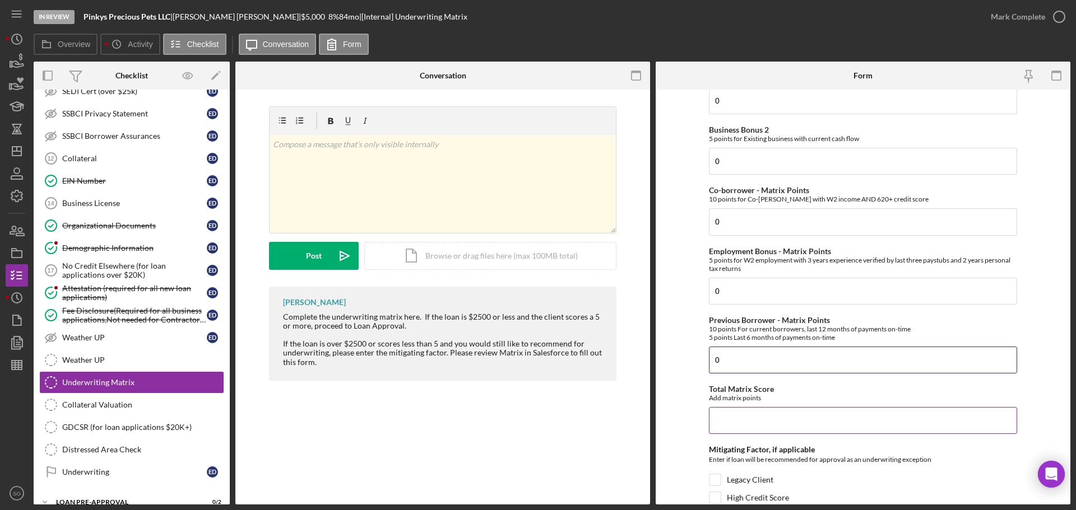
type input "0"
drag, startPoint x: 752, startPoint y: 423, endPoint x: 755, endPoint y: 439, distance: 15.9
click at [752, 425] on input "Total Matrix Score" at bounding box center [863, 420] width 308 height 27
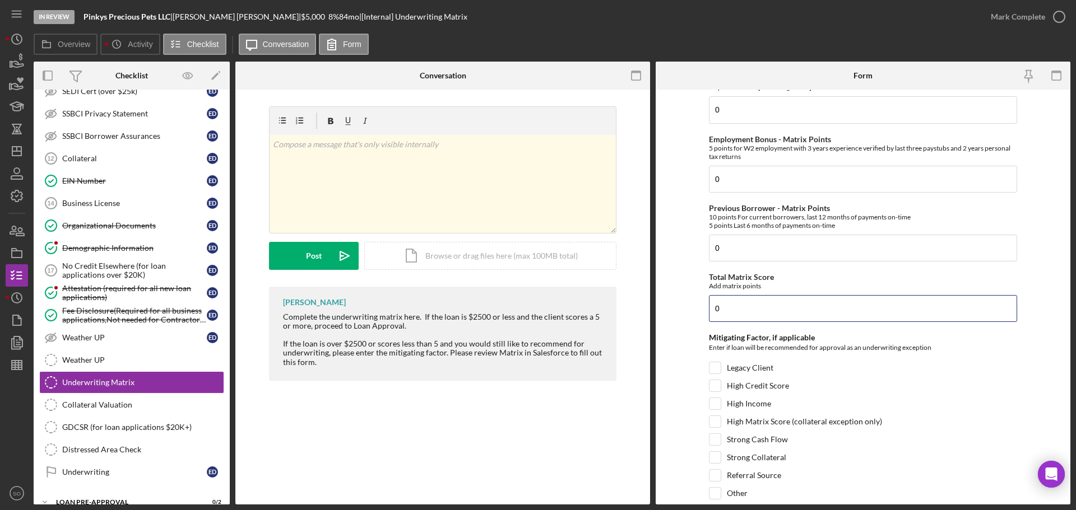
type input "0"
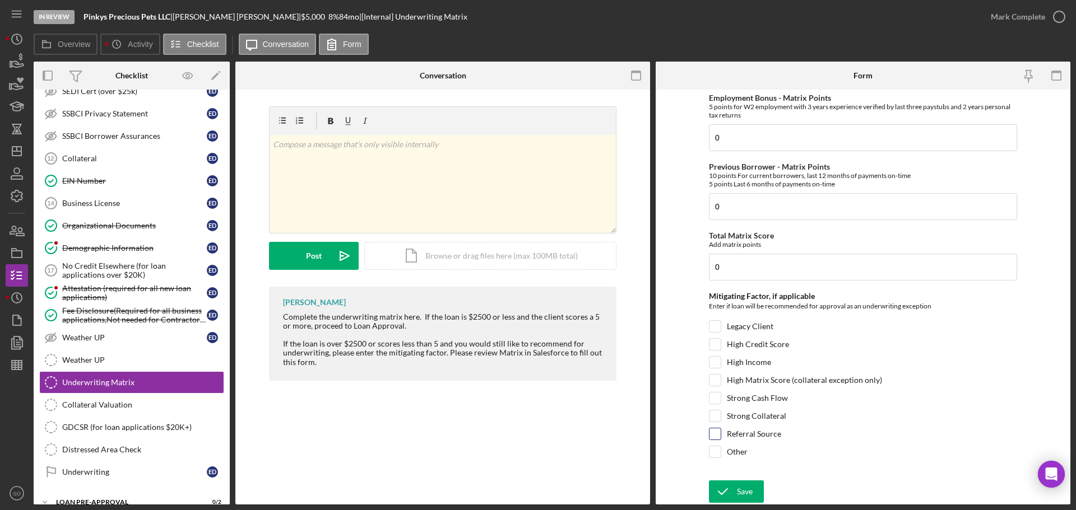
click at [714, 430] on input "Referral Source" at bounding box center [714, 434] width 11 height 11
checkbox input "true"
click at [742, 486] on div "Save" at bounding box center [745, 492] width 16 height 22
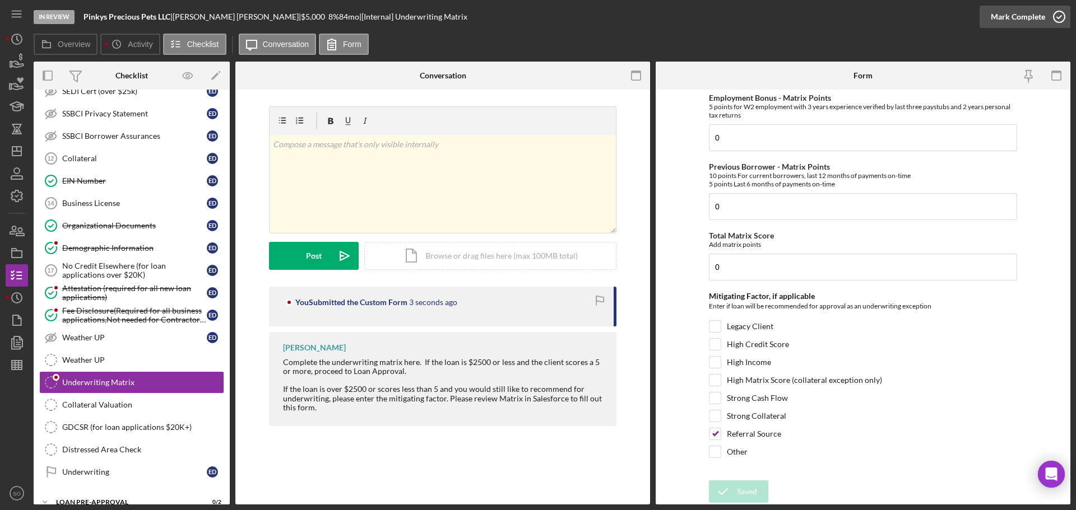
click at [986, 19] on button "Mark Complete" at bounding box center [1024, 17] width 91 height 22
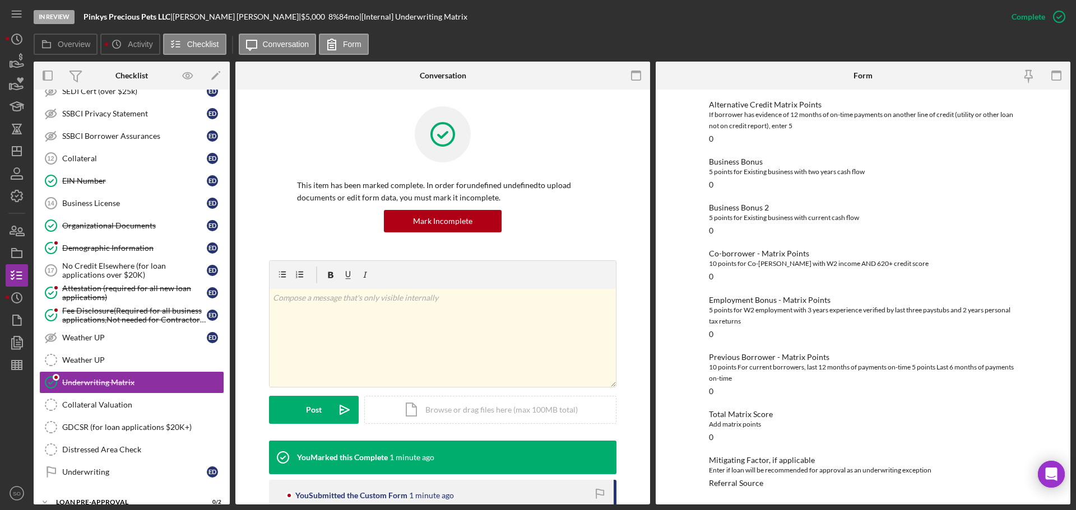
scroll to position [794, 0]
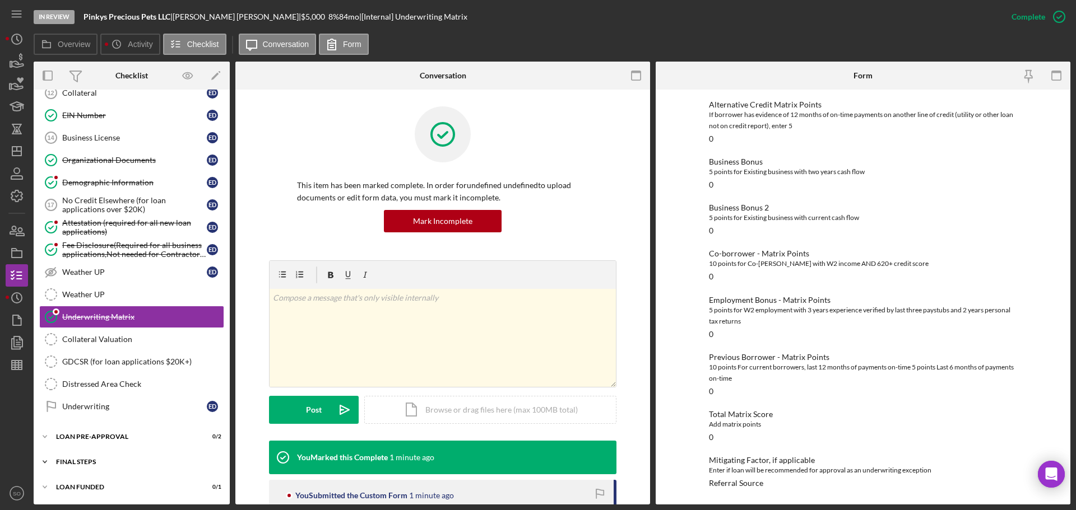
click at [133, 458] on div "Icon/Expander FINAL STEPS 0 / 19" at bounding box center [132, 462] width 196 height 22
click at [132, 438] on div "LOAN PRE-APPROVAL" at bounding box center [136, 437] width 160 height 7
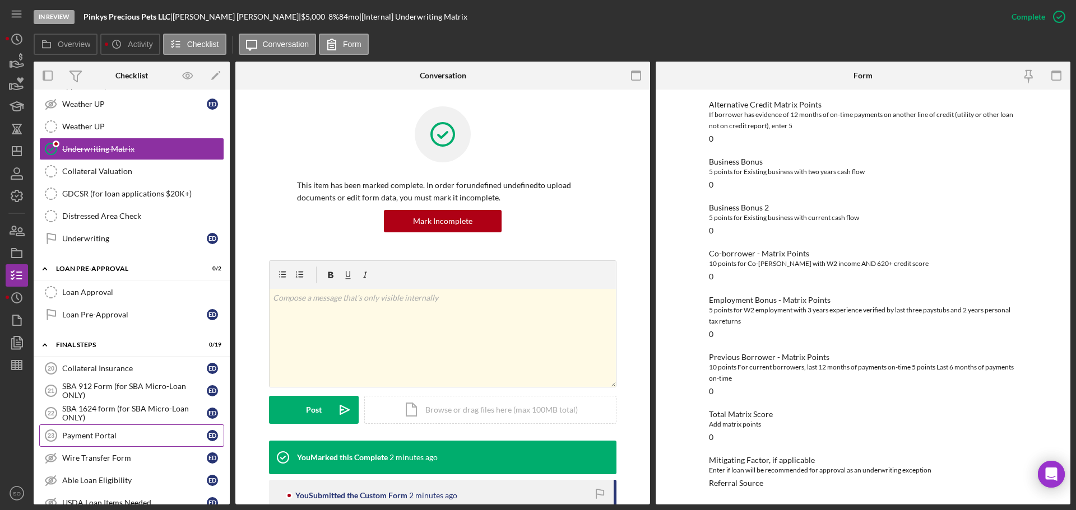
click at [99, 438] on div "Payment Portal" at bounding box center [134, 435] width 145 height 9
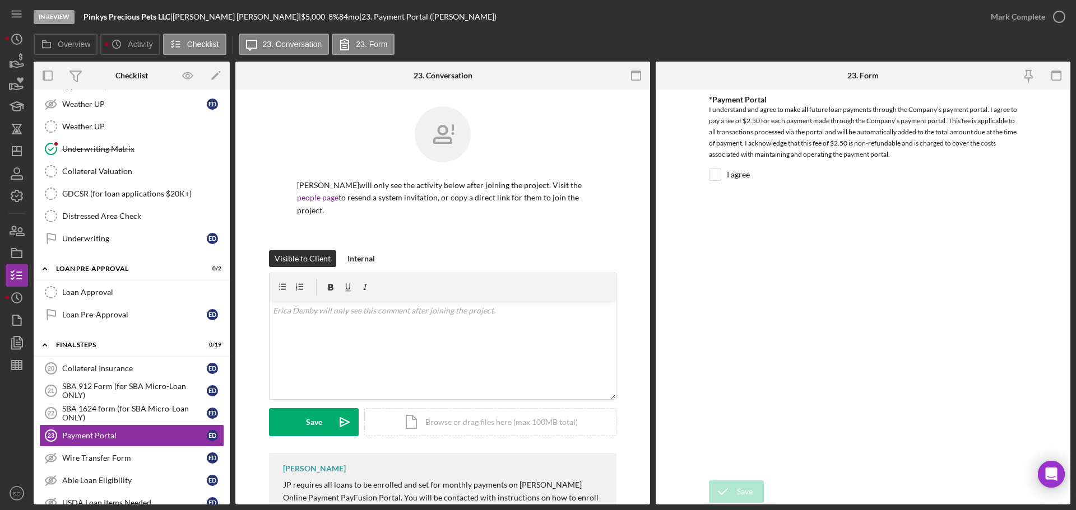
drag, startPoint x: 711, startPoint y: 178, endPoint x: 713, endPoint y: 213, distance: 35.4
click at [711, 178] on input "I agree" at bounding box center [714, 174] width 11 height 11
checkbox input "true"
click at [734, 486] on icon "submit" at bounding box center [723, 492] width 28 height 28
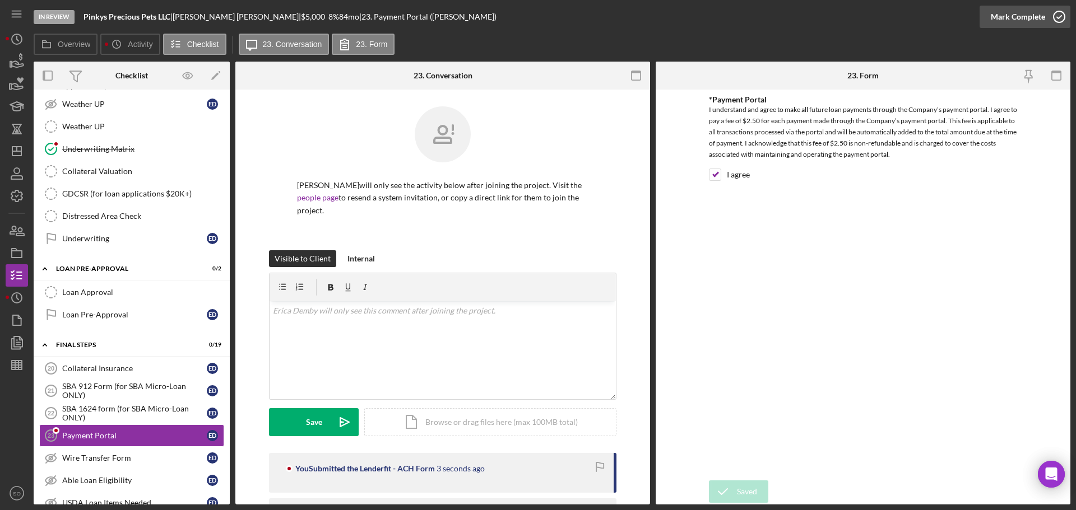
click at [1002, 22] on div "Mark Complete" at bounding box center [1017, 17] width 54 height 22
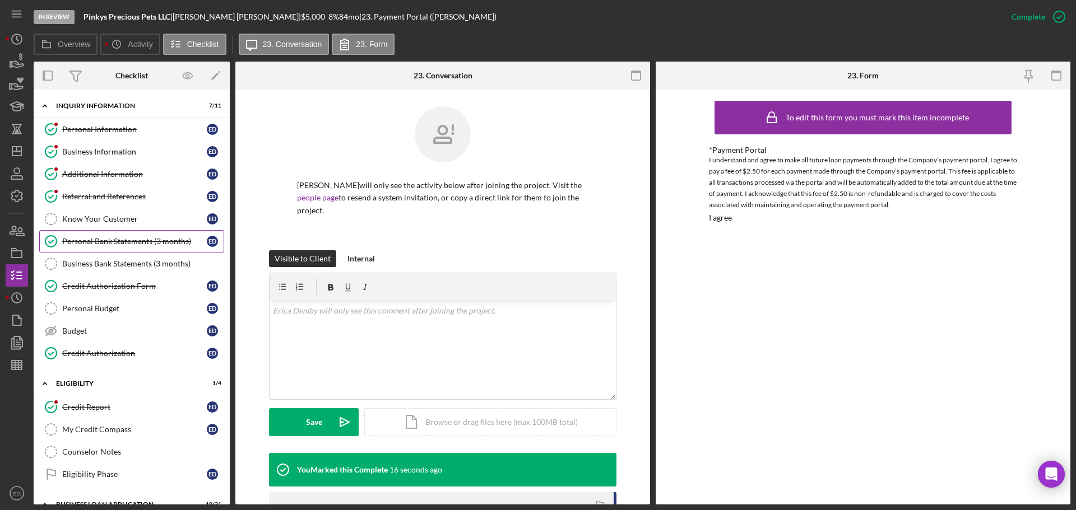
click at [125, 241] on div "Personal Bank Statements (3 months)" at bounding box center [134, 241] width 145 height 9
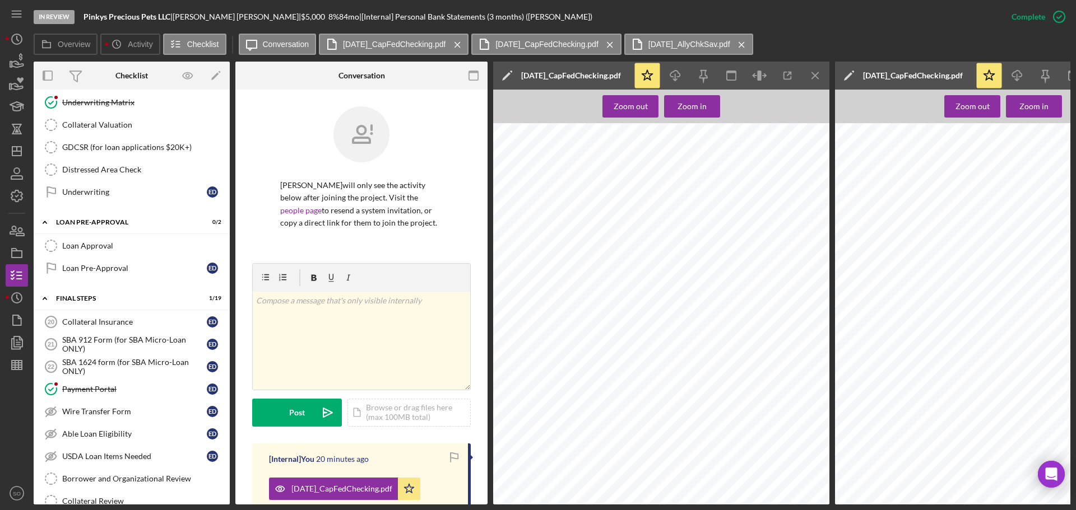
scroll to position [1064, 0]
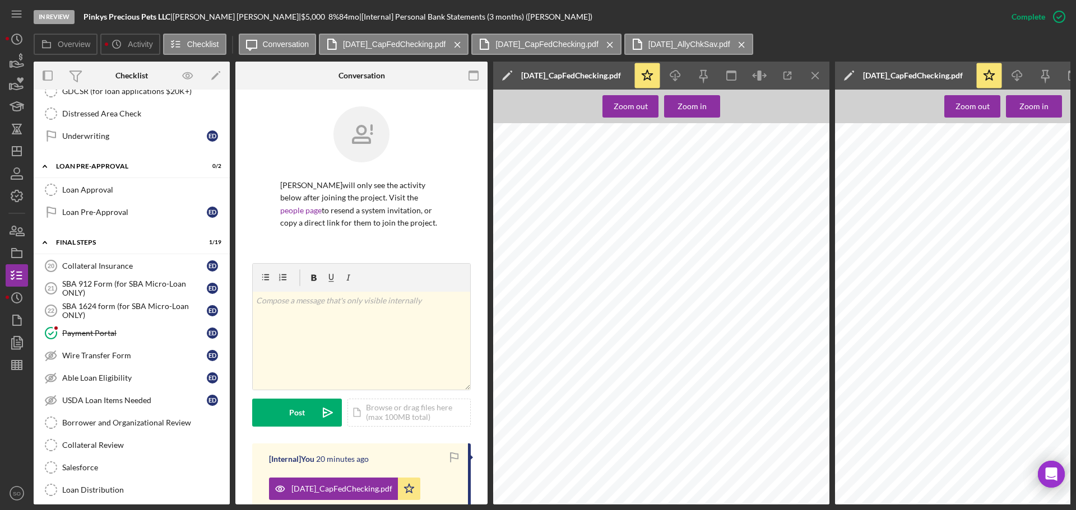
drag, startPoint x: 132, startPoint y: 418, endPoint x: 252, endPoint y: 458, distance: 126.7
click at [132, 418] on div "Borrower and Organizational Review" at bounding box center [142, 422] width 161 height 9
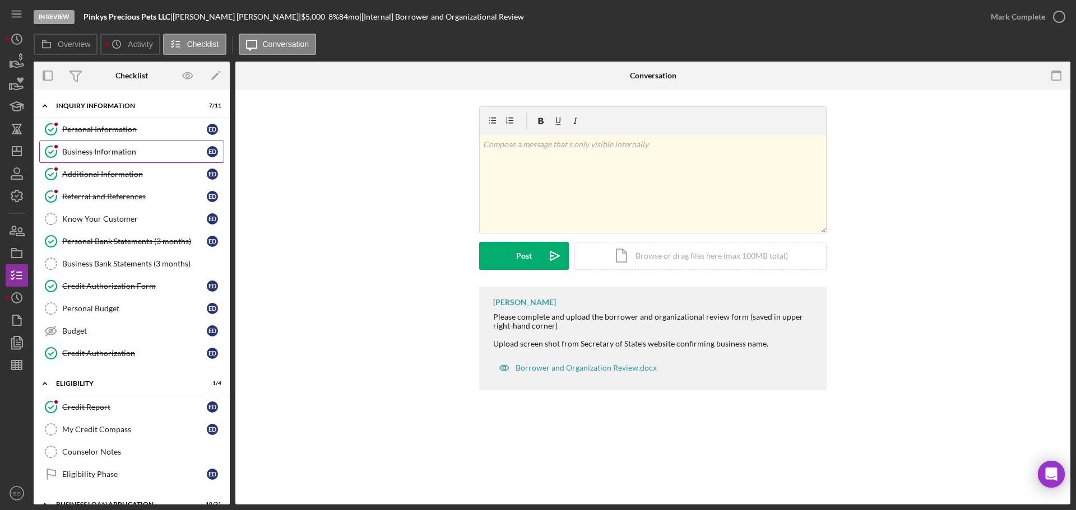
click at [120, 153] on div "Business Information" at bounding box center [134, 151] width 145 height 9
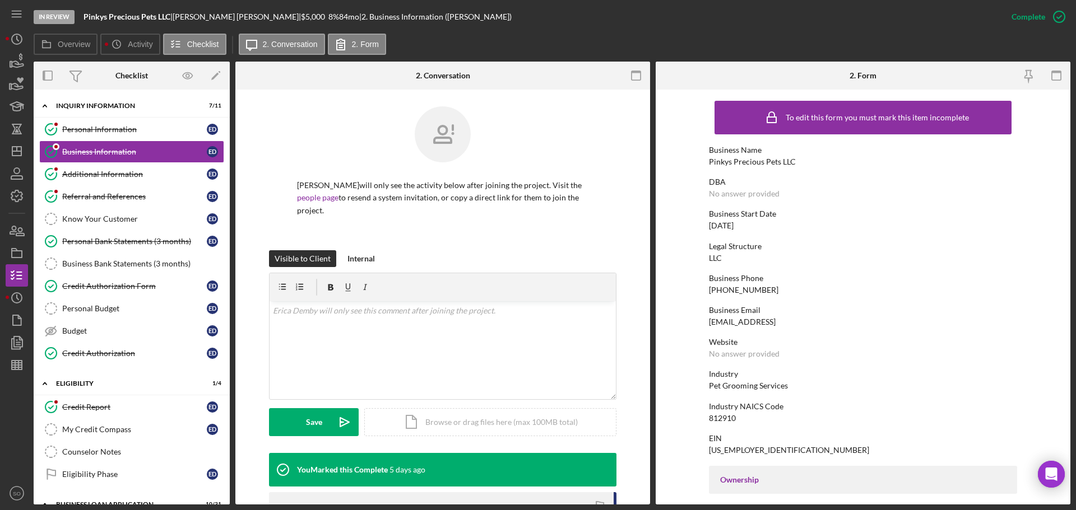
click at [733, 165] on div "Pinkys Precious Pets LLC" at bounding box center [752, 161] width 87 height 9
copy div "Pinkys Precious Pets LLC"
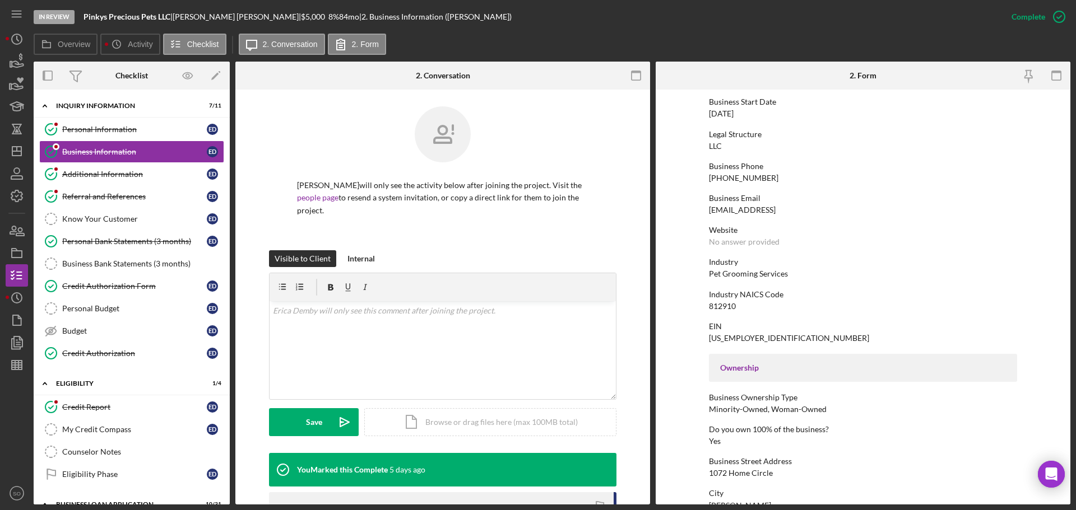
click at [742, 339] on div "[US_EMPLOYER_IDENTIFICATION_NUMBER]" at bounding box center [789, 338] width 160 height 9
copy div "[US_EMPLOYER_IDENTIFICATION_NUMBER]"
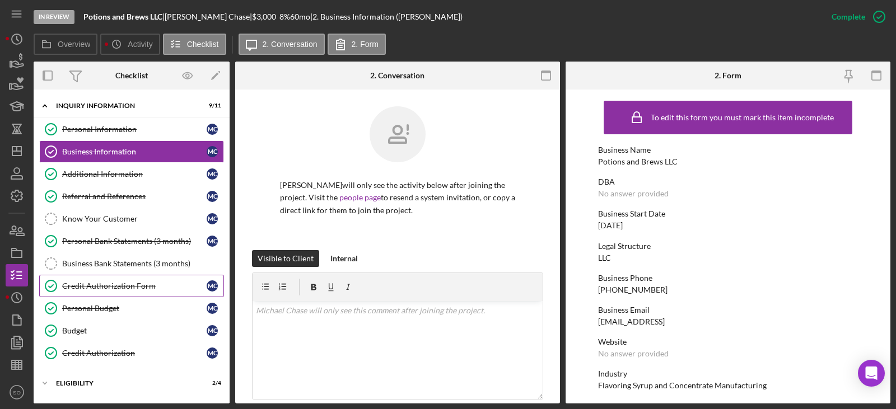
scroll to position [98, 0]
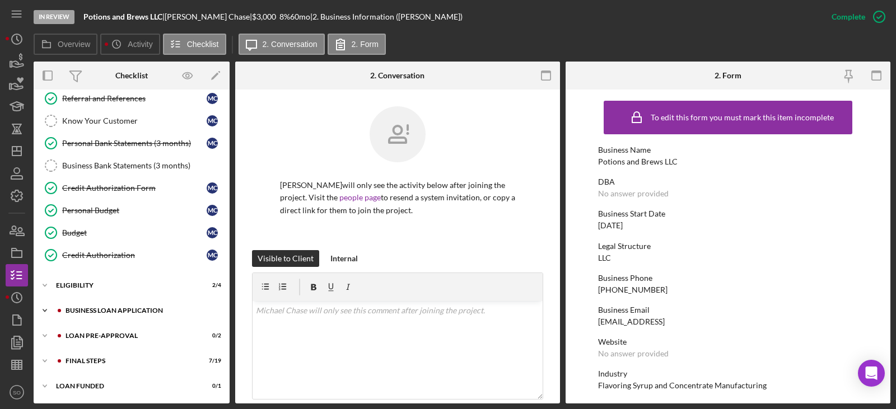
click at [109, 313] on div "BUSINESS LOAN APPLICATION" at bounding box center [141, 311] width 150 height 7
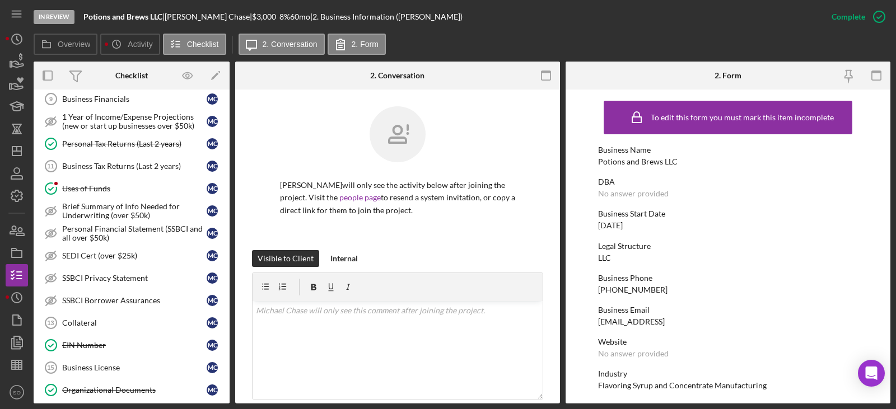
scroll to position [602, 0]
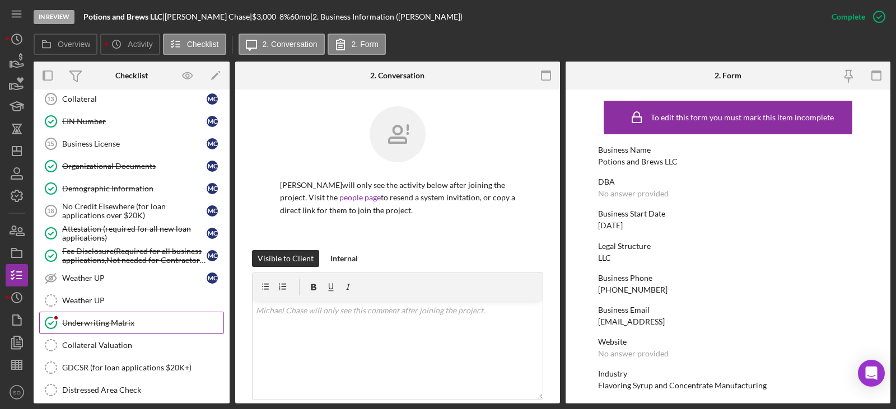
click at [109, 321] on div "Underwriting Matrix" at bounding box center [142, 323] width 161 height 9
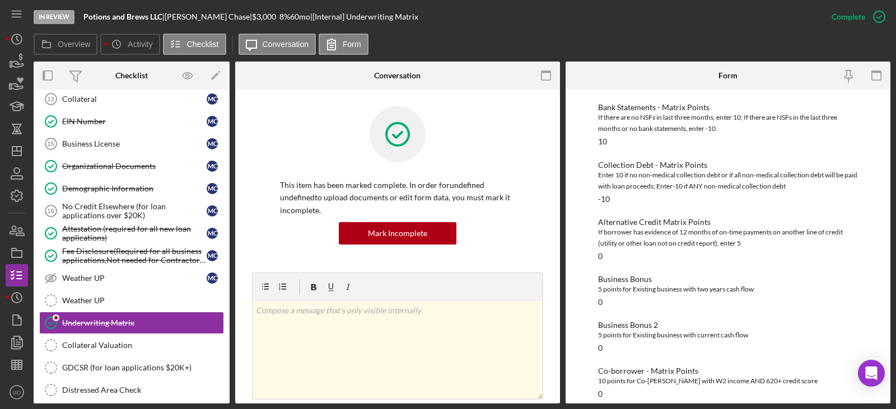
scroll to position [112, 0]
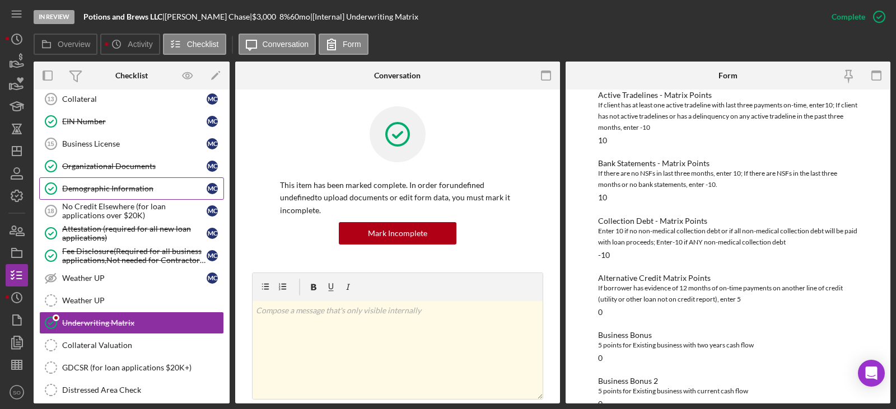
click at [116, 187] on div "Demographic Information" at bounding box center [134, 188] width 145 height 9
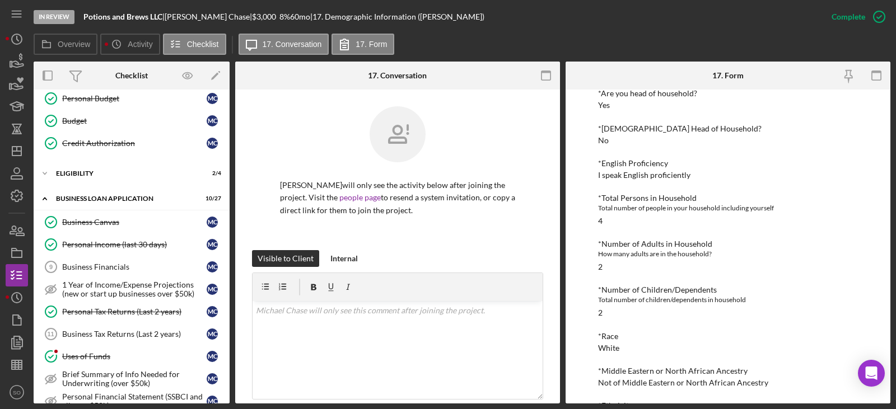
scroll to position [98, 0]
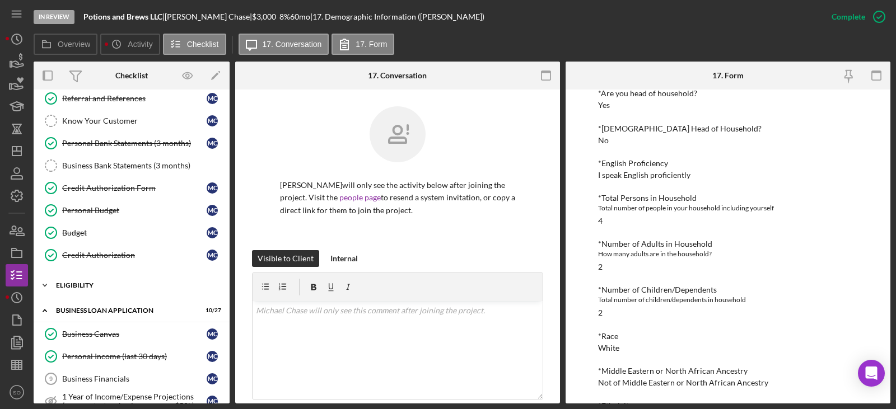
click at [86, 285] on div "ELIGIBILITY" at bounding box center [136, 285] width 160 height 7
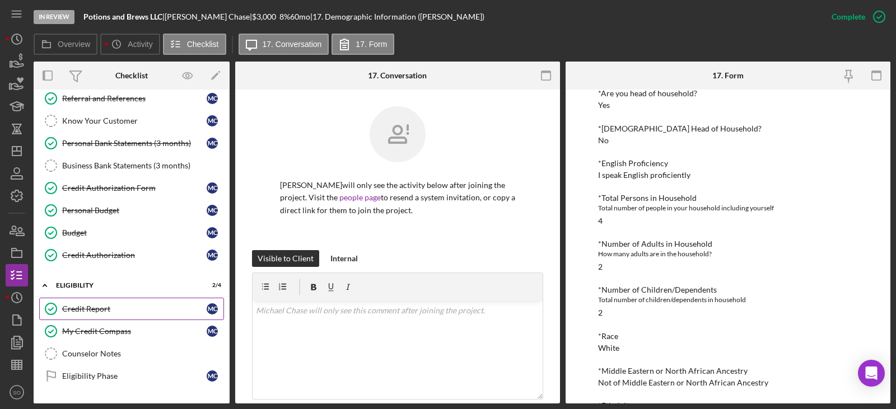
click at [88, 308] on div "Credit Report" at bounding box center [134, 309] width 145 height 9
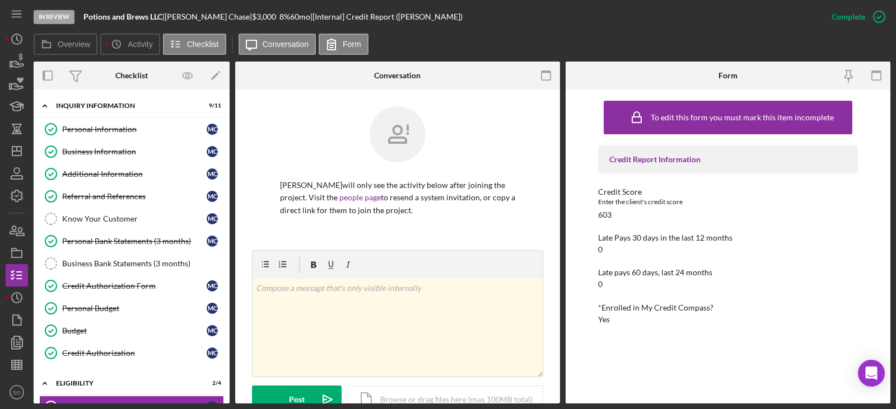
scroll to position [98, 0]
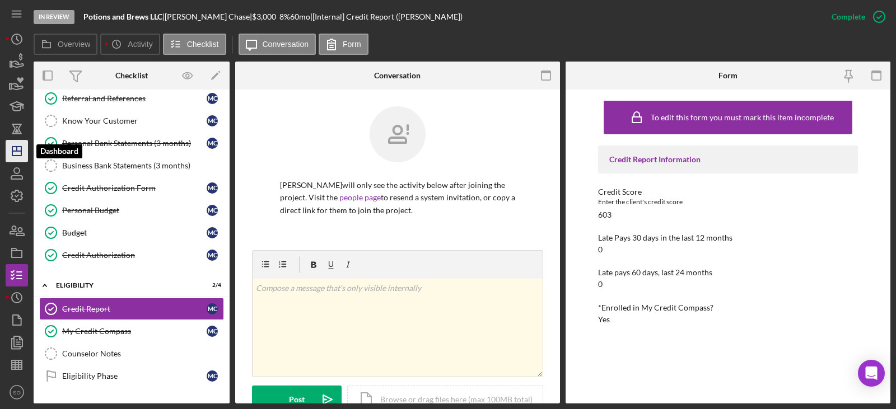
click at [21, 152] on polygon "button" at bounding box center [16, 151] width 9 height 9
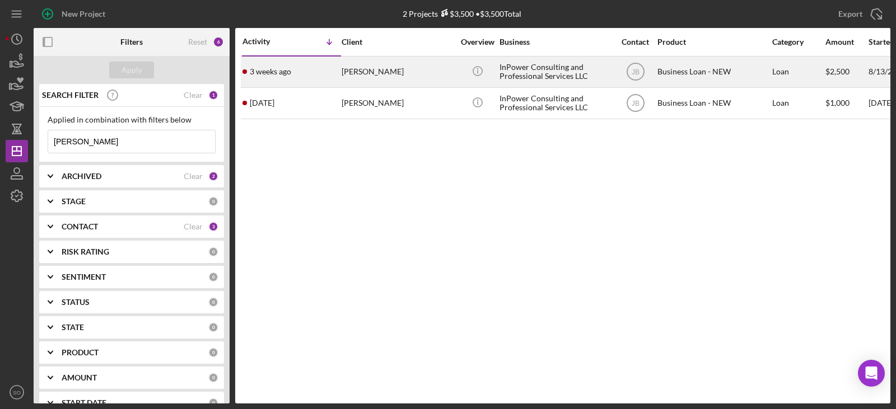
click at [377, 70] on div "[PERSON_NAME]" at bounding box center [398, 72] width 112 height 30
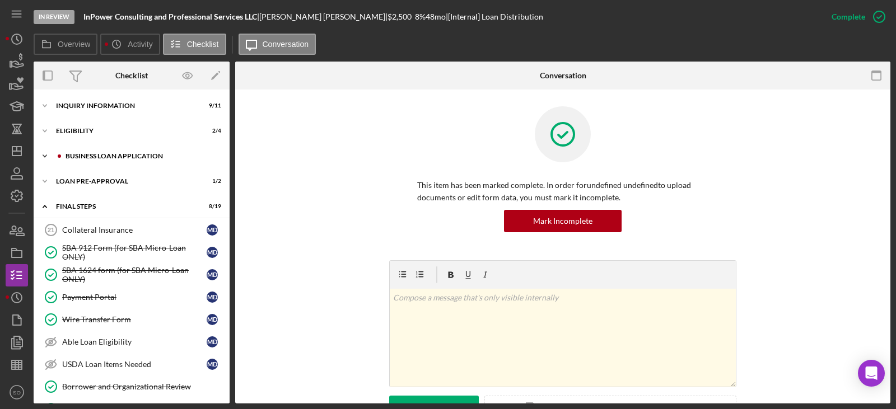
click at [130, 160] on div "Icon/Expander BUSINESS LOAN APPLICATION 10 / 27" at bounding box center [132, 156] width 196 height 22
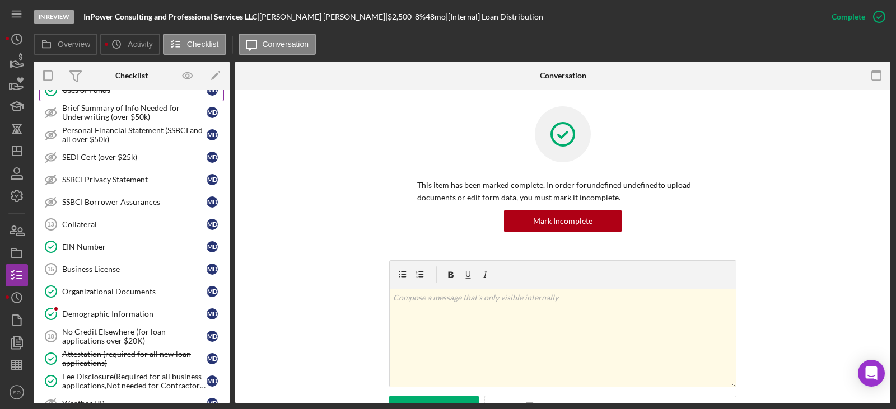
scroll to position [280, 0]
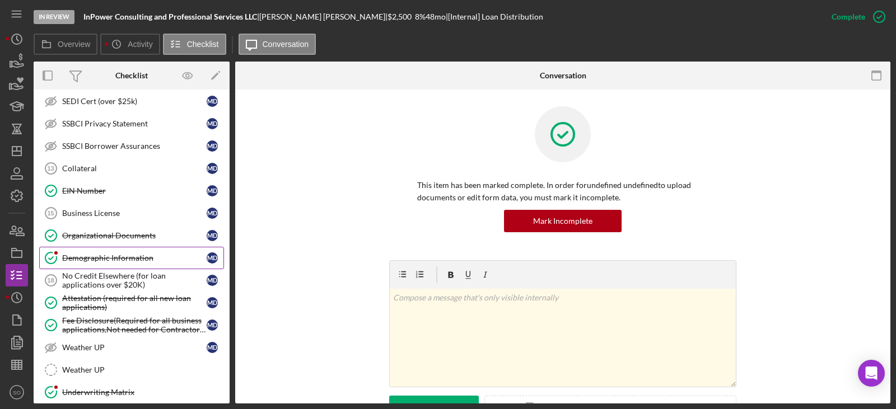
click at [112, 258] on div "Demographic Information" at bounding box center [134, 258] width 145 height 9
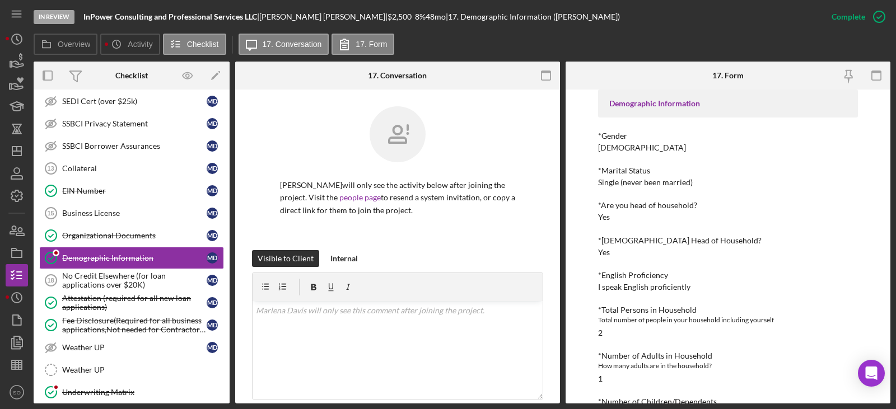
scroll to position [168, 0]
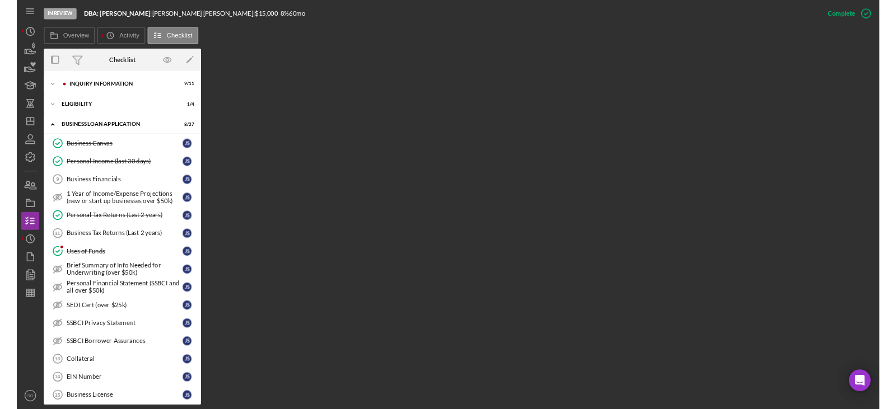
scroll to position [241, 0]
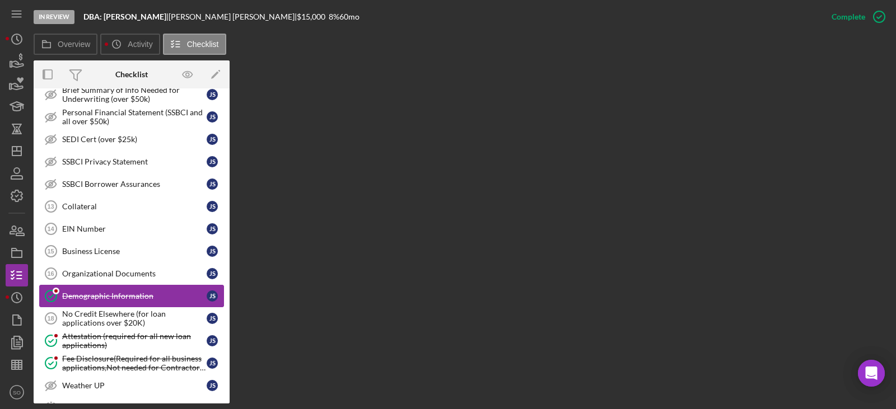
click at [132, 299] on div "Demographic Information" at bounding box center [134, 296] width 145 height 9
click at [140, 306] on link "Demographic Information Demographic Information J S" at bounding box center [131, 296] width 185 height 22
click at [138, 311] on div "No Credit Elsewhere (for loan applications over $20K)" at bounding box center [134, 319] width 145 height 18
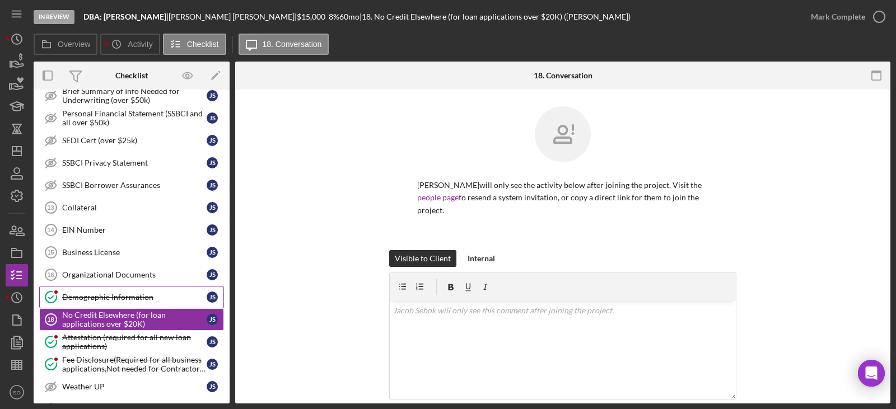
click at [131, 298] on div "Demographic Information" at bounding box center [134, 297] width 145 height 9
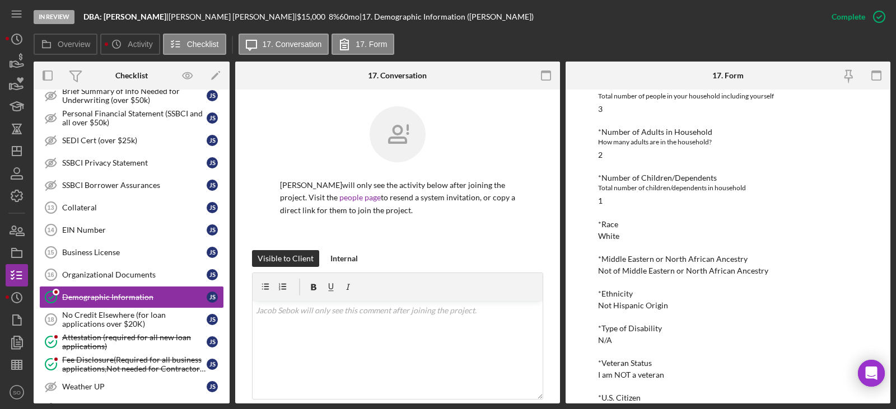
scroll to position [224, 0]
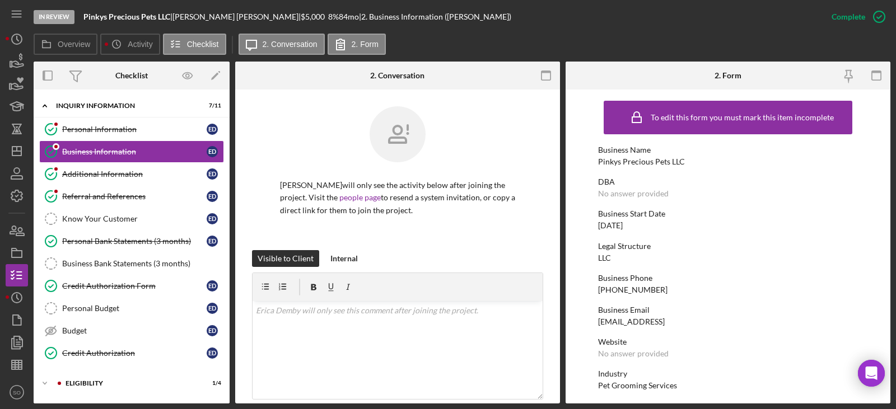
click at [641, 163] on div "Pinkys Precious Pets LLC" at bounding box center [641, 161] width 87 height 9
copy div "Pinkys Precious Pets LLC"
click at [113, 140] on link "Personal Information Personal Information E D" at bounding box center [131, 129] width 185 height 22
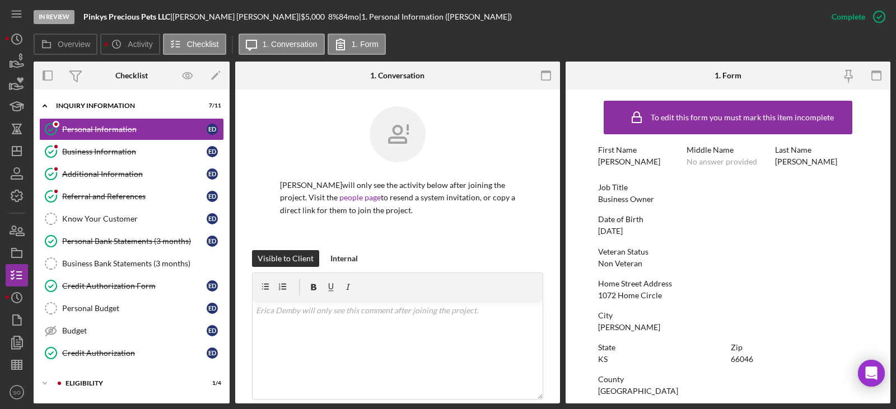
click at [630, 195] on div "Business Owner" at bounding box center [626, 199] width 56 height 9
copy div "Business Owner"
drag, startPoint x: 113, startPoint y: 151, endPoint x: 148, endPoint y: 169, distance: 40.1
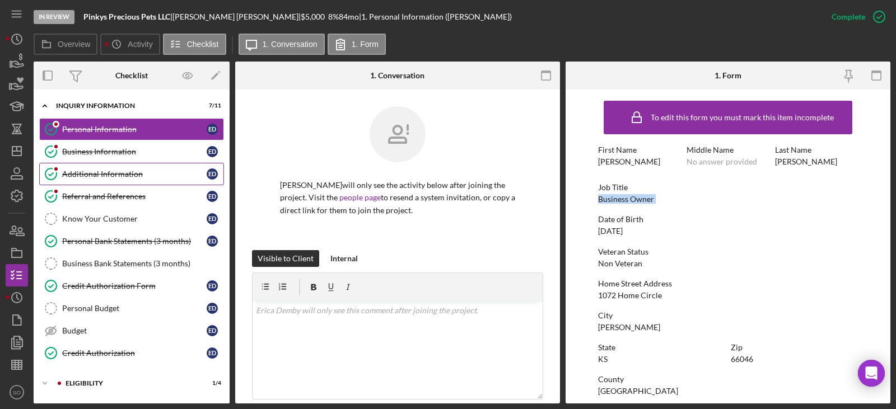
click at [113, 151] on div "Business Information" at bounding box center [134, 151] width 145 height 9
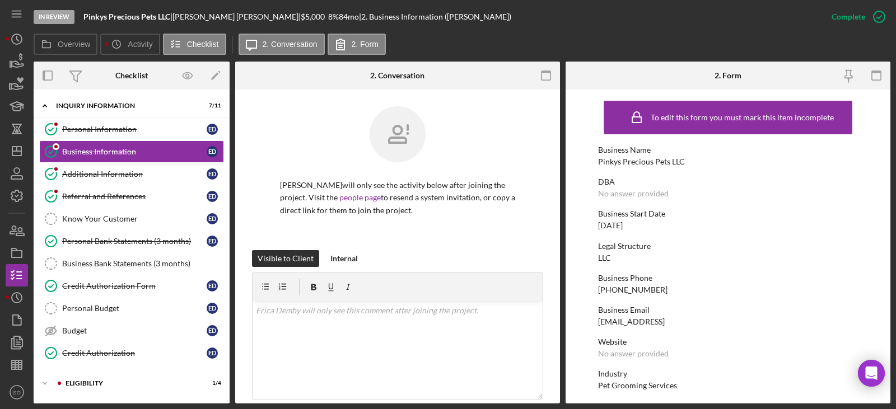
click at [621, 223] on div "[DATE]" at bounding box center [610, 225] width 25 height 9
copy div "[DATE]"
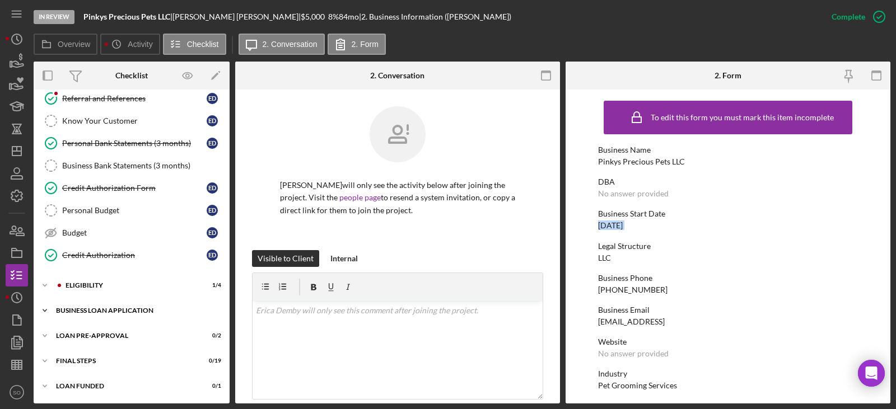
click at [122, 311] on div "BUSINESS LOAN APPLICATION" at bounding box center [136, 311] width 160 height 7
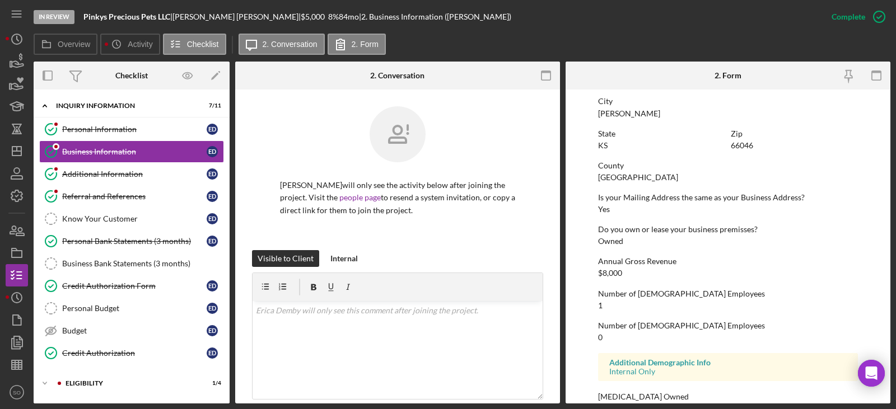
scroll to position [530, 0]
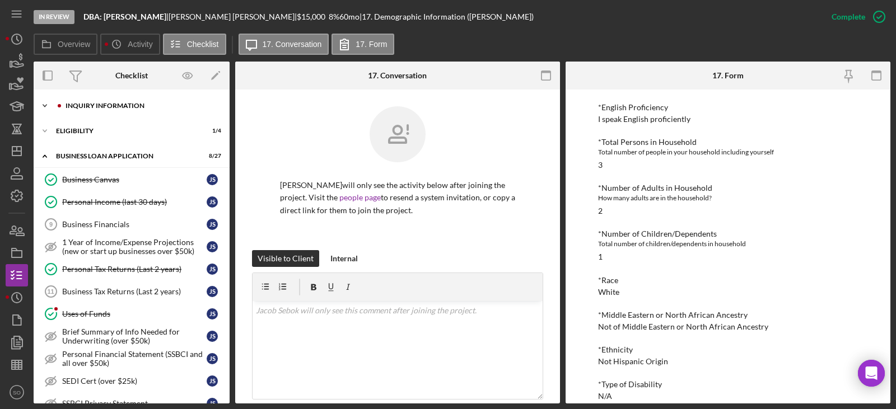
click at [96, 111] on div "Icon/Expander INQUIRY INFORMATION 9 / 11" at bounding box center [132, 106] width 196 height 22
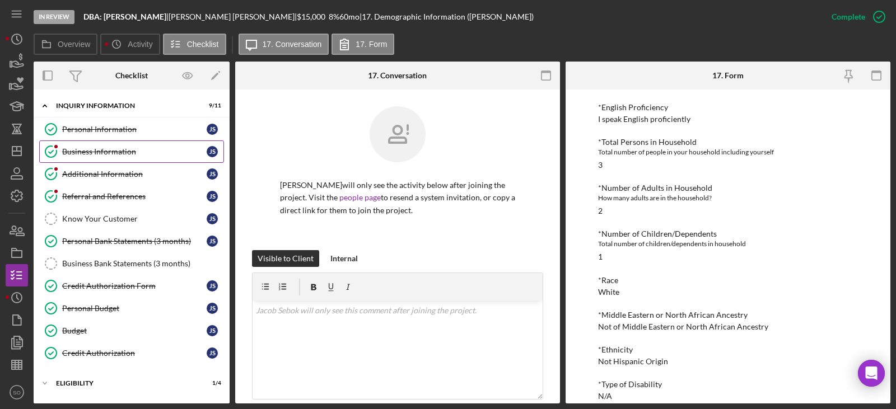
click at [114, 146] on link "Business Information Business Information J S" at bounding box center [131, 152] width 185 height 22
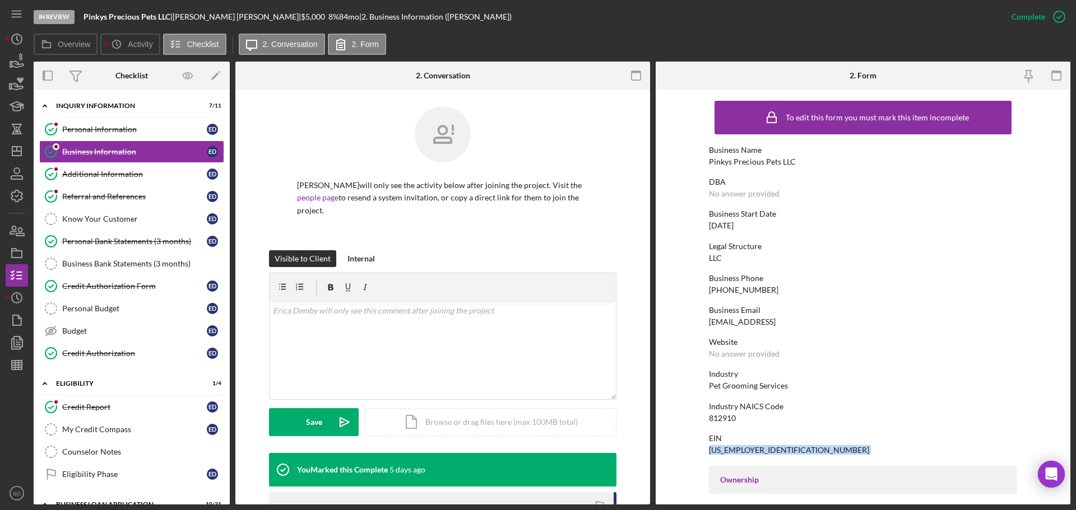
click at [748, 162] on div "Pinkys Precious Pets LLC" at bounding box center [752, 161] width 87 height 9
copy div "Pinkys Precious Pets LLC"
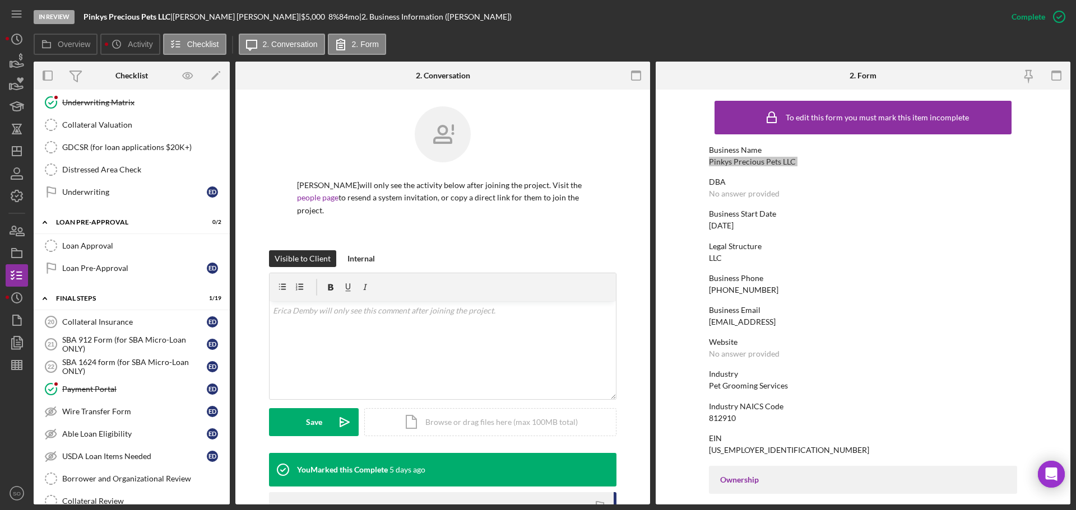
scroll to position [1120, 0]
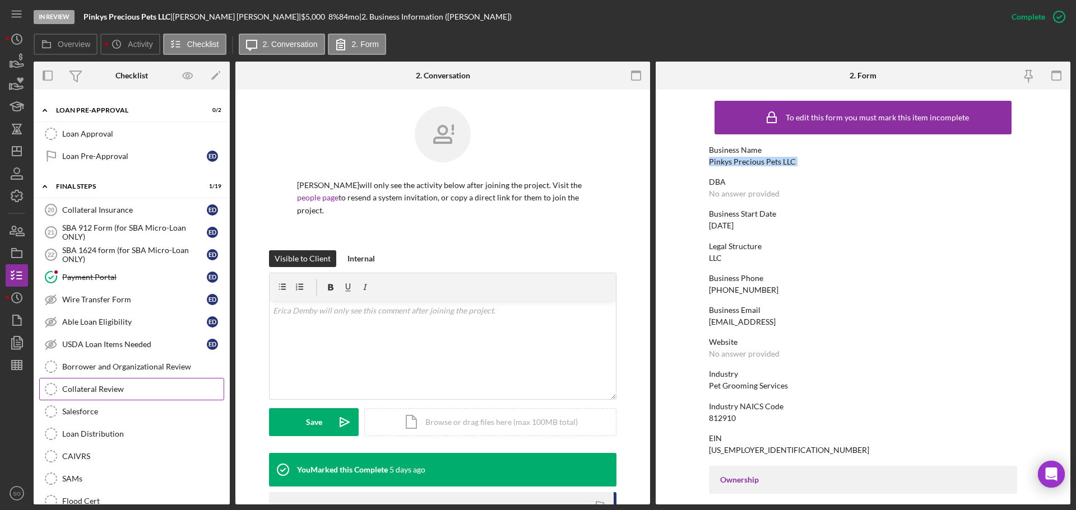
click at [125, 365] on div "Borrower and Organizational Review" at bounding box center [142, 366] width 161 height 9
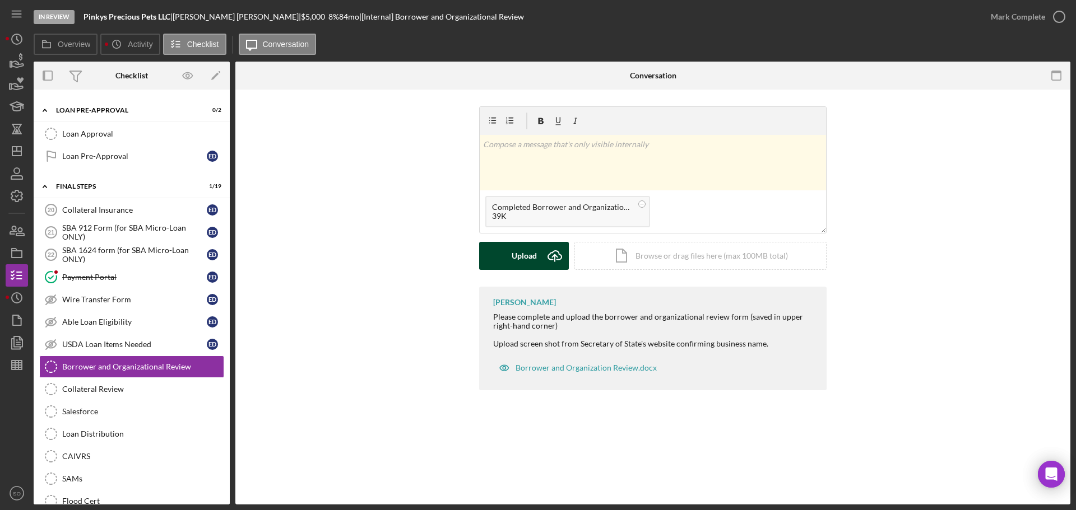
click at [519, 264] on div "Upload" at bounding box center [523, 256] width 25 height 28
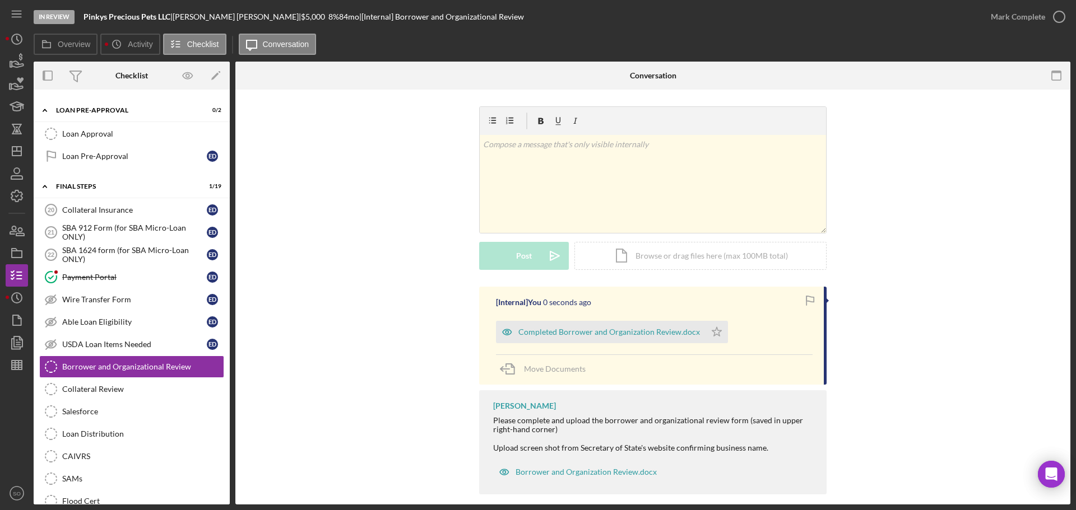
scroll to position [12, 0]
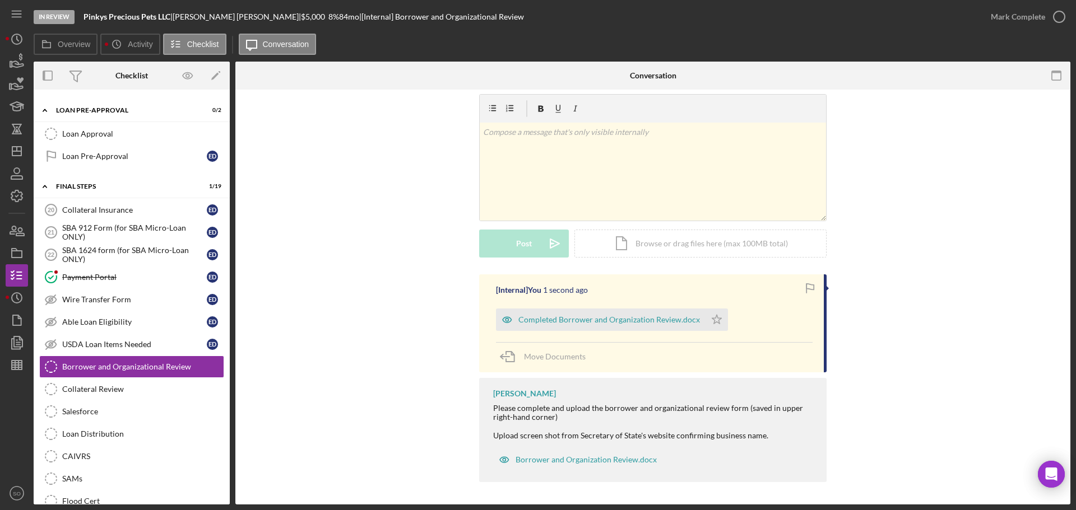
drag, startPoint x: 706, startPoint y: 317, endPoint x: 829, endPoint y: 217, distance: 158.1
click at [706, 317] on icon "Icon/Star" at bounding box center [716, 320] width 22 height 22
click at [995, 14] on div "Mark Complete" at bounding box center [1017, 17] width 54 height 22
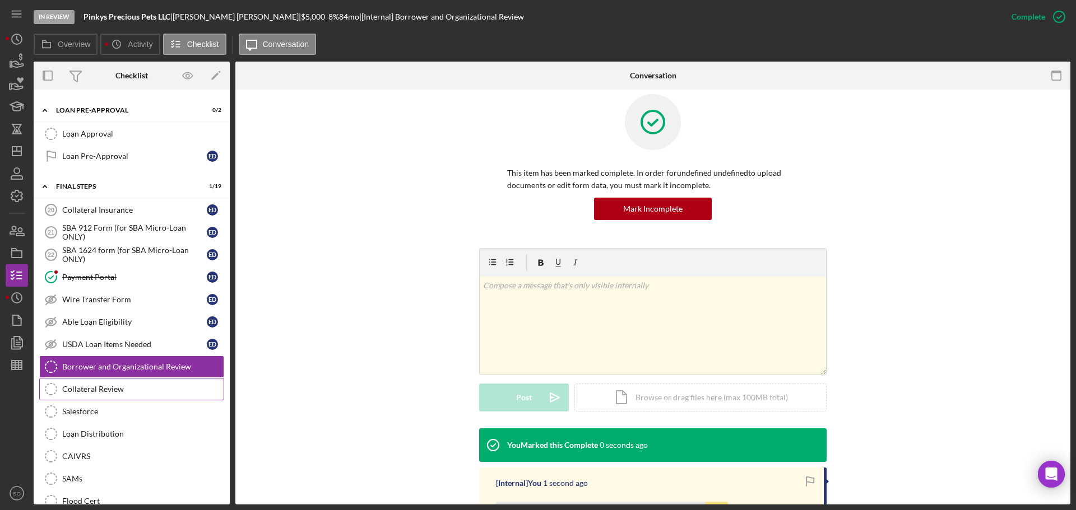
scroll to position [166, 0]
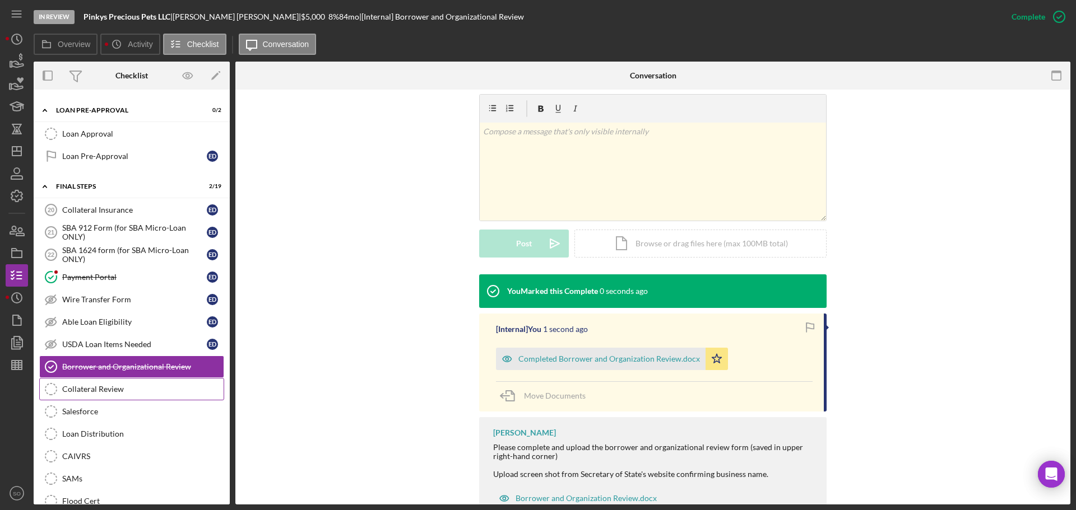
click at [77, 380] on link "Collateral Review Collateral Review" at bounding box center [131, 389] width 185 height 22
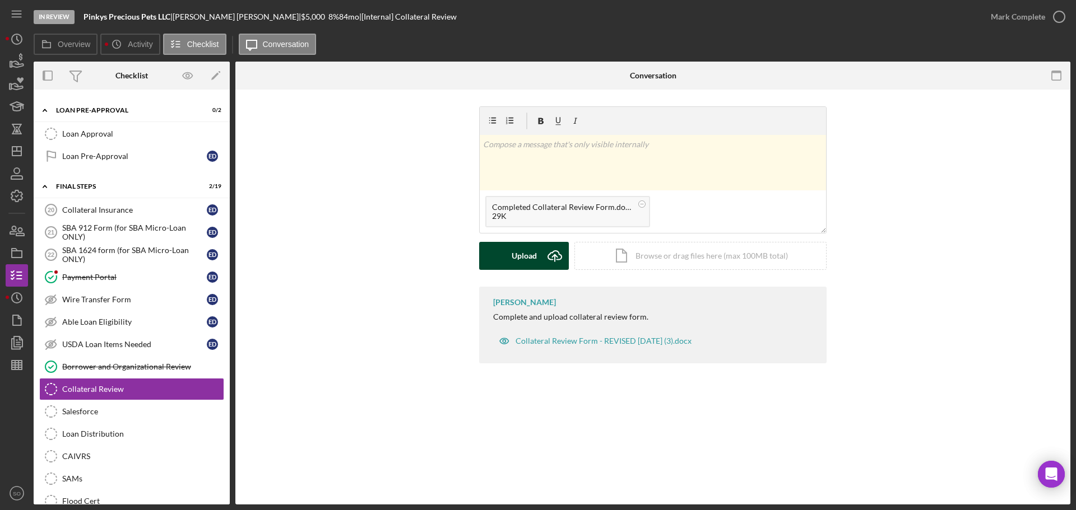
click at [519, 251] on div "Upload" at bounding box center [523, 256] width 25 height 28
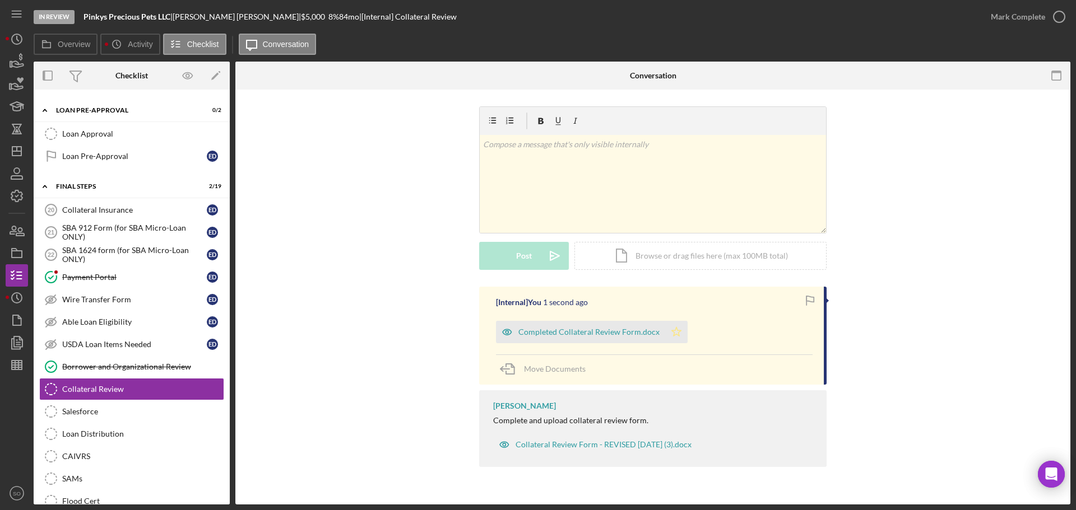
click at [677, 332] on icon "Icon/Star" at bounding box center [676, 332] width 22 height 22
click at [1002, 17] on div "Mark Complete" at bounding box center [1017, 17] width 54 height 22
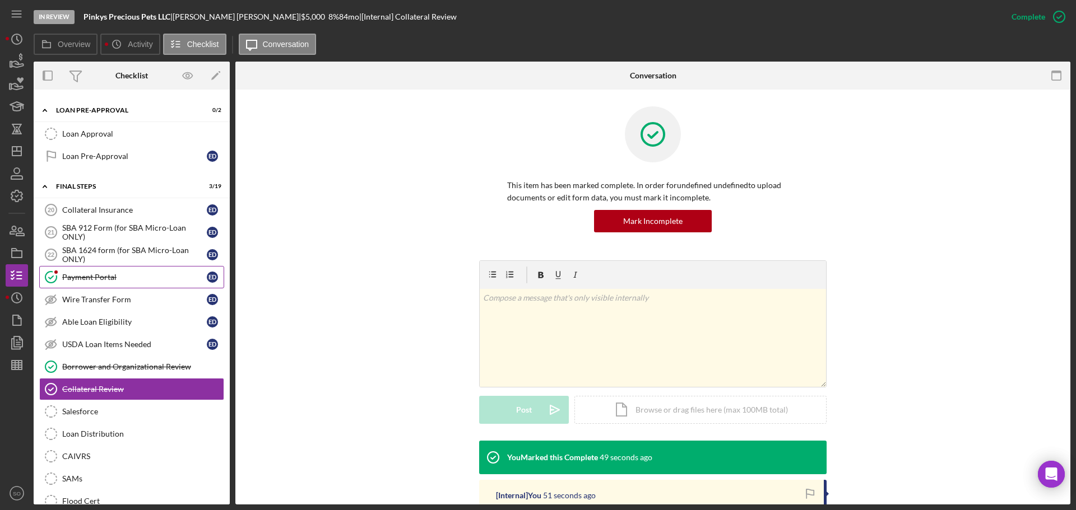
scroll to position [1176, 0]
